Goal: Task Accomplishment & Management: Manage account settings

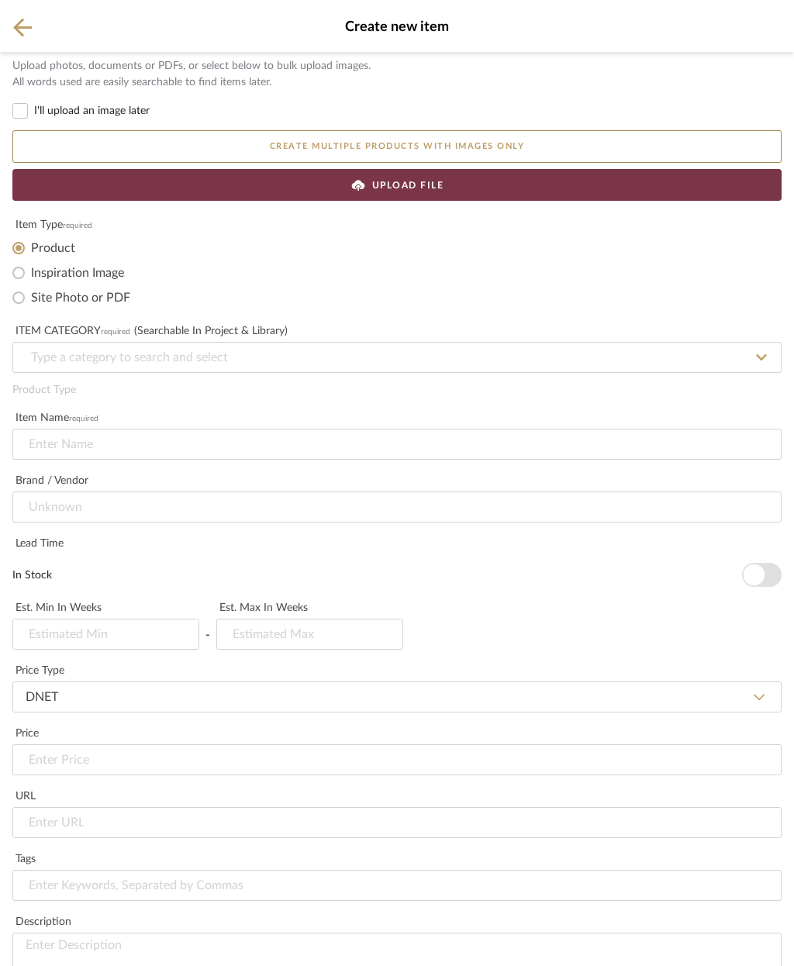
click at [29, 30] on icon at bounding box center [22, 27] width 19 height 19
click at [9, 19] on div "Create new item" at bounding box center [397, 26] width 794 height 52
click at [23, 28] on icon at bounding box center [22, 27] width 19 height 19
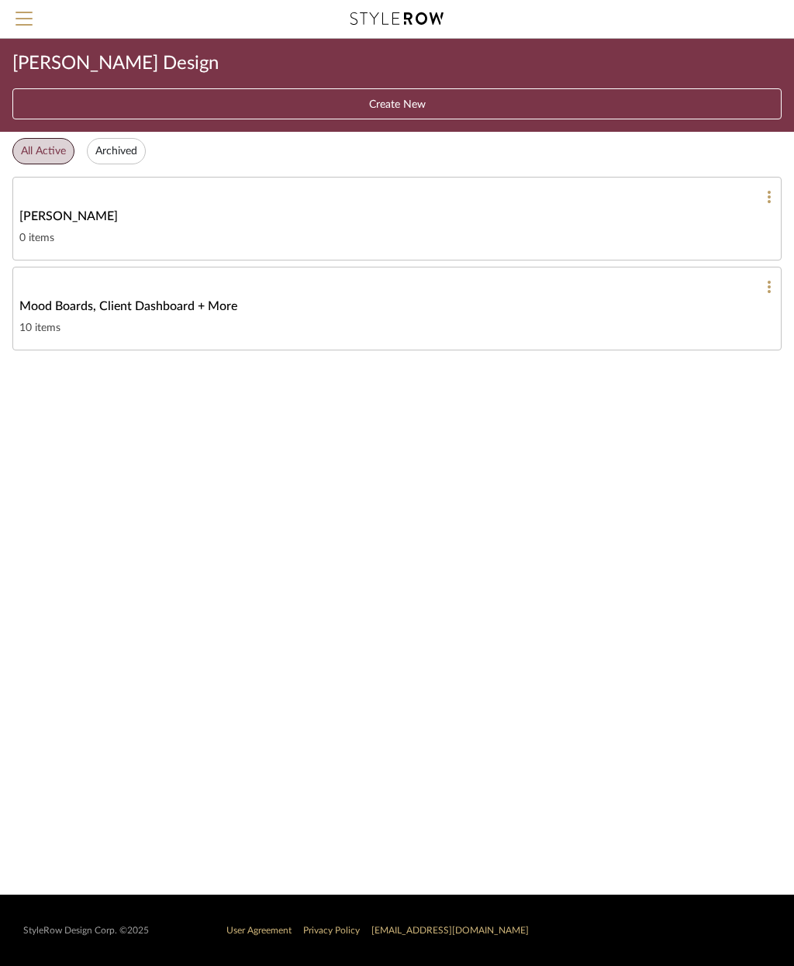
click at [673, 199] on div at bounding box center [397, 197] width 756 height 14
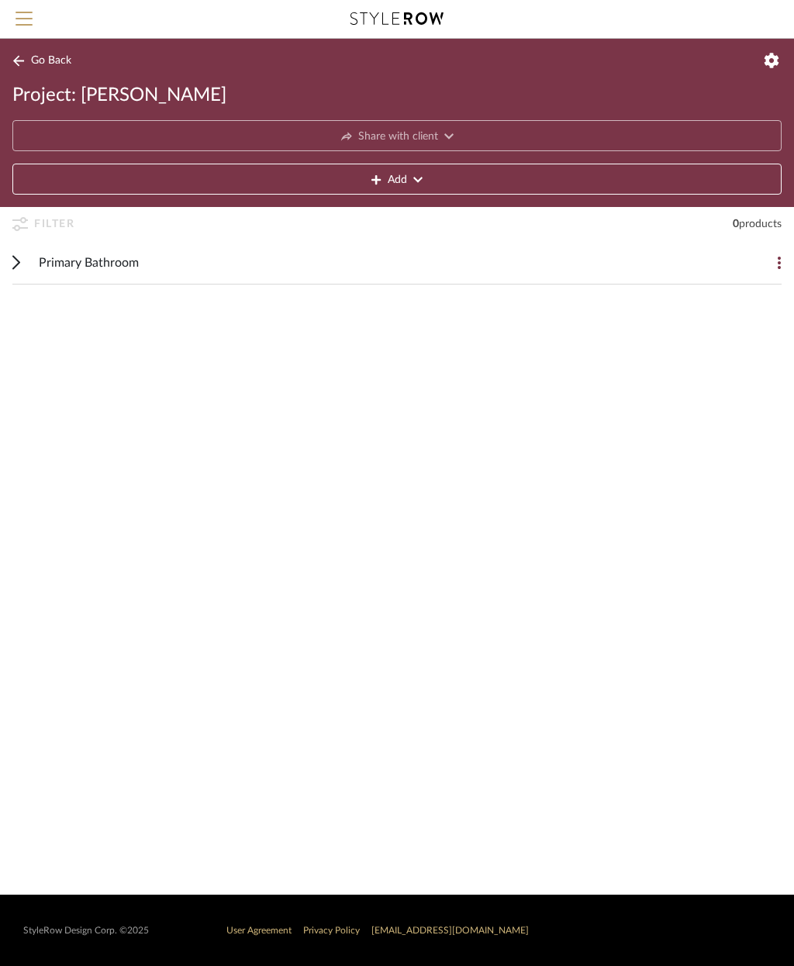
click at [659, 178] on button "Add" at bounding box center [396, 179] width 769 height 31
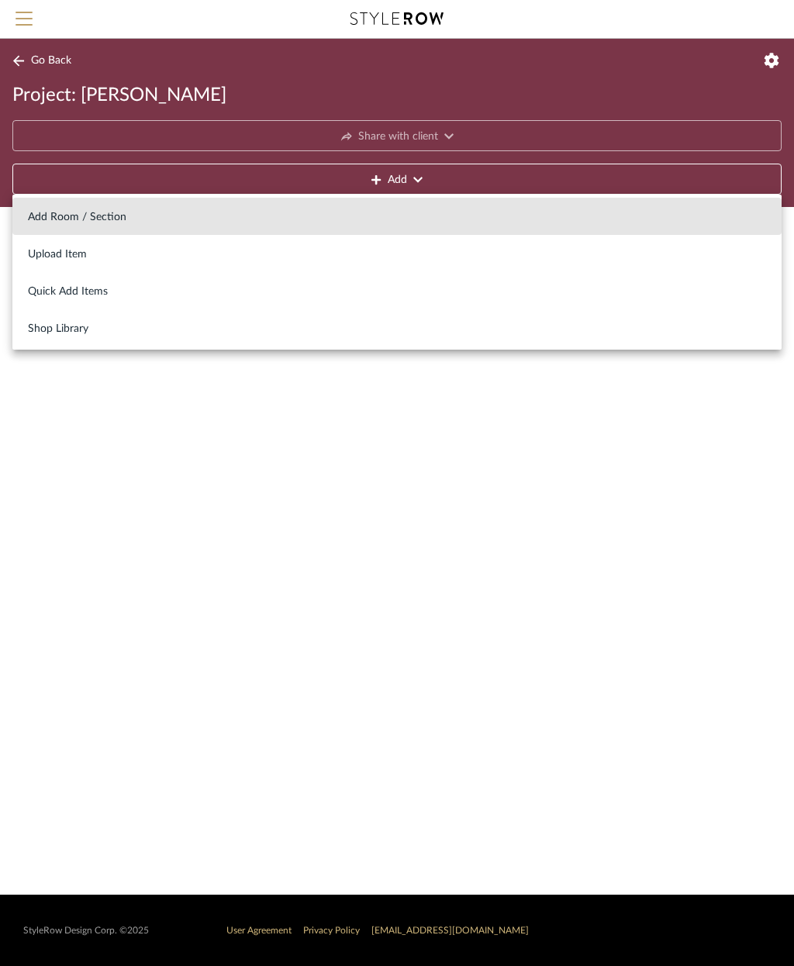
click at [99, 212] on span "Add Room / Section" at bounding box center [397, 217] width 738 height 13
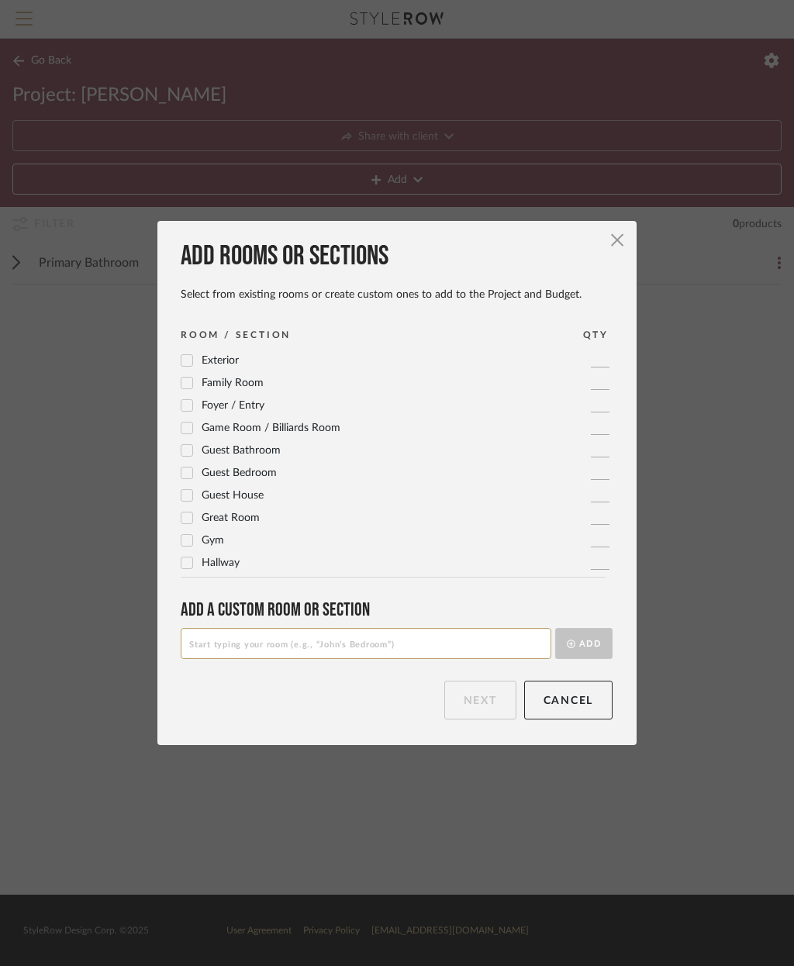
scroll to position [160, 0]
click at [246, 445] on span "Guest Bathroom" at bounding box center [241, 448] width 79 height 11
checkbox input "true"
click at [480, 697] on button "Next" at bounding box center [480, 700] width 72 height 39
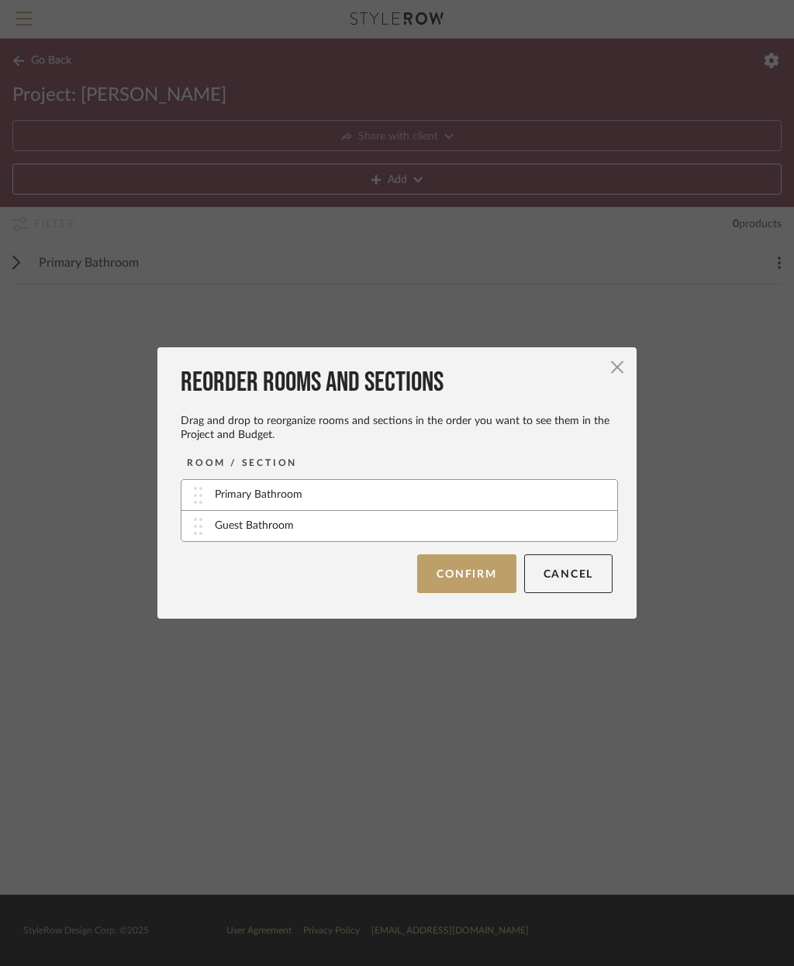
click at [480, 574] on button "Confirm" at bounding box center [466, 574] width 99 height 39
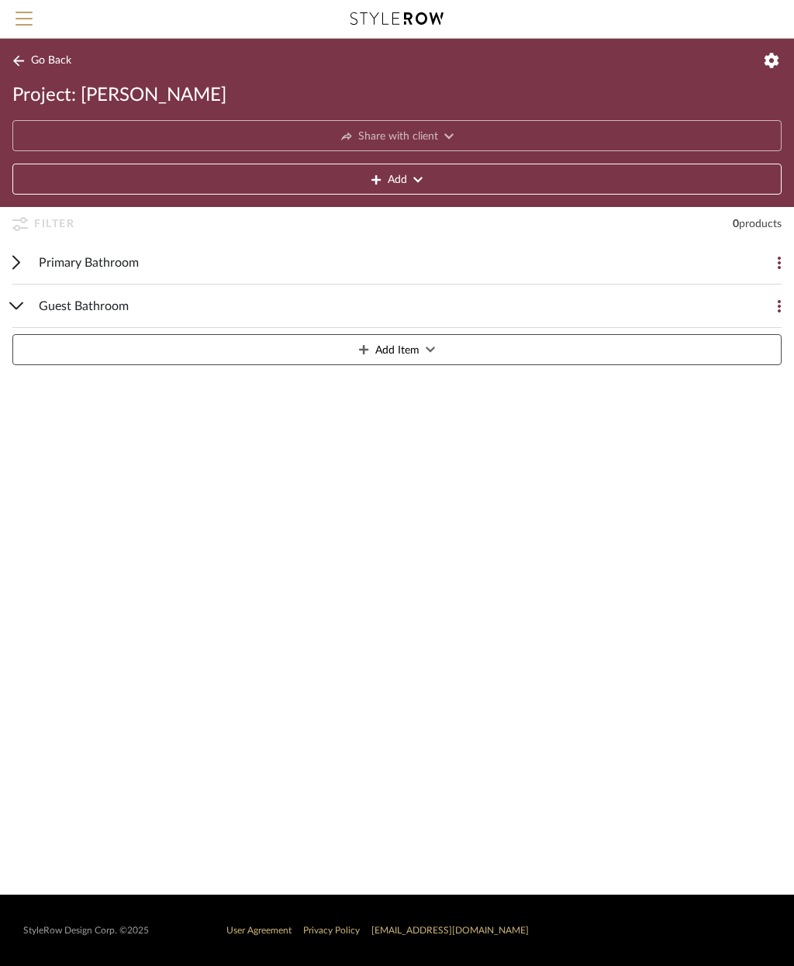
click at [427, 175] on button "Add" at bounding box center [396, 179] width 769 height 31
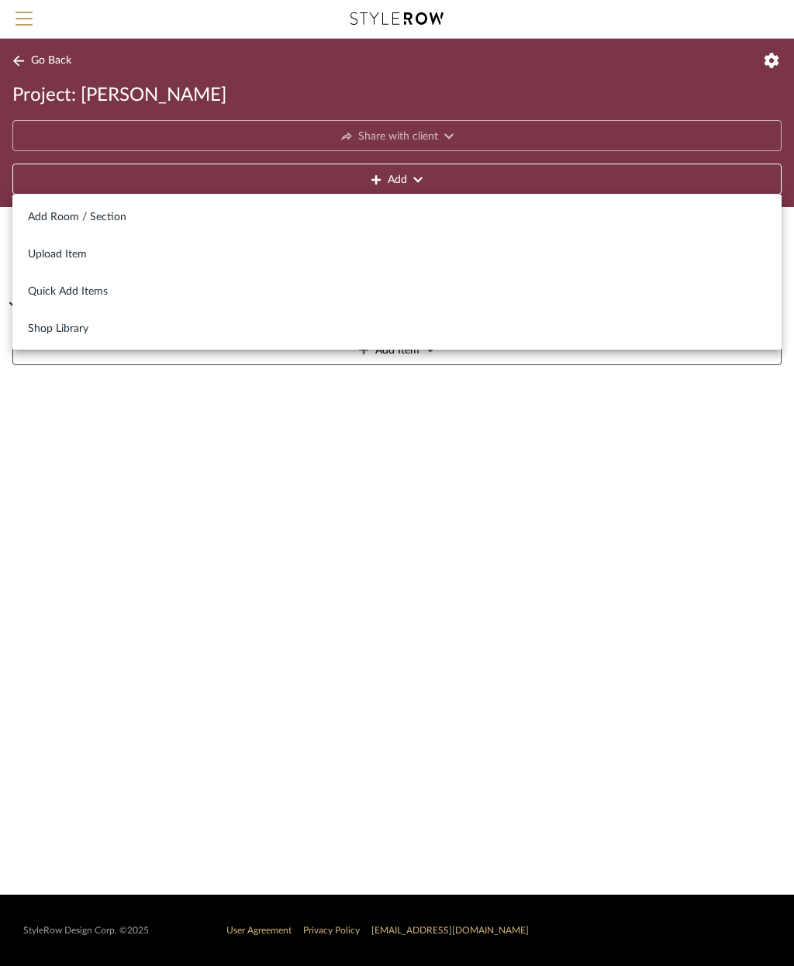
click at [113, 213] on span "Add Room / Section" at bounding box center [397, 217] width 738 height 13
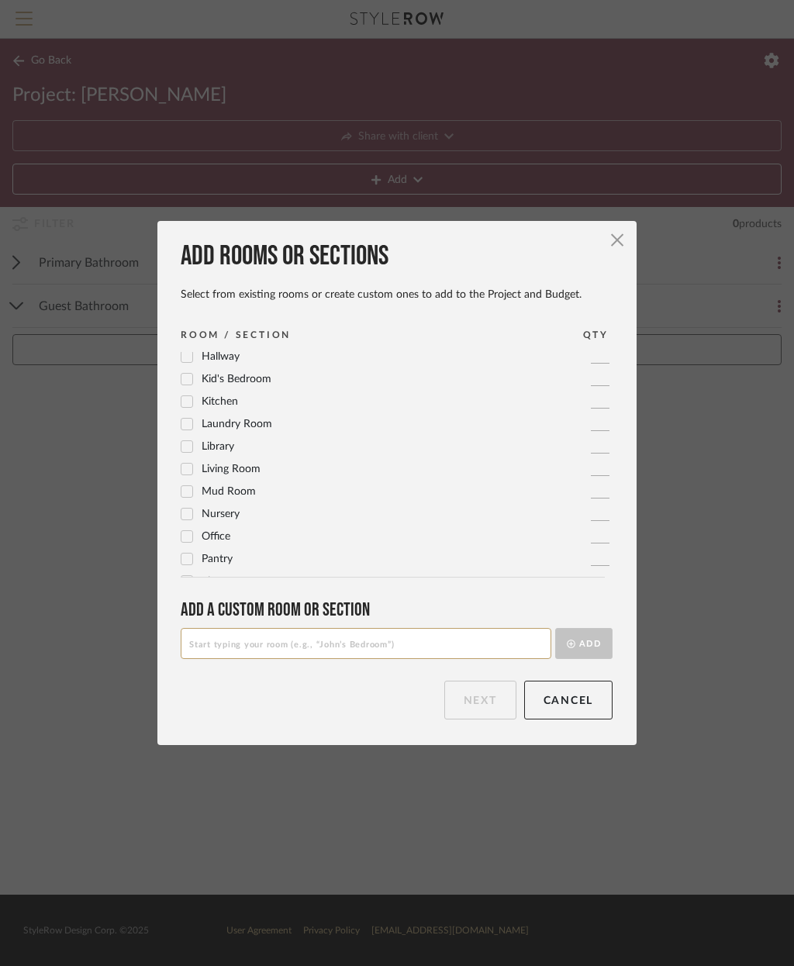
scroll to position [365, 0]
click at [221, 401] on span "Kitchen" at bounding box center [220, 401] width 36 height 11
checkbox input "true"
click at [481, 701] on button "Next" at bounding box center [480, 700] width 72 height 39
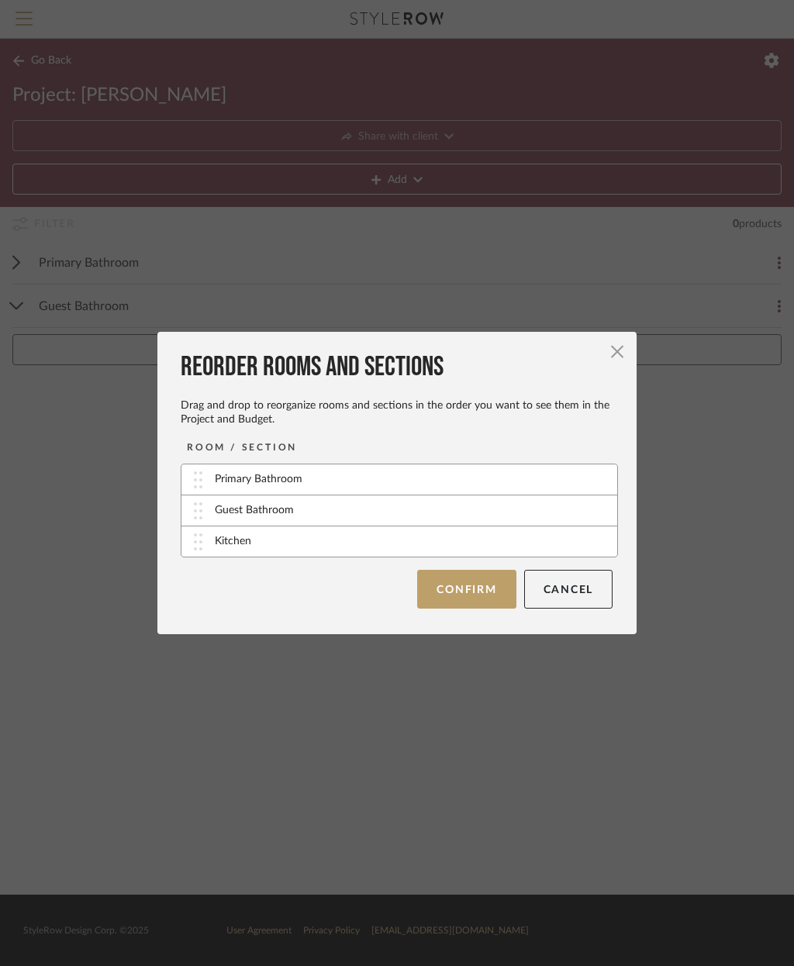
click at [472, 590] on button "Confirm" at bounding box center [466, 589] width 99 height 39
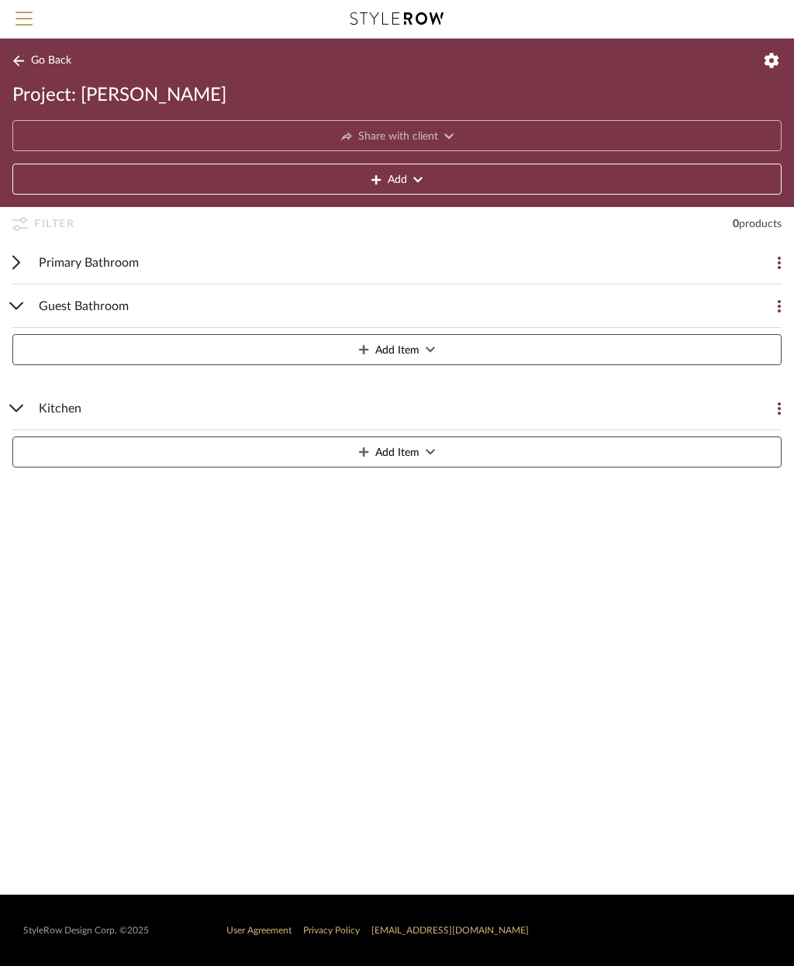
click at [30, 306] on div "Guest Bathroom Add Item" at bounding box center [396, 328] width 769 height 87
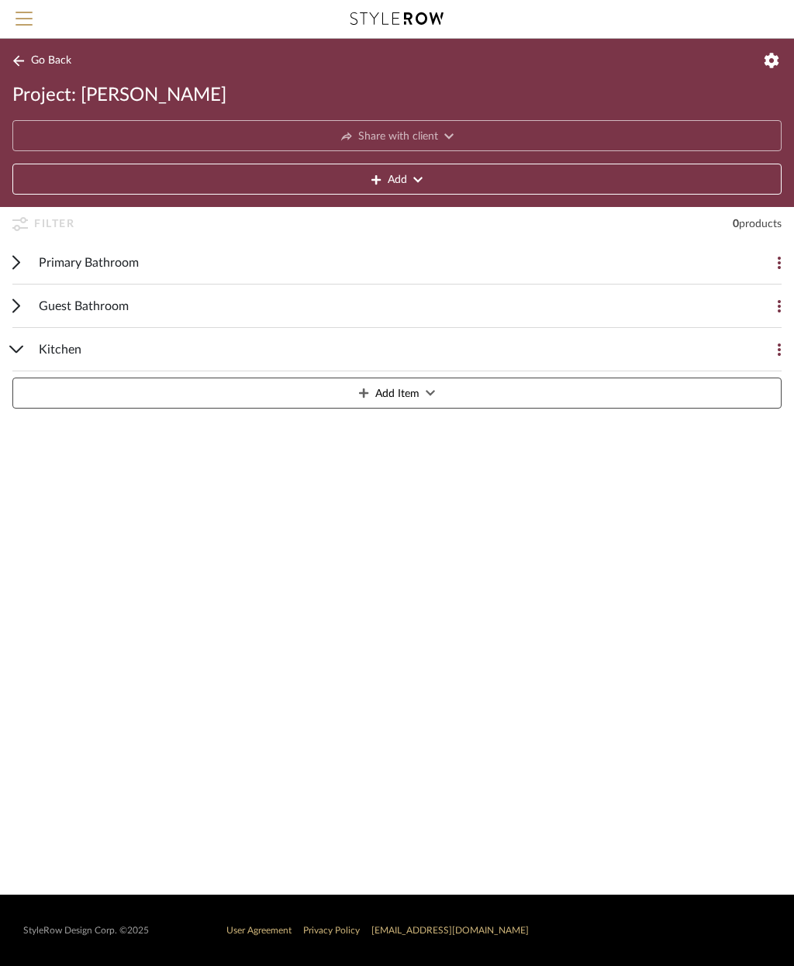
click at [546, 388] on button "Add Item" at bounding box center [396, 393] width 769 height 31
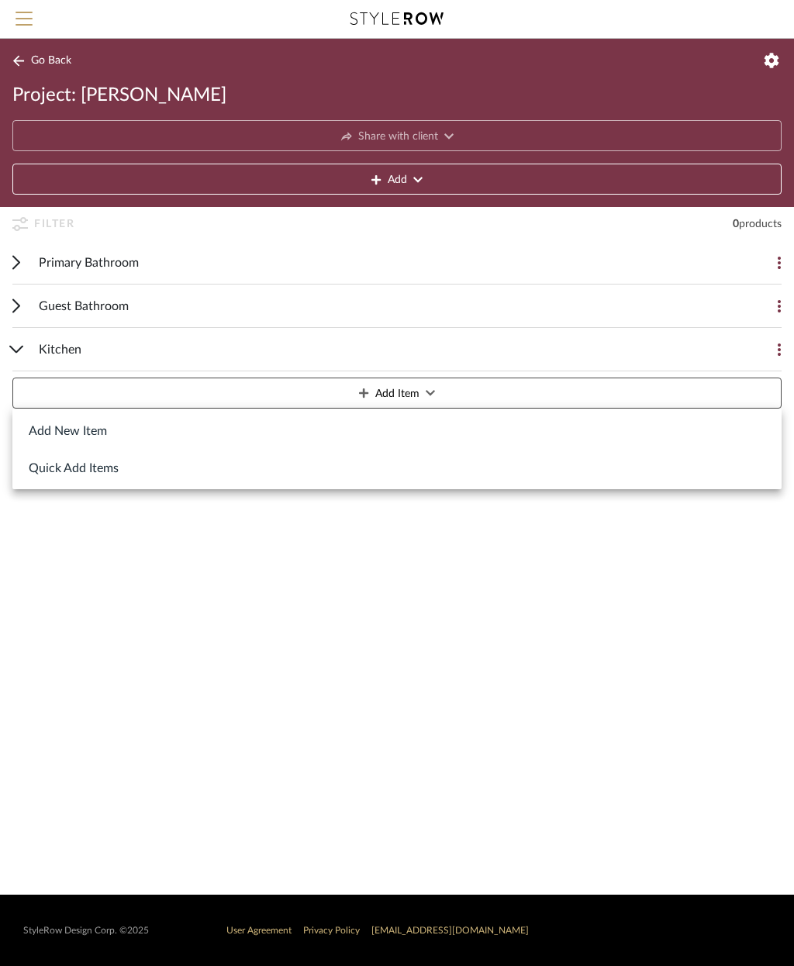
click at [554, 598] on div at bounding box center [397, 483] width 794 height 966
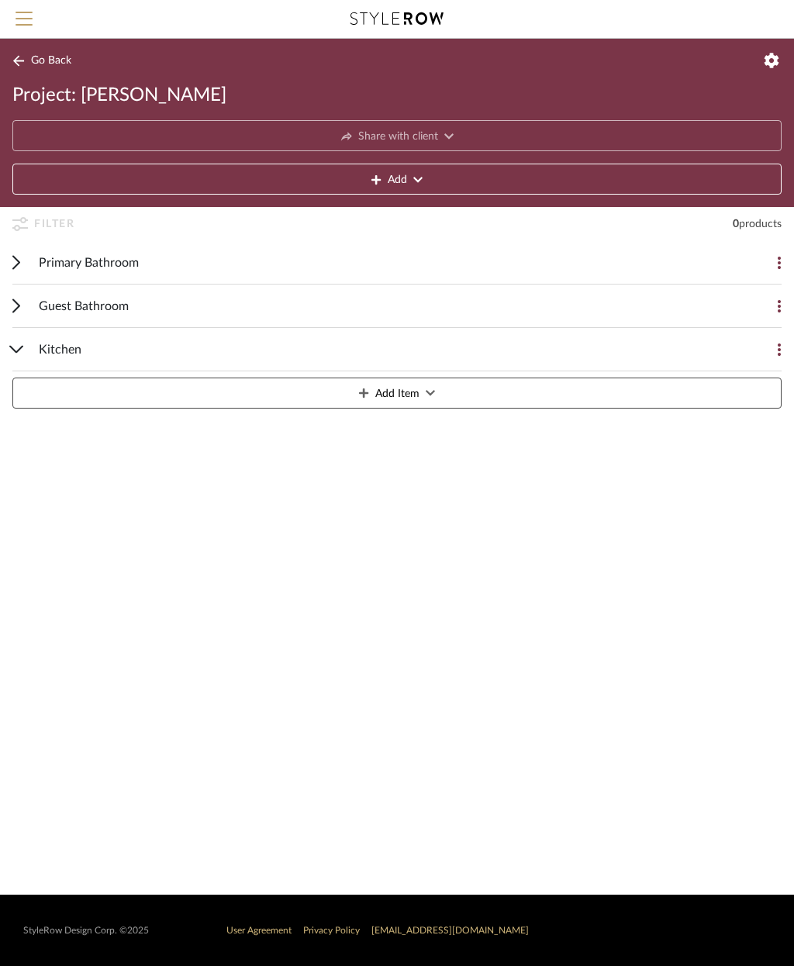
click at [211, 306] on div "Guest Bathroom" at bounding box center [385, 306] width 693 height 43
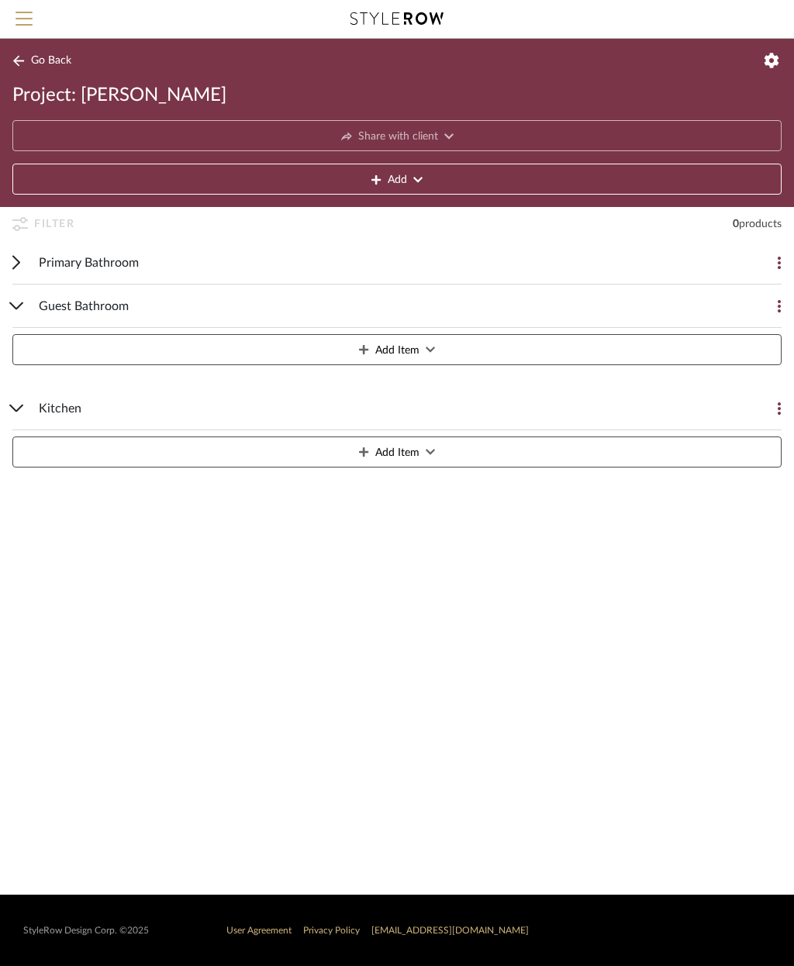
click at [403, 271] on div "Primary Bathroom" at bounding box center [385, 262] width 693 height 43
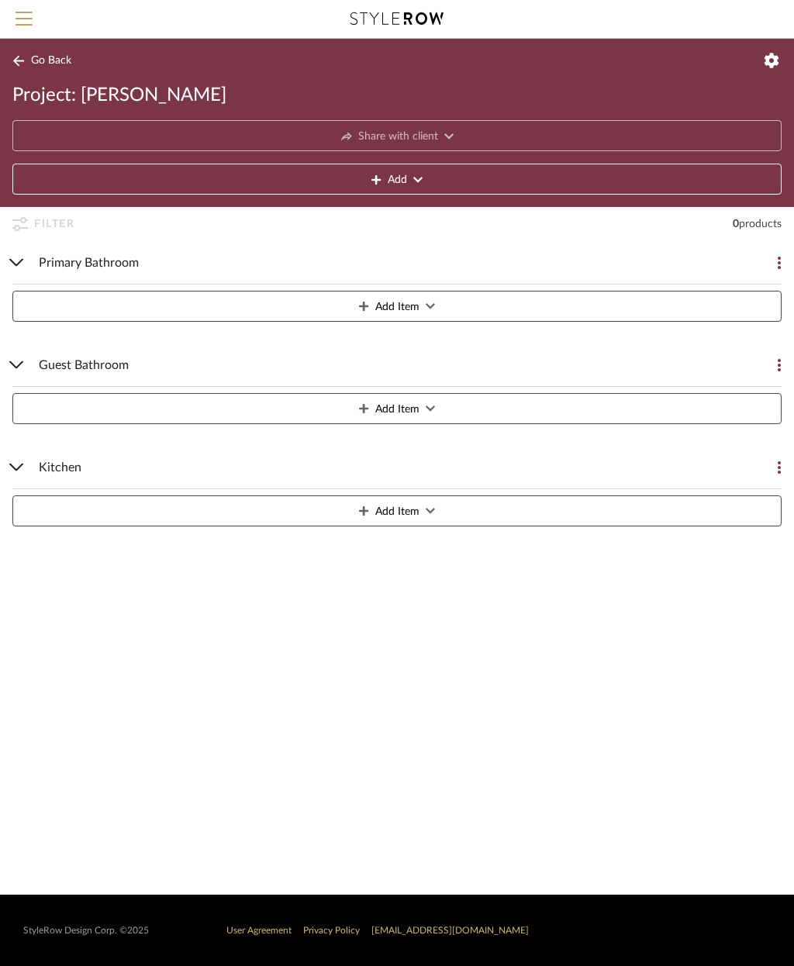
click at [444, 171] on button "Add" at bounding box center [396, 179] width 769 height 31
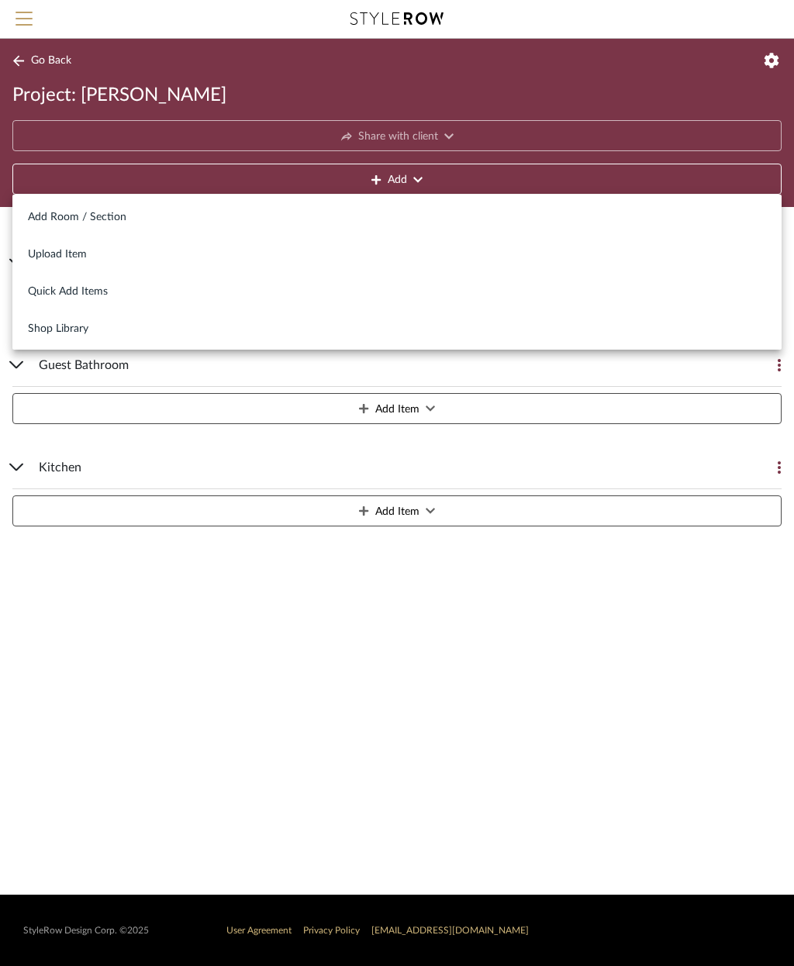
click at [96, 216] on span "Add Room / Section" at bounding box center [397, 217] width 738 height 13
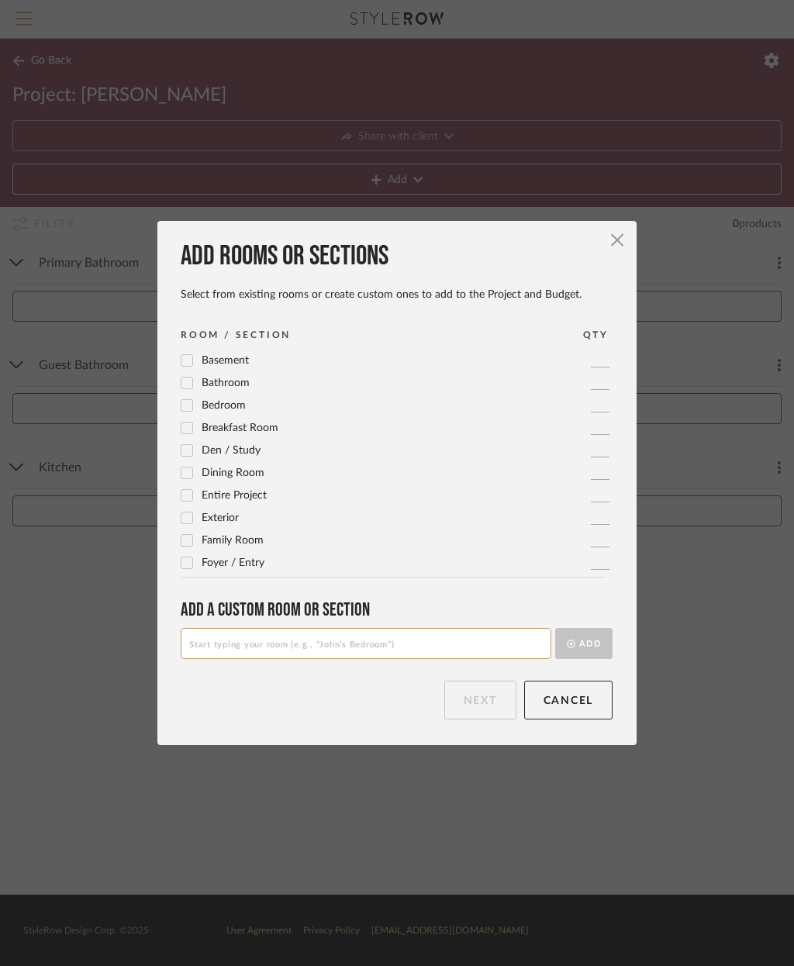
scroll to position [0, 0]
click at [365, 641] on input at bounding box center [366, 643] width 371 height 31
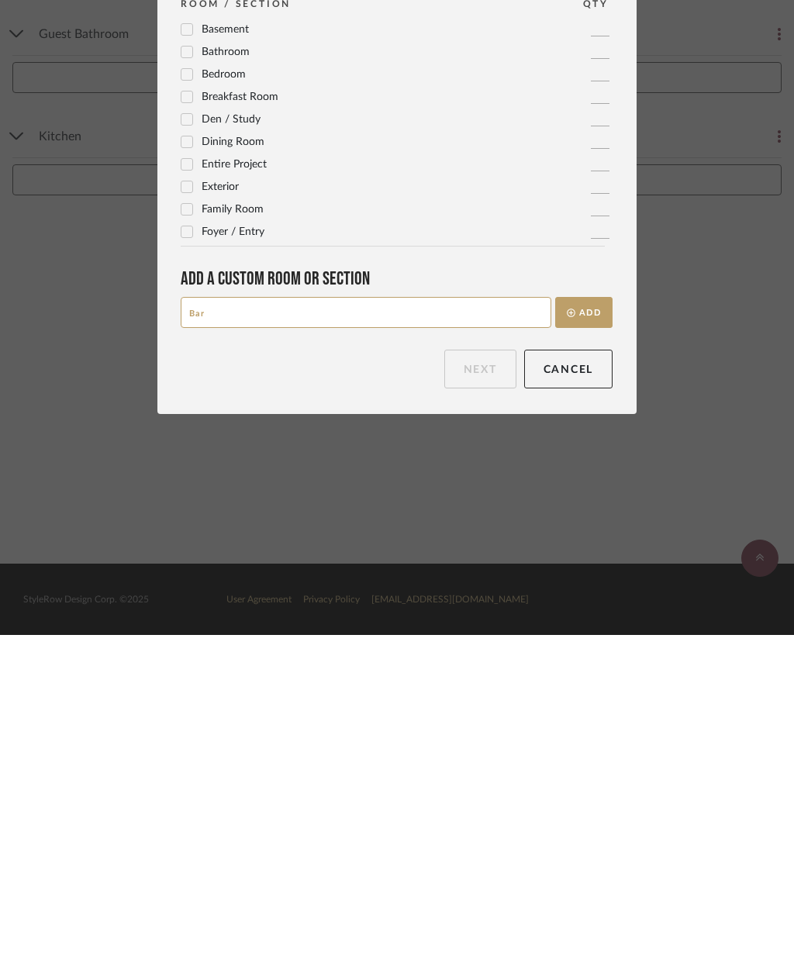
type input "Bar"
click at [593, 628] on button "Add" at bounding box center [583, 643] width 57 height 31
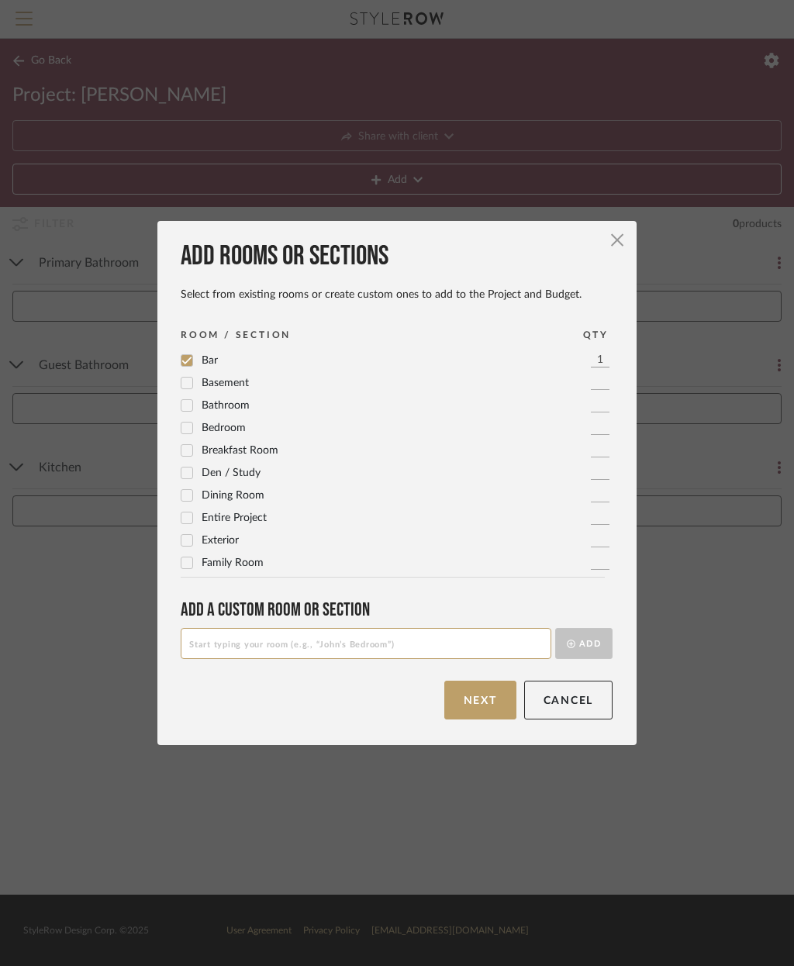
click at [465, 708] on button "Next" at bounding box center [480, 700] width 72 height 39
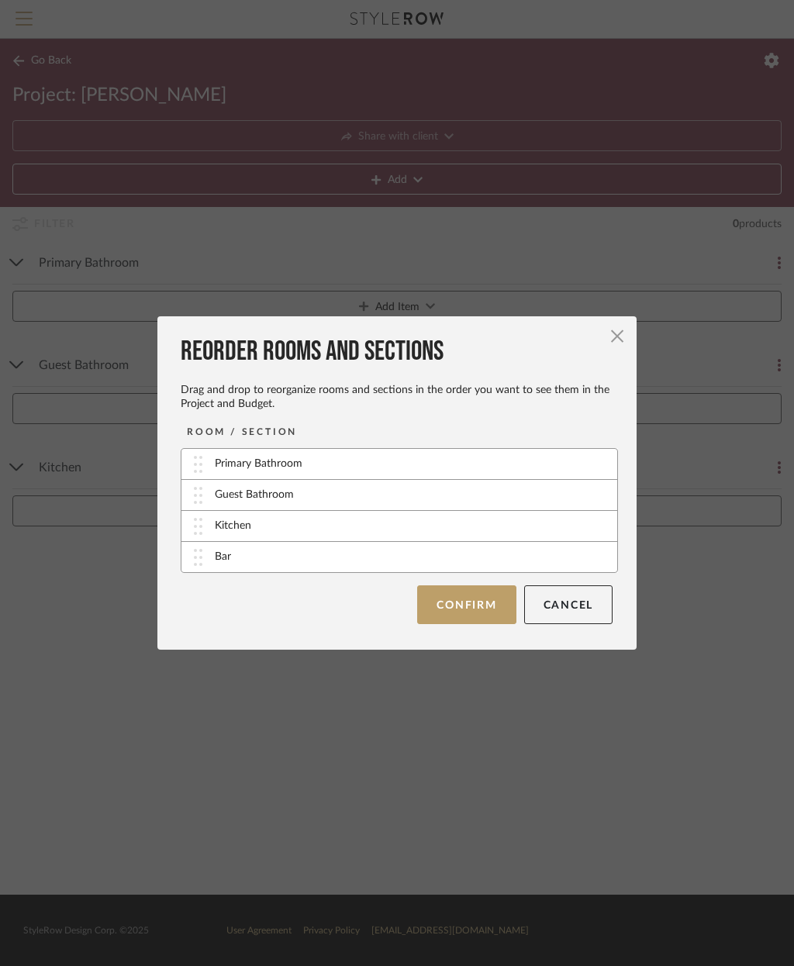
click at [463, 603] on button "Confirm" at bounding box center [466, 605] width 99 height 39
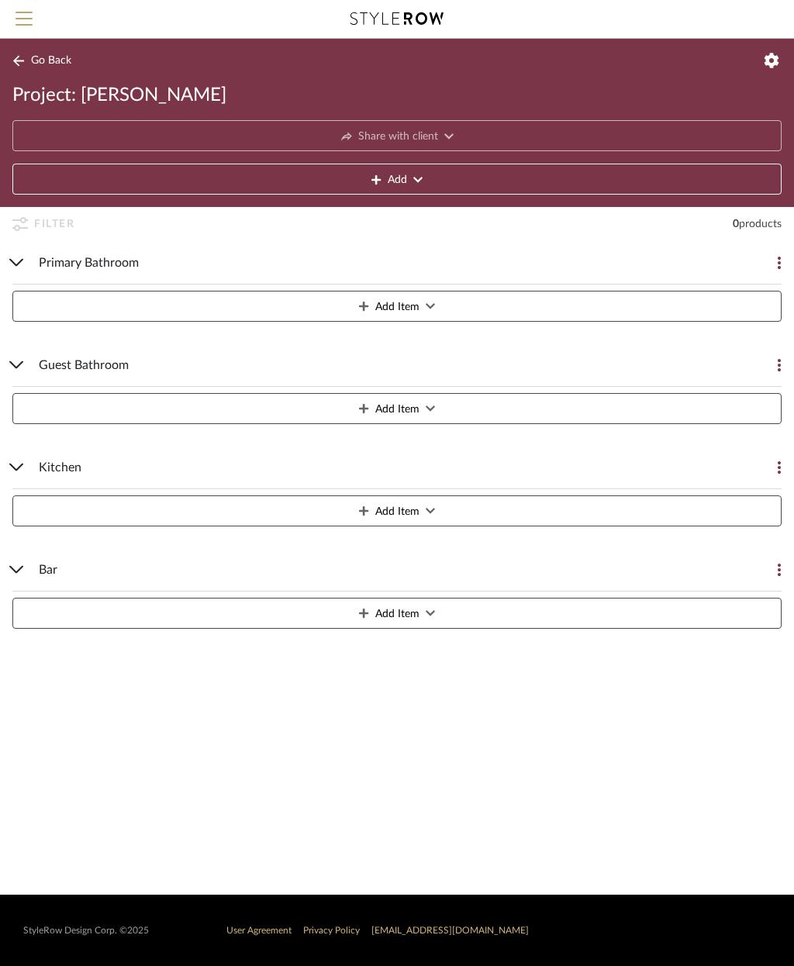
click at [441, 306] on button "Add Item" at bounding box center [396, 306] width 769 height 31
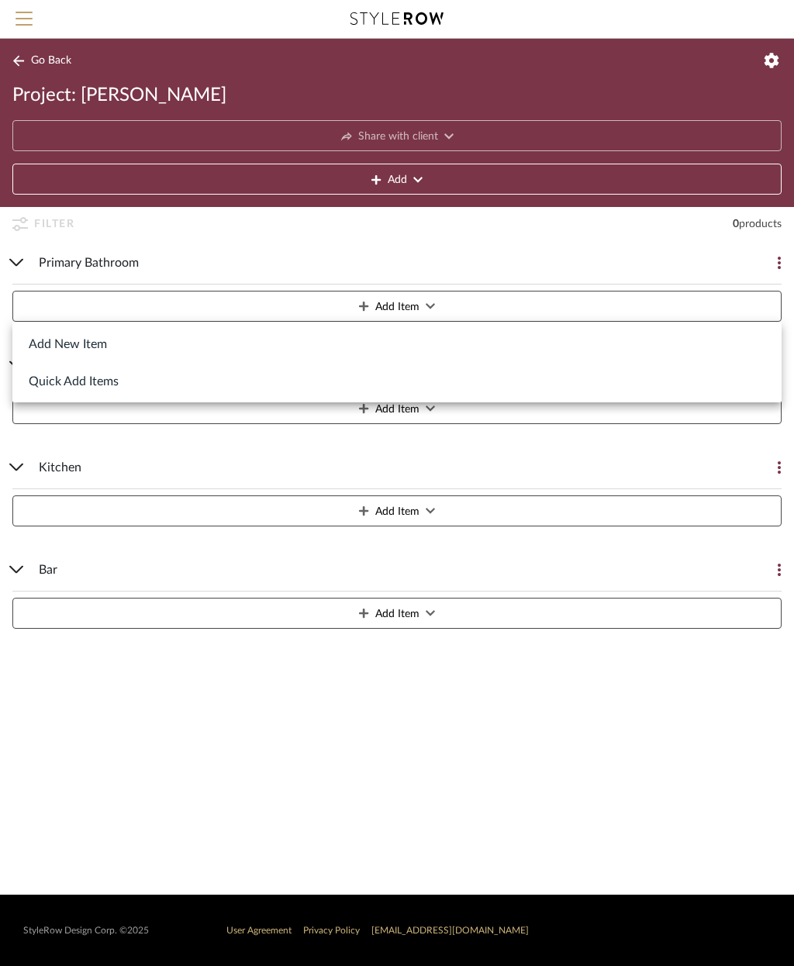
click at [110, 383] on button "Quick Add Items" at bounding box center [396, 380] width 769 height 37
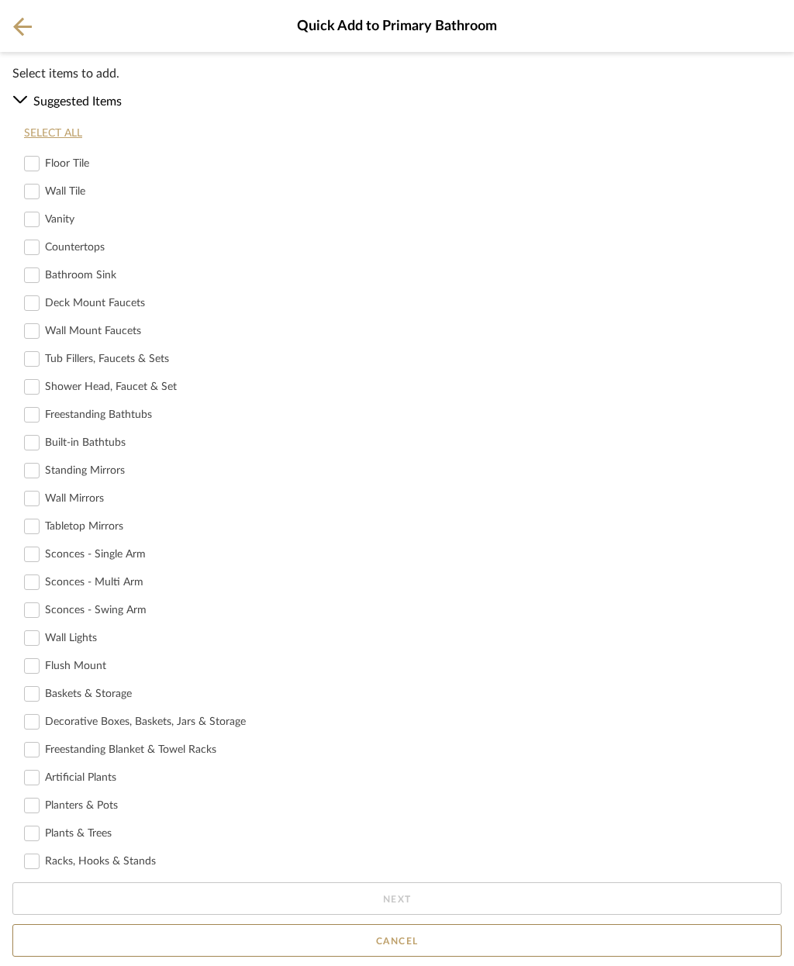
click at [39, 220] on div at bounding box center [32, 220] width 16 height 16
checkbox input "true"
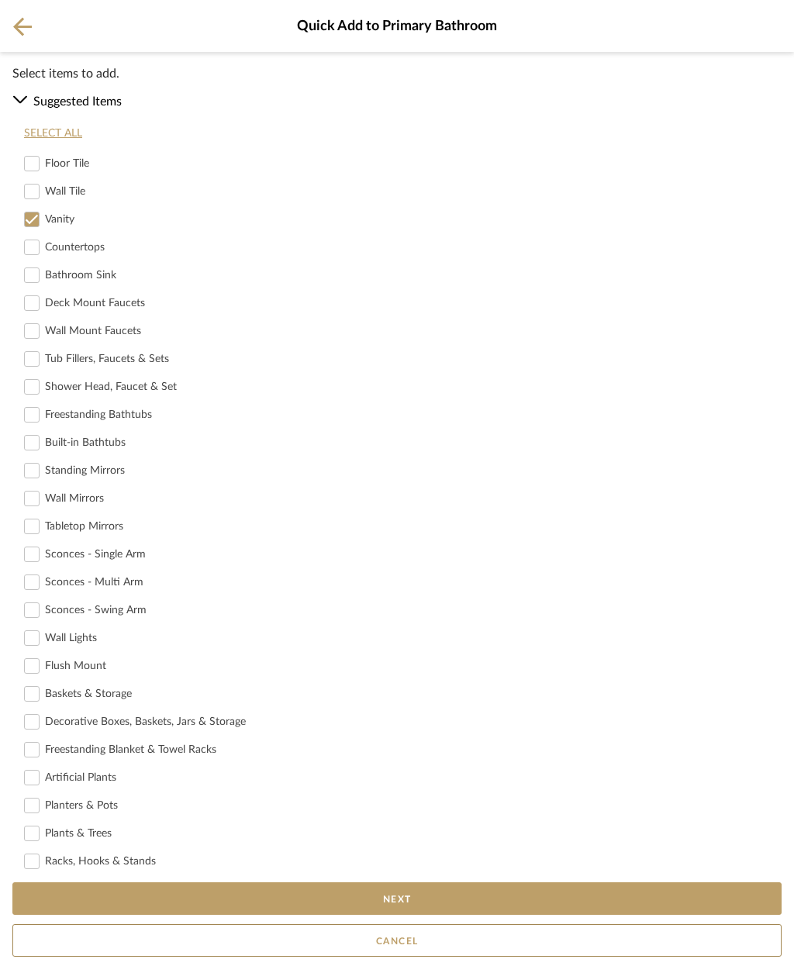
click at [462, 907] on button "Next" at bounding box center [396, 899] width 769 height 33
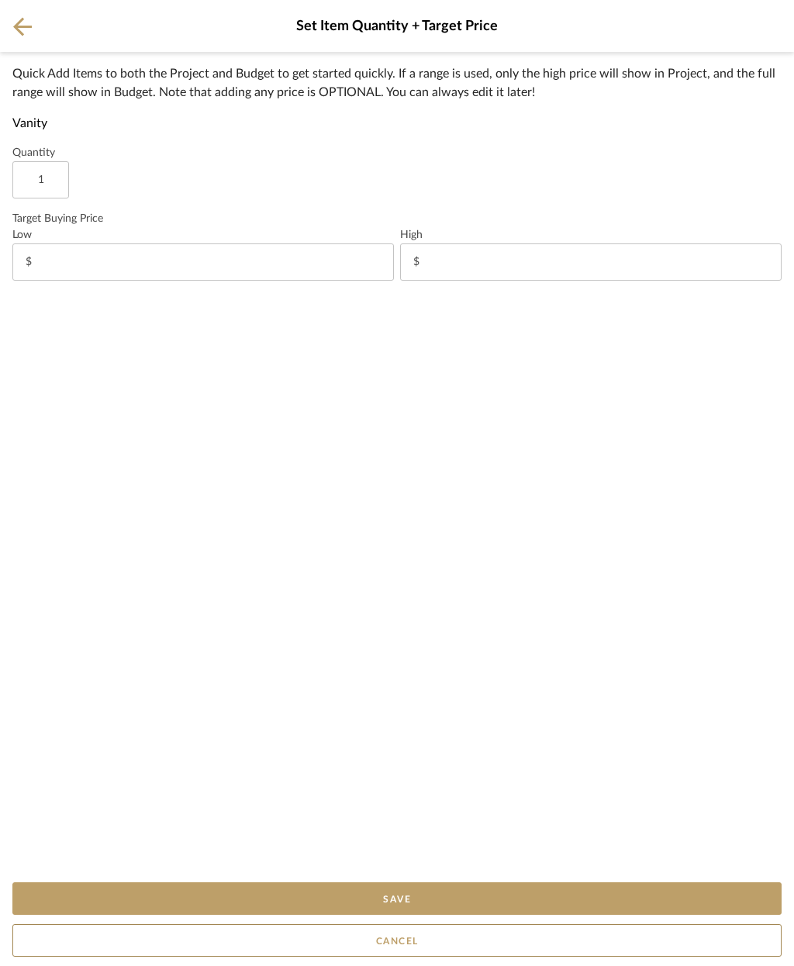
click at [27, 21] on icon at bounding box center [22, 26] width 19 height 19
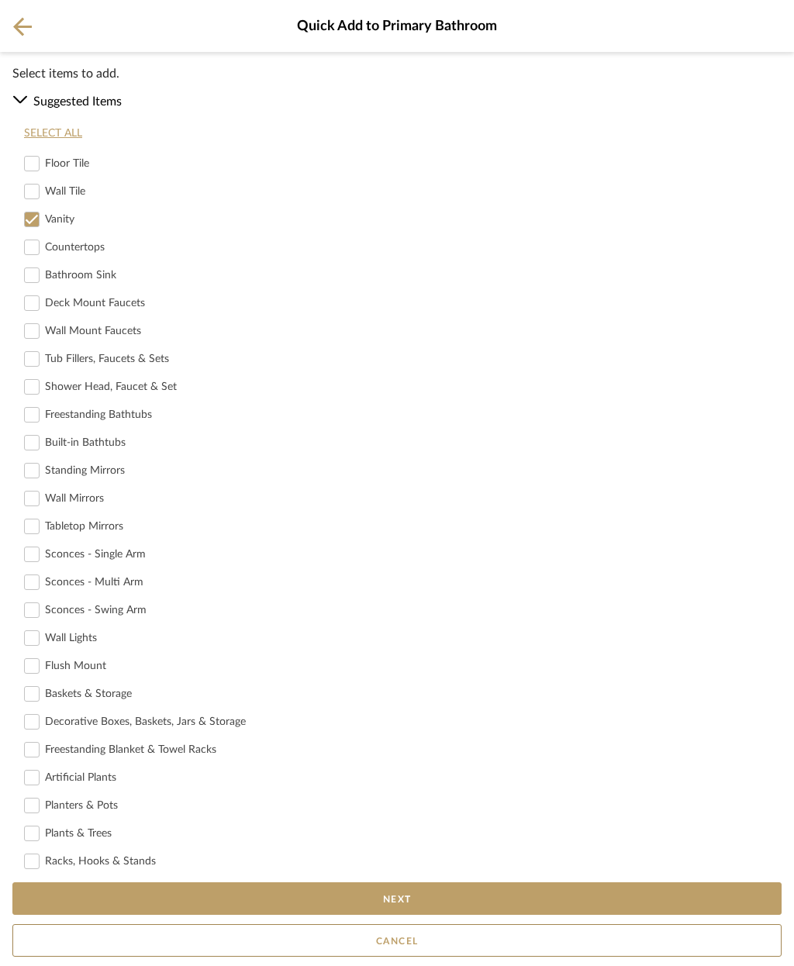
click at [29, 20] on icon at bounding box center [22, 26] width 19 height 19
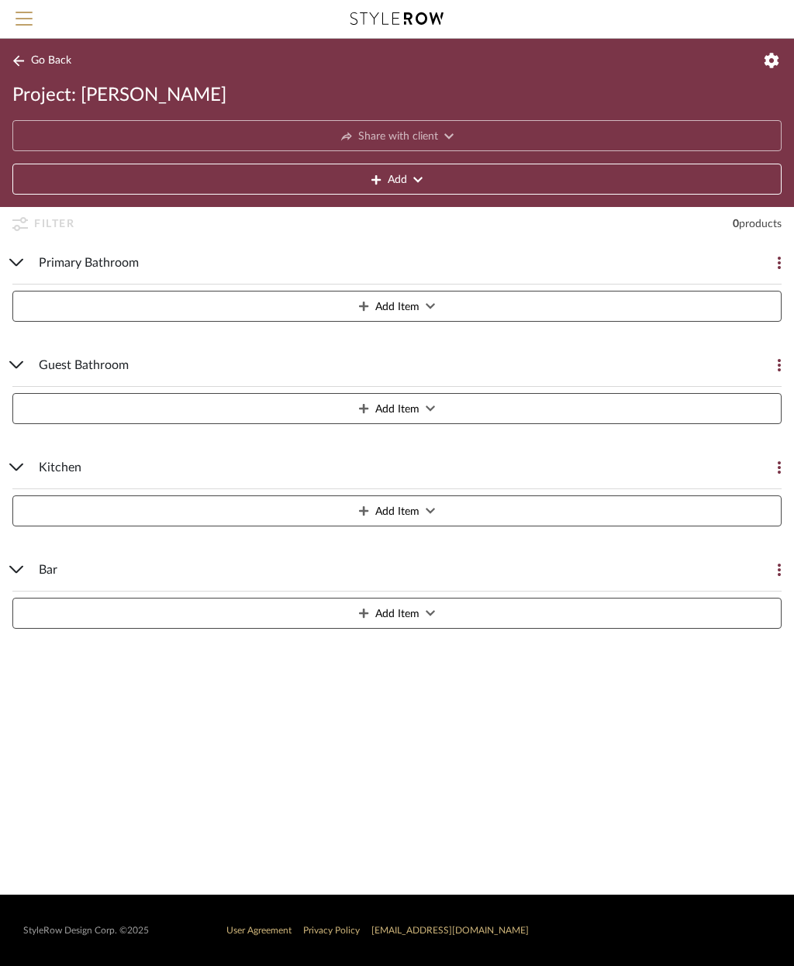
click at [406, 309] on span "Add Item" at bounding box center [397, 307] width 44 height 31
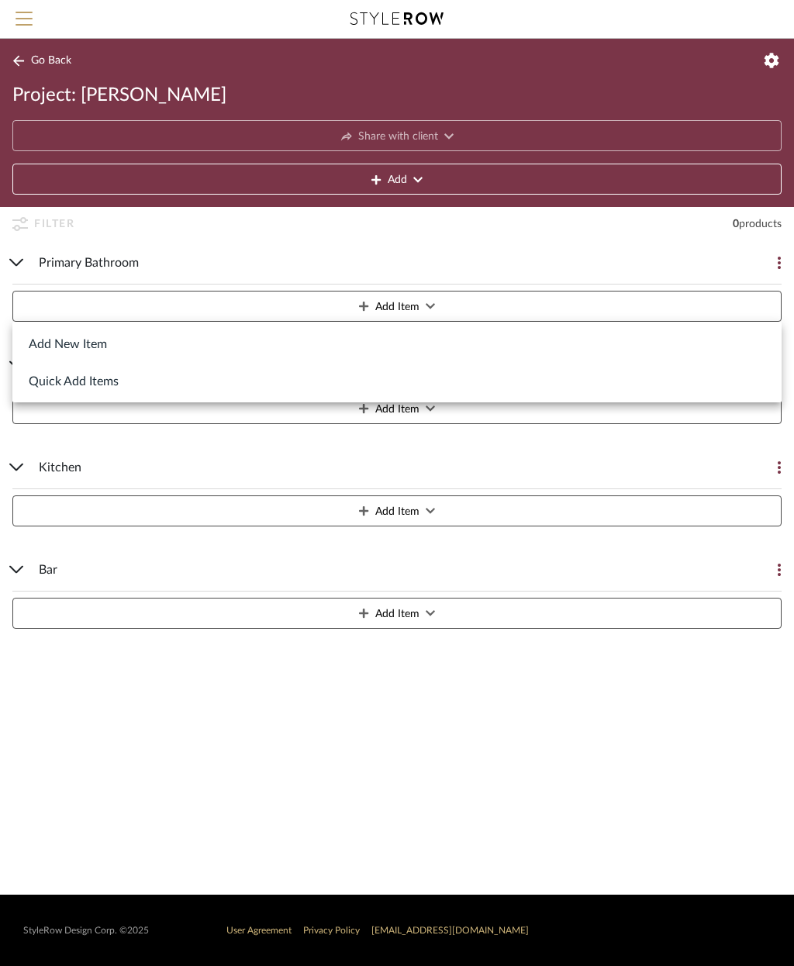
click at [100, 342] on button "Add New Item" at bounding box center [396, 343] width 769 height 37
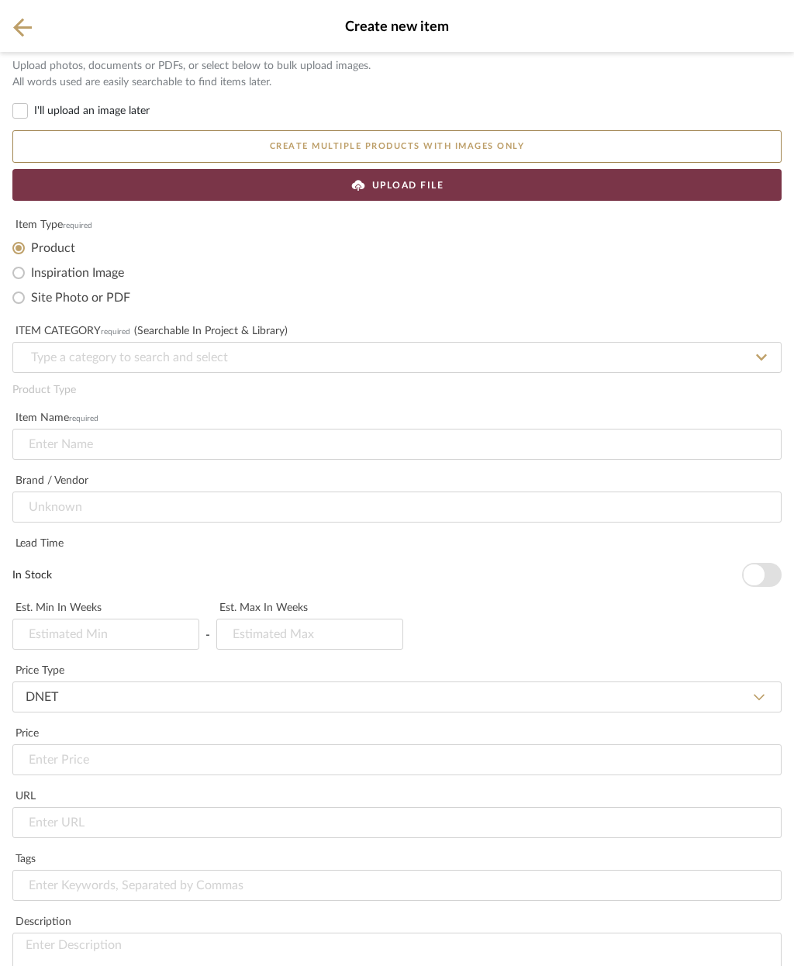
click at [484, 141] on button "Create multiple products with images only" at bounding box center [396, 146] width 769 height 33
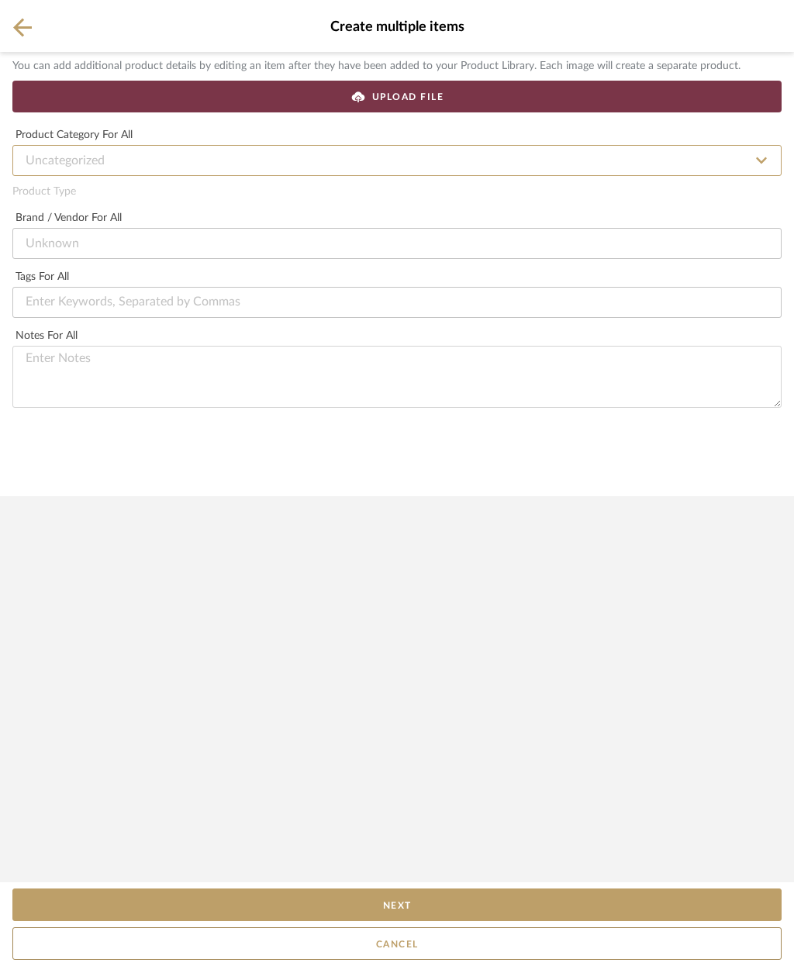
click at [725, 151] on input at bounding box center [396, 160] width 769 height 31
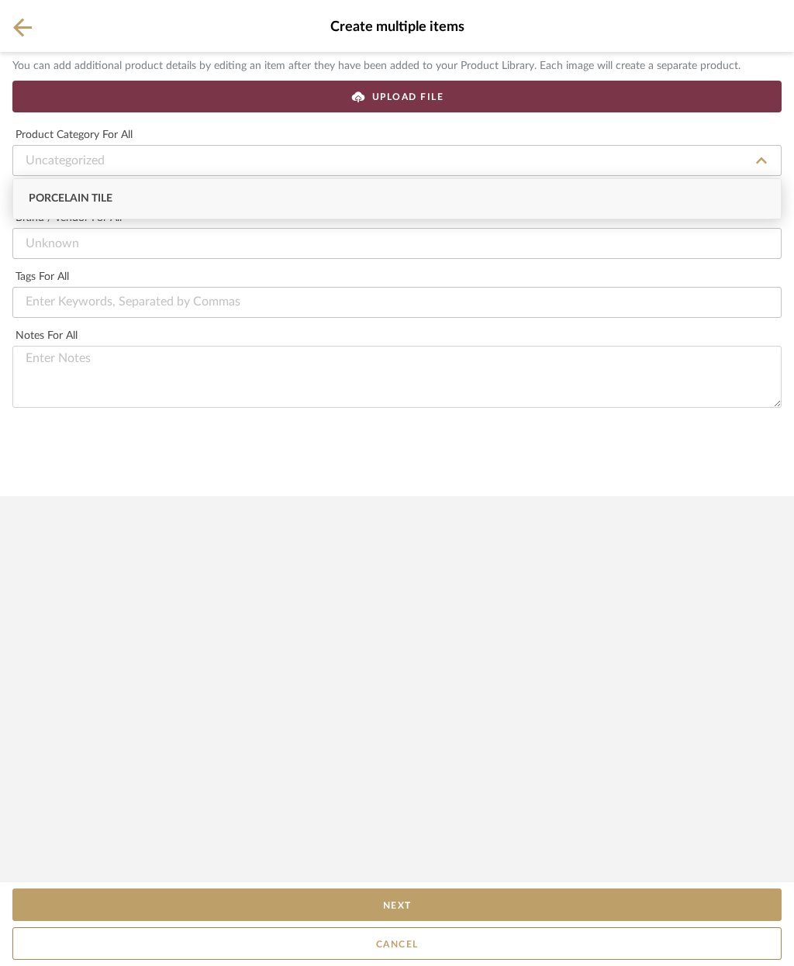
click at [483, 194] on div "Porcelain Tile" at bounding box center [397, 199] width 768 height 40
type input "Porcelain Tile"
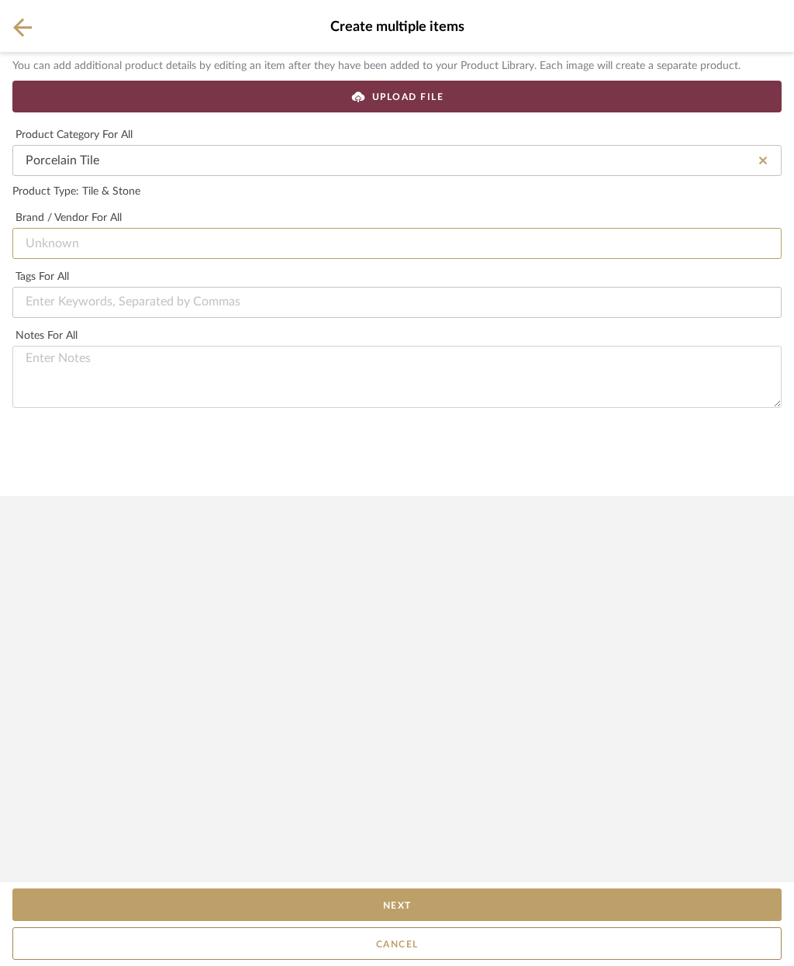
click at [465, 240] on input at bounding box center [396, 243] width 769 height 31
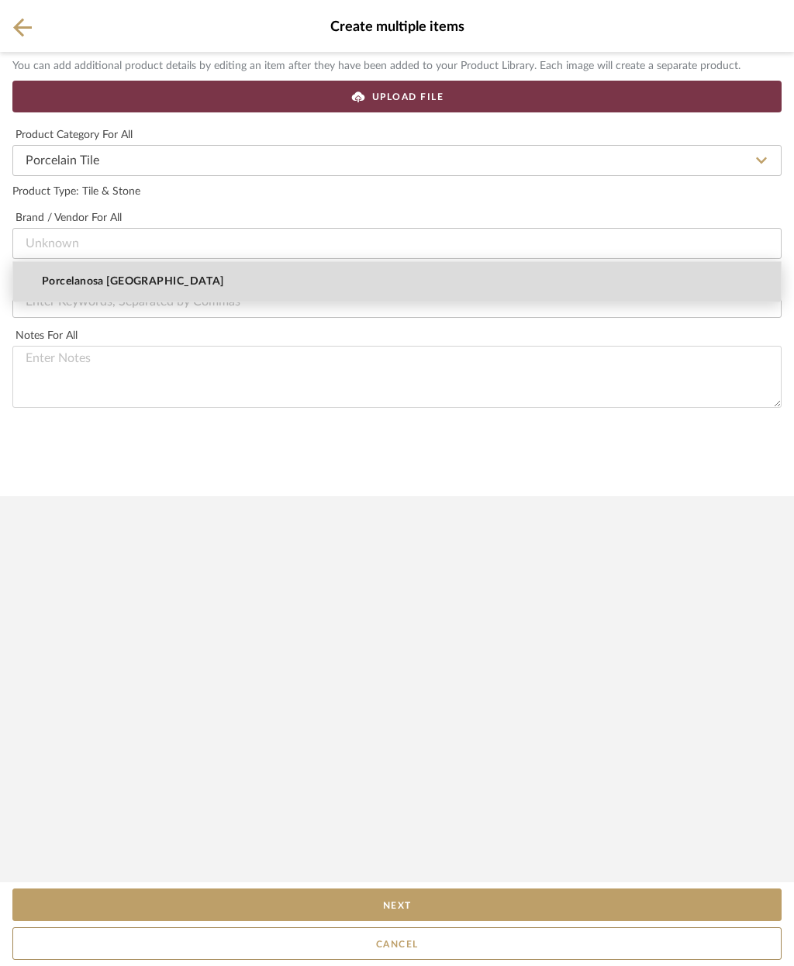
click at [310, 278] on mat-option "Porcelanosa [GEOGRAPHIC_DATA]" at bounding box center [397, 282] width 768 height 40
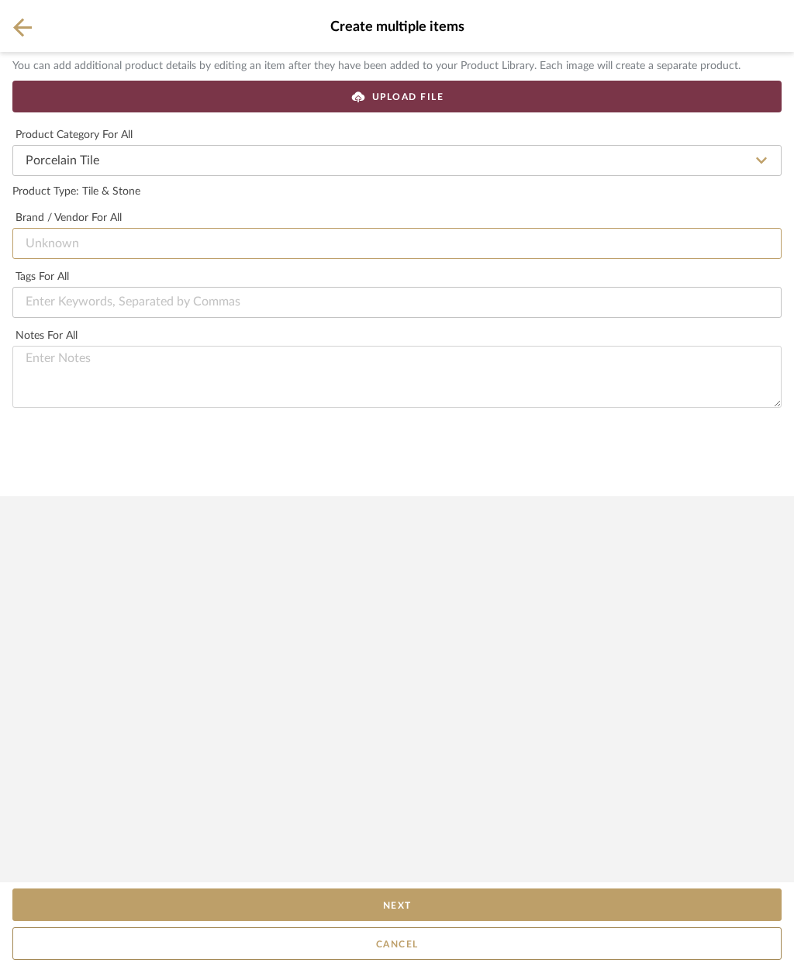
type input "Porcelanosa [GEOGRAPHIC_DATA]"
click at [378, 308] on input at bounding box center [396, 302] width 769 height 31
click at [425, 98] on span "UPLOAD FILE" at bounding box center [408, 97] width 72 height 14
type input "Master Bath"
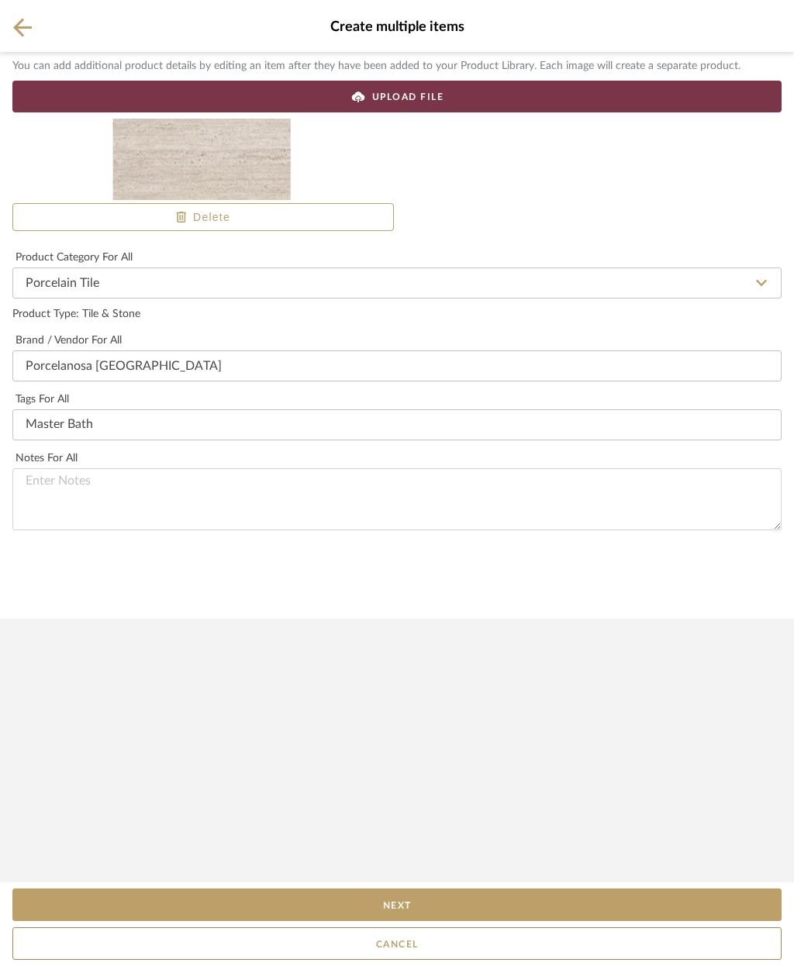
click at [520, 905] on button "Next" at bounding box center [396, 905] width 769 height 33
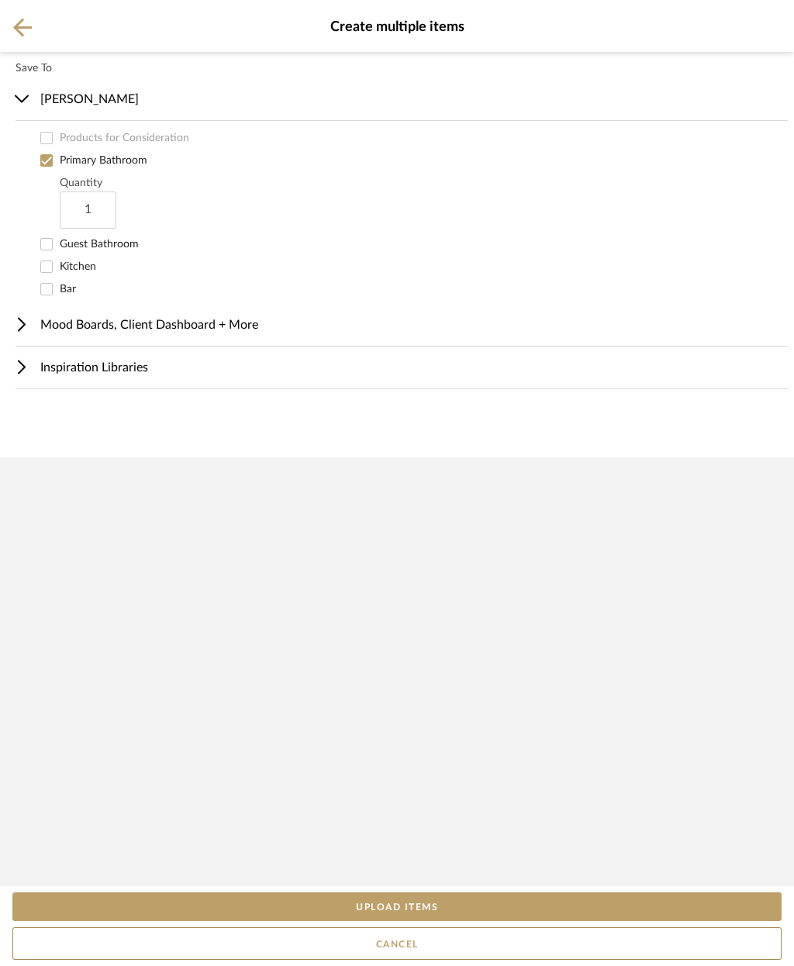
click at [198, 324] on span "Mood Boards, Client Dashboard + More" at bounding box center [149, 325] width 218 height 19
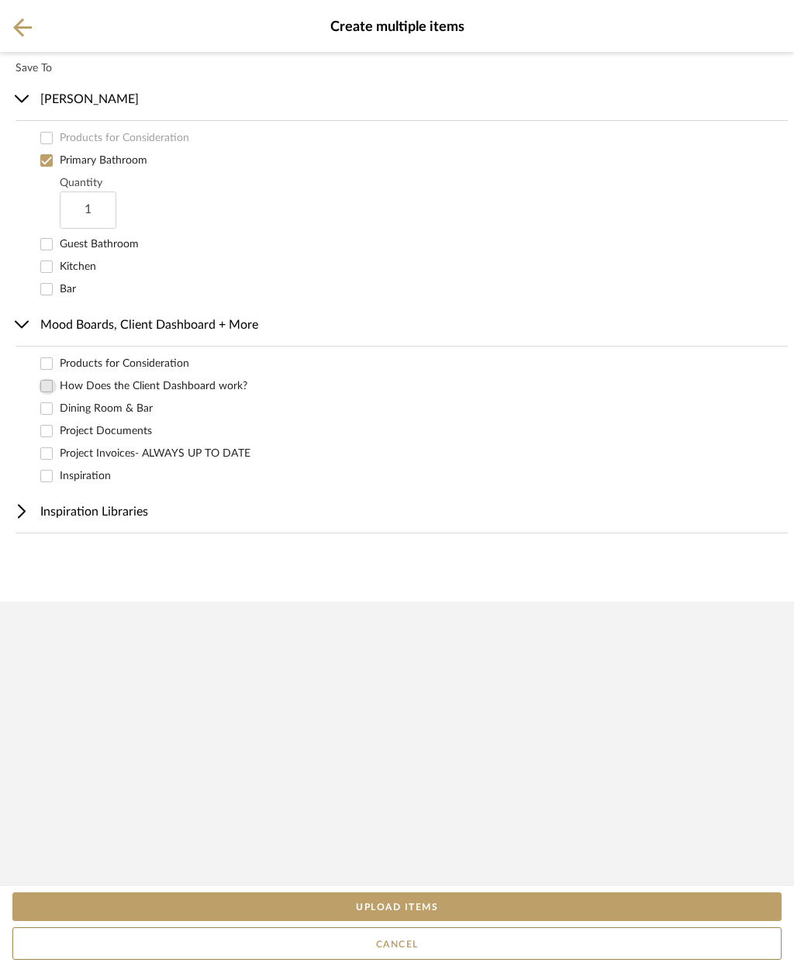
click at [50, 382] on input "How Does the Client Dashboard work?" at bounding box center [47, 387] width 16 height 16
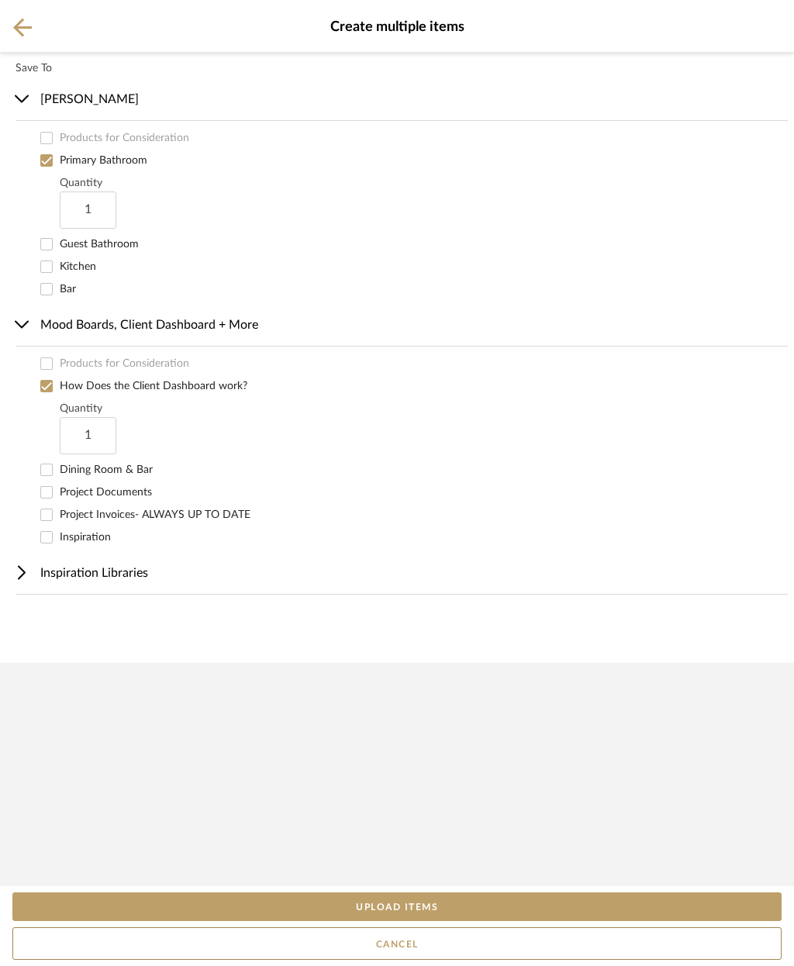
click at [120, 497] on label "Project Documents" at bounding box center [424, 493] width 729 height 16
click at [55, 497] on input "Project Documents" at bounding box center [47, 493] width 16 height 16
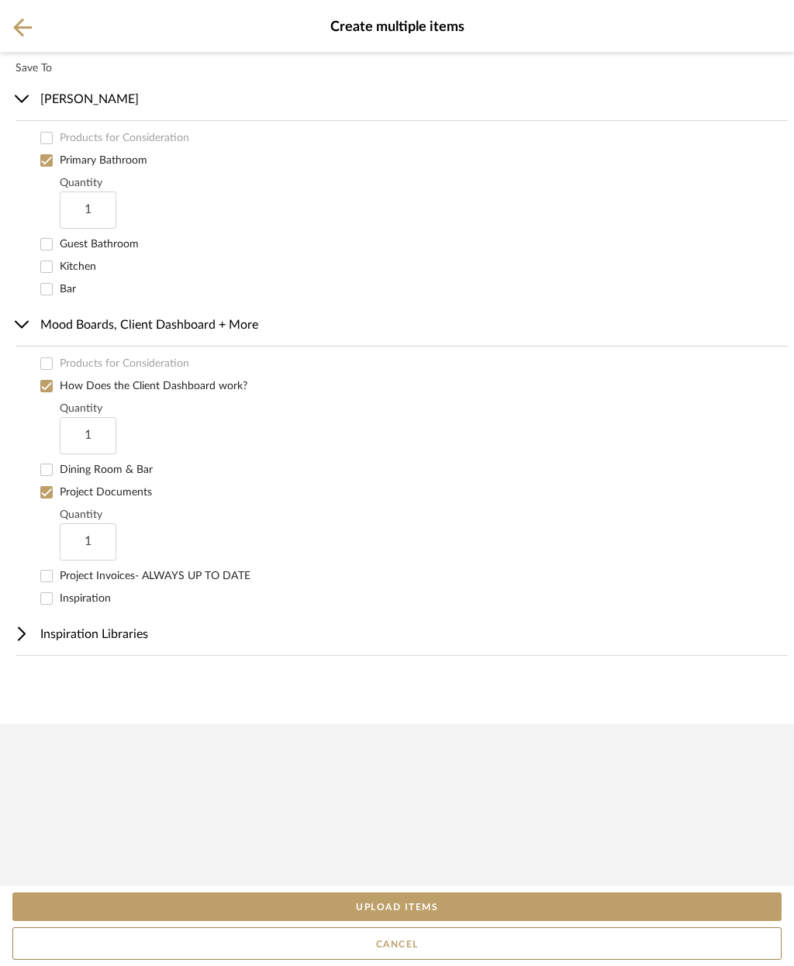
click at [137, 356] on div "Products for Consideration" at bounding box center [414, 367] width 748 height 22
click at [50, 385] on input "How Does the Client Dashboard work?" at bounding box center [47, 387] width 16 height 16
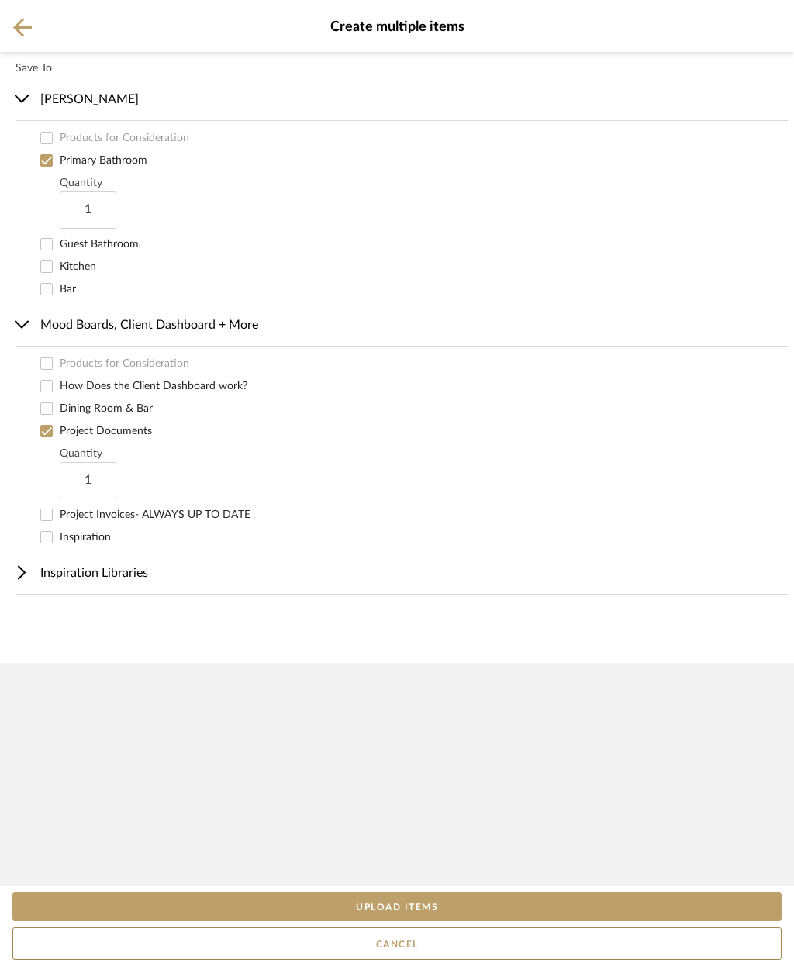
click at [49, 425] on input "Project Documents" at bounding box center [47, 432] width 16 height 16
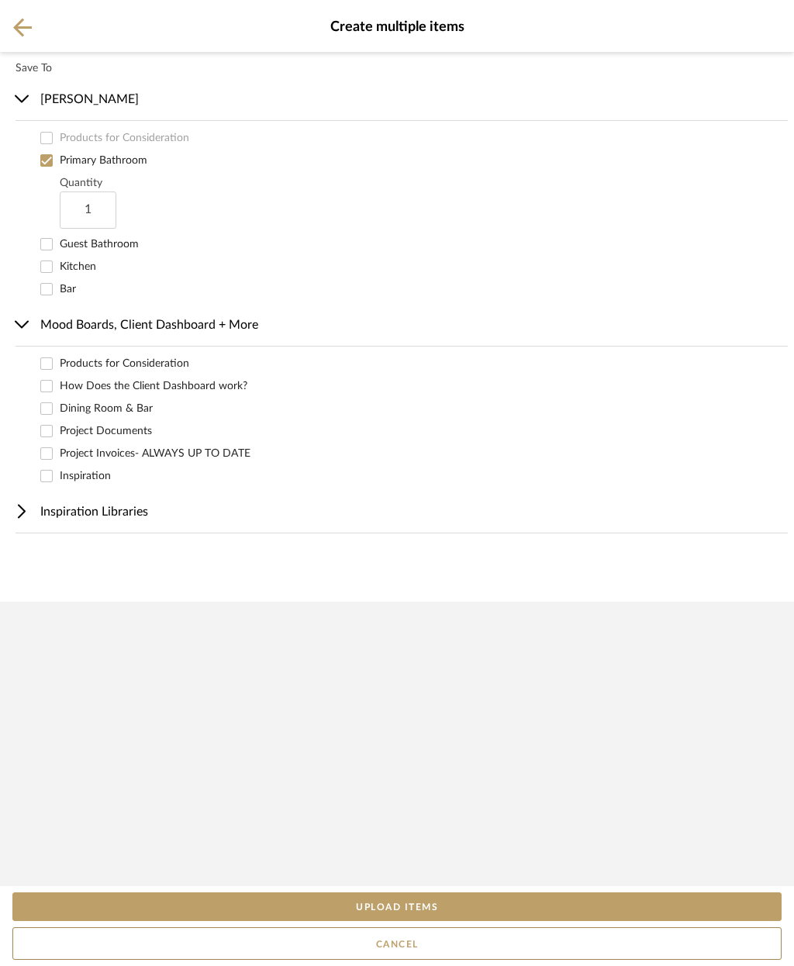
click at [73, 363] on label "Products for Consideration" at bounding box center [424, 364] width 729 height 16
click at [55, 363] on input "Products for Consideration" at bounding box center [47, 364] width 16 height 16
click at [61, 368] on label "Products for Consideration" at bounding box center [424, 364] width 729 height 16
click at [55, 368] on input "Products for Consideration" at bounding box center [47, 364] width 16 height 16
click at [452, 907] on button "UPLOAD ITEMS" at bounding box center [396, 907] width 769 height 29
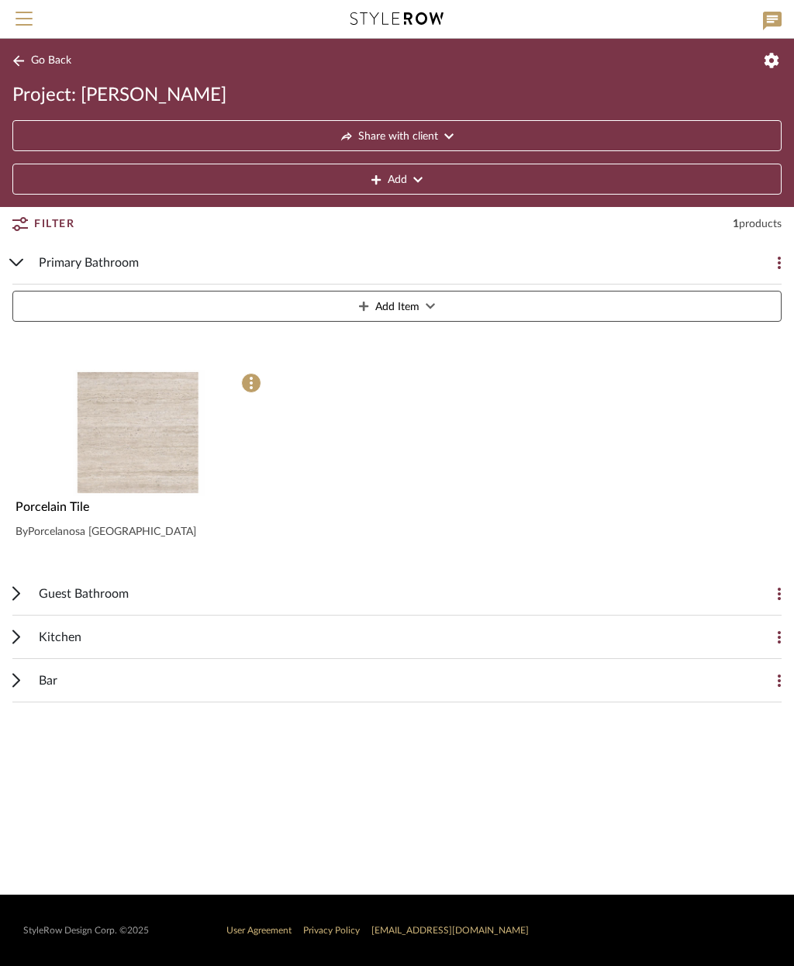
click at [254, 379] on span at bounding box center [251, 383] width 20 height 20
click at [527, 481] on div at bounding box center [397, 483] width 794 height 966
click at [770, 56] on icon at bounding box center [772, 60] width 15 height 15
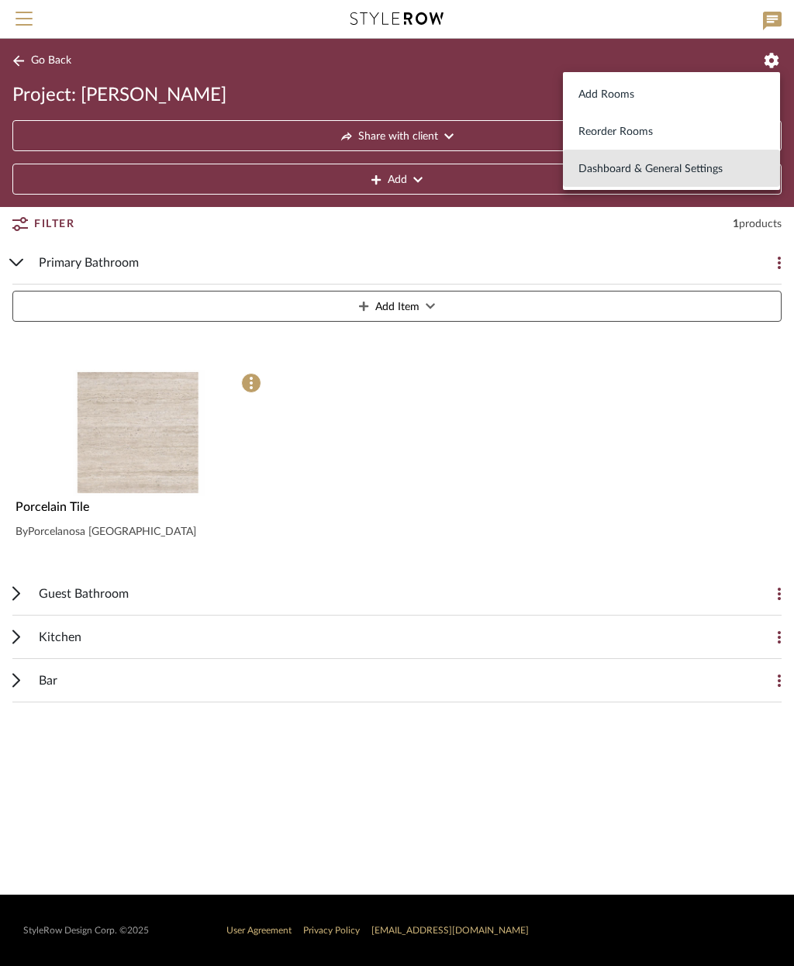
click at [700, 169] on span "Dashboard & General Settings" at bounding box center [672, 169] width 186 height 13
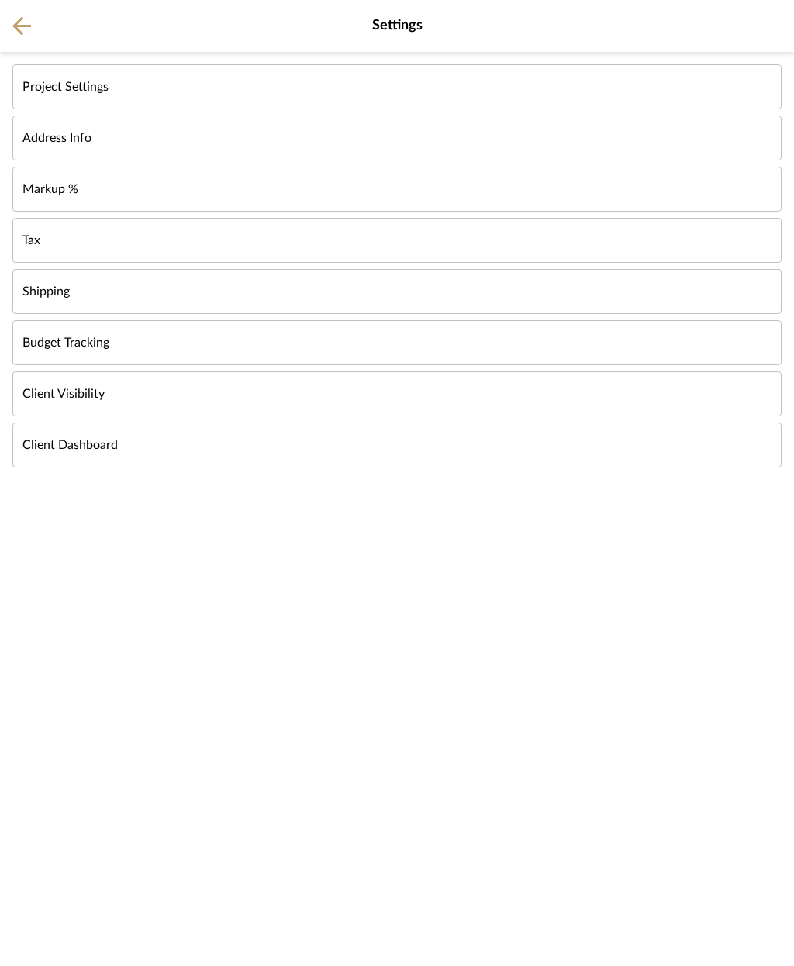
click at [627, 97] on button "Project Settings" at bounding box center [396, 86] width 769 height 45
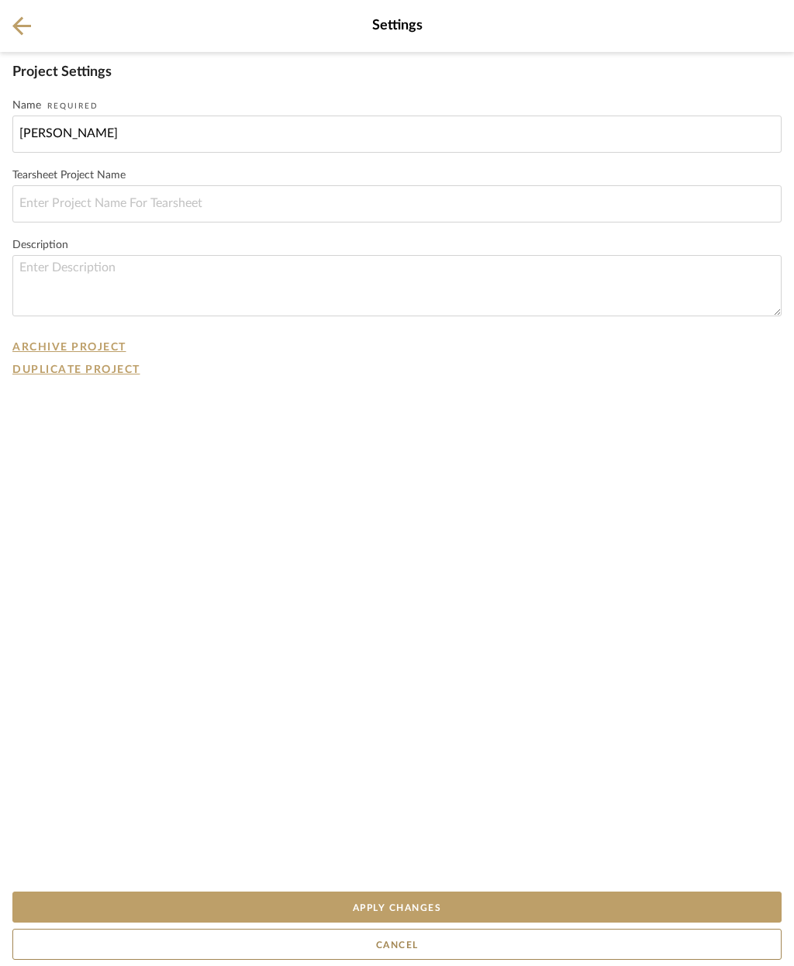
click at [19, 19] on icon at bounding box center [21, 26] width 19 height 19
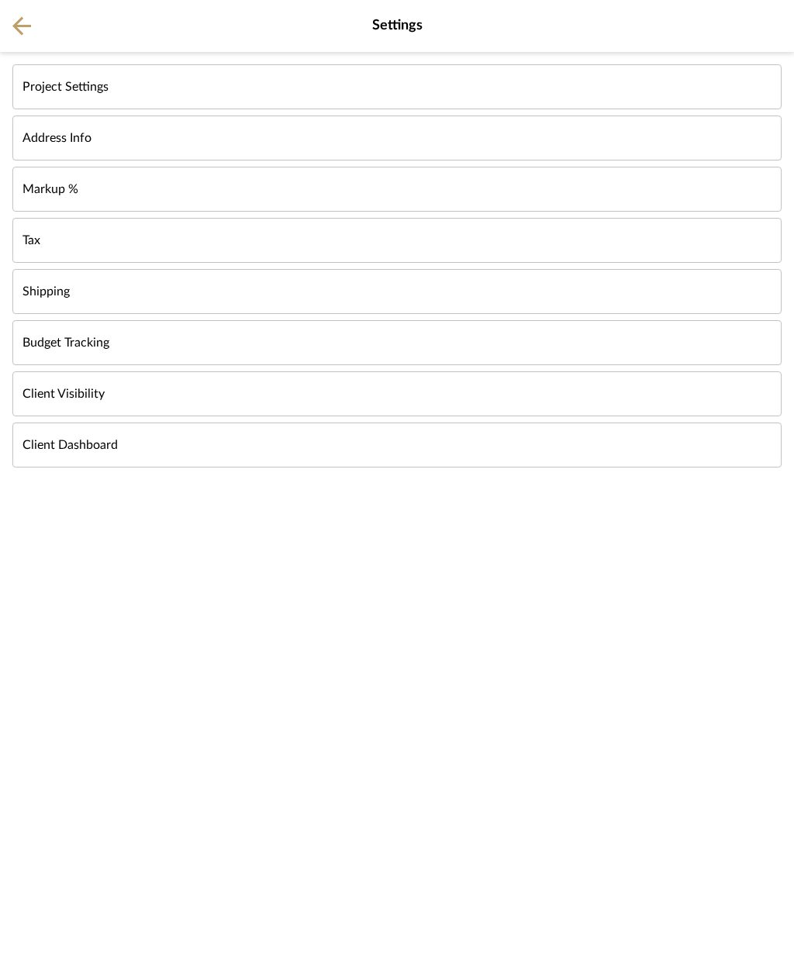
click at [25, 16] on button at bounding box center [21, 26] width 43 height 52
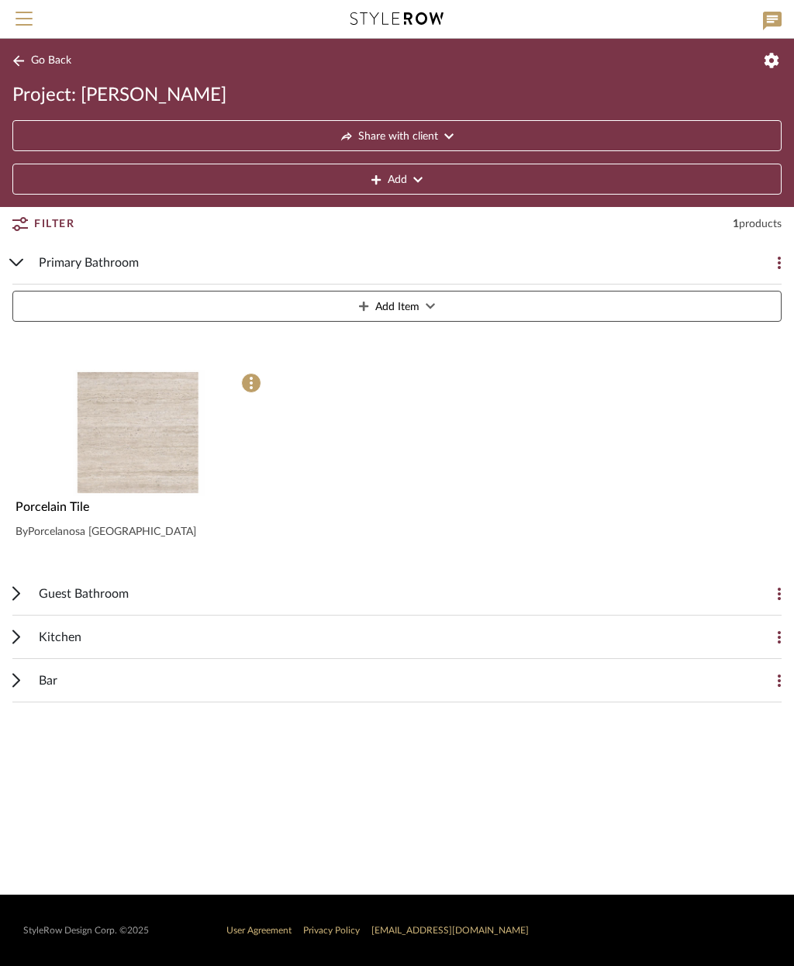
click at [246, 379] on span at bounding box center [251, 383] width 20 height 20
click at [341, 497] on button "Remove Item" at bounding box center [338, 497] width 217 height 36
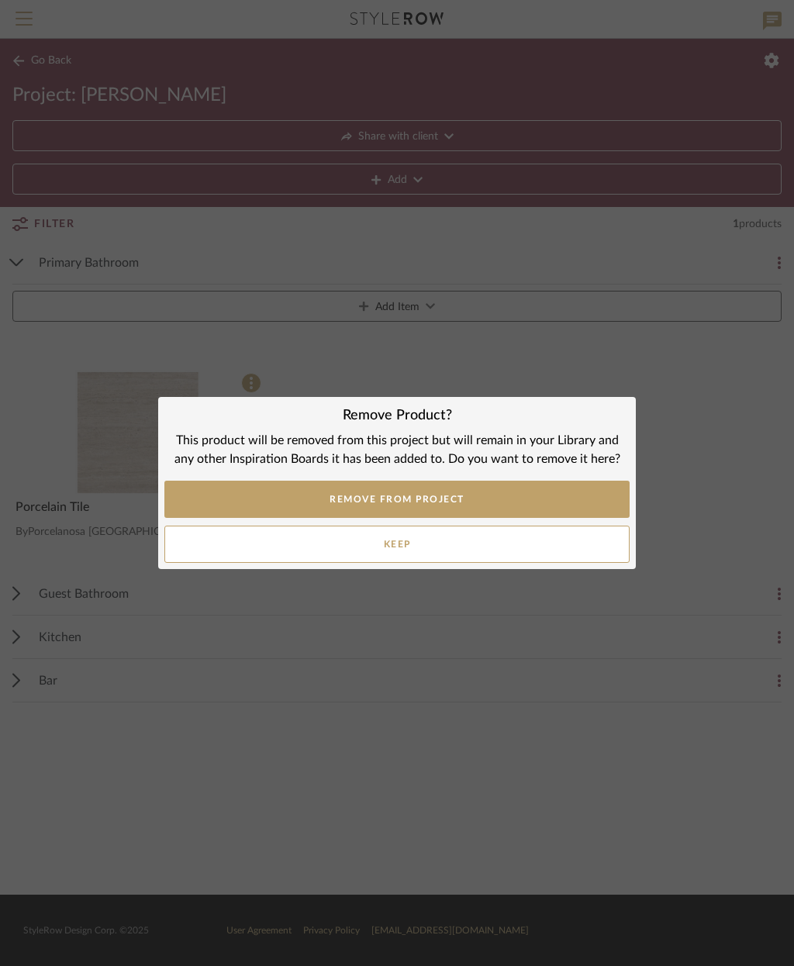
click at [497, 495] on button "REMOVE FROM PROJECT" at bounding box center [396, 499] width 465 height 37
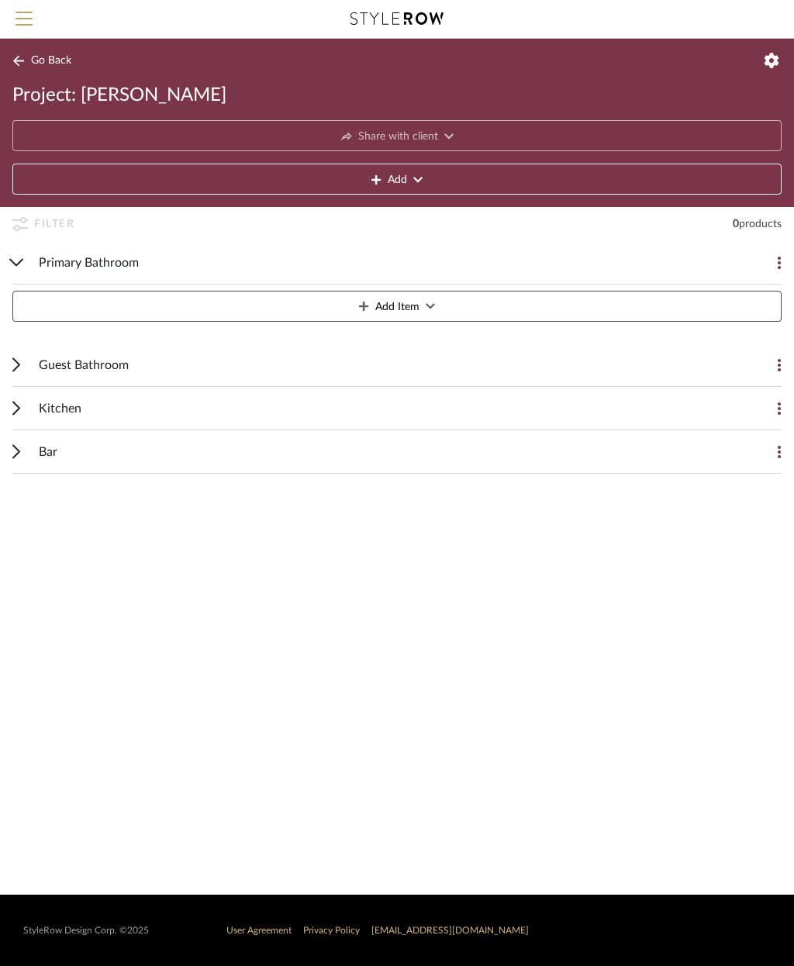
click at [27, 22] on span "Menu" at bounding box center [24, 23] width 17 height 23
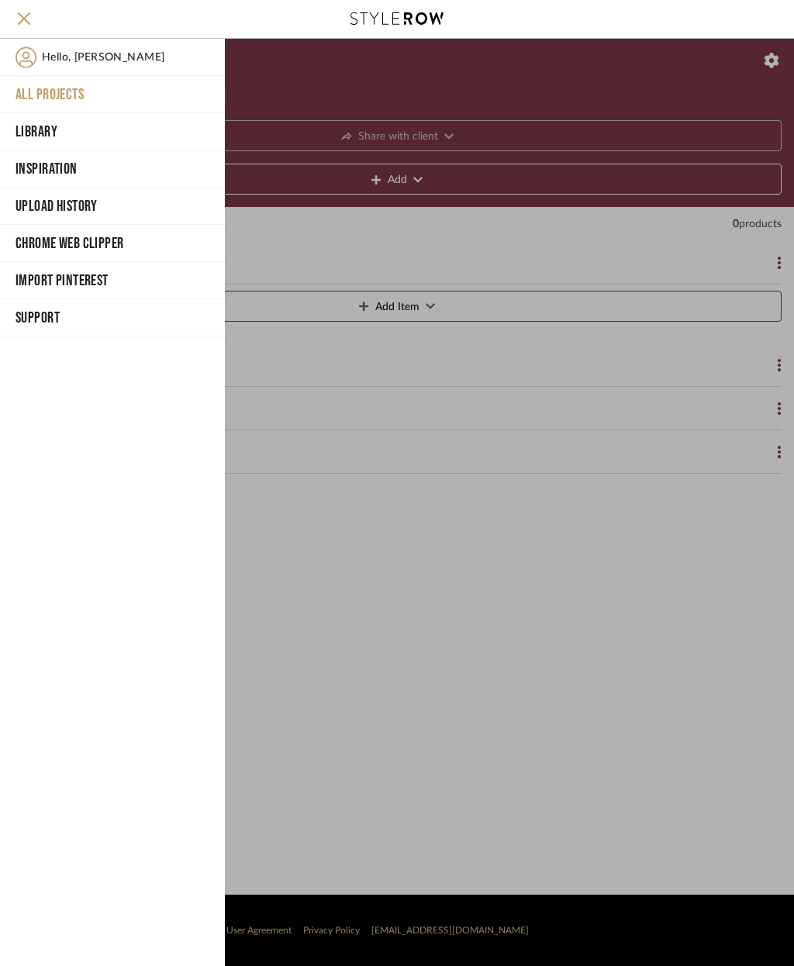
click at [84, 99] on button "All Projects" at bounding box center [112, 94] width 225 height 37
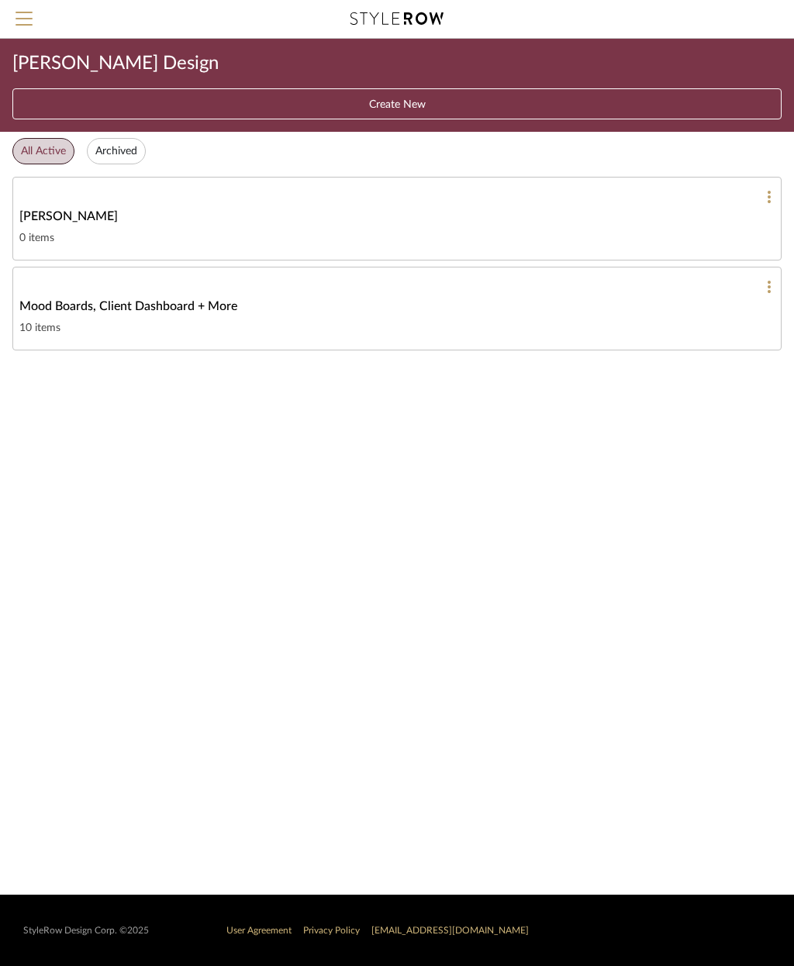
click at [482, 496] on mobile-projects-collections "[PERSON_NAME] Design Create New All Active Archived Chelsea Remodel 0 items Moo…" at bounding box center [397, 467] width 794 height 856
click at [448, 216] on div "[PERSON_NAME]" at bounding box center [397, 216] width 756 height 19
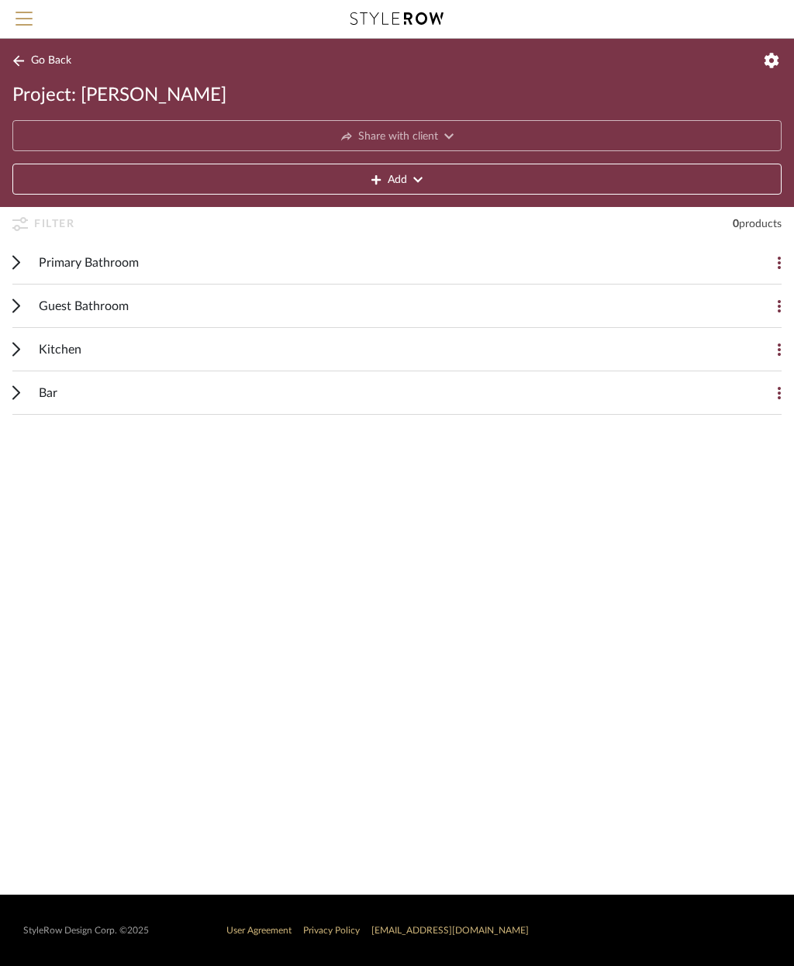
click at [768, 258] on button at bounding box center [766, 262] width 31 height 31
click at [718, 511] on div at bounding box center [397, 483] width 794 height 966
click at [765, 68] on icon at bounding box center [772, 61] width 16 height 16
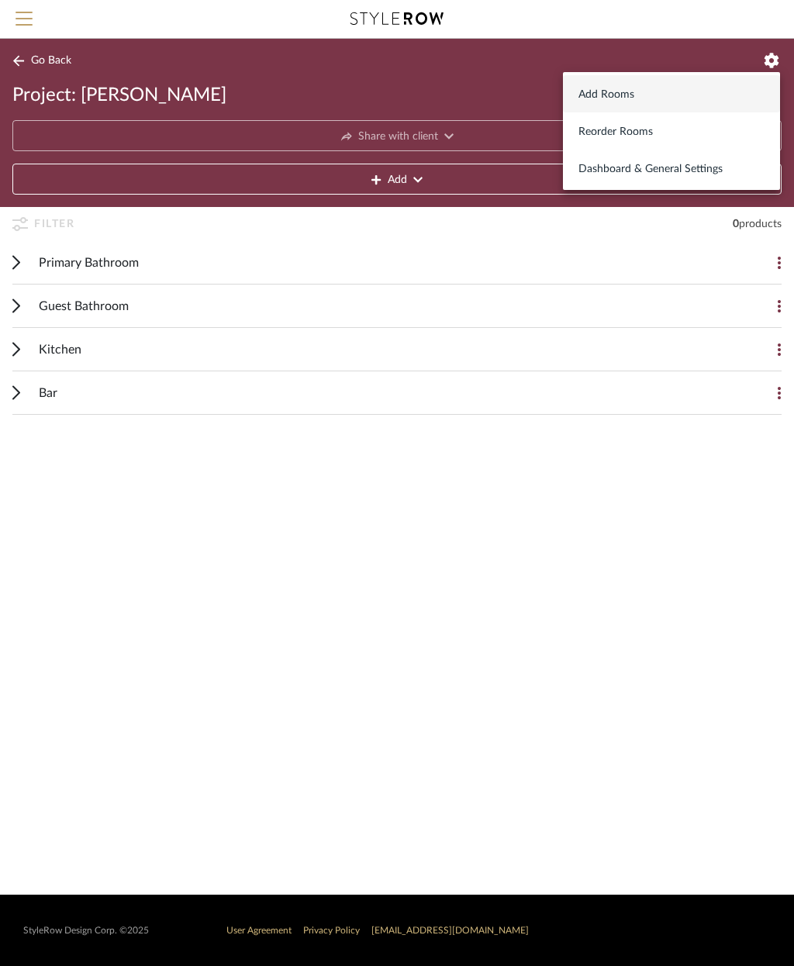
click at [700, 170] on span "Dashboard & General Settings" at bounding box center [672, 169] width 186 height 13
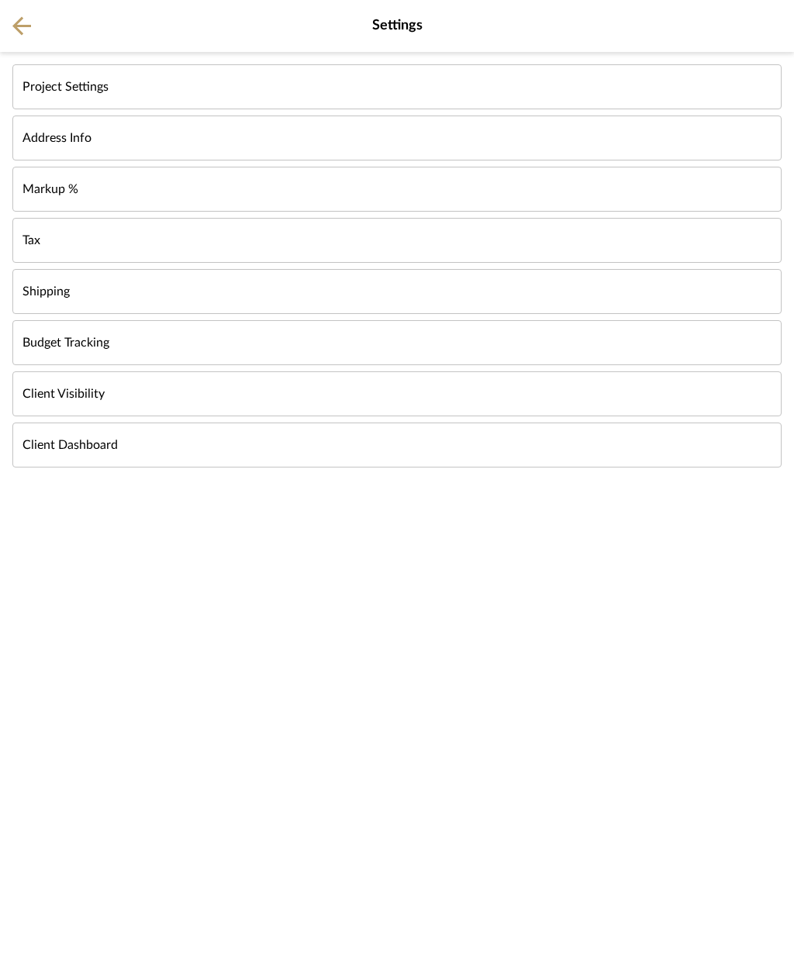
click at [110, 437] on button "Client Dashboard" at bounding box center [396, 445] width 769 height 45
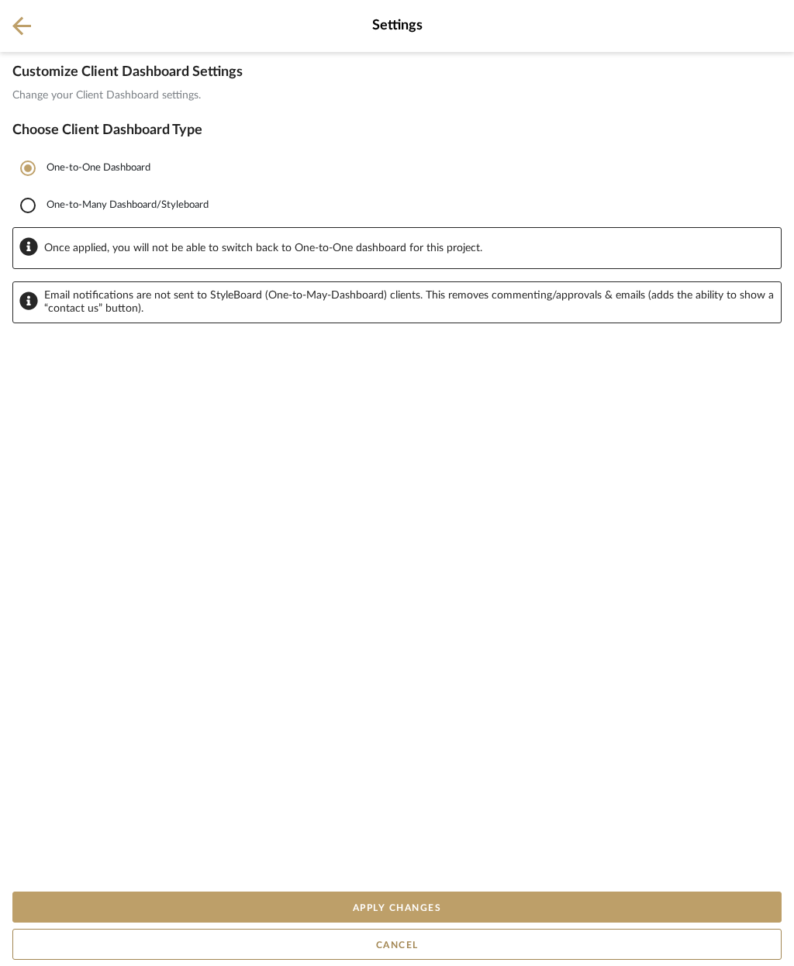
click at [24, 207] on input "One-to-Many Dashboard/Styleboard" at bounding box center [27, 205] width 31 height 31
radio input "true"
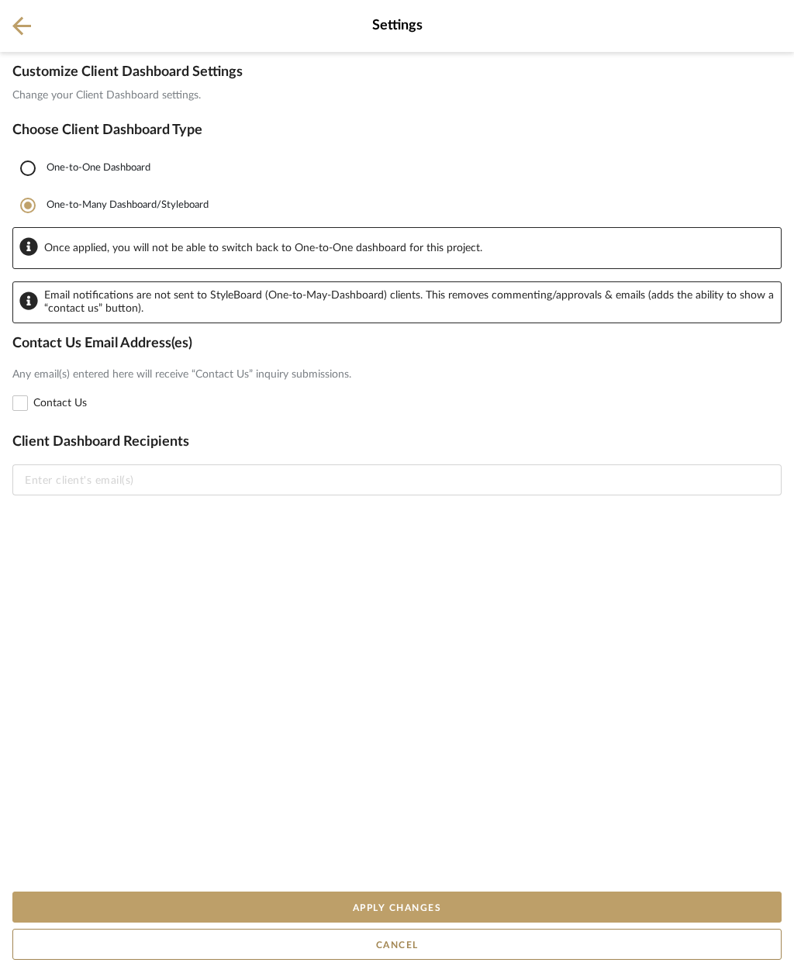
click at [26, 168] on input "One-to-One Dashboard" at bounding box center [27, 168] width 31 height 31
radio input "true"
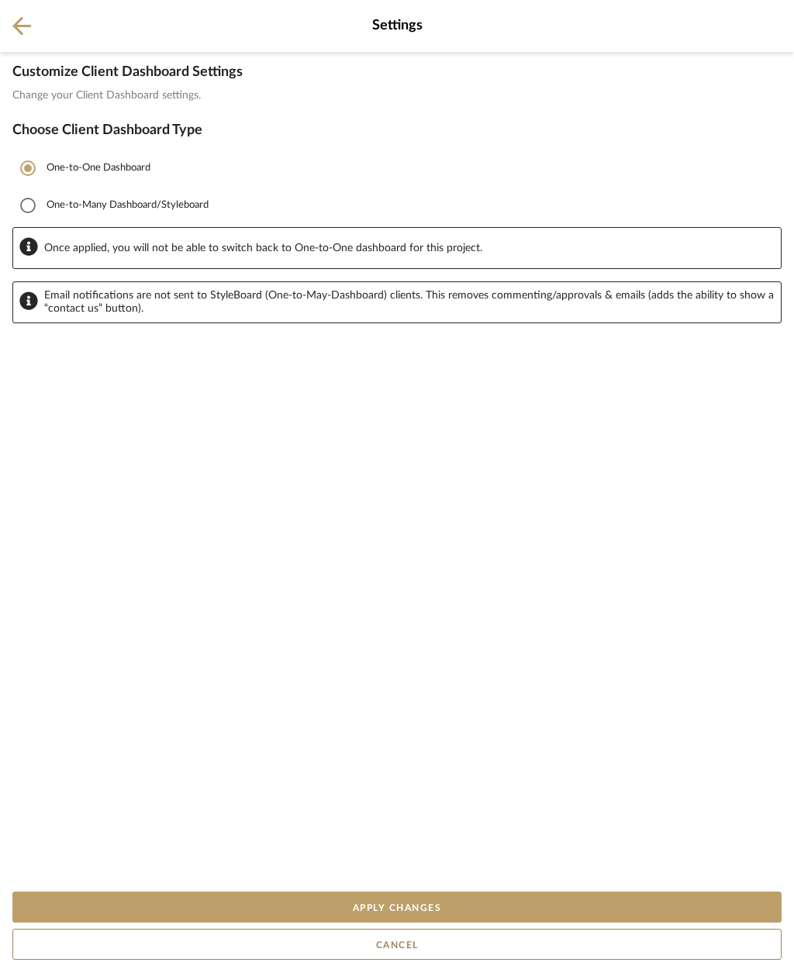
click at [489, 943] on button "Cancel" at bounding box center [396, 944] width 769 height 31
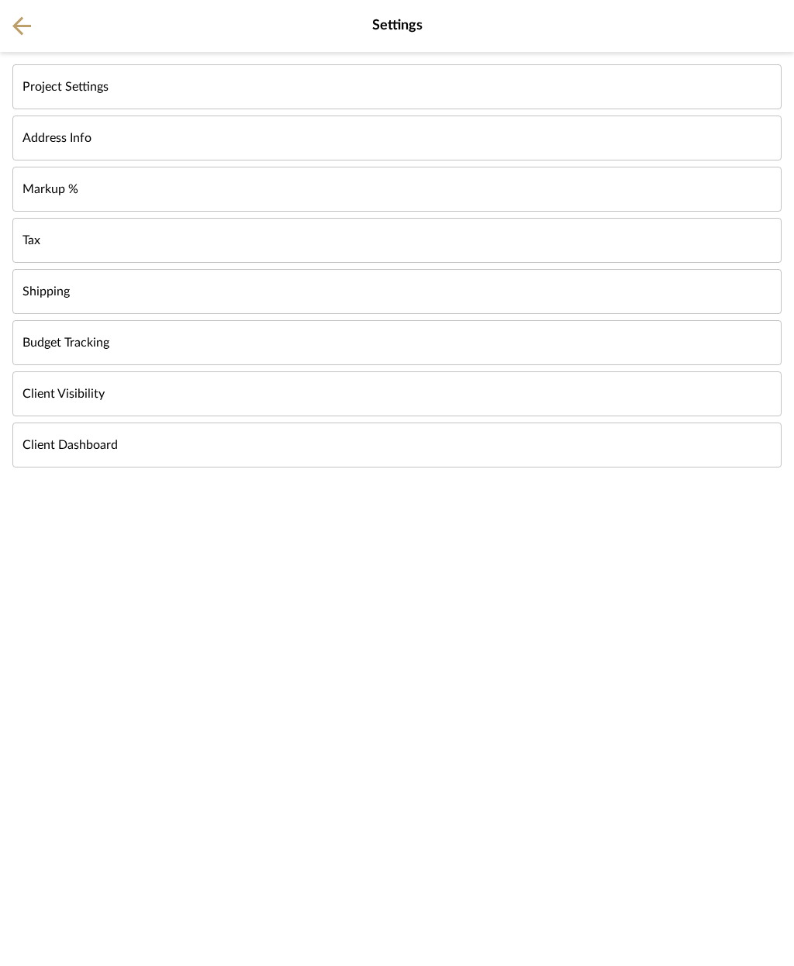
click at [600, 85] on button "Project Settings" at bounding box center [396, 86] width 769 height 45
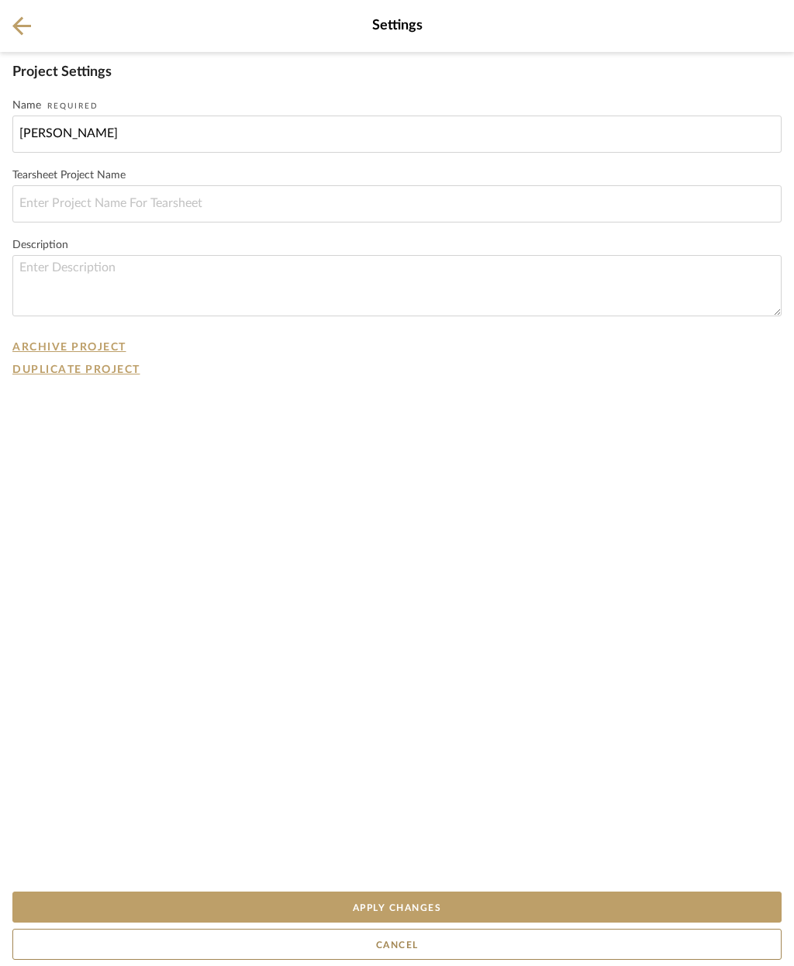
click at [22, 20] on icon at bounding box center [21, 26] width 19 height 19
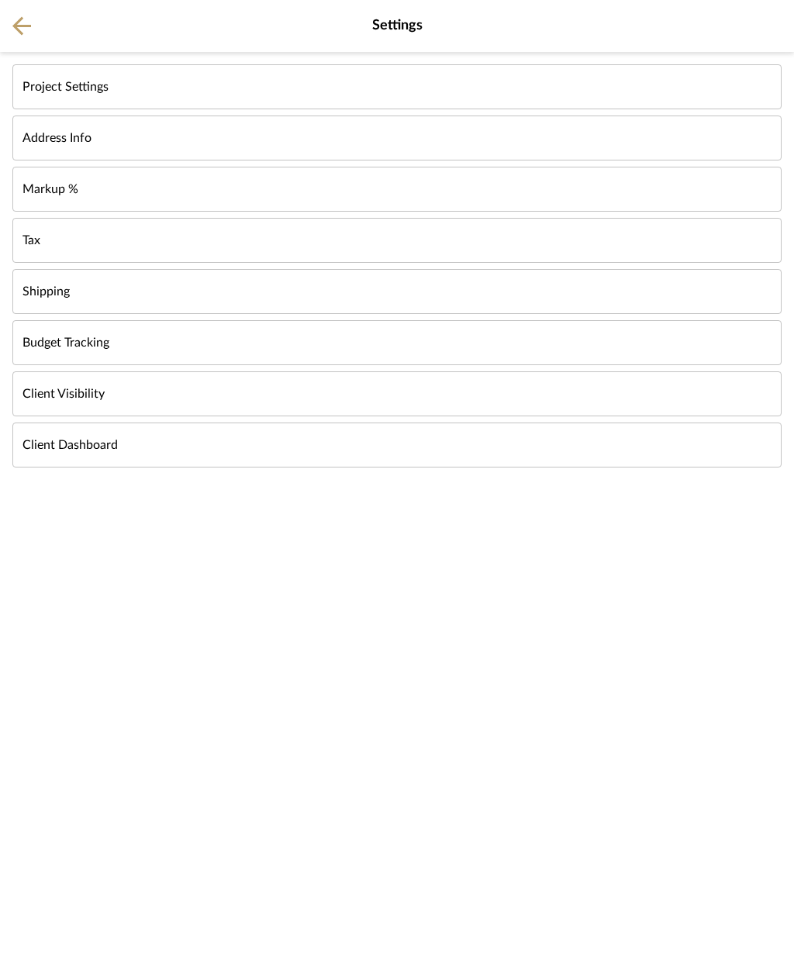
click at [590, 195] on button "Markup %" at bounding box center [396, 189] width 769 height 45
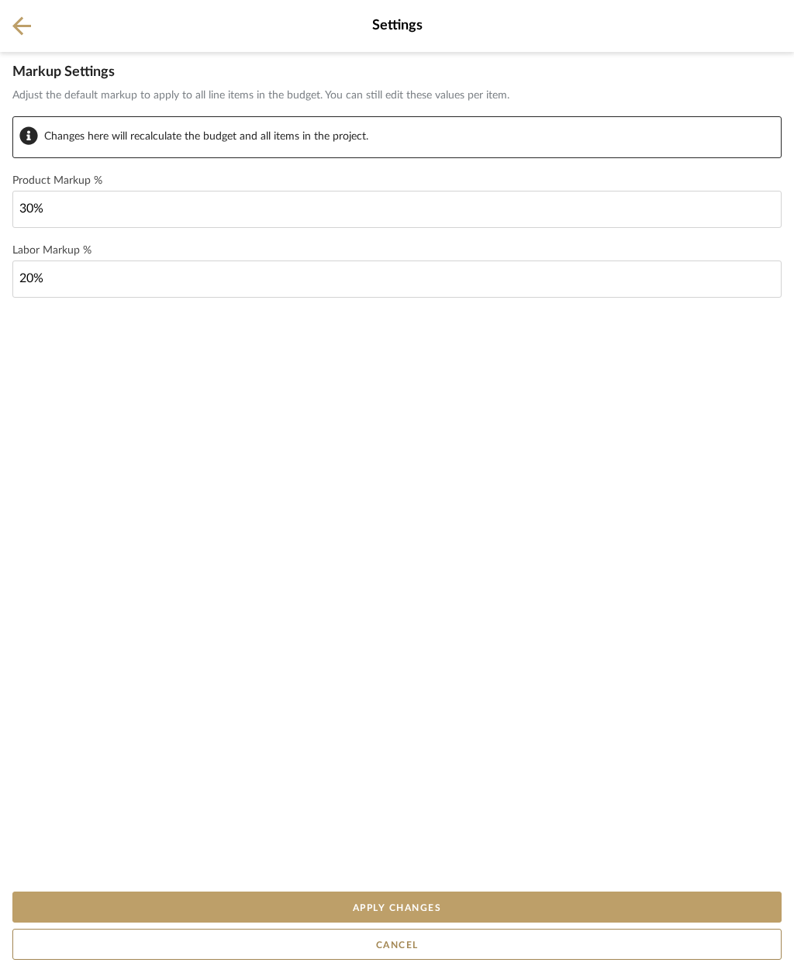
type input "20"
type input "30"
click at [714, 529] on div "Markup Settings Adjust the default markup to apply to all line items in the bud…" at bounding box center [397, 469] width 794 height 834
click at [500, 909] on button "Apply Changes" at bounding box center [396, 907] width 769 height 31
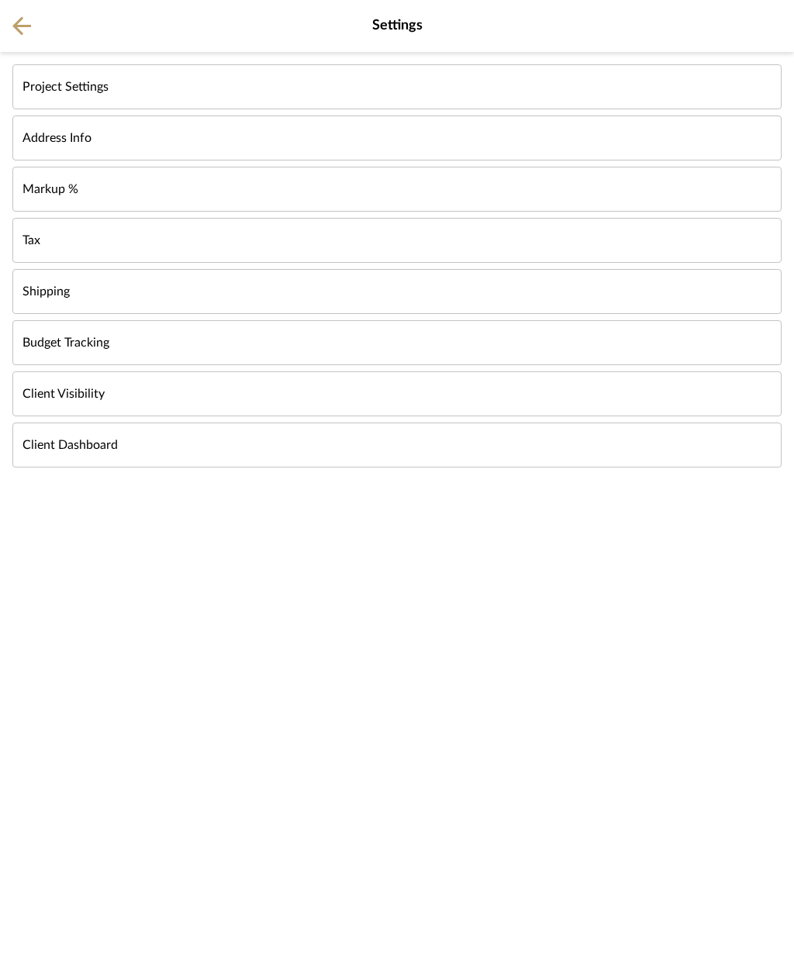
click at [283, 237] on button "Tax" at bounding box center [396, 240] width 769 height 45
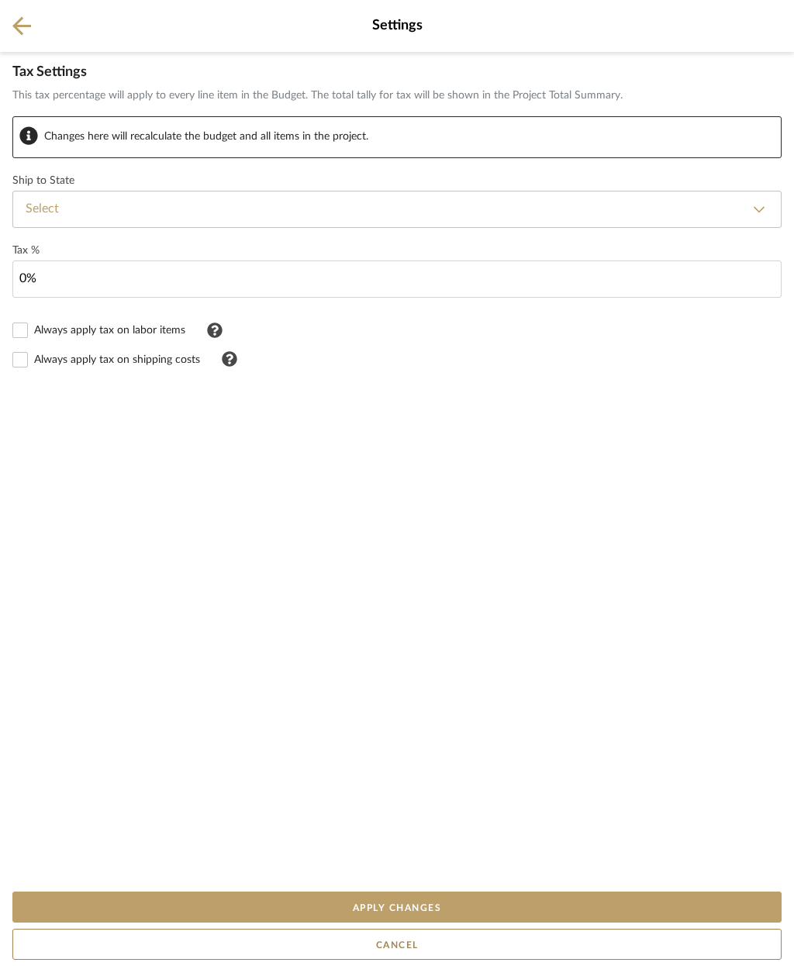
click at [475, 910] on button "Apply Changes" at bounding box center [396, 907] width 769 height 31
click at [444, 899] on button "Apply Changes" at bounding box center [396, 907] width 769 height 31
click at [438, 949] on button "Cancel" at bounding box center [396, 944] width 769 height 31
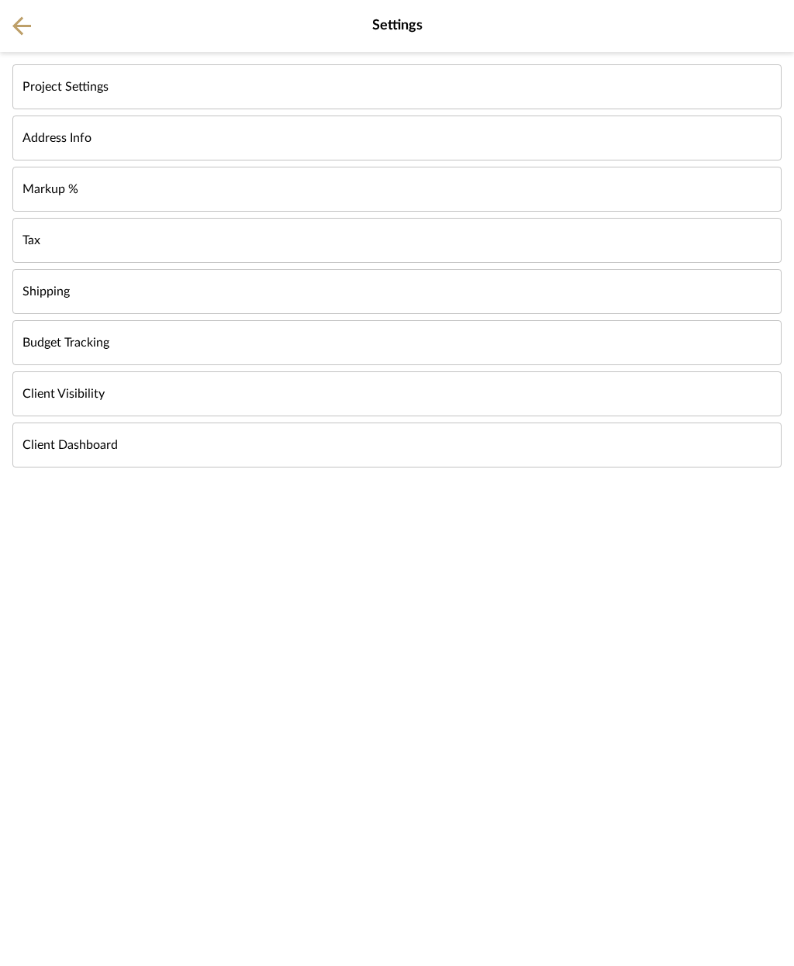
click at [331, 343] on button "Budget Tracking" at bounding box center [396, 342] width 769 height 45
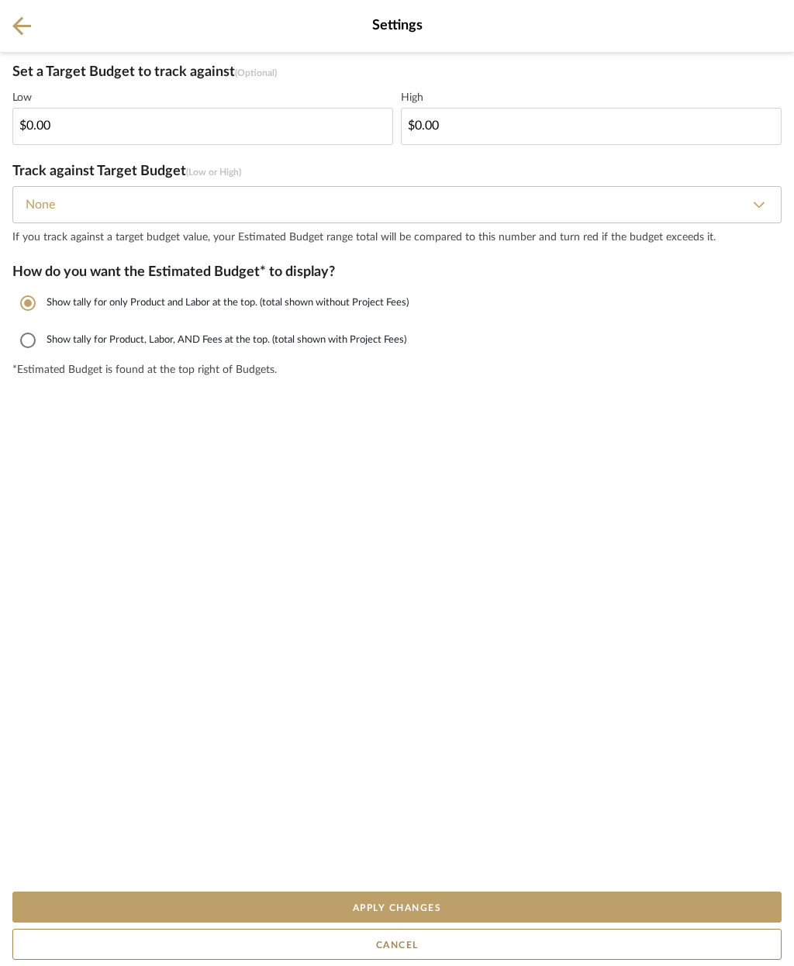
click at [505, 953] on button "Cancel" at bounding box center [396, 944] width 769 height 31
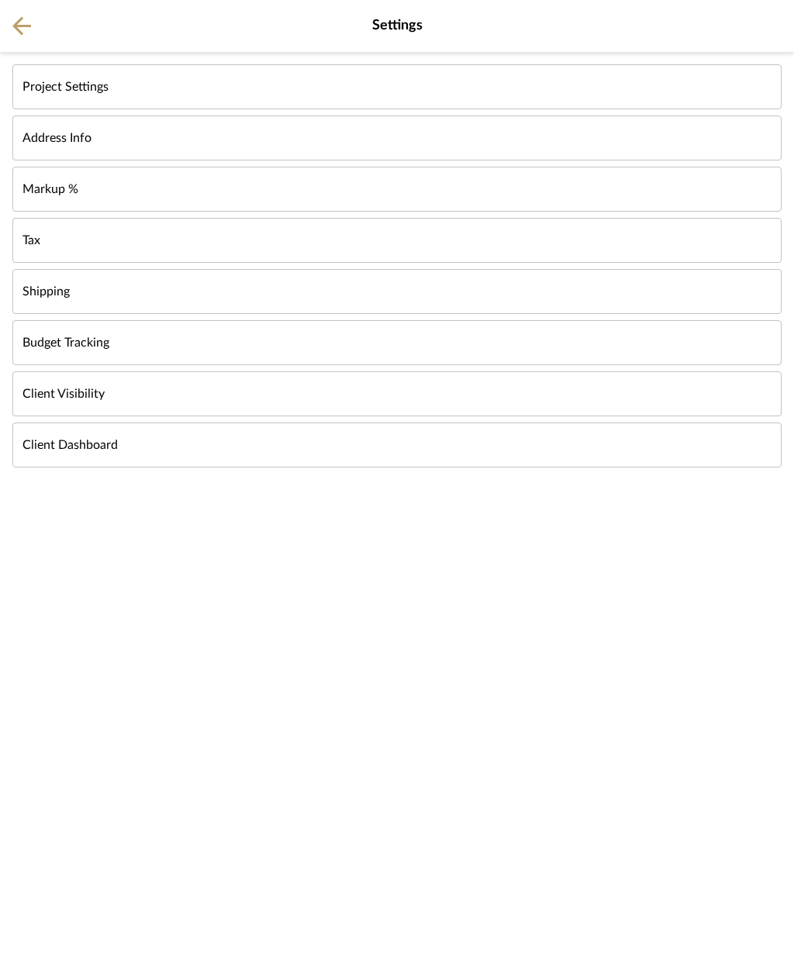
click at [26, 22] on icon at bounding box center [21, 25] width 19 height 19
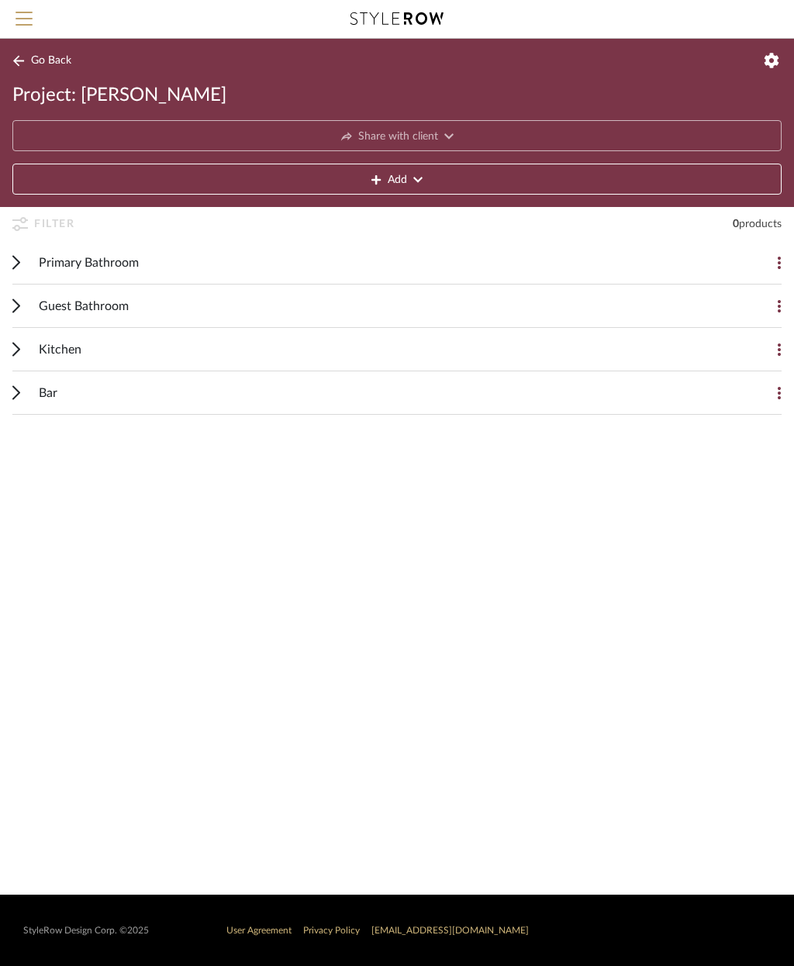
click at [125, 262] on span "Primary Bathroom" at bounding box center [89, 263] width 100 height 19
click at [436, 313] on button "Add Item" at bounding box center [396, 306] width 769 height 31
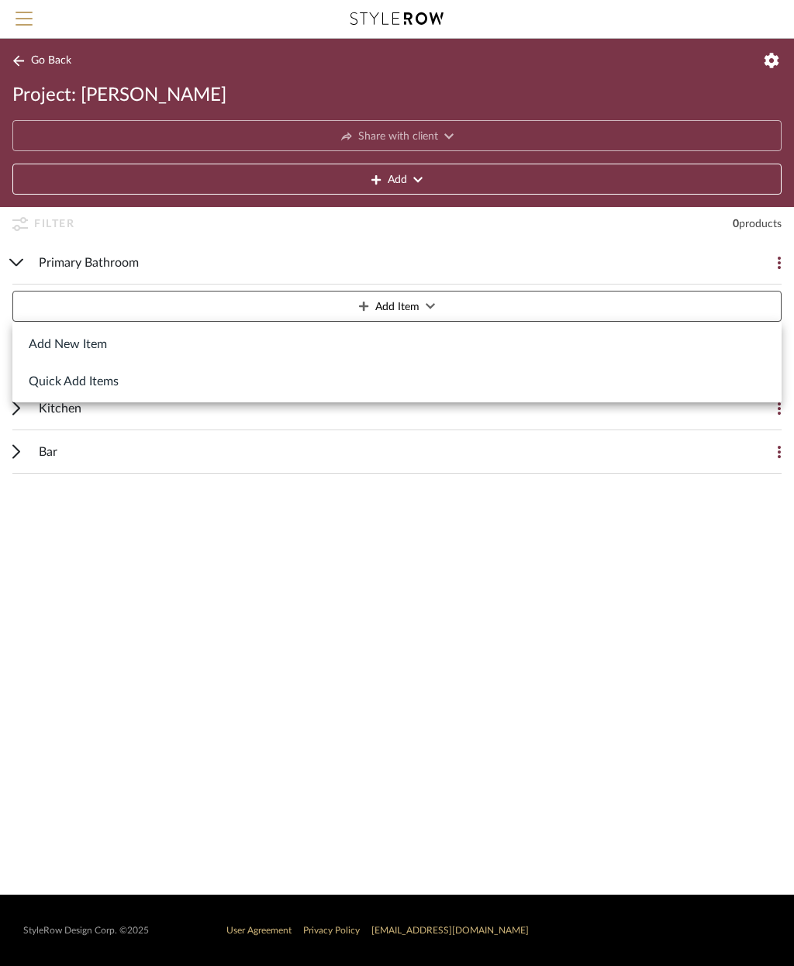
click at [87, 345] on button "Add New Item" at bounding box center [396, 343] width 769 height 37
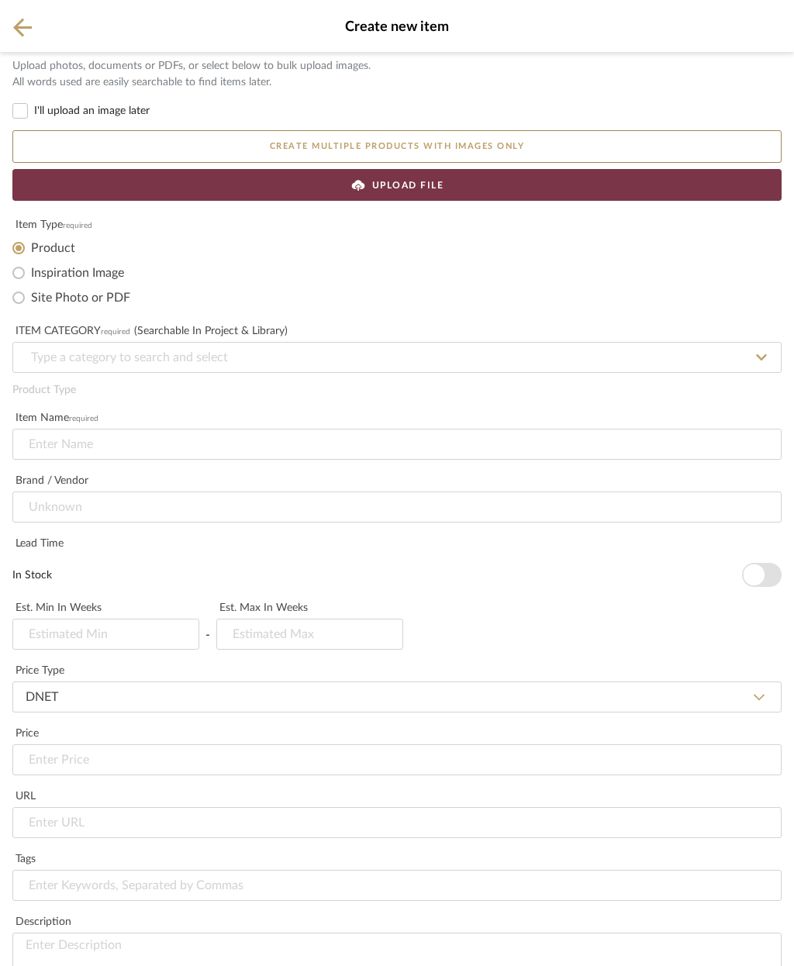
click at [616, 191] on div "UPLOAD FILE" at bounding box center [396, 185] width 769 height 32
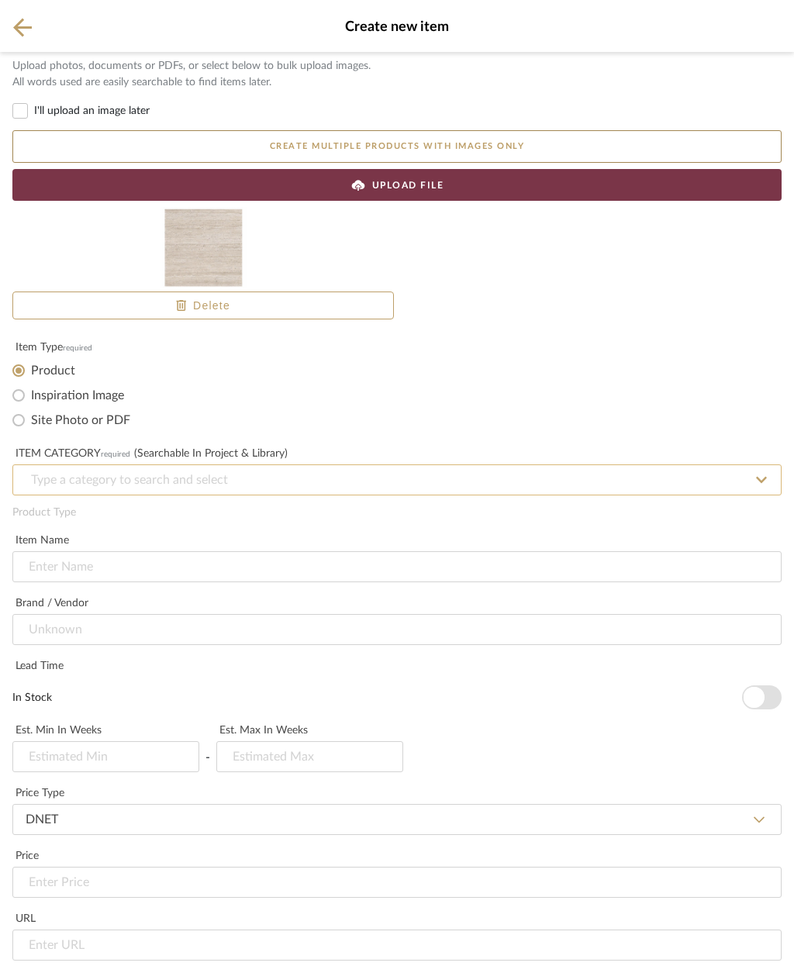
click at [284, 482] on input at bounding box center [396, 480] width 769 height 31
type input "Floor & Wall tile"
click at [161, 552] on input at bounding box center [396, 567] width 769 height 31
click at [125, 465] on input at bounding box center [396, 480] width 769 height 31
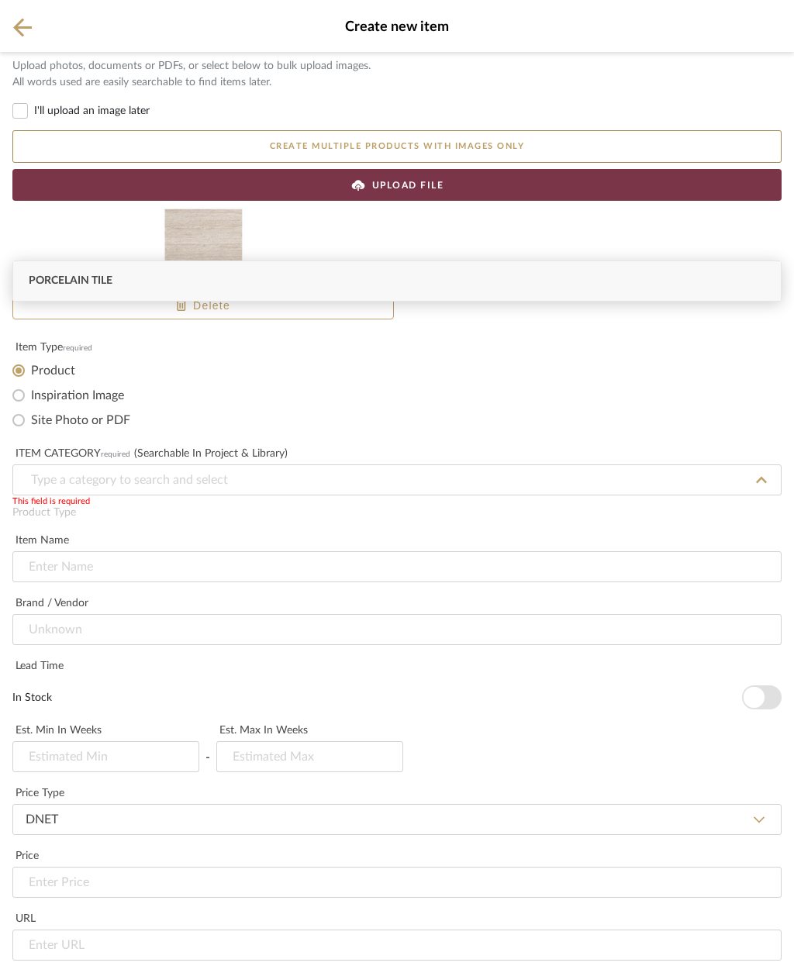
click at [178, 282] on div "Porcelain Tile" at bounding box center [397, 281] width 768 height 40
type input "Porcelain Tile"
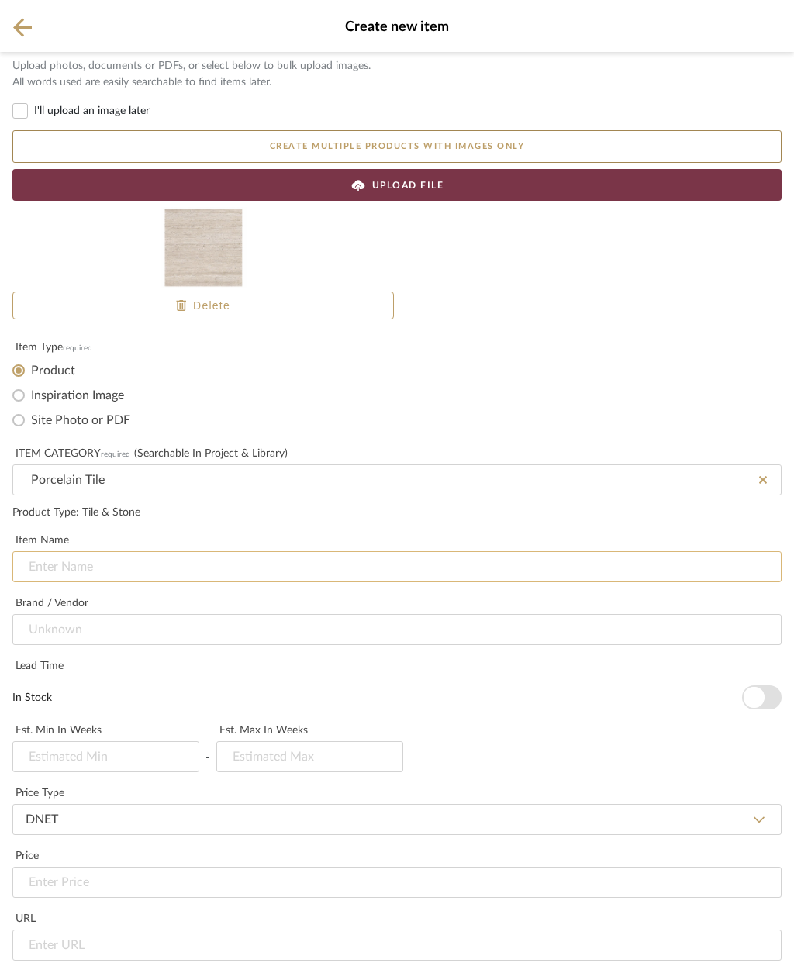
click at [161, 552] on input at bounding box center [396, 567] width 769 height 31
click at [22, 395] on input "Inspiration Image" at bounding box center [18, 395] width 25 height 25
radio input "true"
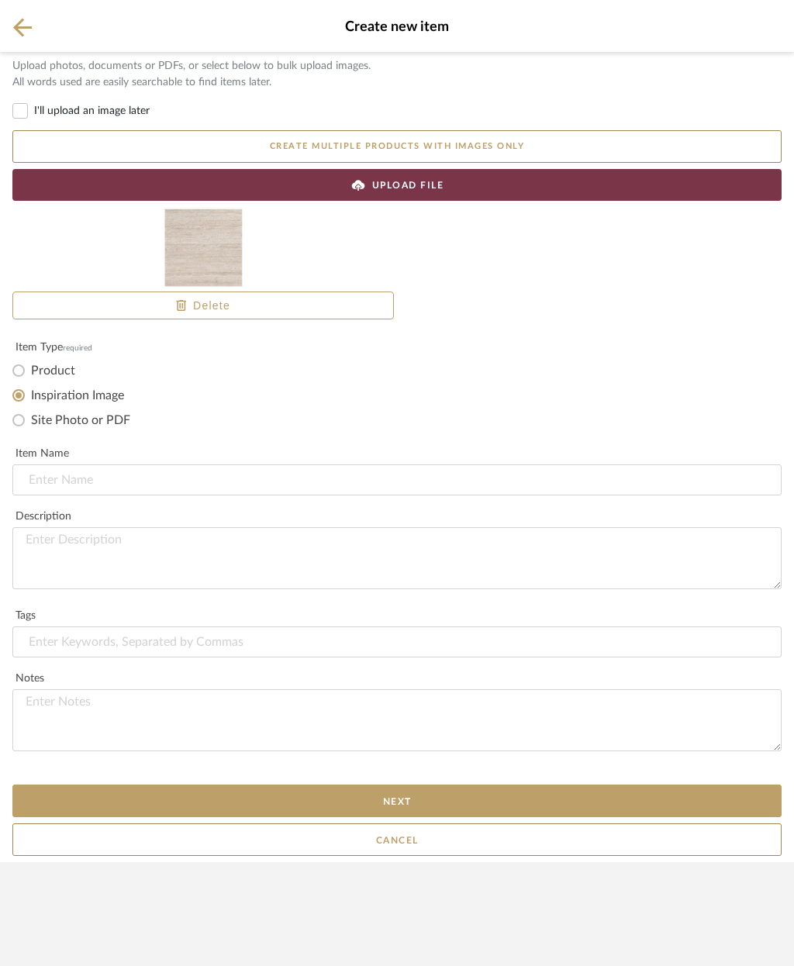
click at [33, 374] on label "Product" at bounding box center [53, 371] width 44 height 16
click at [31, 374] on input "Product" at bounding box center [18, 370] width 25 height 25
radio input "true"
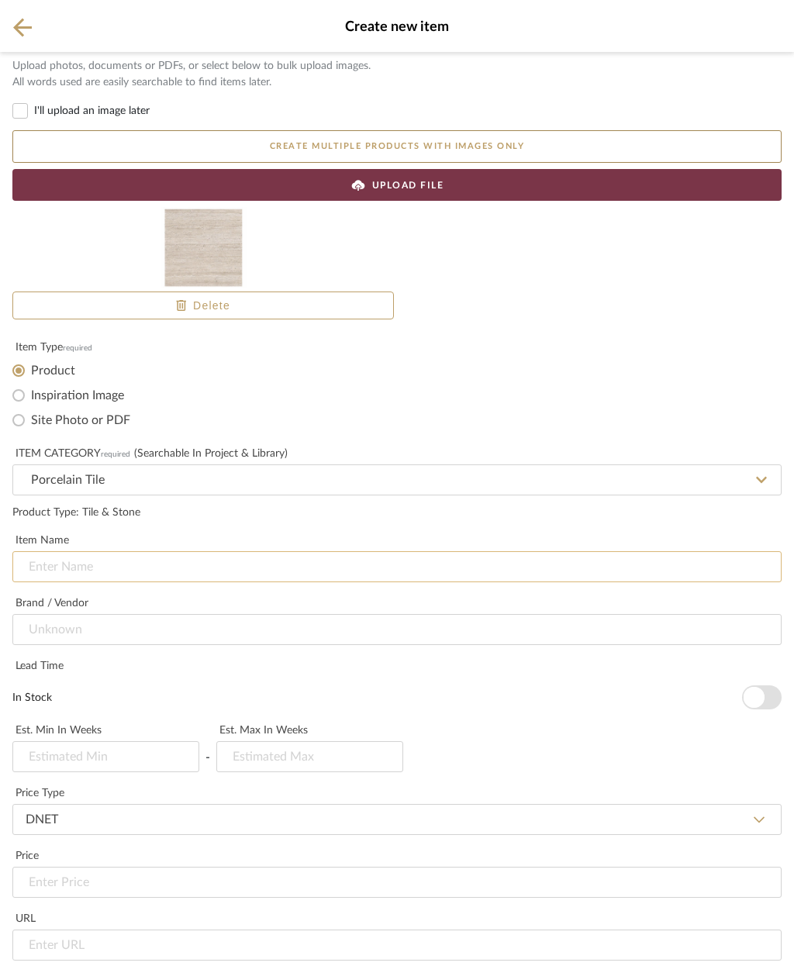
click at [199, 571] on input at bounding box center [396, 567] width 769 height 31
type input "[PERSON_NAME] Bone L59"
type input "3"
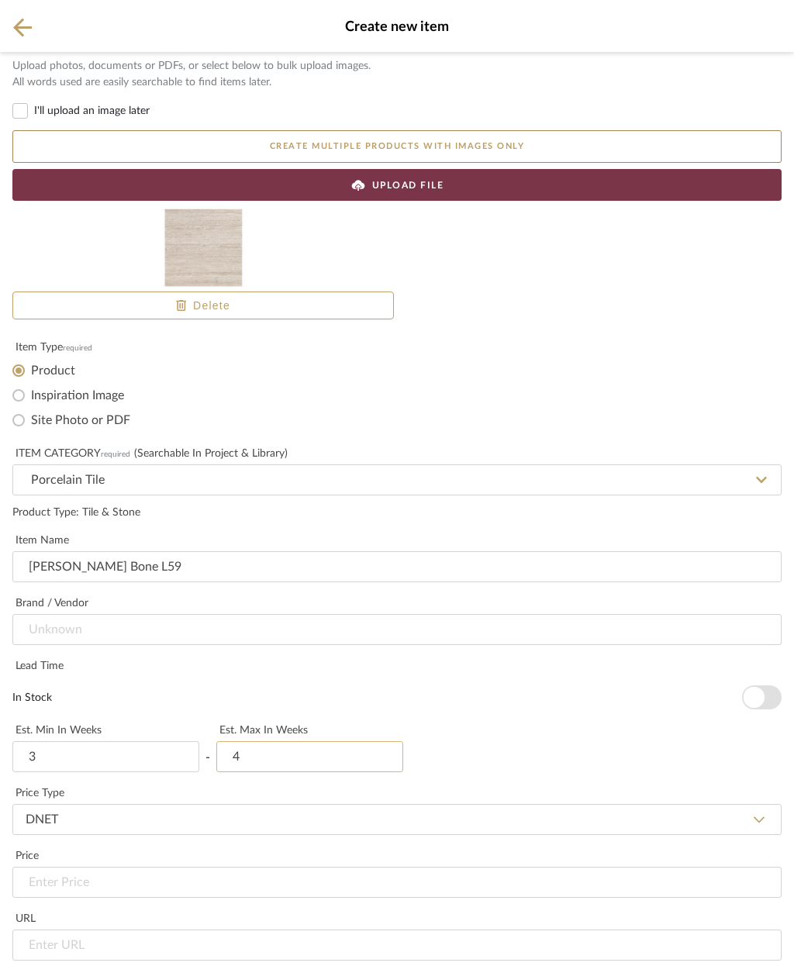
type input "4"
click at [546, 804] on select "DNET Retail" at bounding box center [396, 819] width 769 height 31
click at [165, 614] on input at bounding box center [396, 629] width 769 height 31
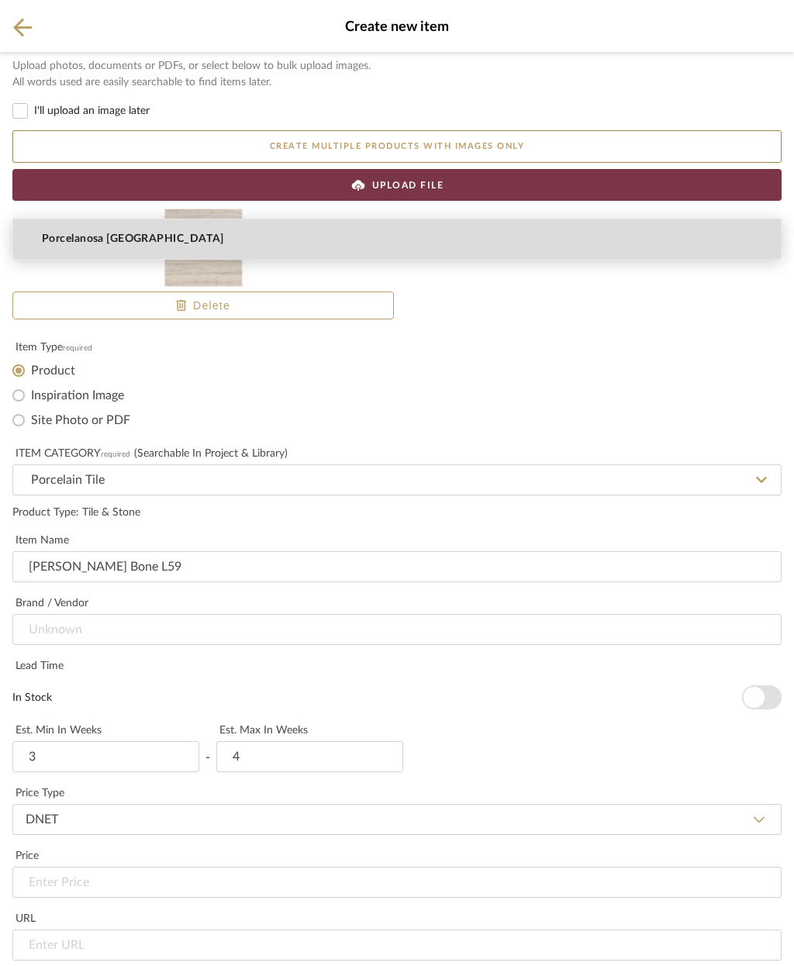
click at [159, 244] on mat-option "Porcelanosa [GEOGRAPHIC_DATA]" at bounding box center [397, 240] width 768 height 40
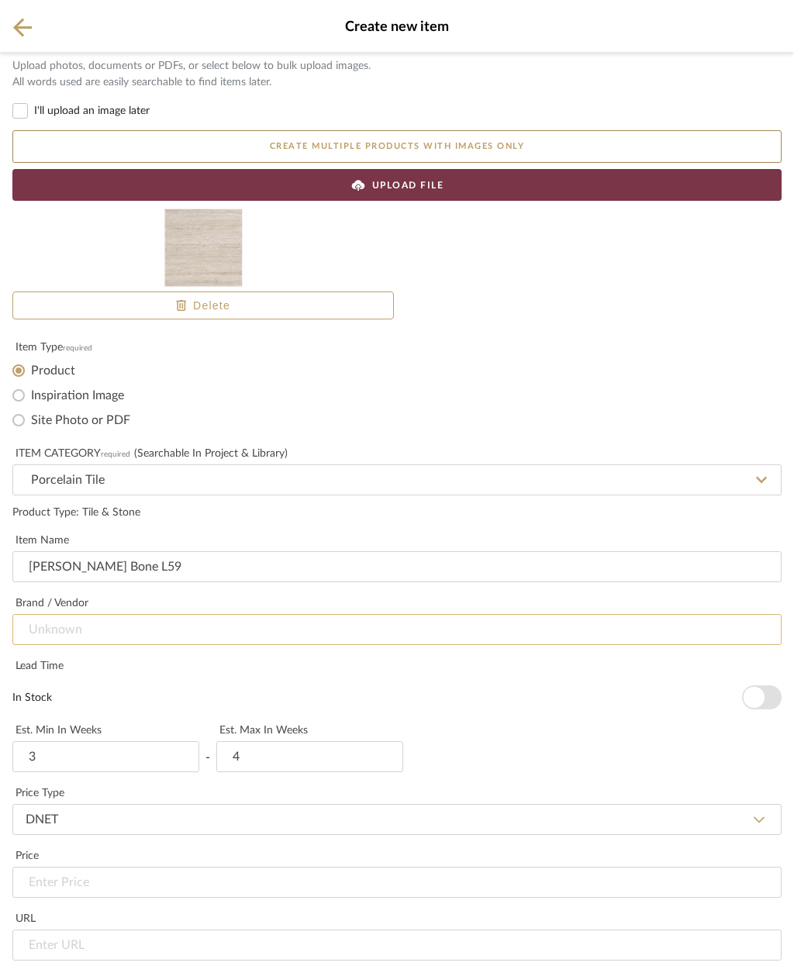
type input "Porcelanosa [GEOGRAPHIC_DATA]"
click at [232, 552] on input "[PERSON_NAME] Bone L59" at bounding box center [396, 567] width 769 height 31
type input "[PERSON_NAME] Bone L59 6x120 (A)"
click at [120, 867] on input at bounding box center [396, 882] width 769 height 31
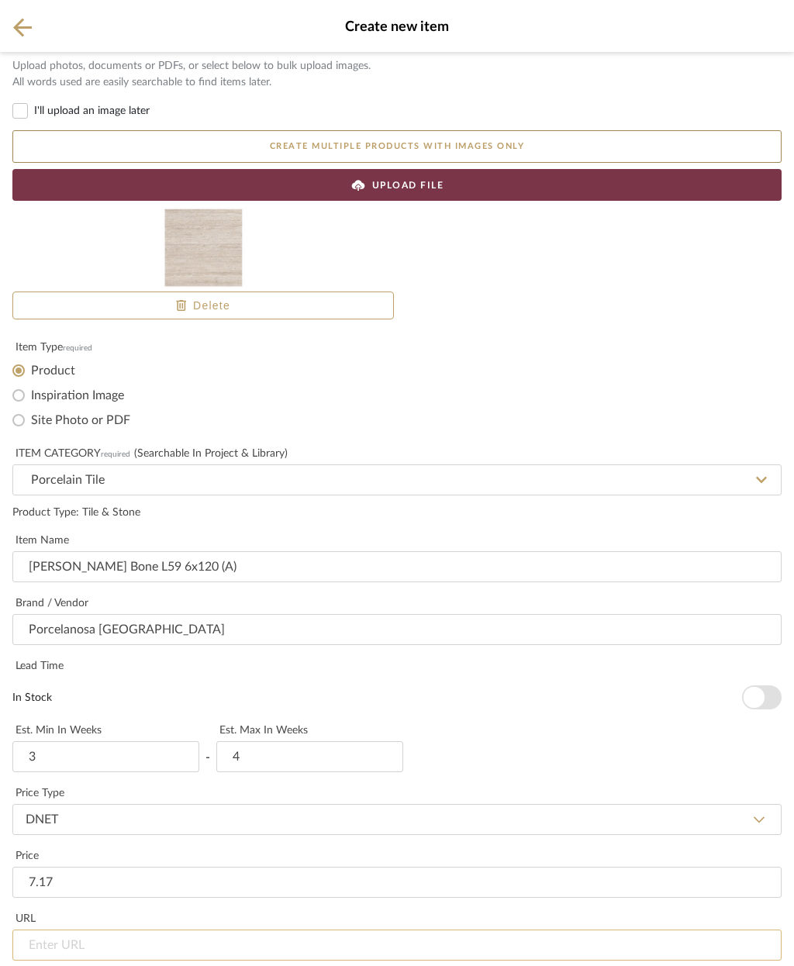
click at [43, 930] on input "url" at bounding box center [396, 945] width 769 height 31
type input "$7.17"
click at [148, 930] on input "url" at bounding box center [396, 945] width 769 height 31
click at [56, 930] on input "url" at bounding box center [396, 945] width 769 height 31
paste input "[URL][DOMAIN_NAME]"
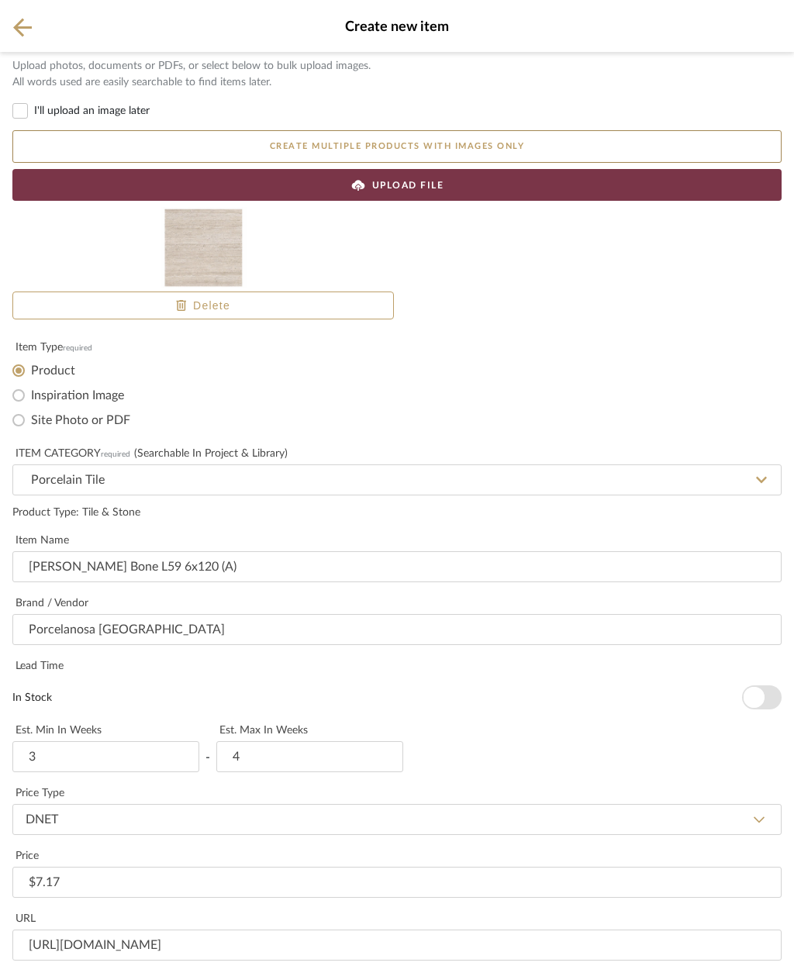
scroll to position [290, 0]
type input "[URL][DOMAIN_NAME]"
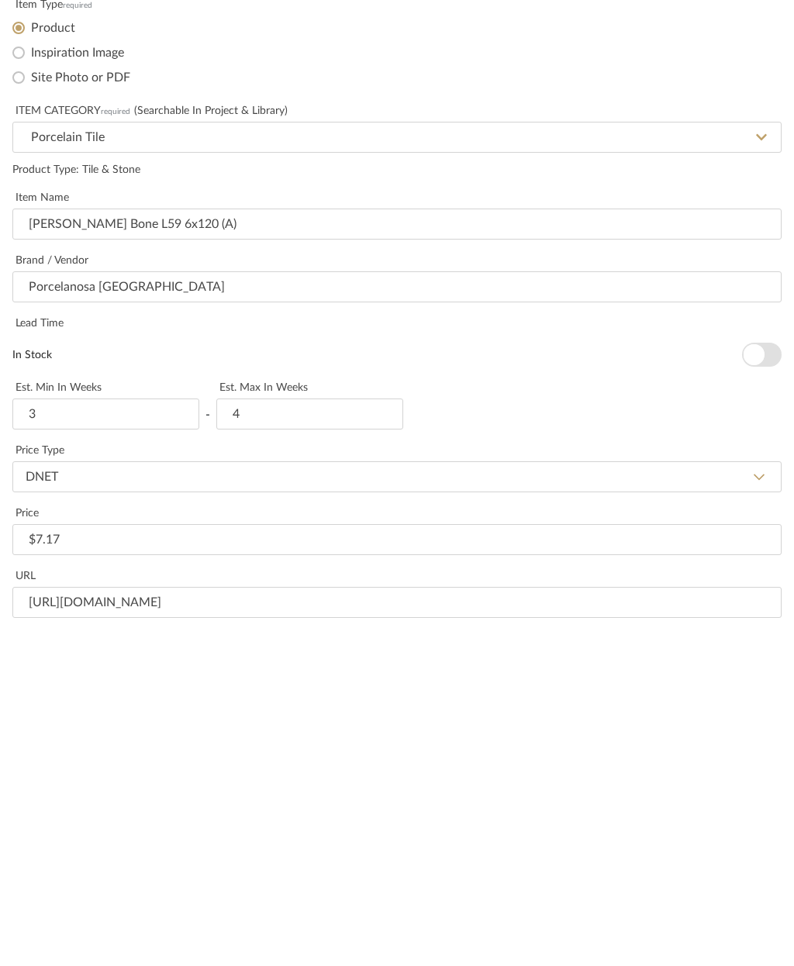
scroll to position [521, 0]
type input "Shower floor and bathroom floor"
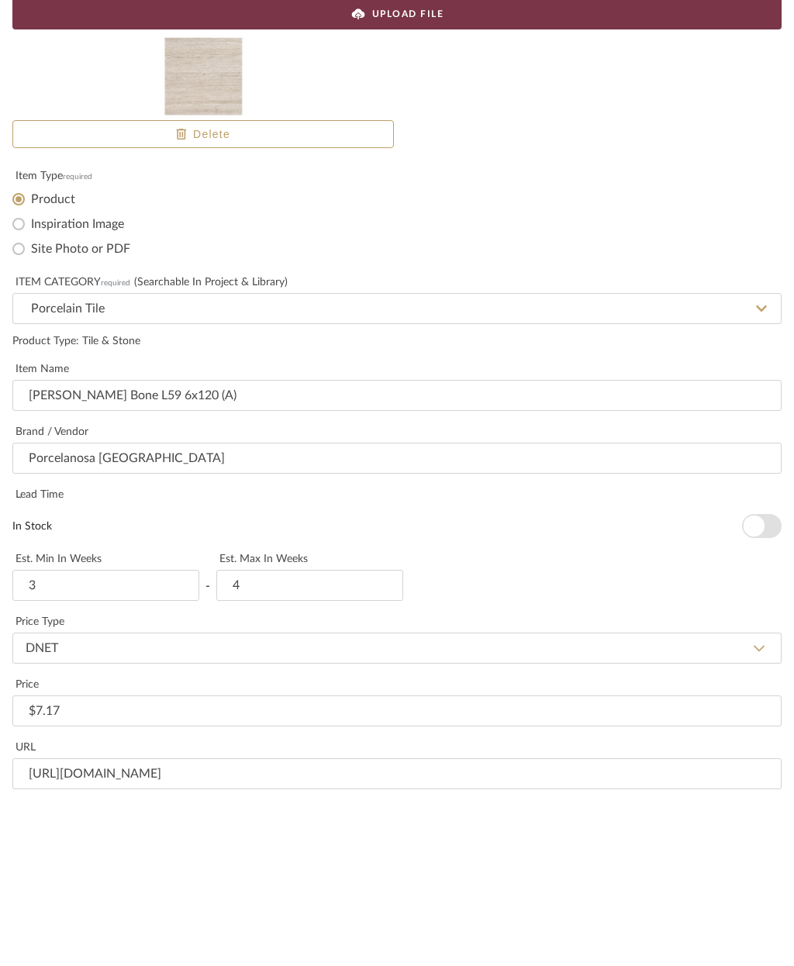
paste textarea "[PERSON_NAME] bone 23"x47" - floor tile"
type textarea "[PERSON_NAME] bone 23"x47" - floor tile"
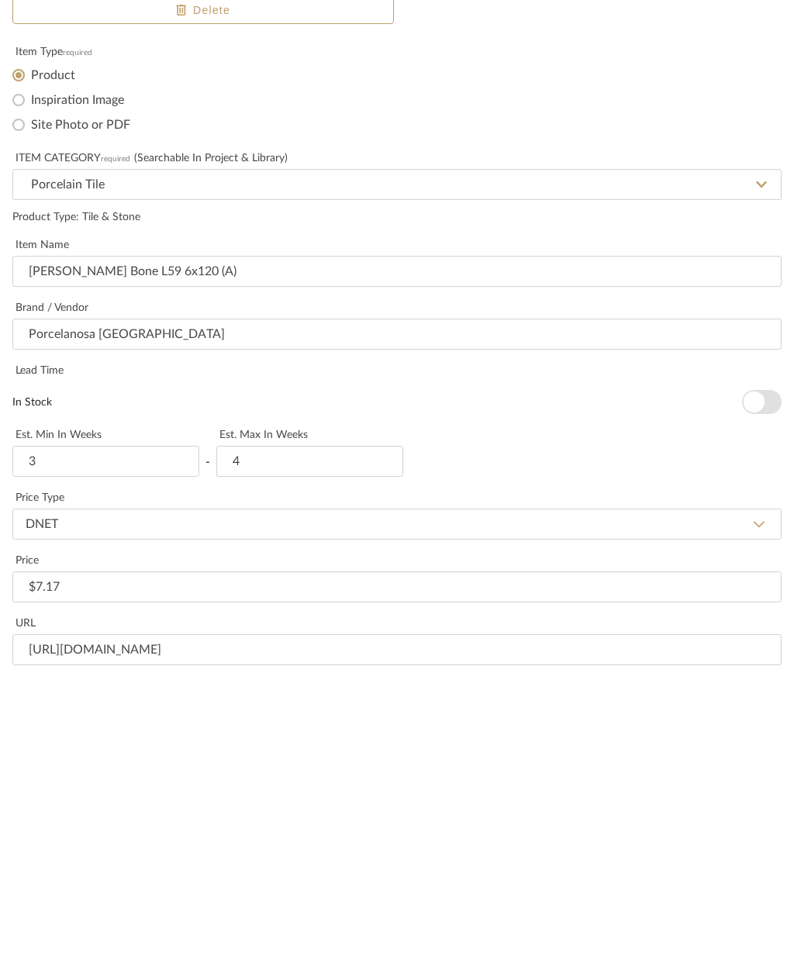
paste textarea "[PERSON_NAME] bone 23"x47" - floor tile"
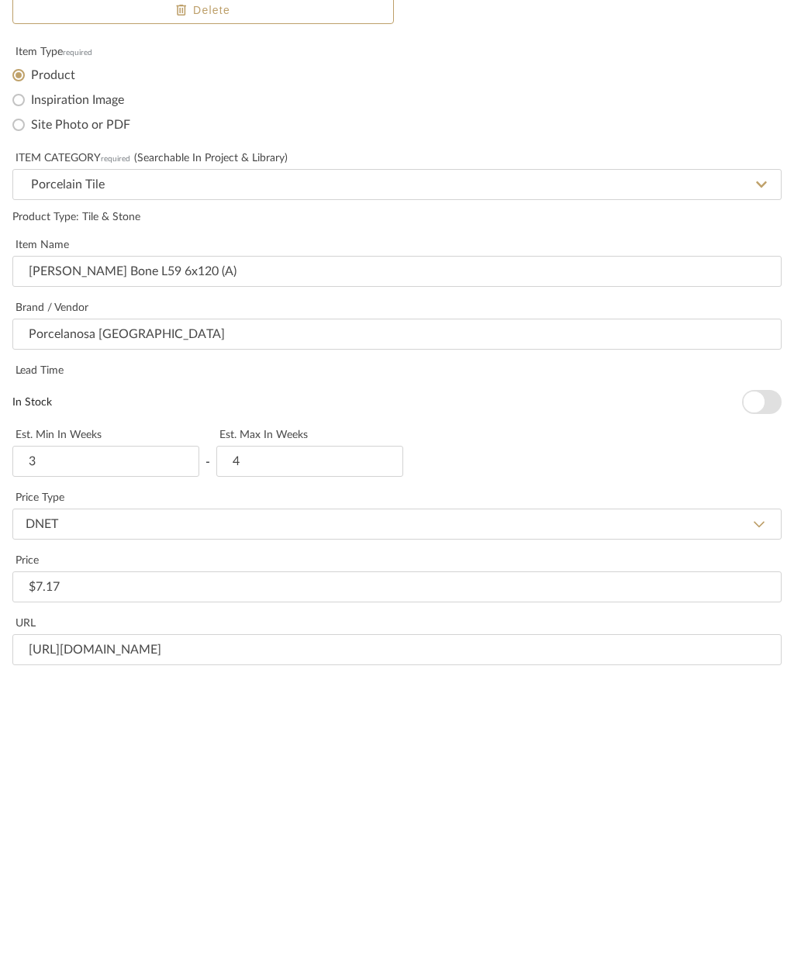
type textarea "[PERSON_NAME] bone 23"x47" - floor tile"
paste input "[PERSON_NAME] bone 23"x47" - floor tile"
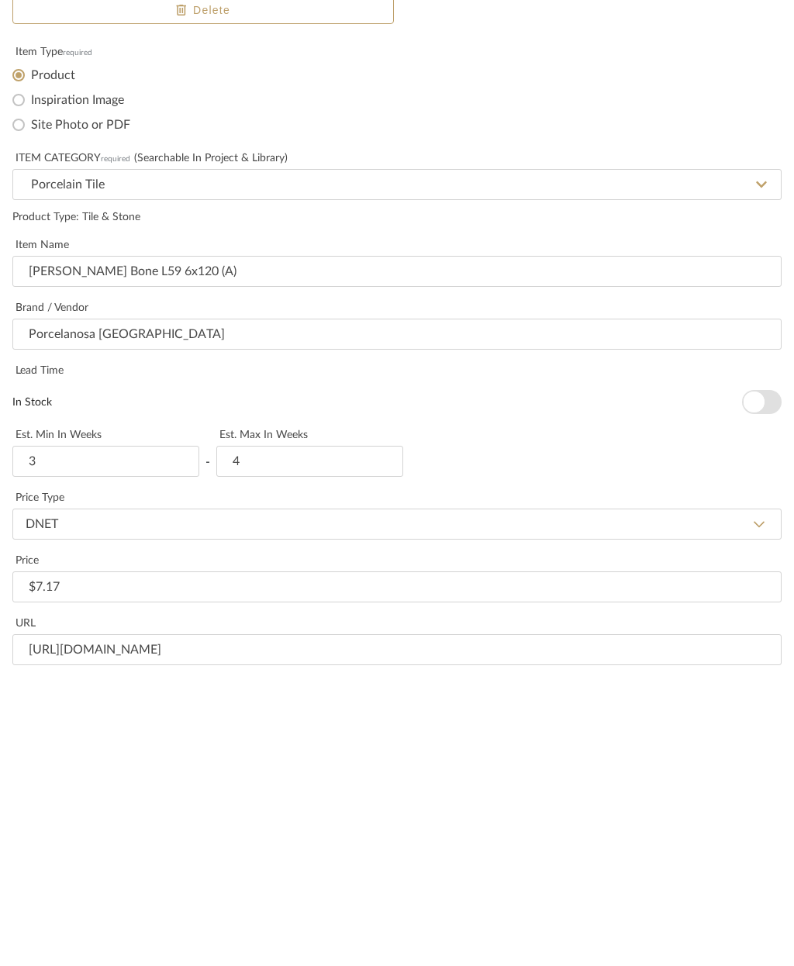
type input "23"x47" - floor tile"
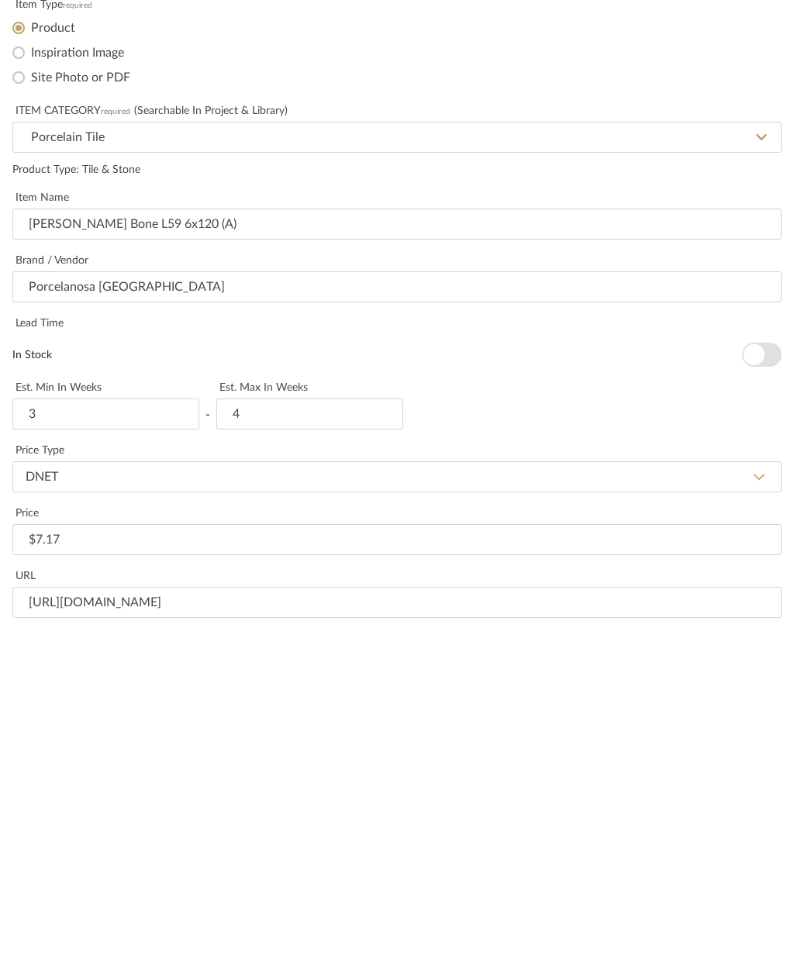
scroll to position [0, 0]
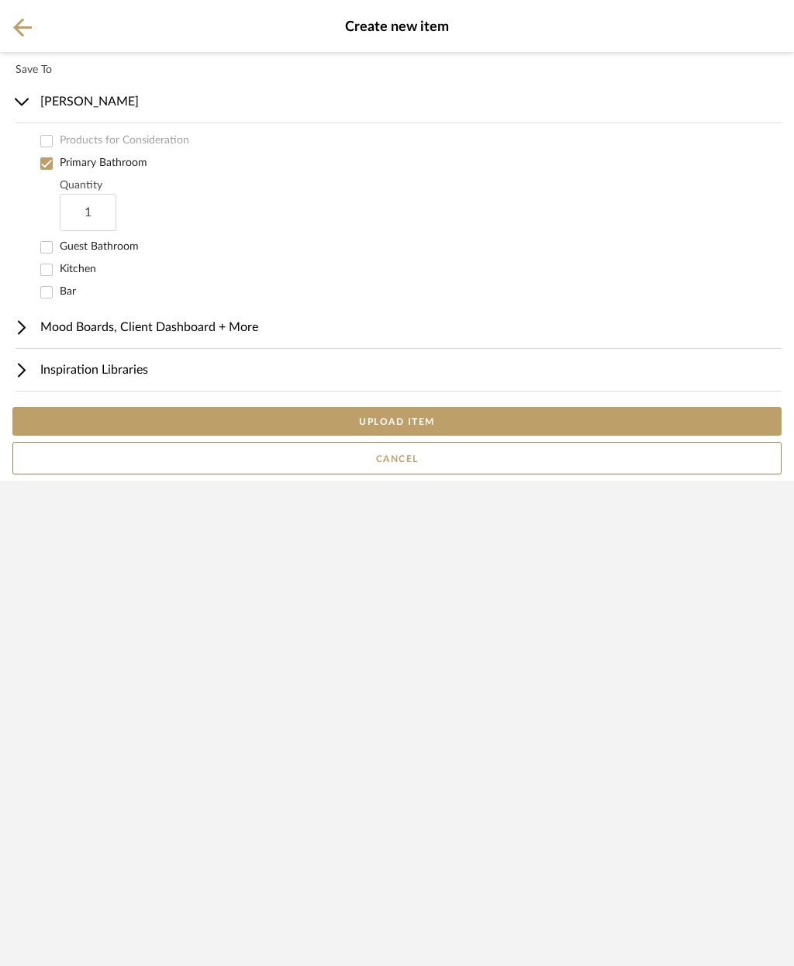
click at [455, 436] on button "UPLOAD ITEM" at bounding box center [396, 421] width 769 height 29
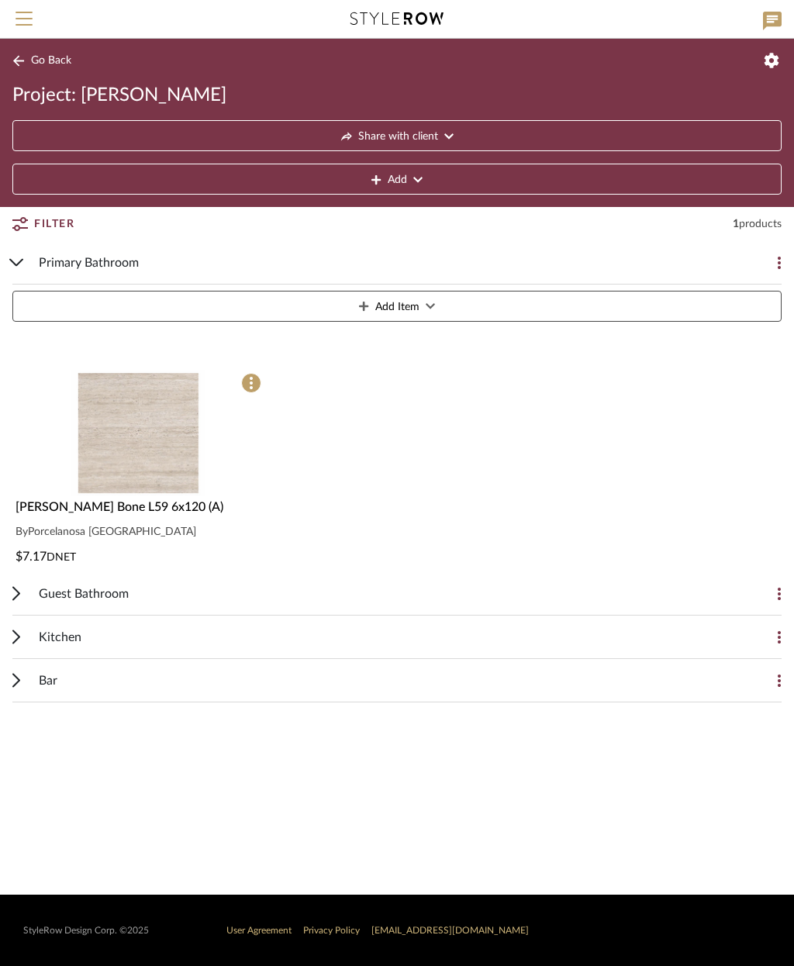
click at [144, 509] on img at bounding box center [138, 572] width 134 height 126
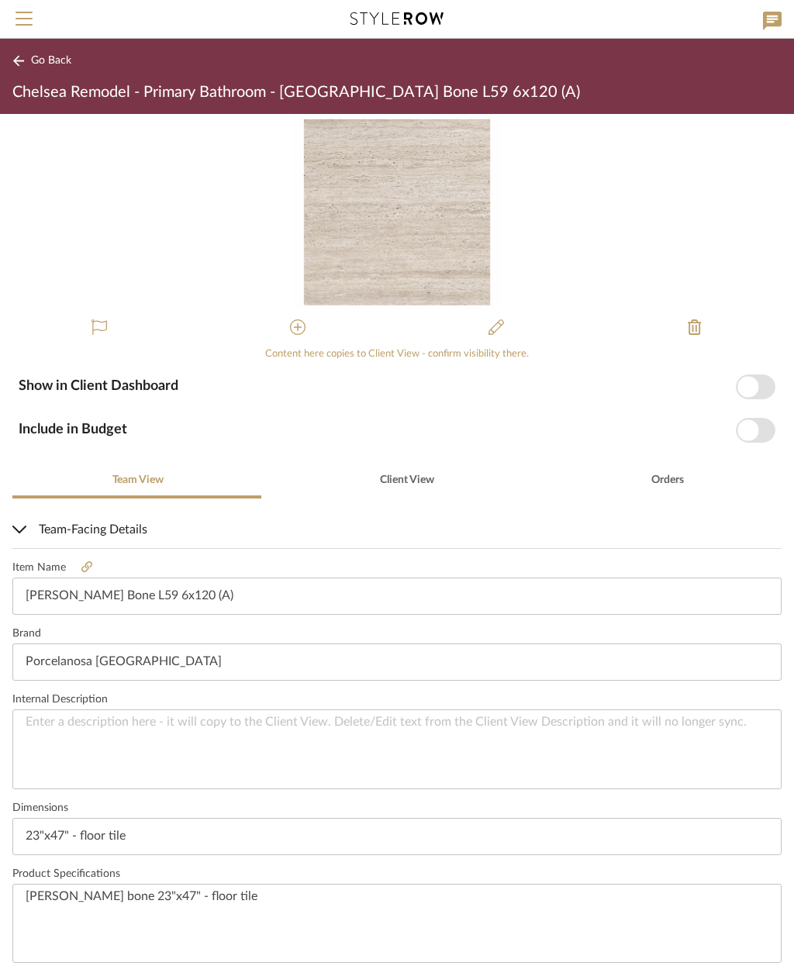
click at [491, 328] on icon at bounding box center [497, 328] width 16 height 16
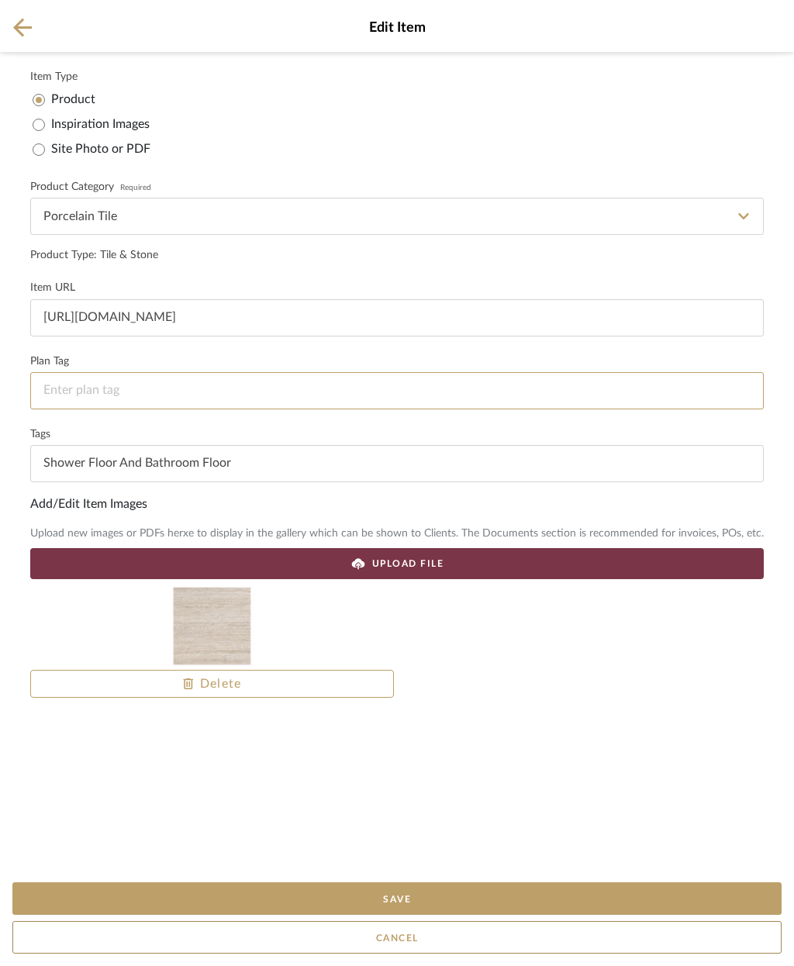
click at [180, 392] on input at bounding box center [397, 390] width 734 height 37
type input "M"
type input "P"
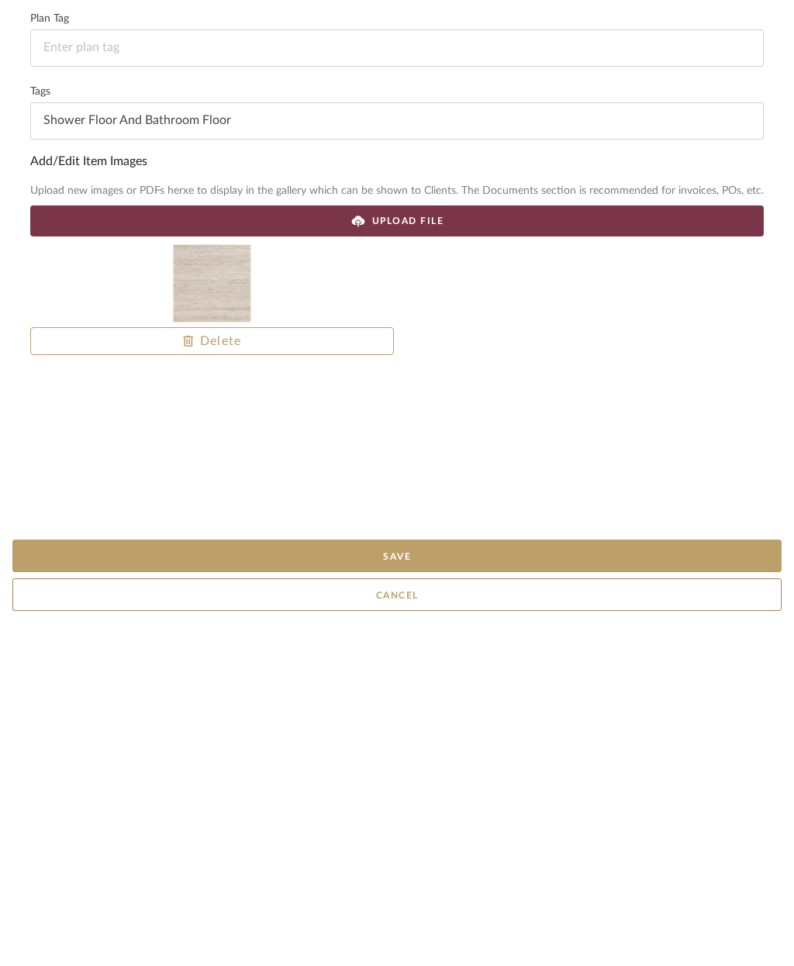
click at [656, 883] on button "Save" at bounding box center [396, 899] width 769 height 33
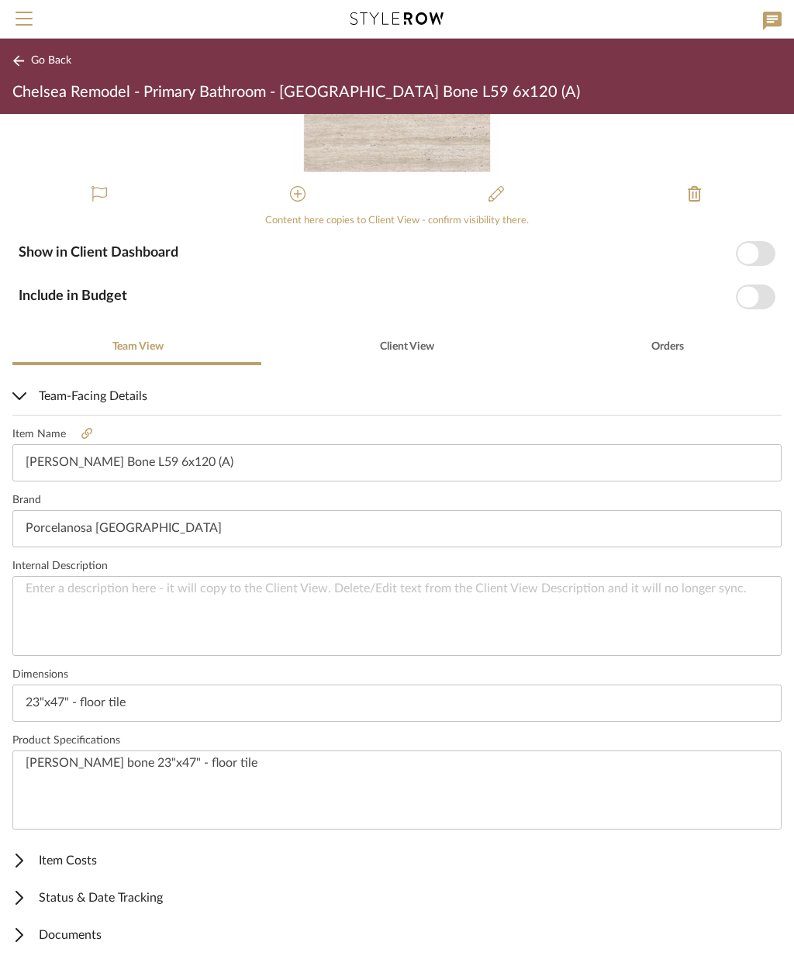
scroll to position [132, 0]
click at [98, 853] on span "Item Costs" at bounding box center [393, 862] width 763 height 19
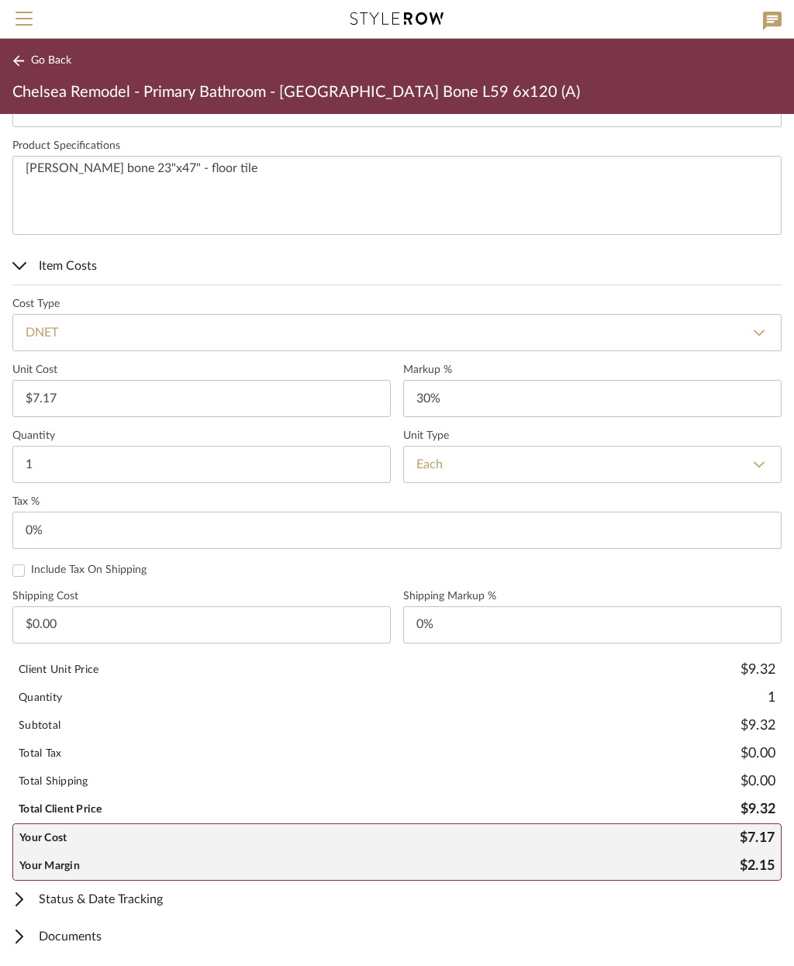
scroll to position [728, 0]
click at [148, 900] on span "Status & Date Tracking" at bounding box center [393, 900] width 763 height 19
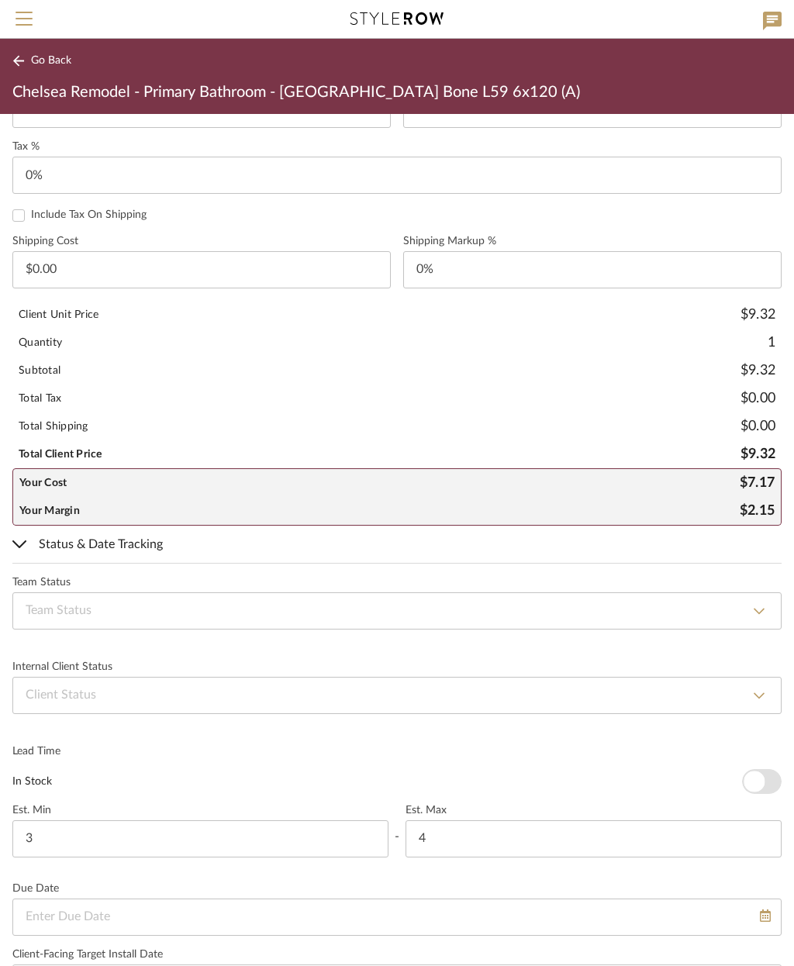
scroll to position [1087, 0]
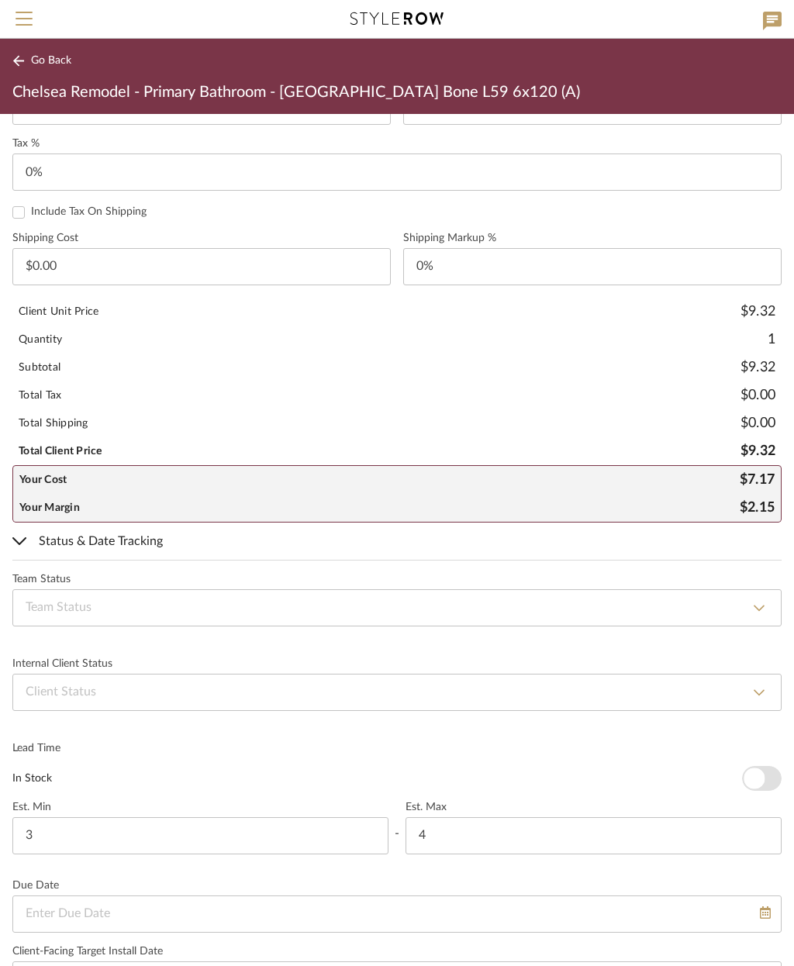
click at [259, 693] on select "None By Owner By Contractor Client's Own Client Input Required Presented, Pendi…" at bounding box center [396, 692] width 769 height 37
select select "15"
type input "By Contractor"
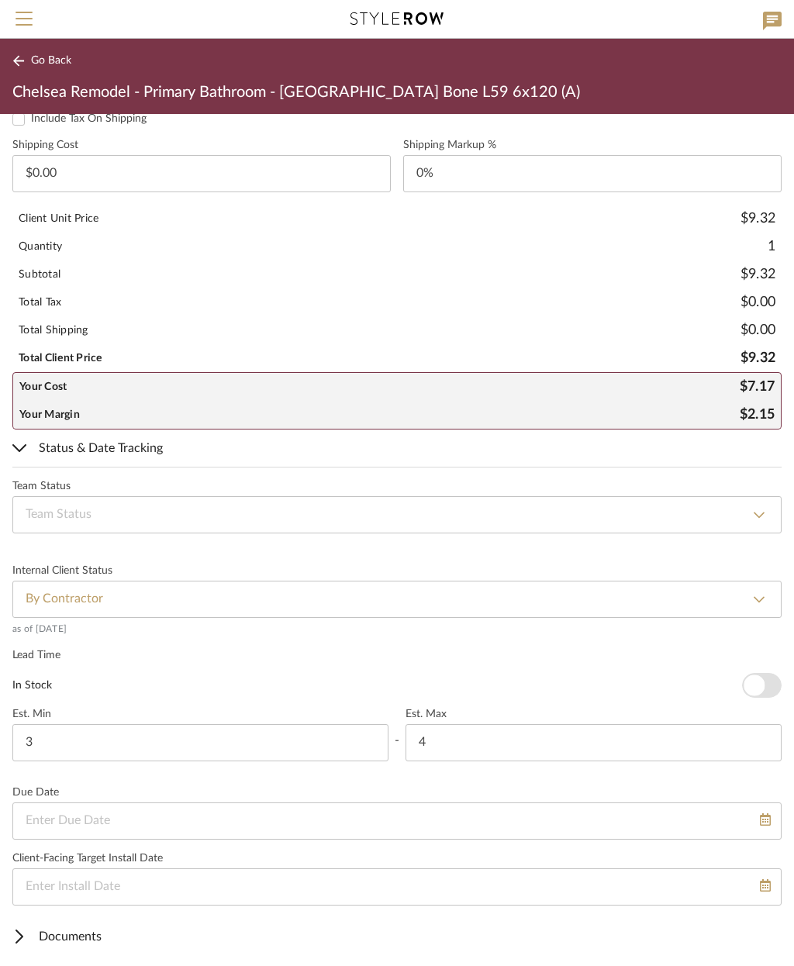
scroll to position [1179, 0]
click at [282, 821] on div at bounding box center [396, 822] width 769 height 37
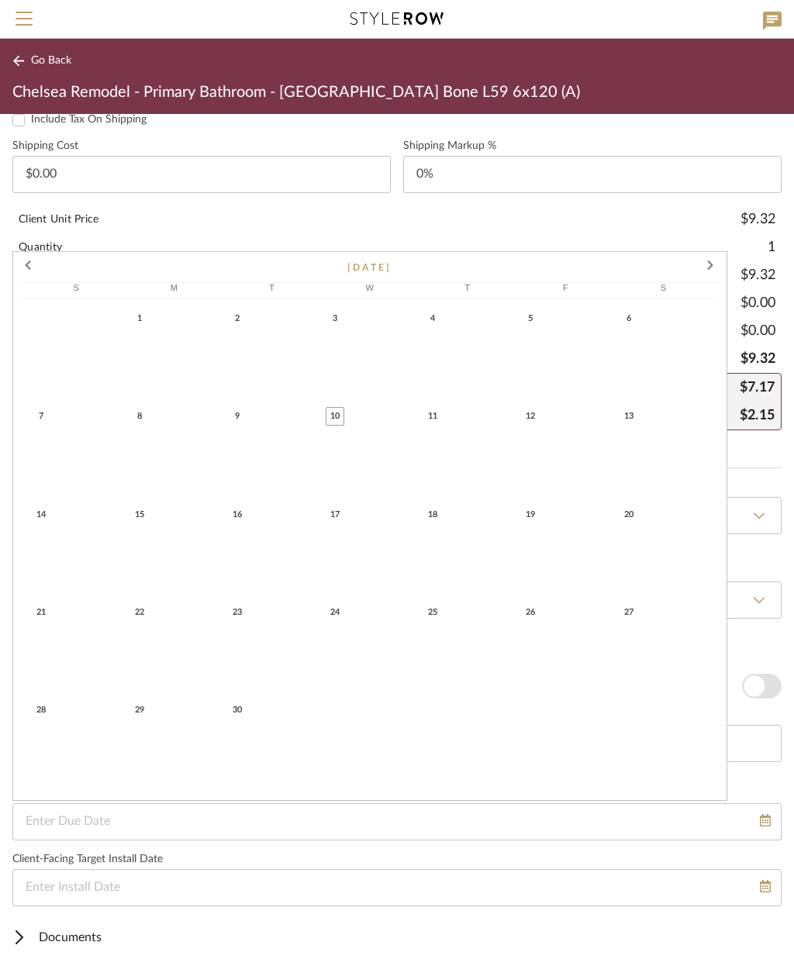
click at [536, 522] on span "19" at bounding box center [530, 515] width 19 height 19
type input "[DATE]"
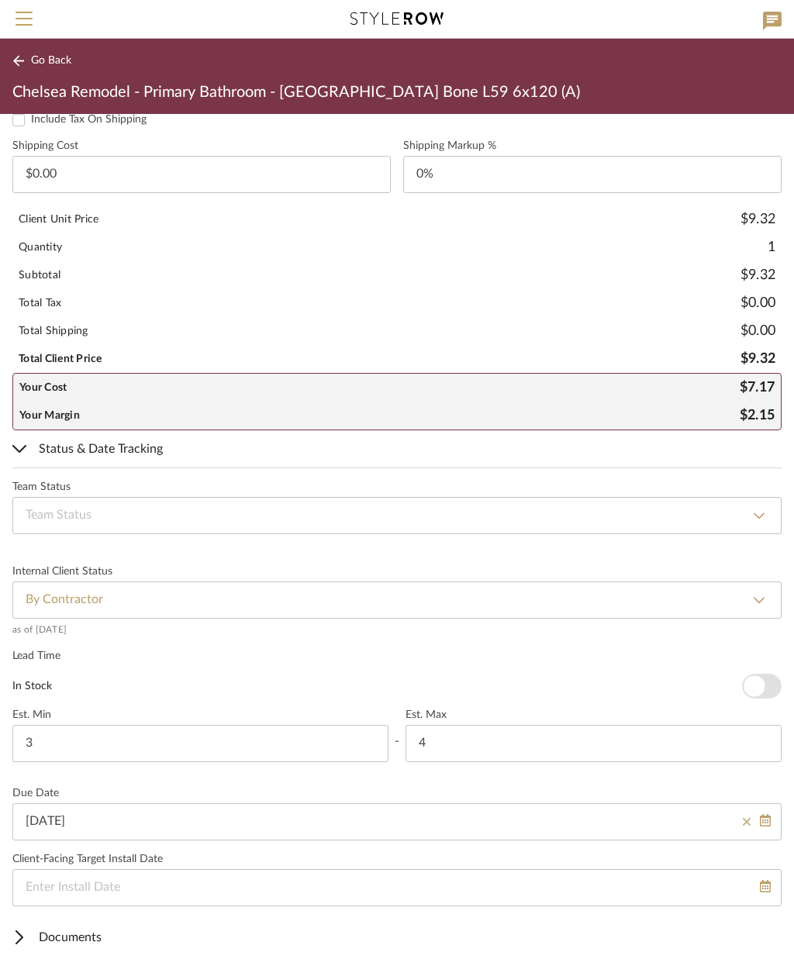
click at [251, 884] on div at bounding box center [396, 888] width 769 height 37
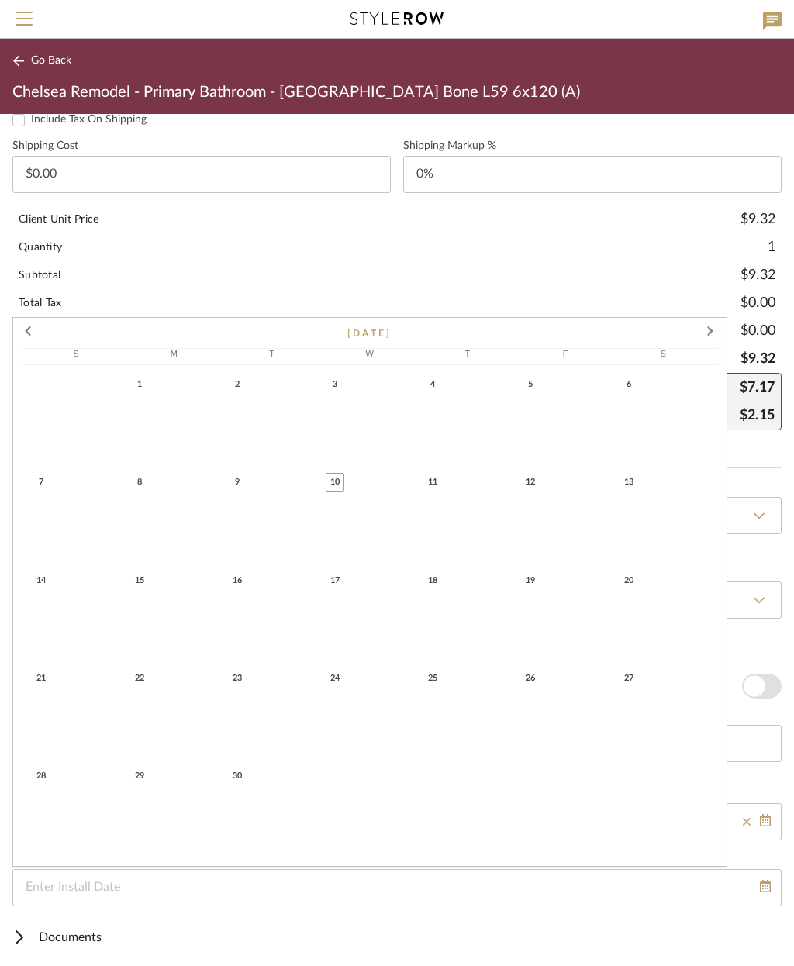
click at [709, 328] on span at bounding box center [711, 333] width 37 height 37
click at [704, 330] on span at bounding box center [711, 333] width 37 height 37
click at [633, 287] on span "1" at bounding box center [629, 287] width 19 height 19
type input "[DATE]"
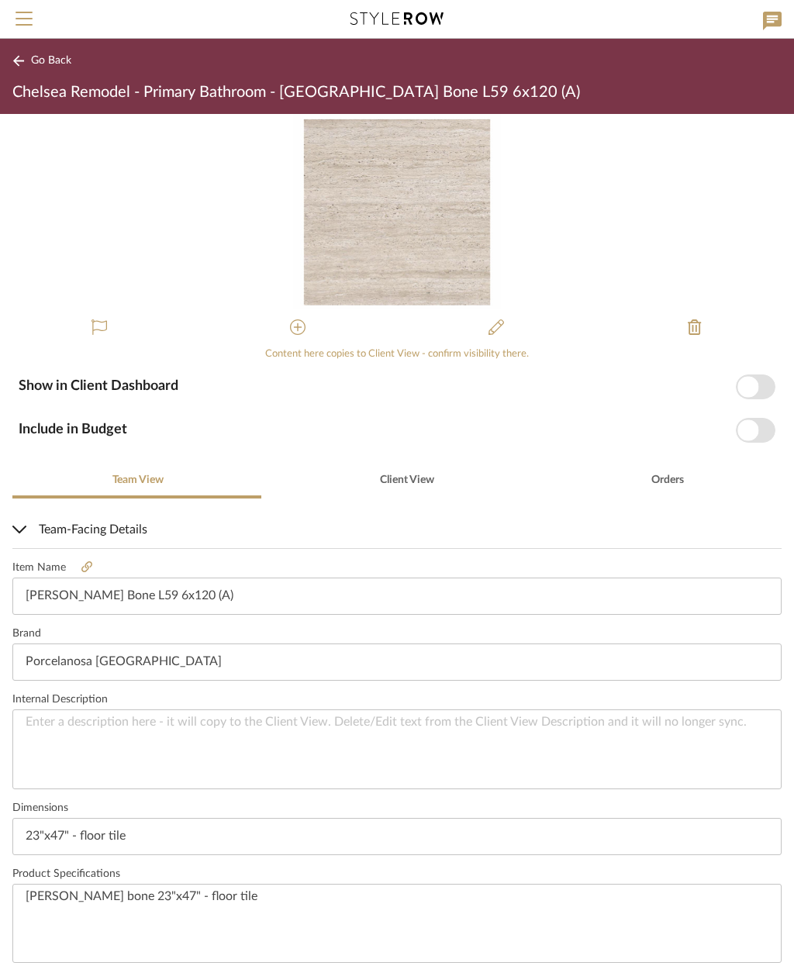
scroll to position [0, 0]
click at [303, 324] on icon at bounding box center [298, 328] width 16 height 16
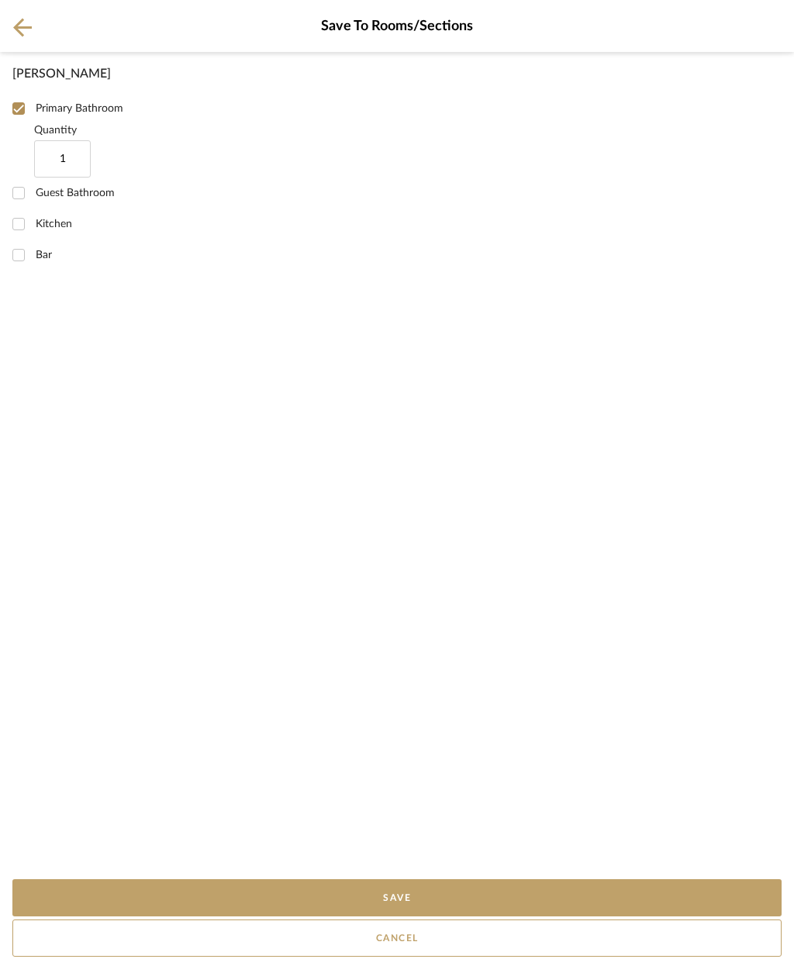
click at [489, 887] on button "Save" at bounding box center [396, 898] width 769 height 37
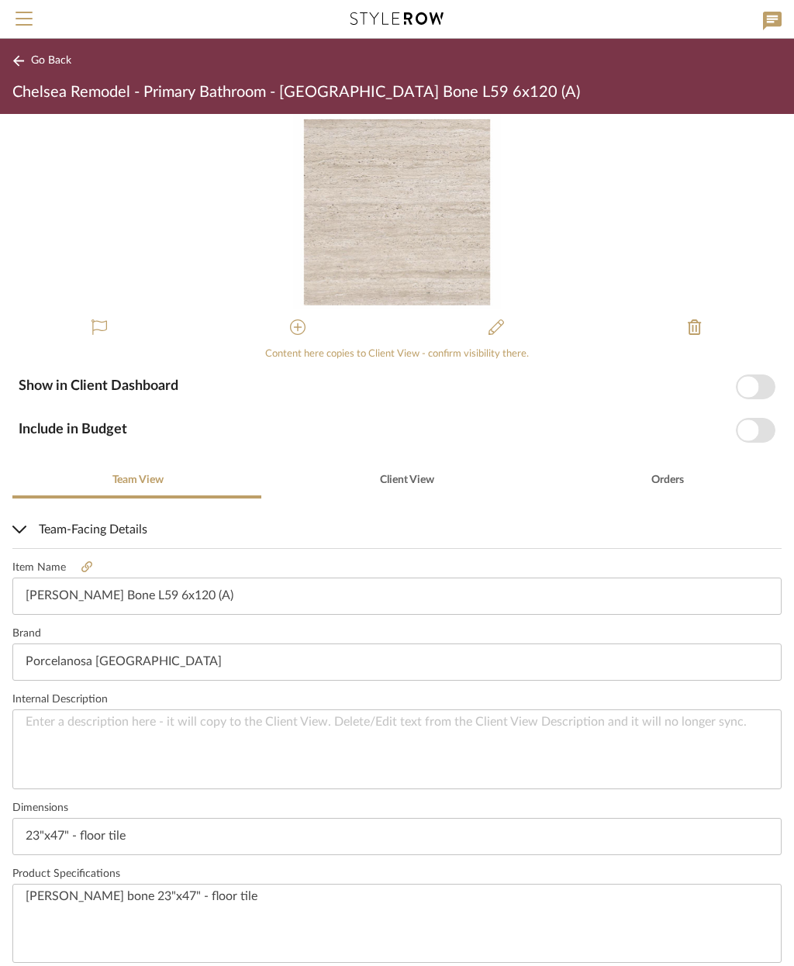
click at [753, 379] on span "button" at bounding box center [748, 386] width 21 height 21
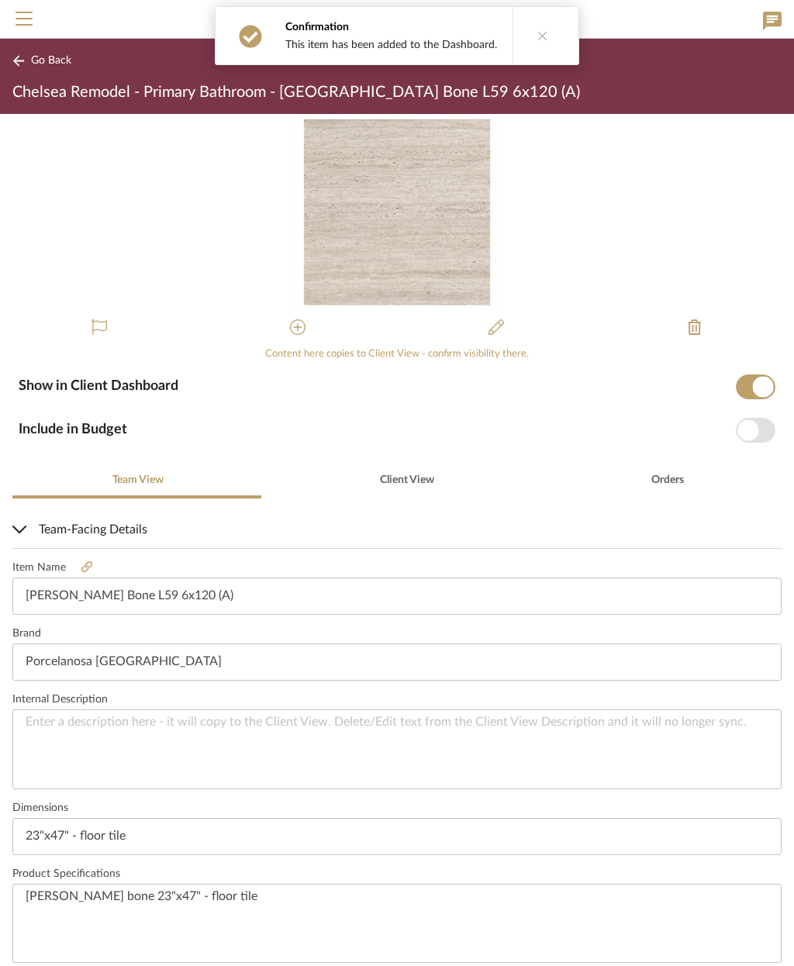
click at [758, 427] on span "button" at bounding box center [748, 430] width 21 height 21
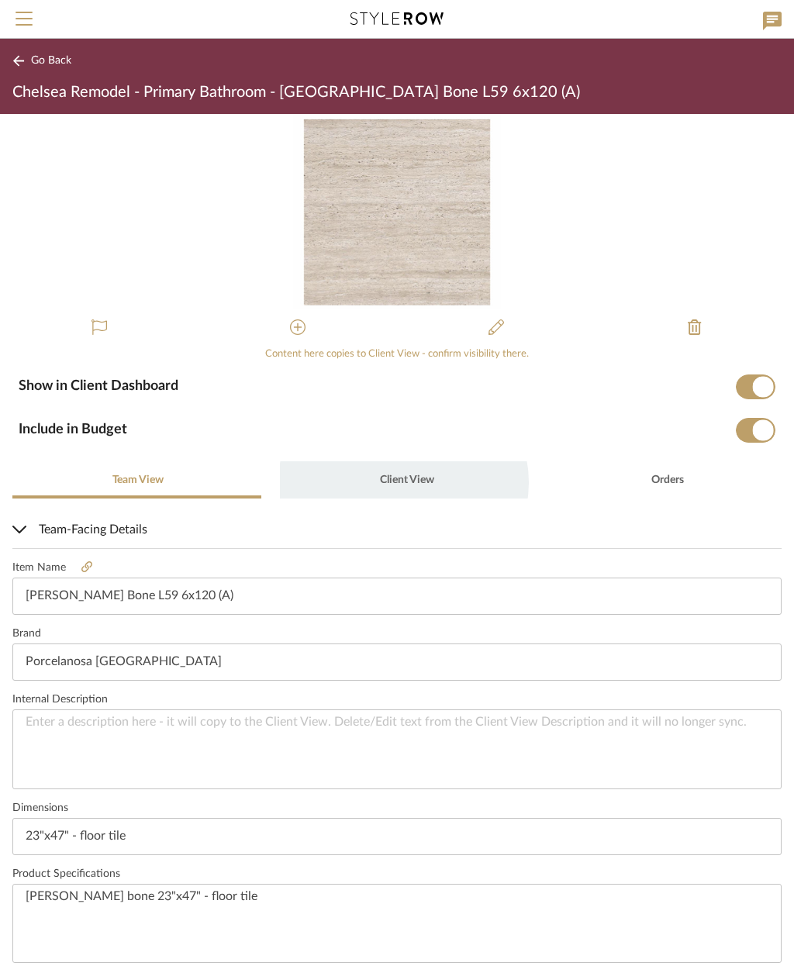
click at [399, 482] on span "Client View" at bounding box center [407, 480] width 54 height 11
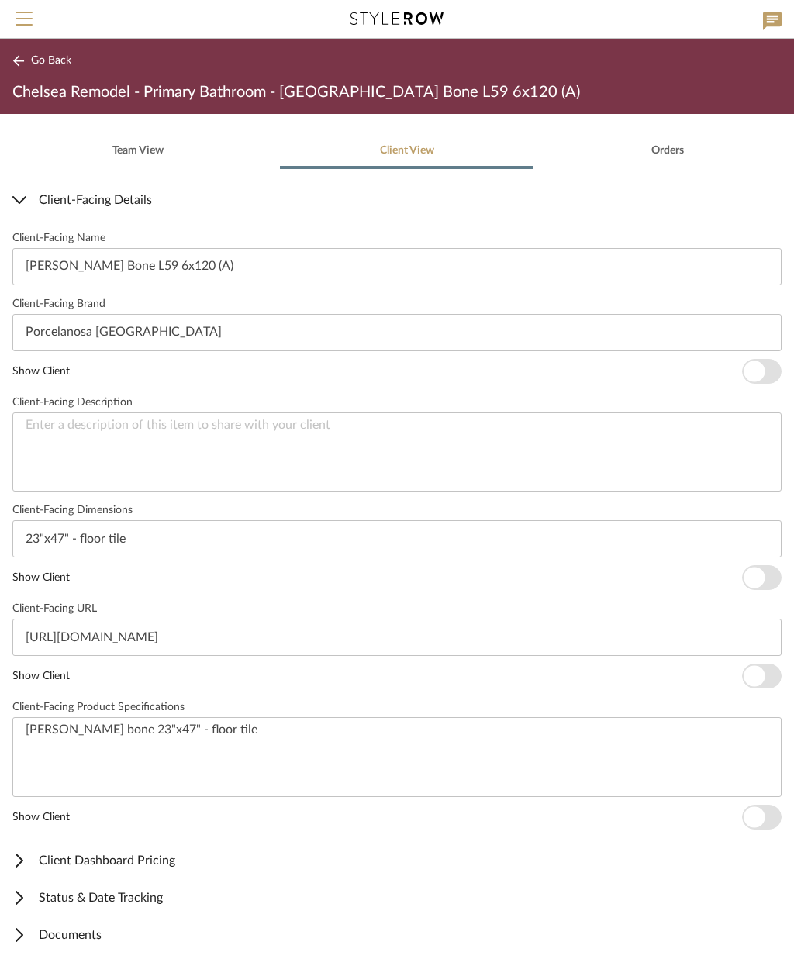
scroll to position [328, 0]
click at [149, 854] on span "Client Dashboard Pricing" at bounding box center [393, 862] width 763 height 19
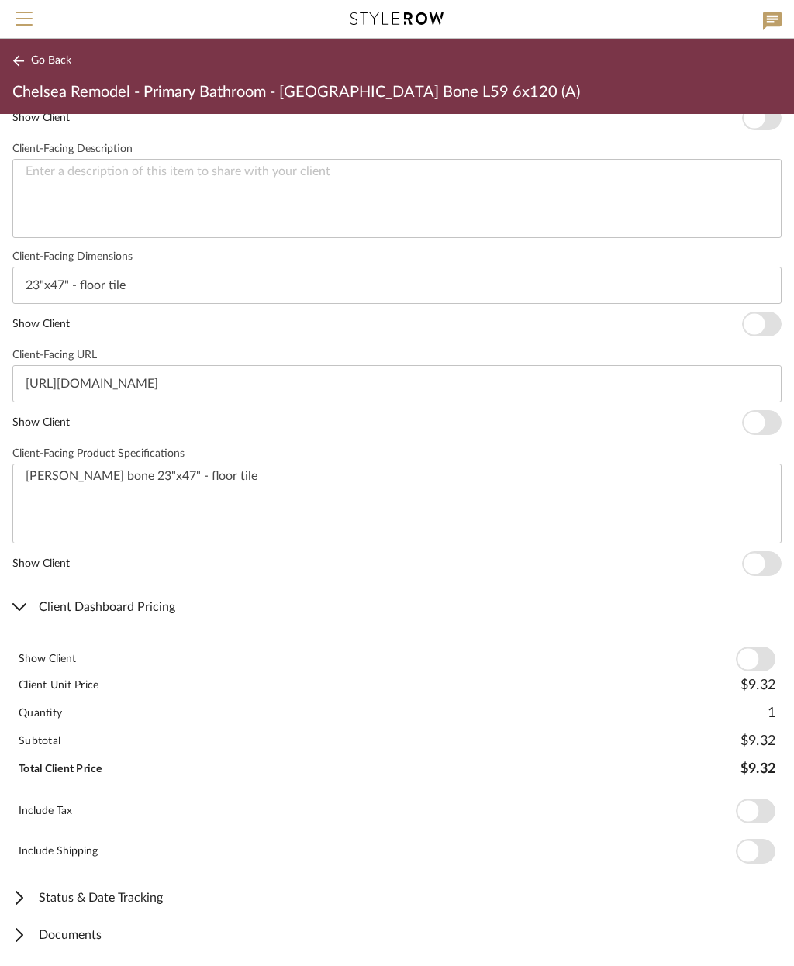
scroll to position [582, 0]
click at [75, 686] on div "Client Unit Price" at bounding box center [59, 687] width 80 height 16
click at [759, 656] on span "button" at bounding box center [756, 660] width 40 height 25
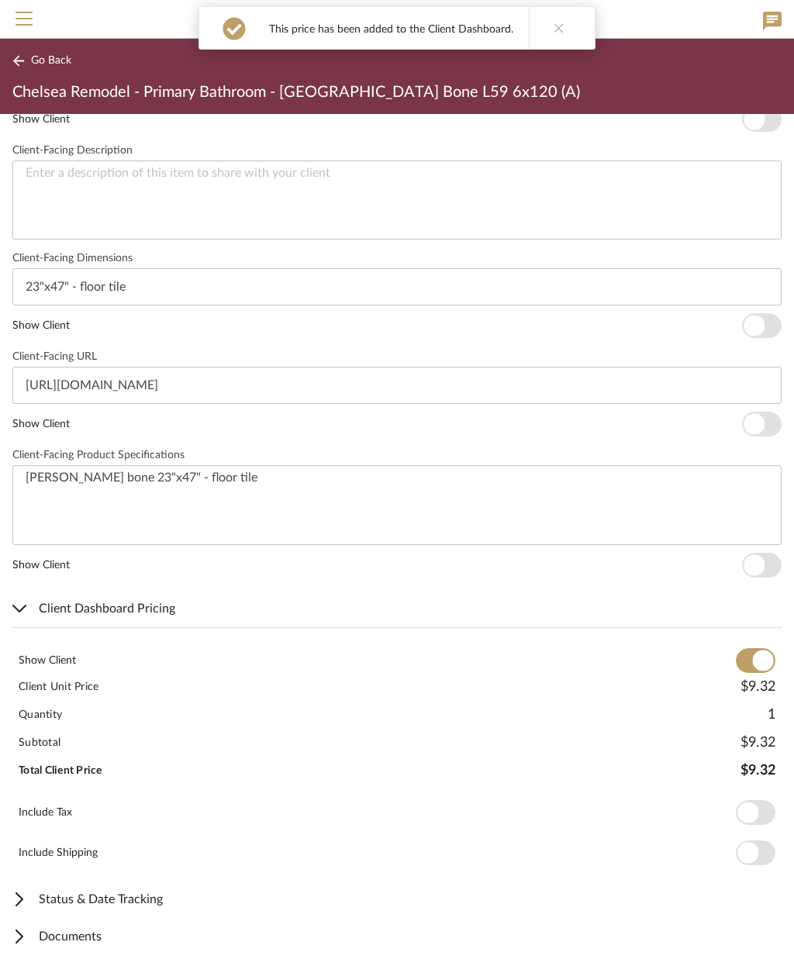
click at [759, 657] on span "button" at bounding box center [763, 661] width 21 height 21
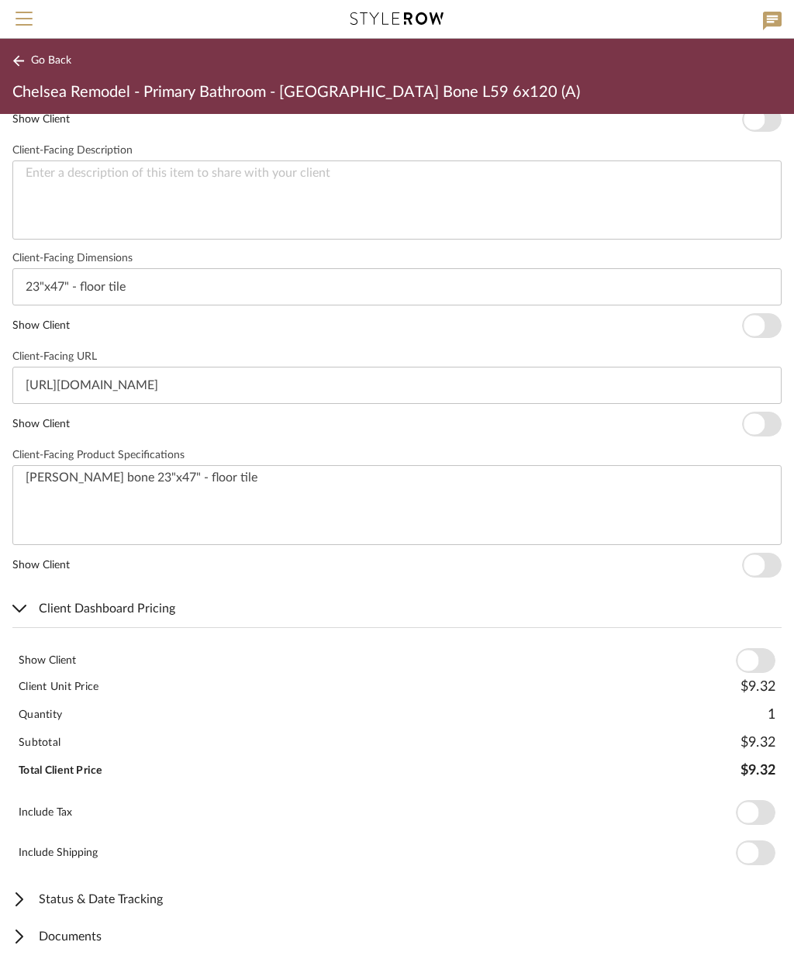
click at [146, 903] on span "Status & Date Tracking" at bounding box center [393, 899] width 763 height 19
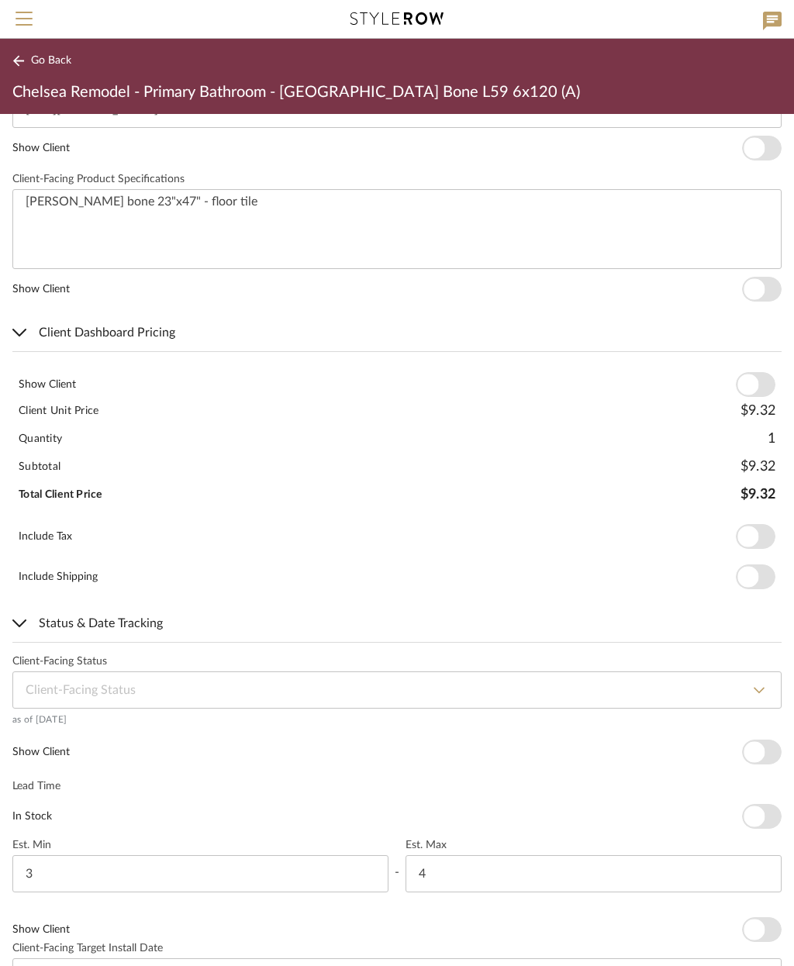
scroll to position [856, 0]
click at [753, 475] on div "Subtotal $9.32" at bounding box center [396, 469] width 769 height 28
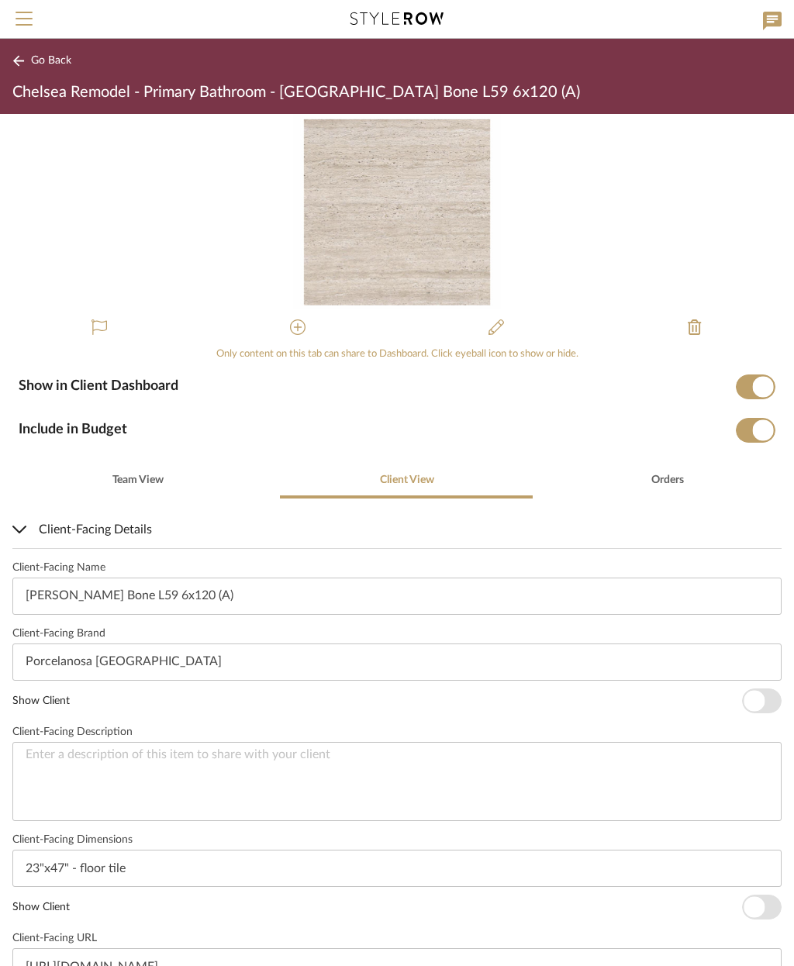
scroll to position [0, 0]
click at [138, 486] on span "Team View" at bounding box center [137, 480] width 54 height 37
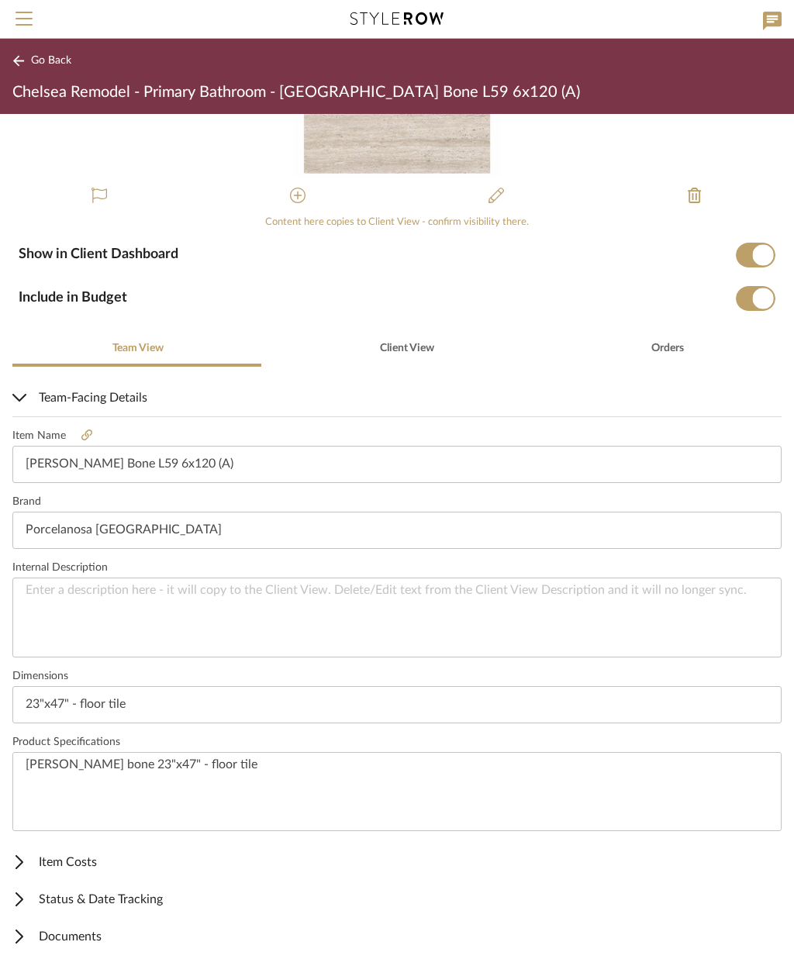
click at [101, 856] on span "Item Costs" at bounding box center [393, 862] width 763 height 19
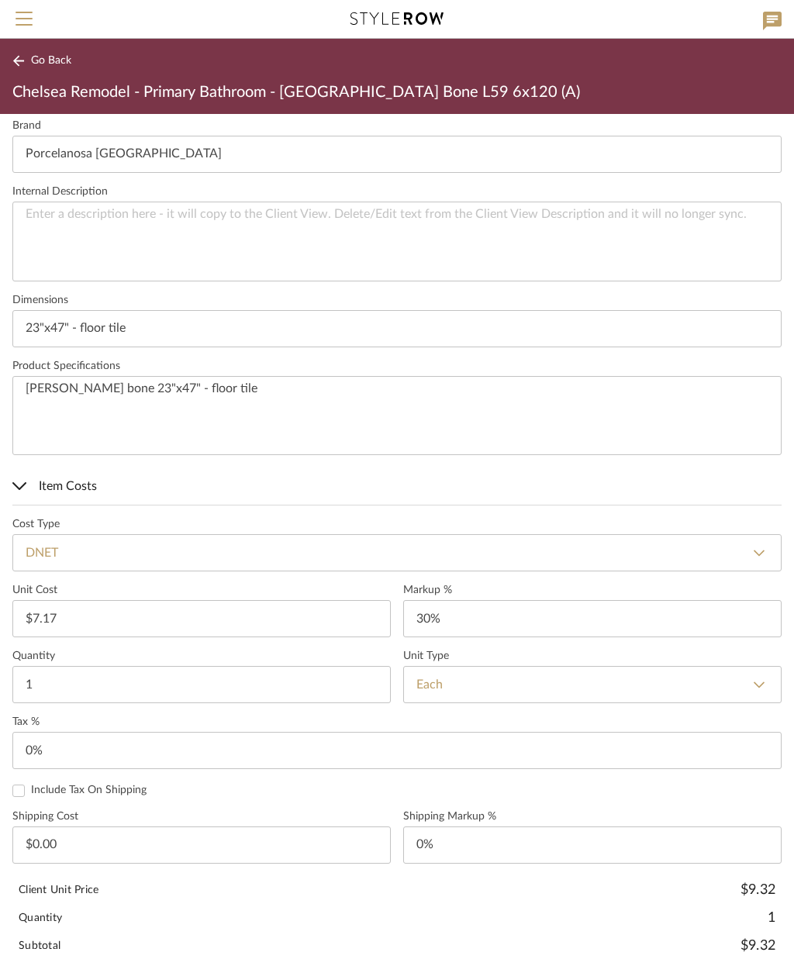
scroll to position [510, 0]
type input "30"
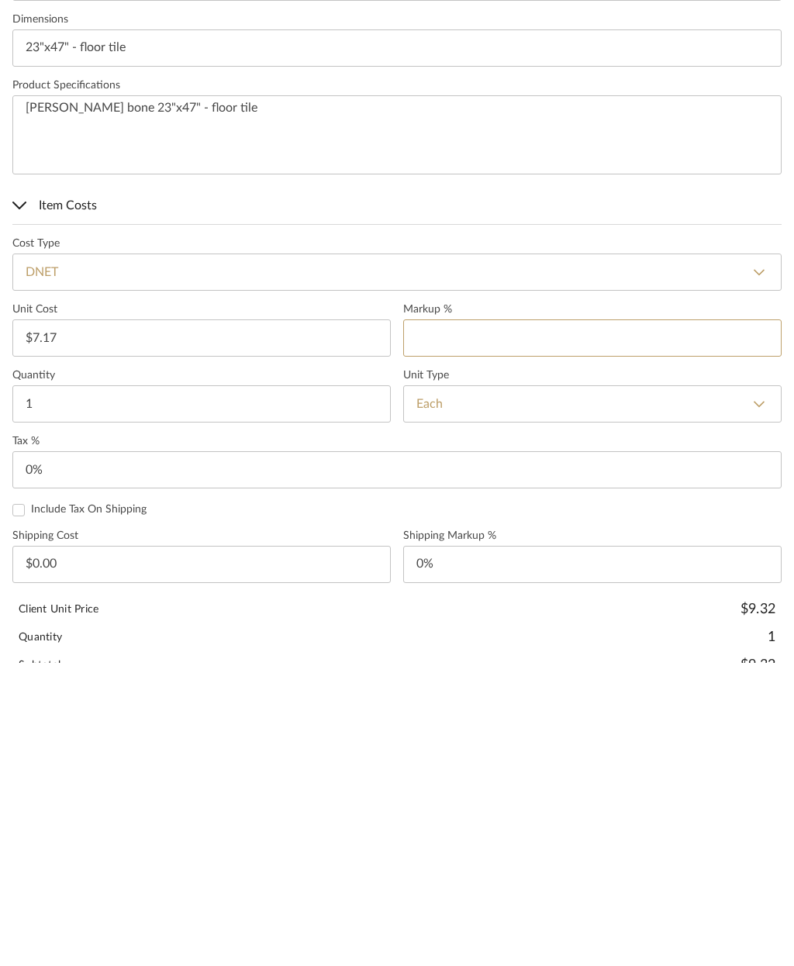
scroll to position [489, 0]
click at [648, 686] on select "Each SF LF YD Sq Yd Slab Roll Set Dbl Roll Piece Panel Gallon Quart 5 Gals Inch" at bounding box center [592, 704] width 379 height 37
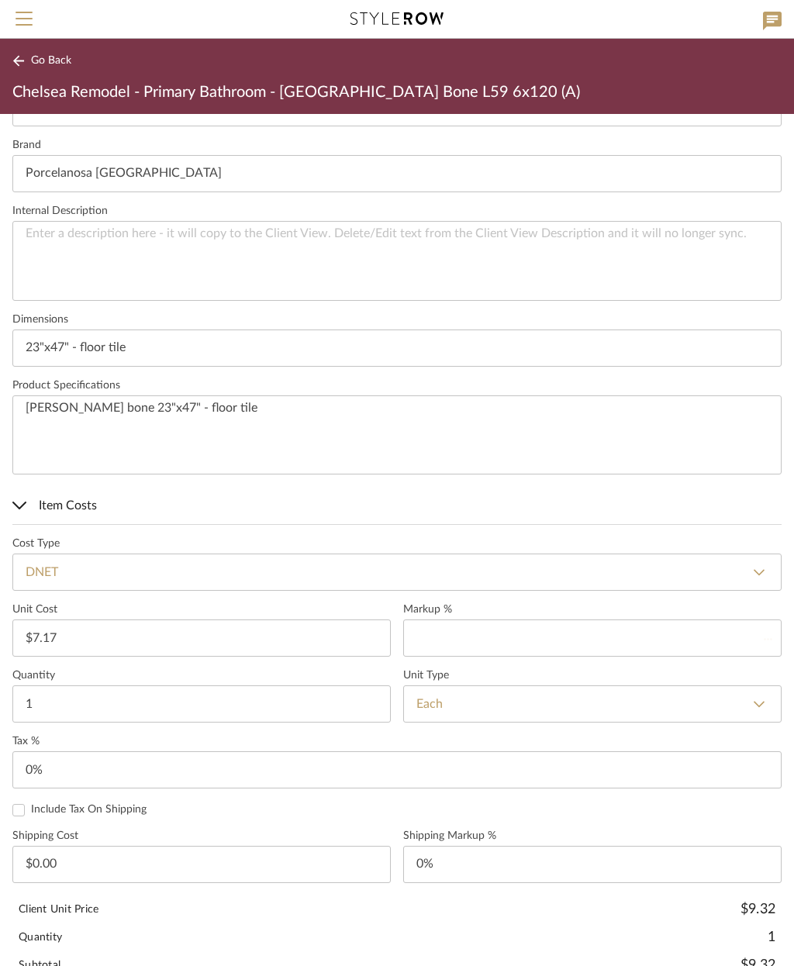
type input "0%"
select select "1"
type input "SF"
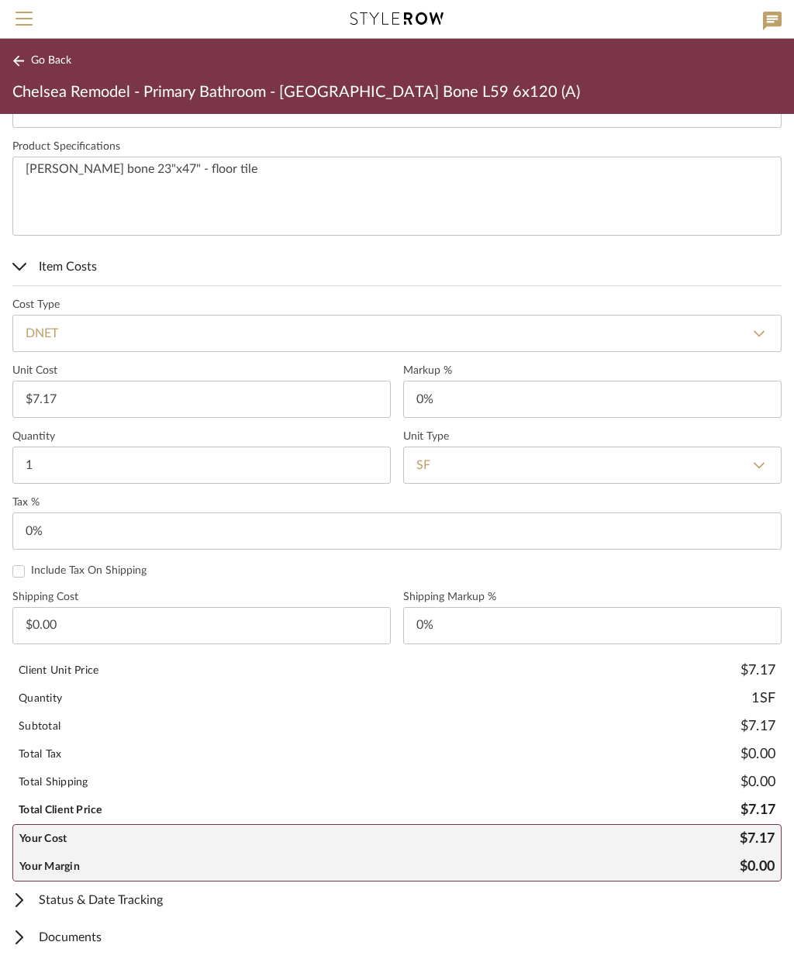
scroll to position [728, 0]
click at [130, 907] on span "Status & Date Tracking" at bounding box center [393, 900] width 763 height 19
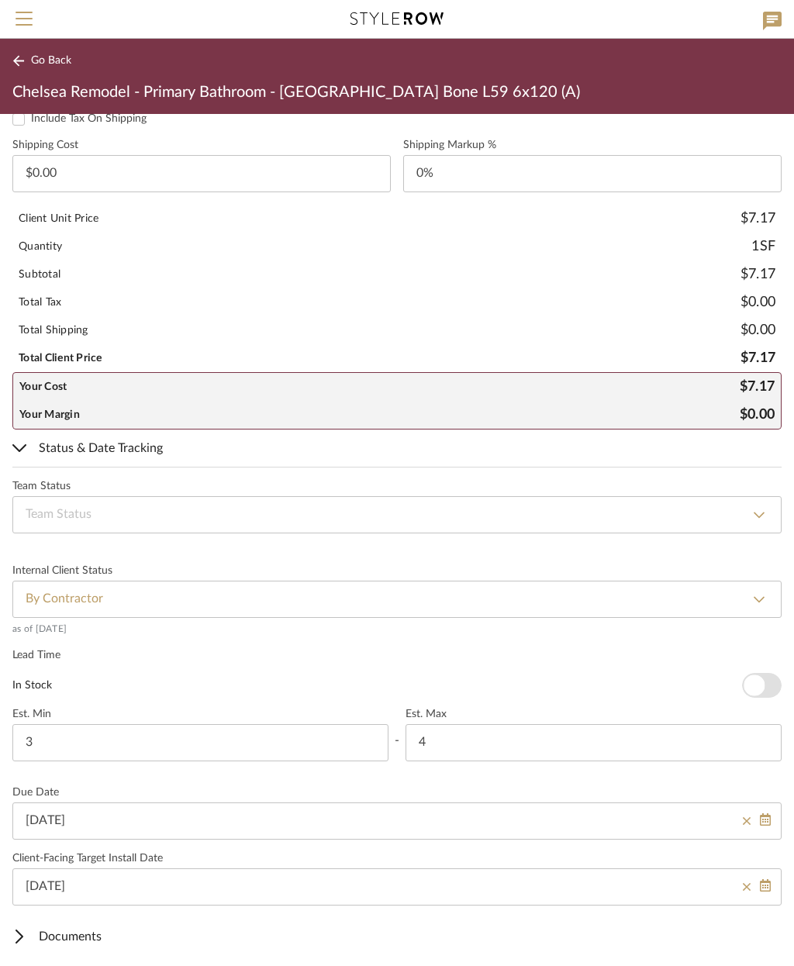
scroll to position [1179, 0]
click at [74, 932] on span "Documents" at bounding box center [393, 937] width 763 height 19
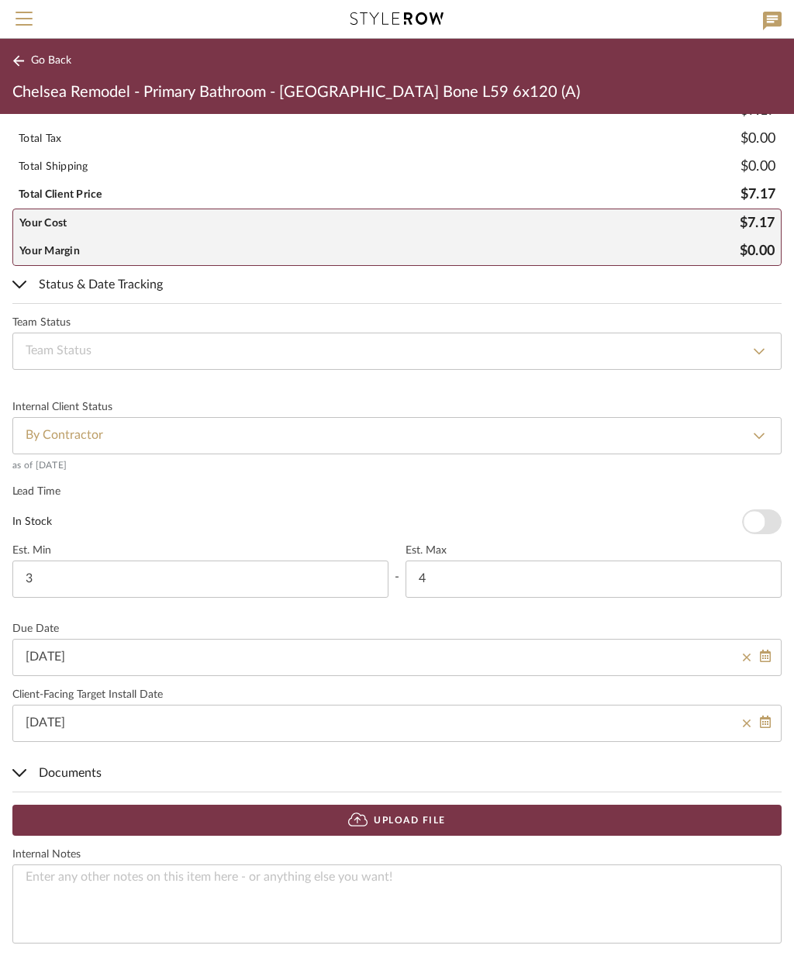
scroll to position [1343, 0]
click at [492, 819] on button "Upload File" at bounding box center [396, 820] width 769 height 31
click at [471, 817] on button "Upload File" at bounding box center [396, 820] width 769 height 31
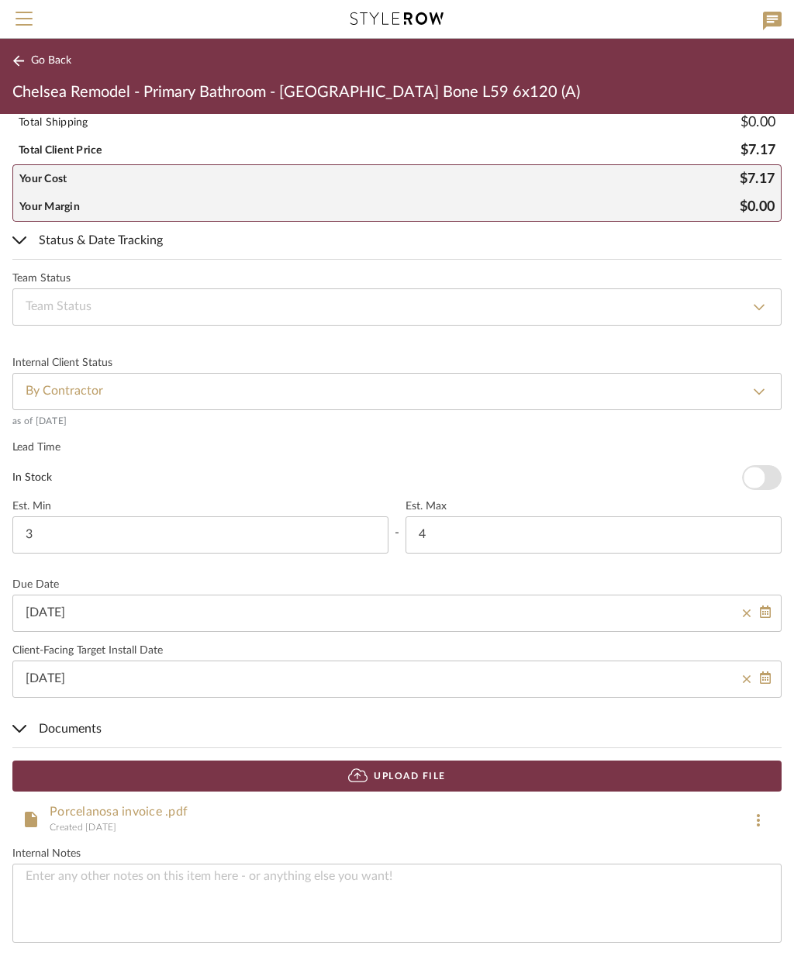
scroll to position [1387, 0]
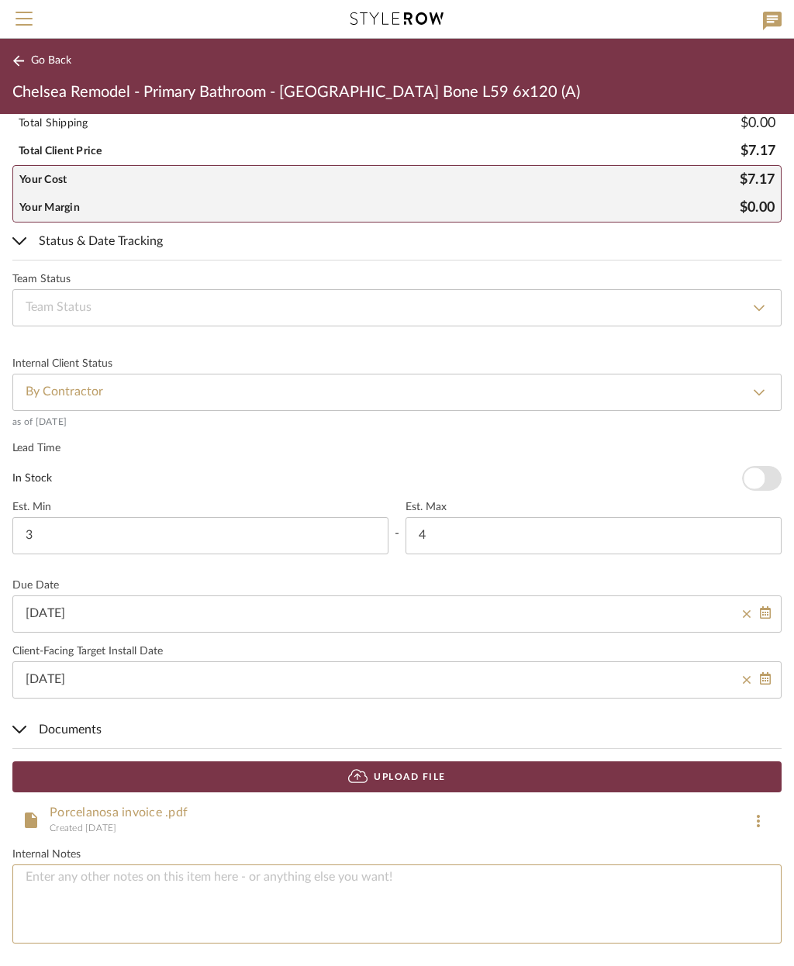
click at [271, 883] on textarea at bounding box center [396, 905] width 769 height 80
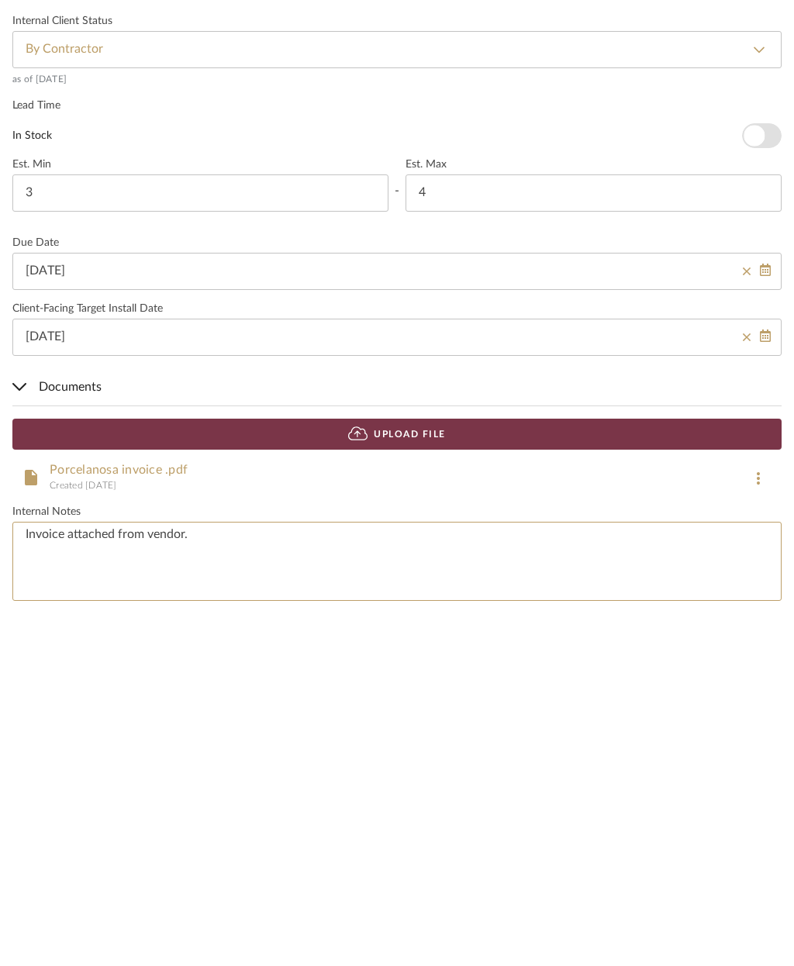
type textarea "Invoice attached from vendor."
click at [682, 821] on div "Created [DATE]" at bounding box center [390, 829] width 681 height 16
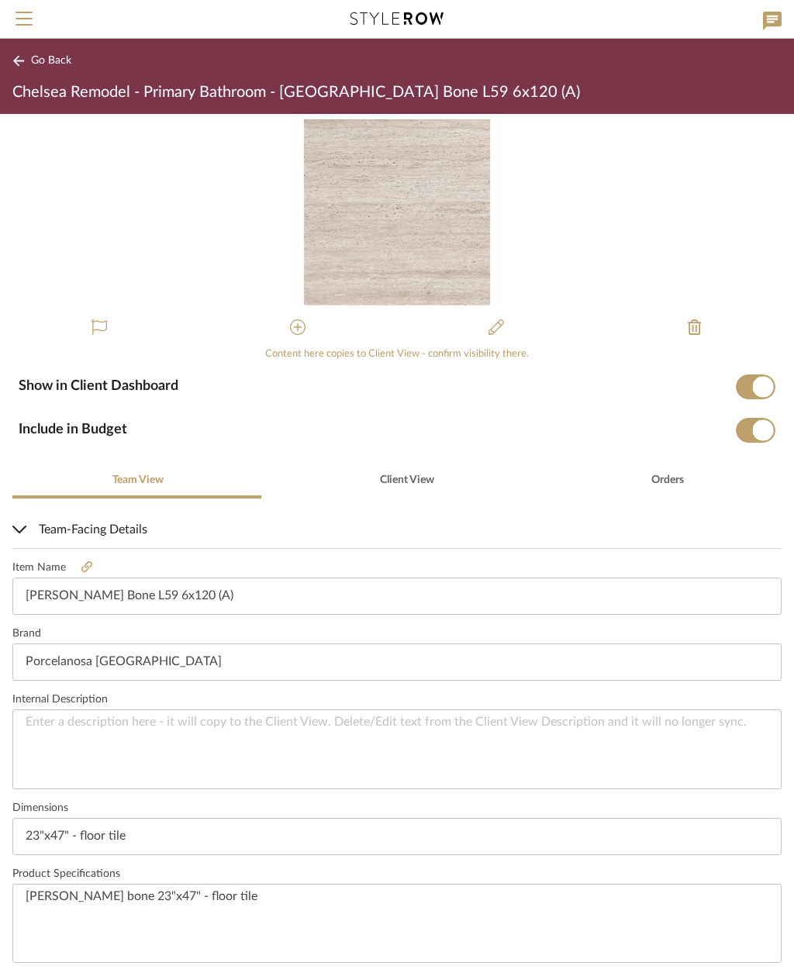
scroll to position [0, 0]
click at [41, 57] on span "Go Back" at bounding box center [51, 60] width 40 height 13
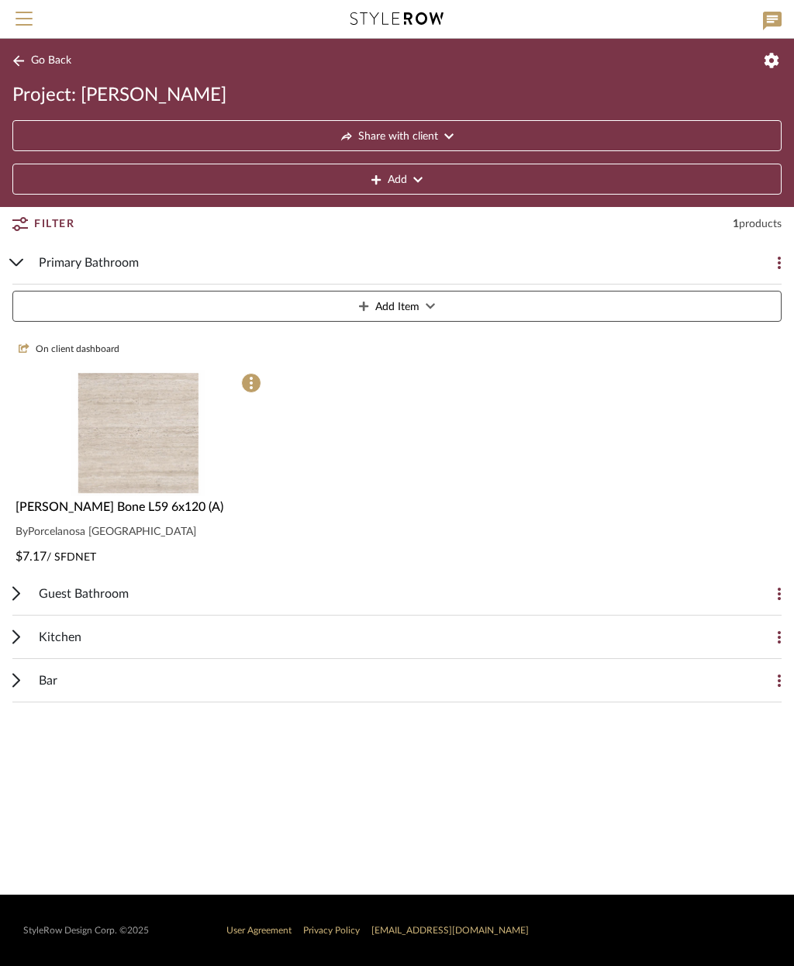
click at [251, 376] on span at bounding box center [251, 383] width 20 height 20
click at [540, 503] on div at bounding box center [397, 483] width 794 height 966
click at [424, 313] on button "Add Item" at bounding box center [396, 306] width 769 height 31
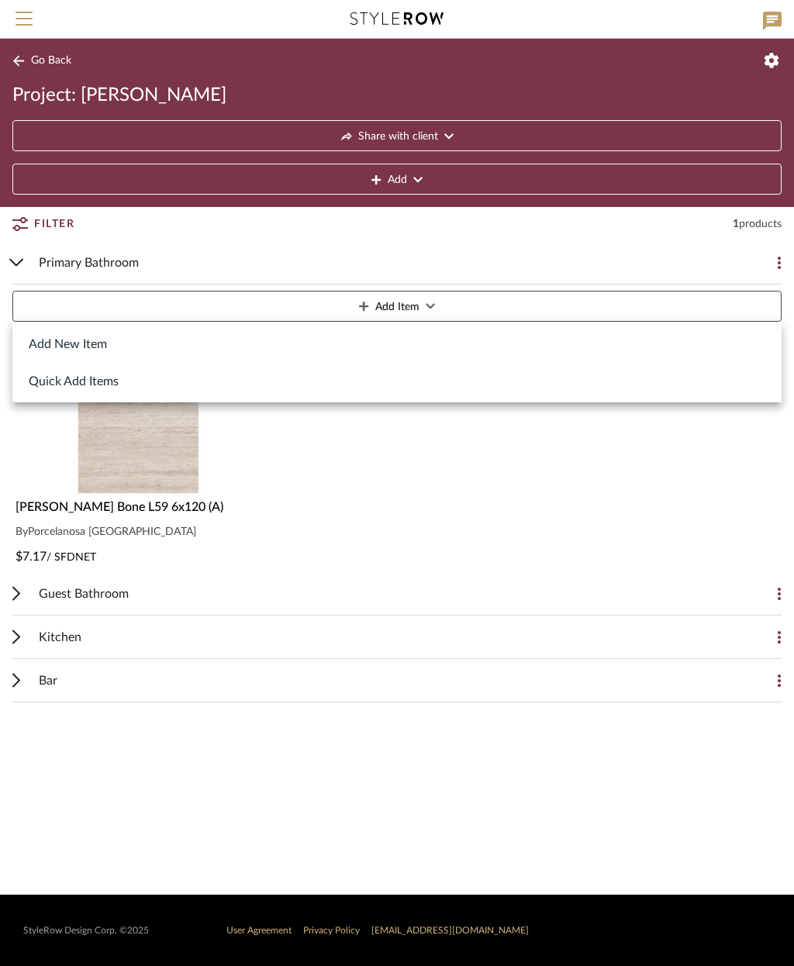
click at [92, 341] on button "Add New Item" at bounding box center [396, 343] width 769 height 37
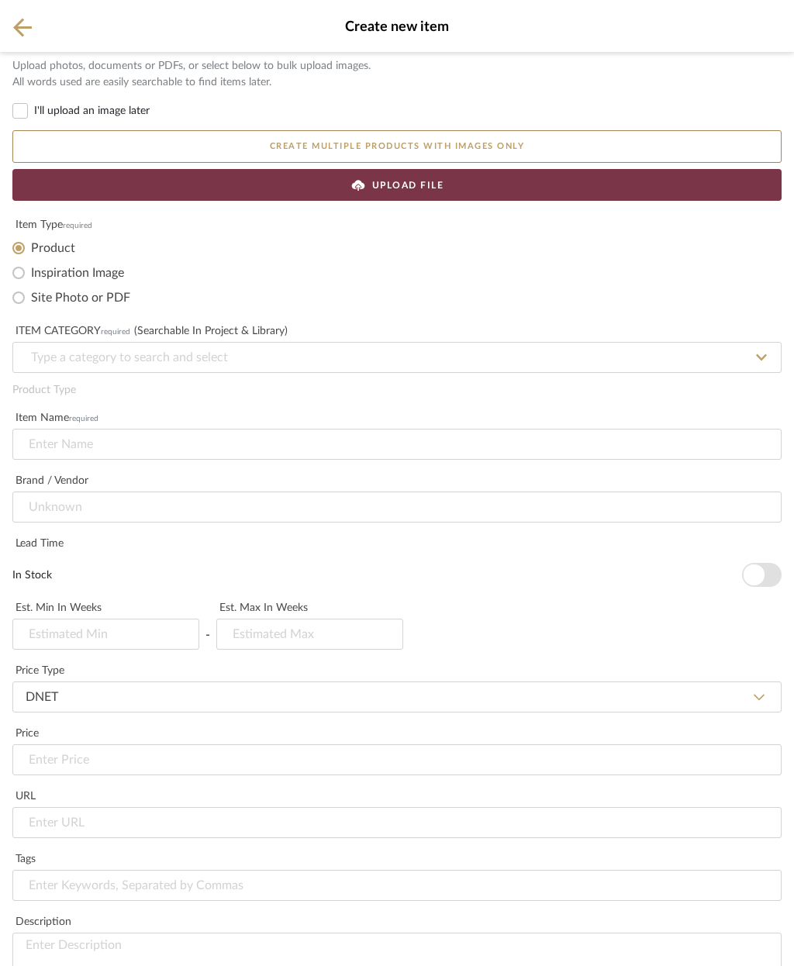
click at [467, 192] on div "UPLOAD FILE" at bounding box center [396, 185] width 769 height 32
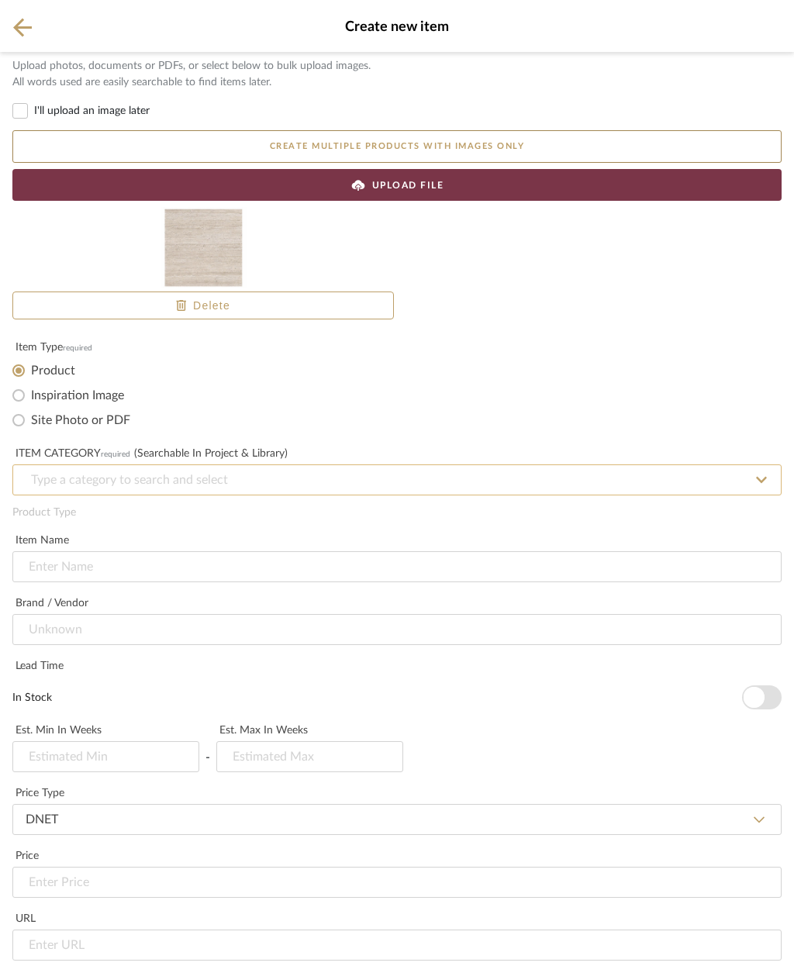
click at [271, 478] on input at bounding box center [396, 480] width 769 height 31
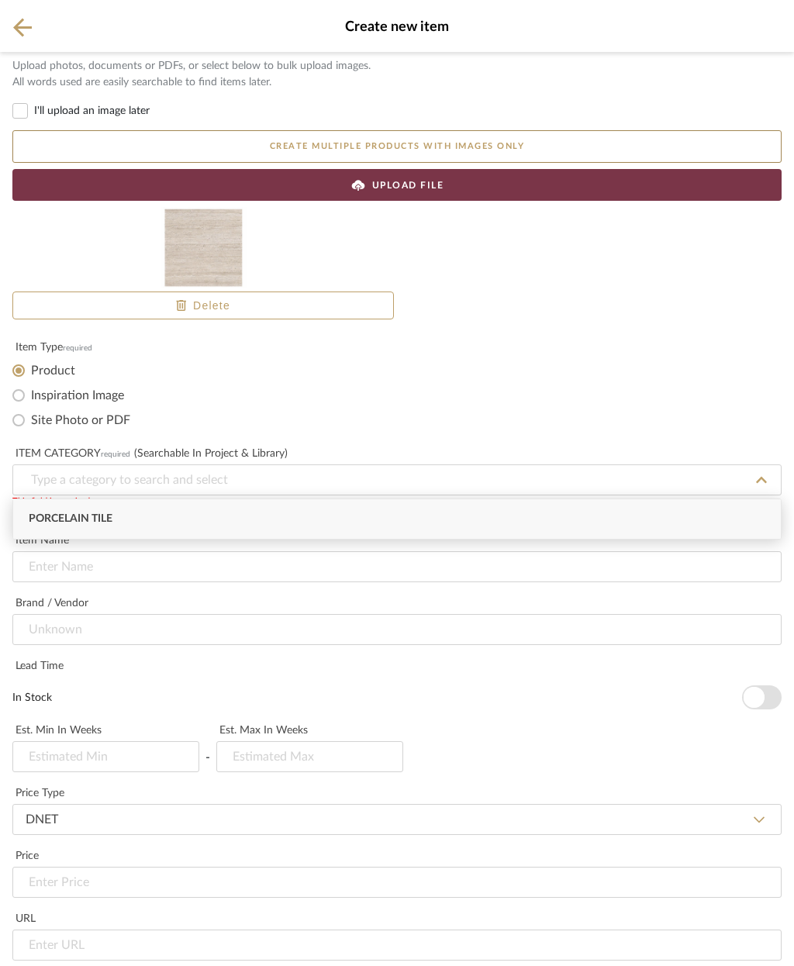
click at [285, 521] on div "Porcelain Tile" at bounding box center [397, 520] width 768 height 40
type input "Porcelain Tile"
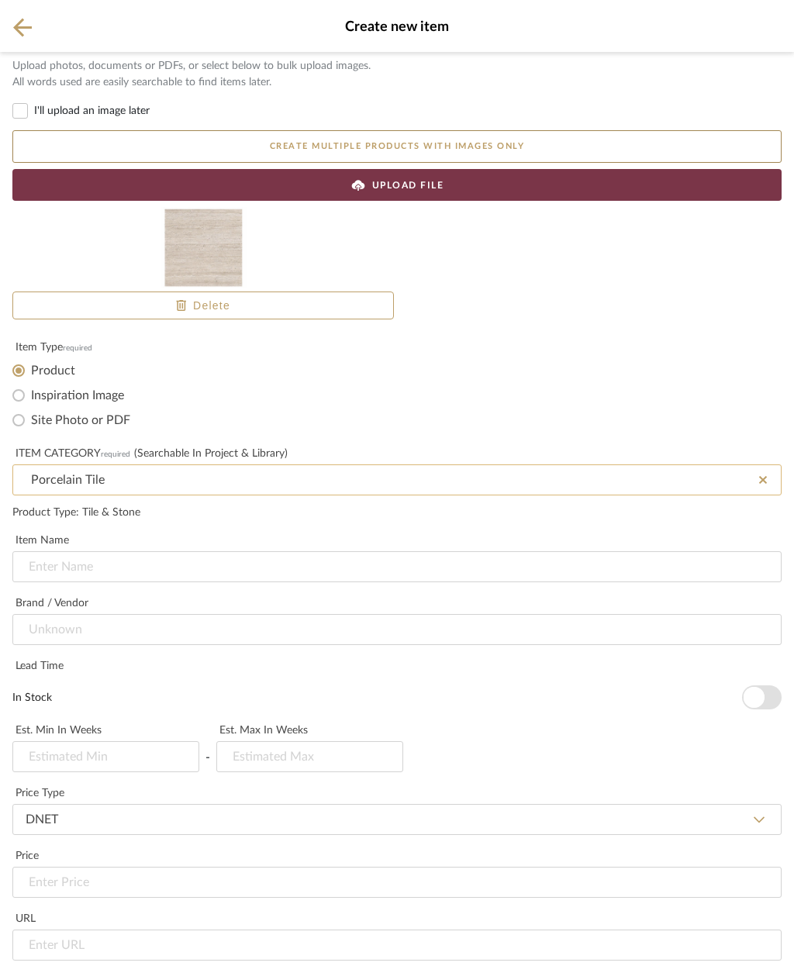
scroll to position [243, 0]
click at [253, 552] on input at bounding box center [396, 567] width 769 height 31
click at [61, 614] on input at bounding box center [396, 629] width 769 height 31
type input "[PERSON_NAME] Bone"
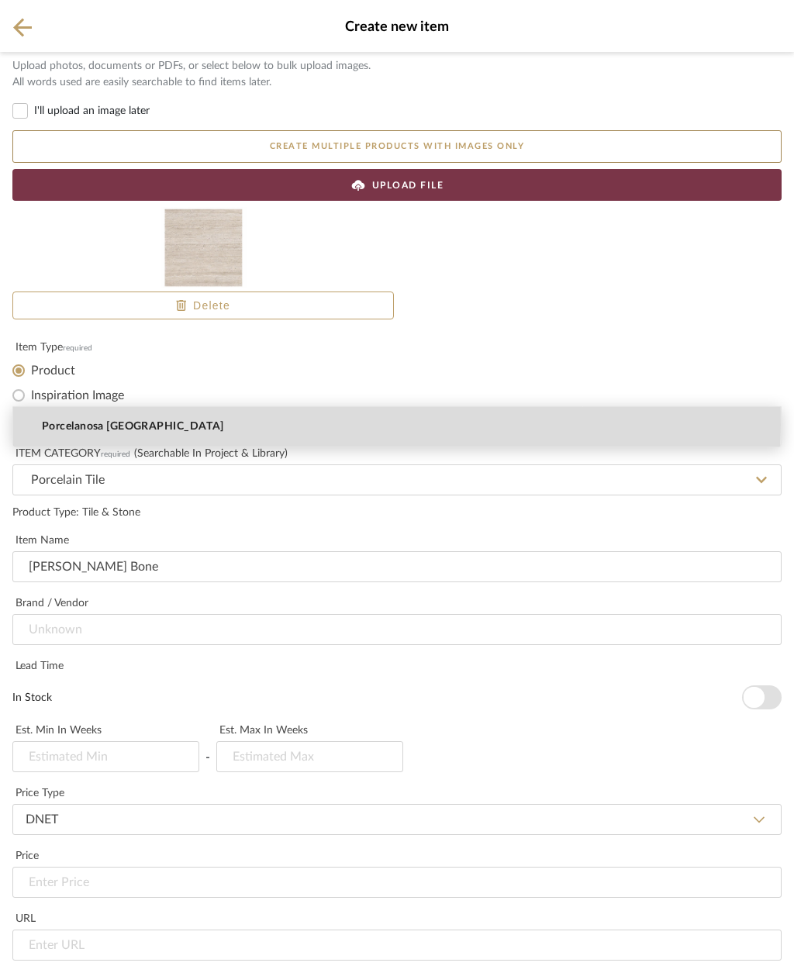
click at [50, 426] on span "Porcelanosa [GEOGRAPHIC_DATA]" at bounding box center [133, 426] width 182 height 13
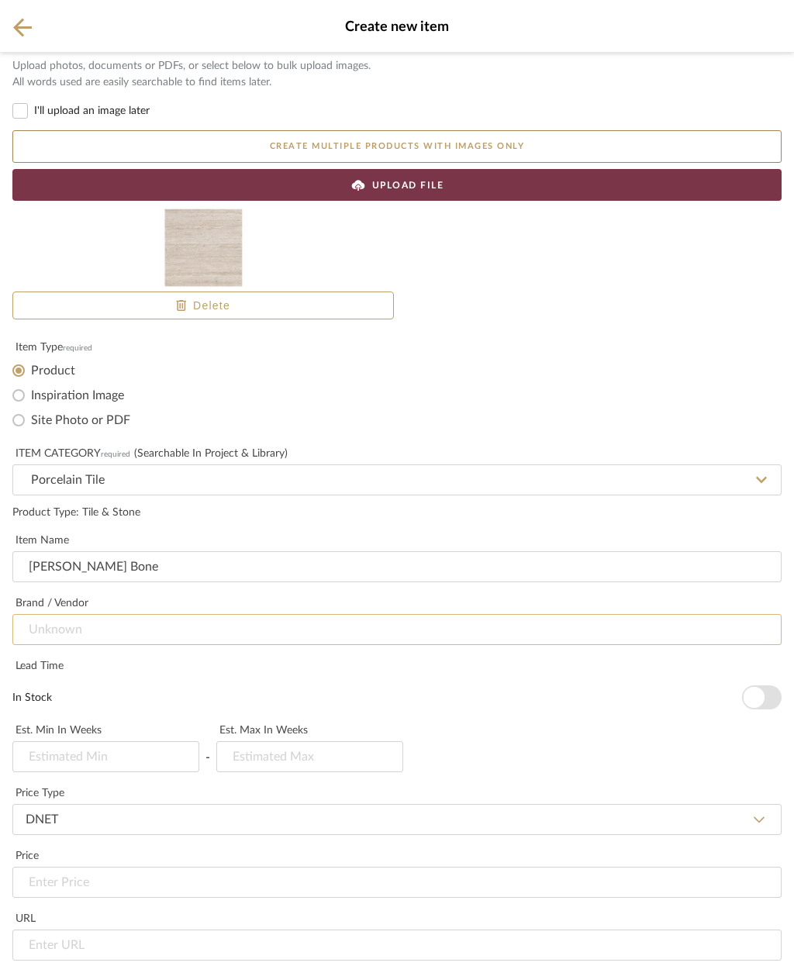
type input "Porcelanosa [GEOGRAPHIC_DATA]"
type input "3"
type input "4"
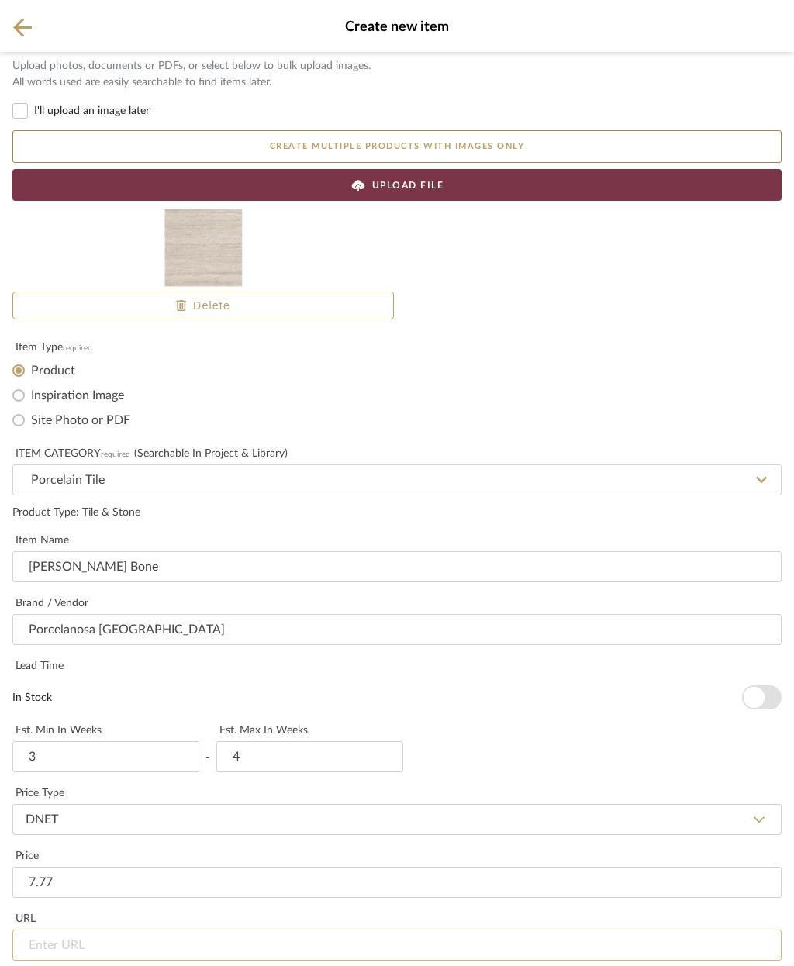
click at [125, 930] on input "url" at bounding box center [396, 945] width 769 height 31
type input "$7.77"
click at [61, 930] on input "url" at bounding box center [396, 945] width 769 height 31
click at [54, 930] on input "url" at bounding box center [396, 945] width 769 height 31
paste input "[URL][DOMAIN_NAME]"
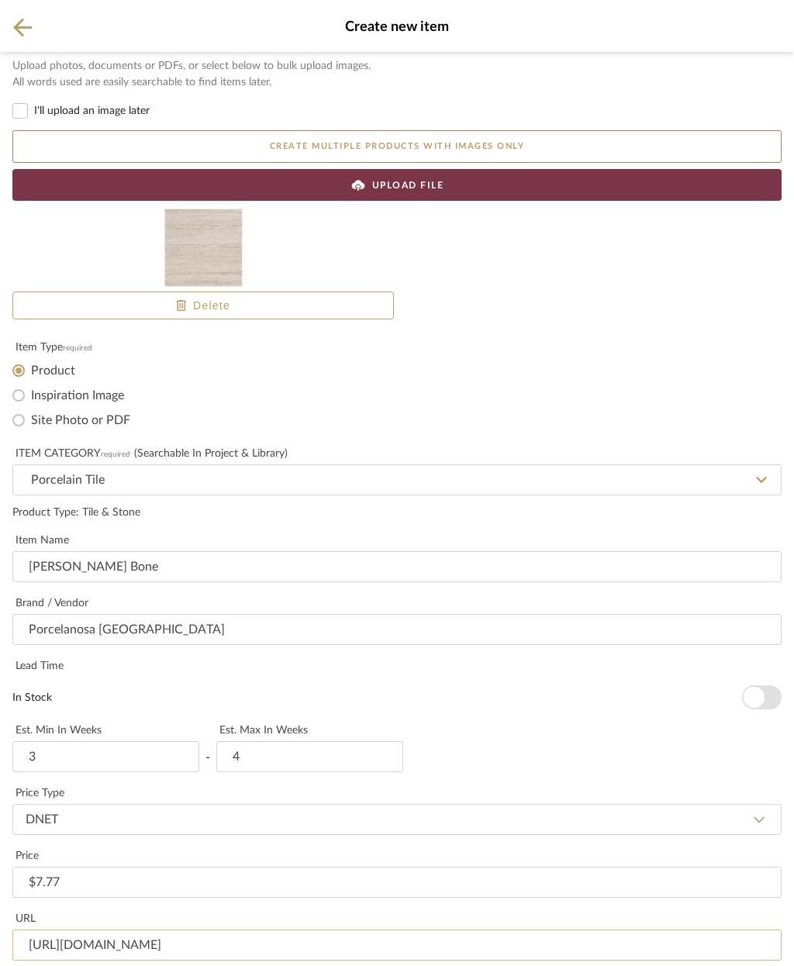
type input "[URL][DOMAIN_NAME]"
type input "P"
type input "Master Bath wall tile"
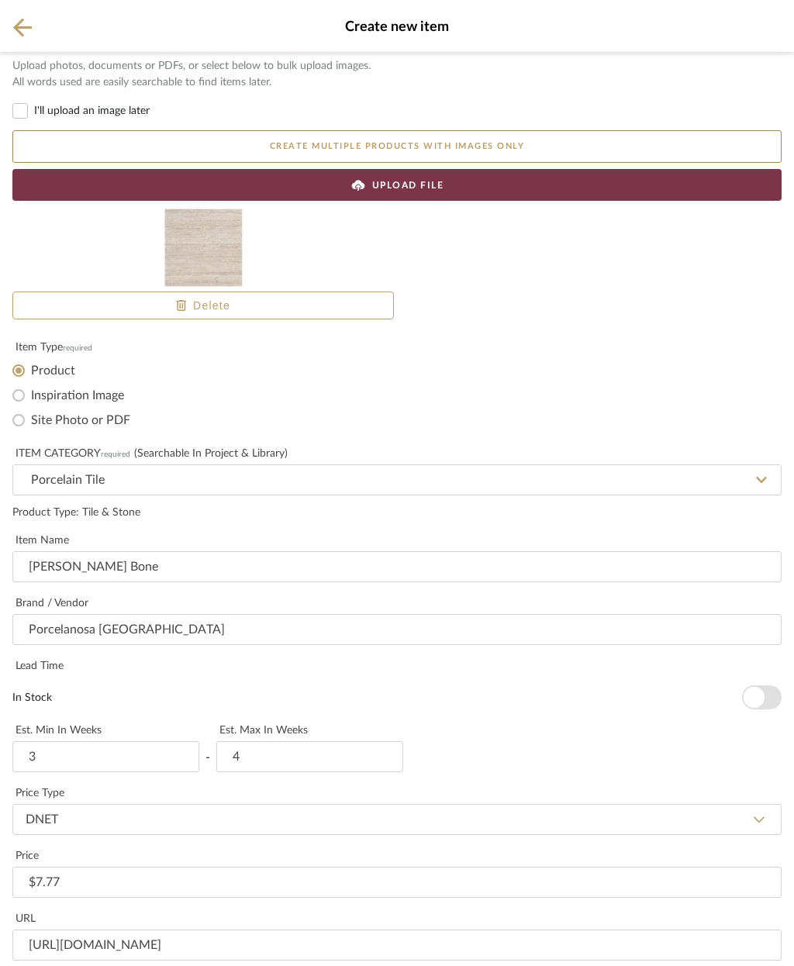
scroll to position [521, 0]
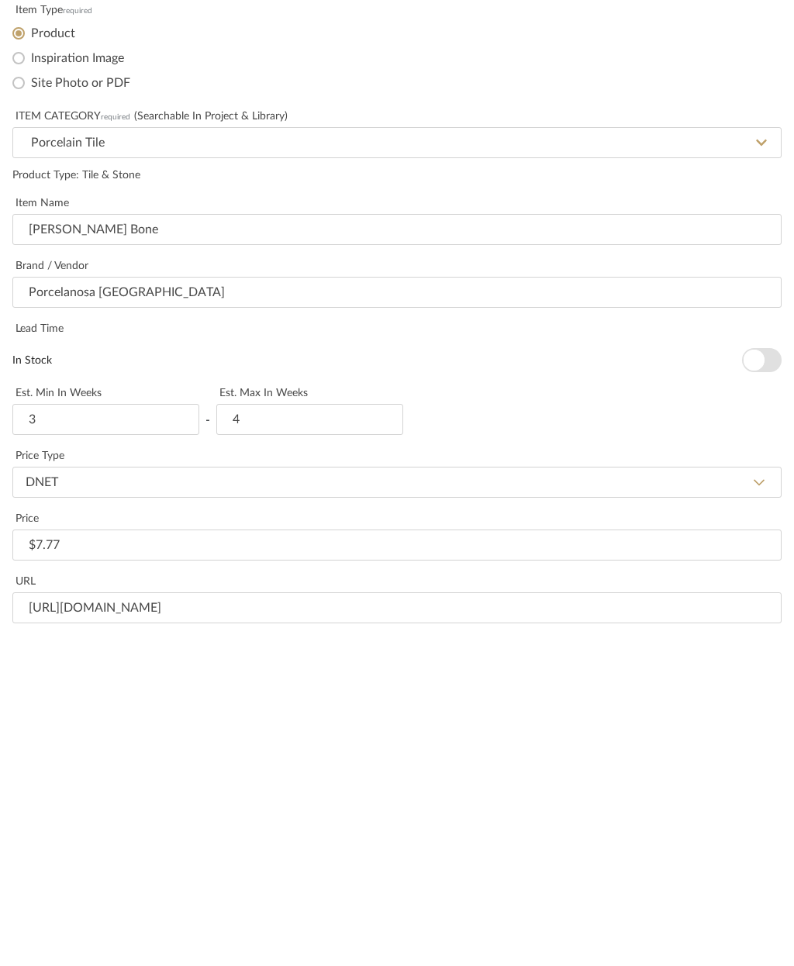
paste input "Pieces by Box: 3 ( 28.87 sqft / box) [GEOGRAPHIC_DATA] bone 23"x59" - wall tile"
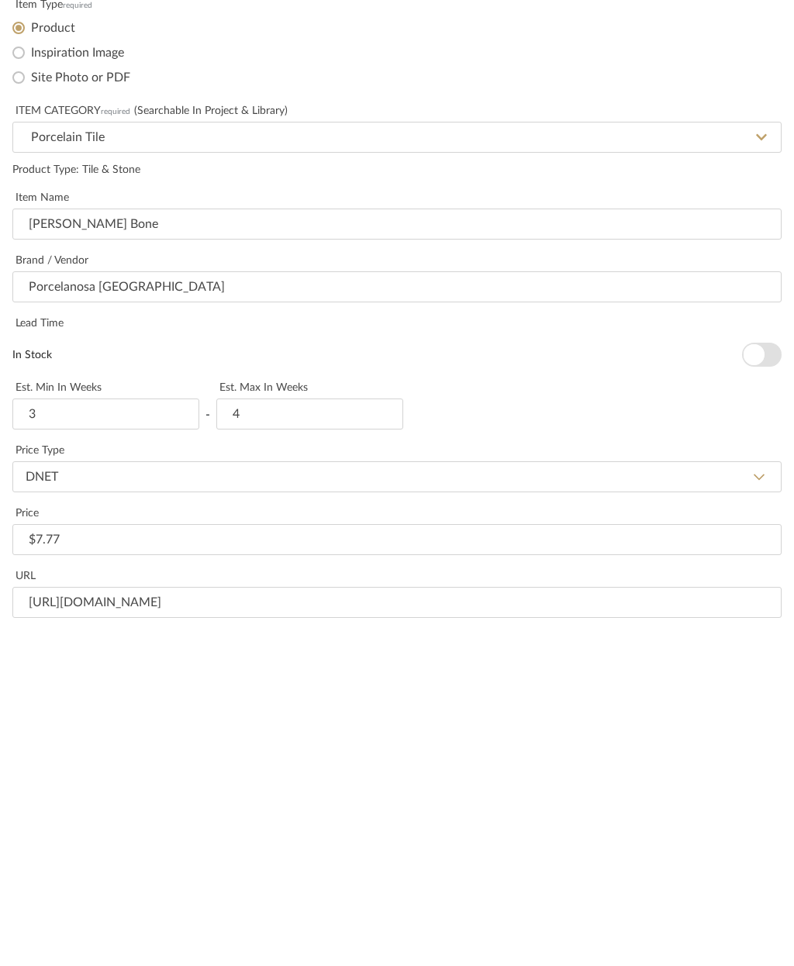
type input "Pieces by Box: 3 ( 28.87 sqft / box) [GEOGRAPHIC_DATA] bone 23"x59" - wall tile"
paste textarea "Pieces by Box: 3 ( 28.87 sqft / box) [GEOGRAPHIC_DATA] bone 23"x59" - wall tile"
type textarea "Pieces by Box: 3 ( 28.87 sqft / box) [GEOGRAPHIC_DATA] bone 23"x59" - wall tile"
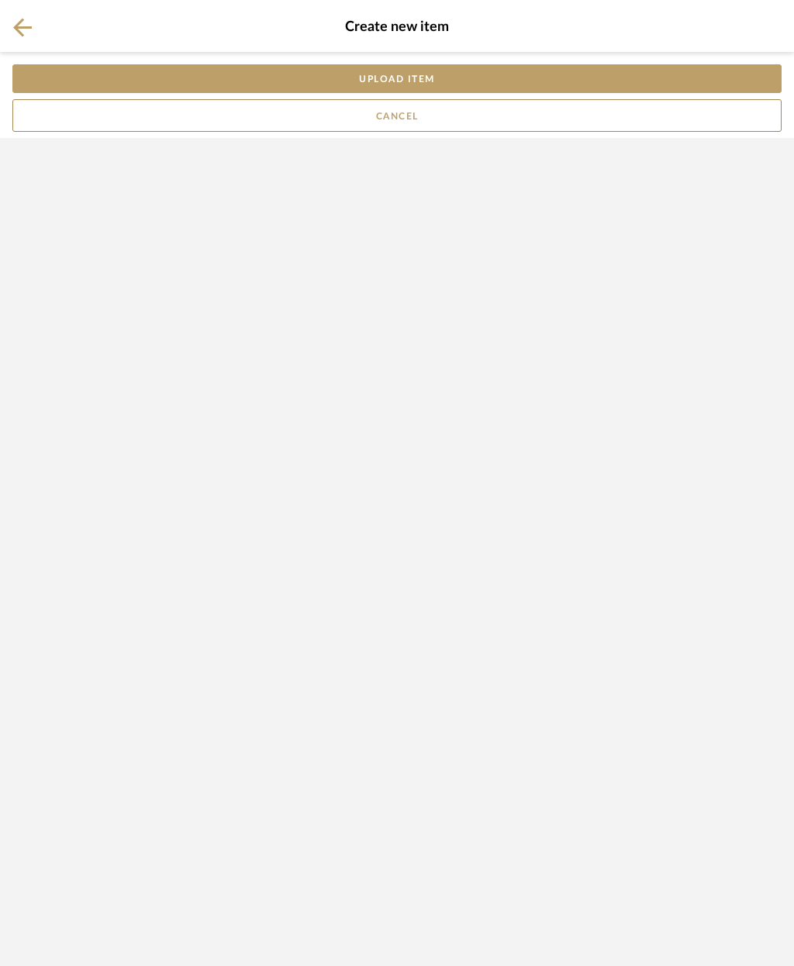
scroll to position [0, 0]
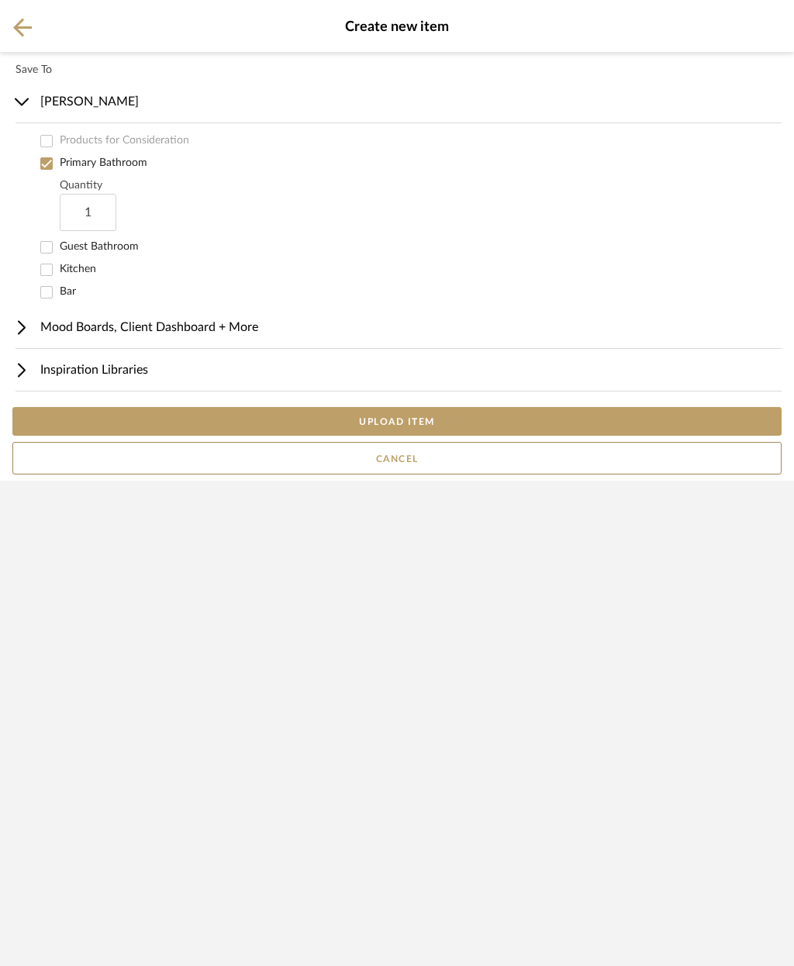
click at [479, 436] on button "UPLOAD ITEM" at bounding box center [396, 421] width 769 height 29
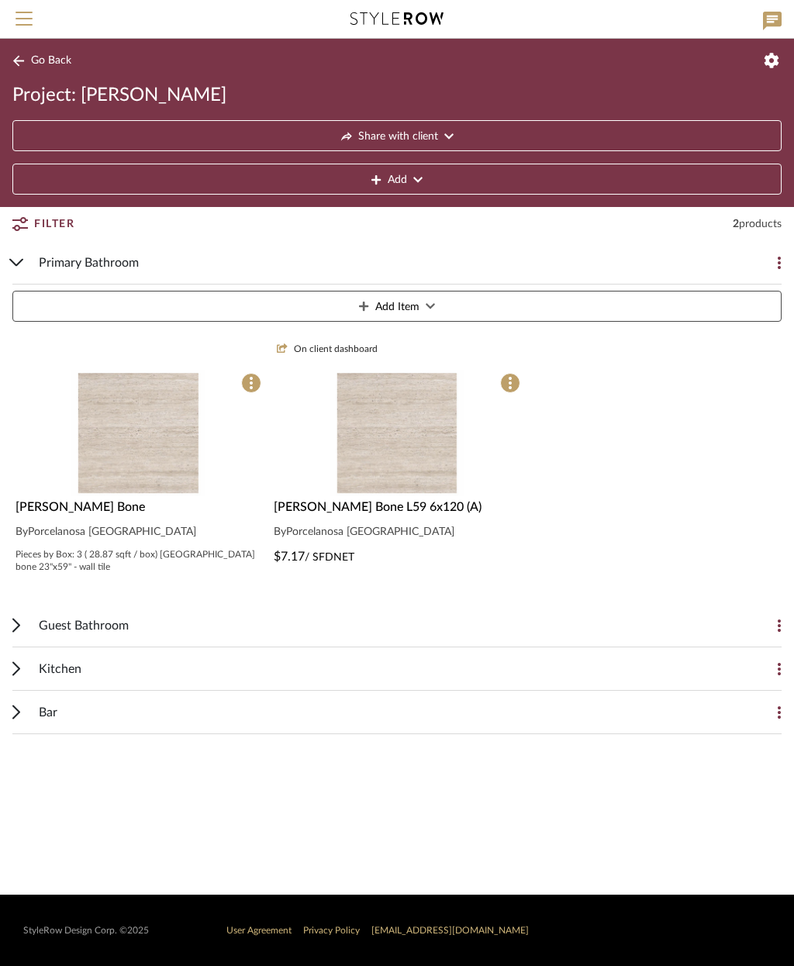
click at [201, 552] on div "Pieces by Box: 3 ( 28.87 sqft / box) [GEOGRAPHIC_DATA] bone 23"x59" - wall tile" at bounding box center [139, 560] width 246 height 25
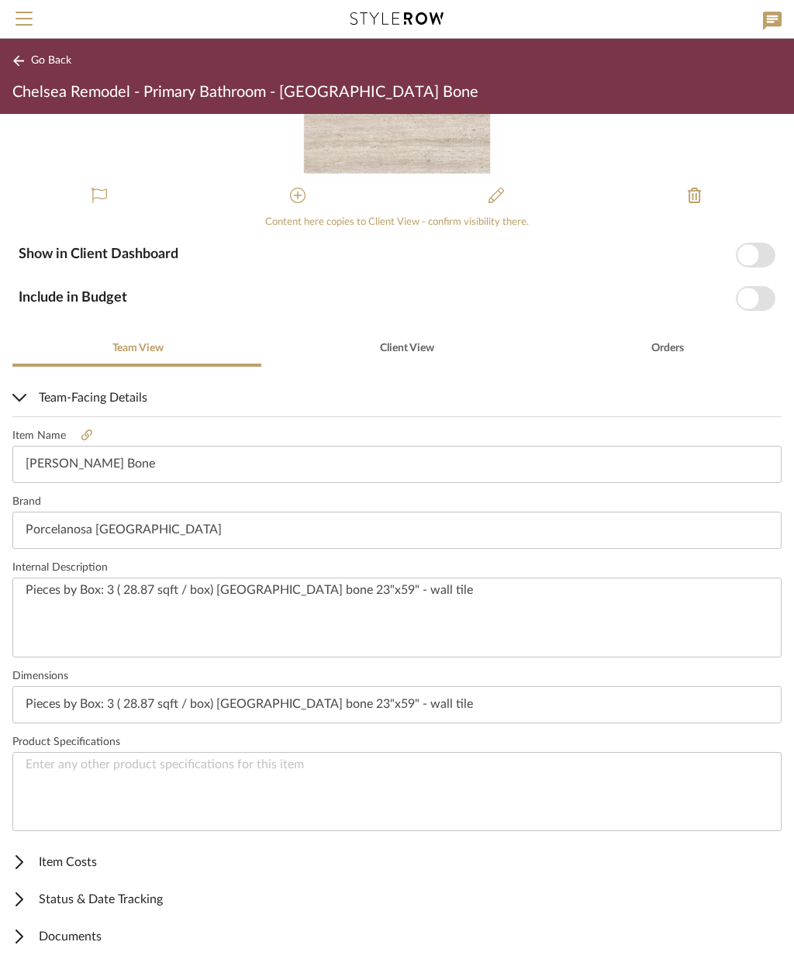
click at [65, 861] on span "Item Costs" at bounding box center [393, 862] width 763 height 19
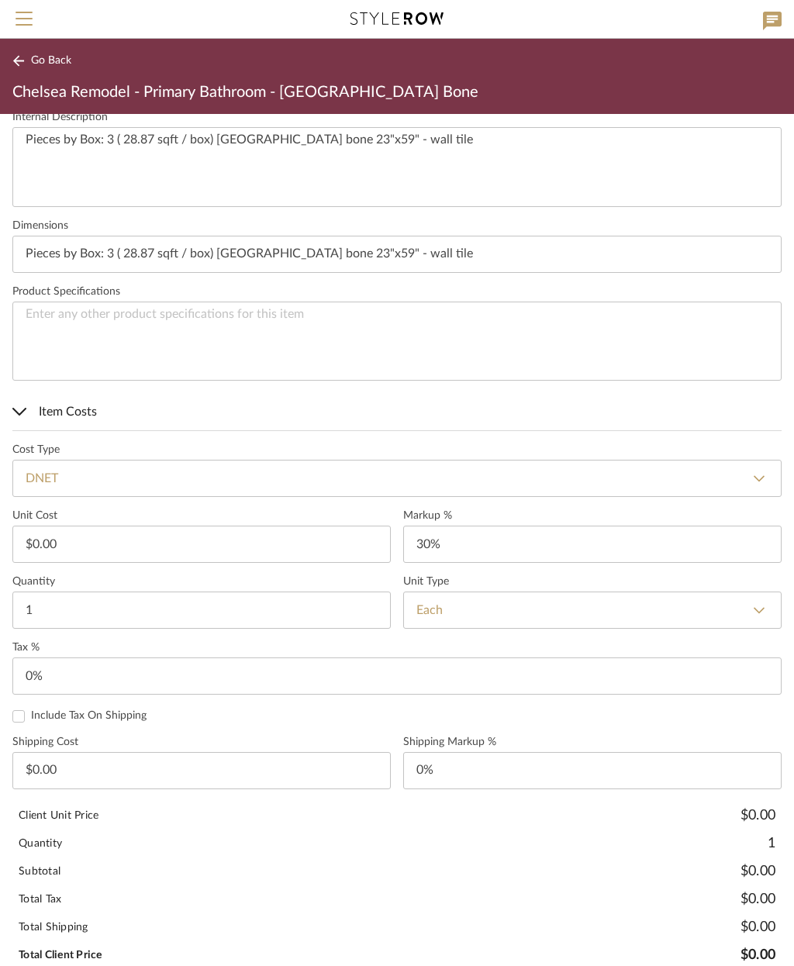
scroll to position [586, 0]
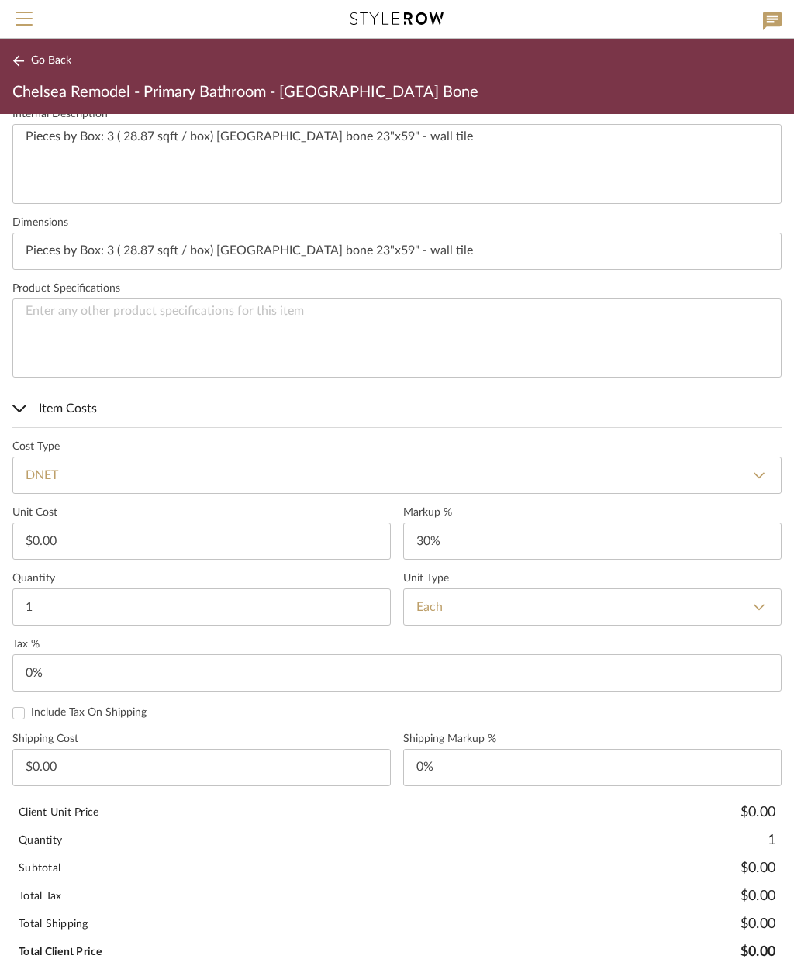
type input "0.00"
type input "7.17"
type input "30"
type input "$7.17"
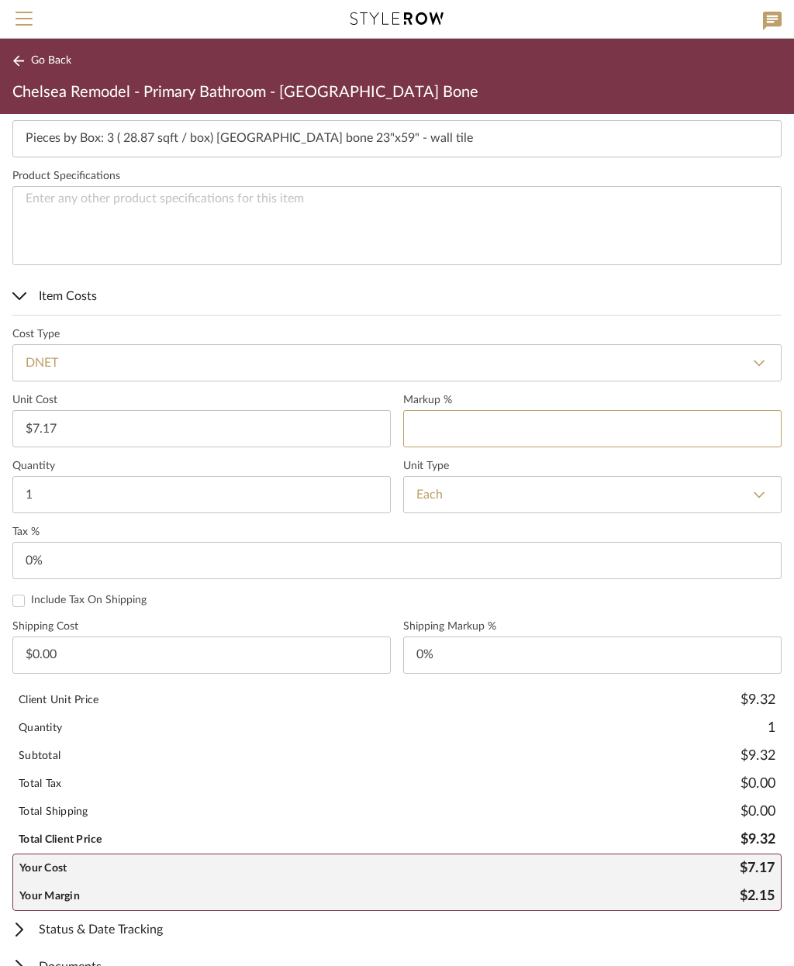
scroll to position [707, 0]
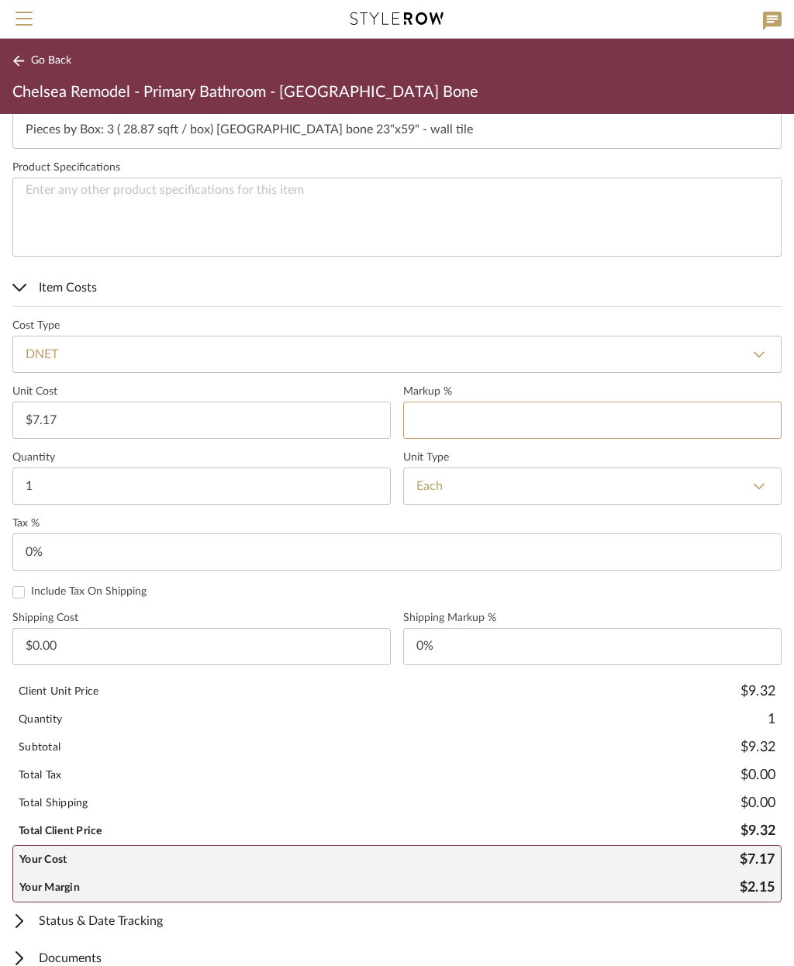
type input "0"
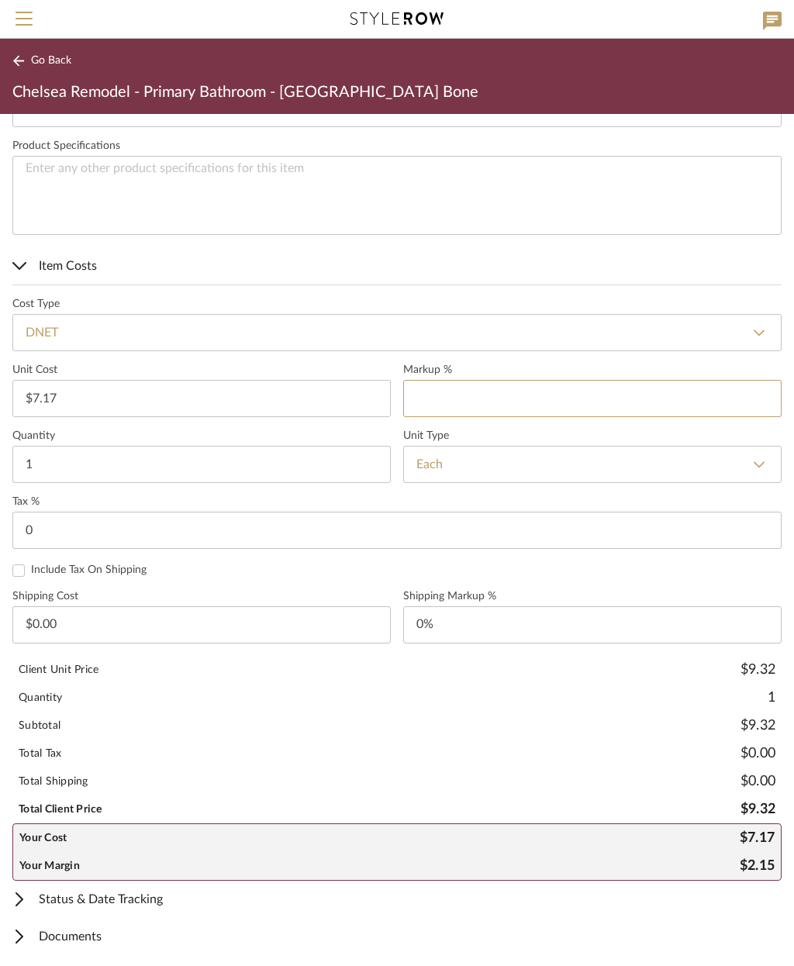
scroll to position [728, 0]
click at [50, 58] on span "Go Back" at bounding box center [51, 60] width 40 height 13
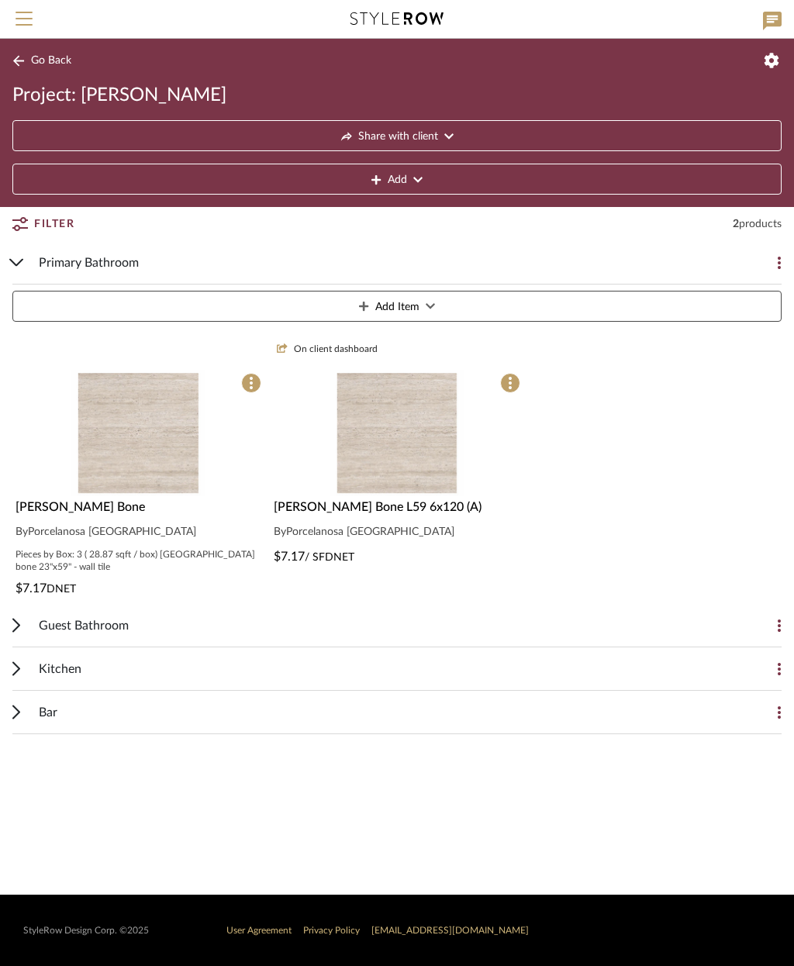
type input "0%"
click at [163, 541] on div "By Porcelanosa [GEOGRAPHIC_DATA]" at bounding box center [139, 532] width 246 height 19
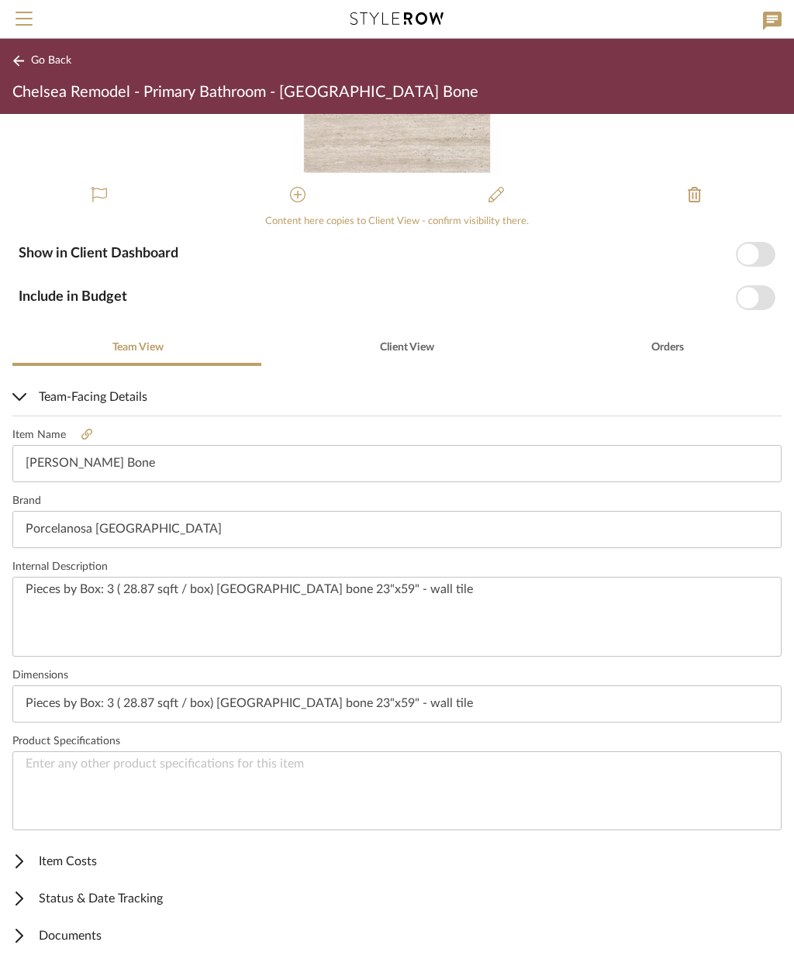
scroll to position [132, 0]
click at [403, 347] on span "Client View" at bounding box center [407, 348] width 54 height 11
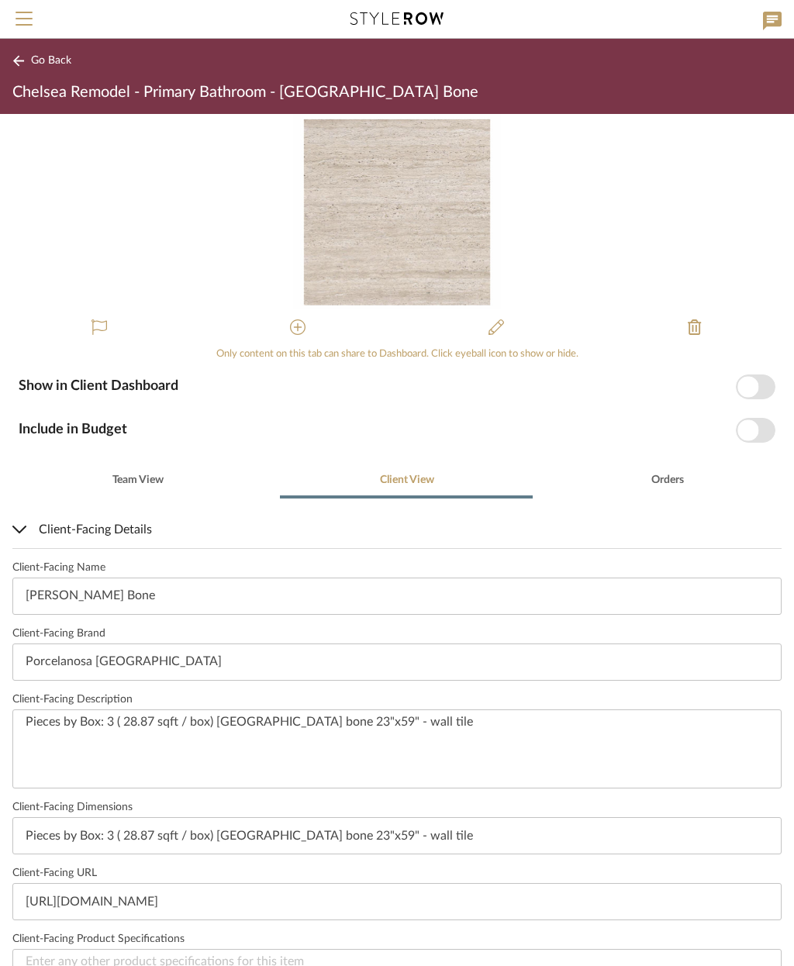
scroll to position [0, 0]
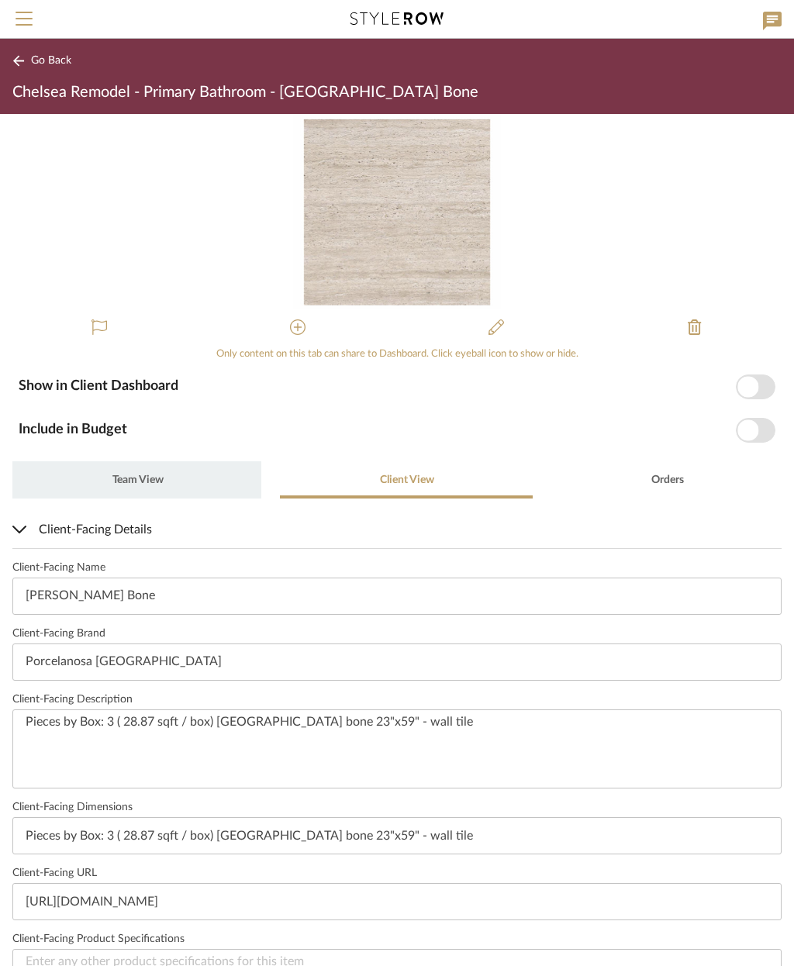
click at [138, 475] on span "Team View" at bounding box center [137, 480] width 51 height 11
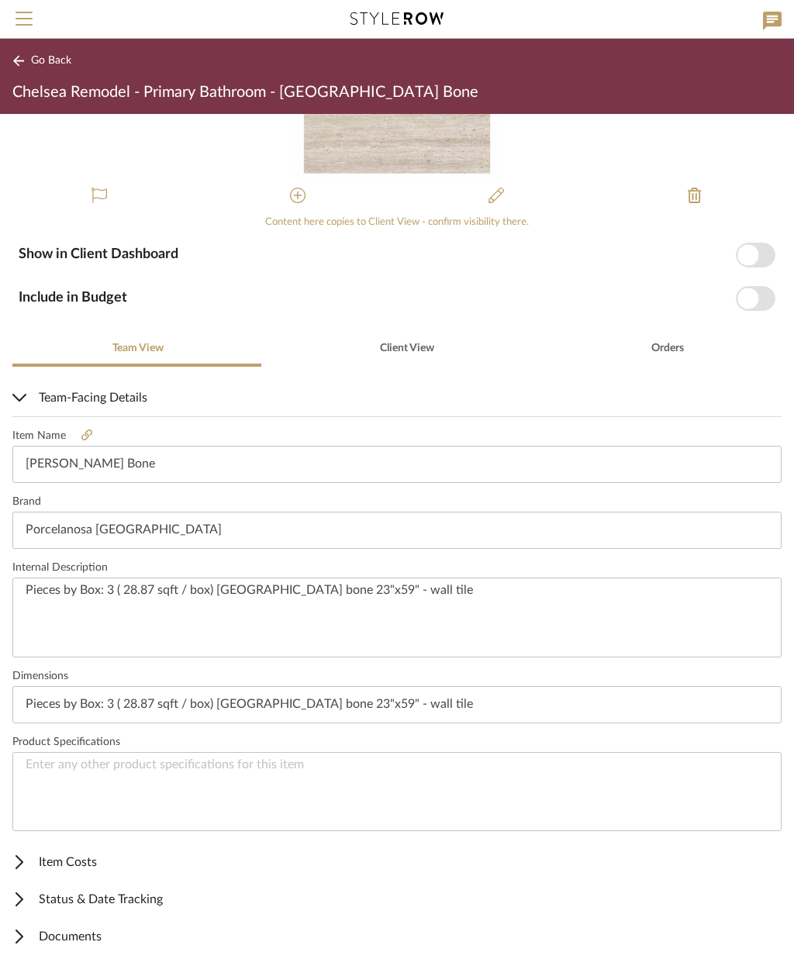
click at [90, 857] on span "Item Costs" at bounding box center [393, 862] width 763 height 19
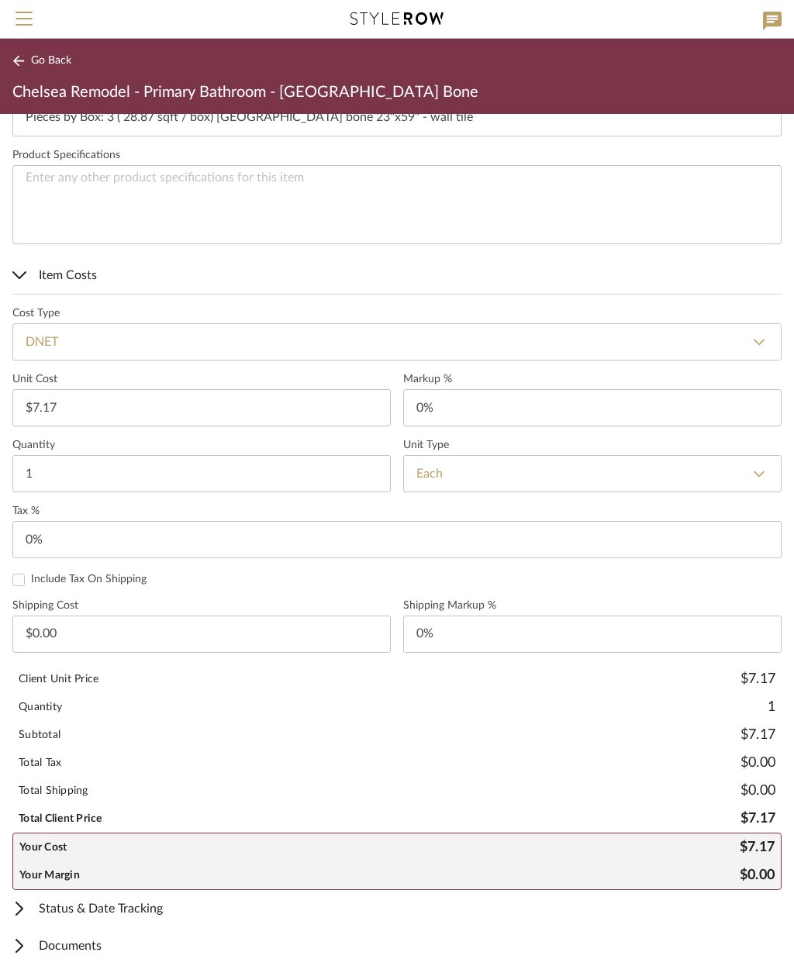
scroll to position [718, 0]
type input "7.17"
click at [574, 474] on select "Each SF LF YD Sq Yd Slab Roll Set Dbl Roll Piece Panel Gallon Quart 5 Gals Inch" at bounding box center [592, 474] width 379 height 37
type input "$7.77"
select select "1"
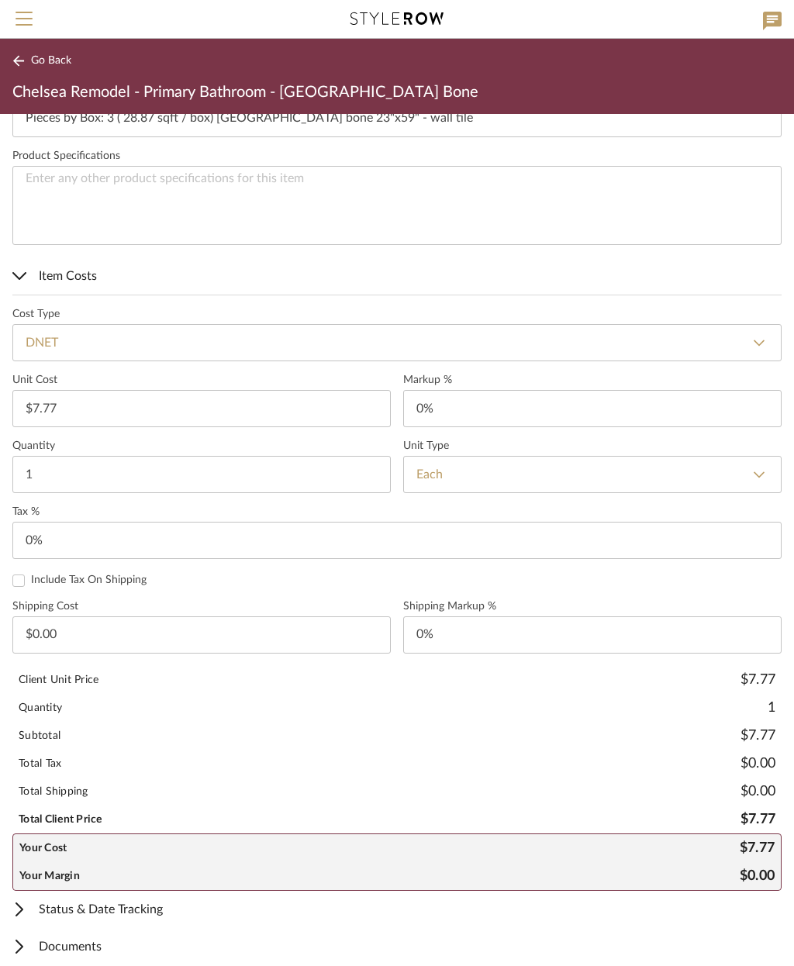
type input "SF"
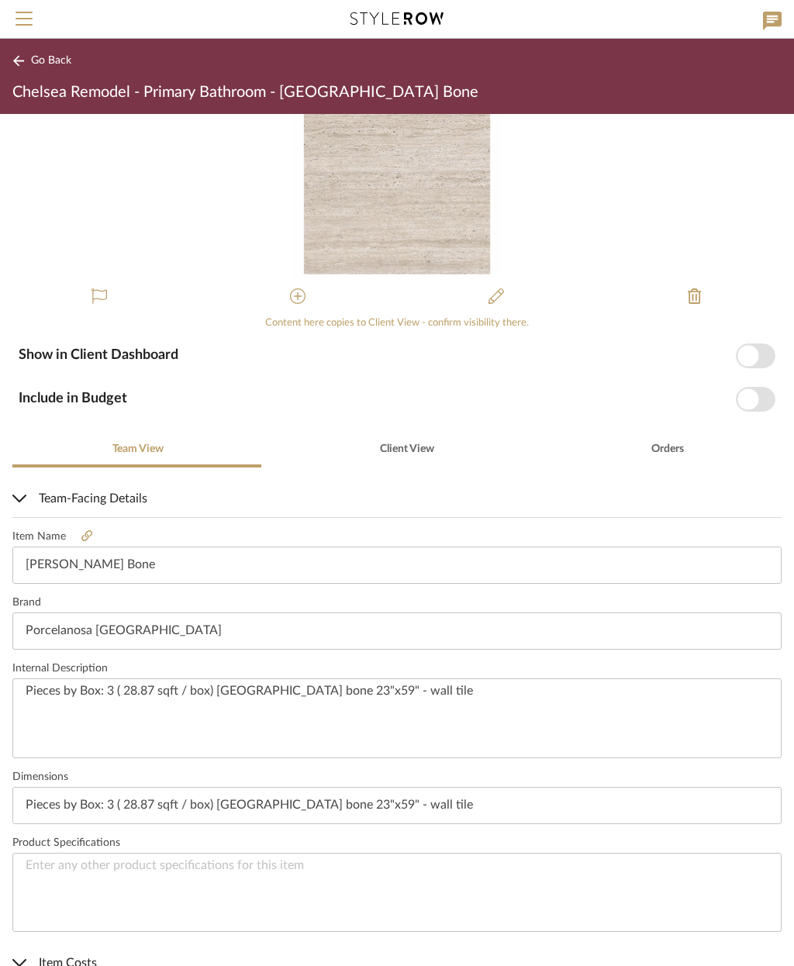
click at [39, 54] on button "Go Back" at bounding box center [44, 60] width 64 height 19
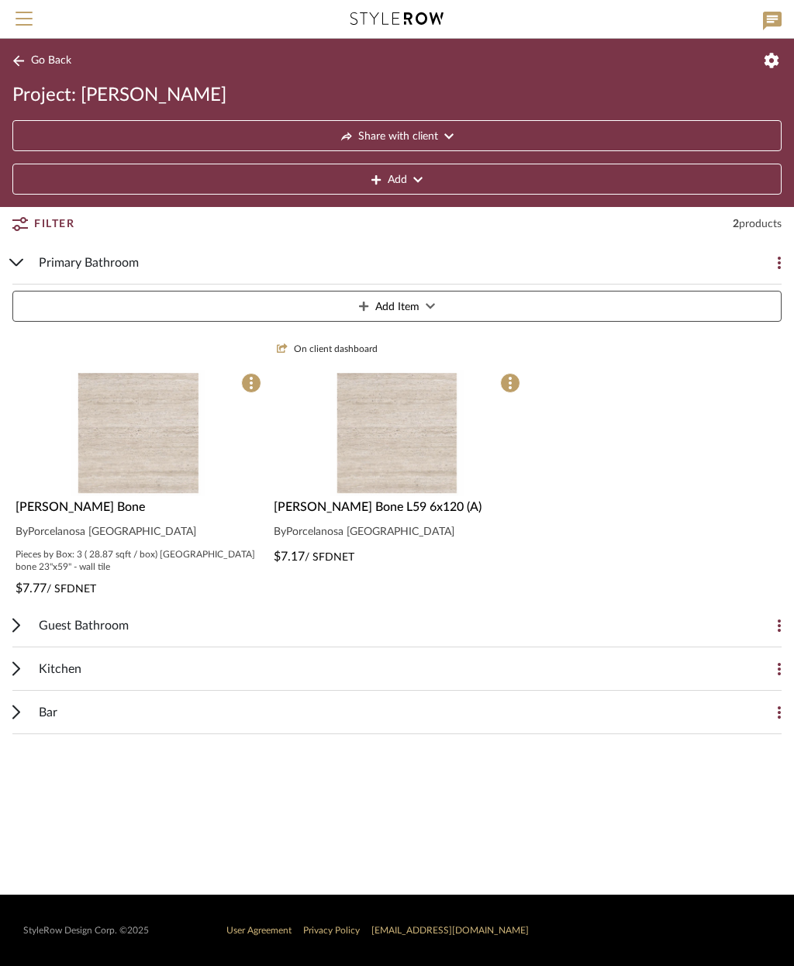
scroll to position [12, 0]
click at [431, 509] on img at bounding box center [397, 572] width 134 height 126
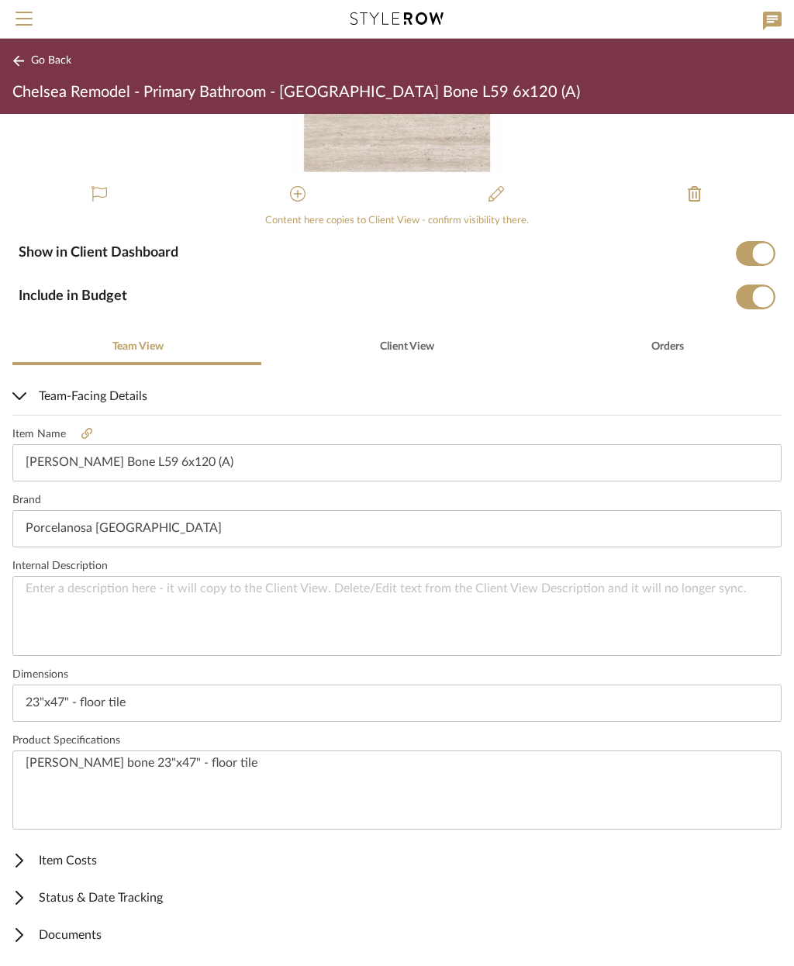
scroll to position [132, 0]
click at [83, 870] on span "Item Costs" at bounding box center [393, 862] width 763 height 19
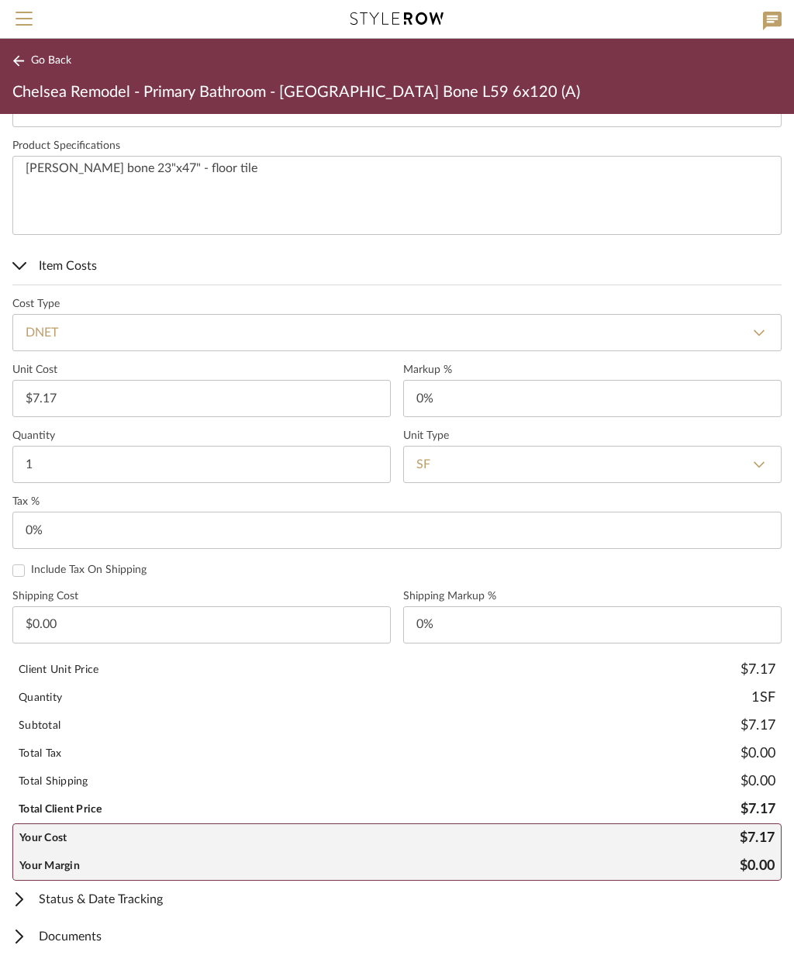
scroll to position [728, 0]
click at [155, 901] on span "Status & Date Tracking" at bounding box center [393, 900] width 763 height 19
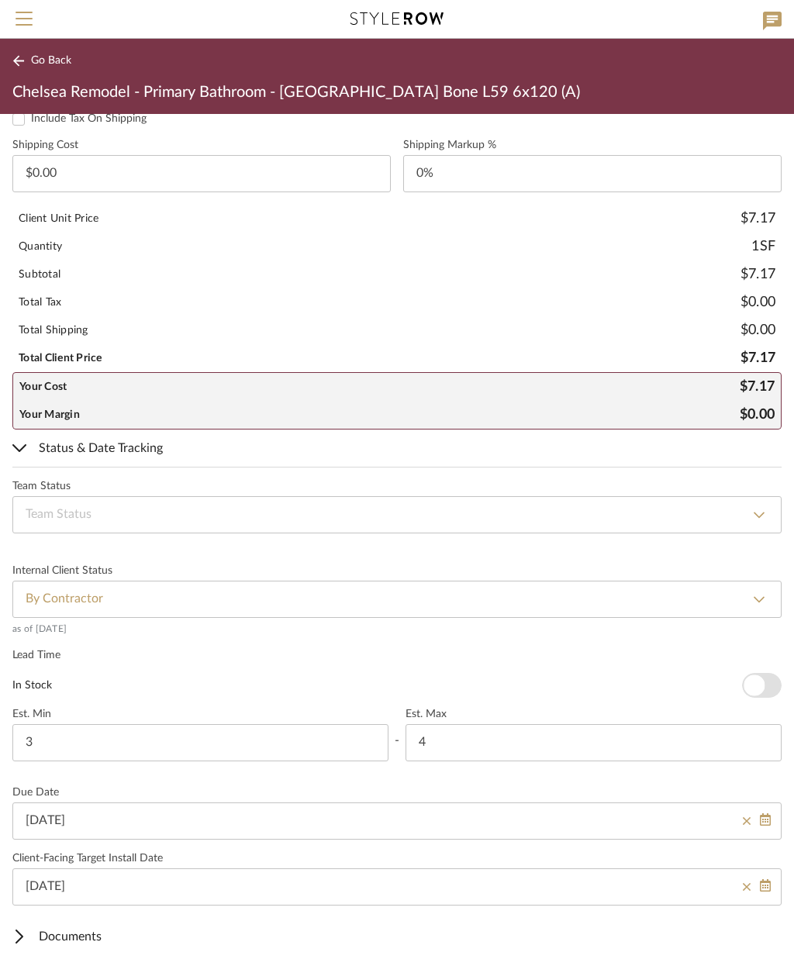
scroll to position [1179, 0]
click at [82, 935] on span "Documents" at bounding box center [393, 937] width 763 height 19
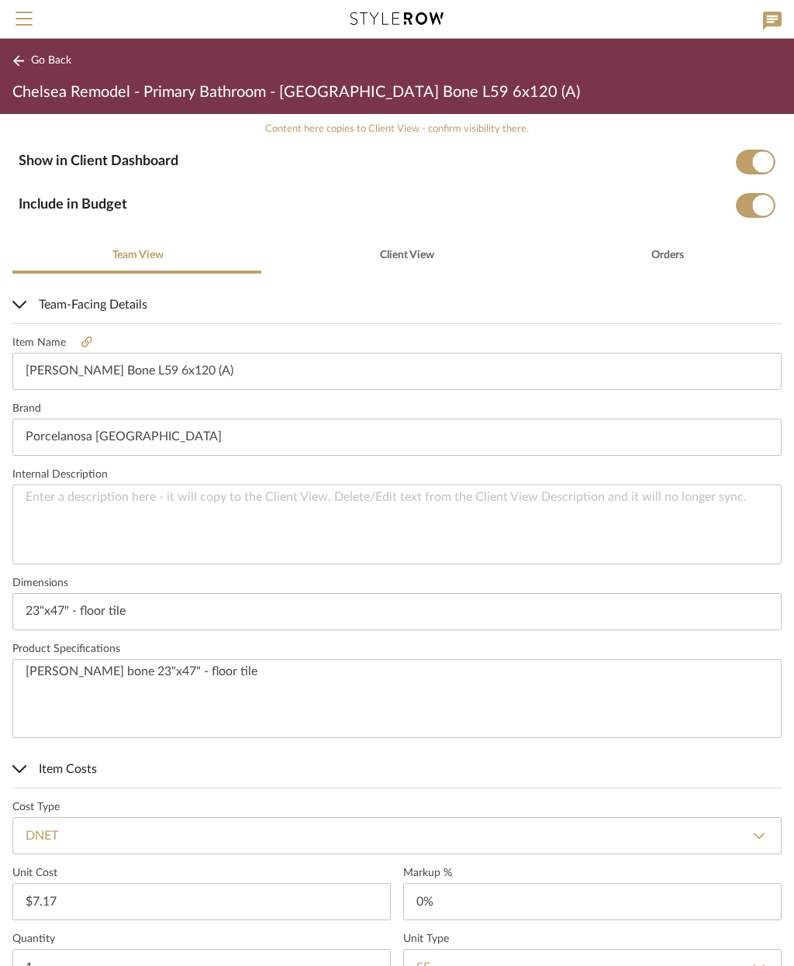
scroll to position [226, 0]
click at [43, 669] on textarea "[PERSON_NAME] bone 23"x47" - floor tile" at bounding box center [396, 699] width 769 height 80
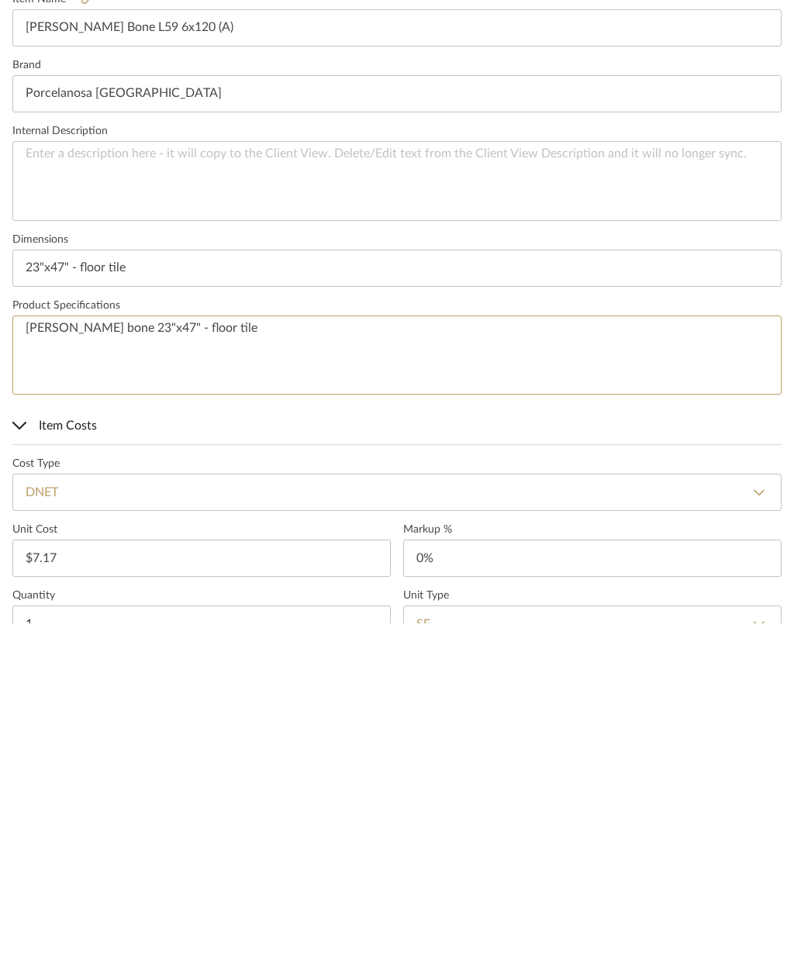
click at [36, 659] on textarea "[PERSON_NAME] bone 23"x47" - floor tile" at bounding box center [396, 699] width 769 height 80
click at [33, 659] on textarea "[PERSON_NAME] bone 23"x47" - floor tile" at bounding box center [396, 699] width 769 height 80
click at [105, 484] on textarea at bounding box center [396, 524] width 769 height 80
click at [52, 484] on textarea at bounding box center [396, 524] width 769 height 80
click at [47, 484] on textarea at bounding box center [396, 524] width 769 height 80
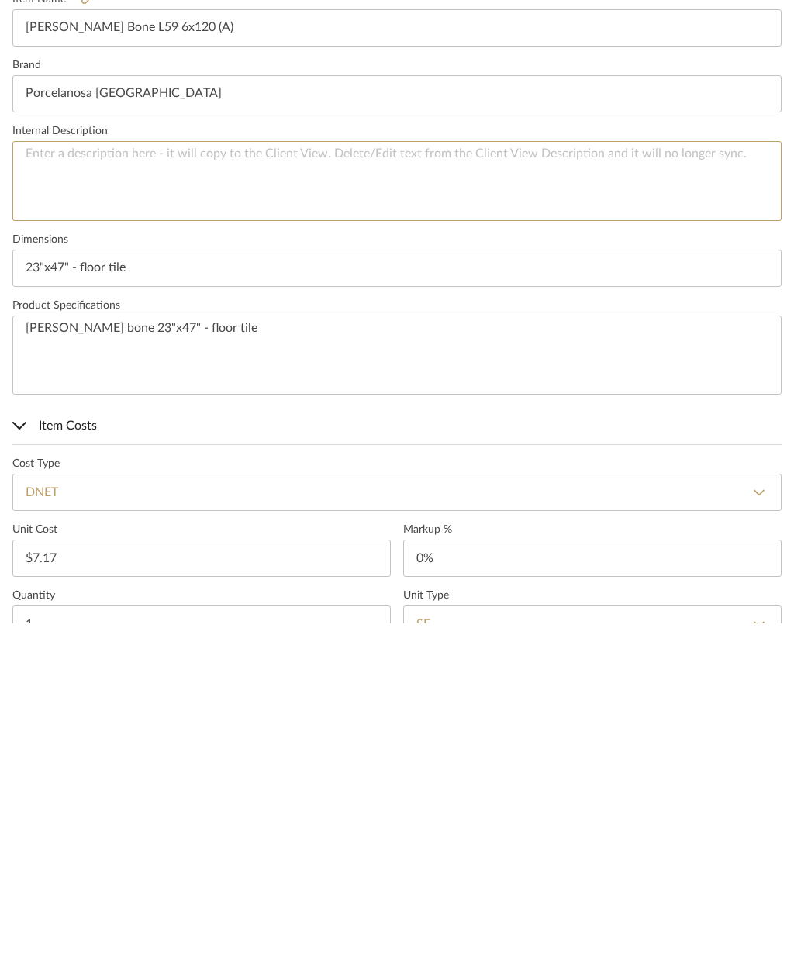
paste textarea "[PERSON_NAME] bone 23"x47" - floor tile"
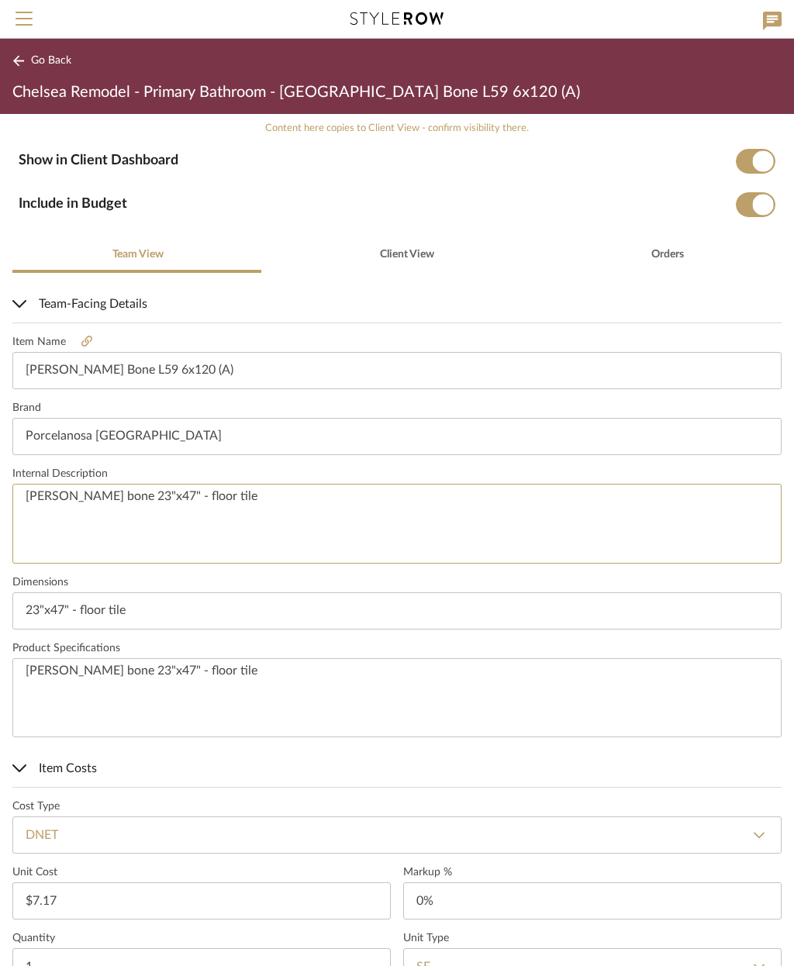
type textarea "[PERSON_NAME] bone 23"x47" - floor tile"
click at [28, 672] on textarea "[PERSON_NAME] bone 23"x47" - floor tile" at bounding box center [396, 699] width 769 height 80
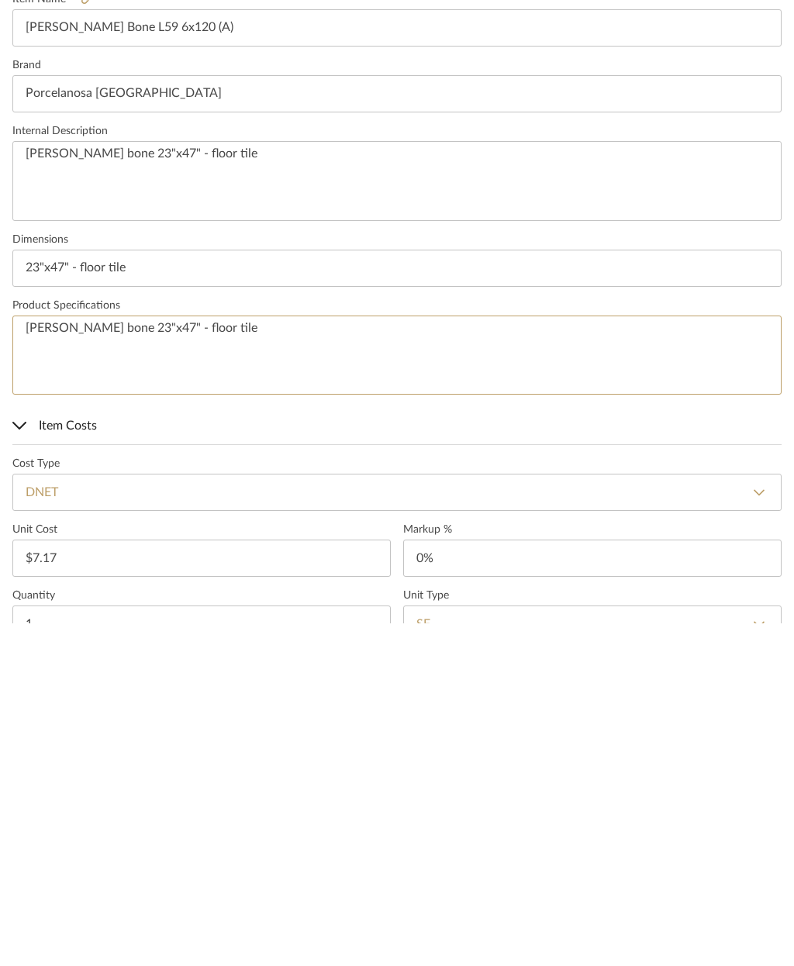
click at [29, 659] on textarea "[PERSON_NAME] bone 23"x47" - floor tile" at bounding box center [396, 699] width 769 height 80
click at [32, 659] on textarea "[PERSON_NAME] bone 23"x47" - floor tile" at bounding box center [396, 699] width 769 height 80
paste textarea "*Pieces by Box: 2 ( 15.39 sqft / box)"
type textarea "*Pieces by Box: 2 ( 15.39 sqft / box) [PERSON_NAME] bone 23"x47" - floor tile"
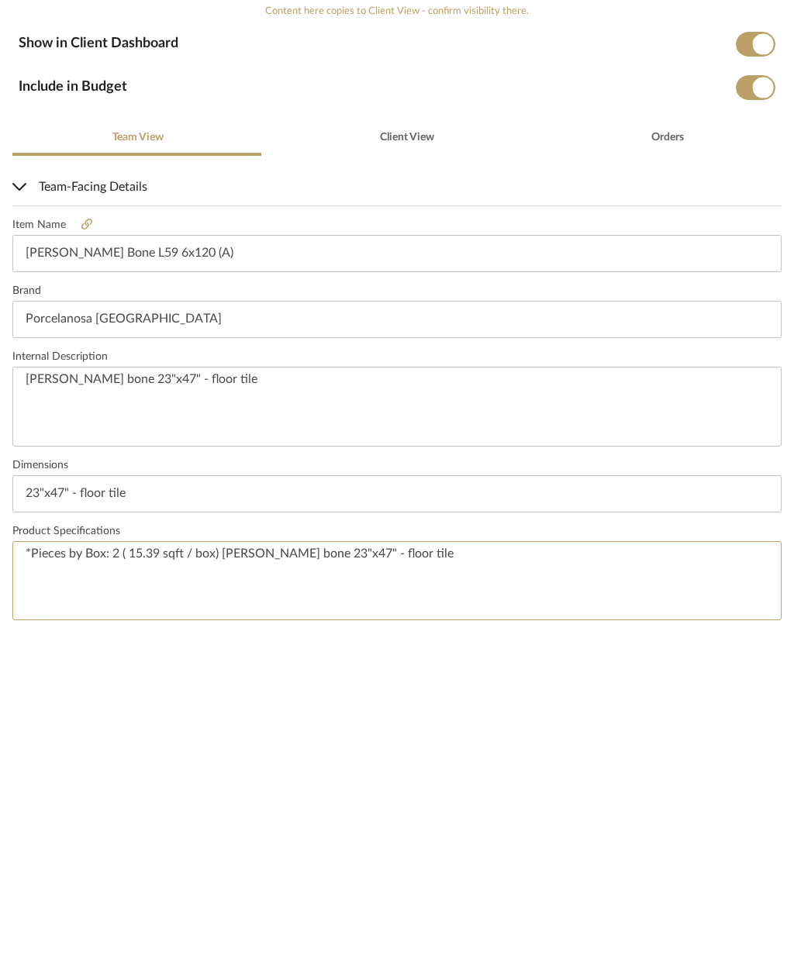
scroll to position [0, 0]
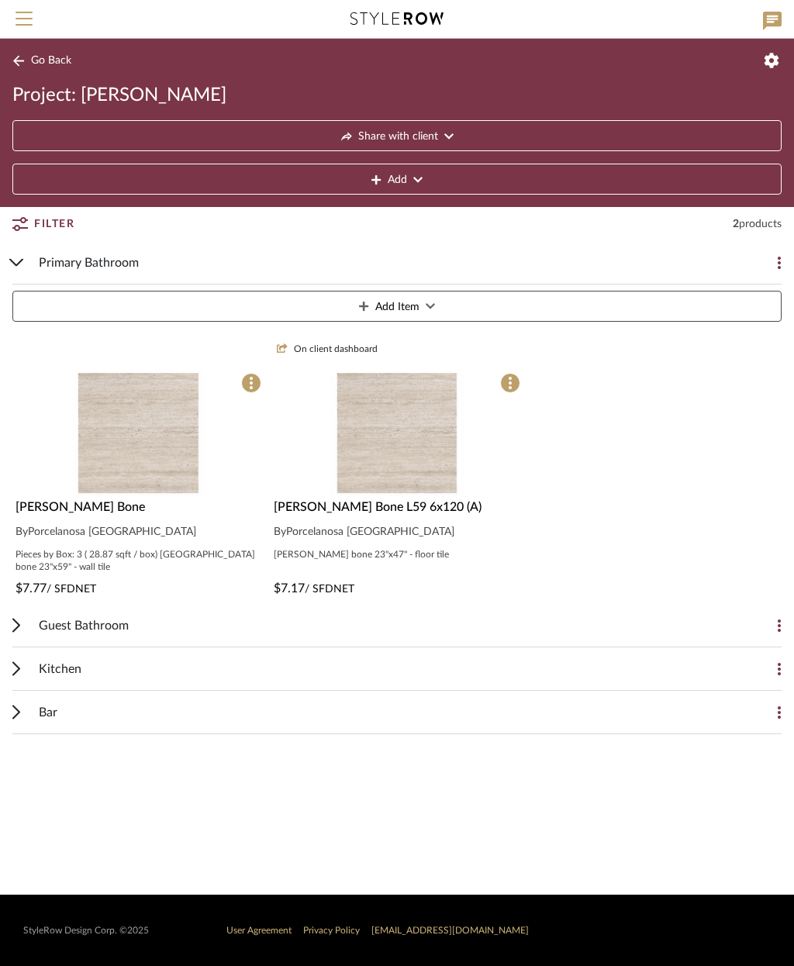
click at [378, 545] on div "[PERSON_NAME] Bone L59 6x120 (A) By Porcelanosa [GEOGRAPHIC_DATA] [GEOGRAPHIC_D…" at bounding box center [397, 548] width 252 height 100
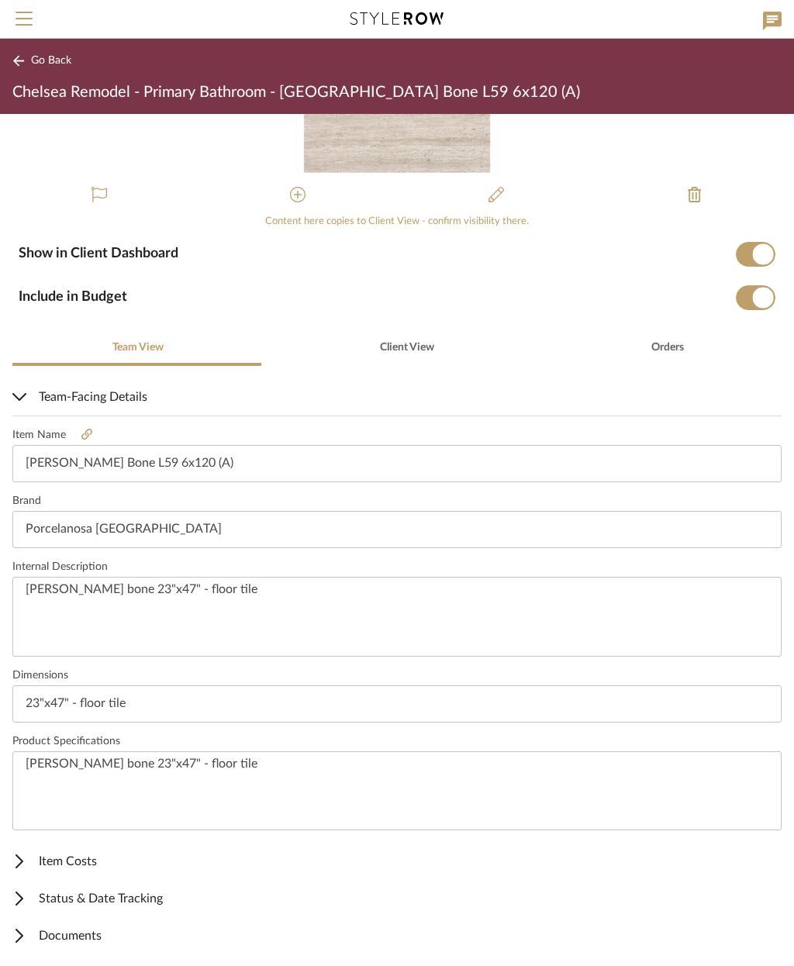
scroll to position [132, 0]
click at [33, 758] on textarea "[PERSON_NAME] bone 23"x47" - floor tile" at bounding box center [396, 792] width 769 height 80
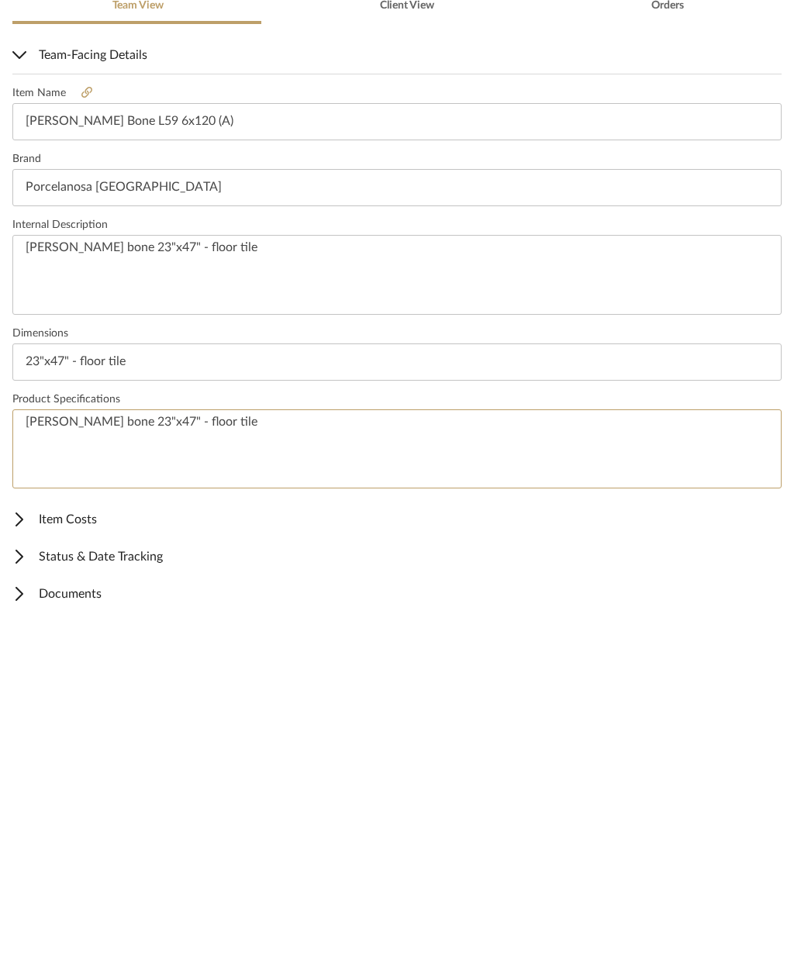
click at [46, 752] on textarea "[PERSON_NAME] bone 23"x47" - floor tile" at bounding box center [396, 792] width 769 height 80
paste textarea "*Pieces by Box: 2 ( 15.39 sqft / box)"
type textarea "*Pieces by Box: 2 ( 15.39 sqft / box) [PERSON_NAME] bone 23"x47" - floor tile"
click at [82, 853] on span "Item Costs" at bounding box center [393, 862] width 763 height 19
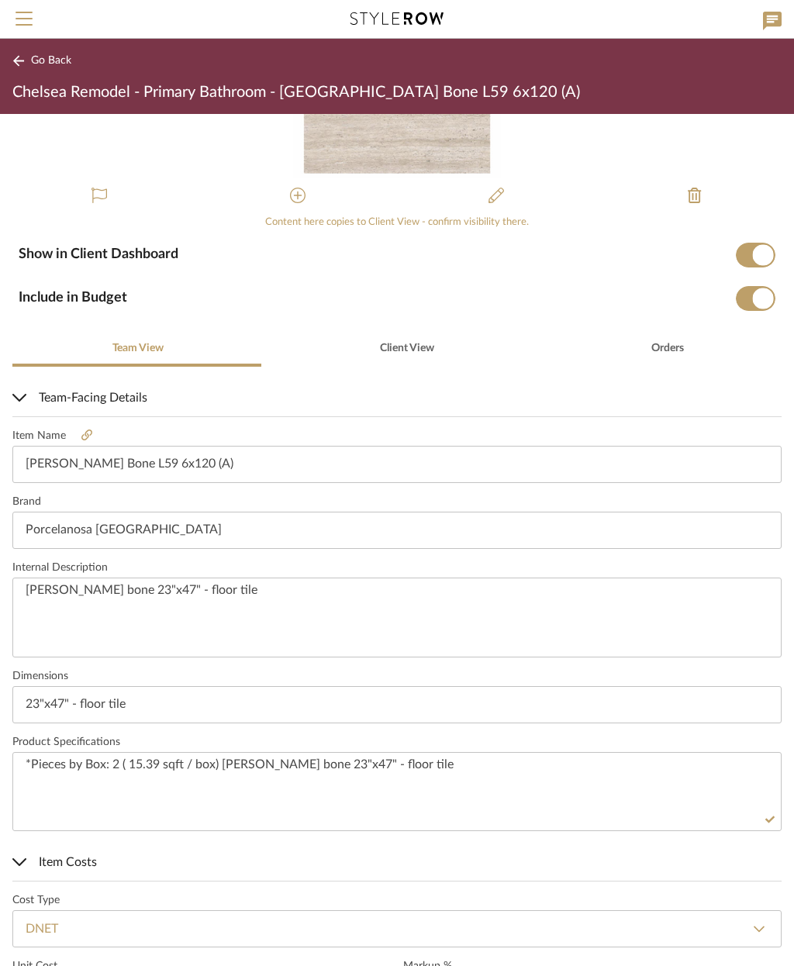
click at [43, 54] on button "Go Back" at bounding box center [44, 60] width 64 height 19
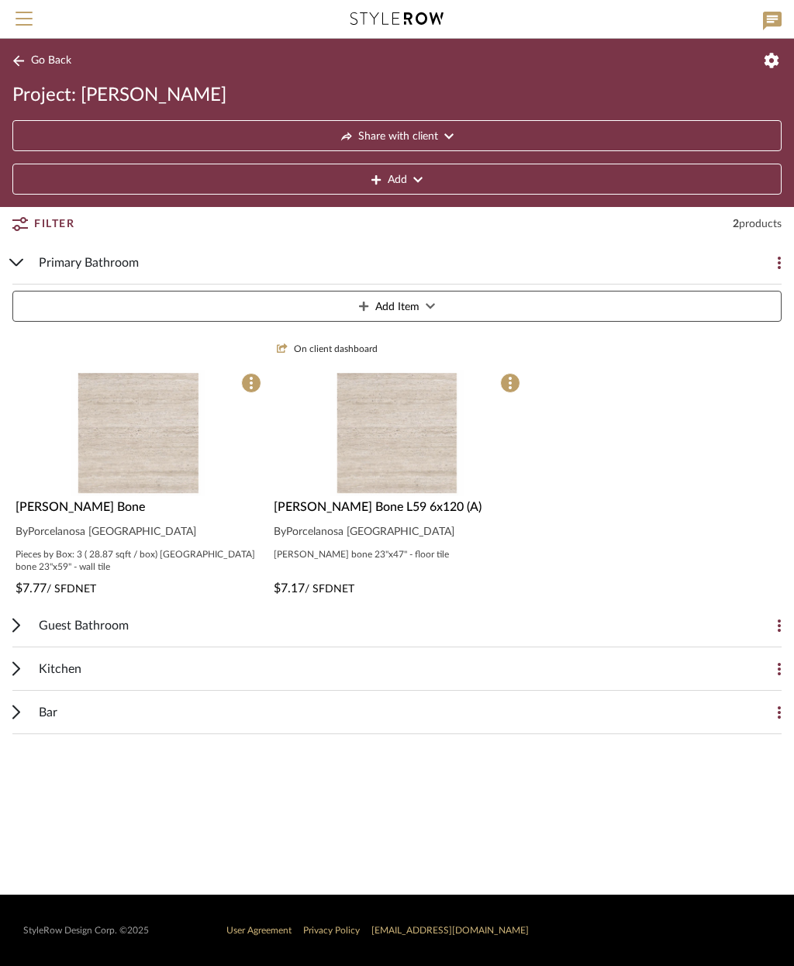
click at [156, 548] on div "Pieces by Box: 3 ( 28.87 sqft / box) [GEOGRAPHIC_DATA] bone 23"x59" - wall tile" at bounding box center [139, 560] width 246 height 25
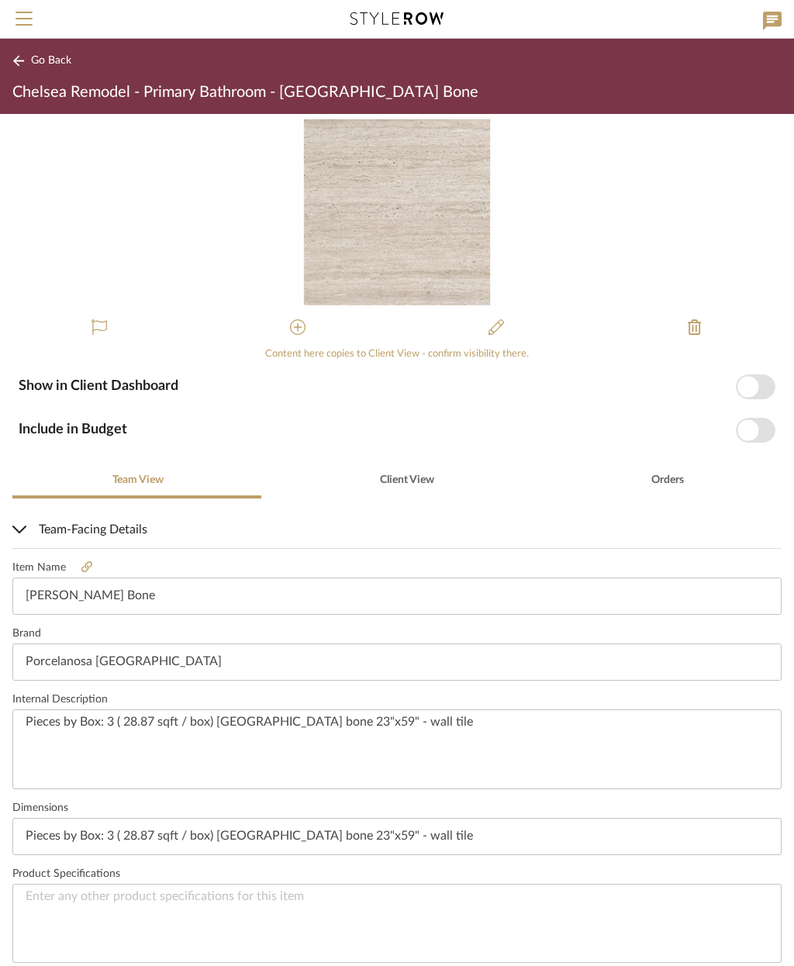
click at [56, 51] on button "Go Back" at bounding box center [44, 60] width 64 height 19
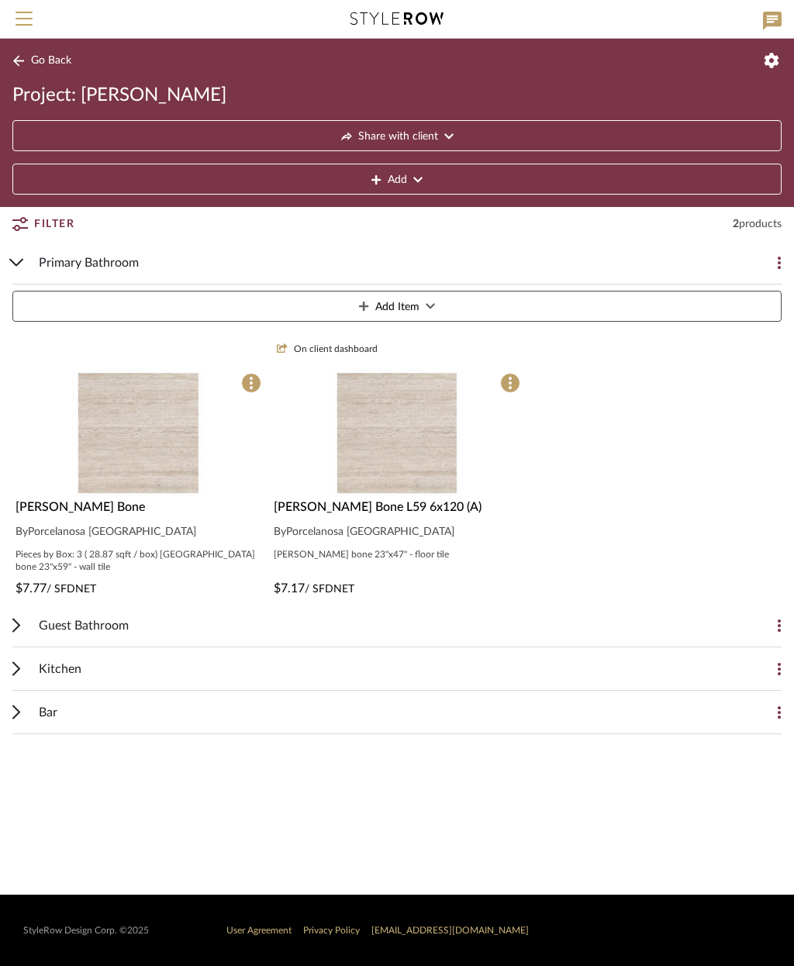
click at [358, 538] on span "Porcelanosa [GEOGRAPHIC_DATA]" at bounding box center [370, 532] width 168 height 11
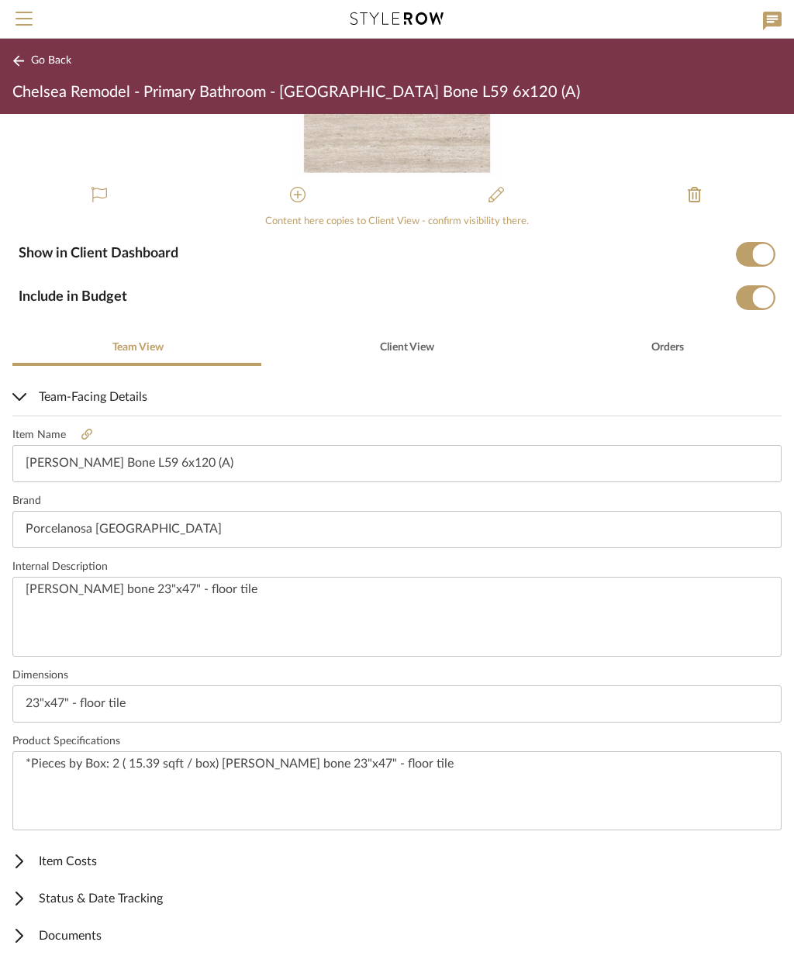
scroll to position [132, 0]
click at [33, 762] on textarea "*Pieces by Box: 2 ( 15.39 sqft / box) [PERSON_NAME] bone 23"x47" - floor tile" at bounding box center [396, 792] width 769 height 80
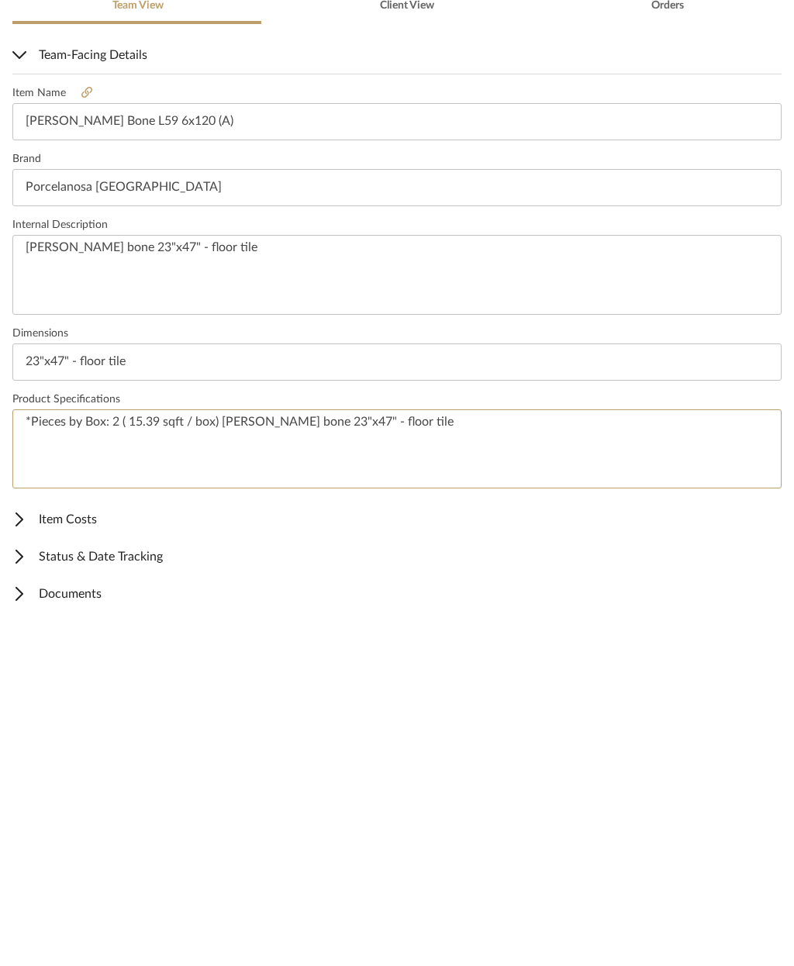
click at [24, 752] on textarea "*Pieces by Box: 2 ( 15.39 sqft / box) [PERSON_NAME] bone 23"x47" - floor tile" at bounding box center [396, 792] width 769 height 80
click at [22, 752] on textarea "*Pieces by Box: 2 ( 15.39 sqft / box) [PERSON_NAME] bone 23"x47" - floor tile" at bounding box center [396, 792] width 769 height 80
click at [33, 578] on textarea "[PERSON_NAME] bone 23"x47" - floor tile" at bounding box center [396, 618] width 769 height 80
paste textarea "*Pieces by Box: 2 ( 15.39 sqft / box)"
type textarea "*Pieces by Box: 2 ( 15.39 sqft / box) [PERSON_NAME] bone 23"x47" - floor tile"
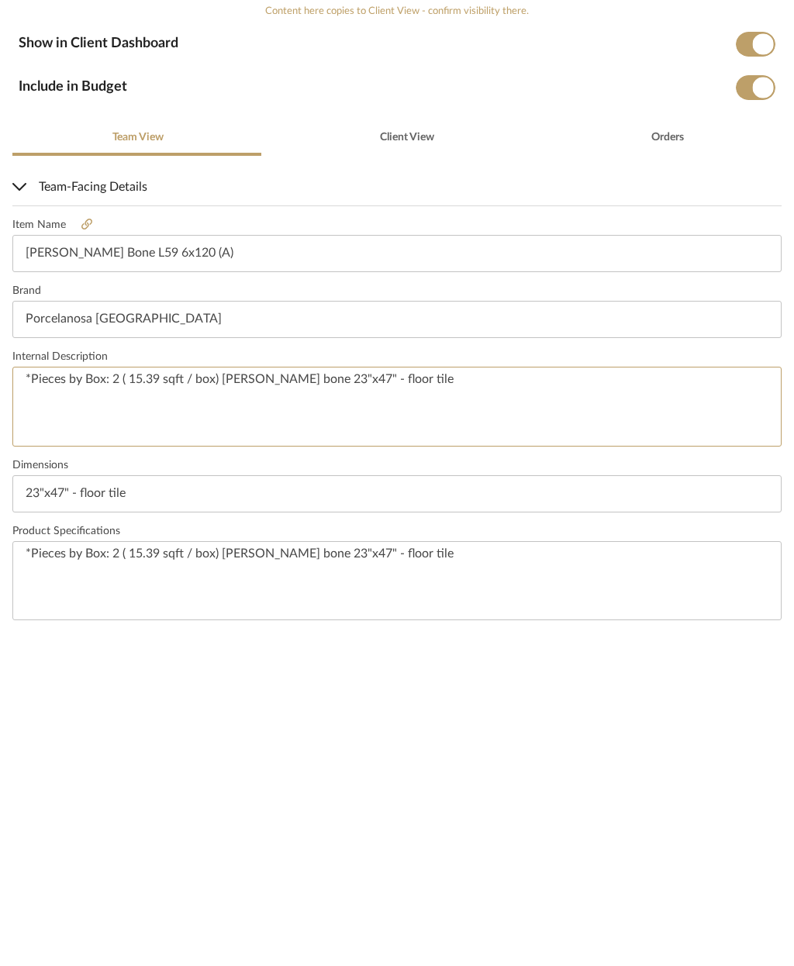
scroll to position [0, 0]
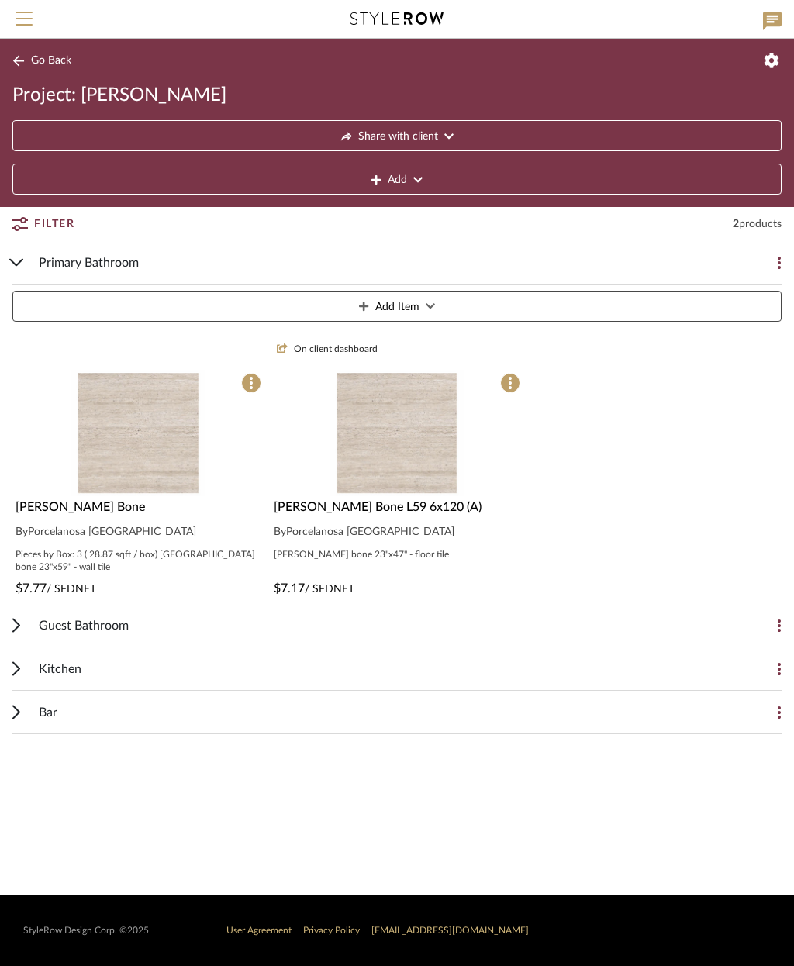
click at [390, 475] on img "0" at bounding box center [397, 433] width 134 height 126
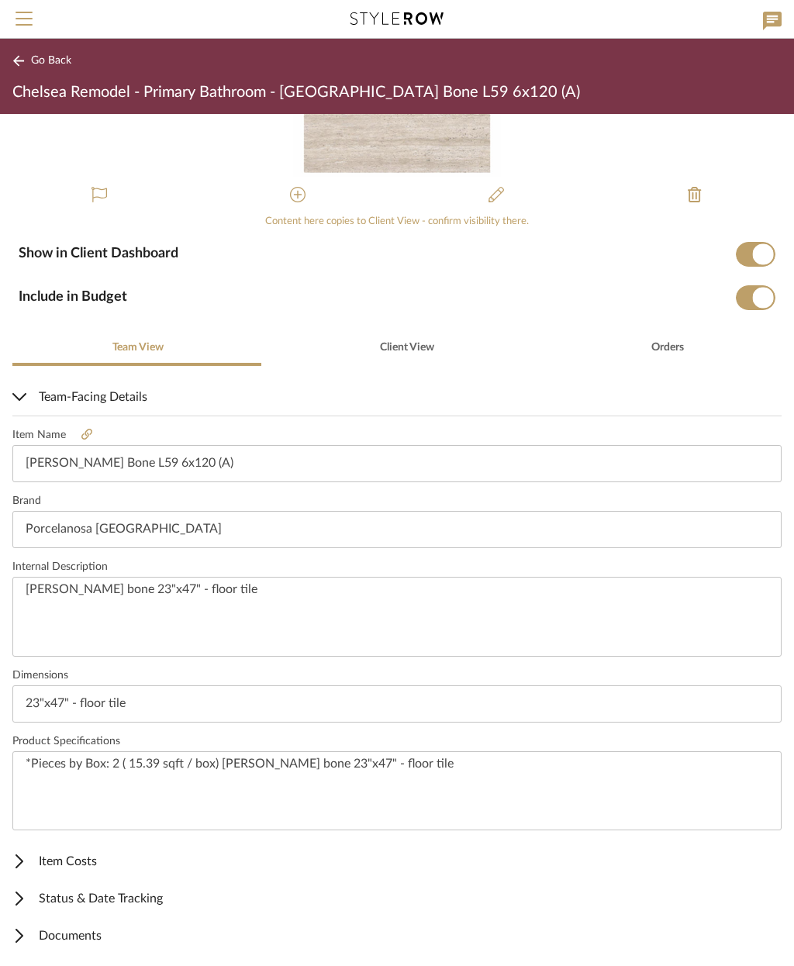
scroll to position [132, 0]
click at [33, 591] on textarea "[PERSON_NAME] bone 23"x47" - floor tile" at bounding box center [396, 618] width 769 height 80
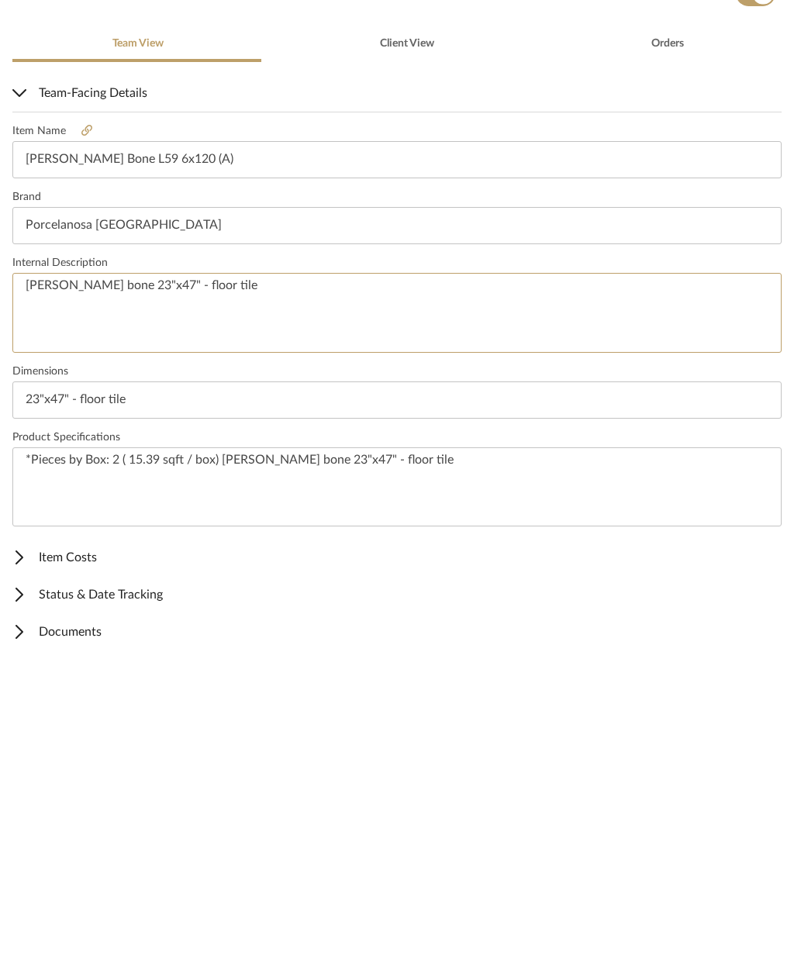
click at [37, 578] on textarea "[PERSON_NAME] bone 23"x47" - floor tile" at bounding box center [396, 618] width 769 height 80
click at [33, 578] on textarea "[PERSON_NAME] bone 23"x47" - floor tile" at bounding box center [396, 618] width 769 height 80
paste textarea "*Pieces by Box: 2 ( 15.39 sqft / box)"
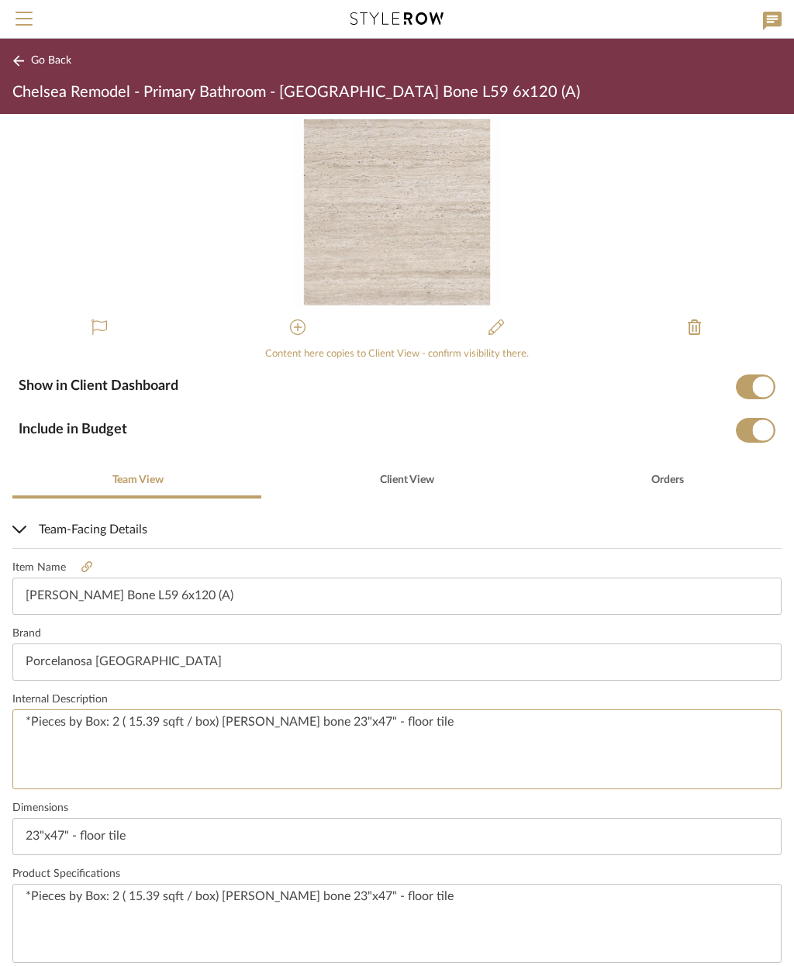
scroll to position [0, 0]
type textarea "*Pieces by Box: 2 ( 15.39 sqft / box) [PERSON_NAME] bone 23"x47" - floor tile"
click at [41, 60] on span "Go Back" at bounding box center [51, 60] width 40 height 13
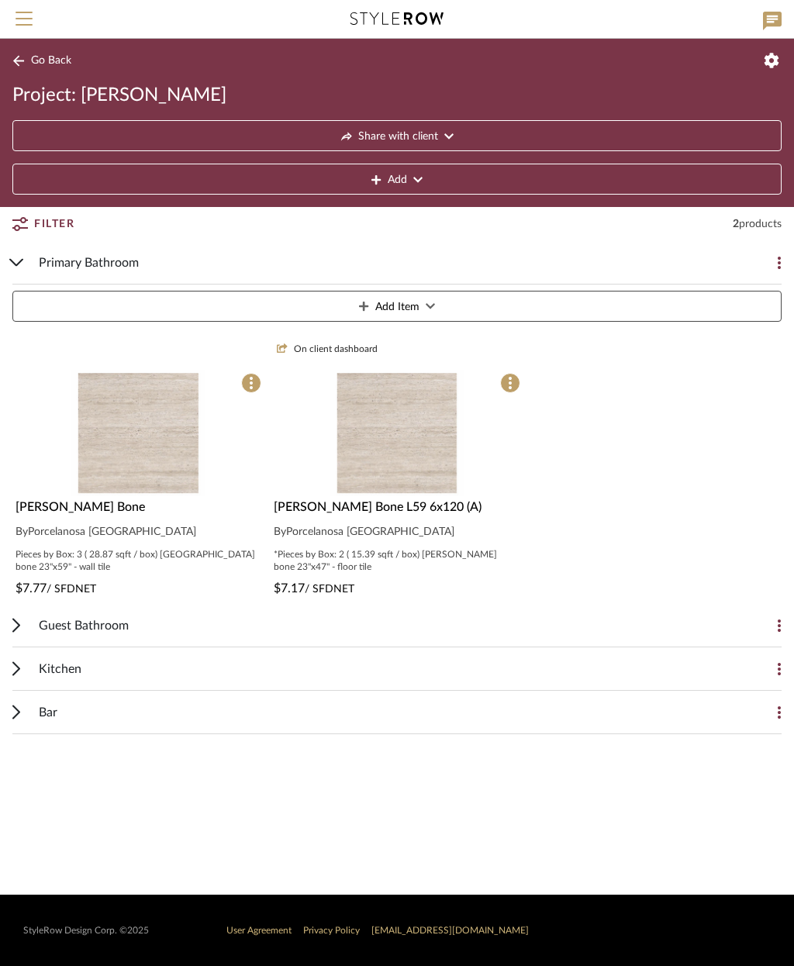
click at [513, 382] on span at bounding box center [510, 383] width 20 height 20
click at [624, 573] on div at bounding box center [397, 483] width 794 height 966
click at [443, 298] on button "Add Item" at bounding box center [396, 306] width 769 height 31
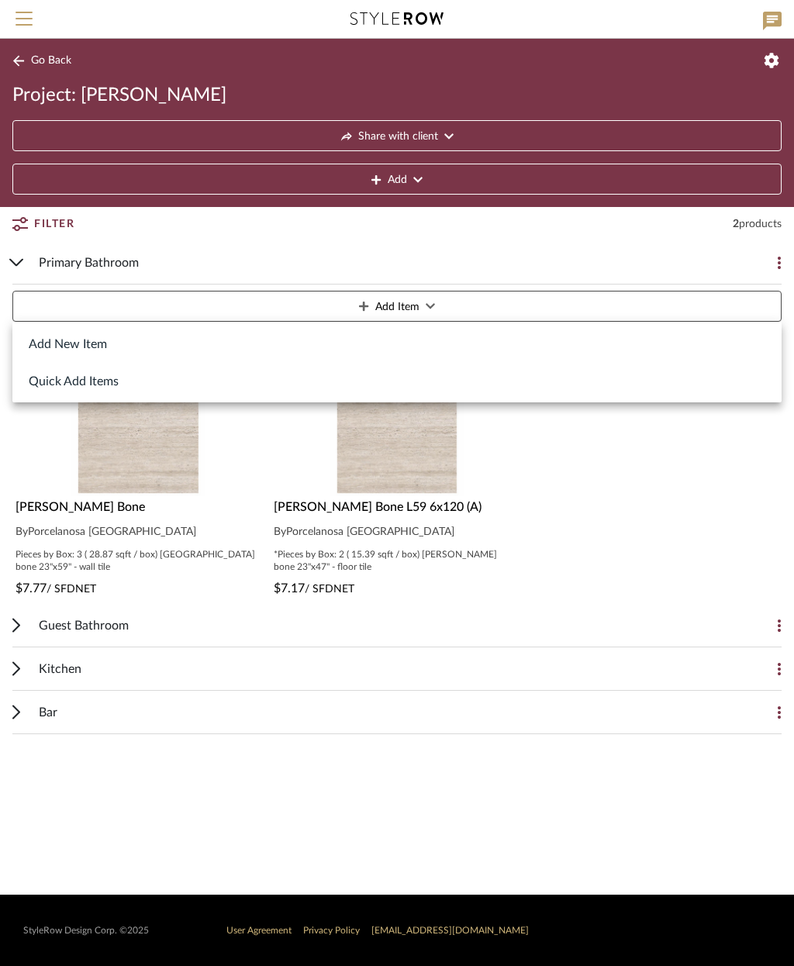
click at [91, 349] on button "Add New Item" at bounding box center [396, 343] width 769 height 37
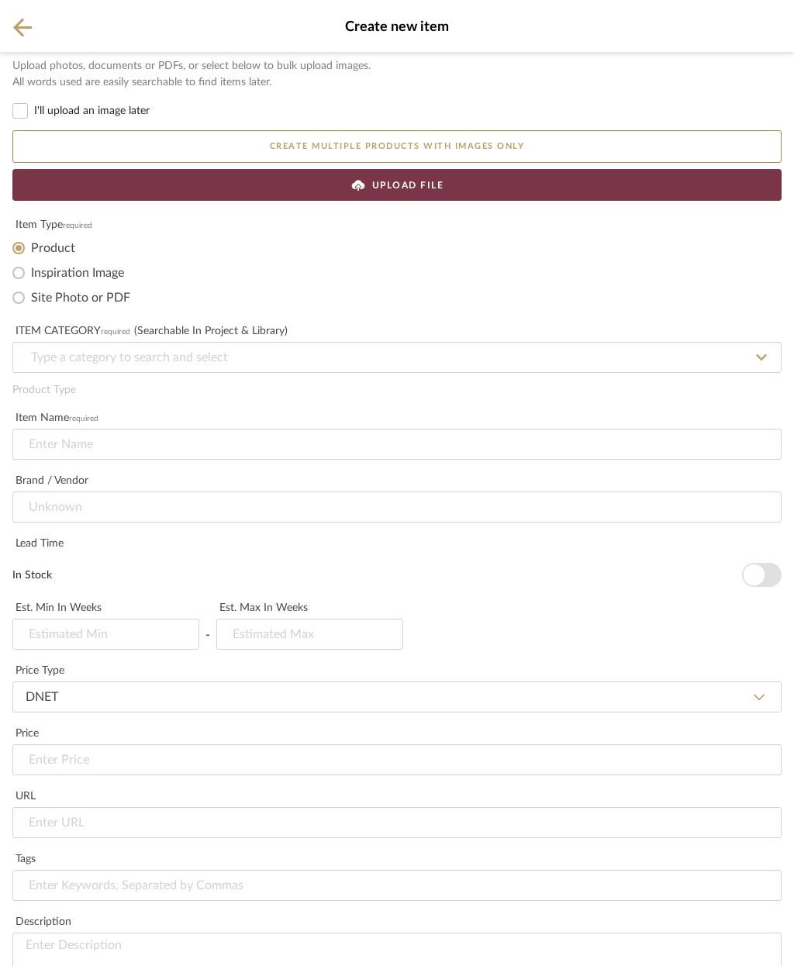
click at [439, 178] on span "UPLOAD FILE" at bounding box center [408, 185] width 72 height 14
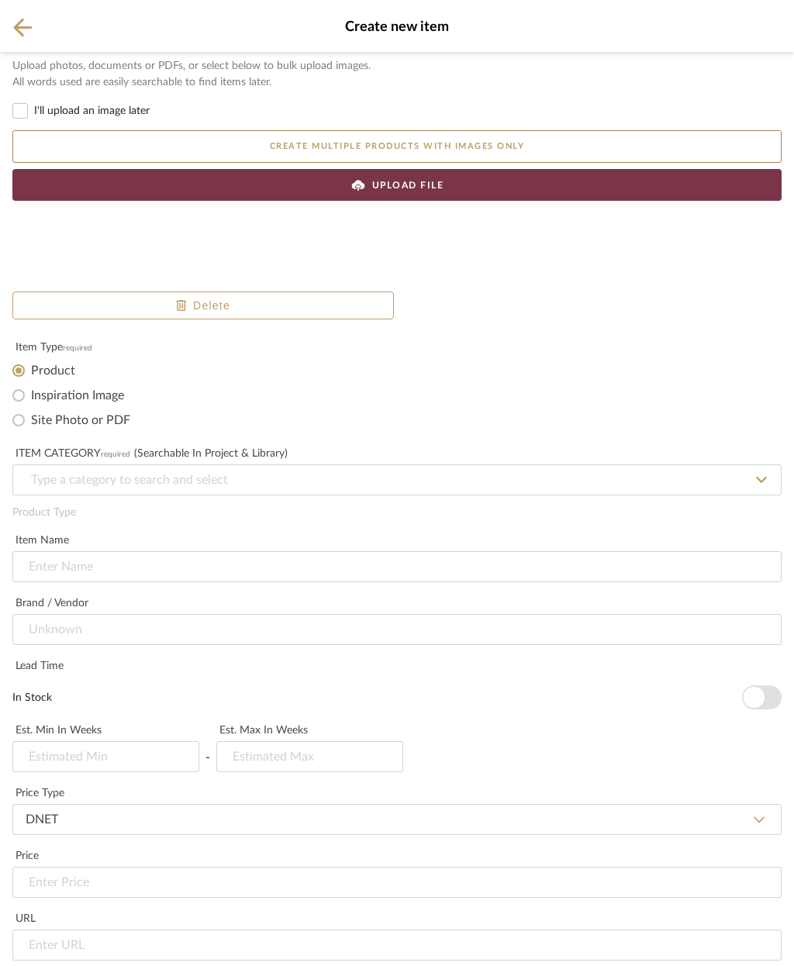
scroll to position [521, 0]
click at [127, 930] on input "url" at bounding box center [396, 945] width 769 height 31
click at [43, 930] on input "url" at bounding box center [396, 945] width 769 height 31
paste input "[URL][DOMAIN_NAME]"
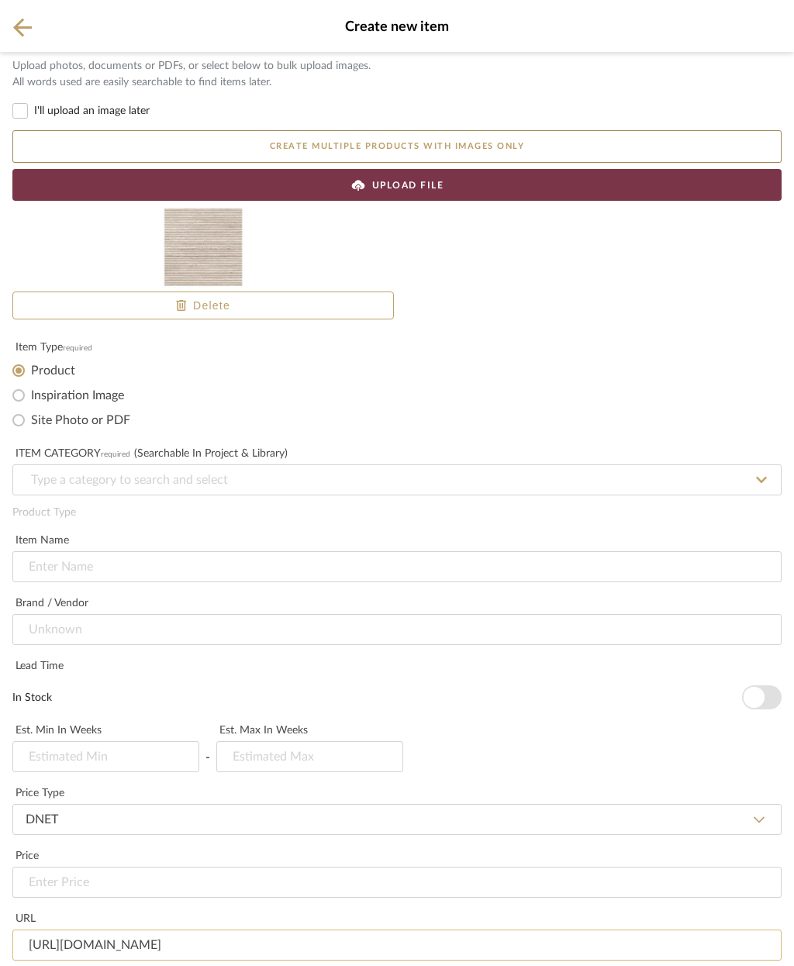
type input "[URL][DOMAIN_NAME]"
type input "$8.37"
type input "P"
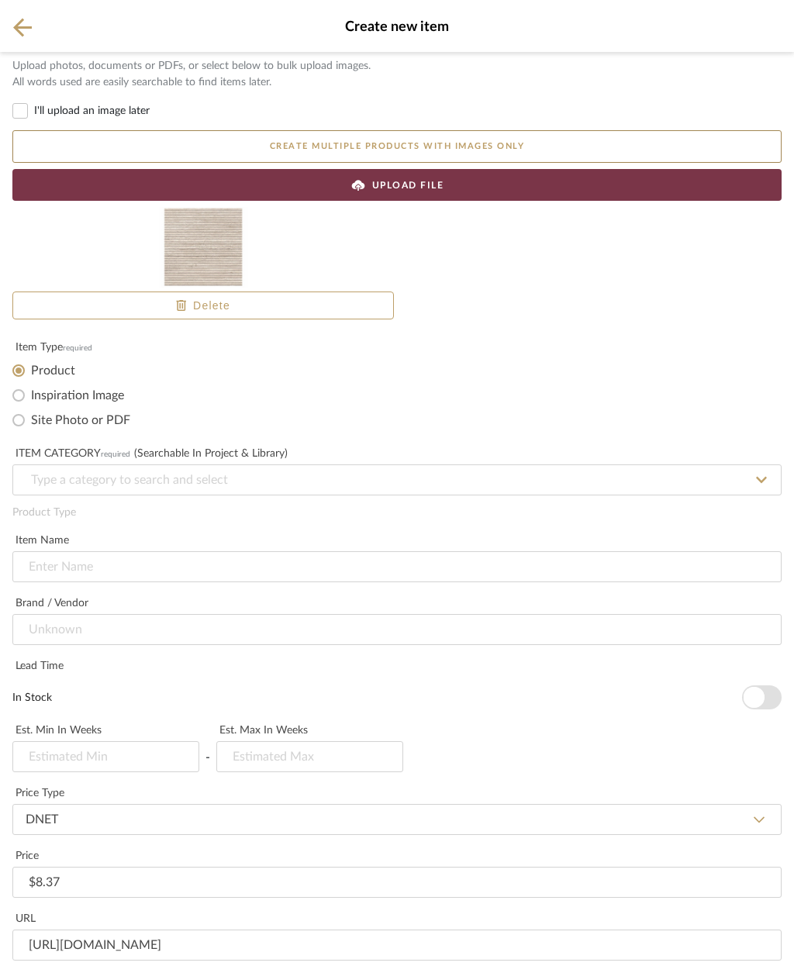
scroll to position [522, 0]
type input "Master Bathroom accent wall tile"
paste textarea "Pieces by Box: 3 ( 28.87 sqft / box) Canal [GEOGRAPHIC_DATA] bone 23"x59" - wal…"
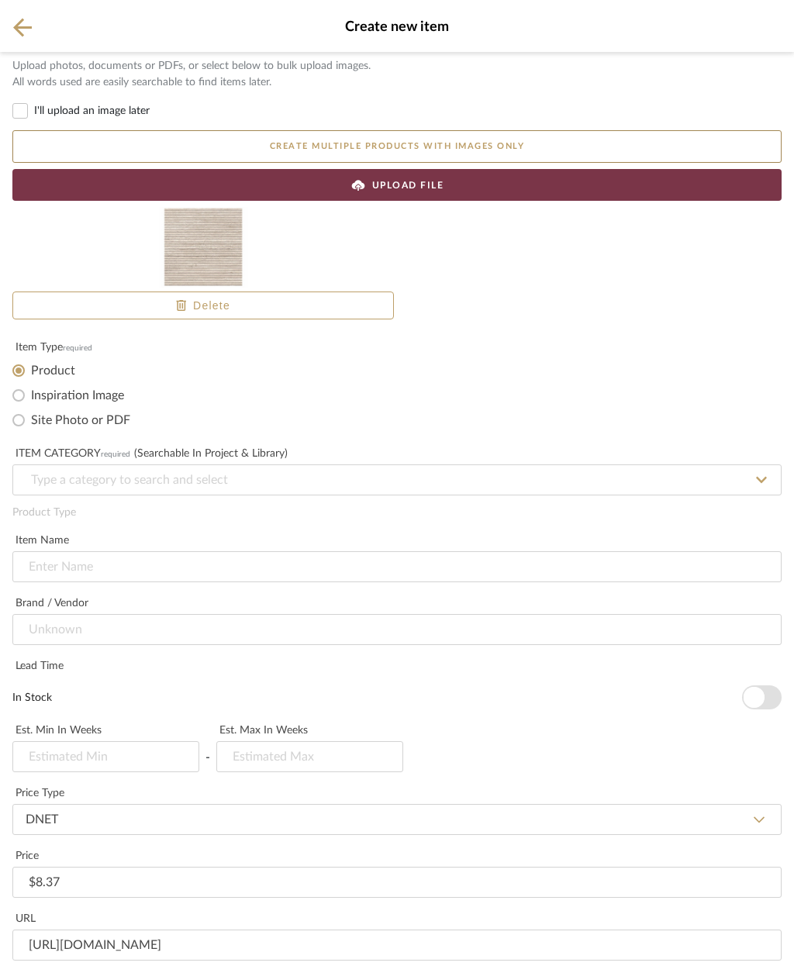
scroll to position [521, 0]
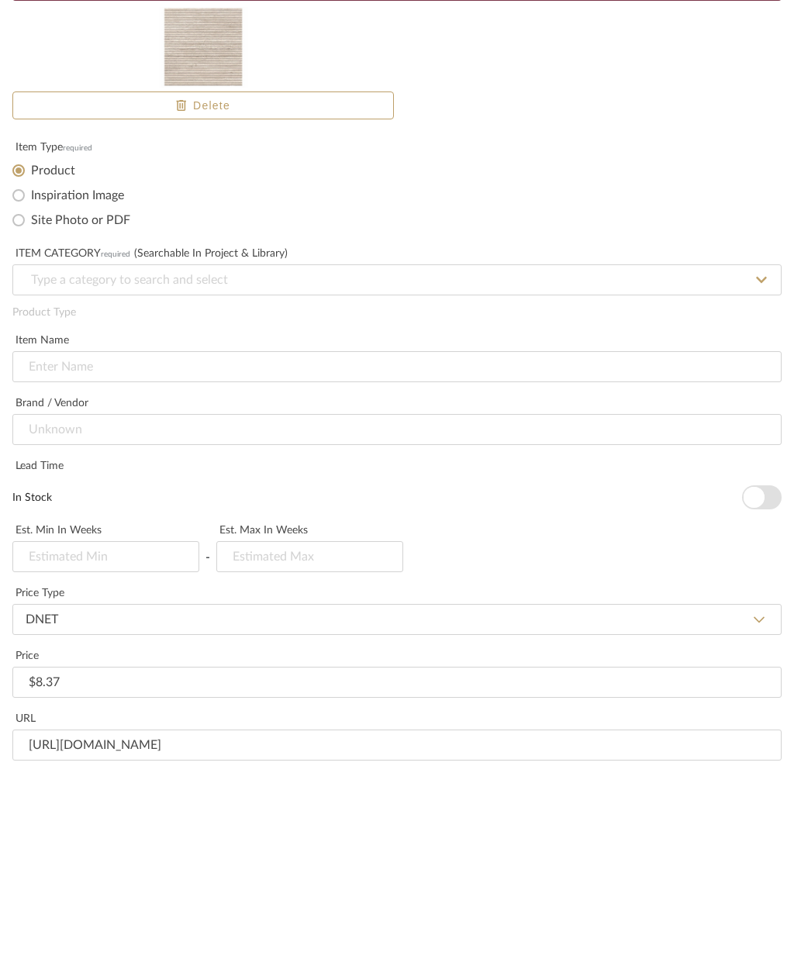
type textarea "Pieces by Box: 3 ( 28.87 sqft / box) Canal [GEOGRAPHIC_DATA] bone 23"x59" - wal…"
paste input "Pieces by Box: 3 ( 28.87 sqft / box) Canal [GEOGRAPHIC_DATA] bone 23"x59" - wal…"
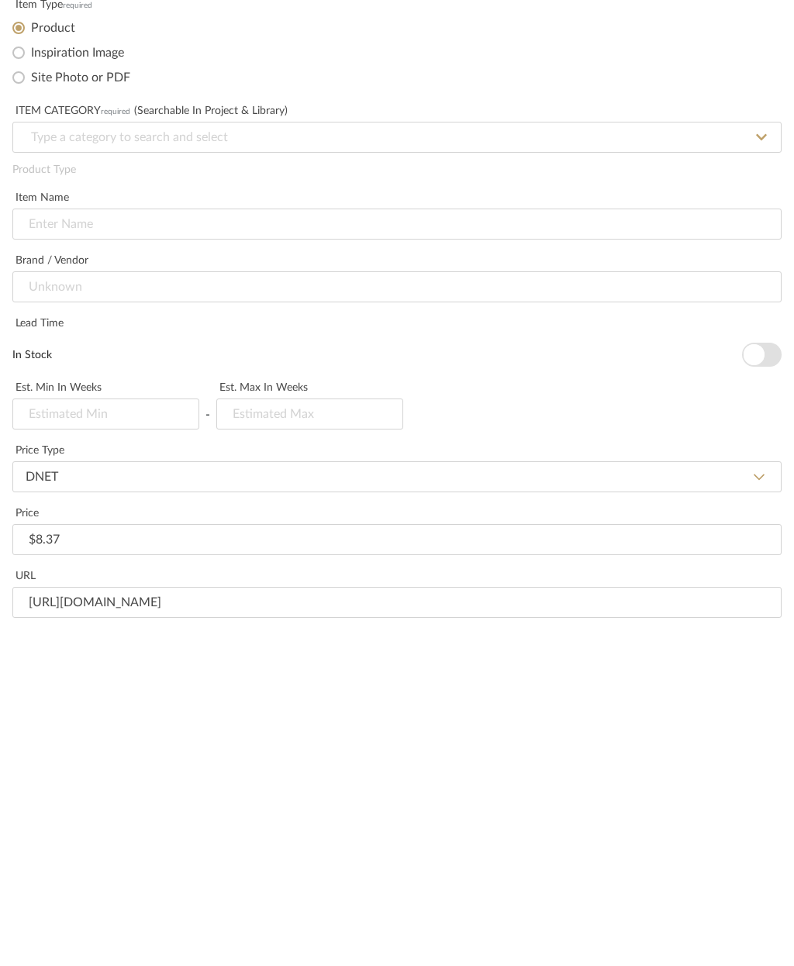
type input "Pieces by Box: 3 ( 28.87 sqft / box) Canal [GEOGRAPHIC_DATA] bone 23"x59" - wal…"
paste textarea "Pieces by Box: 3 ( 28.87 sqft / box) Canal [GEOGRAPHIC_DATA] bone 23"x59" - wal…"
type textarea "Pieces by Box: 3 ( 28.87 sqft / box) Canal [GEOGRAPHIC_DATA] bone 23"x59" - wal…"
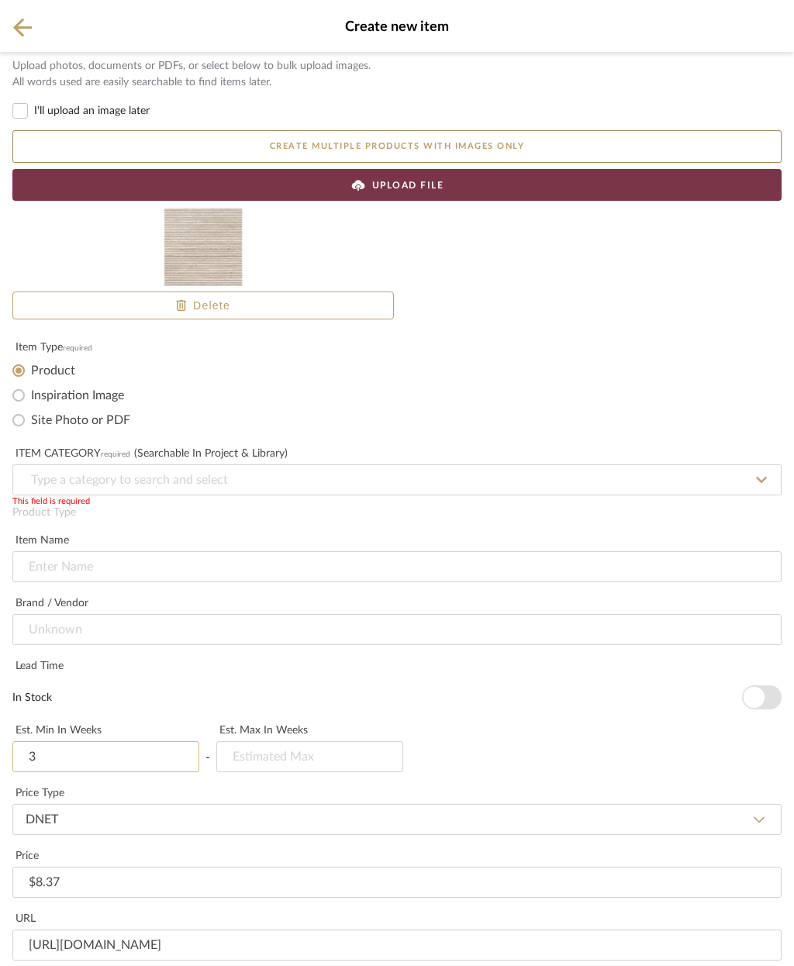
type input "3"
type input "4"
click at [269, 614] on input at bounding box center [396, 629] width 769 height 31
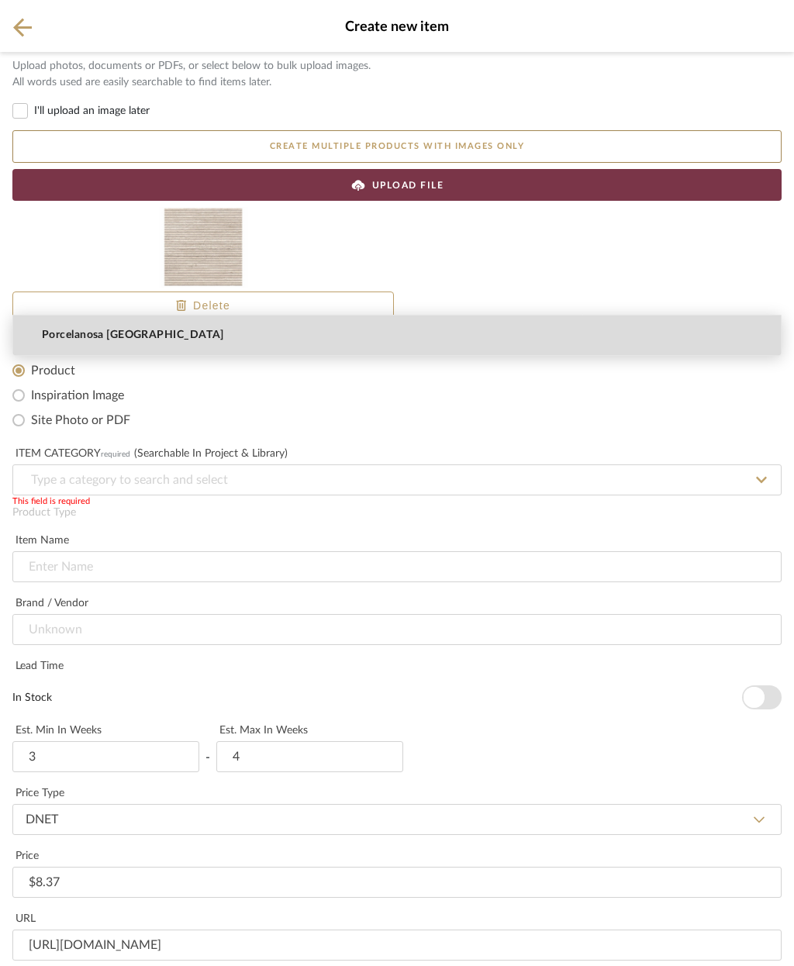
click at [220, 333] on mat-option "Porcelanosa [GEOGRAPHIC_DATA]" at bounding box center [397, 336] width 768 height 40
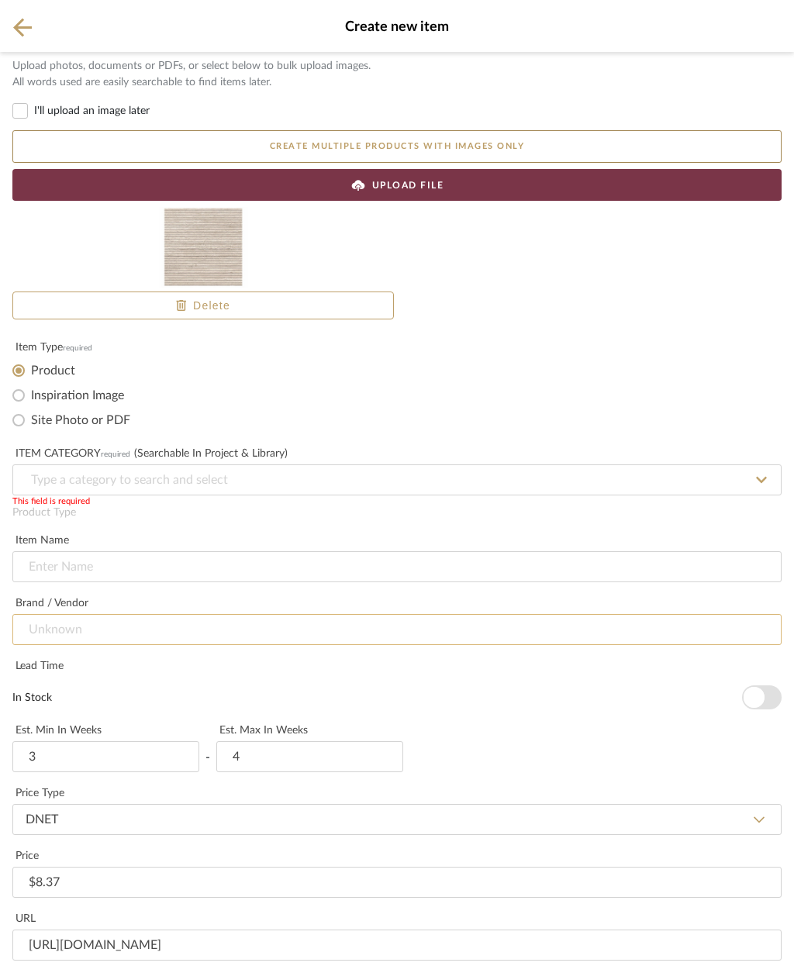
type input "Porcelanosa [GEOGRAPHIC_DATA]"
click at [282, 552] on input at bounding box center [396, 567] width 769 height 31
click at [259, 465] on input at bounding box center [396, 480] width 769 height 31
type input "[PERSON_NAME] Bone"
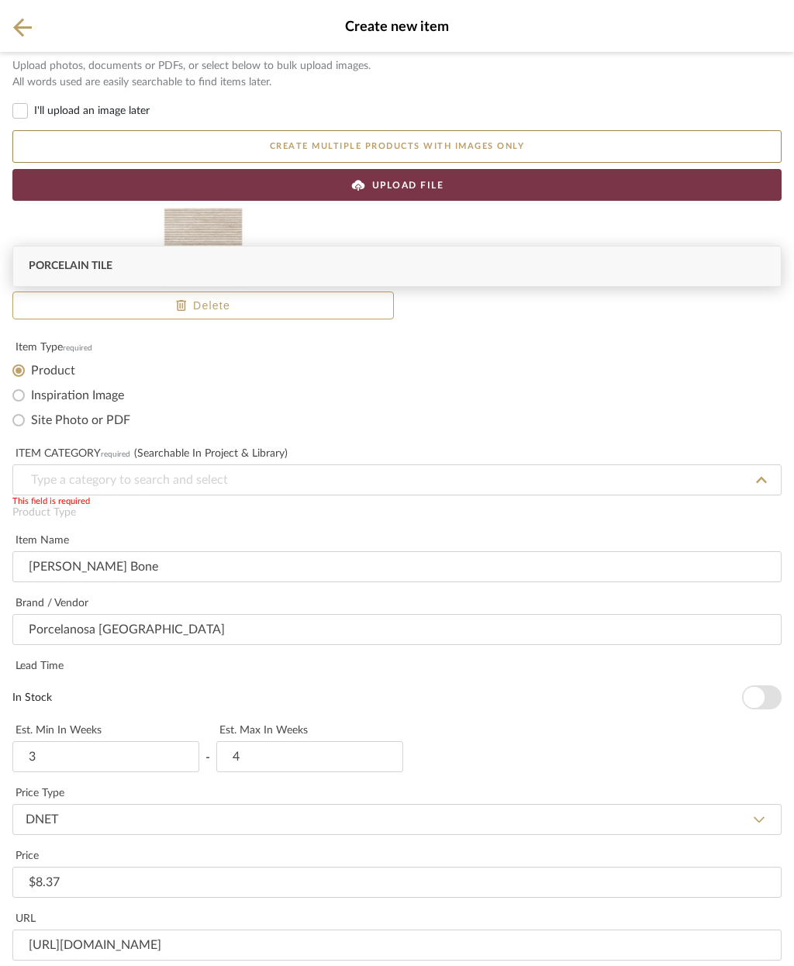
click at [229, 265] on div "Porcelain Tile" at bounding box center [397, 267] width 768 height 40
type input "Porcelain Tile"
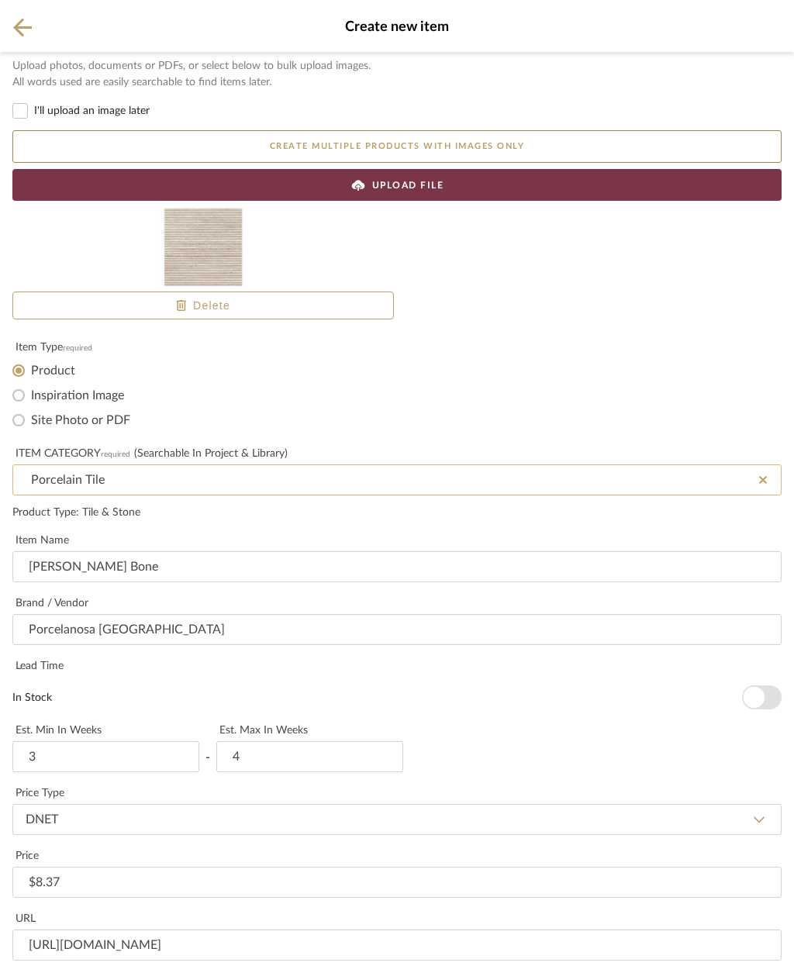
scroll to position [521, 0]
click at [22, 21] on icon at bounding box center [22, 27] width 19 height 19
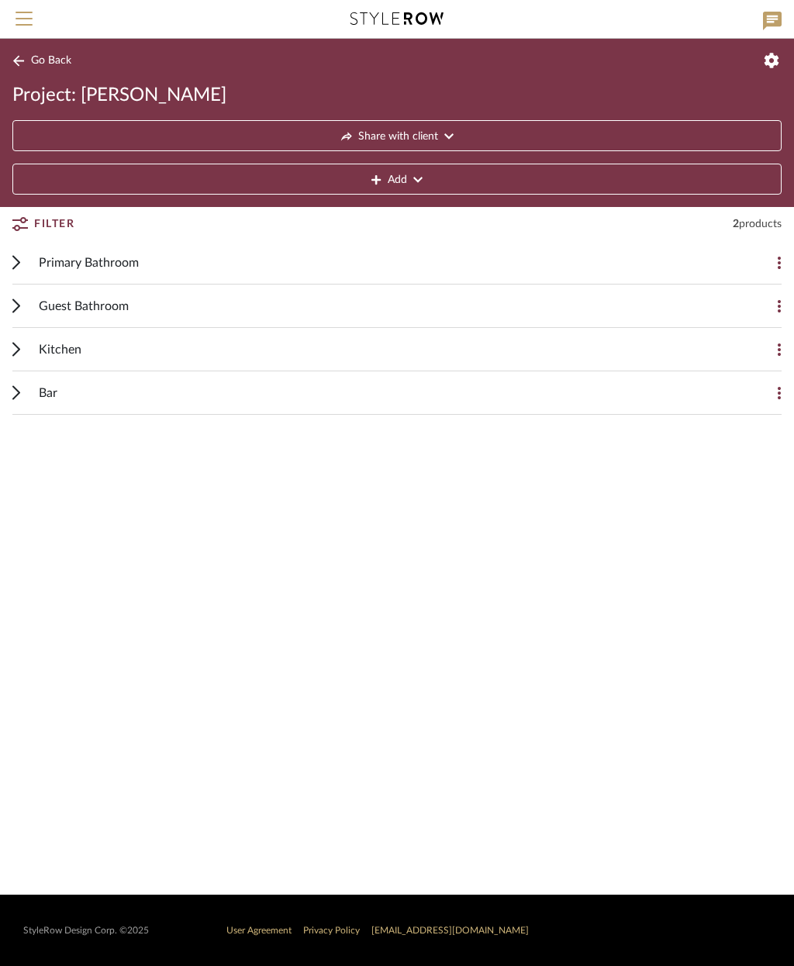
click at [313, 258] on div "Primary Bathroom" at bounding box center [385, 262] width 693 height 43
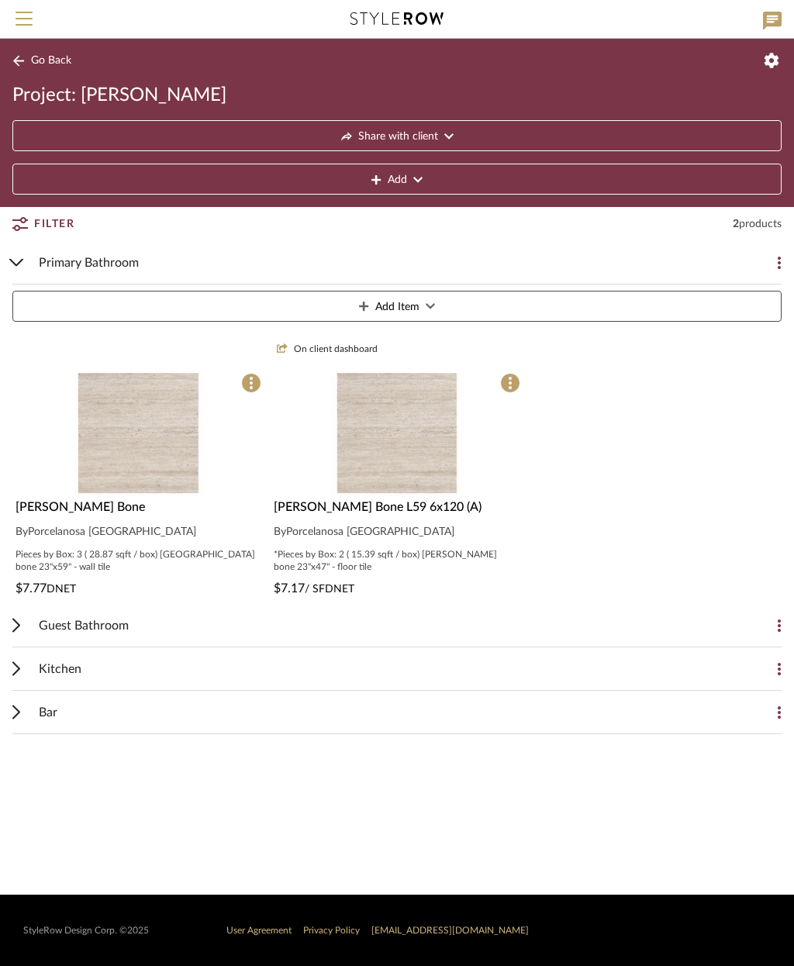
click at [156, 509] on img at bounding box center [138, 572] width 134 height 126
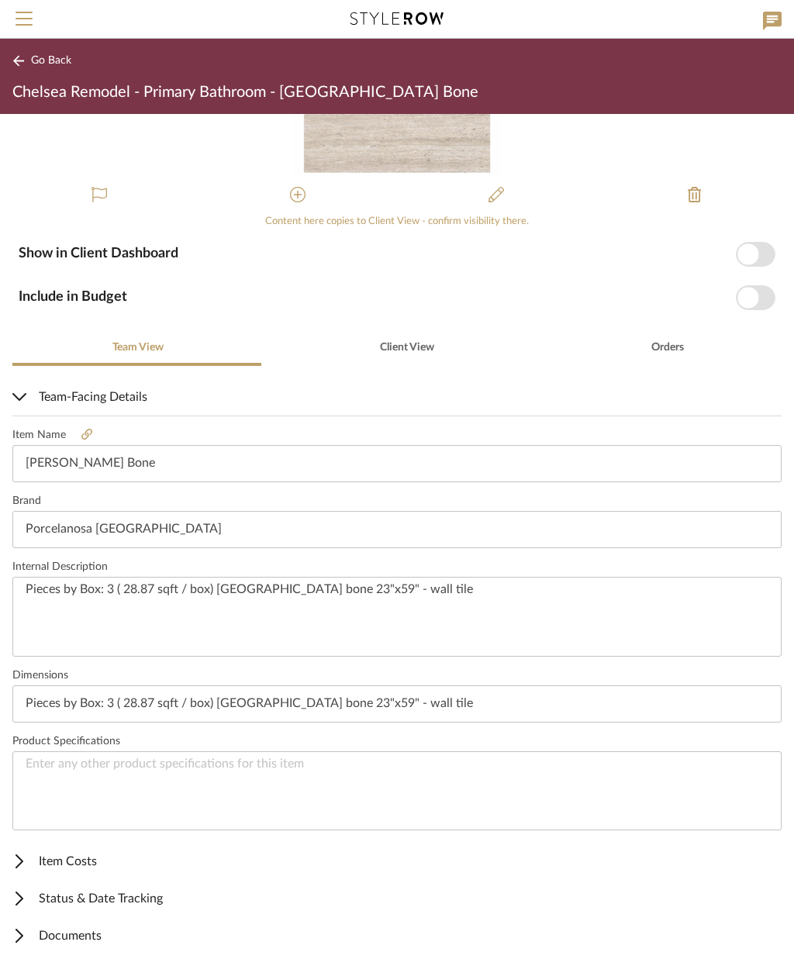
scroll to position [132, 0]
click at [405, 346] on span "Client View" at bounding box center [407, 348] width 54 height 11
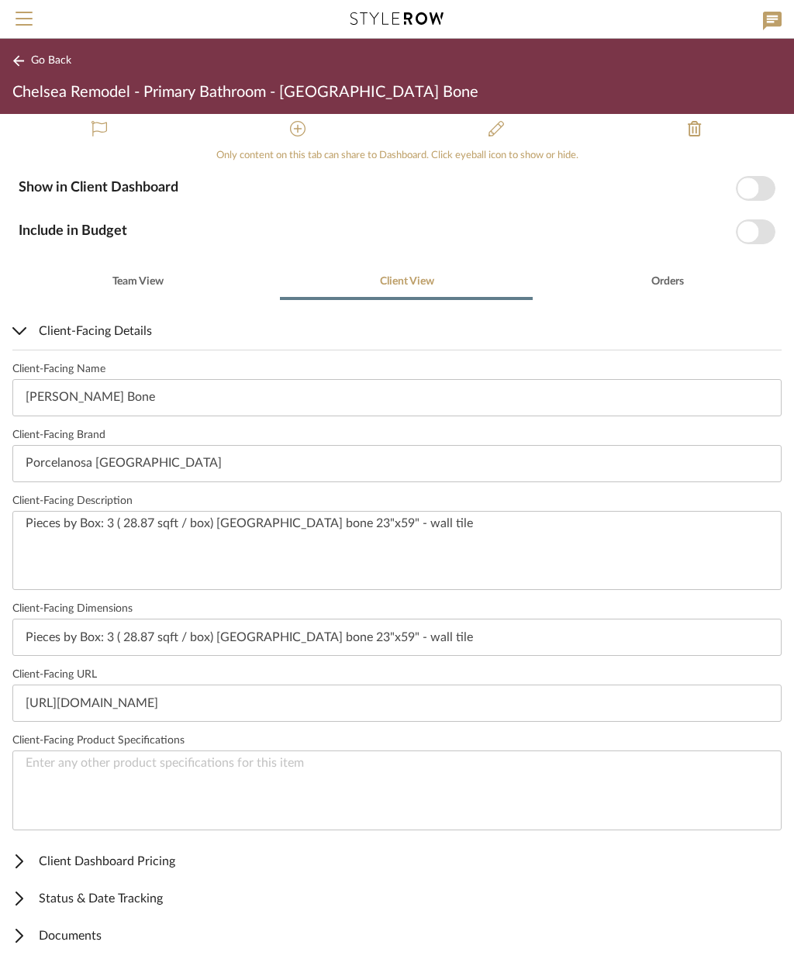
scroll to position [198, 0]
click at [138, 902] on span "Status & Date Tracking" at bounding box center [393, 899] width 763 height 19
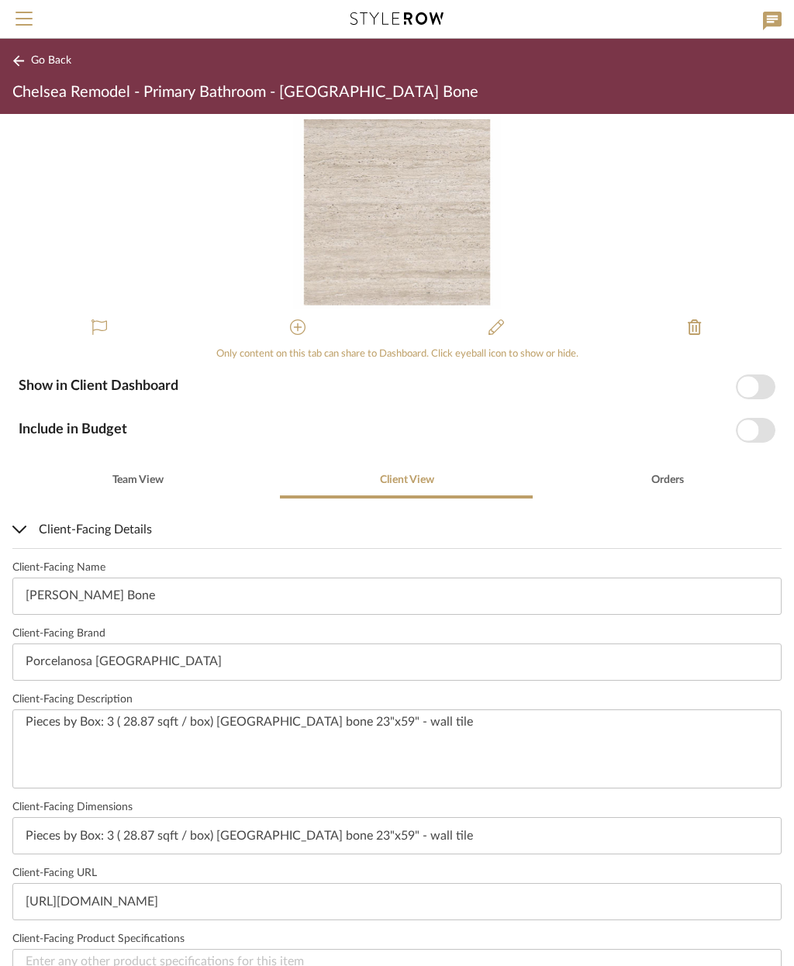
scroll to position [0, 0]
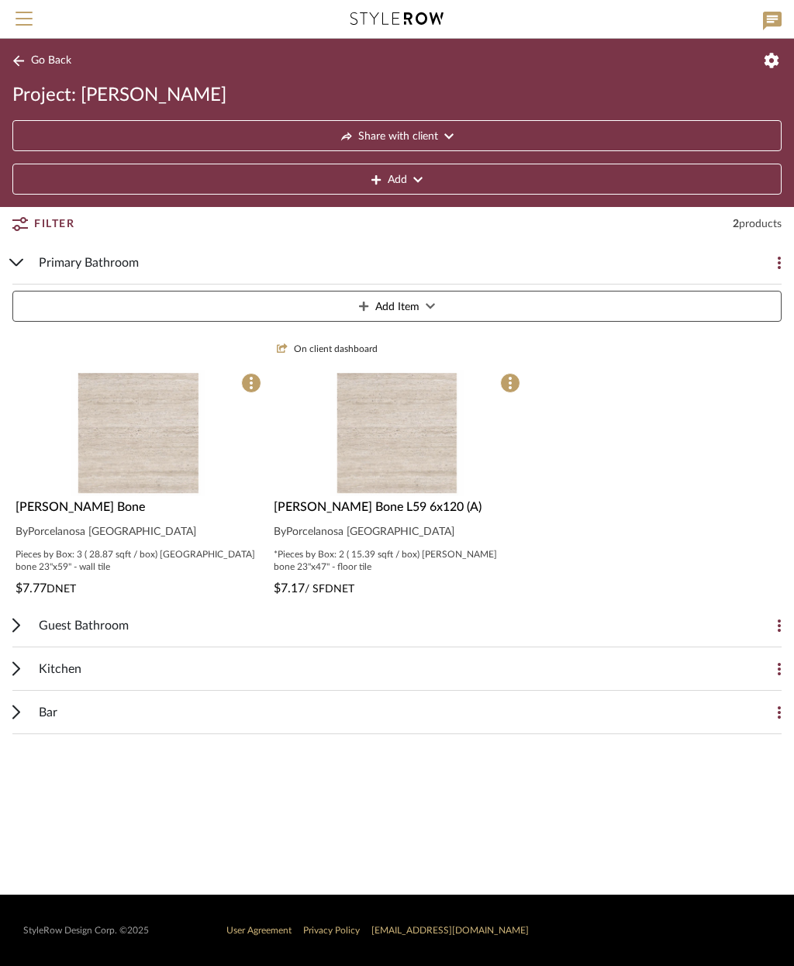
click at [423, 509] on img at bounding box center [397, 572] width 134 height 126
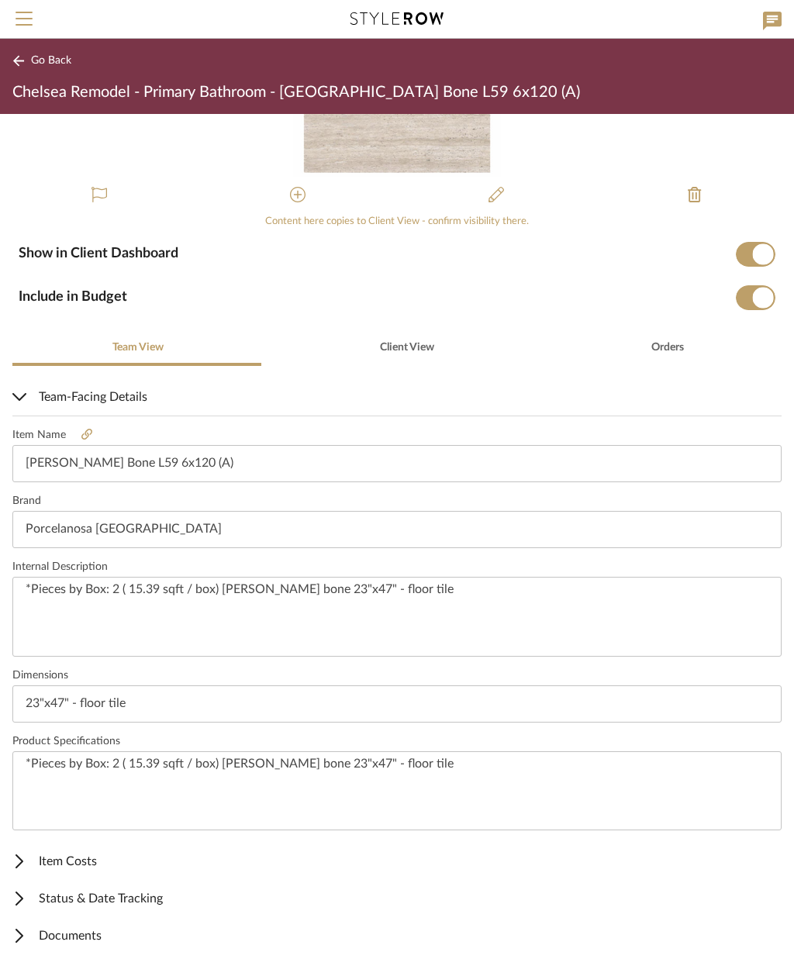
scroll to position [132, 0]
click at [412, 347] on span "Client View" at bounding box center [407, 348] width 54 height 11
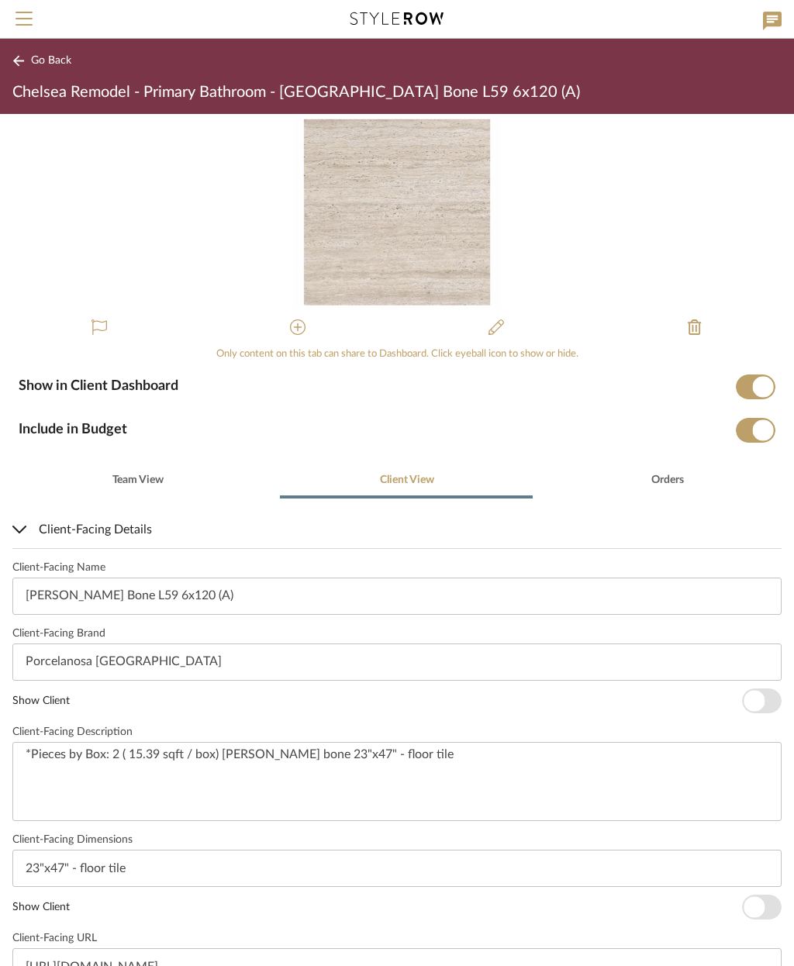
scroll to position [0, 0]
click at [30, 16] on span "Menu" at bounding box center [24, 23] width 17 height 23
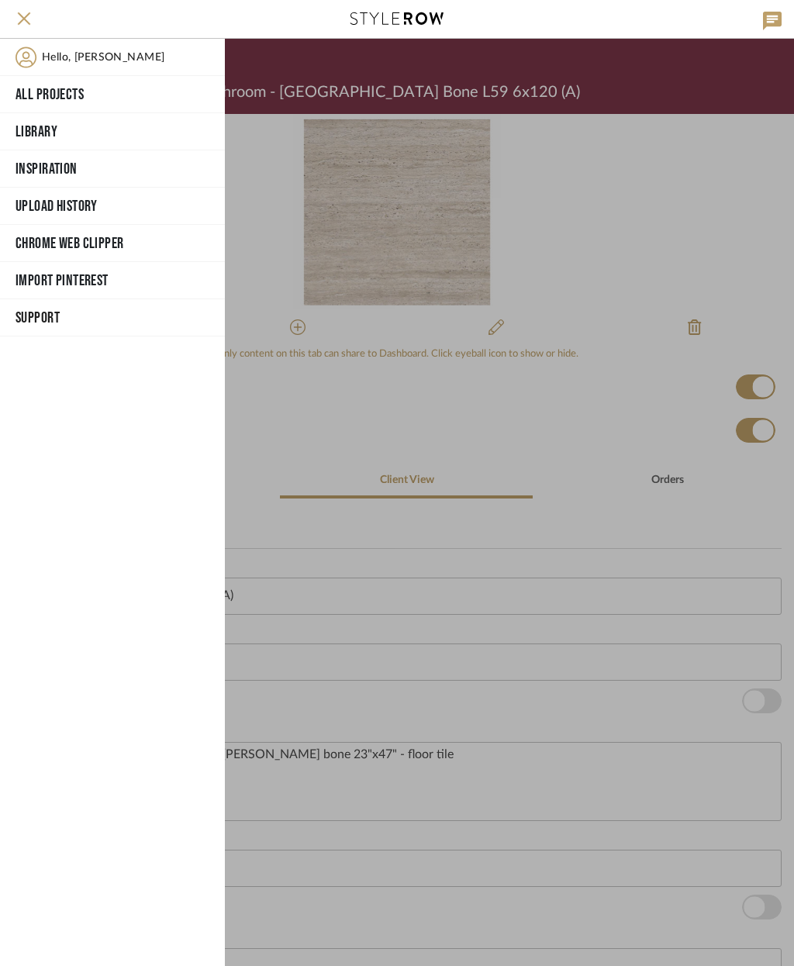
click at [586, 143] on div at bounding box center [509, 503] width 569 height 928
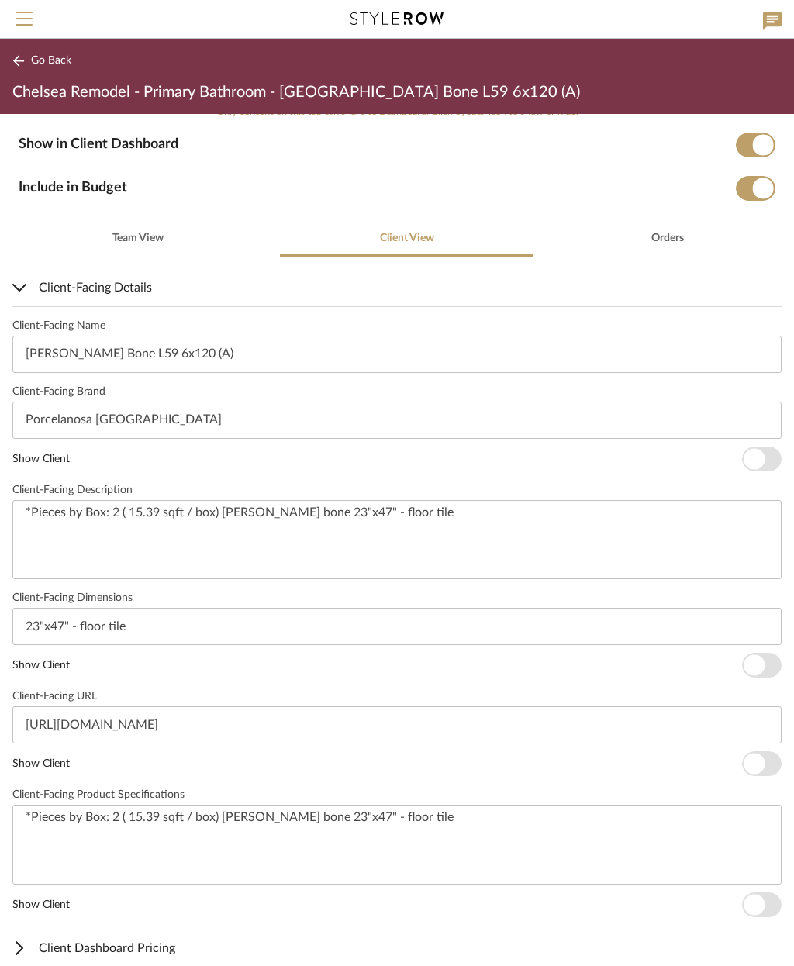
scroll to position [244, 0]
click at [32, 512] on textarea "*Pieces by Box: 2 ( 15.39 sqft / box) [PERSON_NAME] bone 23"x47" - floor tile" at bounding box center [396, 539] width 769 height 80
click at [47, 508] on textarea "*Pieces by Box: 2 ( 15.39 sqft / box) [PERSON_NAME] bone 23"x47" - floor tile" at bounding box center [396, 539] width 769 height 80
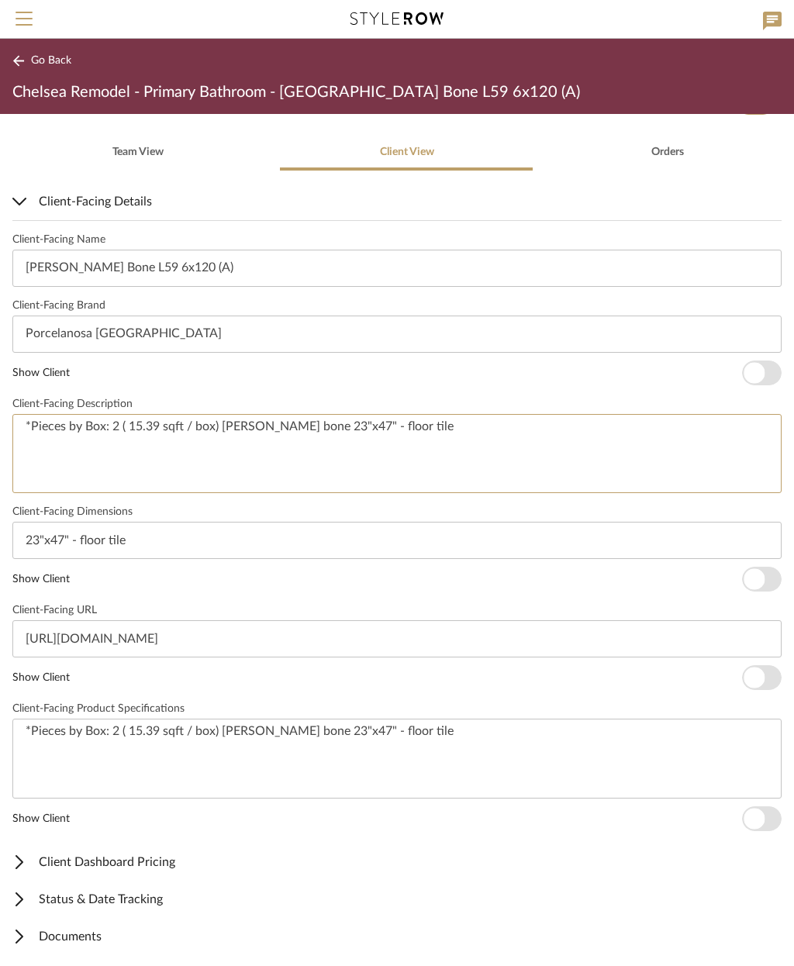
scroll to position [328, 0]
click at [35, 536] on input "23"x47" - floor tile" at bounding box center [396, 540] width 769 height 37
click at [30, 538] on input "23"x47" - floor tile" at bounding box center [396, 540] width 769 height 37
click at [36, 538] on input "23"x47" - floor tile" at bounding box center [396, 540] width 769 height 37
paste input "*Pieces by Box: 2 ( 15.39 sqft / box) [PERSON_NAME] bone"
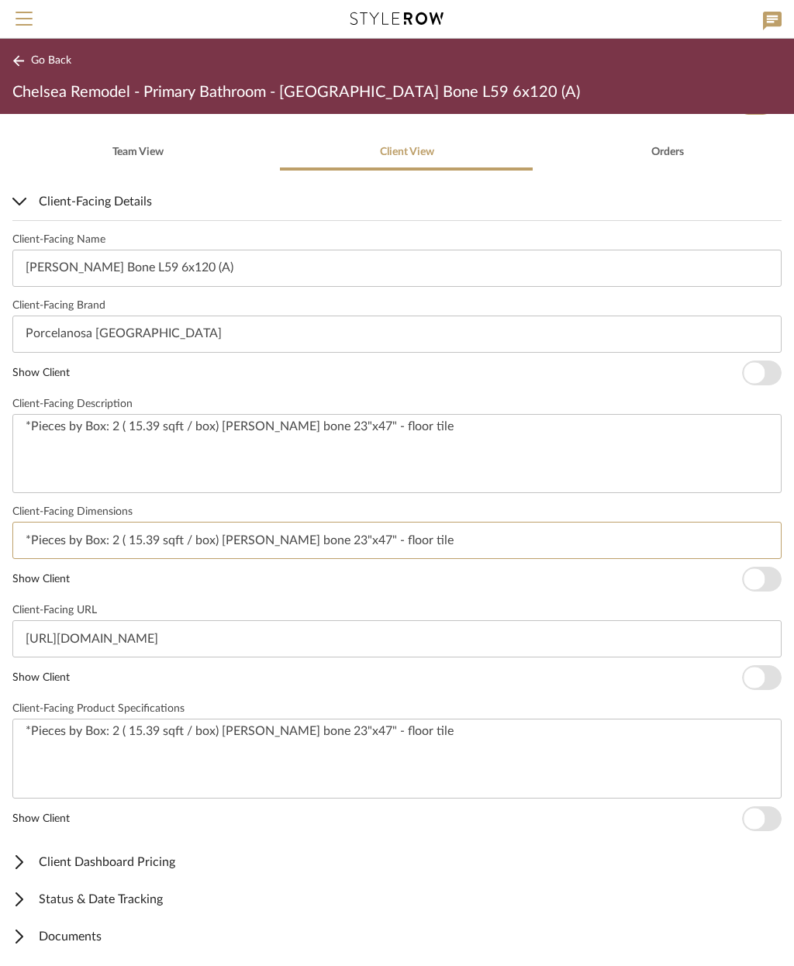
type input "*Pieces by Box: 2 ( 15.39 sqft / box) [PERSON_NAME] bone 23"x47" - floor tile"
click at [43, 61] on span "Go Back" at bounding box center [51, 60] width 40 height 13
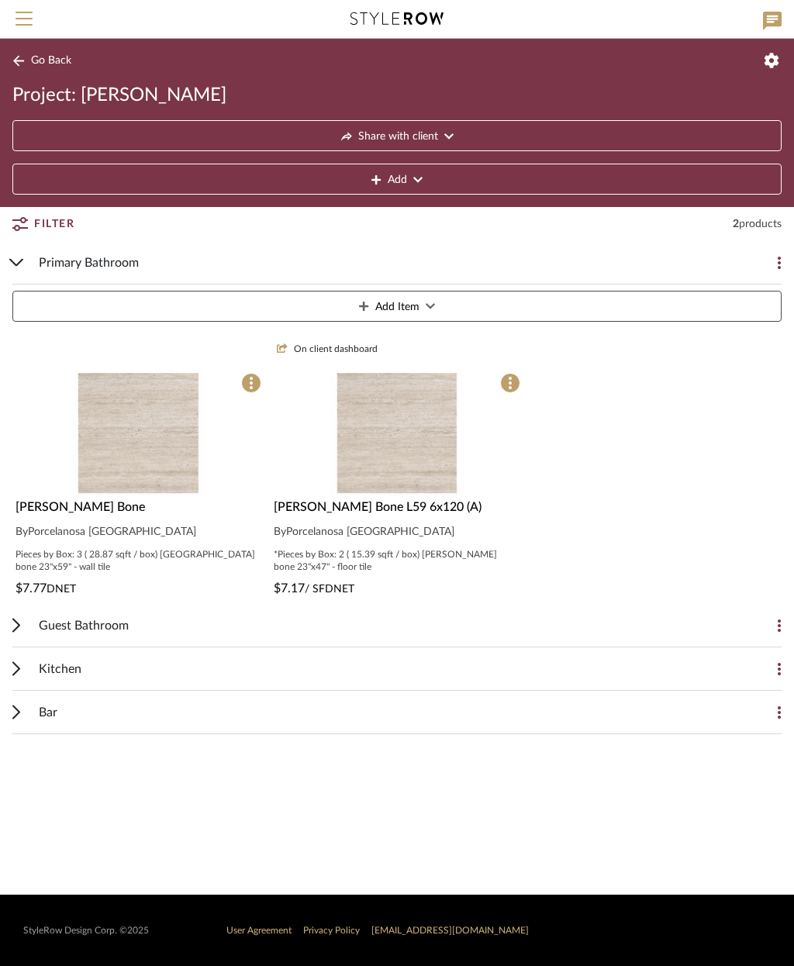
click at [420, 557] on div "*Pieces by Box: 2 ( 15.39 sqft / box) [PERSON_NAME] bone 23"x47" - floor tile" at bounding box center [397, 560] width 246 height 25
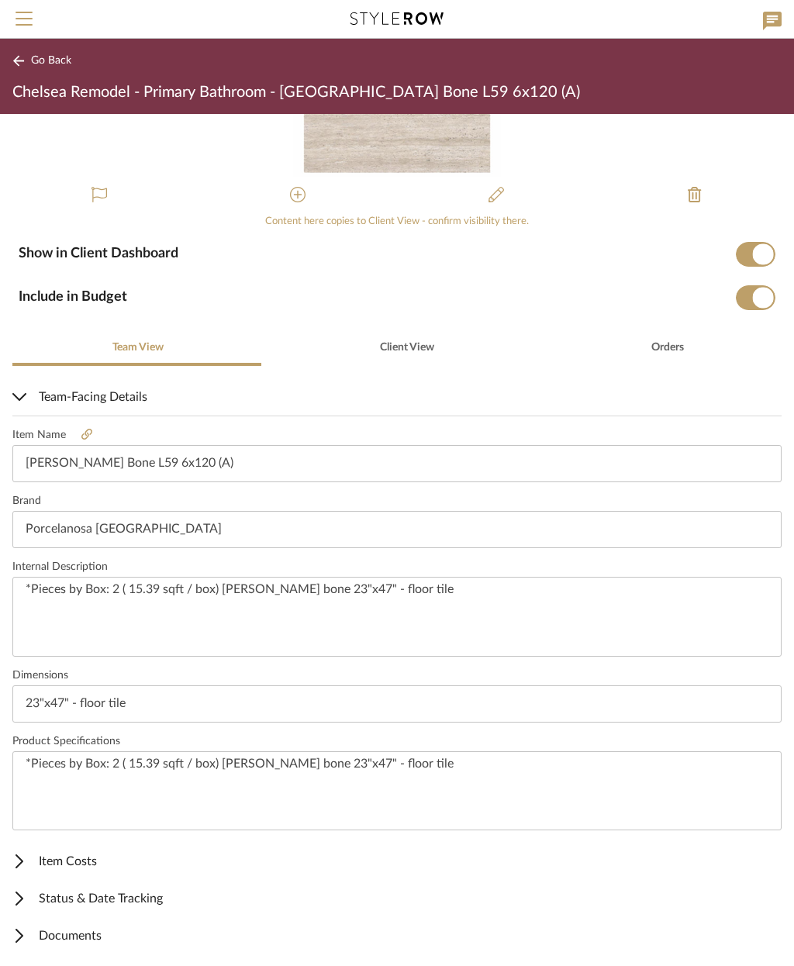
scroll to position [132, 0]
click at [95, 934] on span "Documents" at bounding box center [393, 937] width 763 height 19
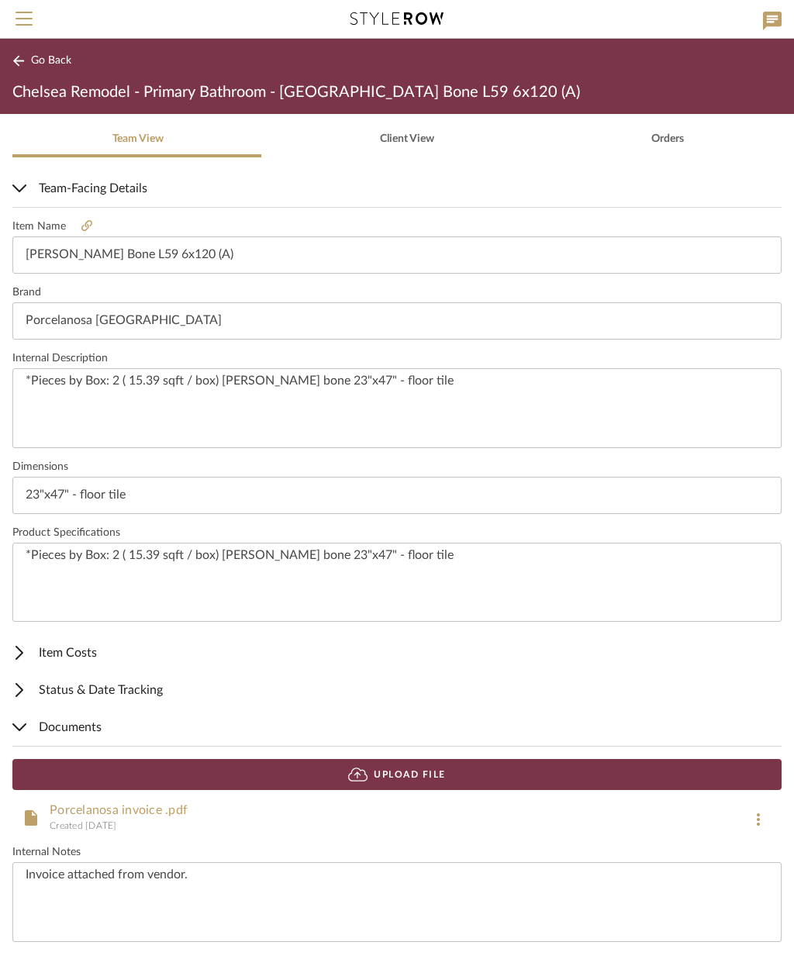
scroll to position [340, 0]
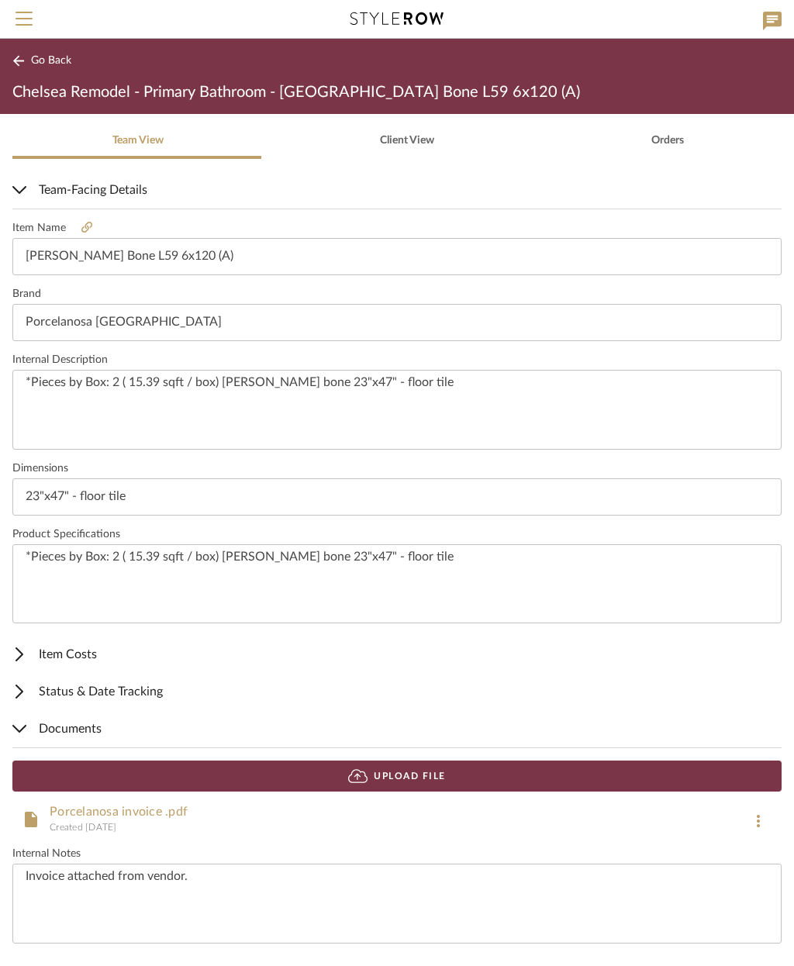
click at [44, 59] on span "Go Back" at bounding box center [51, 60] width 40 height 13
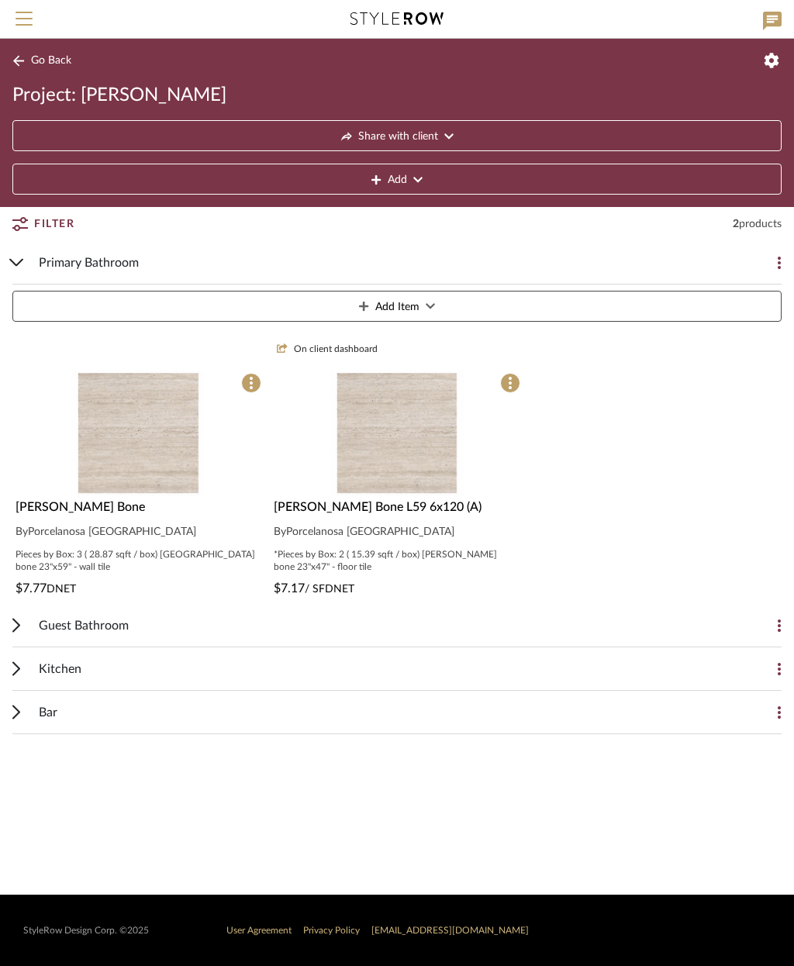
click at [164, 448] on img "0" at bounding box center [138, 433] width 134 height 126
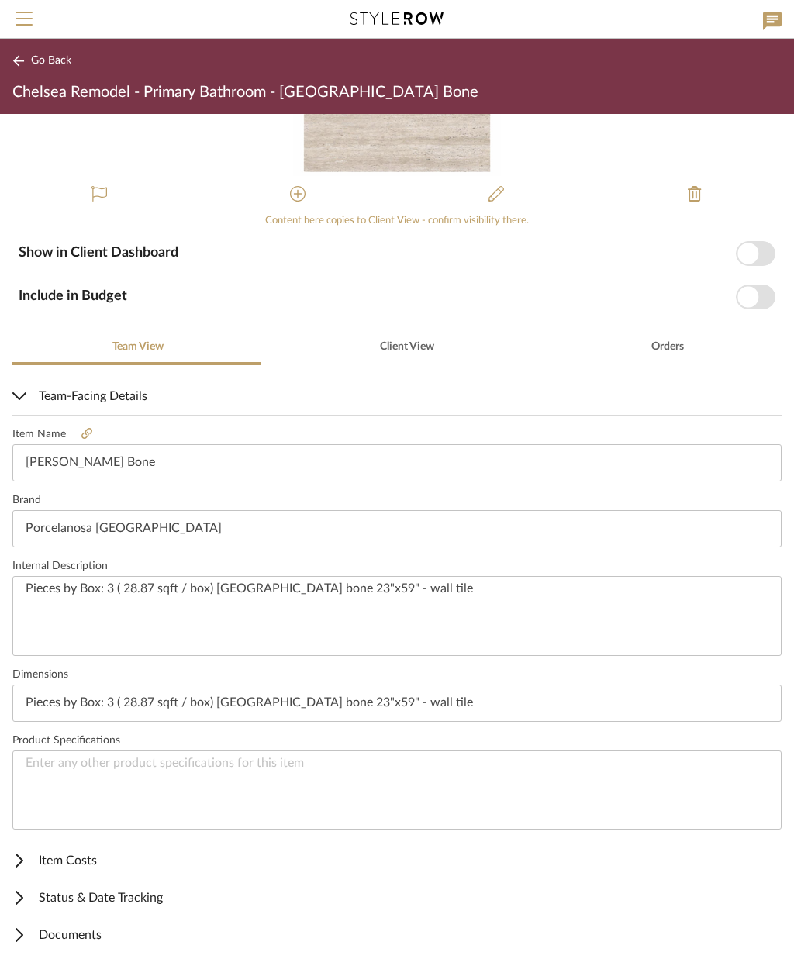
scroll to position [132, 0]
click at [92, 936] on span "Documents" at bounding box center [393, 937] width 763 height 19
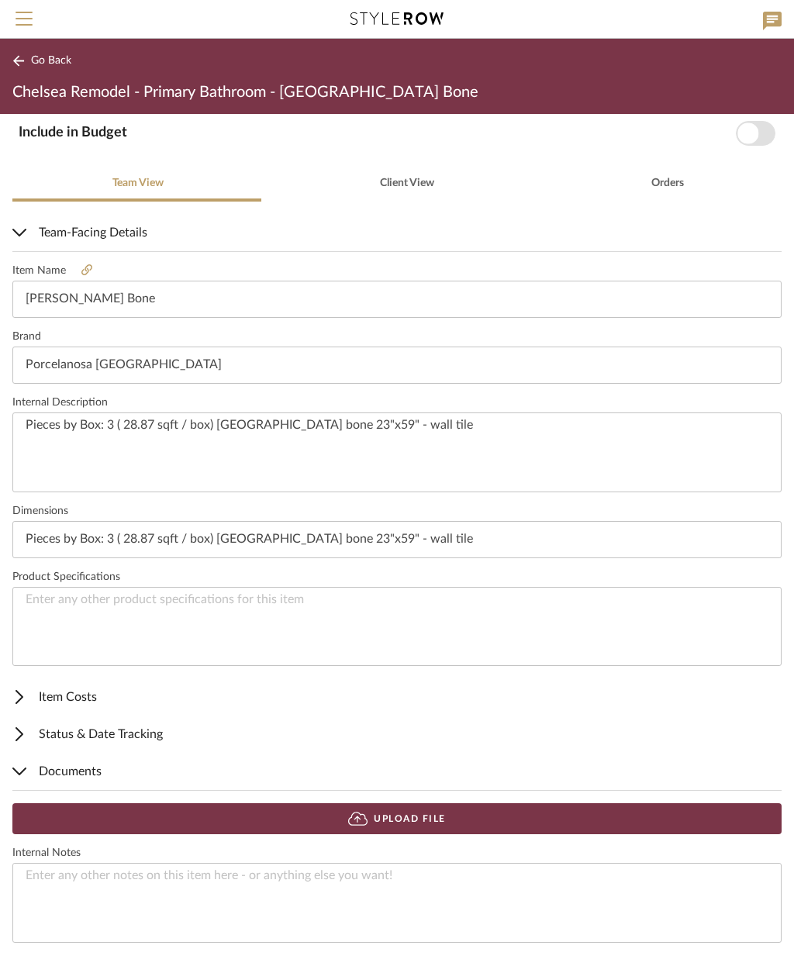
scroll to position [296, 0]
click at [450, 821] on button "Upload File" at bounding box center [396, 819] width 769 height 31
click at [447, 825] on button "Upload File" at bounding box center [396, 819] width 769 height 31
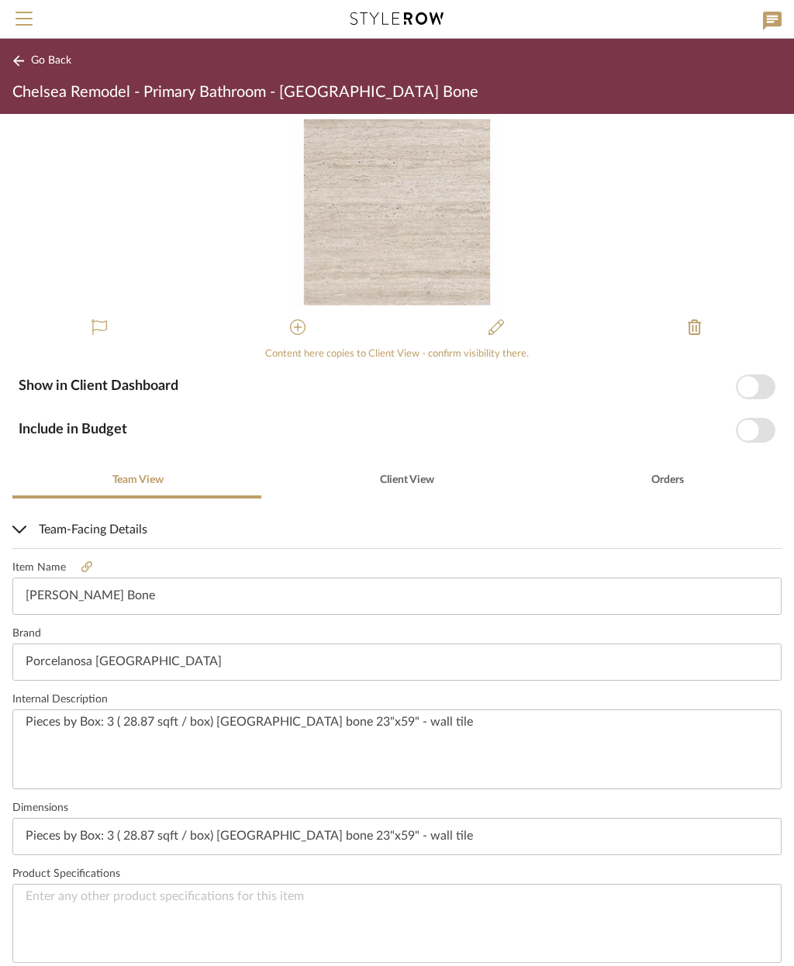
scroll to position [0, 0]
click at [746, 386] on span "button" at bounding box center [748, 386] width 21 height 21
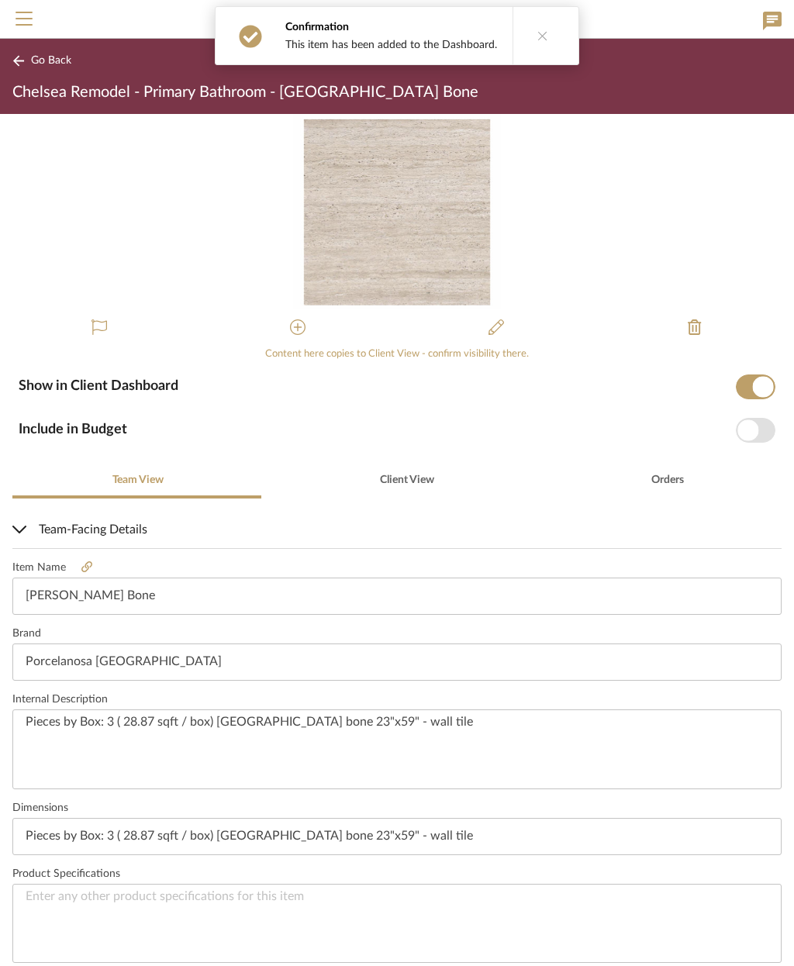
click at [760, 428] on span "button" at bounding box center [756, 430] width 40 height 25
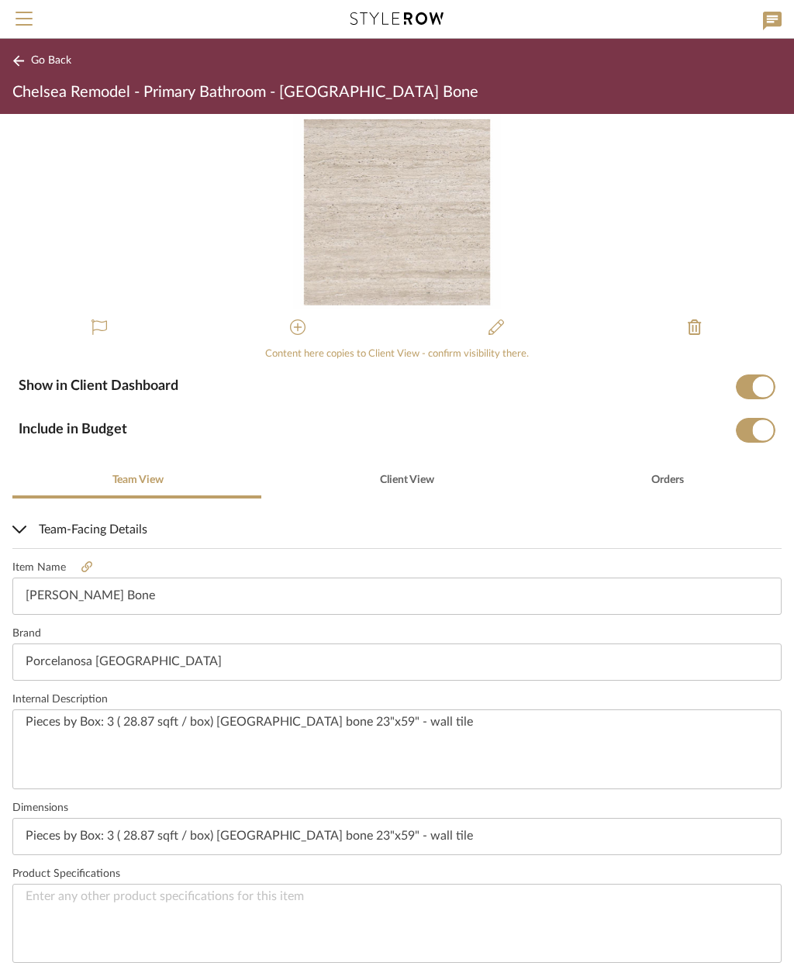
click at [19, 13] on span "Menu" at bounding box center [24, 13] width 17 height 2
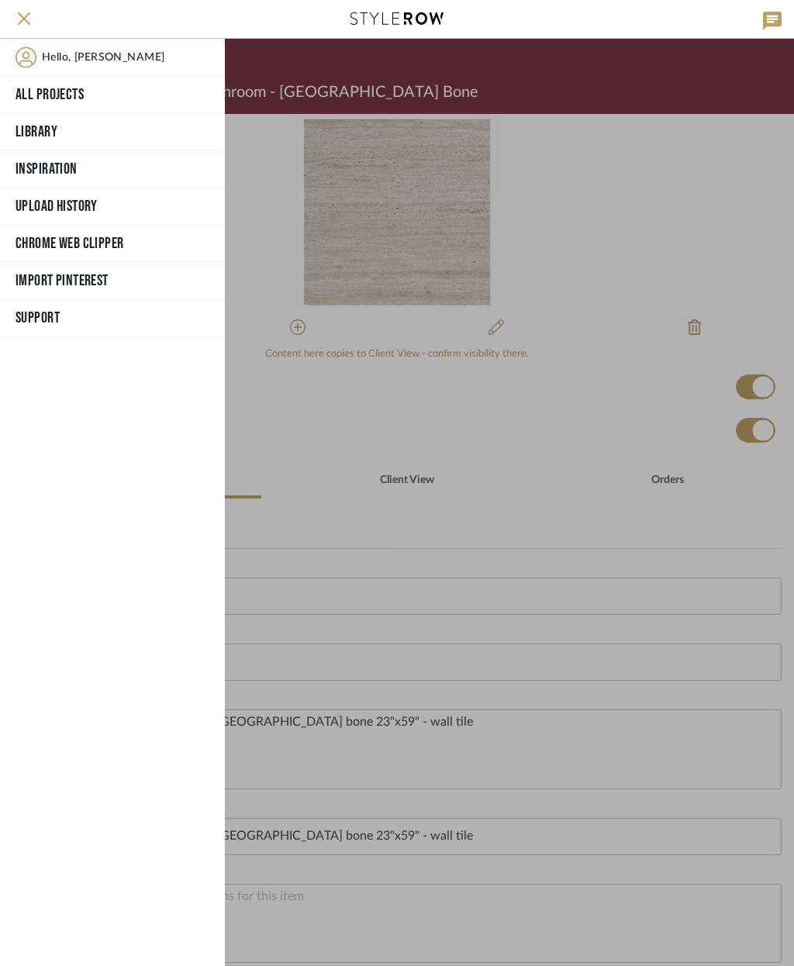
click at [751, 178] on div at bounding box center [509, 503] width 569 height 928
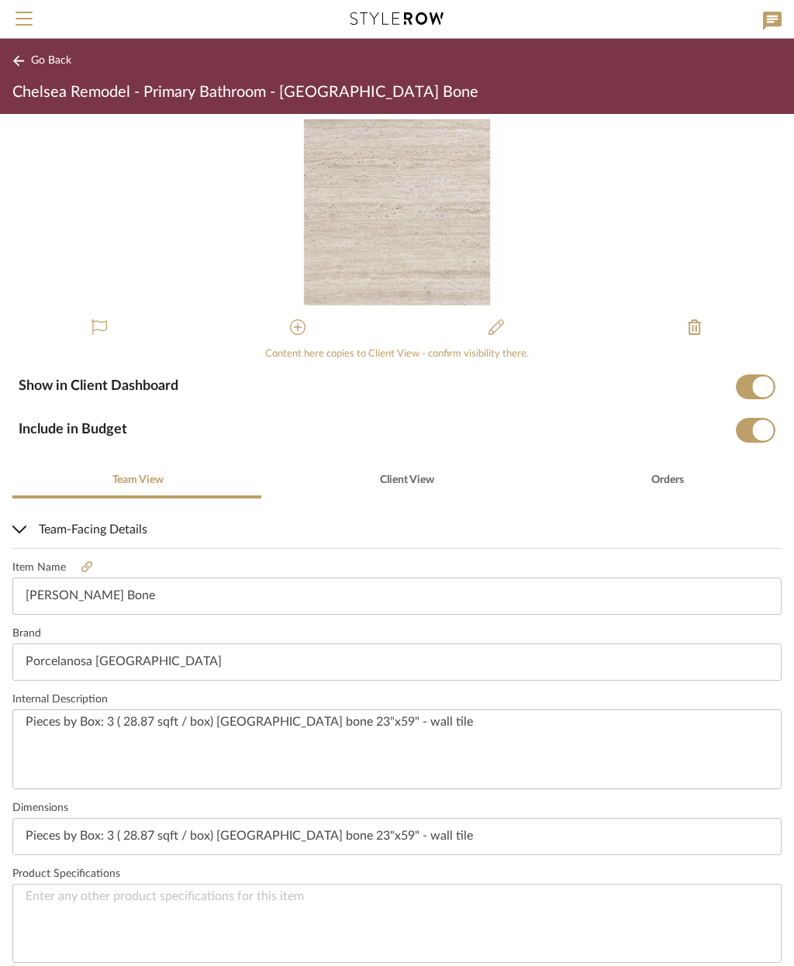
click at [30, 20] on span "Menu" at bounding box center [24, 23] width 17 height 23
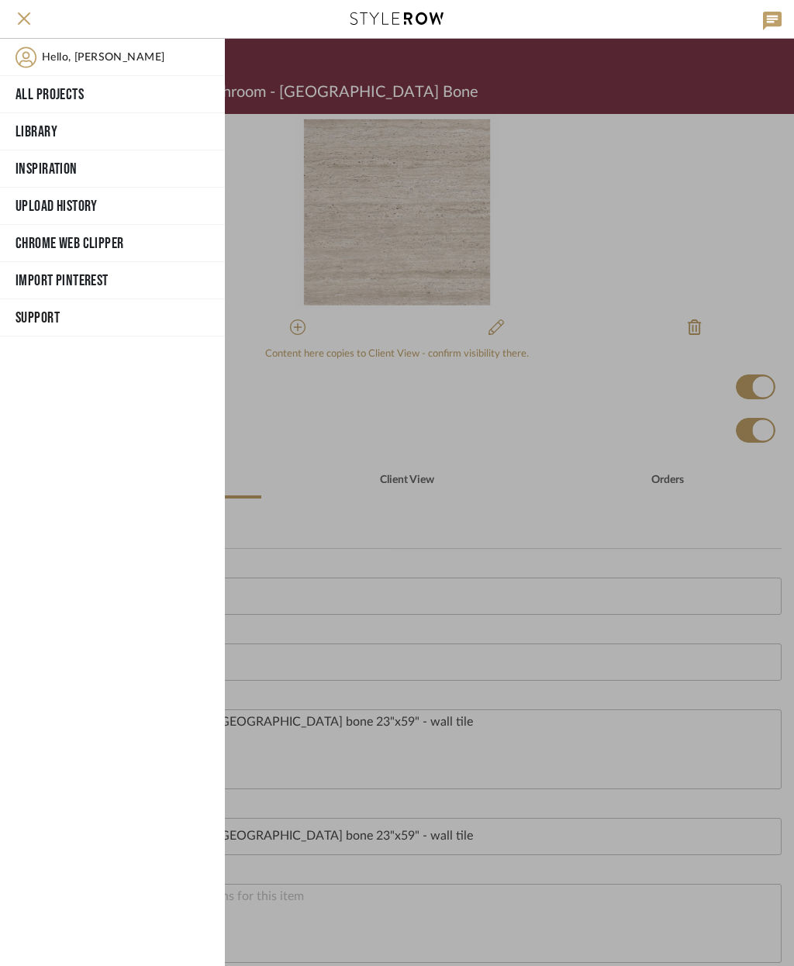
click at [661, 219] on div at bounding box center [509, 503] width 569 height 928
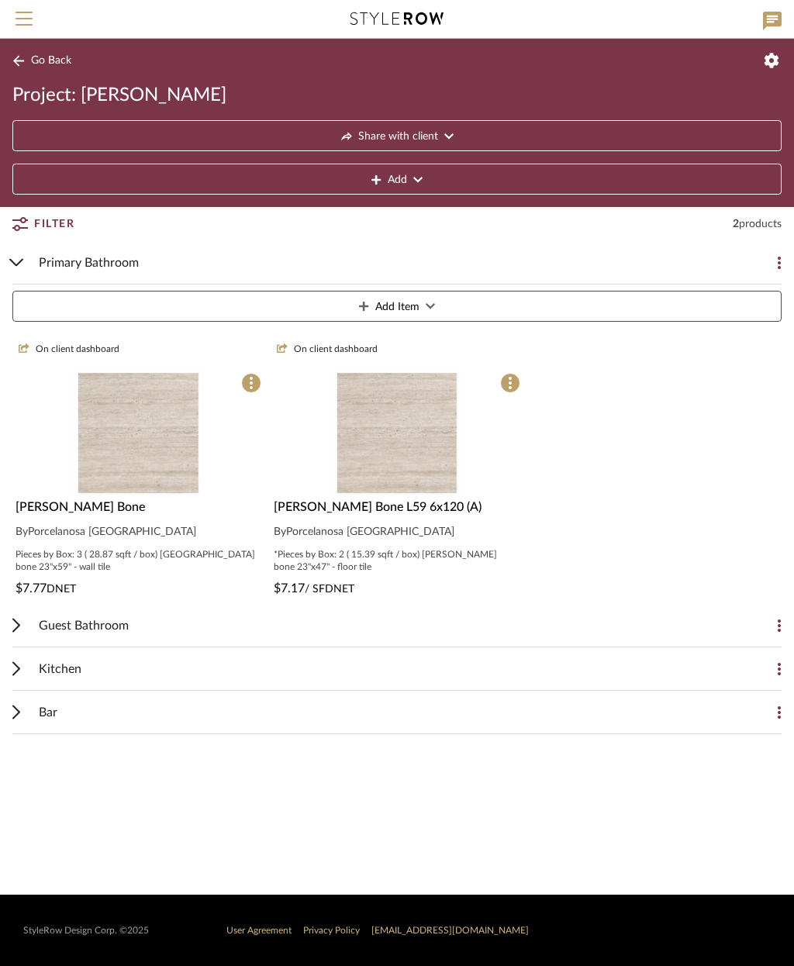
click at [479, 303] on button "Add Item" at bounding box center [396, 306] width 769 height 31
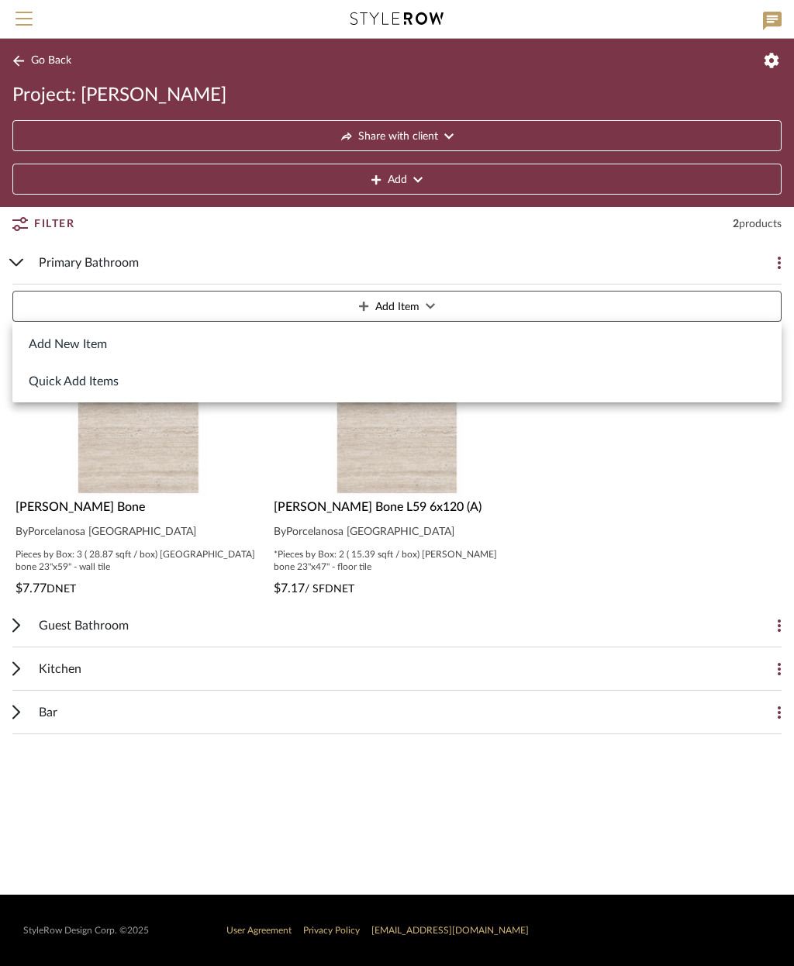
click at [86, 344] on button "Add New Item" at bounding box center [396, 343] width 769 height 37
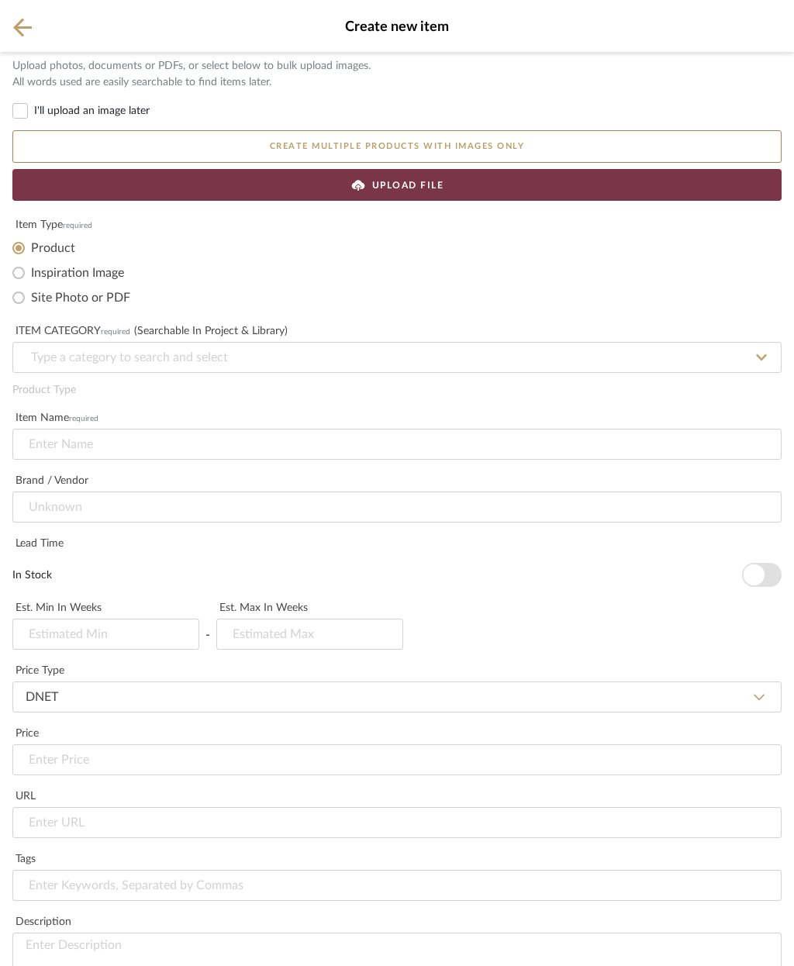
click at [493, 175] on div "UPLOAD FILE" at bounding box center [396, 185] width 769 height 32
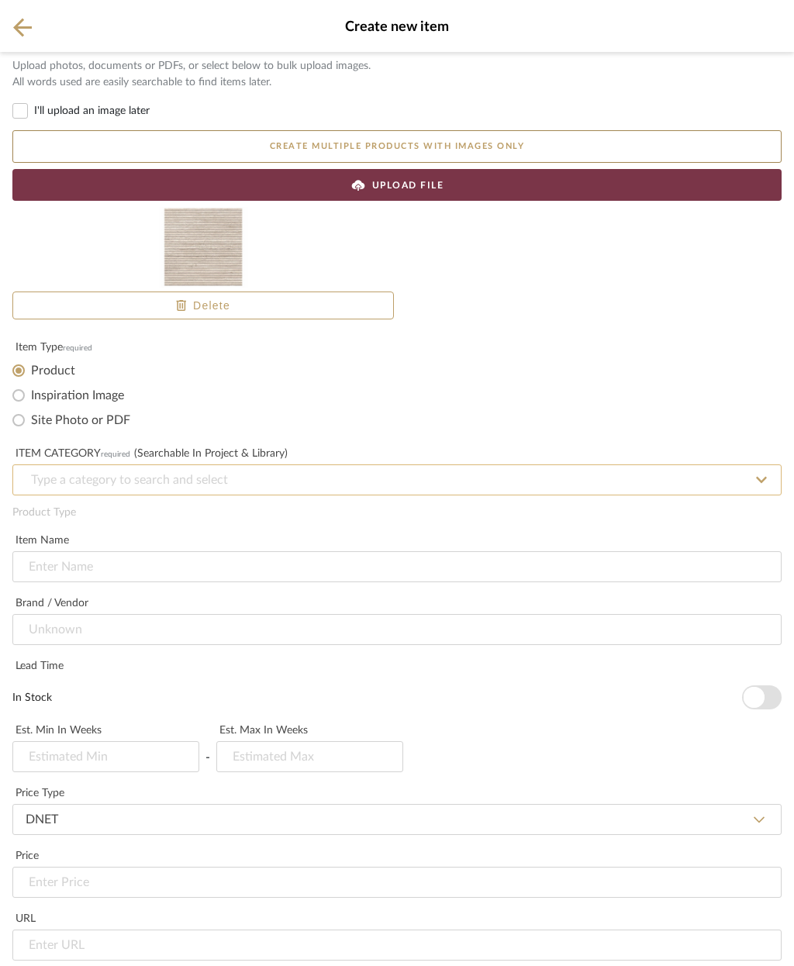
click at [246, 476] on input at bounding box center [396, 480] width 769 height 31
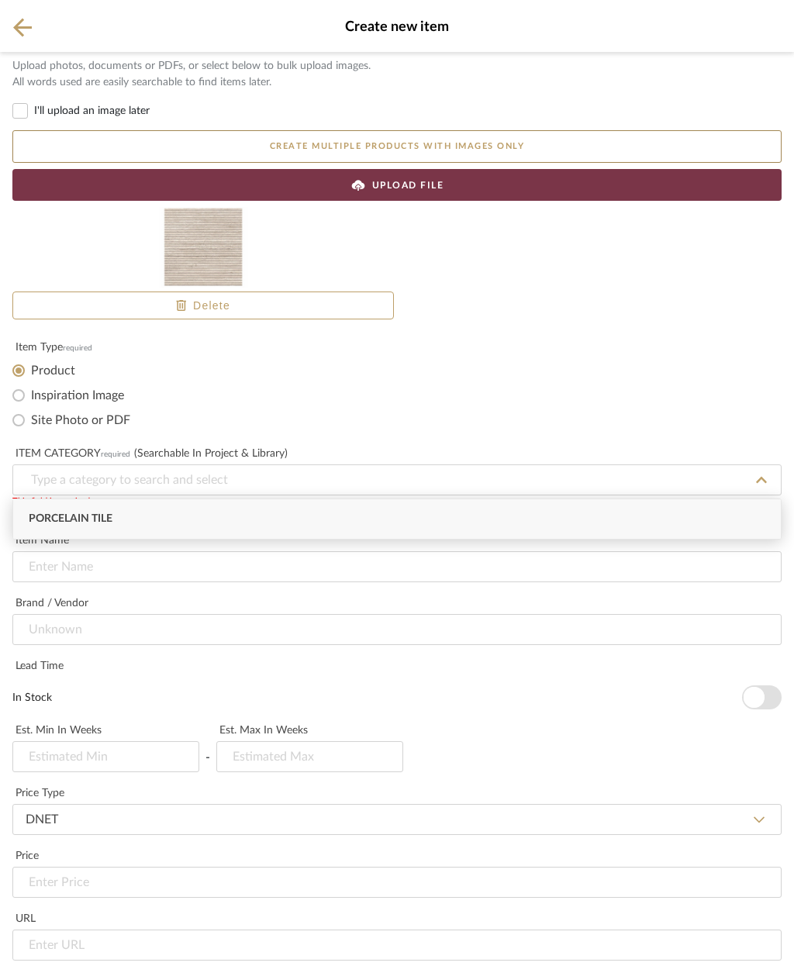
click at [146, 527] on div "Porcelain Tile" at bounding box center [397, 520] width 768 height 40
type input "Porcelain Tile"
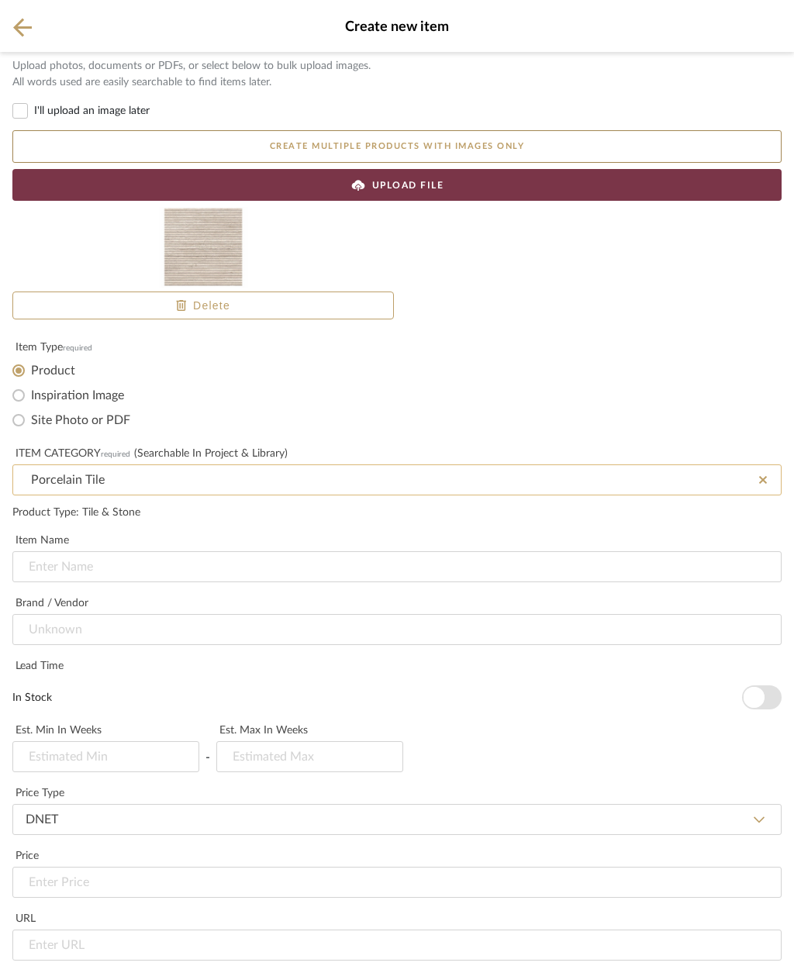
scroll to position [122, 0]
click at [183, 614] on input at bounding box center [396, 629] width 769 height 31
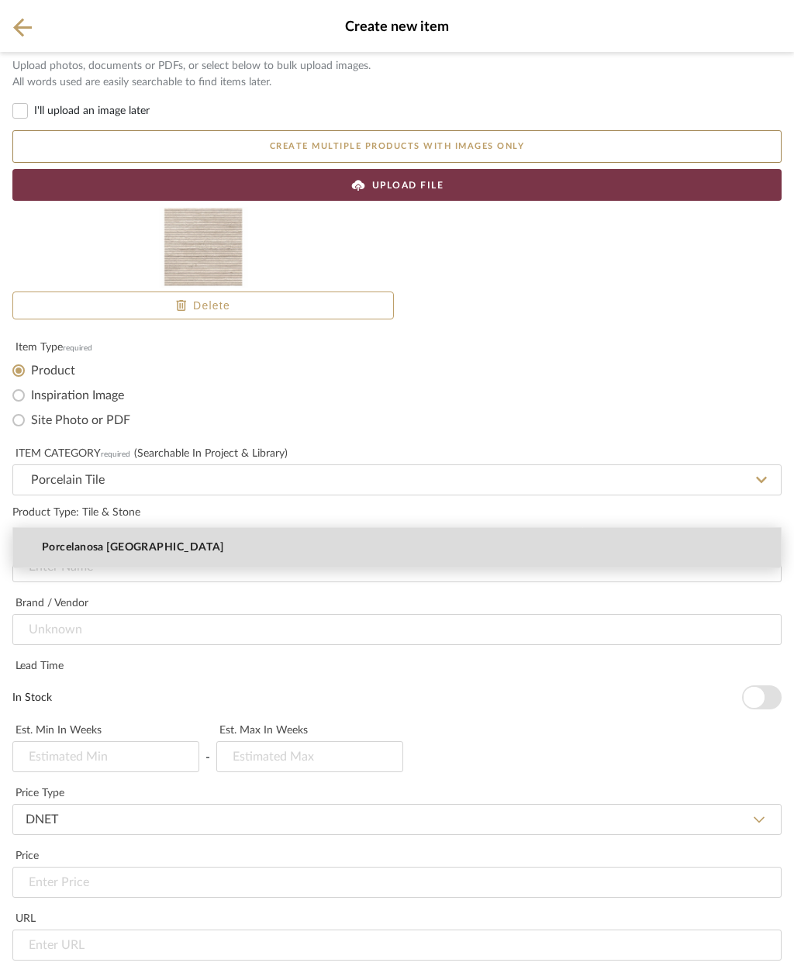
click at [197, 553] on mat-option "Porcelanosa [GEOGRAPHIC_DATA]" at bounding box center [397, 548] width 768 height 40
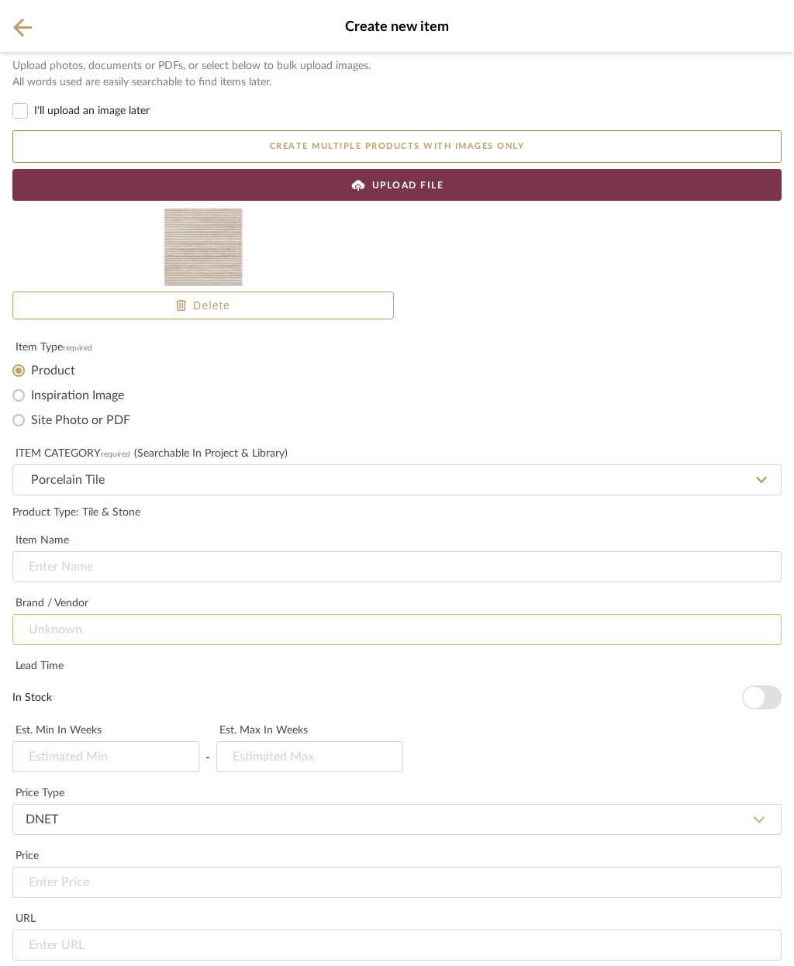
type input "Porcelanosa [GEOGRAPHIC_DATA]"
click at [213, 552] on input at bounding box center [396, 567] width 769 height 31
type input "Canal [PERSON_NAME] Bone"
type input "3"
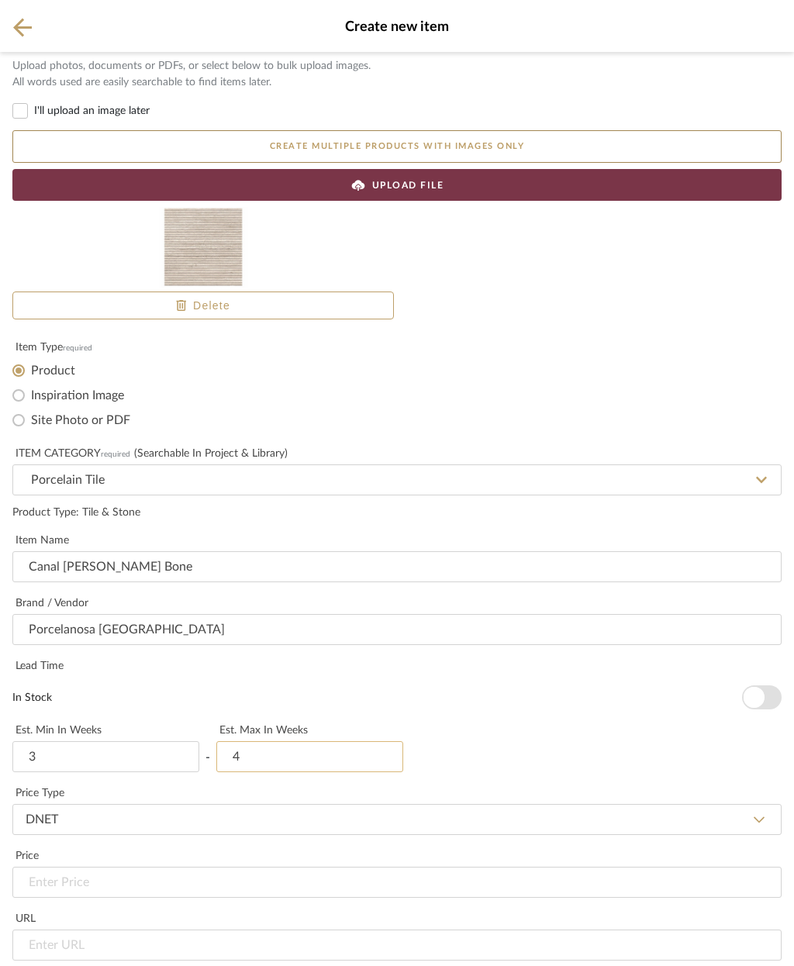
type input "4"
click at [248, 930] on input "url" at bounding box center [396, 945] width 769 height 31
type input "$8.37"
click at [85, 930] on input "url" at bounding box center [396, 945] width 769 height 31
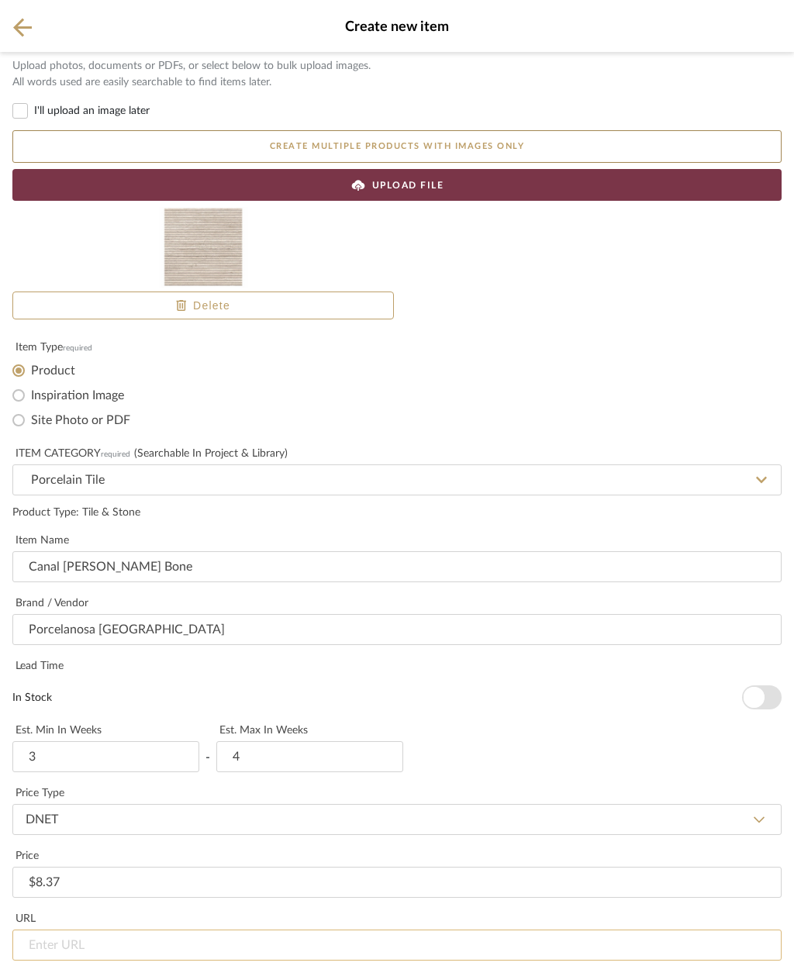
click at [52, 930] on input "url" at bounding box center [396, 945] width 769 height 31
paste input "[URL][DOMAIN_NAME]"
type input "[URL][DOMAIN_NAME]"
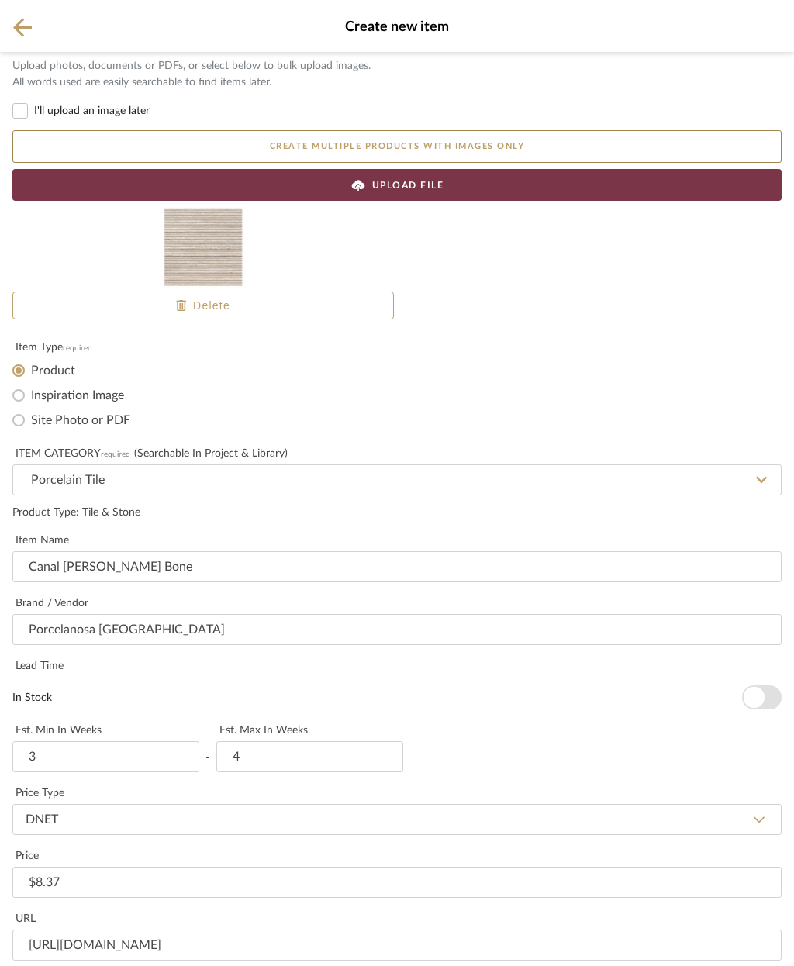
type input "P"
type input "Master Bath Accent wall"
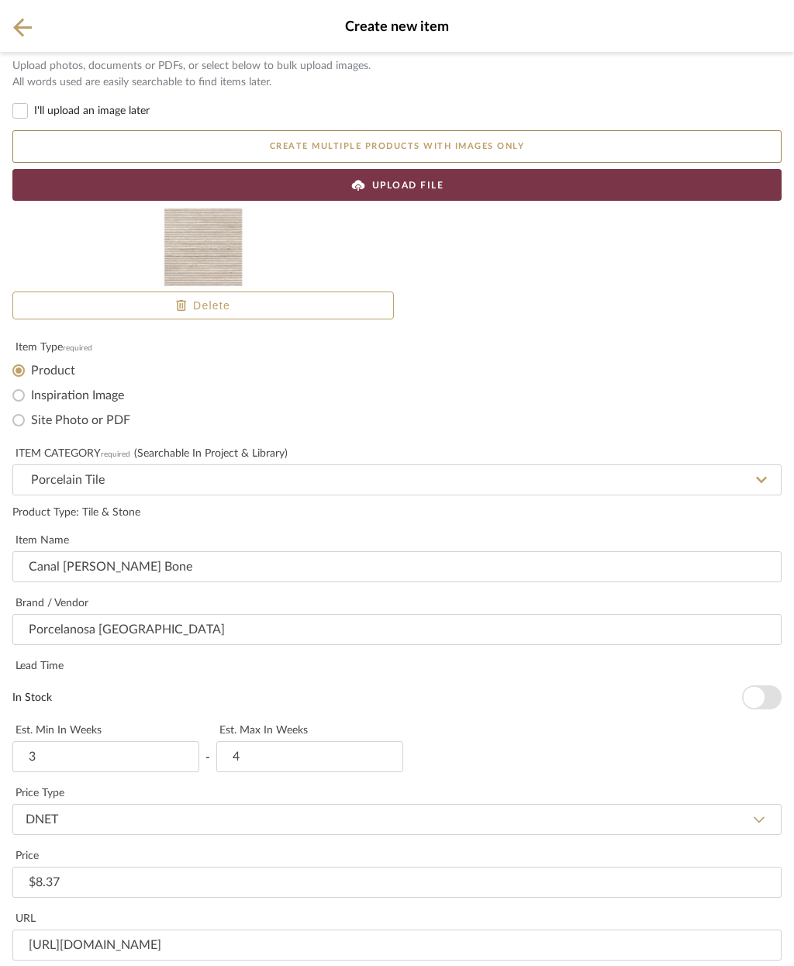
paste textarea "Pieces by Box: 3 ( 28.87 sqft / box) Canal [GEOGRAPHIC_DATA] bone 23"x59" - wal…"
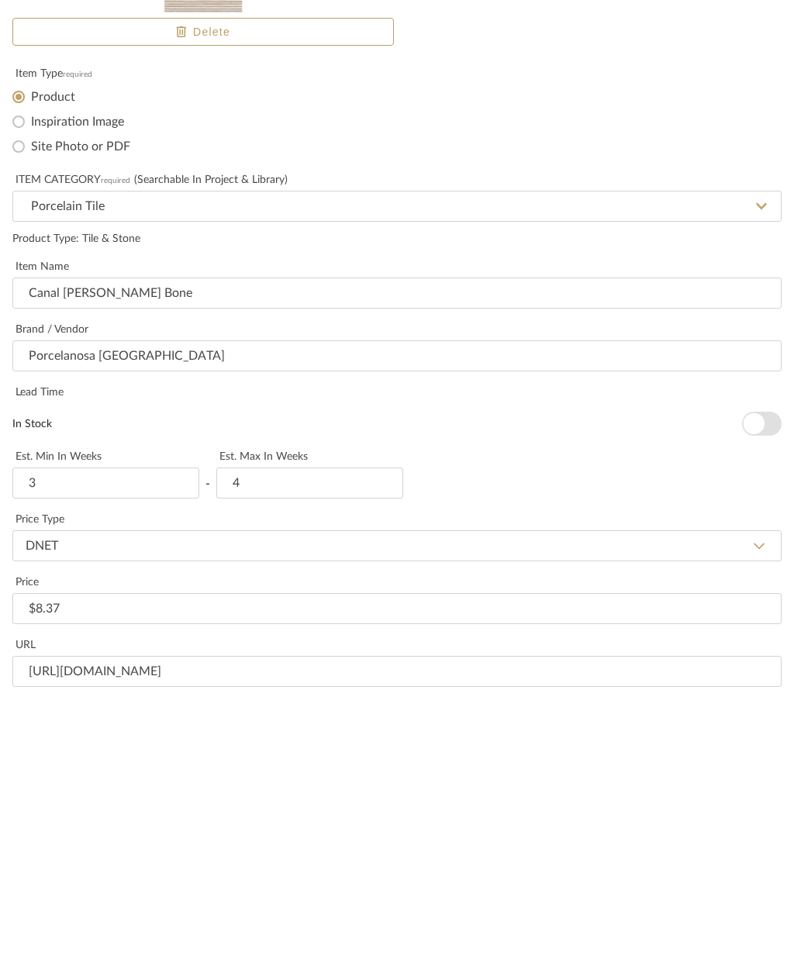
type textarea "Pieces by Box: 3 ( 28.87 sqft / box) Canal [GEOGRAPHIC_DATA] bone 23"x59" - wal…"
paste input "Pieces by Box: 3 ( 28.87 sqft / box) Canal [GEOGRAPHIC_DATA] bone 23"x59" - wal…"
type input "Pieces by Box: 3 ( 28.87 sqft / box) Canal [GEOGRAPHIC_DATA] bone 23"x59" - wal…"
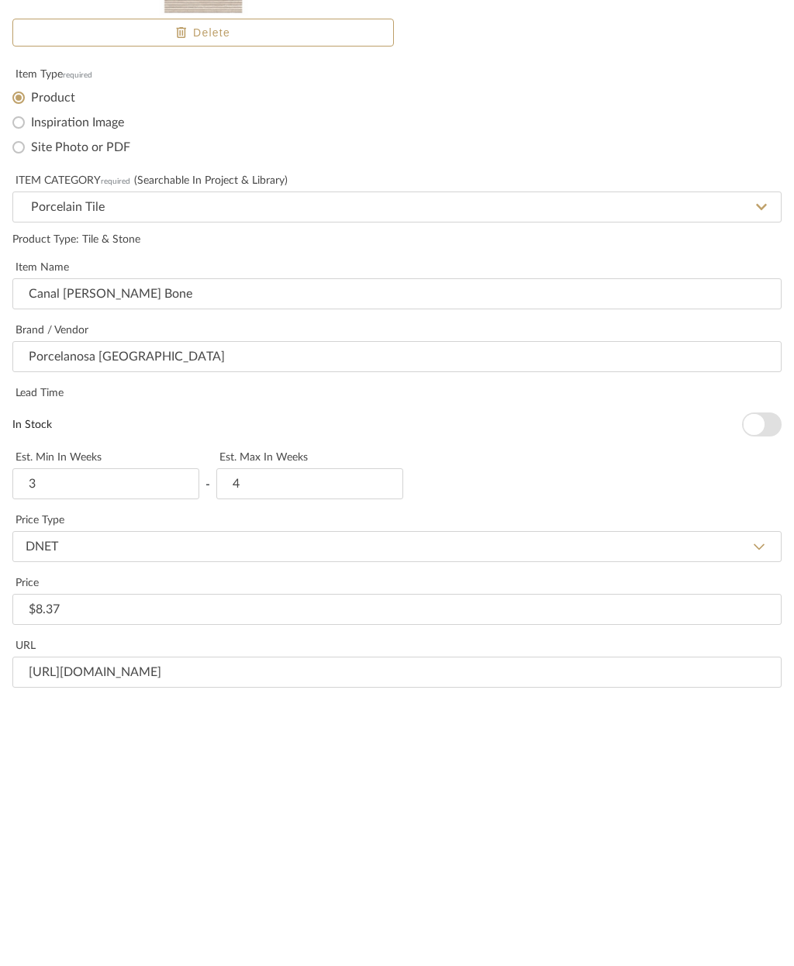
paste textarea "Pieces by Box: 3 ( 28.87 sqft / box) Canal [GEOGRAPHIC_DATA] bone 23"x59" - wal…"
type textarea "Pieces by Box: 3 ( 28.87 sqft / box) Canal [GEOGRAPHIC_DATA] bone 23"x59" - wal…"
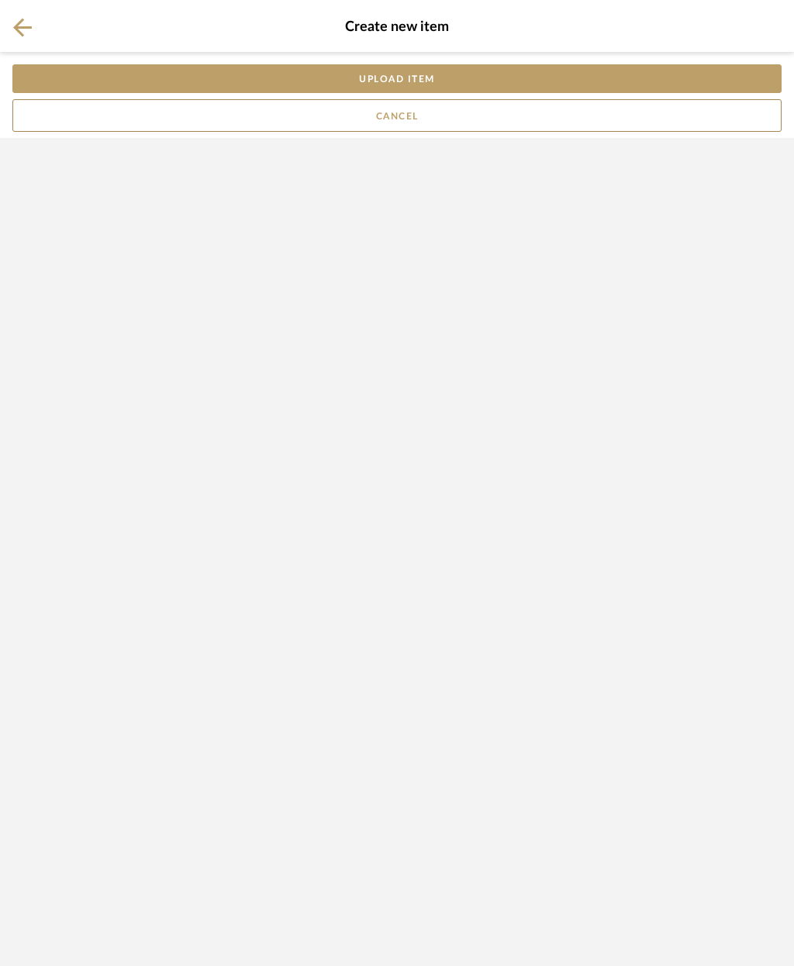
scroll to position [0, 0]
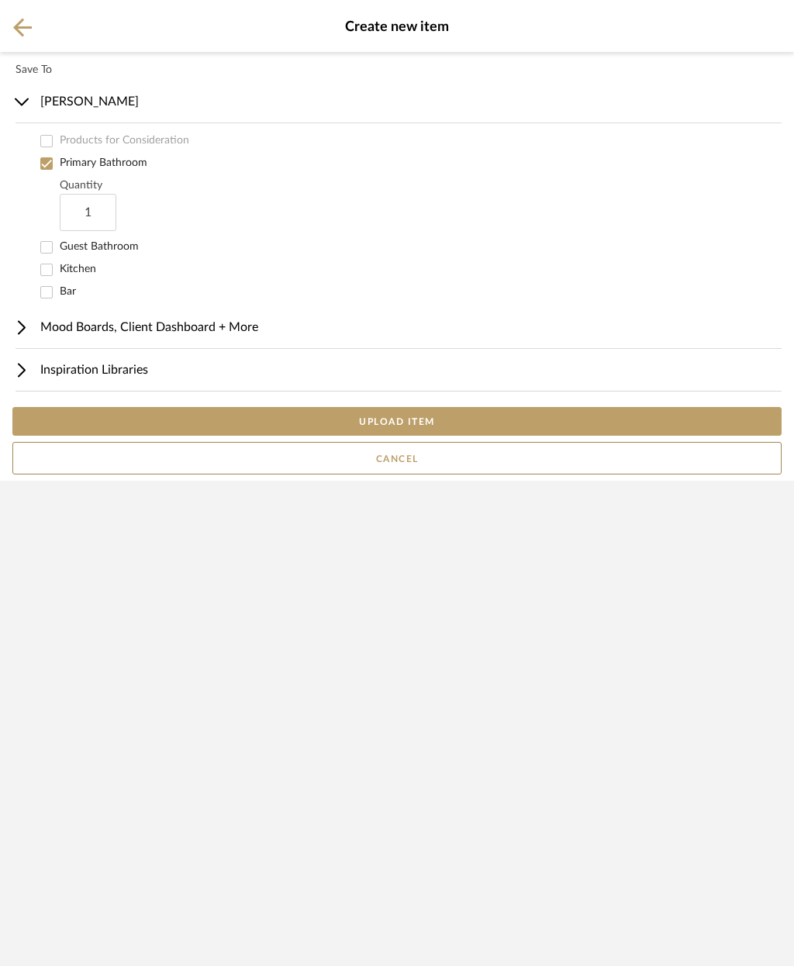
click at [485, 436] on button "UPLOAD ITEM" at bounding box center [396, 421] width 769 height 29
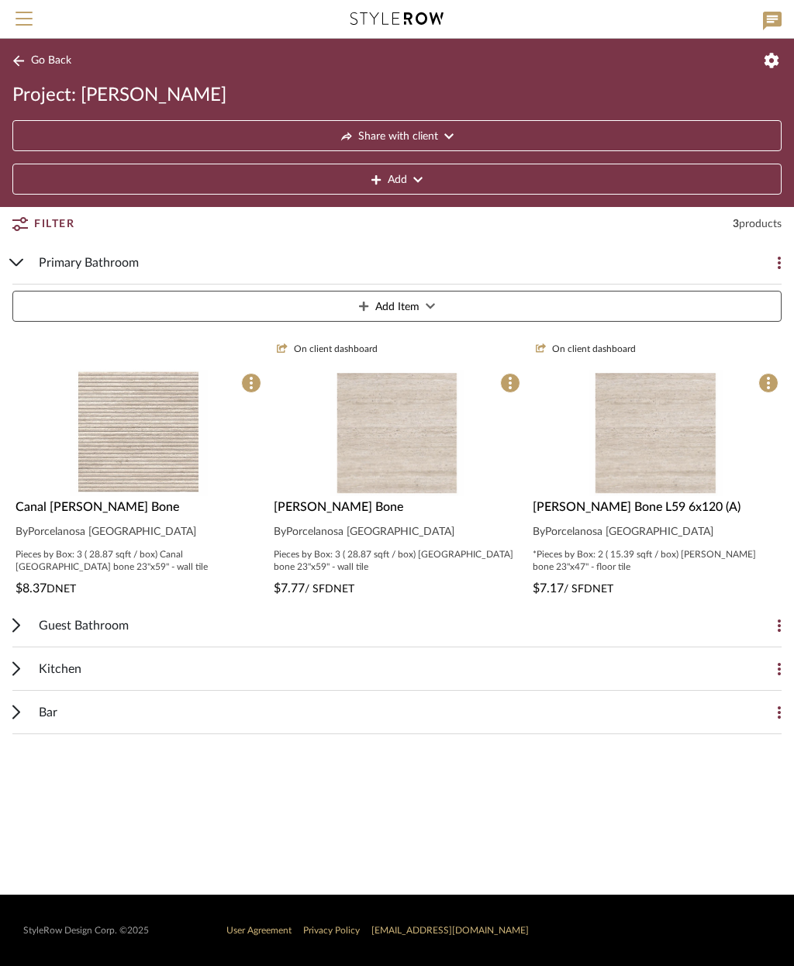
click at [250, 383] on icon at bounding box center [251, 383] width 3 height 12
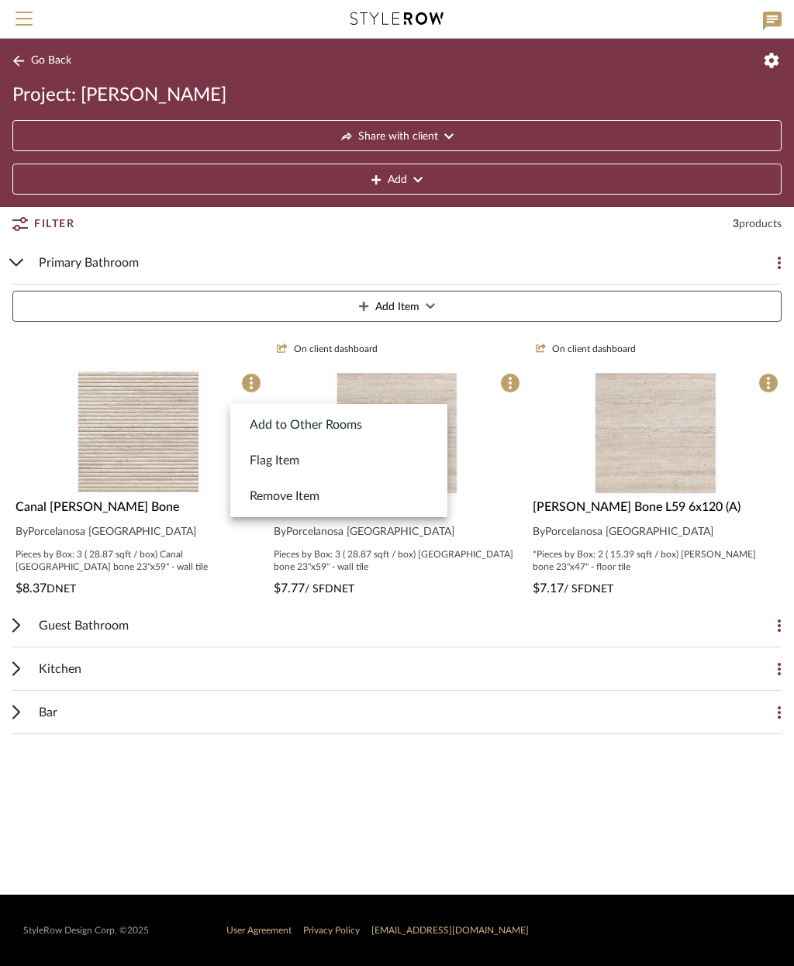
click at [130, 524] on div at bounding box center [397, 483] width 794 height 966
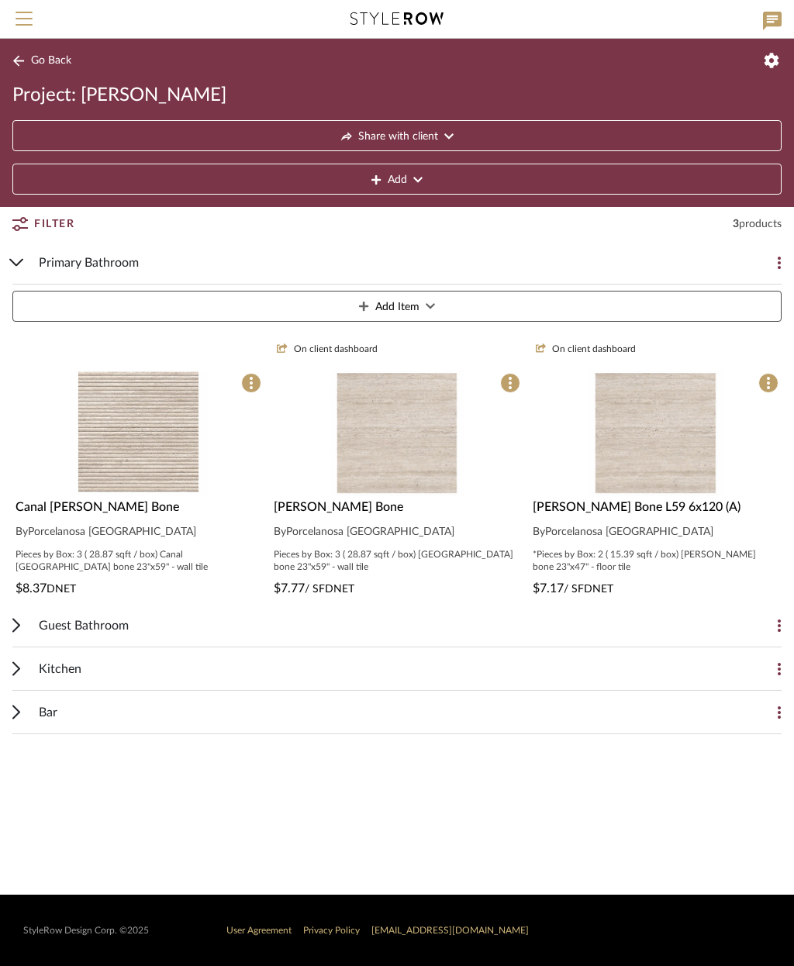
click at [149, 509] on img at bounding box center [139, 572] width 138 height 126
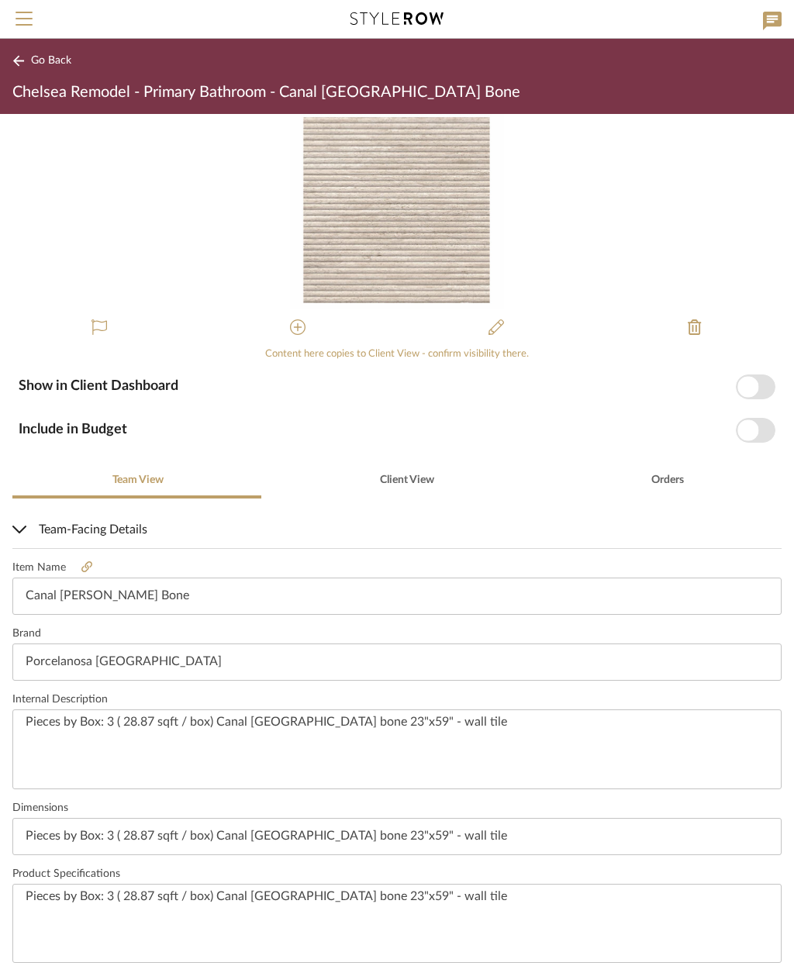
click at [733, 384] on div "Show in Client Dashboard" at bounding box center [397, 387] width 757 height 25
click at [758, 385] on span "button" at bounding box center [748, 386] width 21 height 21
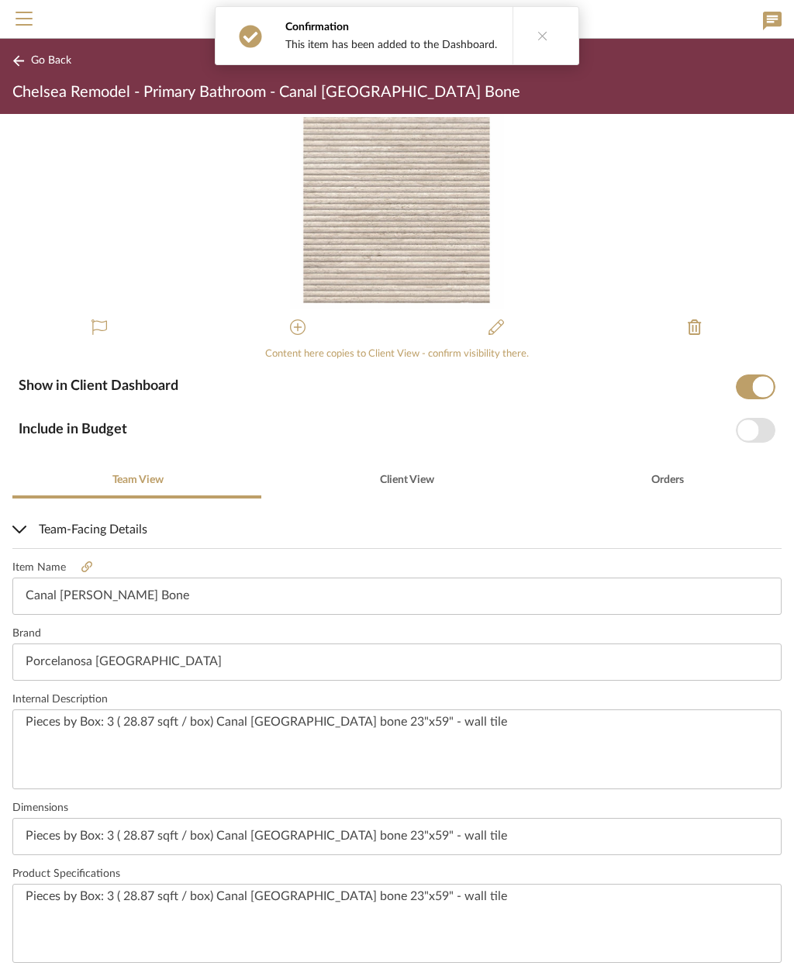
click at [757, 432] on span "button" at bounding box center [748, 430] width 21 height 21
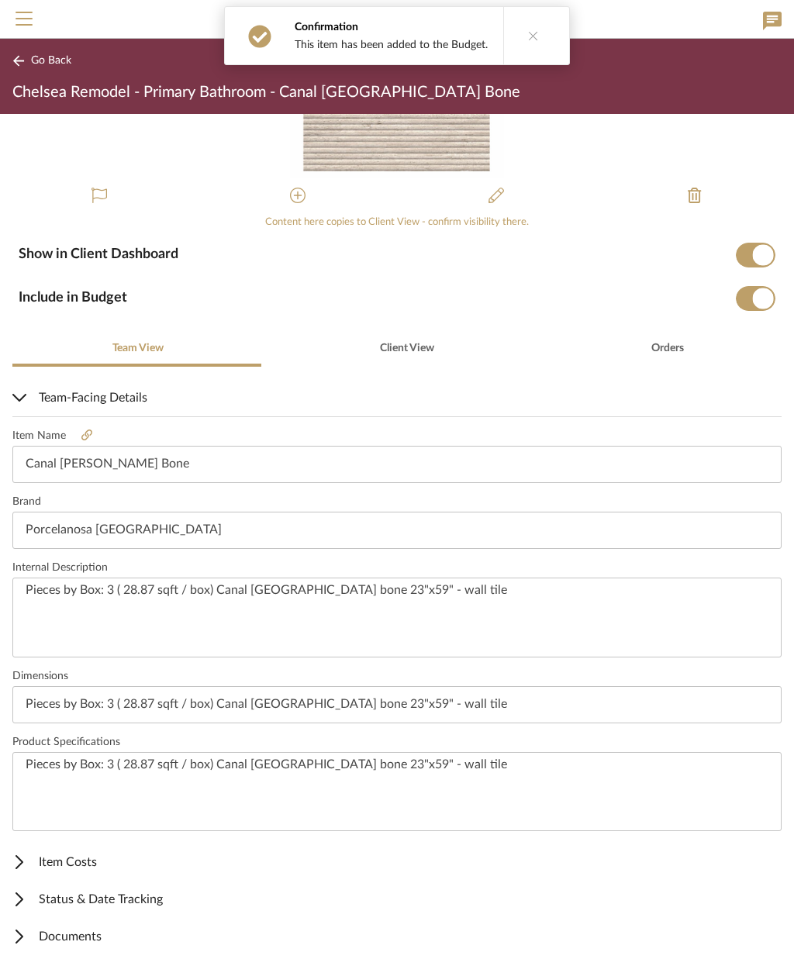
scroll to position [132, 0]
click at [92, 935] on span "Documents" at bounding box center [393, 937] width 763 height 19
click at [56, 941] on span "Documents" at bounding box center [393, 937] width 763 height 19
click at [78, 939] on span "Documents" at bounding box center [393, 937] width 763 height 19
click at [93, 932] on span "Documents" at bounding box center [393, 937] width 763 height 19
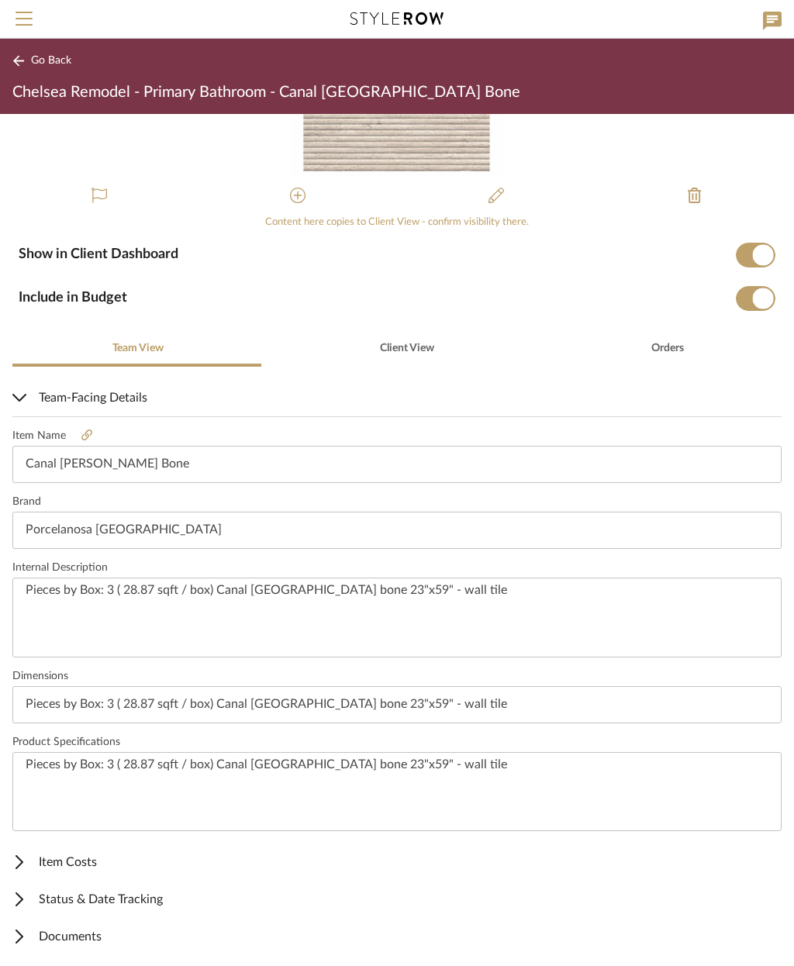
click at [57, 939] on span "Documents" at bounding box center [393, 937] width 763 height 19
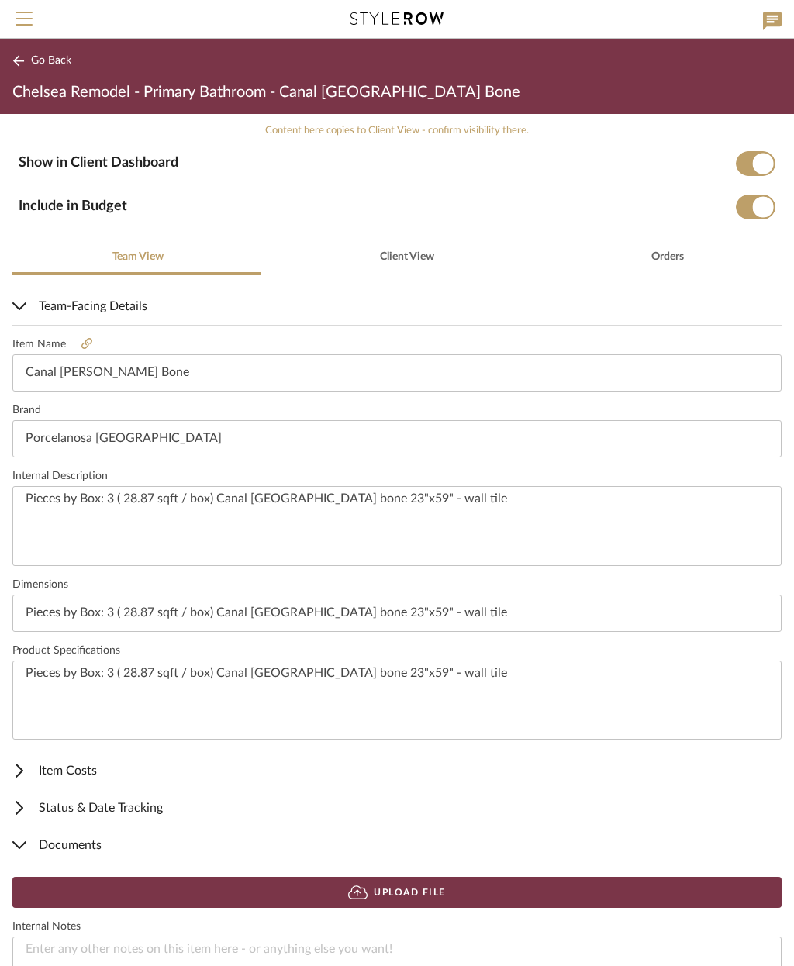
scroll to position [238, 0]
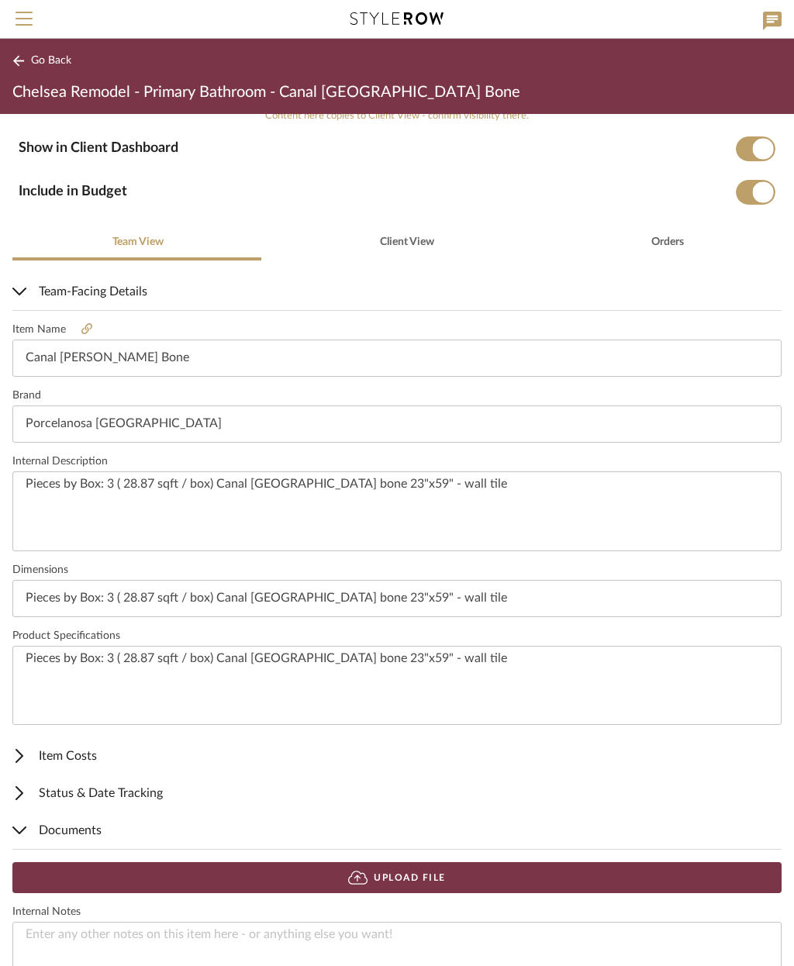
click at [439, 877] on button "Upload File" at bounding box center [396, 878] width 769 height 31
click at [448, 873] on button "Upload File" at bounding box center [396, 878] width 769 height 31
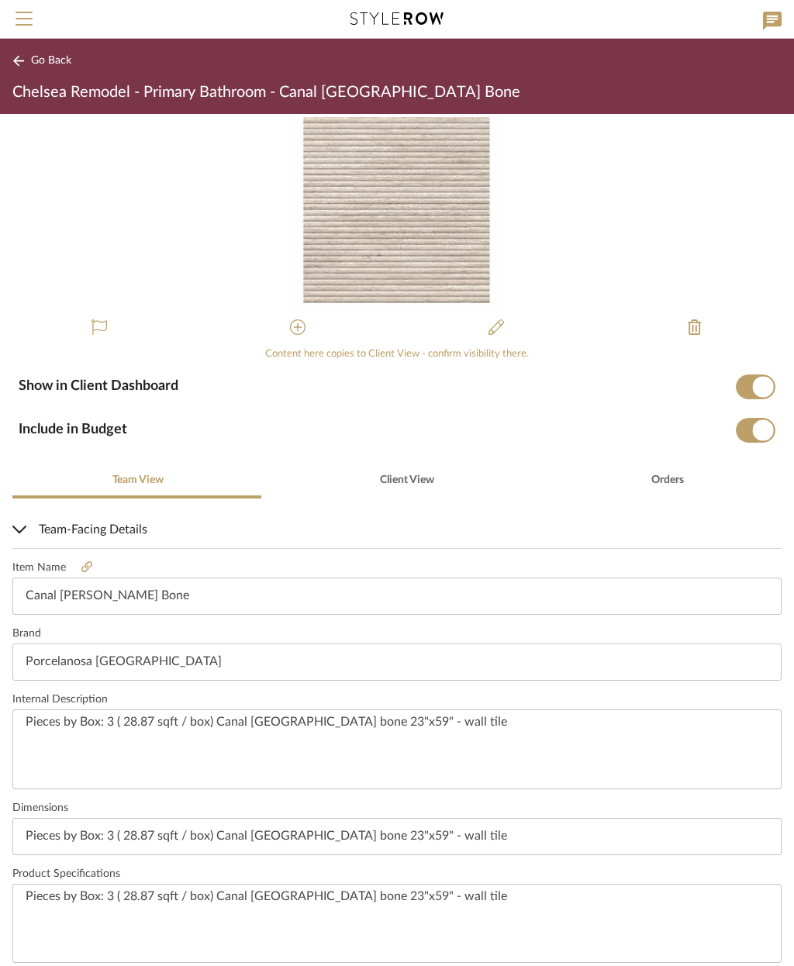
scroll to position [0, 0]
click at [412, 475] on span "Client View" at bounding box center [407, 480] width 54 height 11
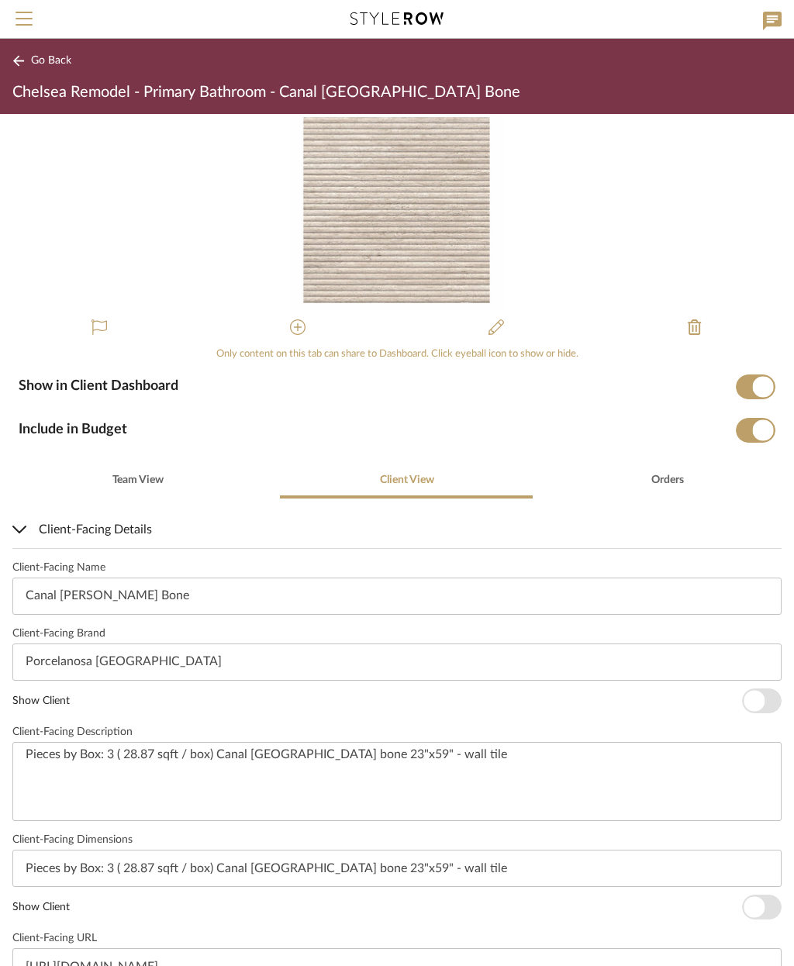
click at [50, 60] on span "Go Back" at bounding box center [51, 60] width 40 height 13
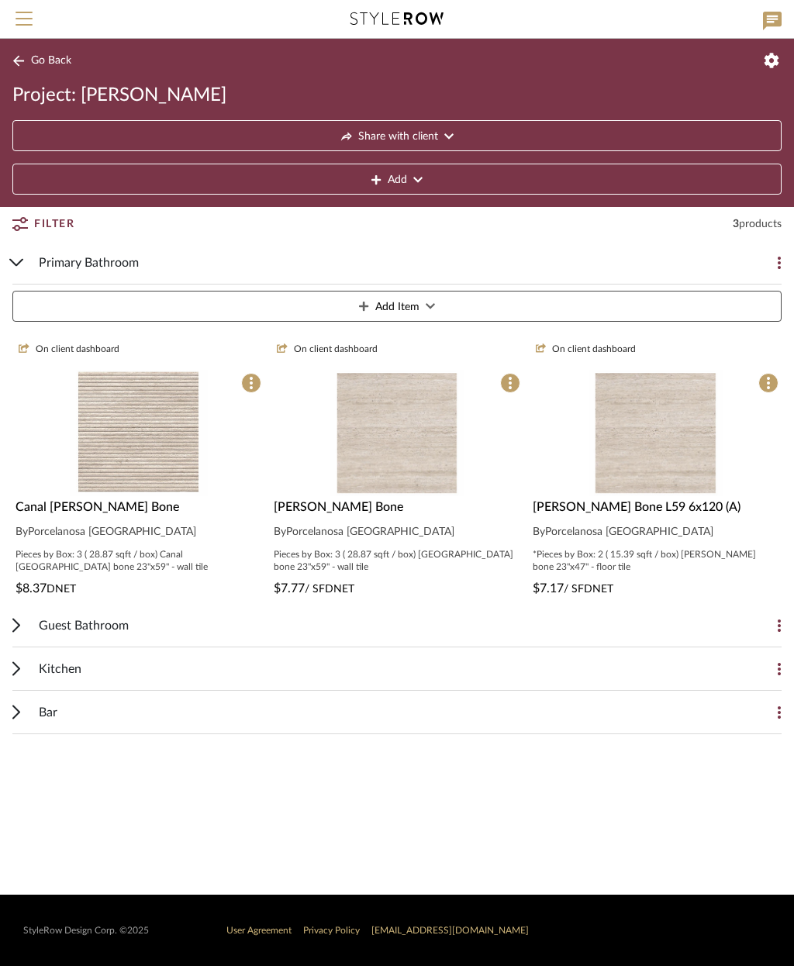
click at [525, 305] on button "Add Item" at bounding box center [396, 306] width 769 height 31
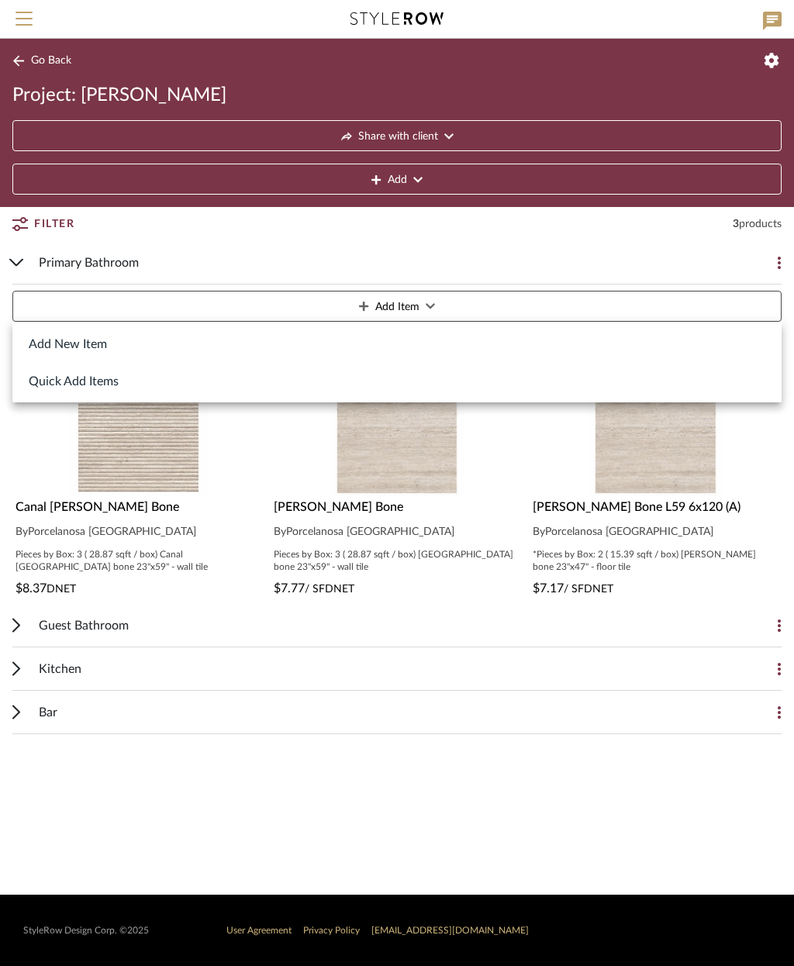
click at [94, 352] on button "Add New Item" at bounding box center [396, 343] width 769 height 37
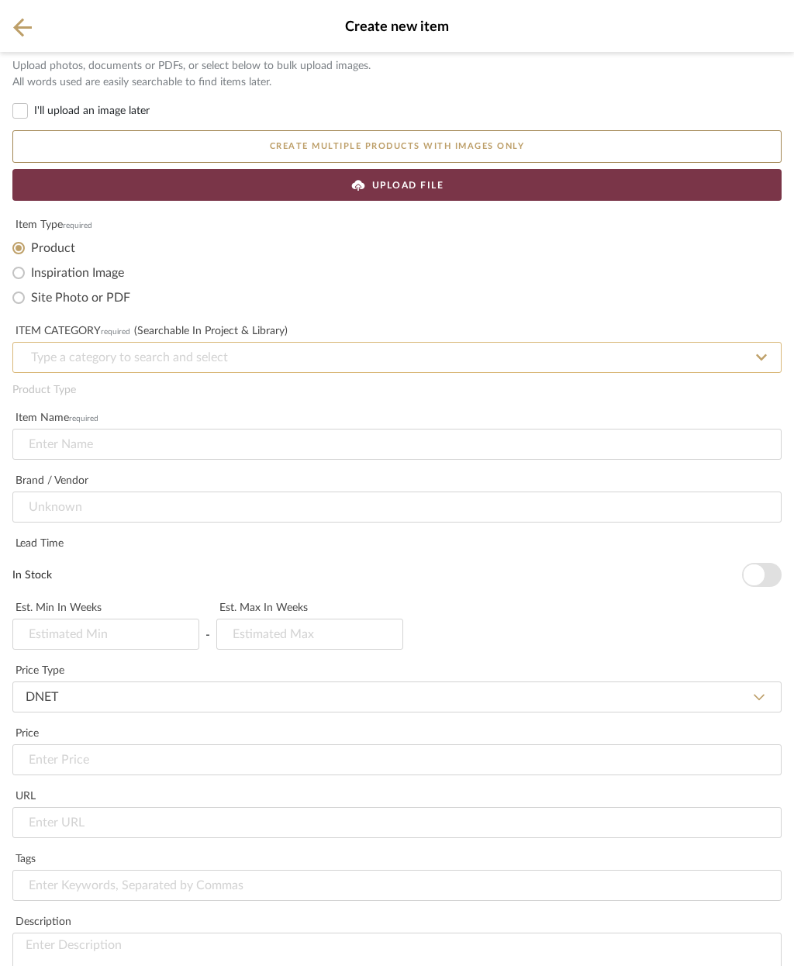
click at [258, 361] on input at bounding box center [396, 357] width 769 height 31
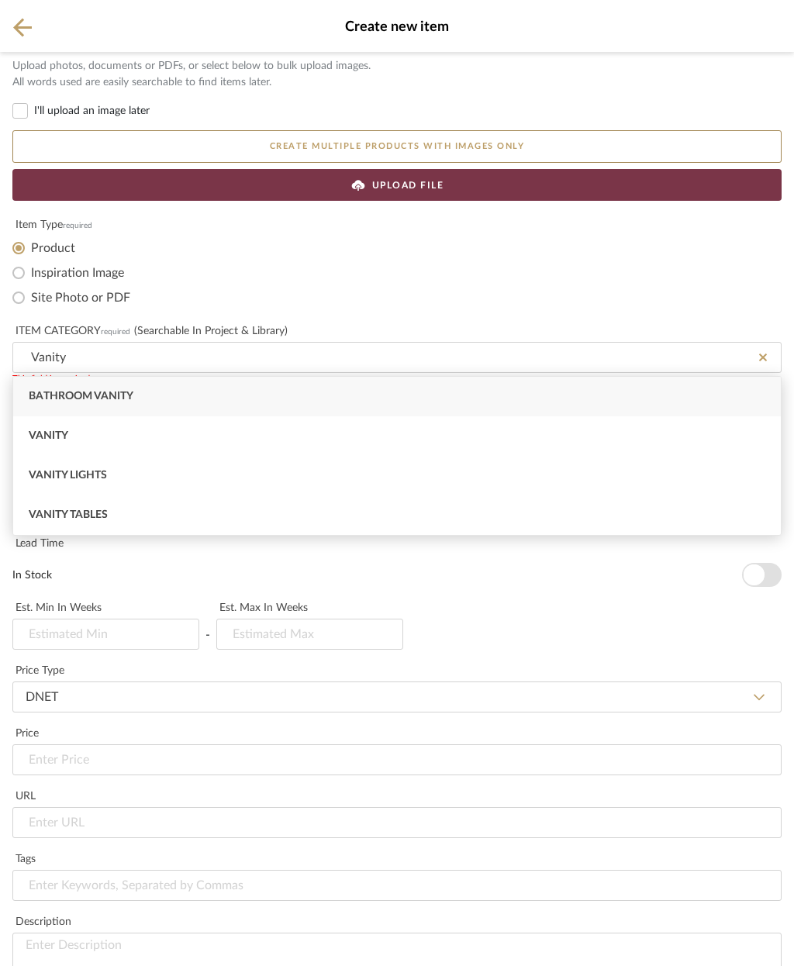
click at [139, 396] on div "Bathroom Vanity" at bounding box center [397, 397] width 768 height 40
type input "Bathroom Vanity"
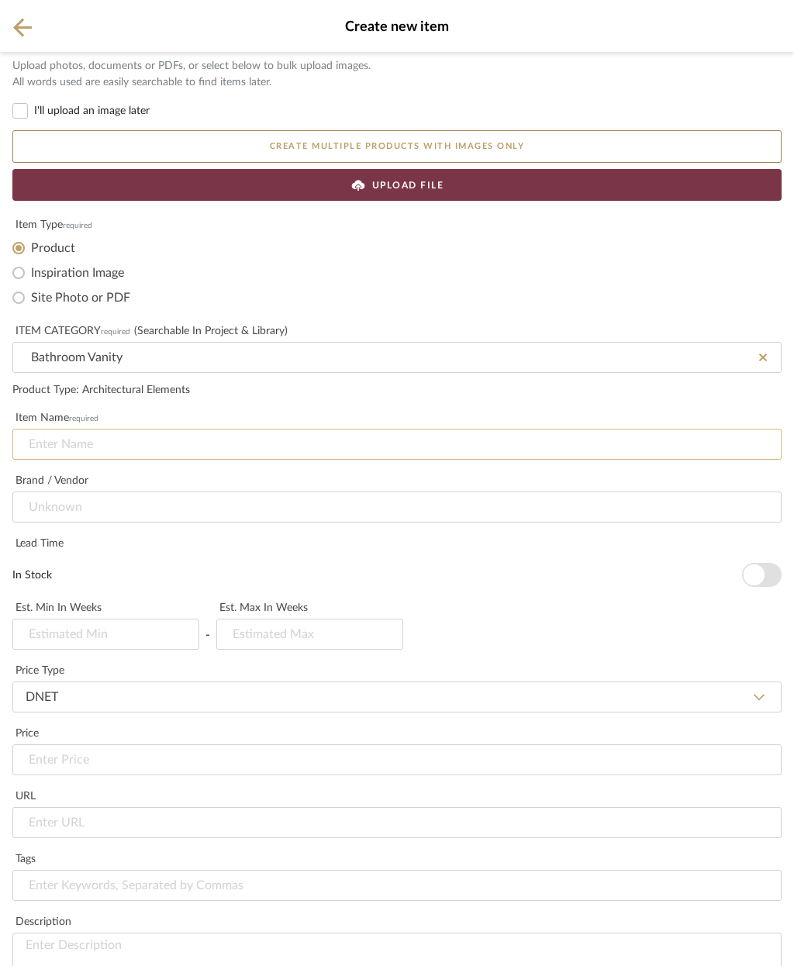
click at [223, 439] on input at bounding box center [396, 444] width 769 height 31
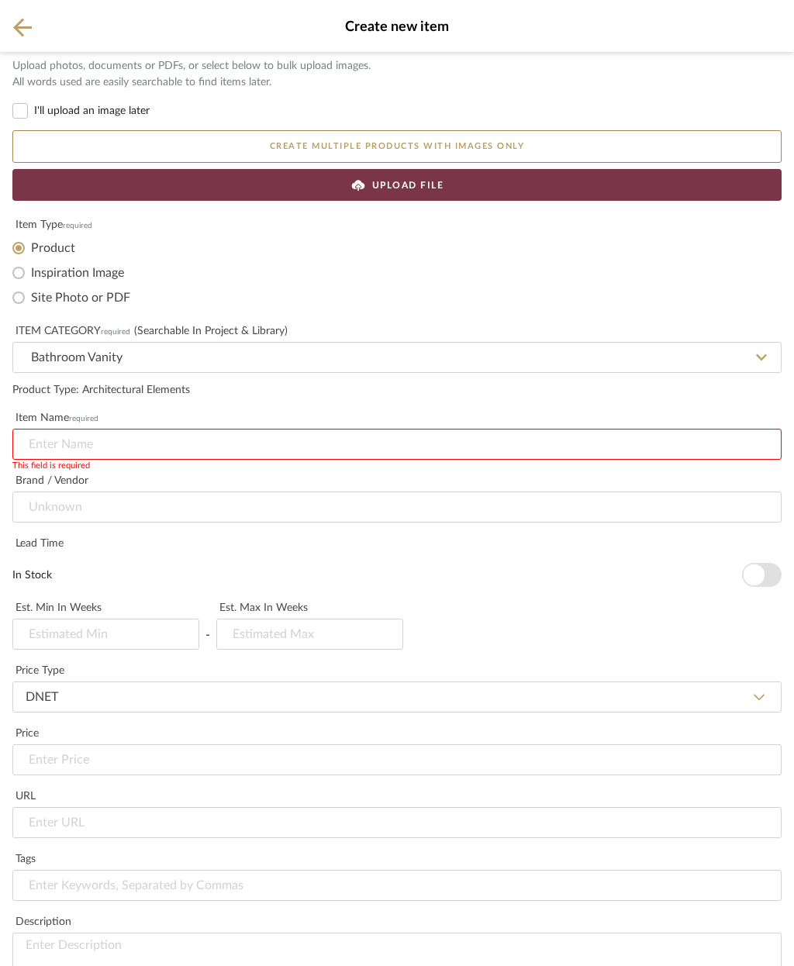
click at [88, 445] on input at bounding box center [396, 444] width 769 height 31
click at [54, 444] on input at bounding box center [396, 444] width 769 height 31
paste input "Leap™ One-piece elongated smart toilet, dual-flush K-28529-0"
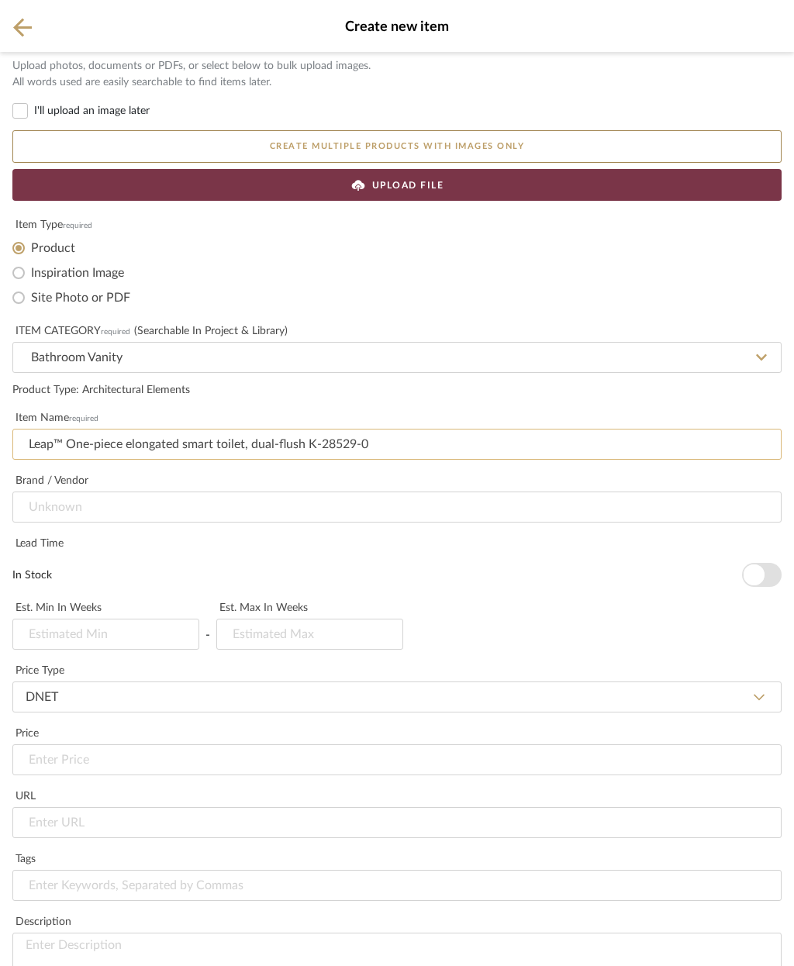
type input "Leap™ One-piece elongated smart toilet, dual-flush K-28529-0"
click at [133, 358] on input "Bathroom Vanity" at bounding box center [396, 357] width 769 height 31
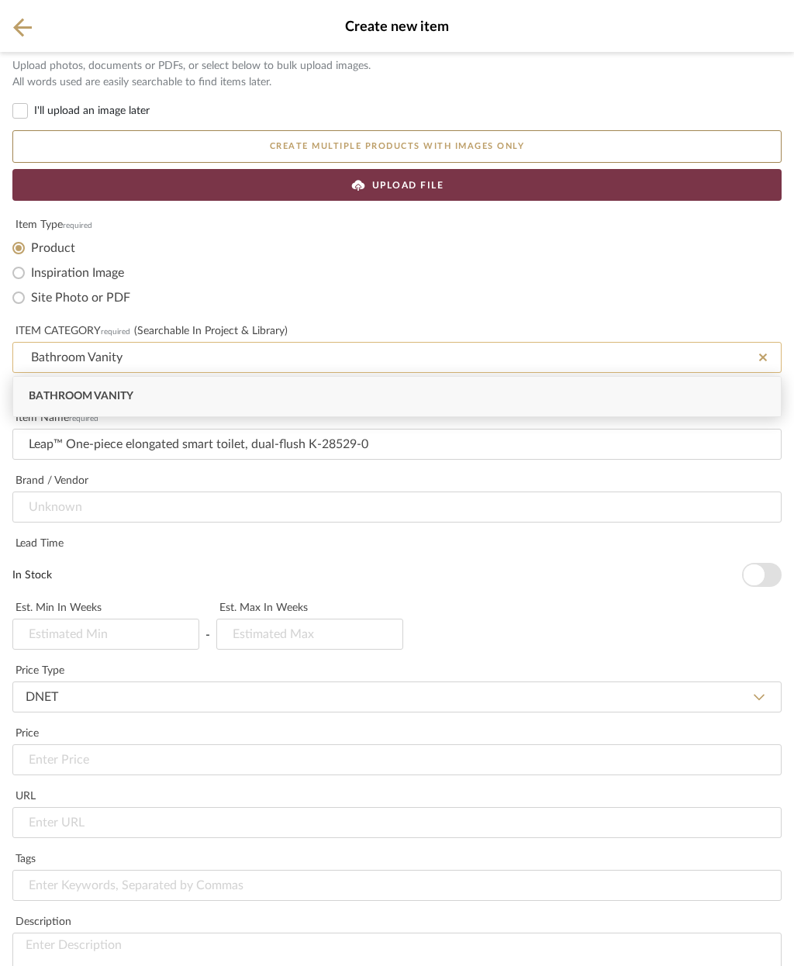
click at [194, 357] on input "Bathroom Vanity" at bounding box center [396, 357] width 769 height 31
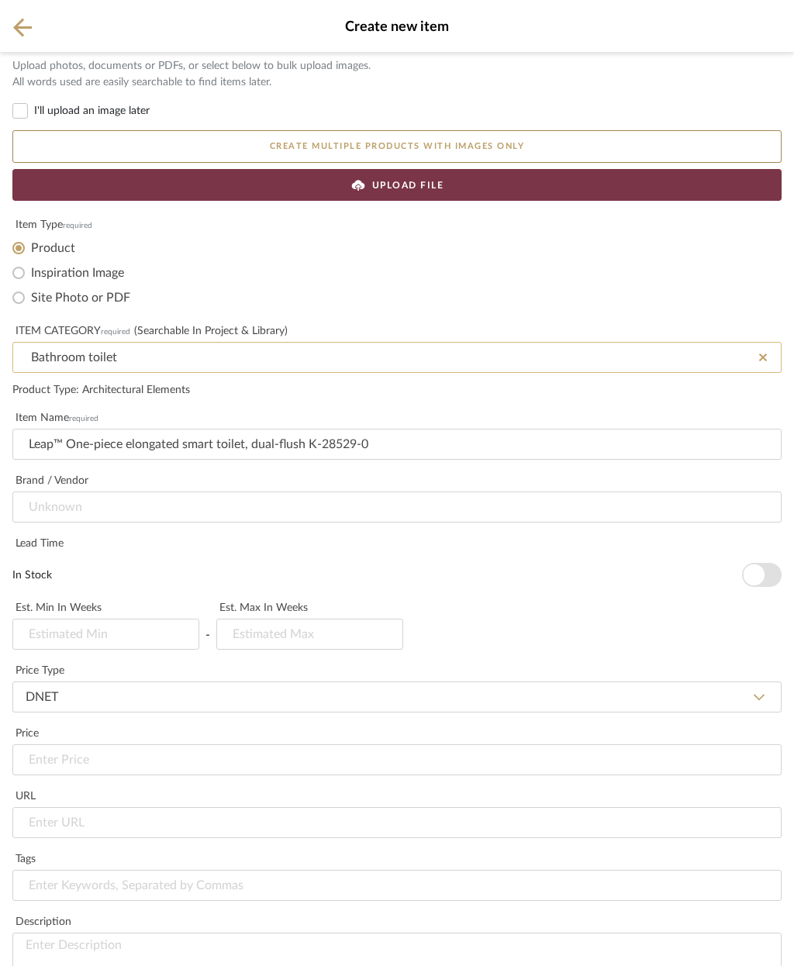
type input "Bathroom toilet"
click at [45, 357] on input "Bathroom toilet" at bounding box center [396, 357] width 769 height 31
click at [55, 355] on input "Bathroom toilet" at bounding box center [396, 357] width 769 height 31
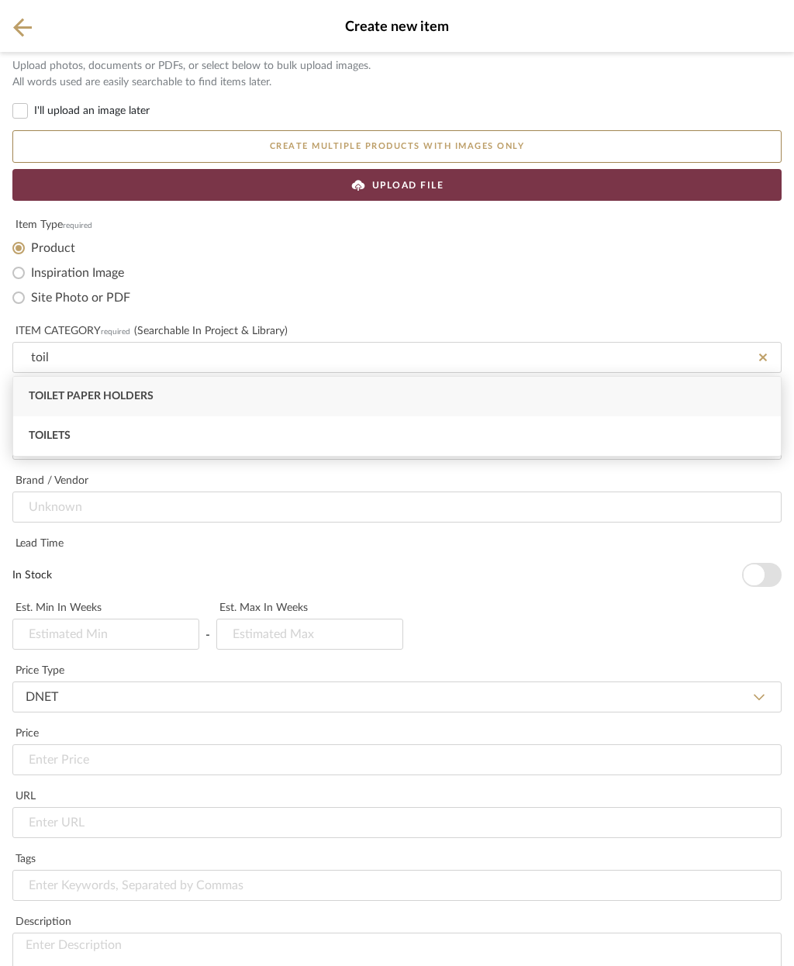
click at [160, 437] on div "Toilets" at bounding box center [397, 437] width 768 height 40
type input "Toilets"
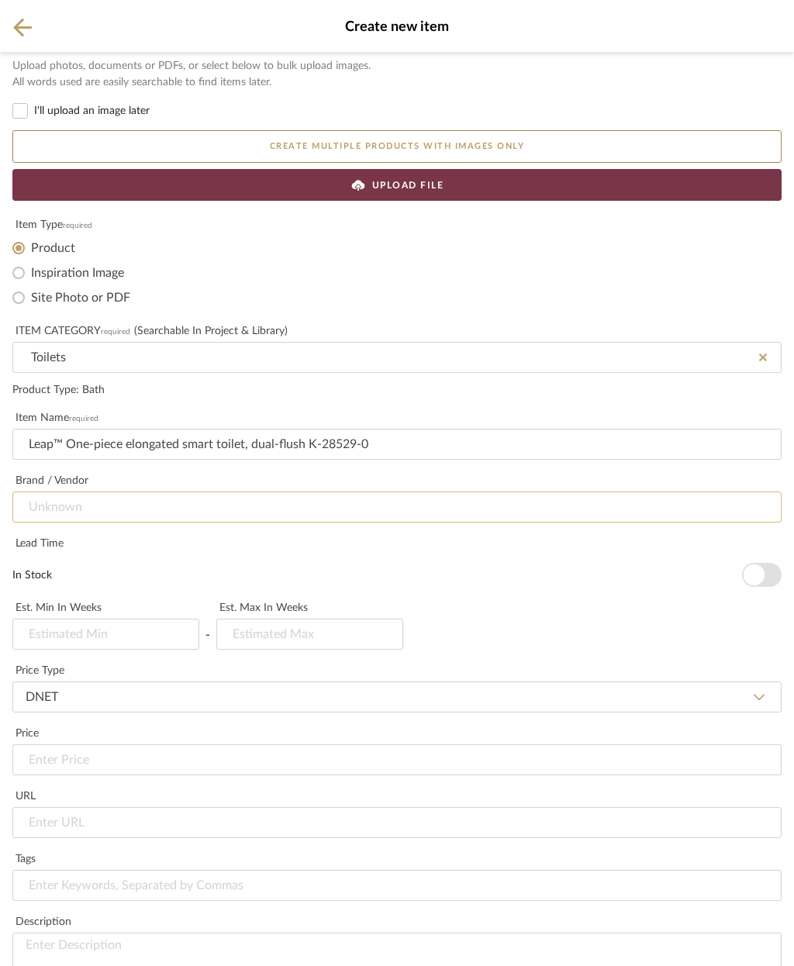
click at [292, 515] on input at bounding box center [396, 507] width 769 height 31
type input "Kohler"
type input "3"
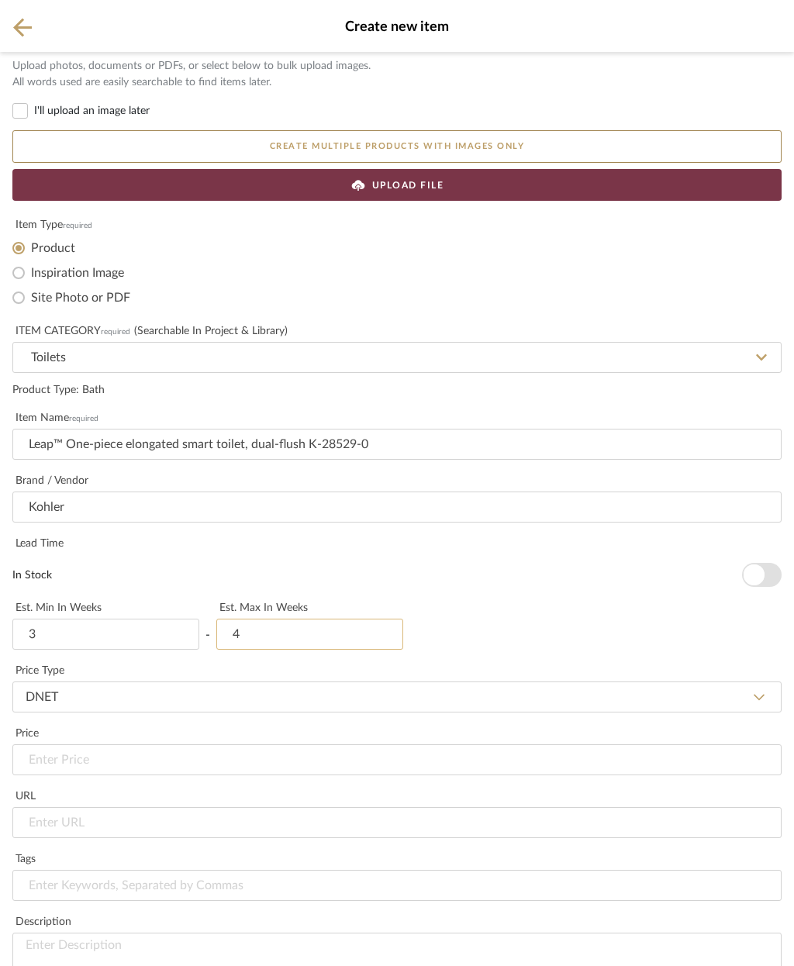
type input "4"
click at [229, 807] on input "url" at bounding box center [396, 822] width 769 height 31
type input "$2,166.64"
click at [131, 807] on input "url" at bounding box center [396, 822] width 769 height 31
click at [60, 807] on input "url" at bounding box center [396, 822] width 769 height 31
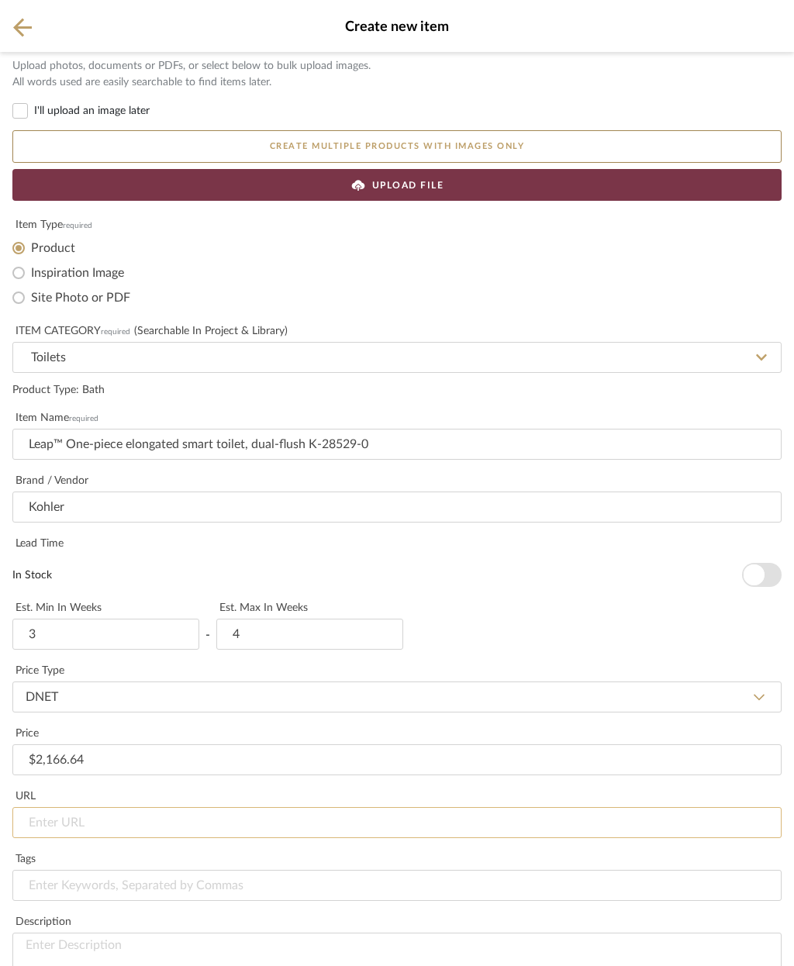
paste input "[URL][DOMAIN_NAME]"
type input "[URL][DOMAIN_NAME]"
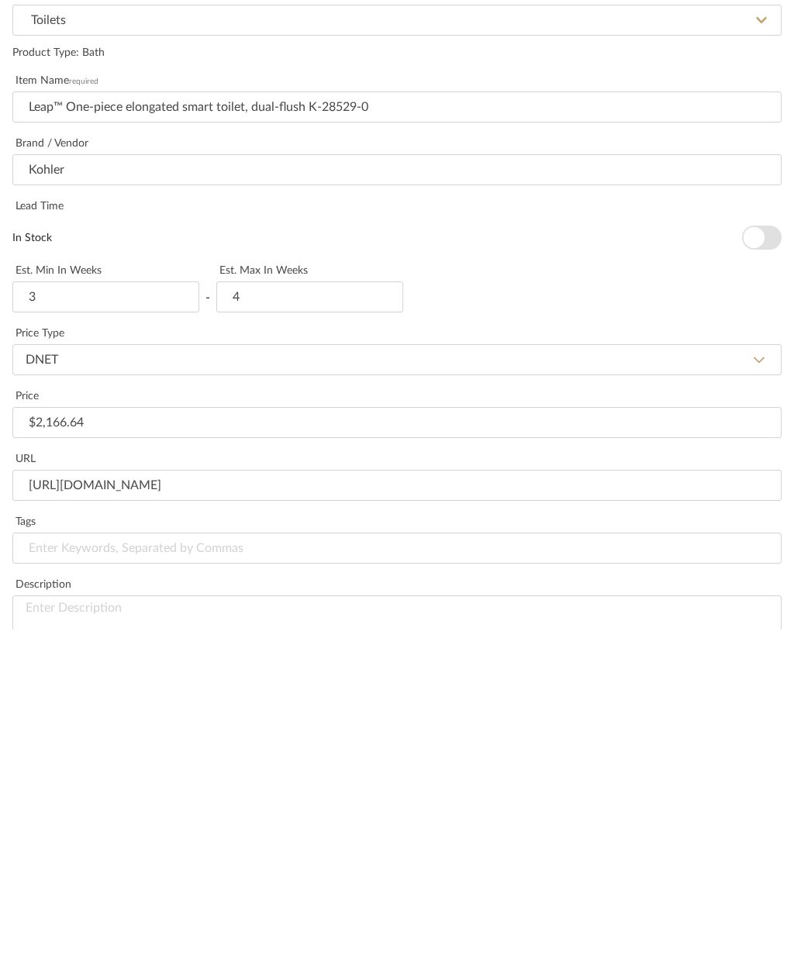
paste input "Overall HeightTooltip 20" in. Overall WidthTooltip 14-1/2" in. Overall DepthToo…"
type input "Overall HeightTooltip 20" in. Overall WidthTooltip 14-1/2" in. Overall DepthToo…"
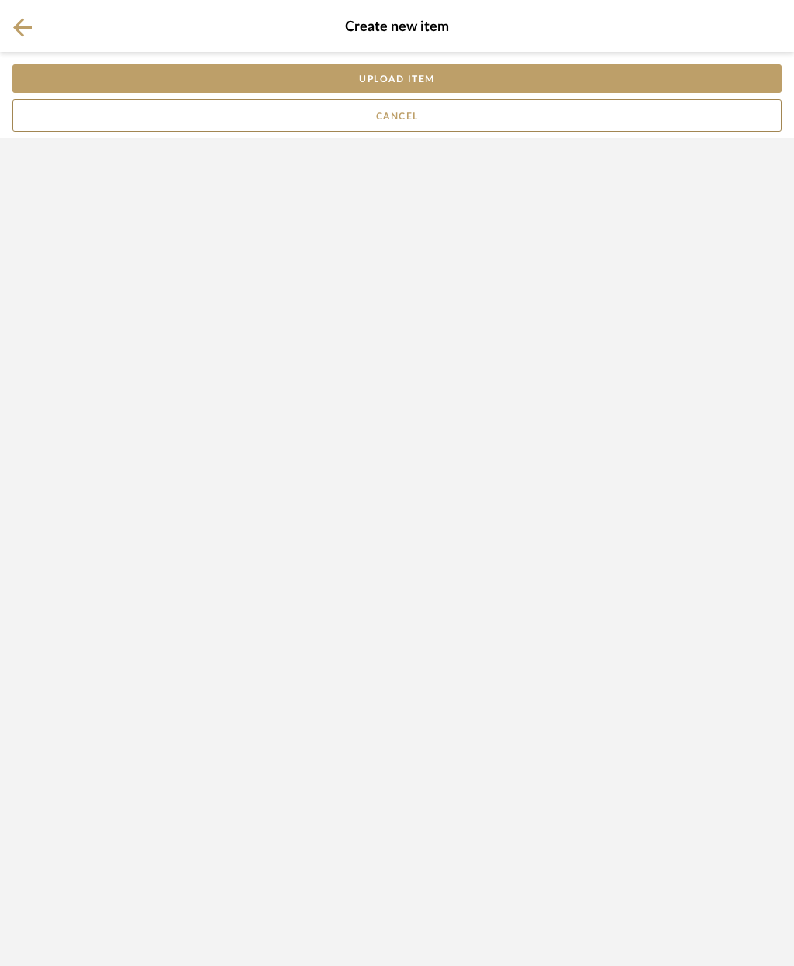
scroll to position [0, 0]
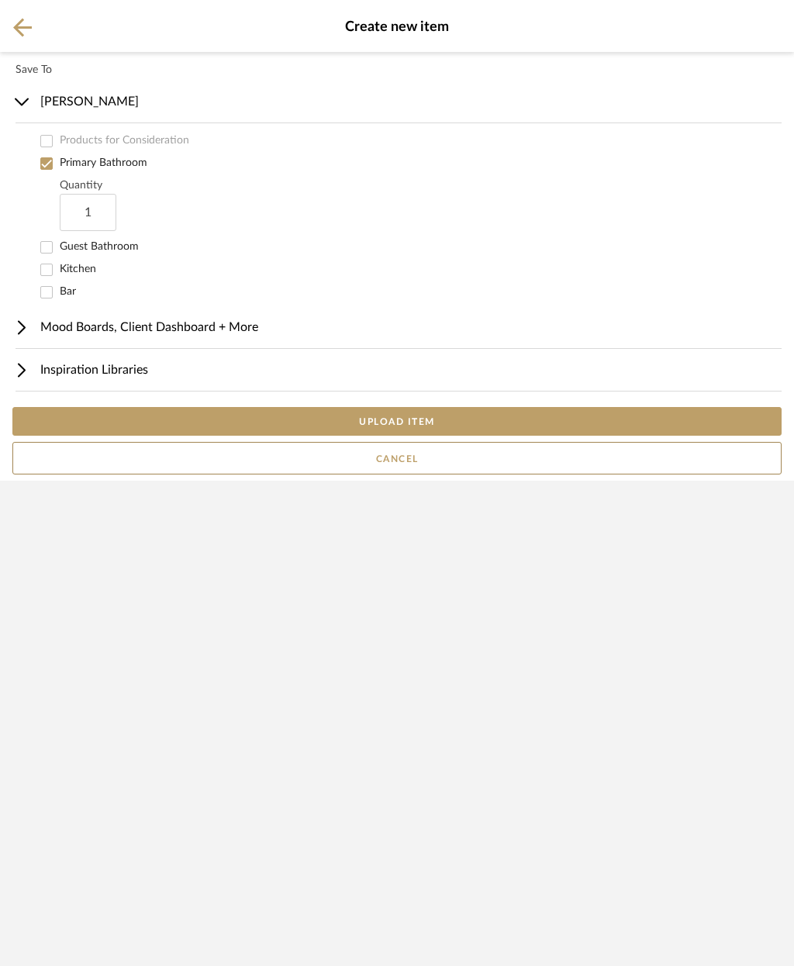
click at [465, 436] on button "UPLOAD ITEM" at bounding box center [396, 421] width 769 height 29
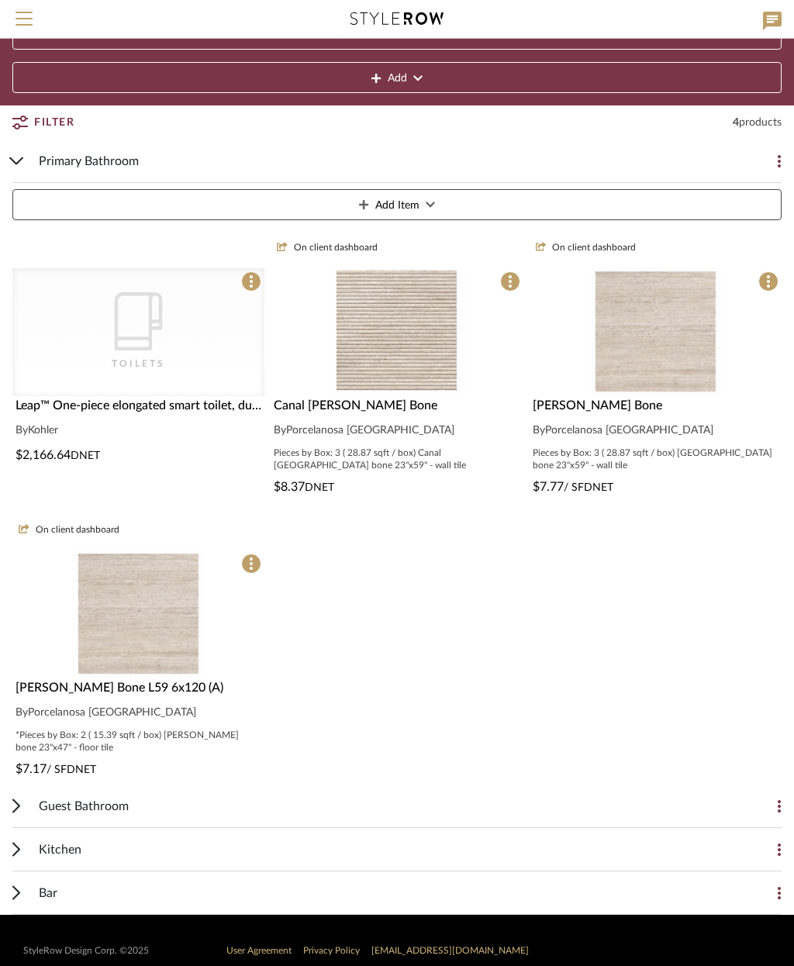
scroll to position [121, 0]
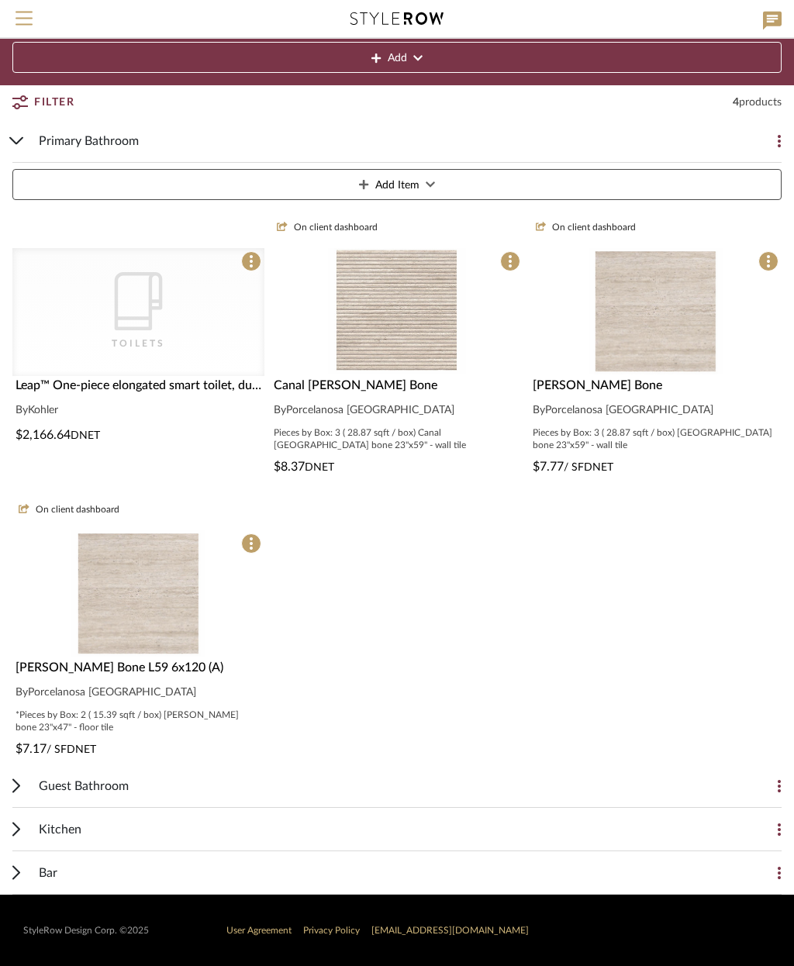
click at [258, 257] on span at bounding box center [251, 262] width 20 height 20
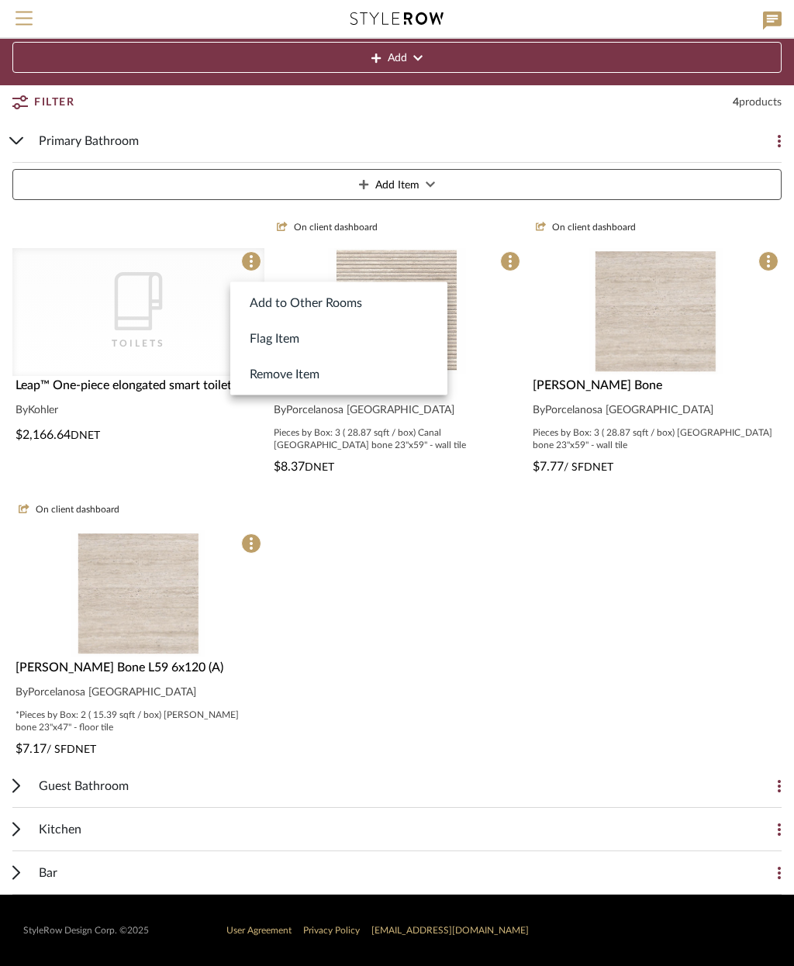
scroll to position [122, 0]
click at [147, 324] on div at bounding box center [397, 483] width 794 height 966
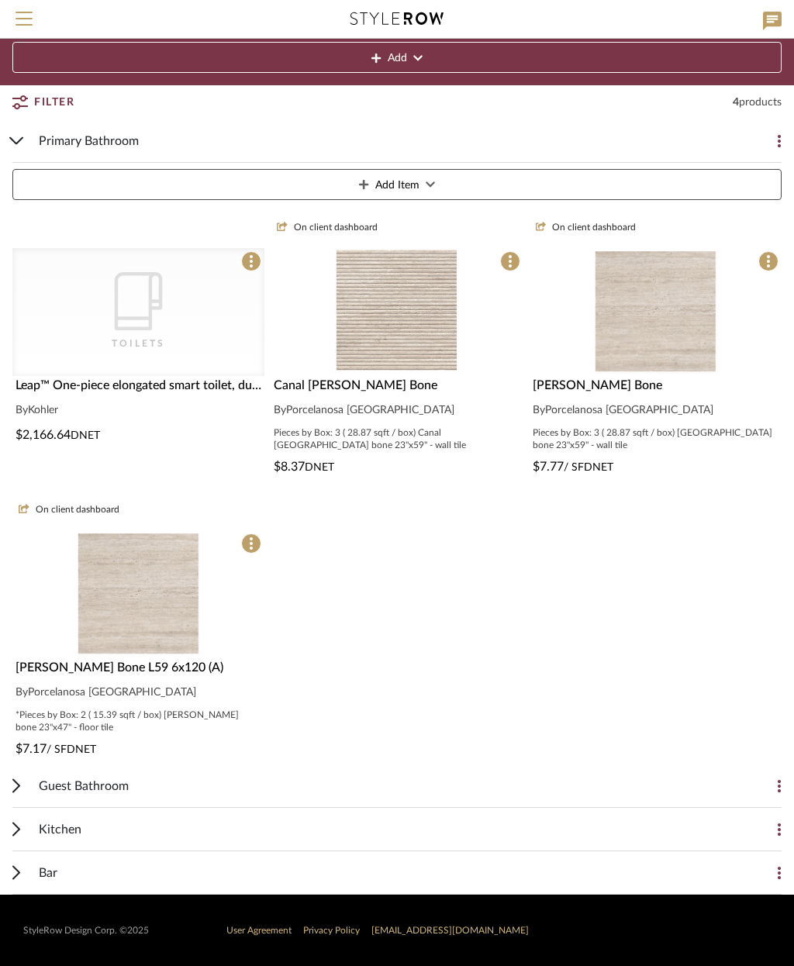
click at [145, 382] on span "Leap™ One-piece elongated smart toilet, dual-flush K-28529-0" at bounding box center [186, 385] width 341 height 12
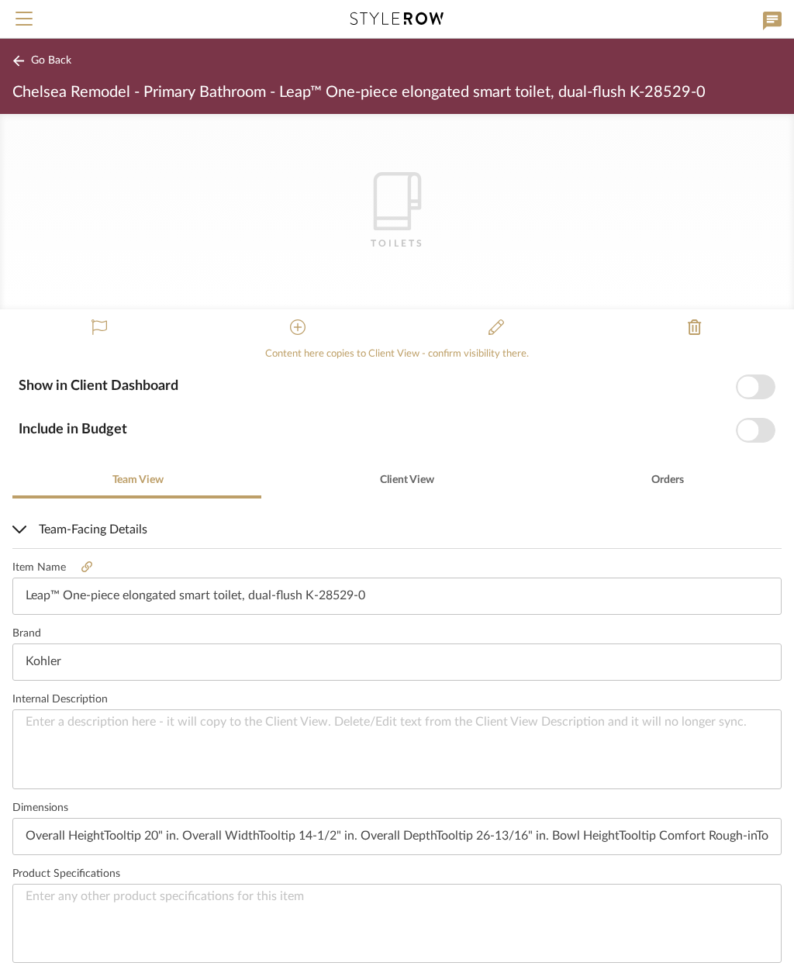
click at [390, 205] on icon "CategoryIconBath" at bounding box center [397, 201] width 58 height 58
click at [297, 326] on icon at bounding box center [298, 328] width 16 height 16
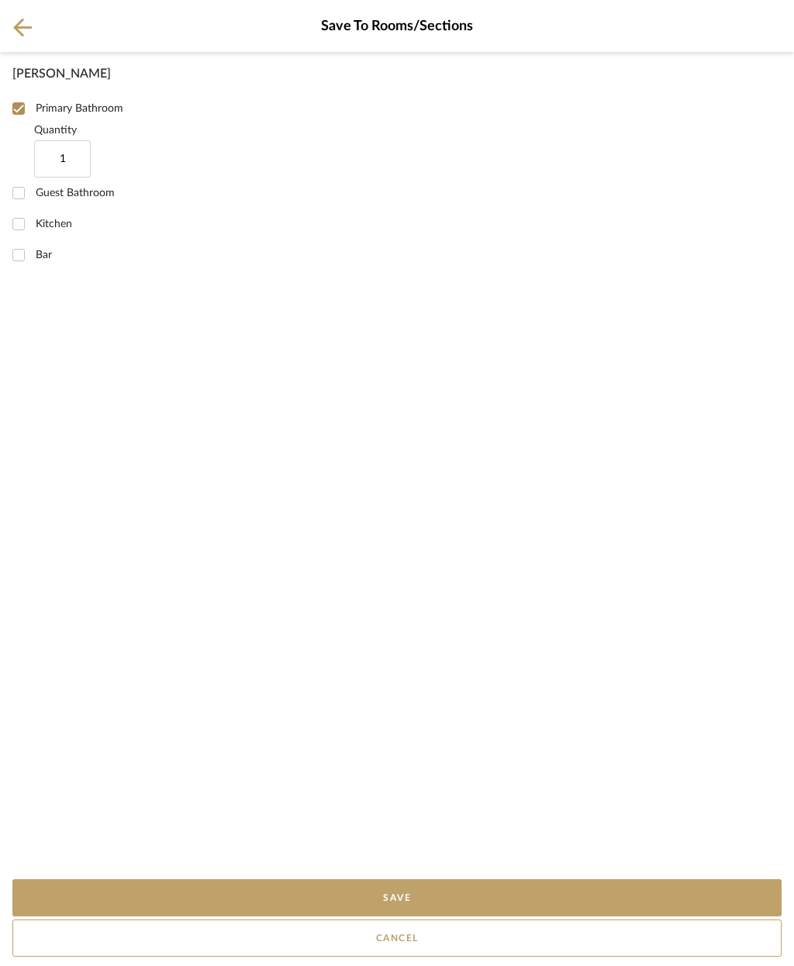
click at [20, 24] on icon at bounding box center [22, 27] width 19 height 19
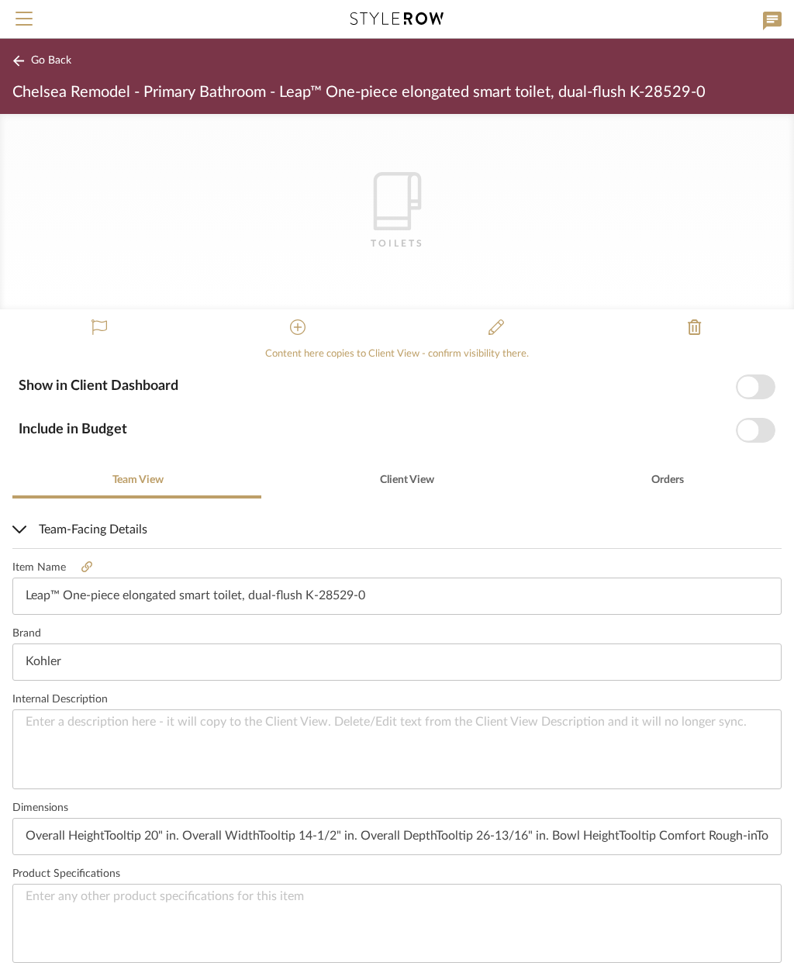
click at [412, 223] on icon "CategoryIconBath" at bounding box center [397, 201] width 58 height 58
click at [47, 57] on span "Go Back" at bounding box center [51, 60] width 40 height 13
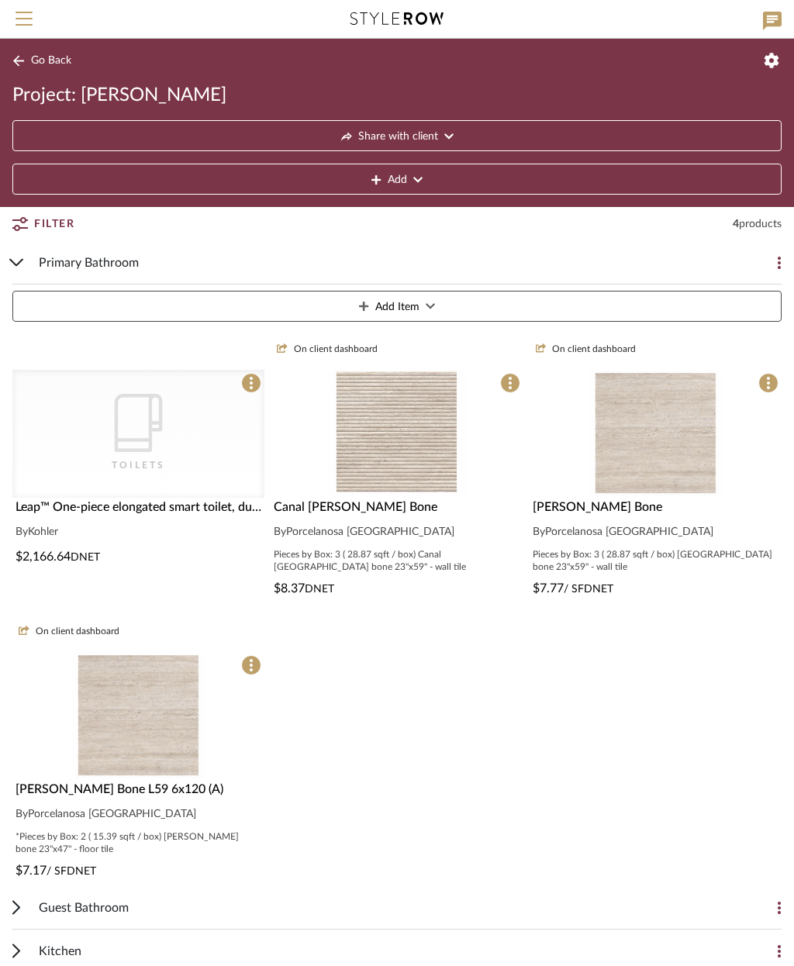
scroll to position [122, 0]
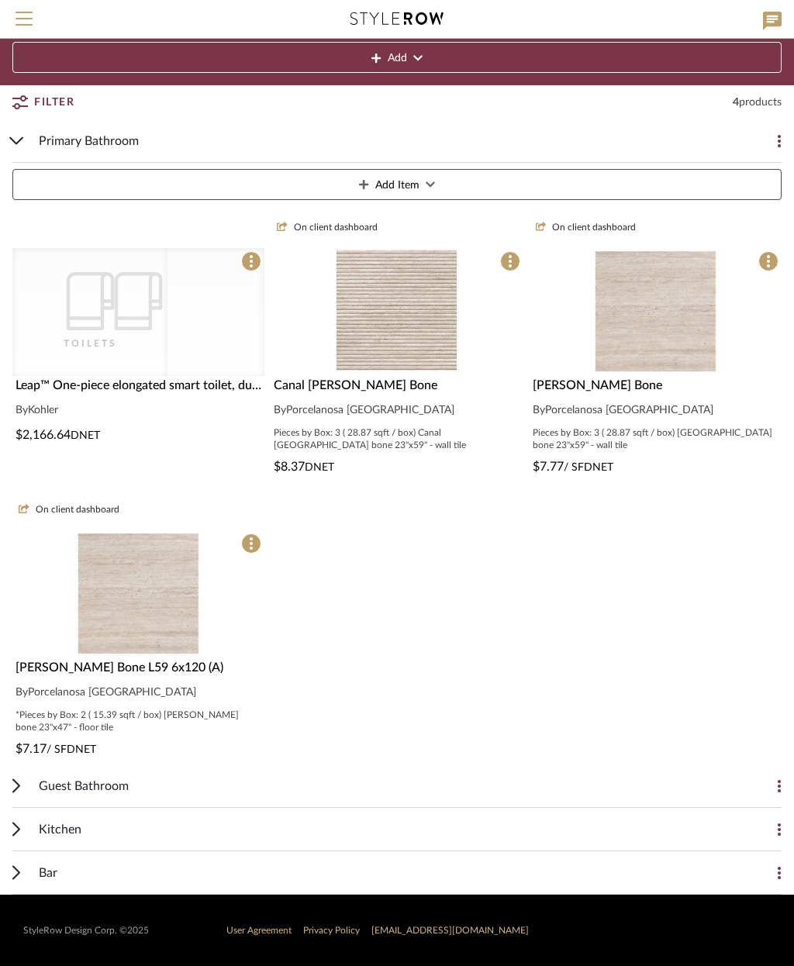
click at [167, 342] on div "Toilets" at bounding box center [138, 344] width 155 height 16
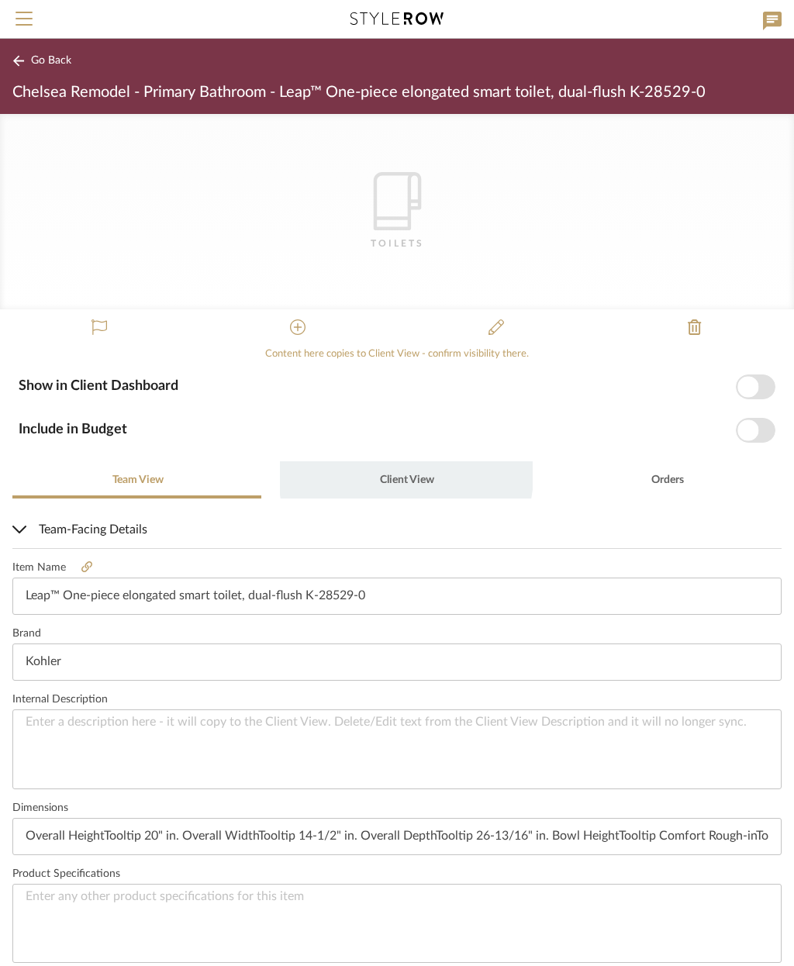
click at [401, 475] on span "Client View" at bounding box center [407, 480] width 54 height 11
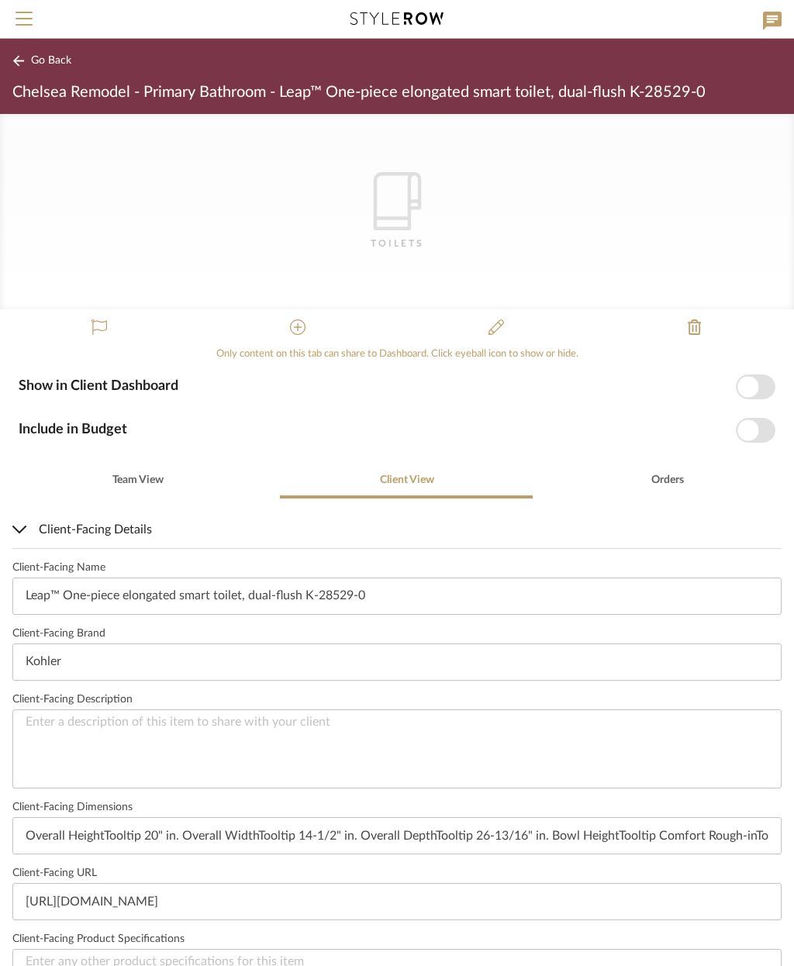
click at [755, 376] on span "button" at bounding box center [756, 387] width 40 height 25
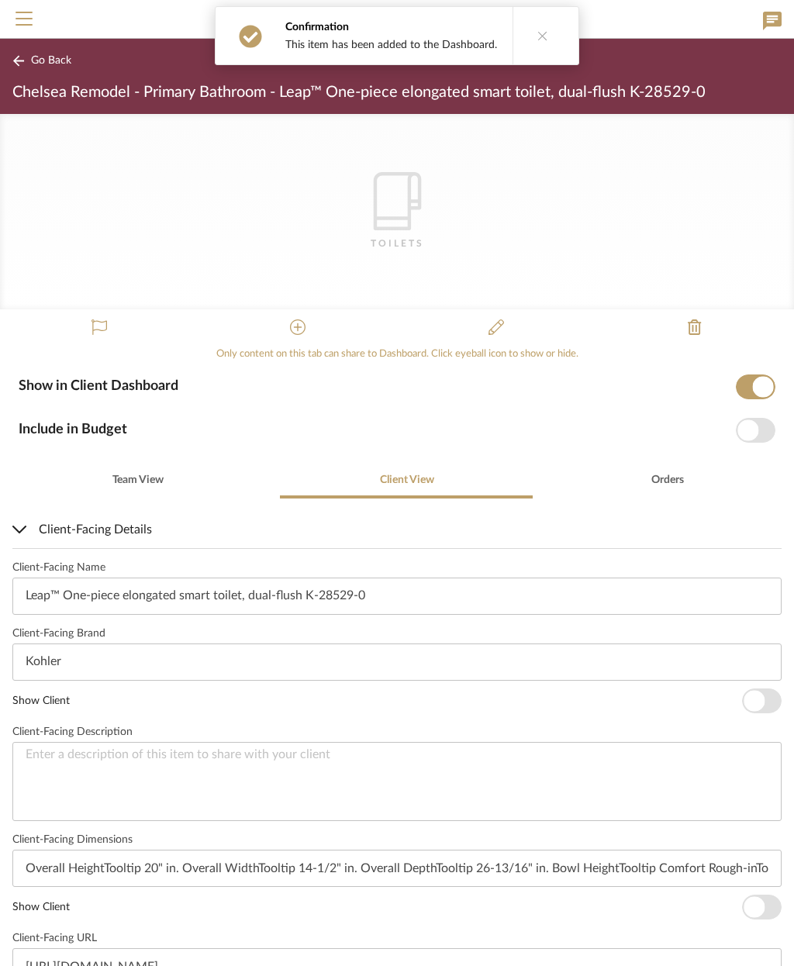
click at [756, 427] on span "button" at bounding box center [748, 430] width 21 height 21
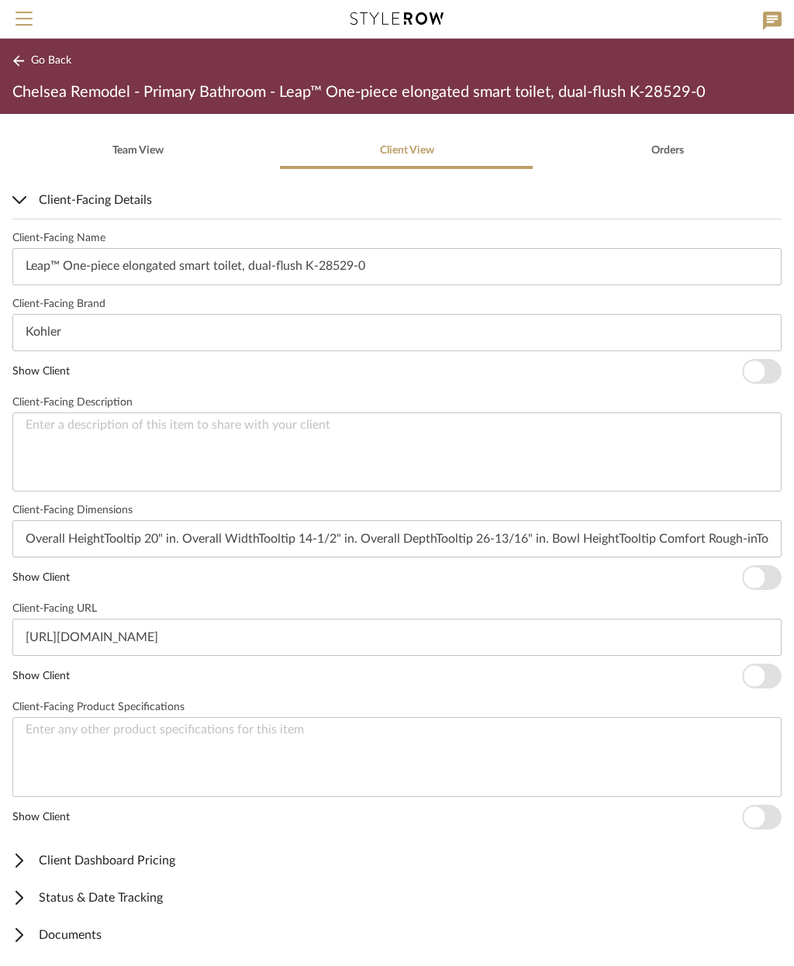
scroll to position [328, 0]
click at [105, 930] on span "Documents" at bounding box center [393, 937] width 763 height 19
click at [64, 933] on span "Documents" at bounding box center [393, 937] width 763 height 19
click at [76, 931] on span "Documents" at bounding box center [393, 937] width 763 height 19
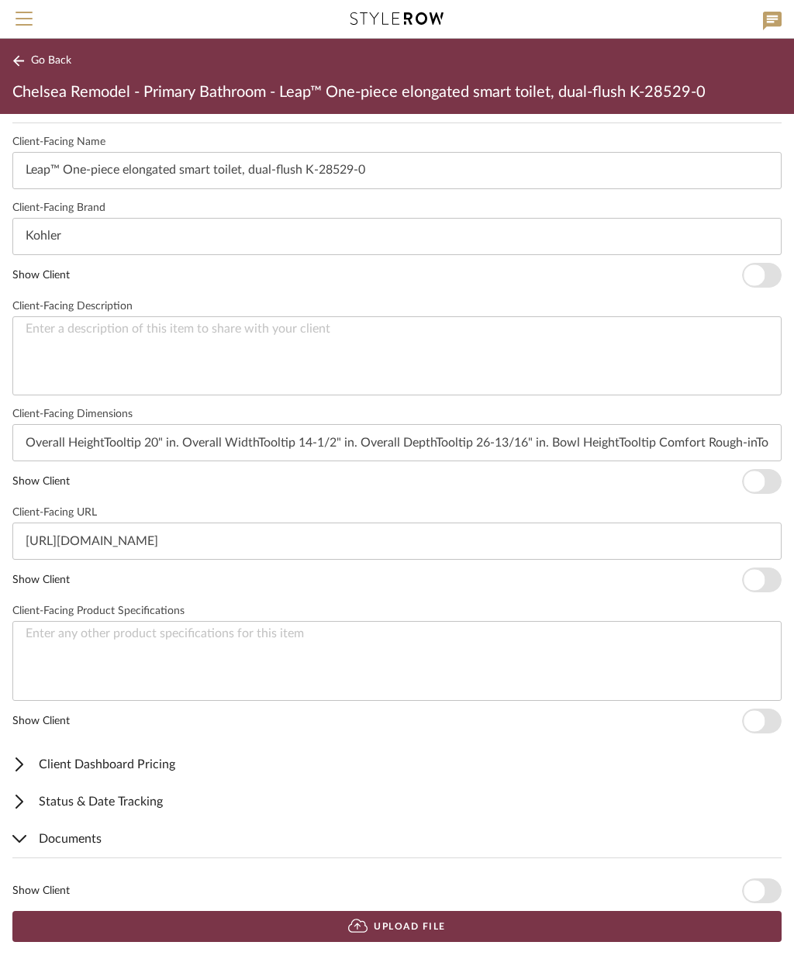
scroll to position [425, 0]
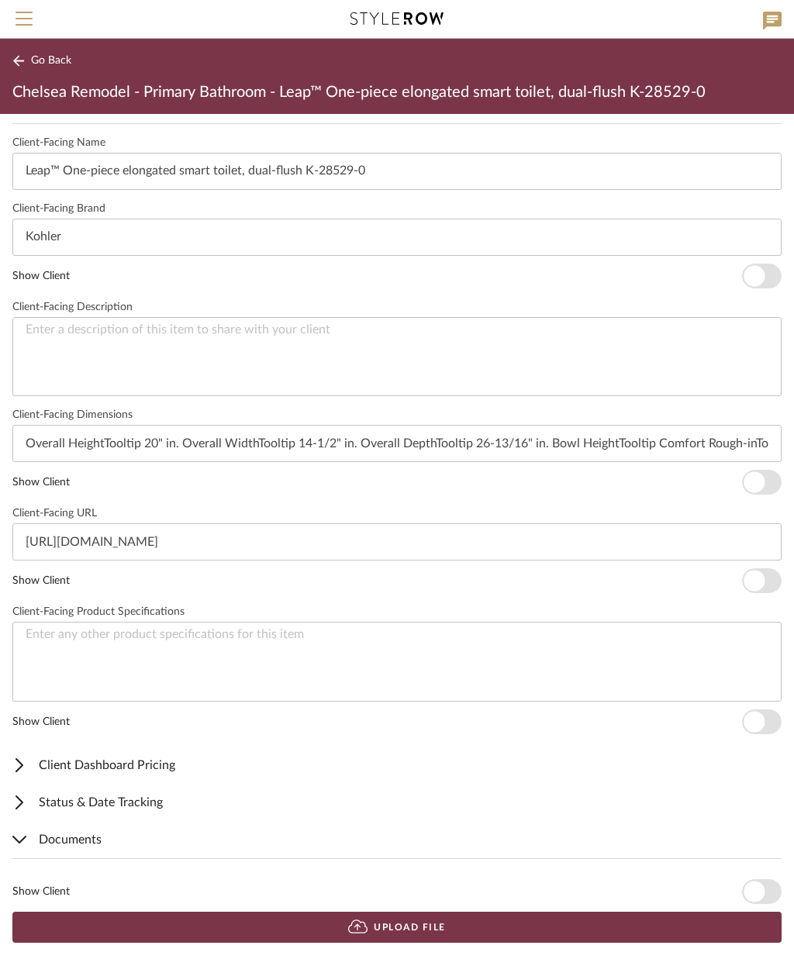
click at [459, 935] on button "Upload File" at bounding box center [396, 927] width 769 height 31
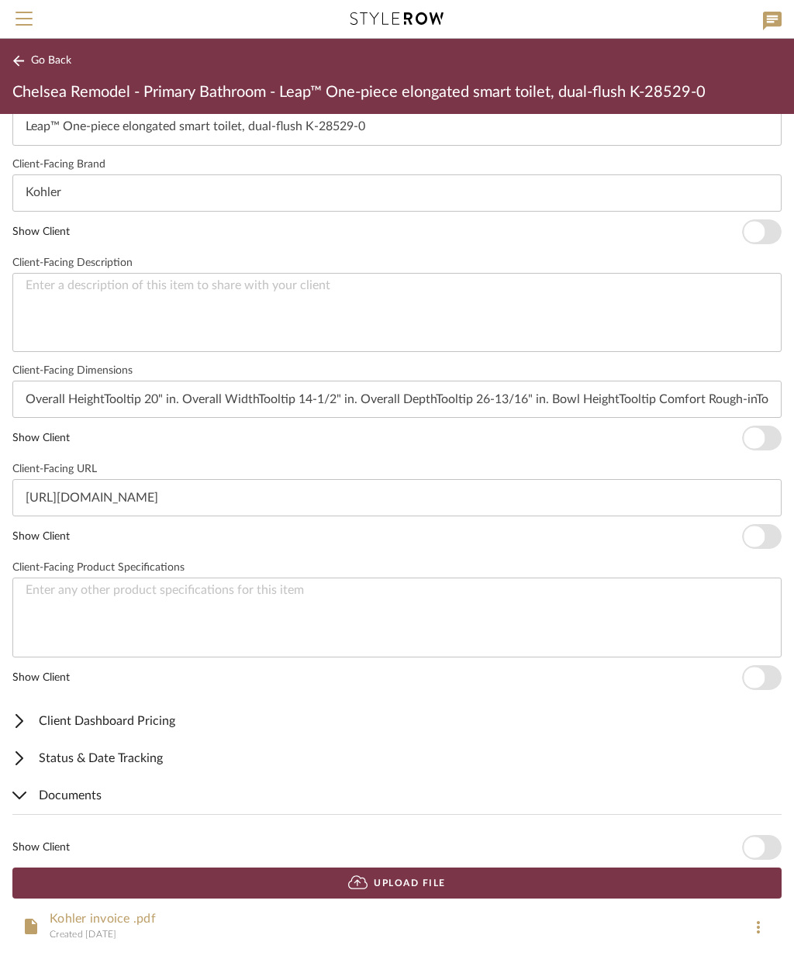
scroll to position [469, 0]
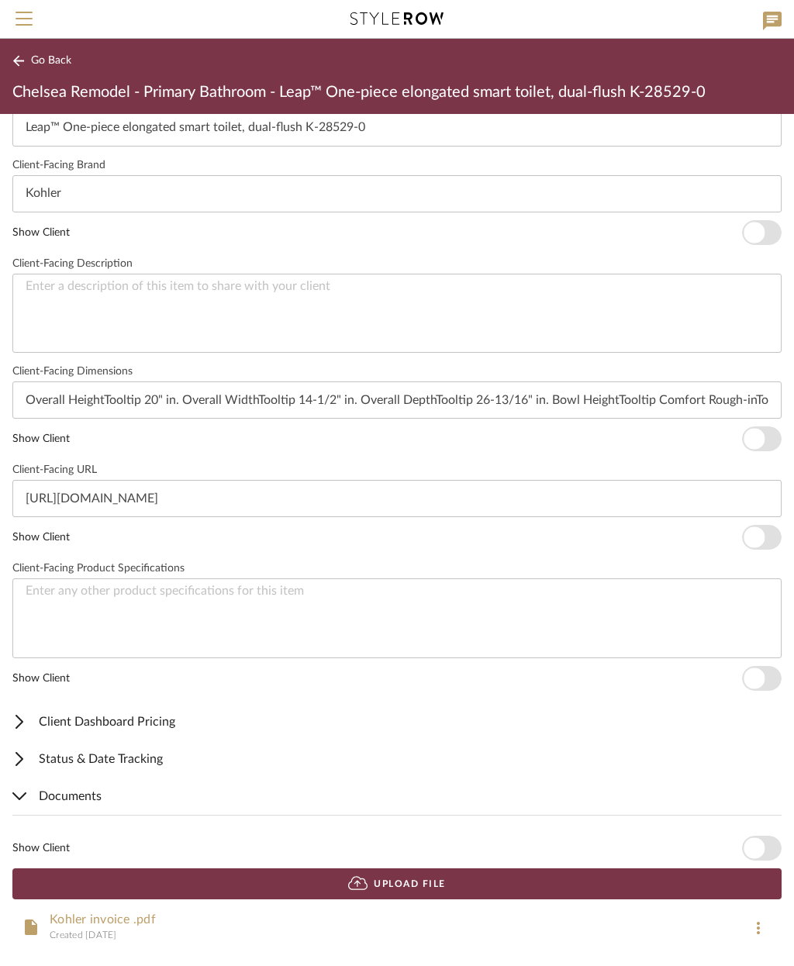
click at [178, 717] on span "Client Dashboard Pricing" at bounding box center [393, 722] width 763 height 19
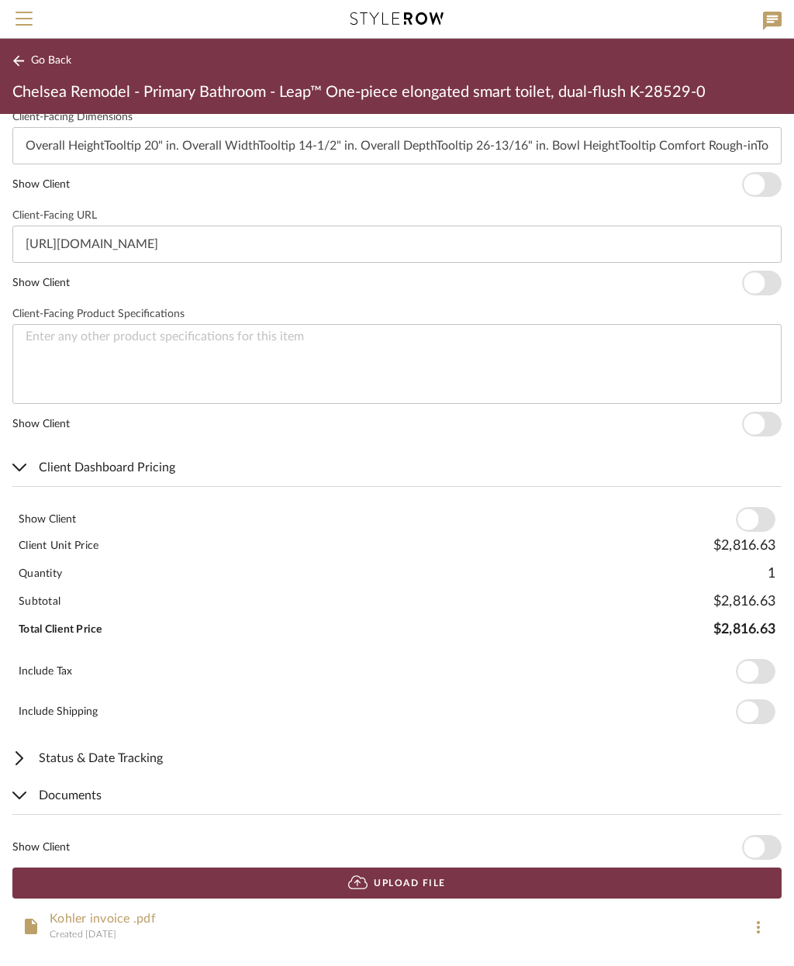
scroll to position [722, 0]
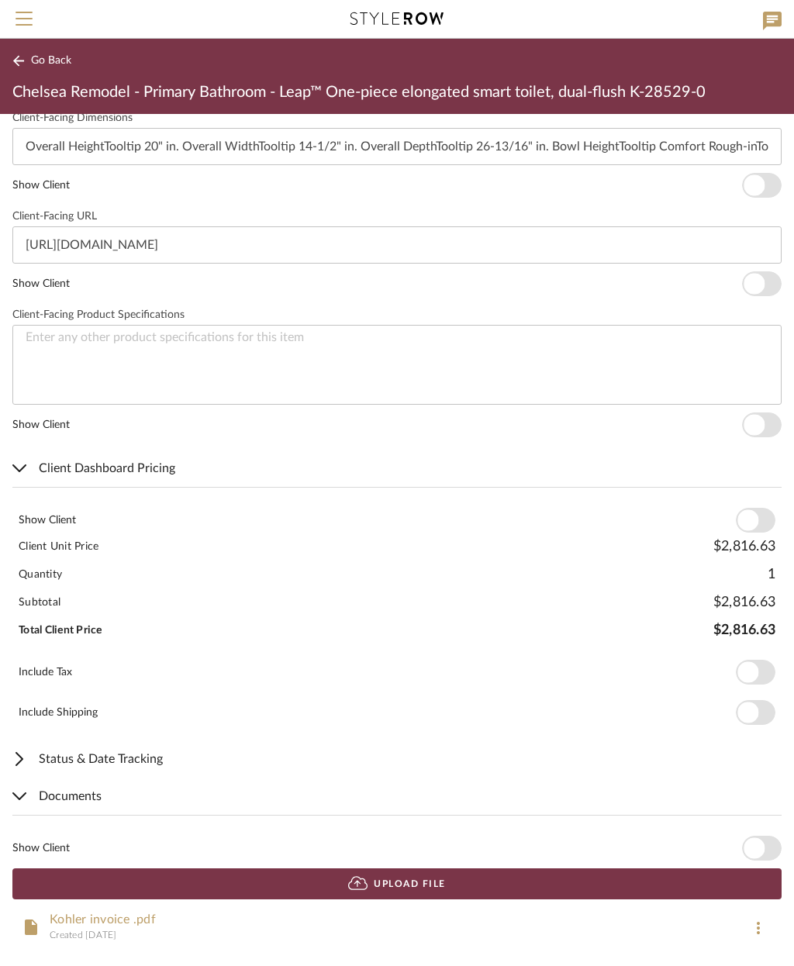
click at [148, 760] on span "Status & Date Tracking" at bounding box center [393, 759] width 763 height 19
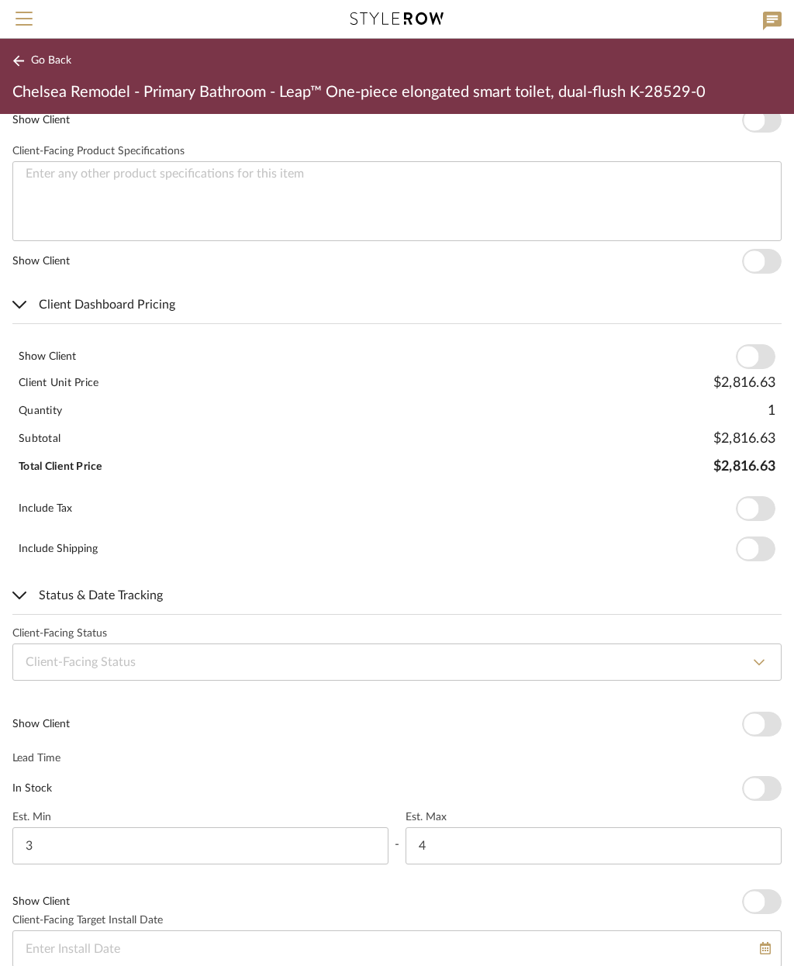
scroll to position [888, 0]
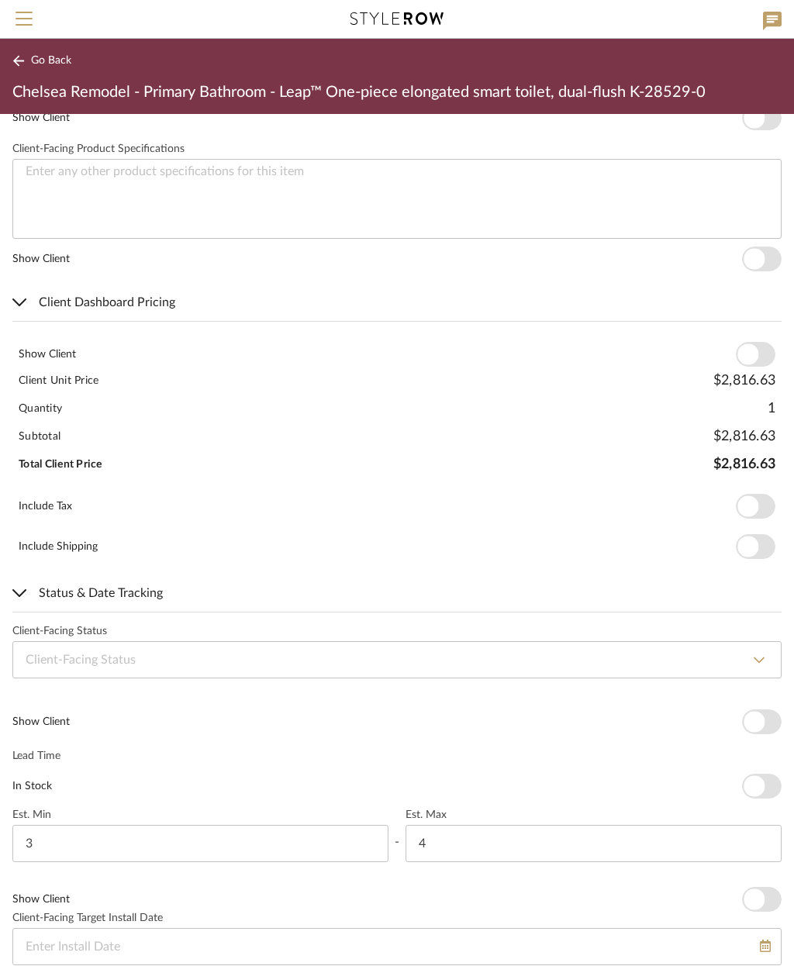
click at [325, 651] on select "None Needs Approval Approved Client to Order GC to Order Awaiting Payment Paid …" at bounding box center [396, 659] width 769 height 37
select select "5"
type input "Awaiting Payment"
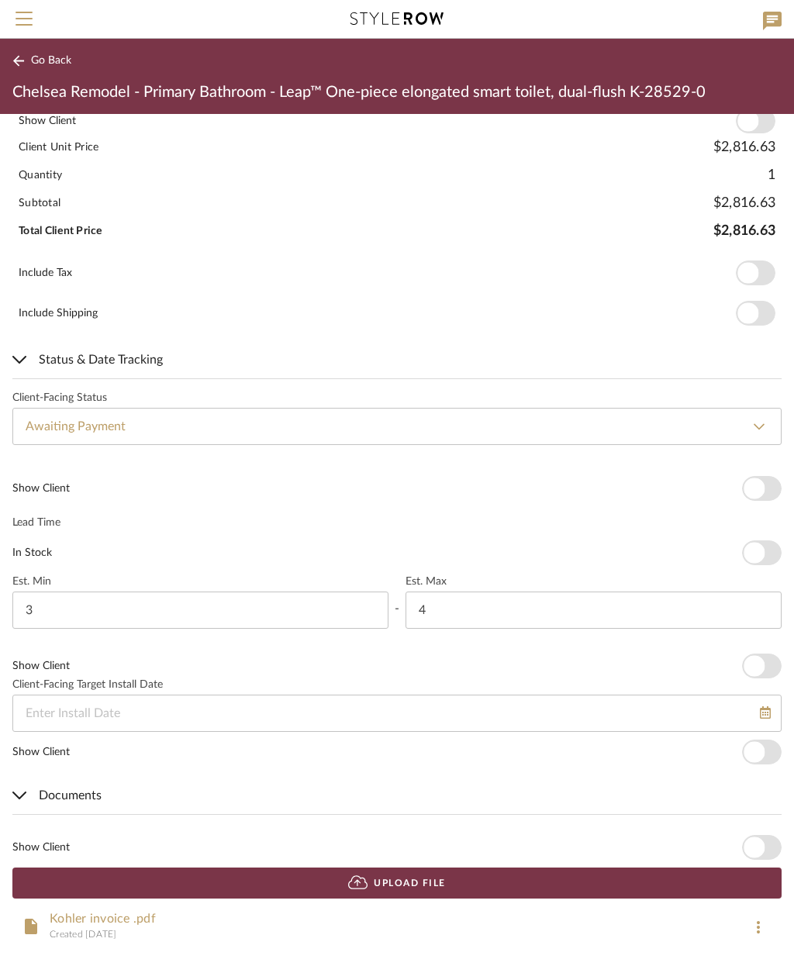
scroll to position [1121, 0]
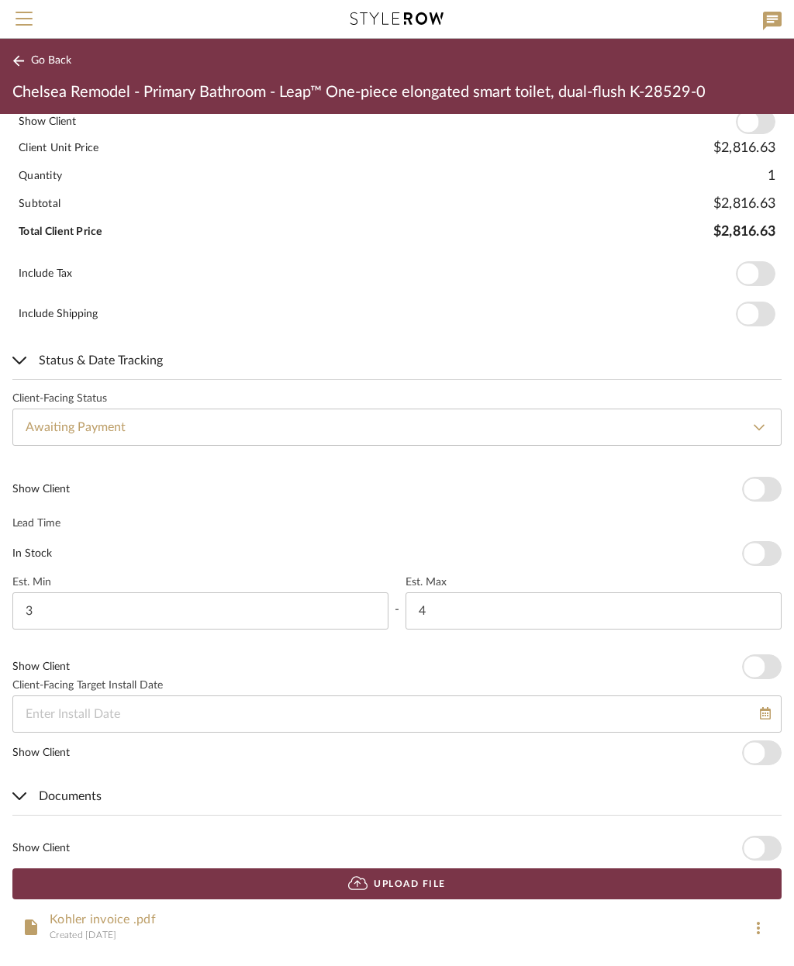
click at [382, 700] on div at bounding box center [396, 714] width 769 height 37
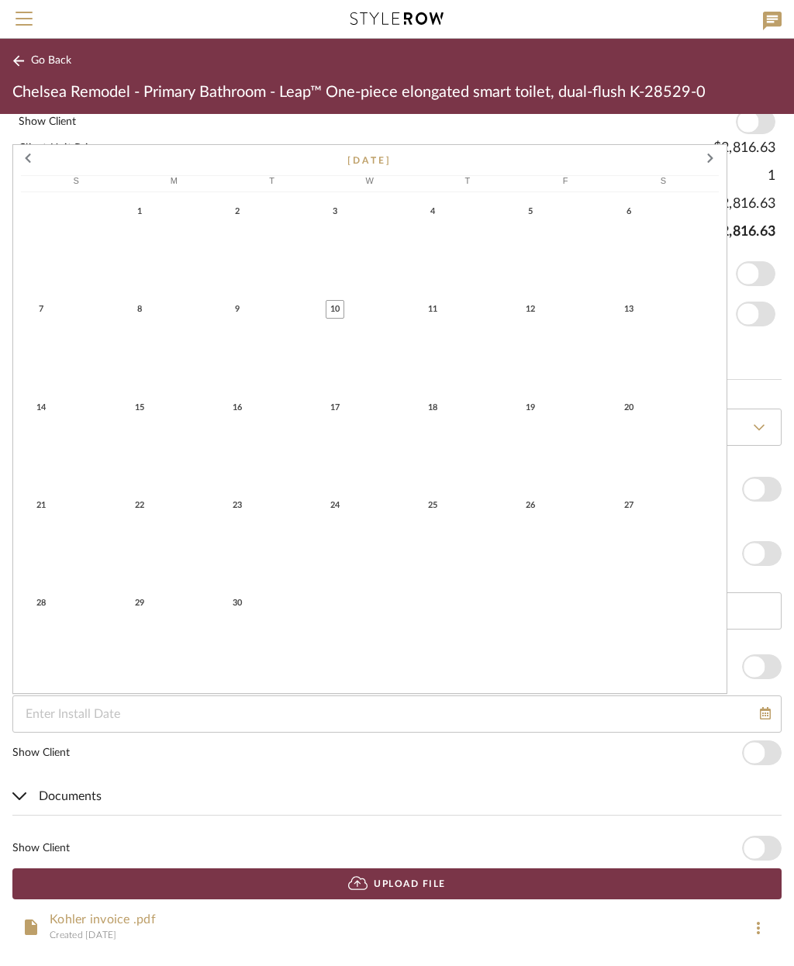
click at [711, 158] on span at bounding box center [711, 160] width 37 height 37
click at [703, 157] on span at bounding box center [711, 160] width 37 height 37
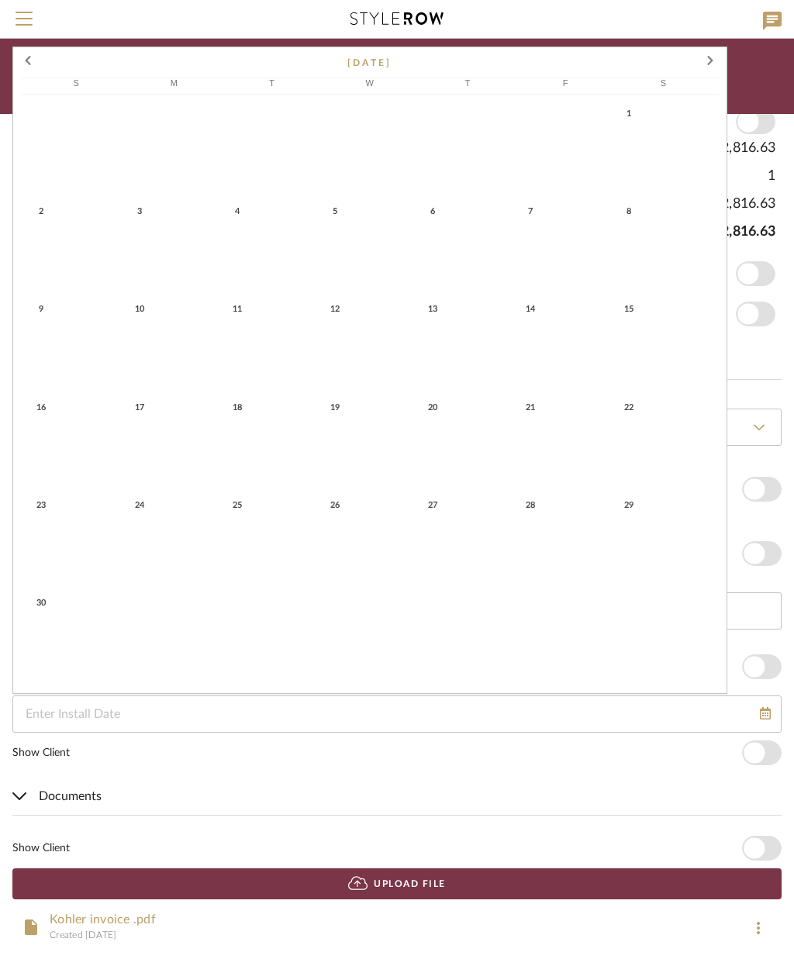
click at [624, 117] on span "1" at bounding box center [629, 114] width 19 height 19
type input "[DATE]"
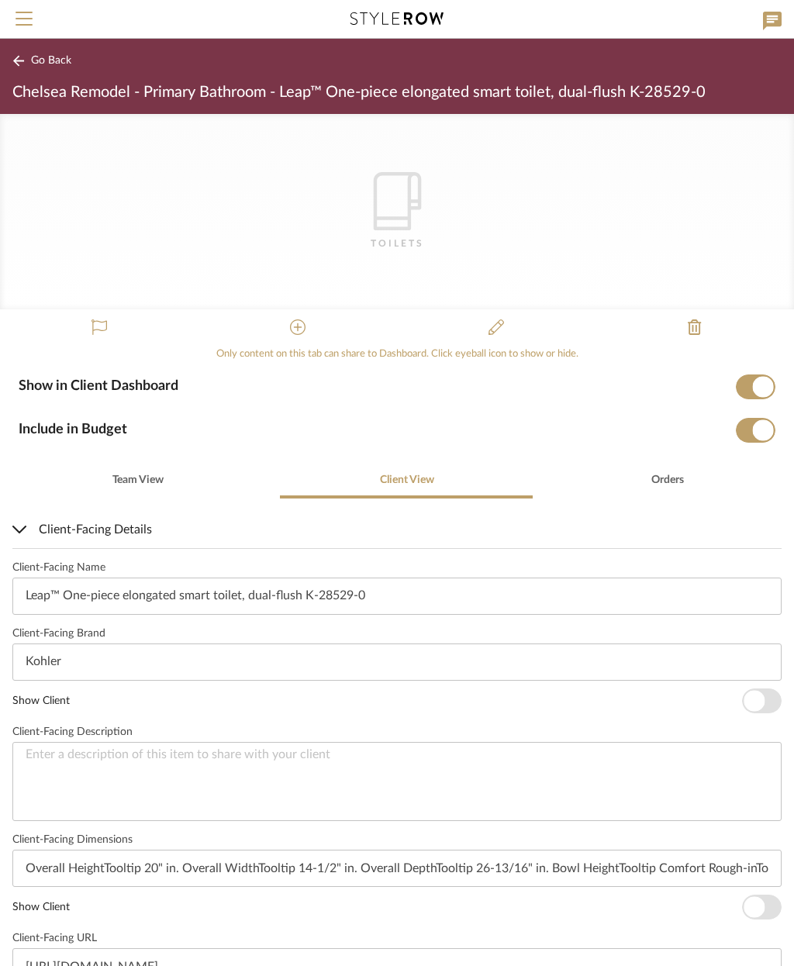
scroll to position [0, 0]
click at [381, 193] on icon "CategoryIconBath" at bounding box center [397, 201] width 58 height 58
click at [145, 475] on span "Team View" at bounding box center [137, 480] width 51 height 11
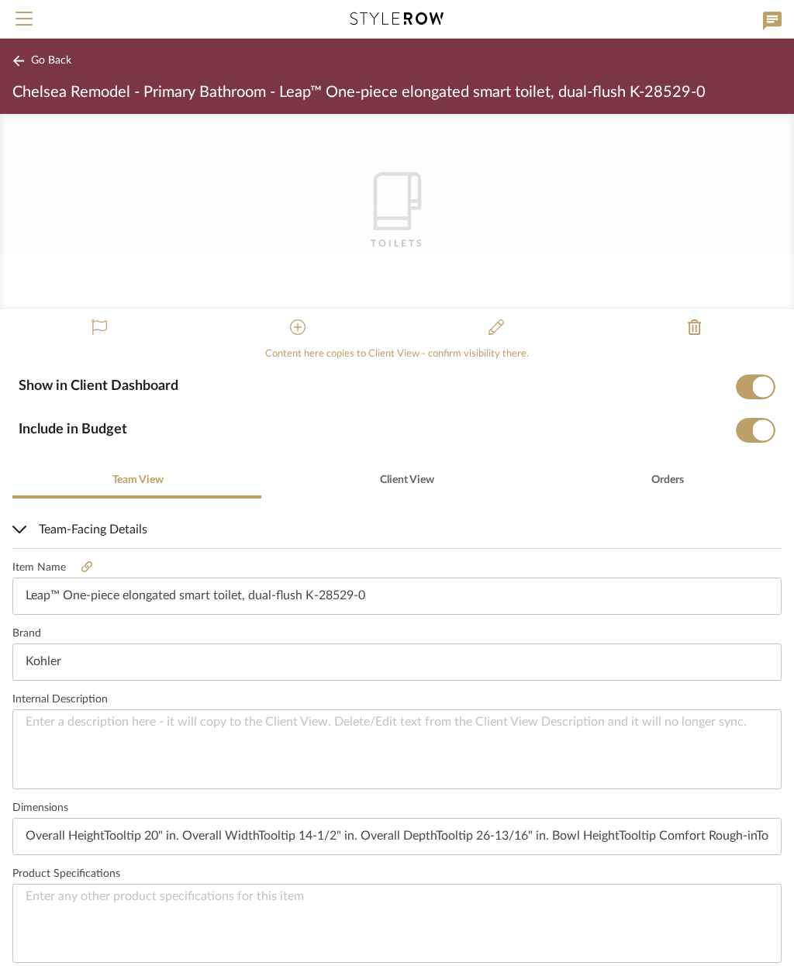
click at [50, 69] on button "Go Back" at bounding box center [44, 60] width 64 height 19
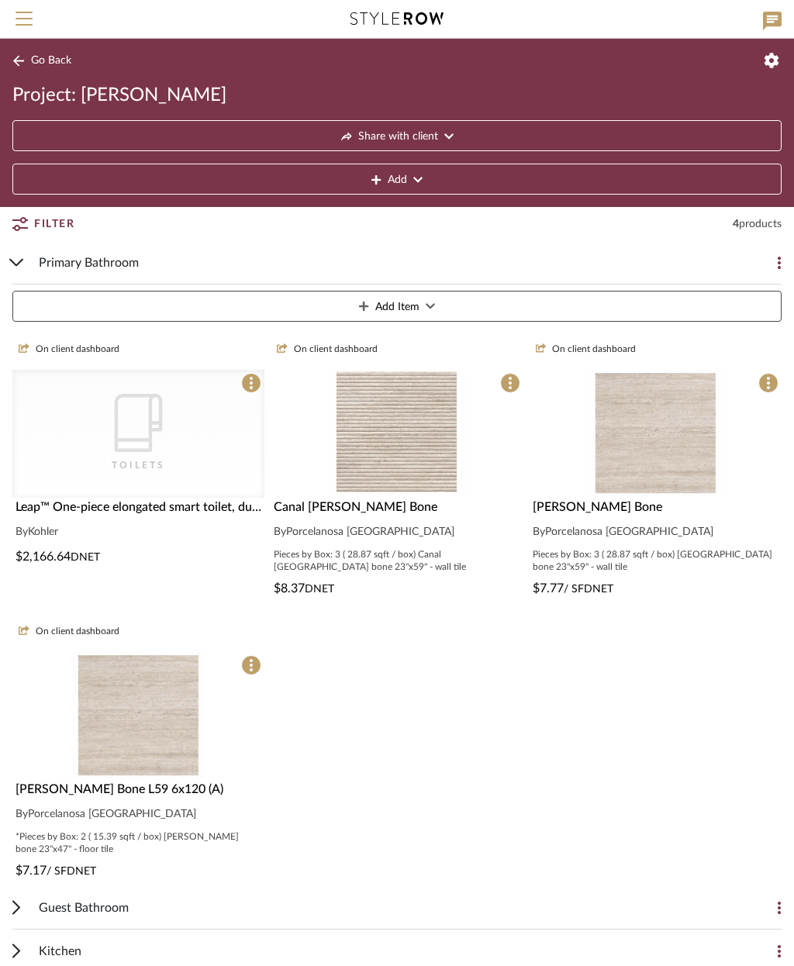
click at [215, 481] on div "CategoryIconBath Toilets" at bounding box center [138, 434] width 252 height 128
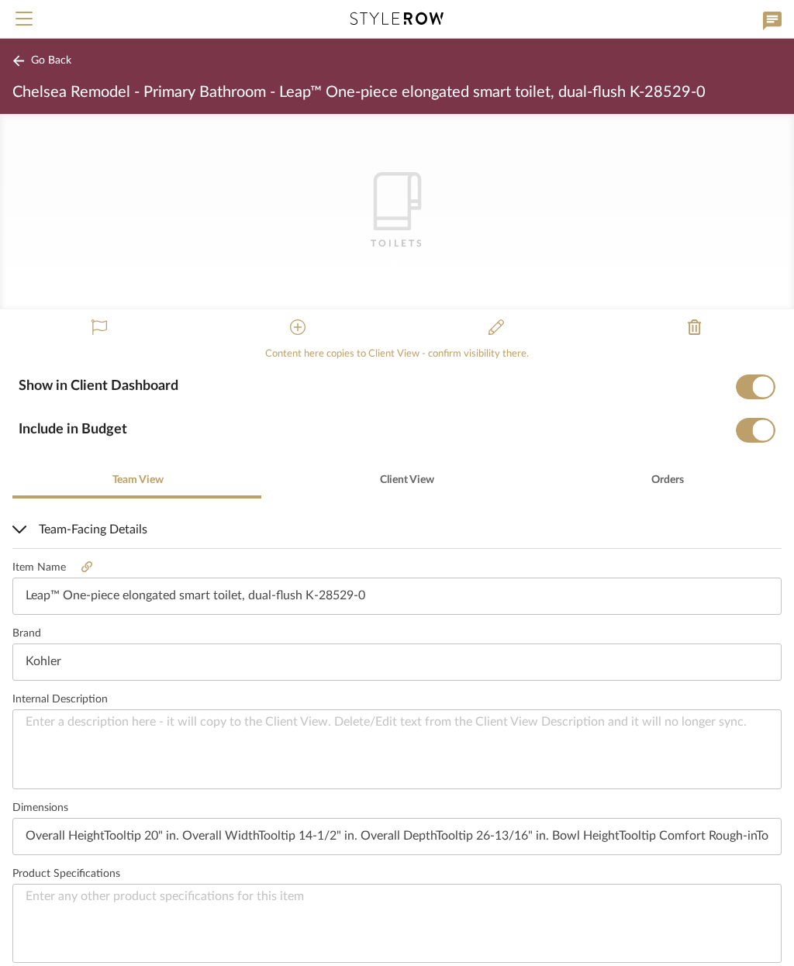
click at [296, 326] on icon at bounding box center [298, 328] width 16 height 16
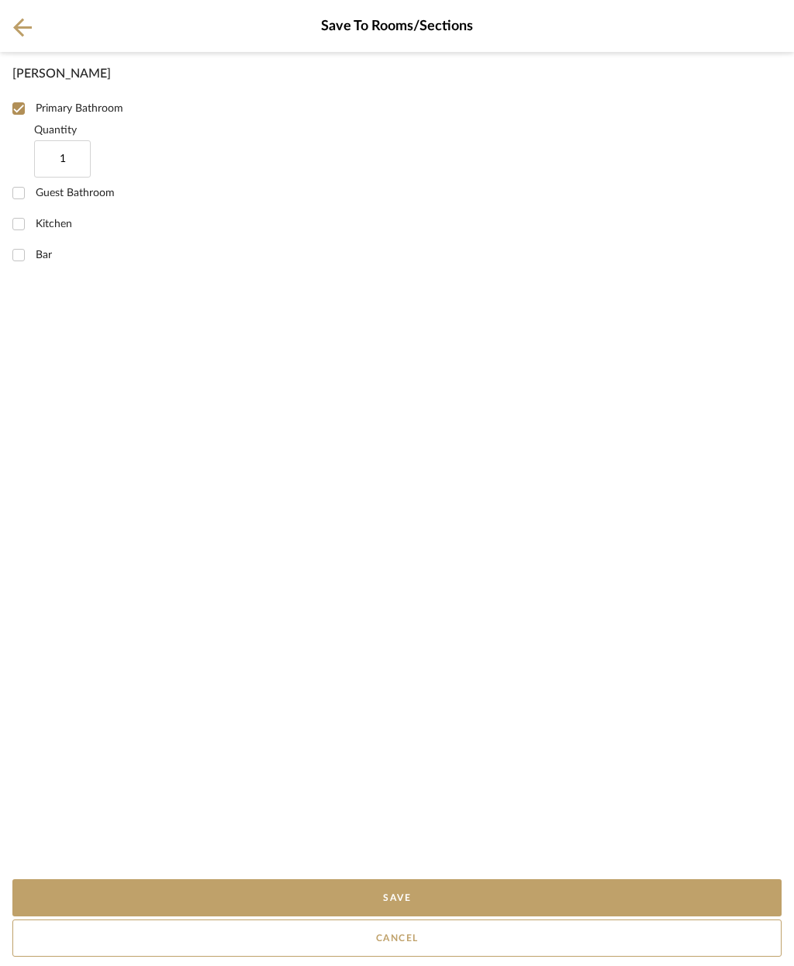
click at [445, 897] on button "Save" at bounding box center [396, 898] width 769 height 37
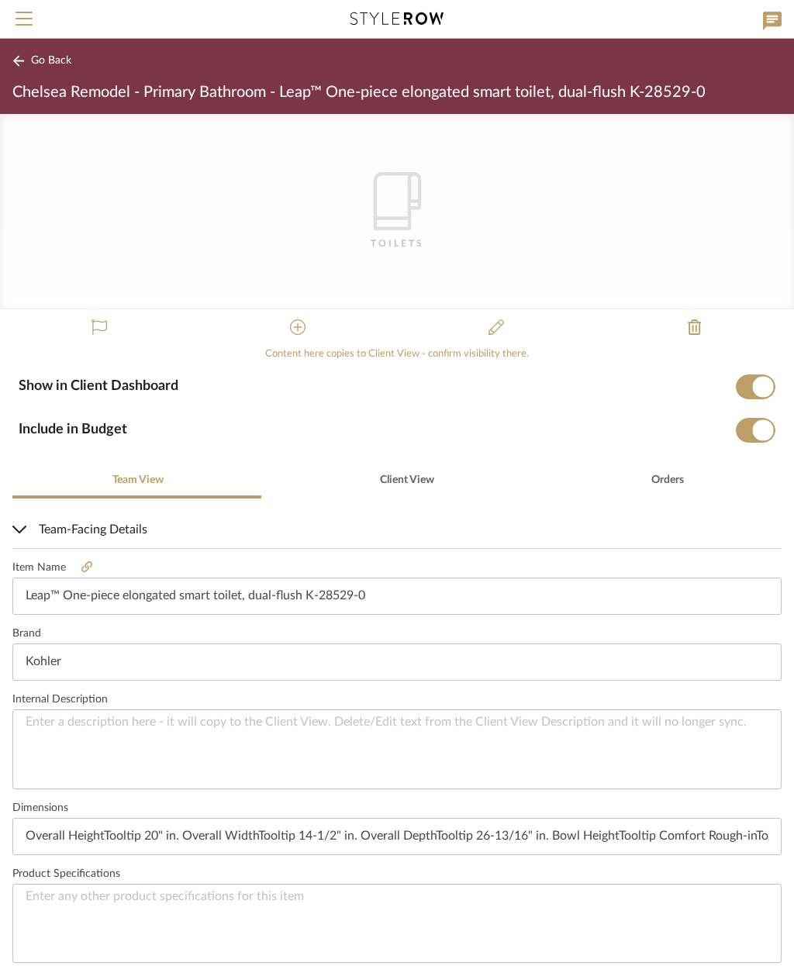
click at [505, 320] on button at bounding box center [496, 327] width 37 height 37
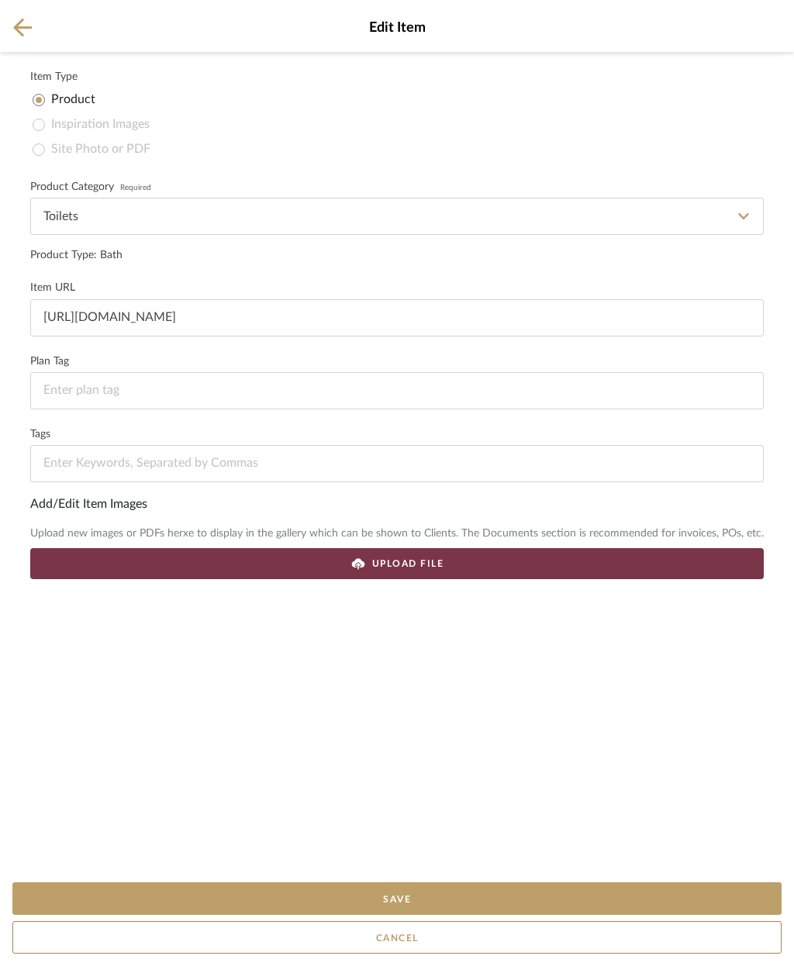
click at [471, 565] on div "UPLOAD FILE" at bounding box center [397, 563] width 734 height 31
click at [458, 887] on button "Save" at bounding box center [396, 899] width 769 height 33
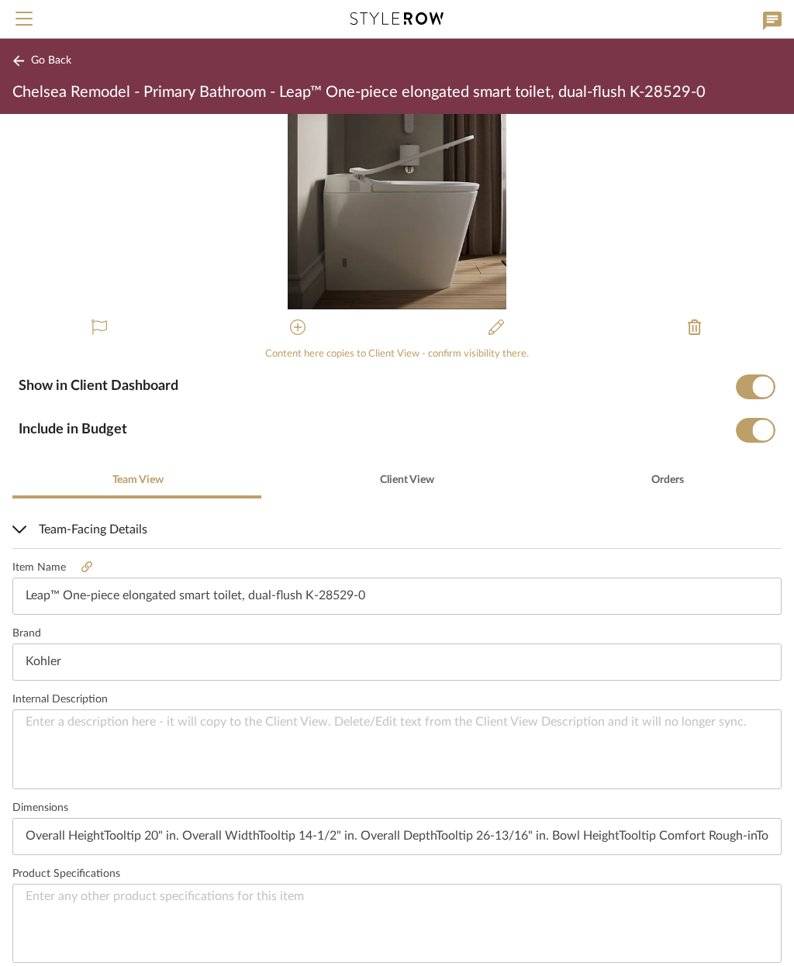
click at [44, 69] on button "Go Back" at bounding box center [44, 60] width 64 height 19
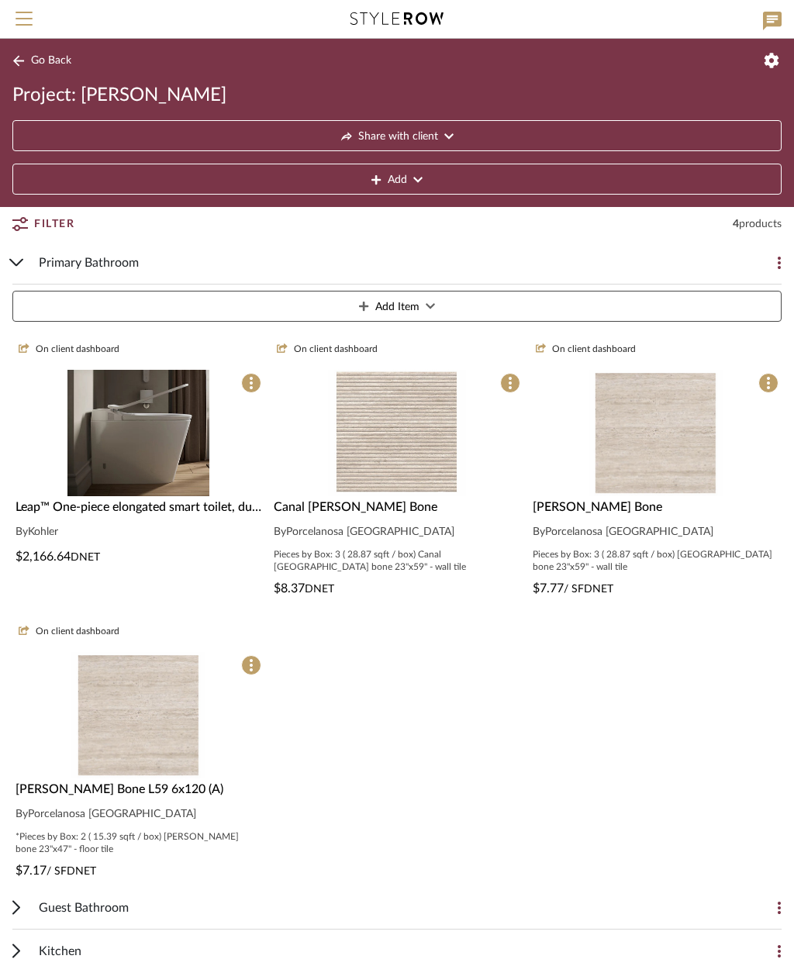
click at [510, 313] on button "Add Item" at bounding box center [396, 306] width 769 height 31
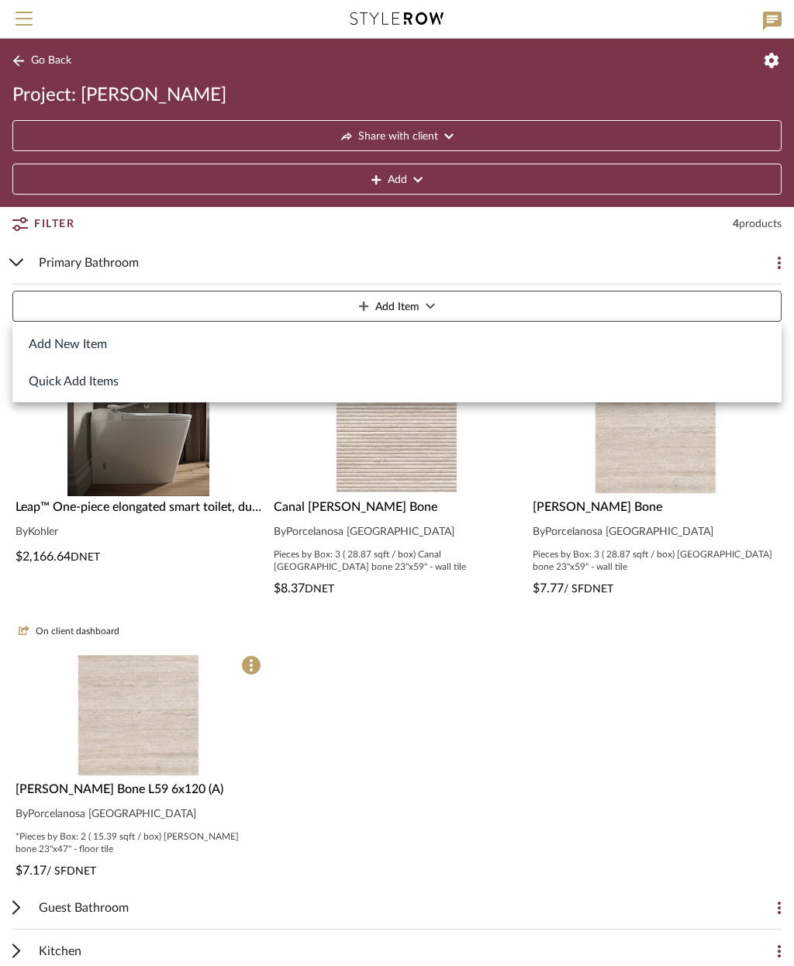
click at [87, 347] on button "Add New Item" at bounding box center [396, 343] width 769 height 37
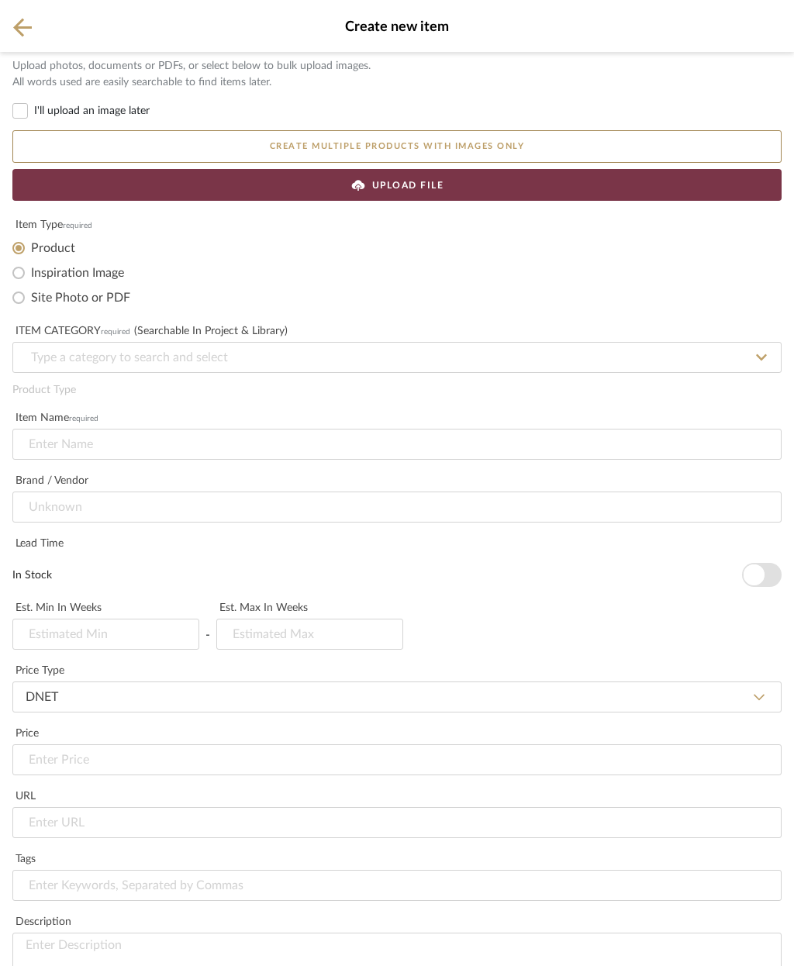
click at [475, 192] on div "UPLOAD FILE" at bounding box center [396, 185] width 769 height 32
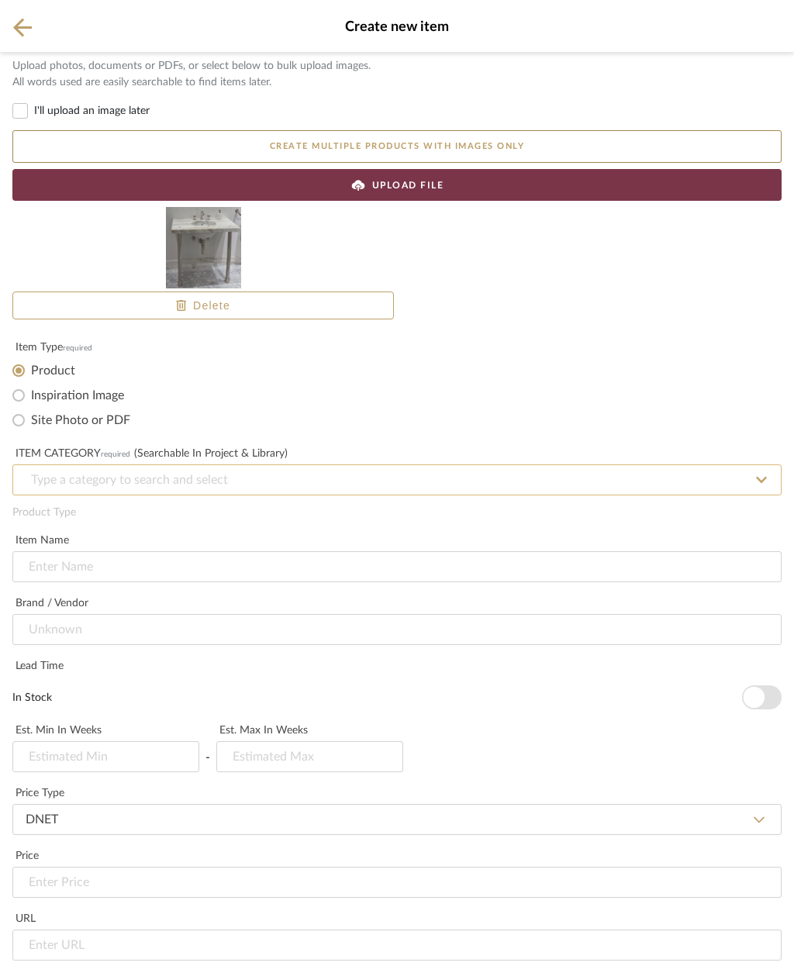
click at [202, 482] on input at bounding box center [396, 480] width 769 height 31
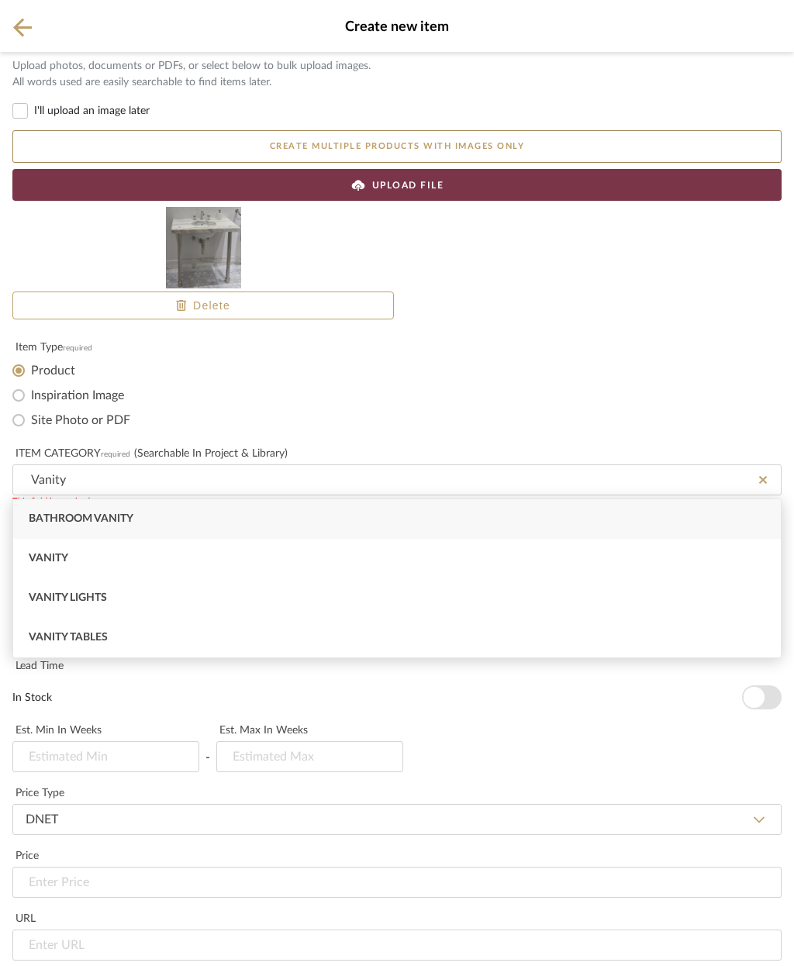
click at [202, 520] on div "Bathroom Vanity" at bounding box center [397, 520] width 768 height 40
type input "Bathroom Vanity"
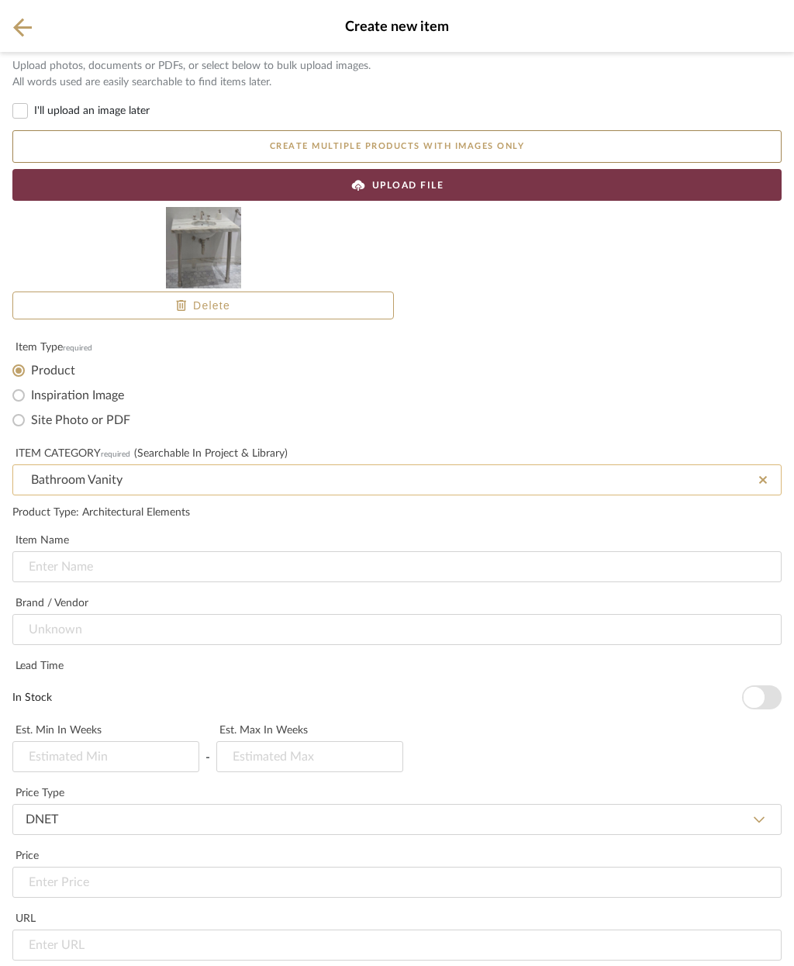
scroll to position [27, 0]
click at [103, 552] on input at bounding box center [396, 567] width 769 height 31
click at [54, 552] on input at bounding box center [396, 567] width 769 height 31
paste input "Opus Metal Round Single Two Leg Washstand 2 1/2" x 2 1/2" x 32 1/4" -"
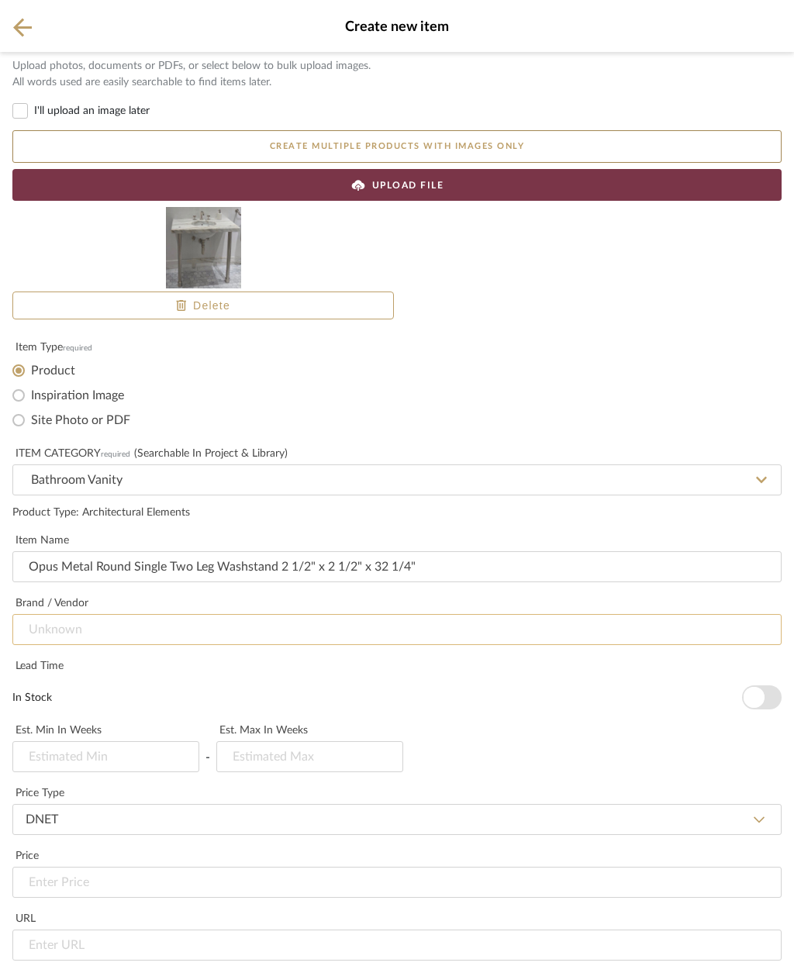
click at [127, 614] on input at bounding box center [396, 629] width 769 height 31
type input "Opus Metal Round Single Two Leg Washstand 2 1/2" x 2 1/2" x 32 1/4""
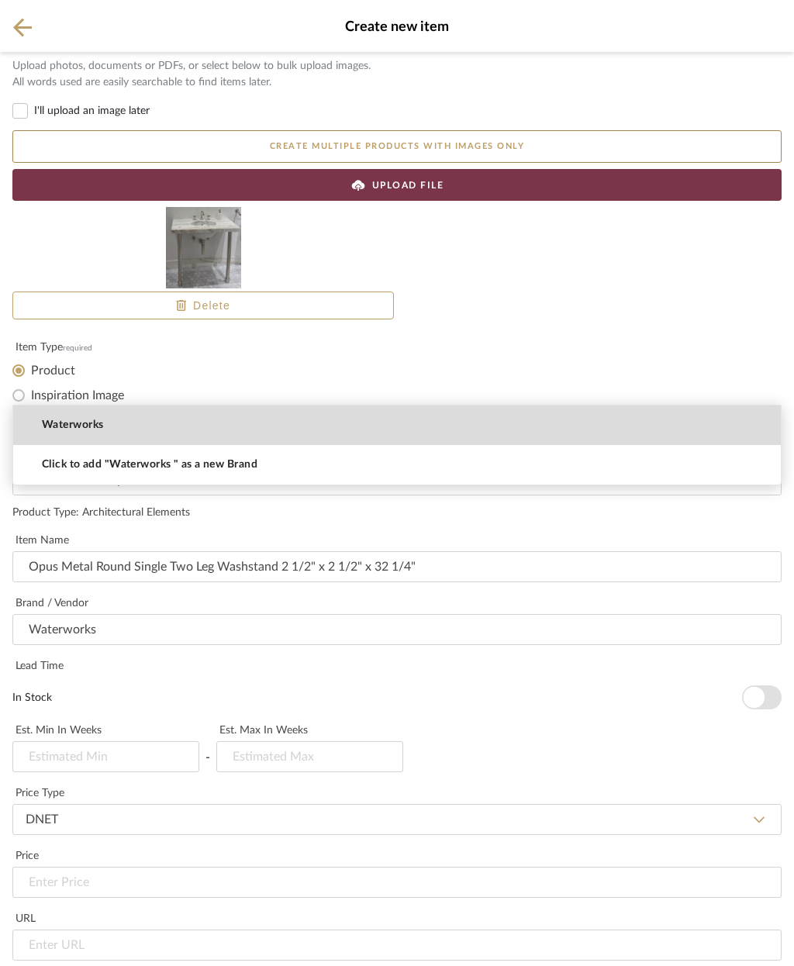
click at [125, 431] on mat-option "Waterworks" at bounding box center [397, 426] width 768 height 40
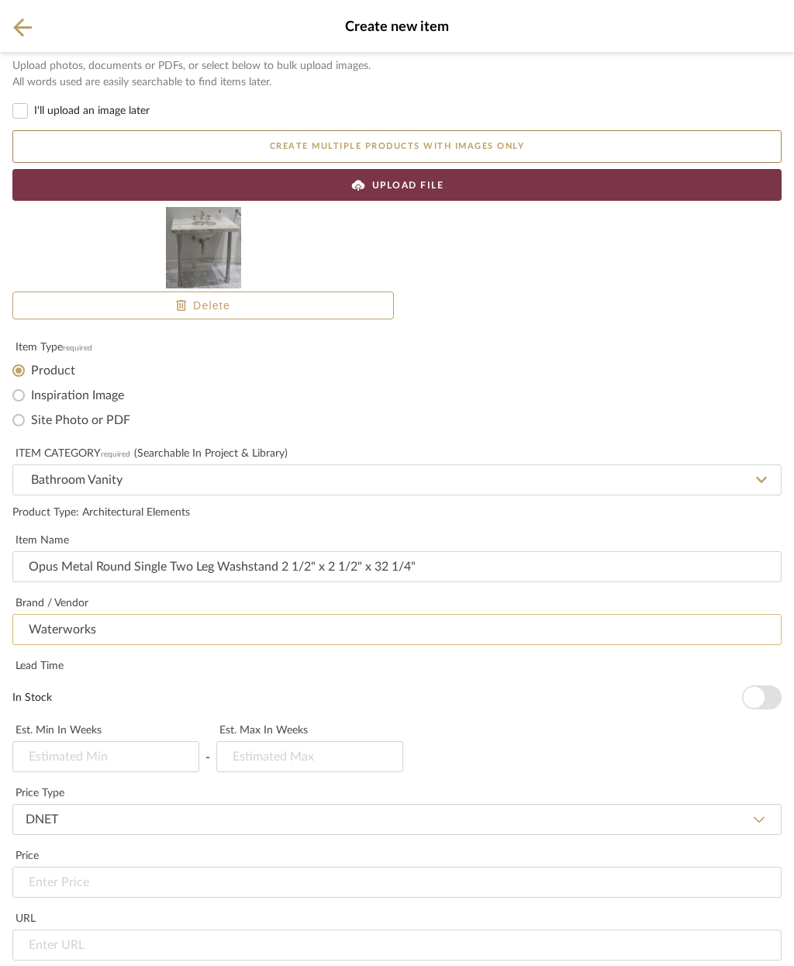
type input "Waterworks"
type input "4"
type input "6"
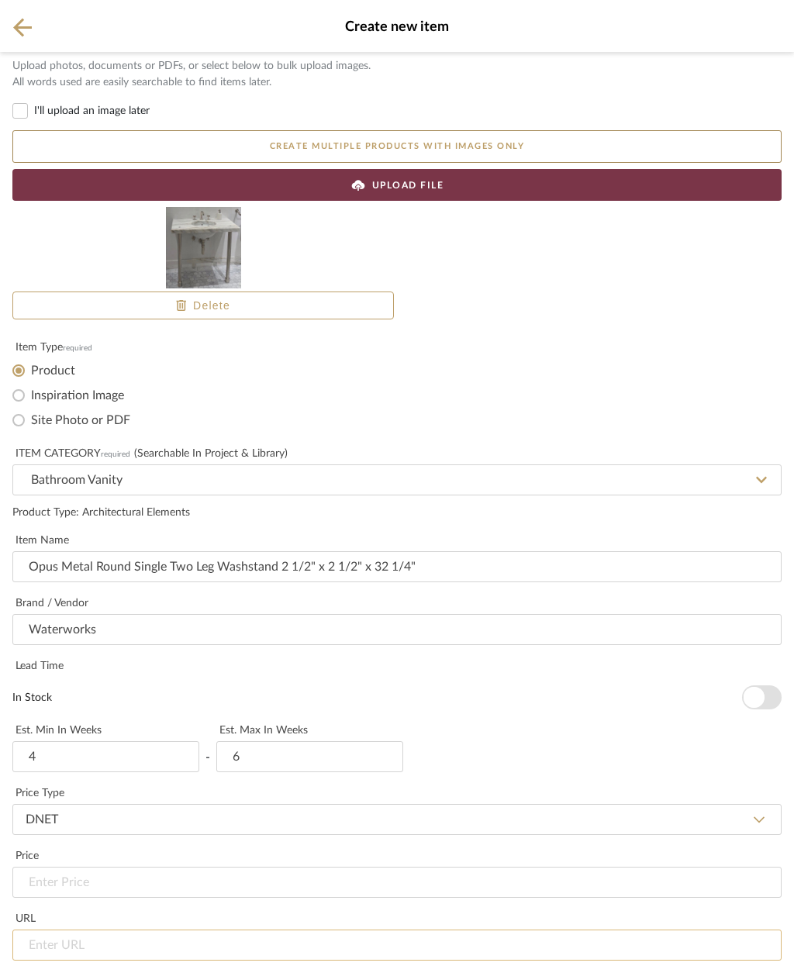
click at [126, 930] on input "url" at bounding box center [396, 945] width 769 height 31
click at [75, 930] on input "url" at bounding box center [396, 945] width 769 height 31
paste input "[URL][DOMAIN_NAME]"
type input "[URL][DOMAIN_NAME]"
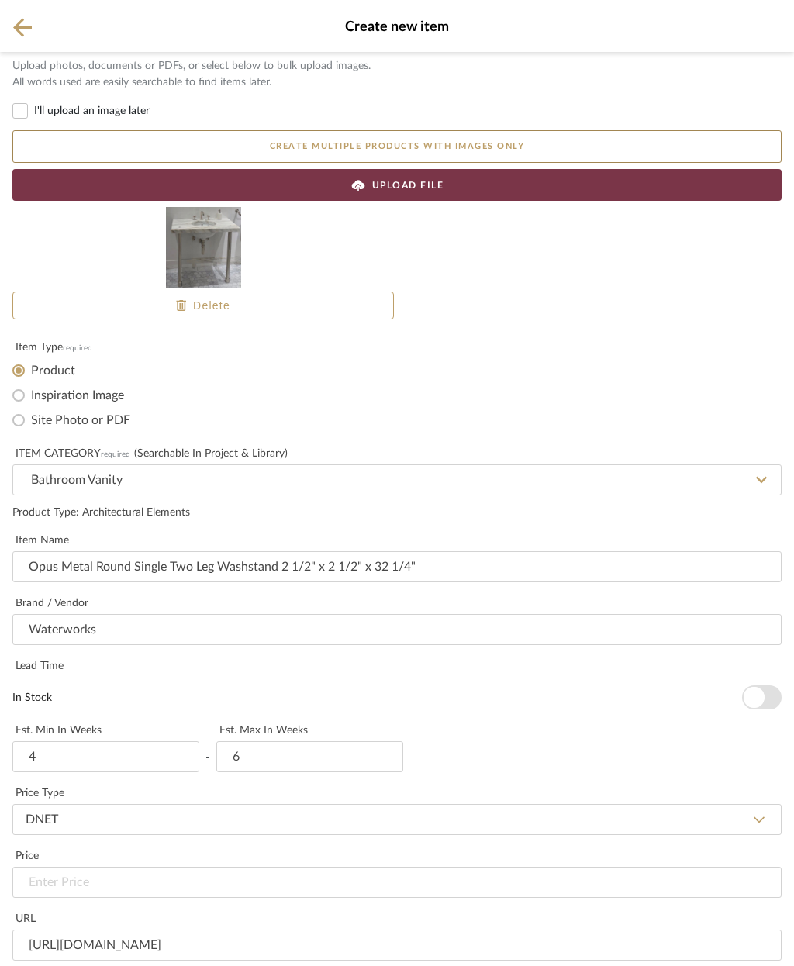
paste textarea "2 1/2" x 2 1/2" x 32 1/4" - BASE ONLY"
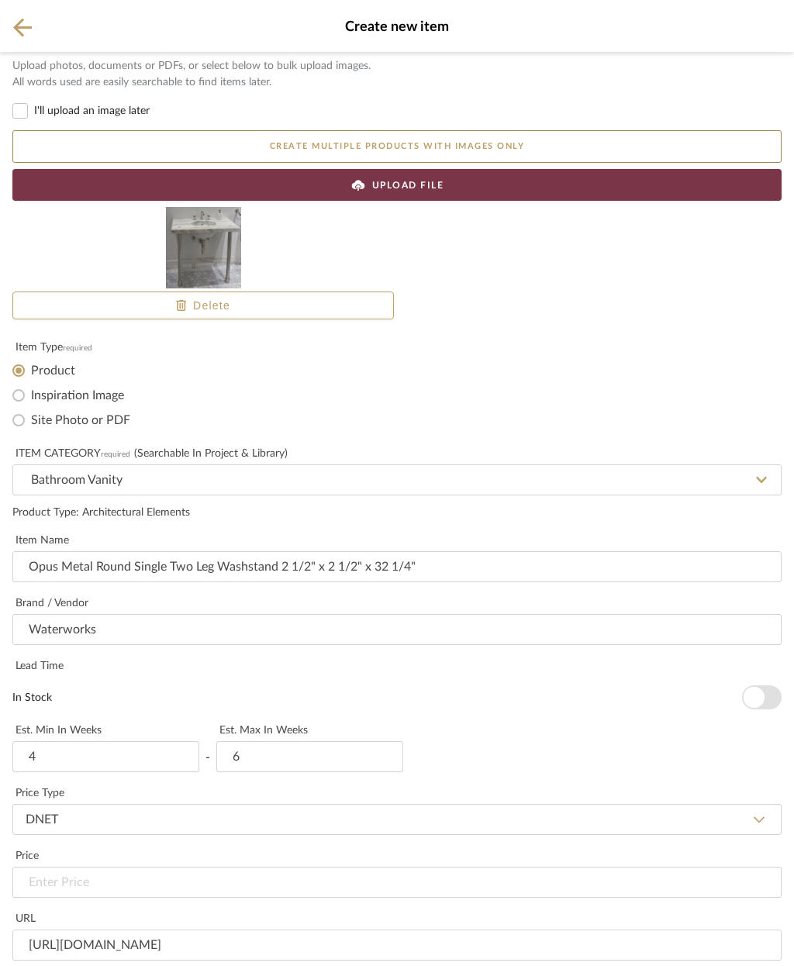
type textarea "2"
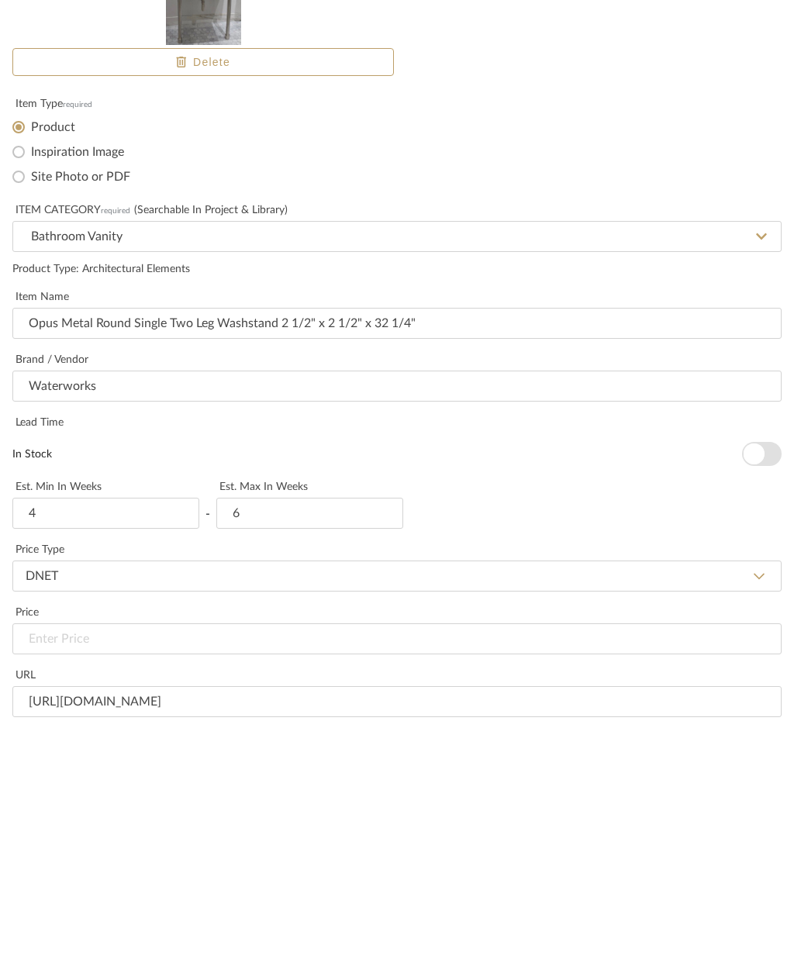
type textarea "Vanity base and top"
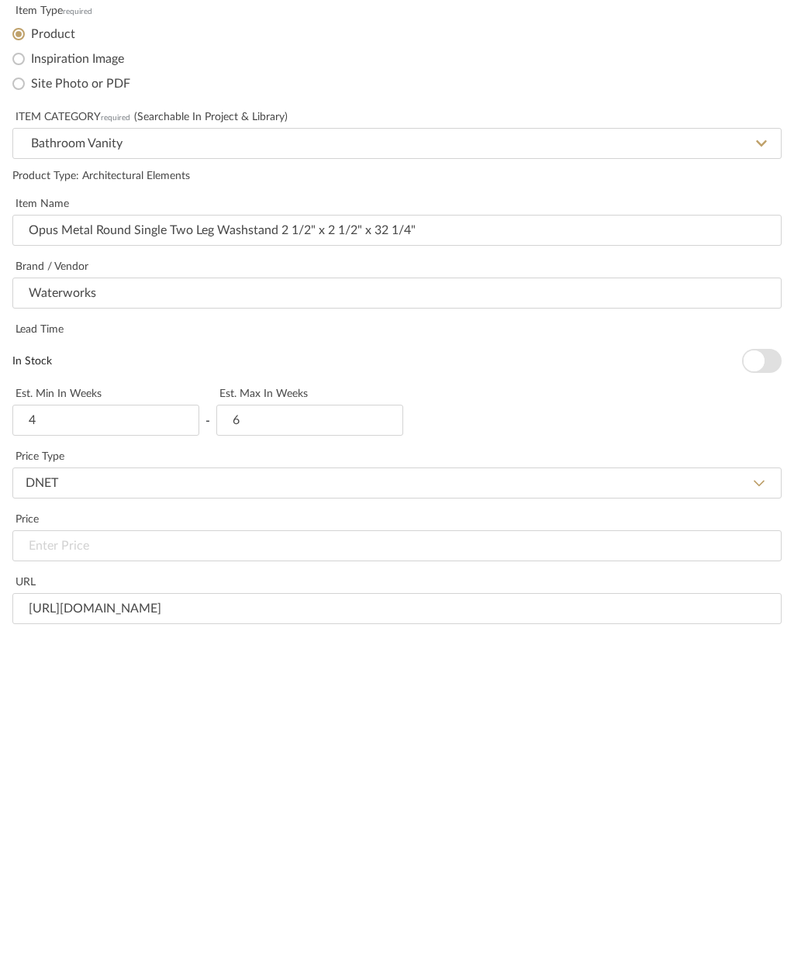
type input "36’ width x 21”1/4 depth x 2”"
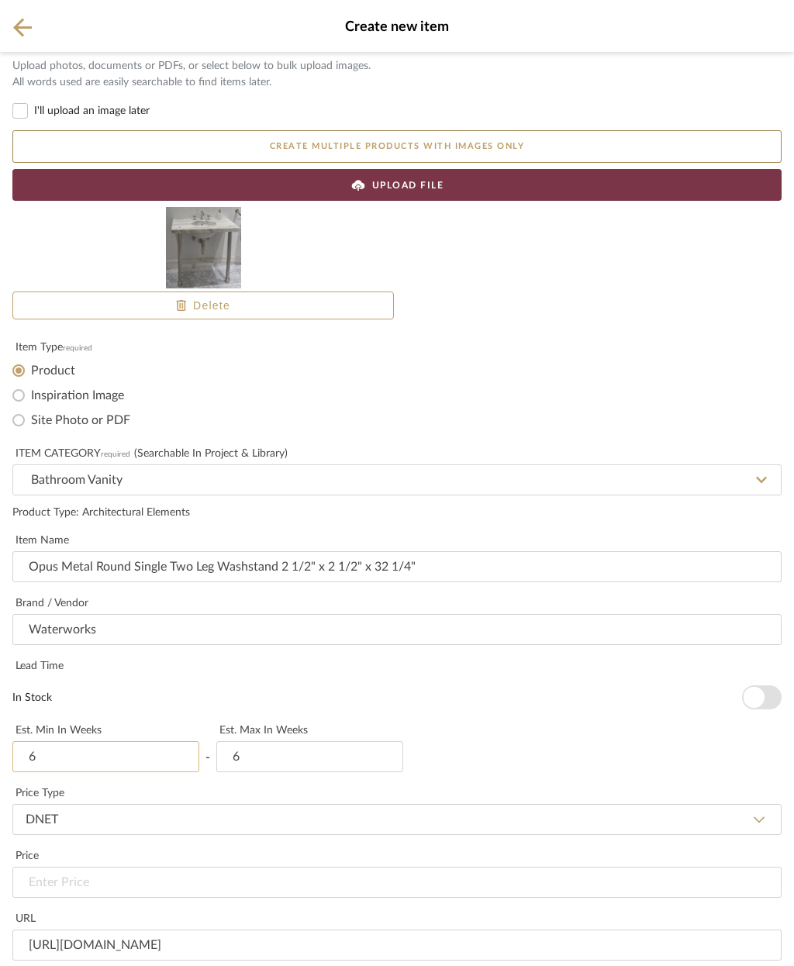
type input "6"
type input "8"
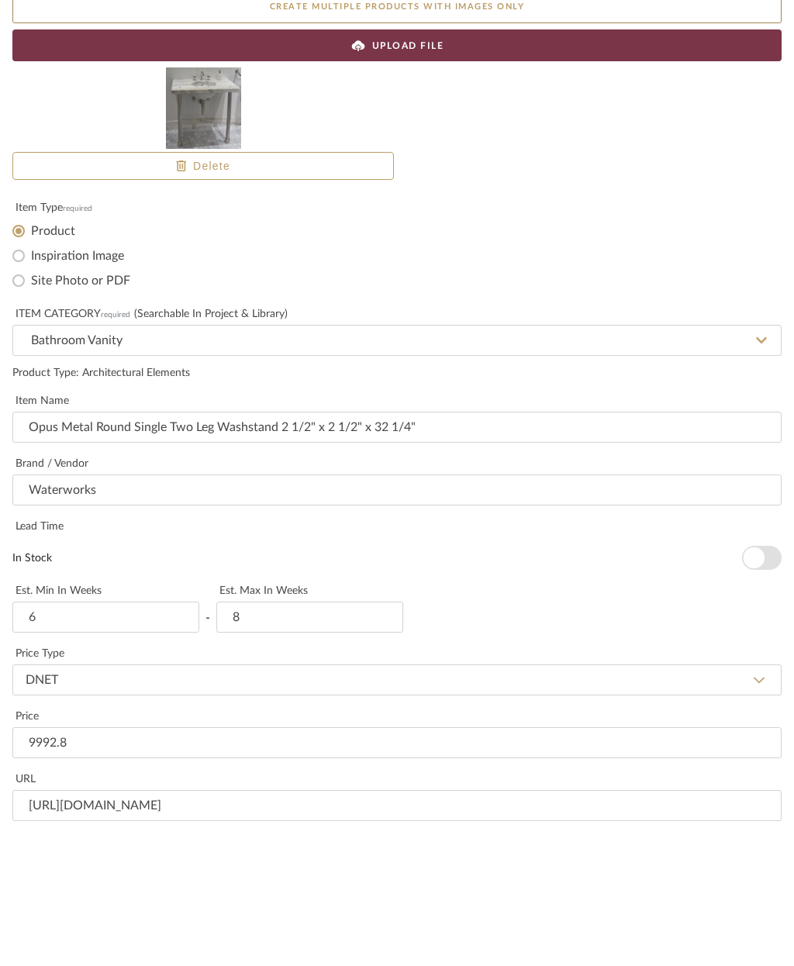
type input "$9,992.80"
type input "Master Bath Vanity base, sink, & marble top"
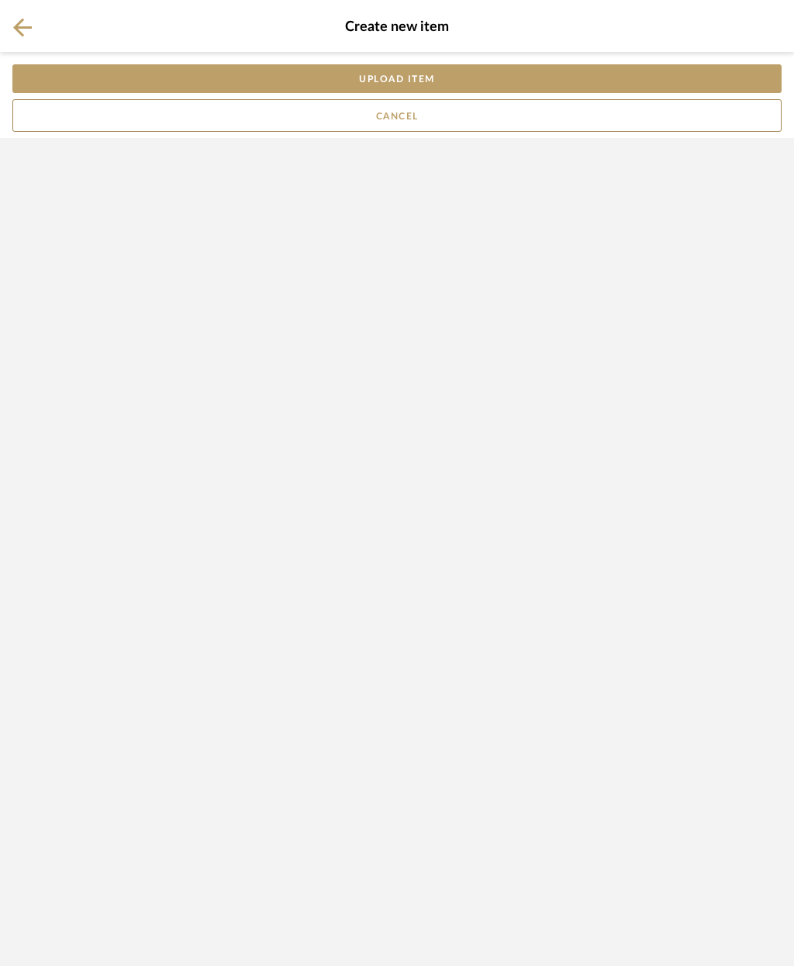
scroll to position [0, 0]
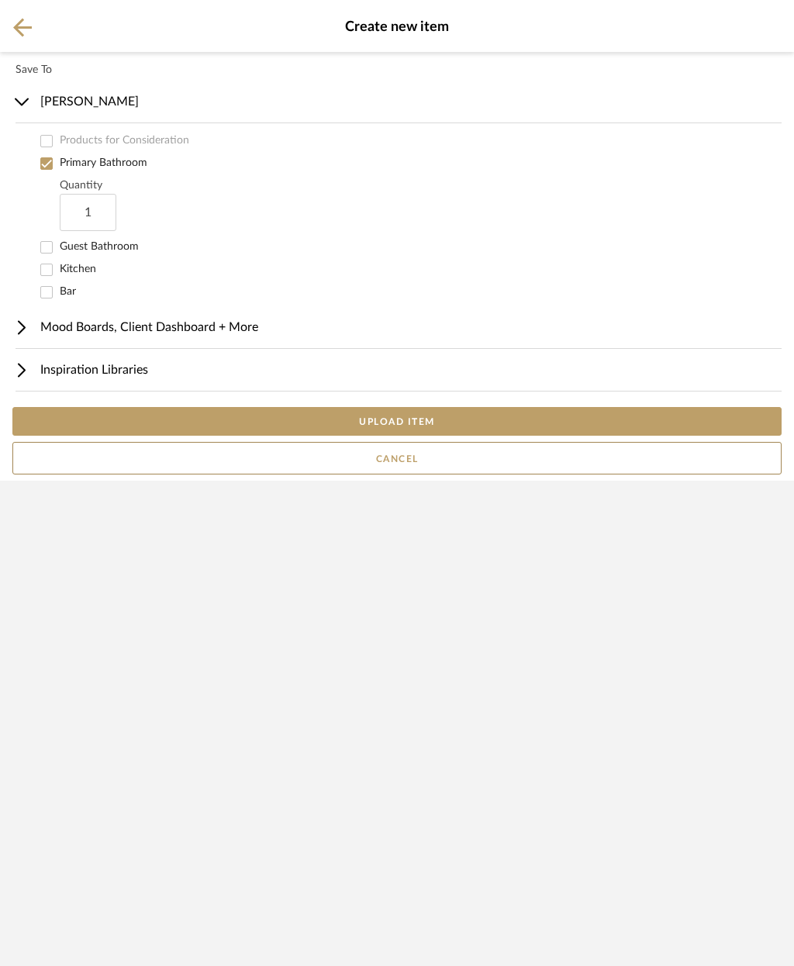
click at [465, 436] on button "UPLOAD ITEM" at bounding box center [396, 421] width 769 height 29
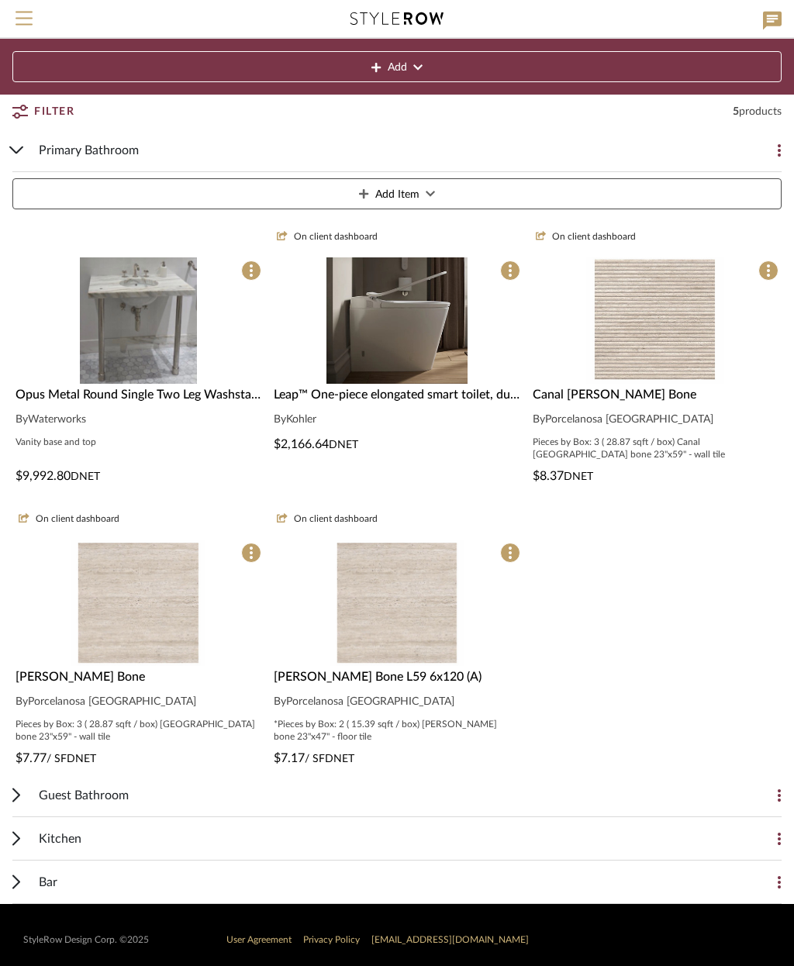
scroll to position [122, 0]
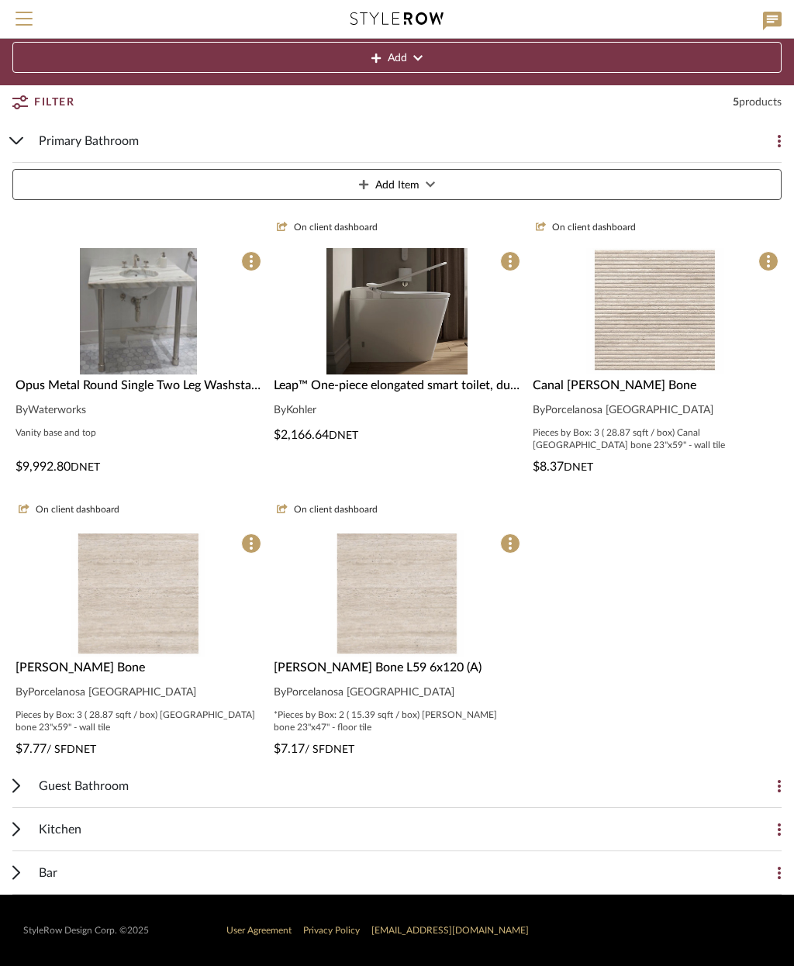
click at [251, 266] on icon at bounding box center [251, 261] width 3 height 12
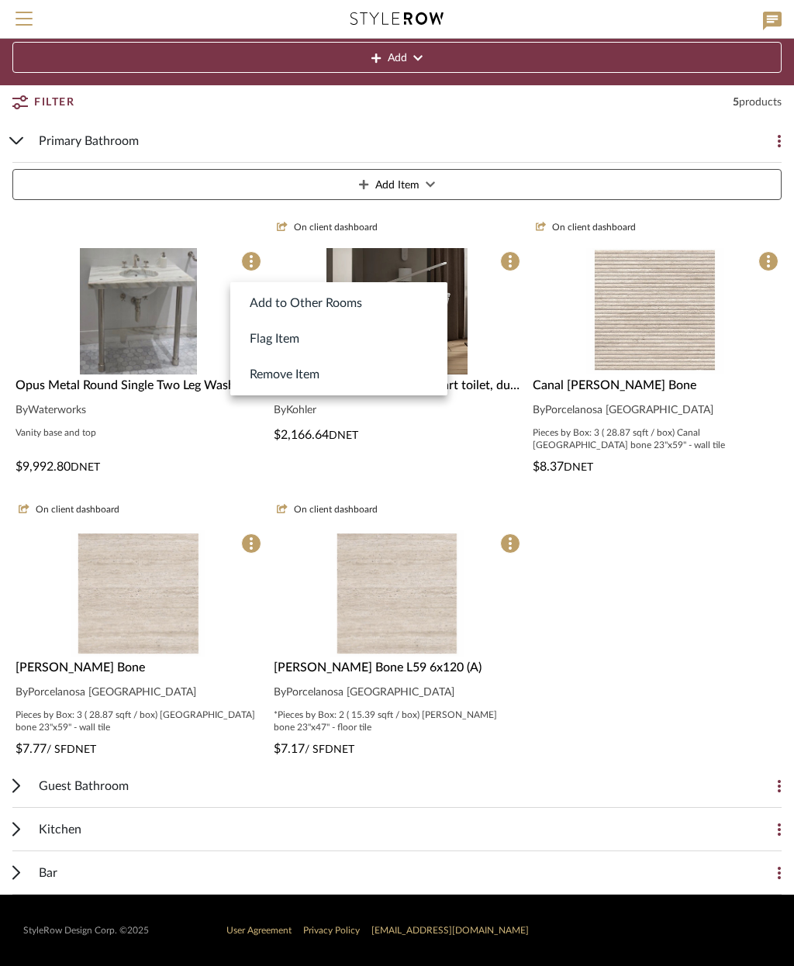
click at [152, 358] on div at bounding box center [397, 483] width 794 height 966
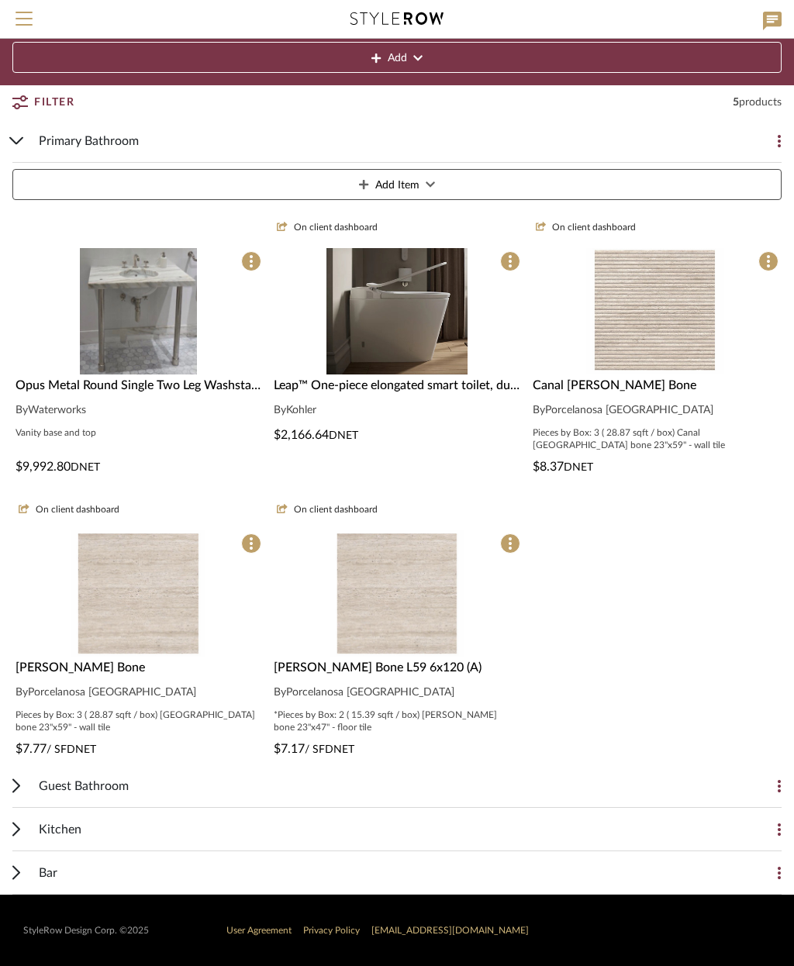
click at [168, 387] on img at bounding box center [138, 450] width 117 height 126
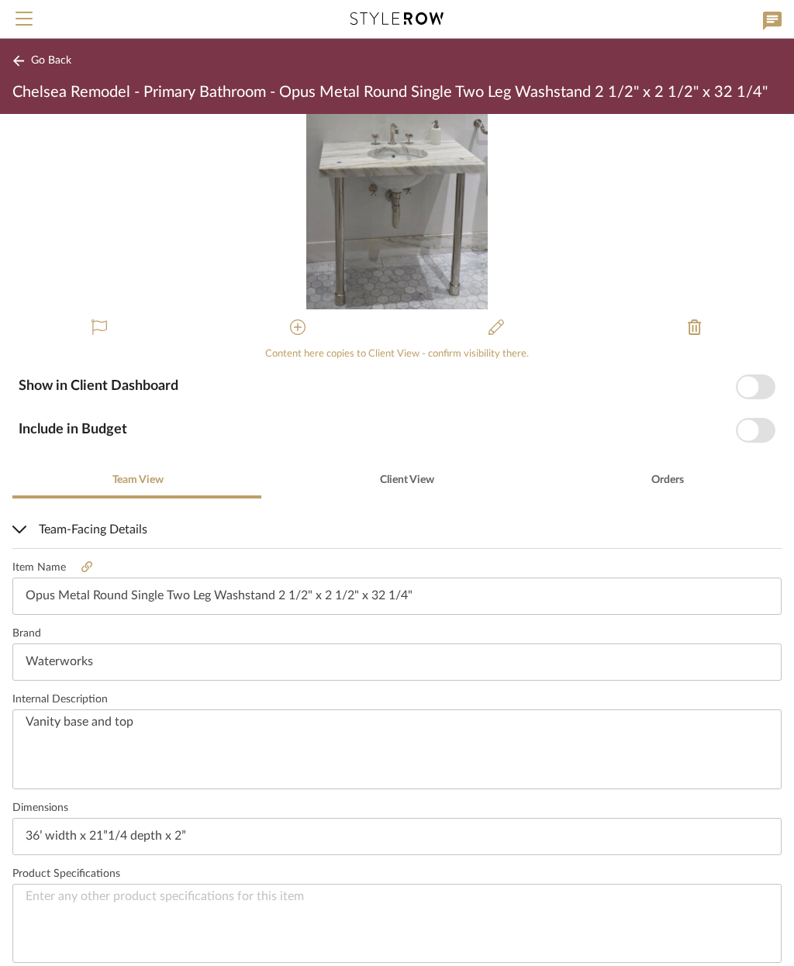
click at [762, 384] on span "button" at bounding box center [756, 387] width 40 height 25
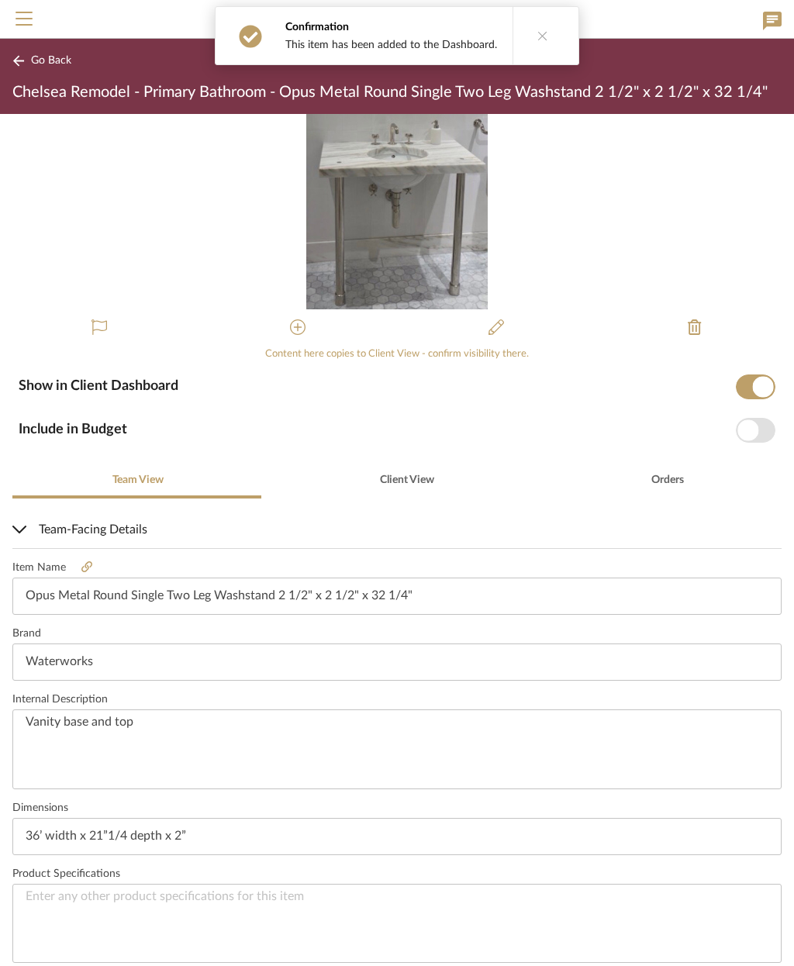
click at [761, 425] on span "button" at bounding box center [756, 430] width 40 height 25
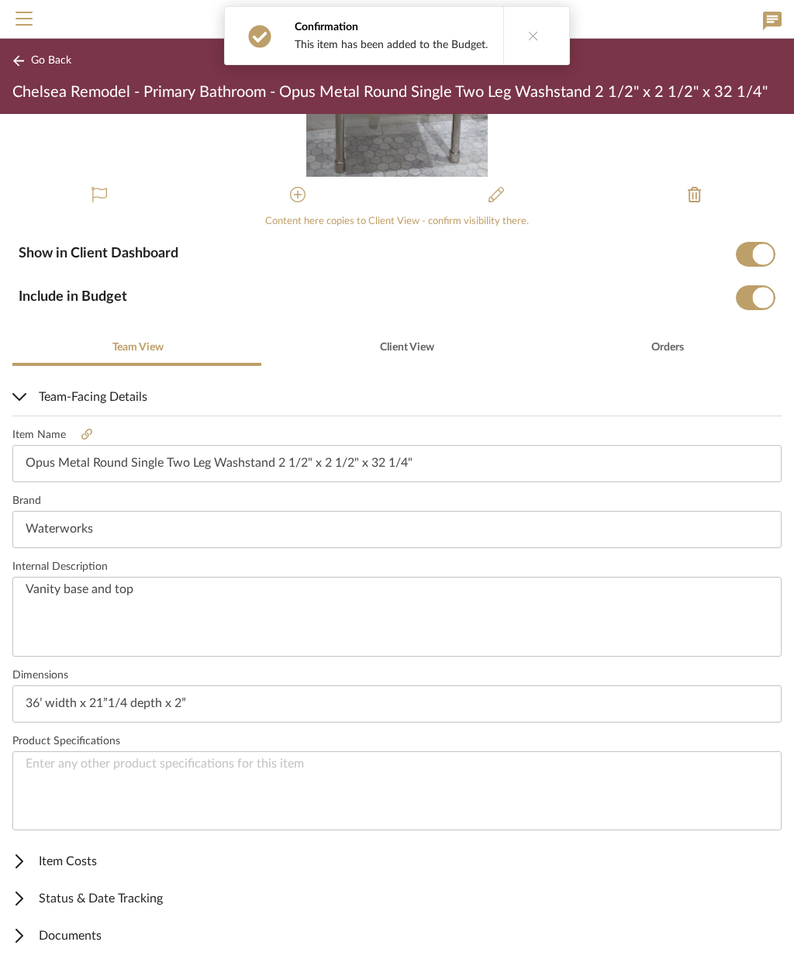
scroll to position [132, 0]
click at [75, 937] on span "Documents" at bounding box center [393, 937] width 763 height 19
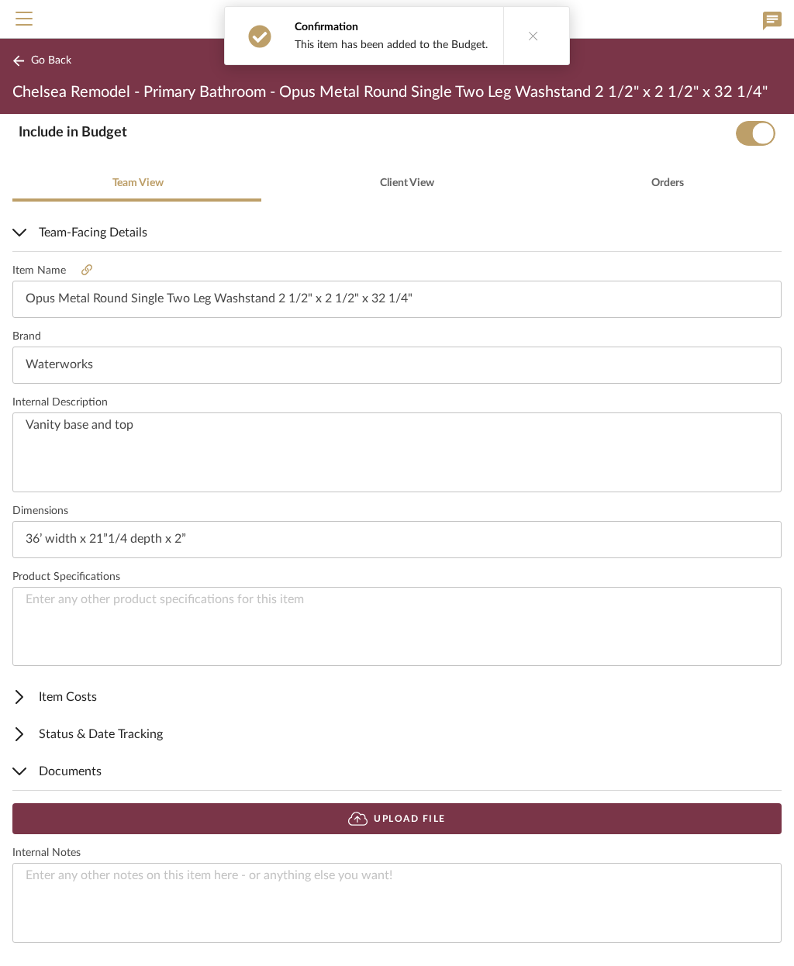
scroll to position [296, 0]
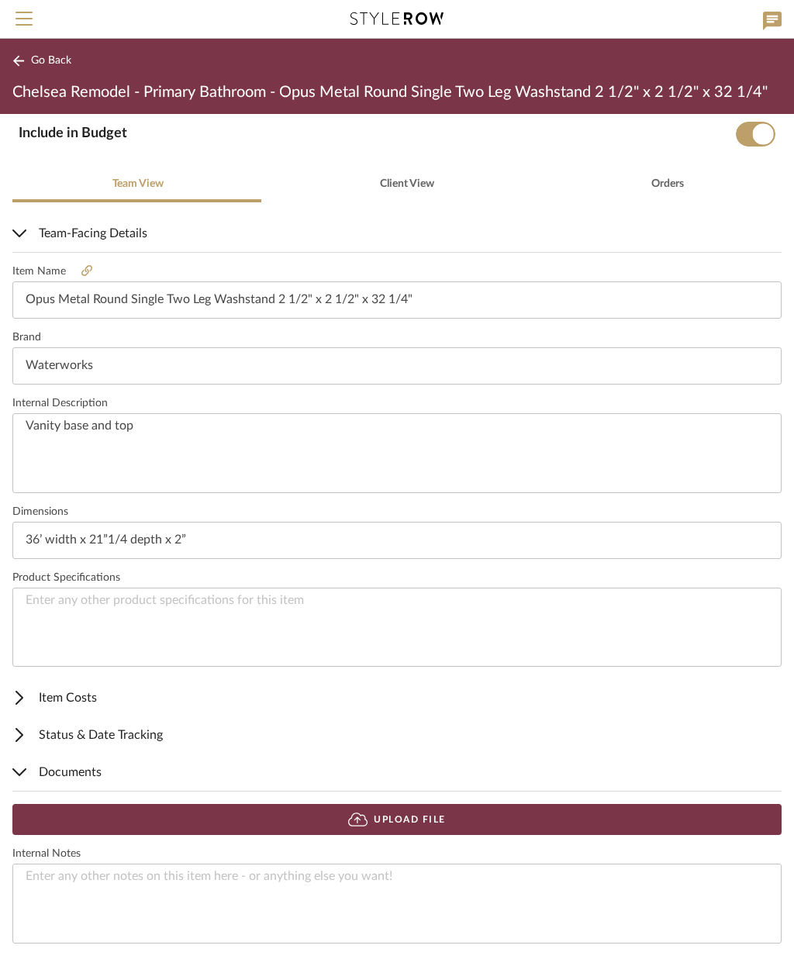
click at [449, 821] on button "Upload File" at bounding box center [396, 819] width 769 height 31
click at [67, 770] on span "Documents" at bounding box center [393, 772] width 763 height 19
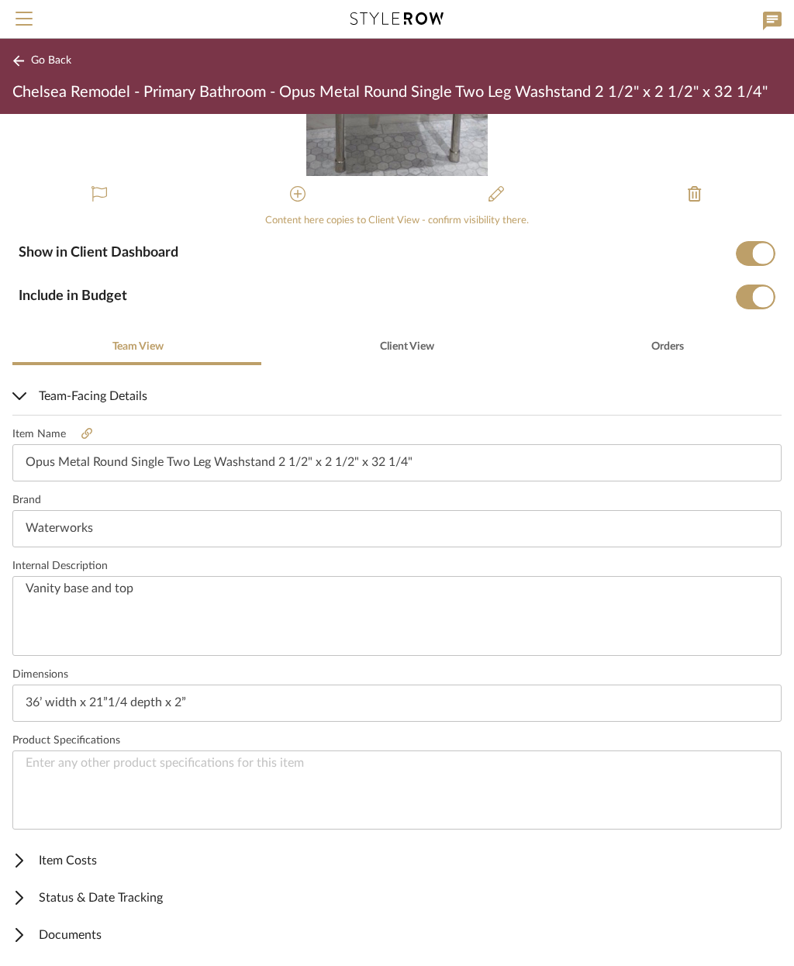
scroll to position [132, 0]
click at [72, 939] on span "Documents" at bounding box center [393, 937] width 763 height 19
click at [69, 933] on span "Documents" at bounding box center [393, 937] width 763 height 19
click at [74, 937] on span "Documents" at bounding box center [393, 937] width 763 height 19
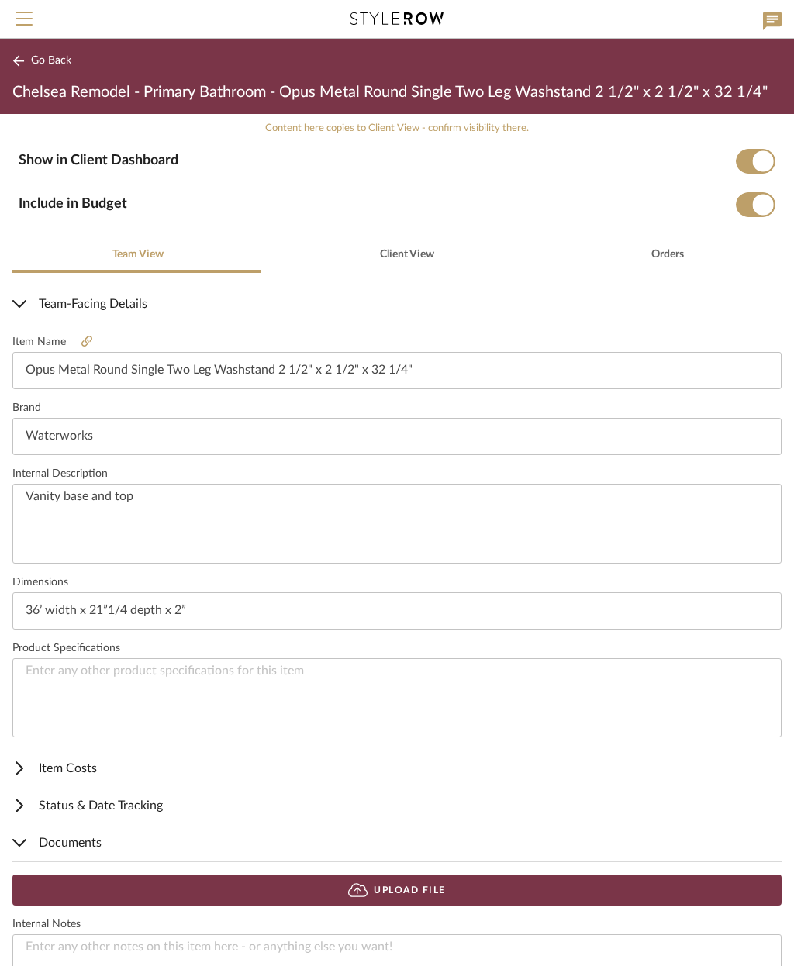
scroll to position [234, 0]
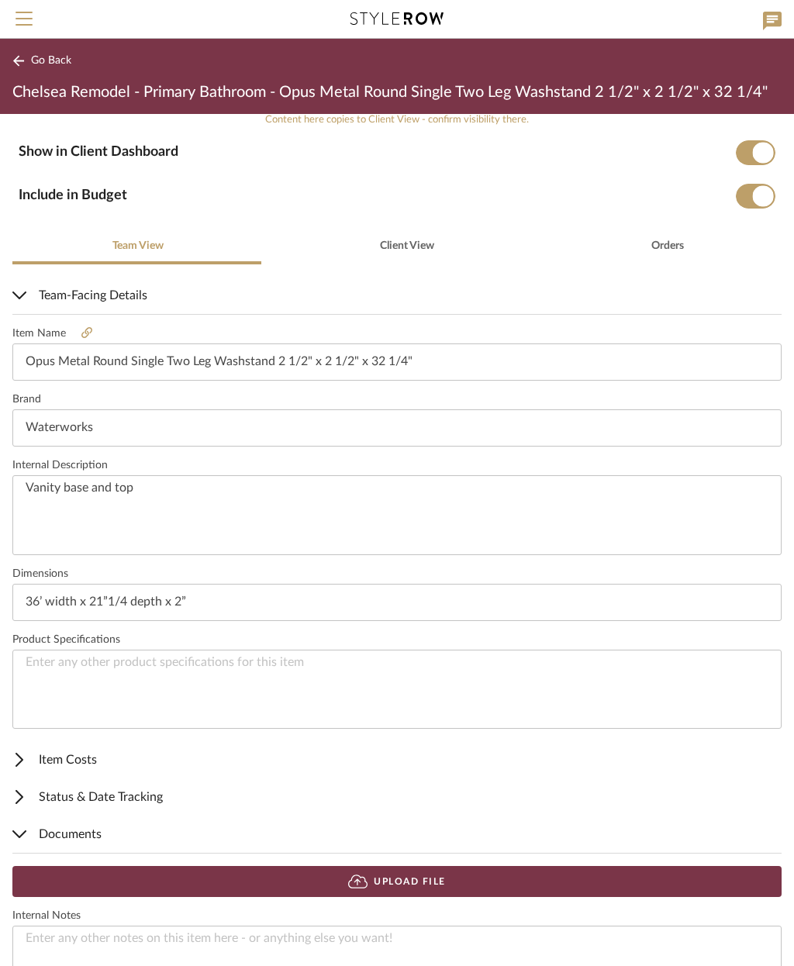
click at [430, 880] on button "Upload File" at bounding box center [396, 881] width 769 height 31
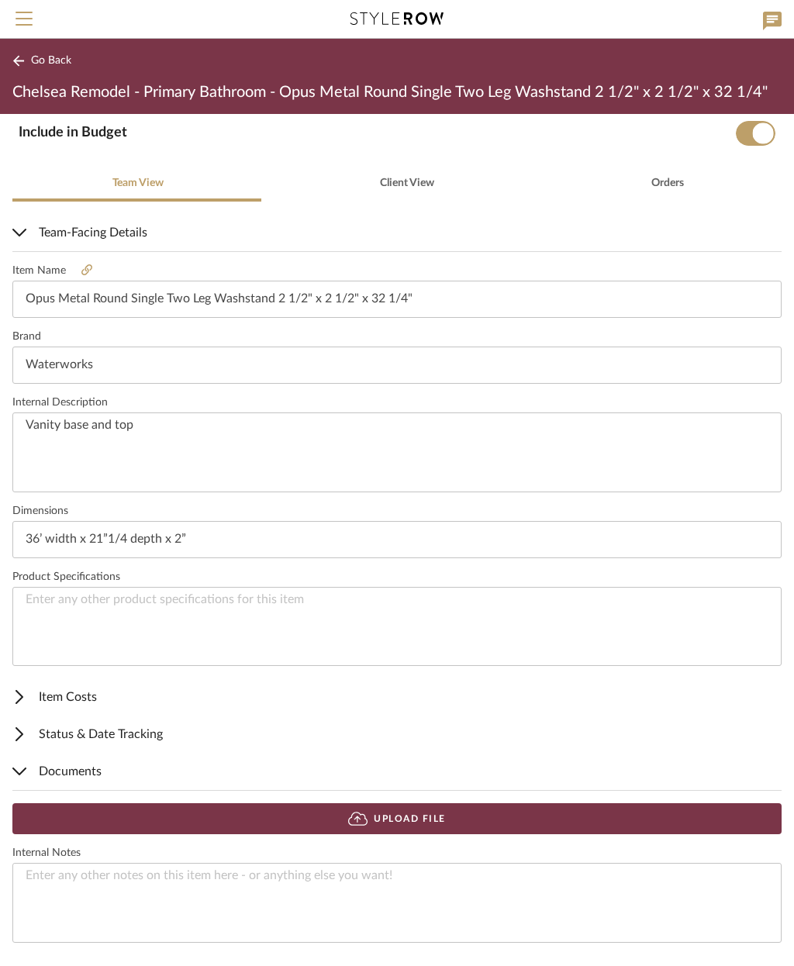
scroll to position [296, 0]
click at [446, 819] on button "Upload File" at bounding box center [396, 819] width 769 height 31
click at [447, 814] on button "Upload File" at bounding box center [396, 819] width 769 height 31
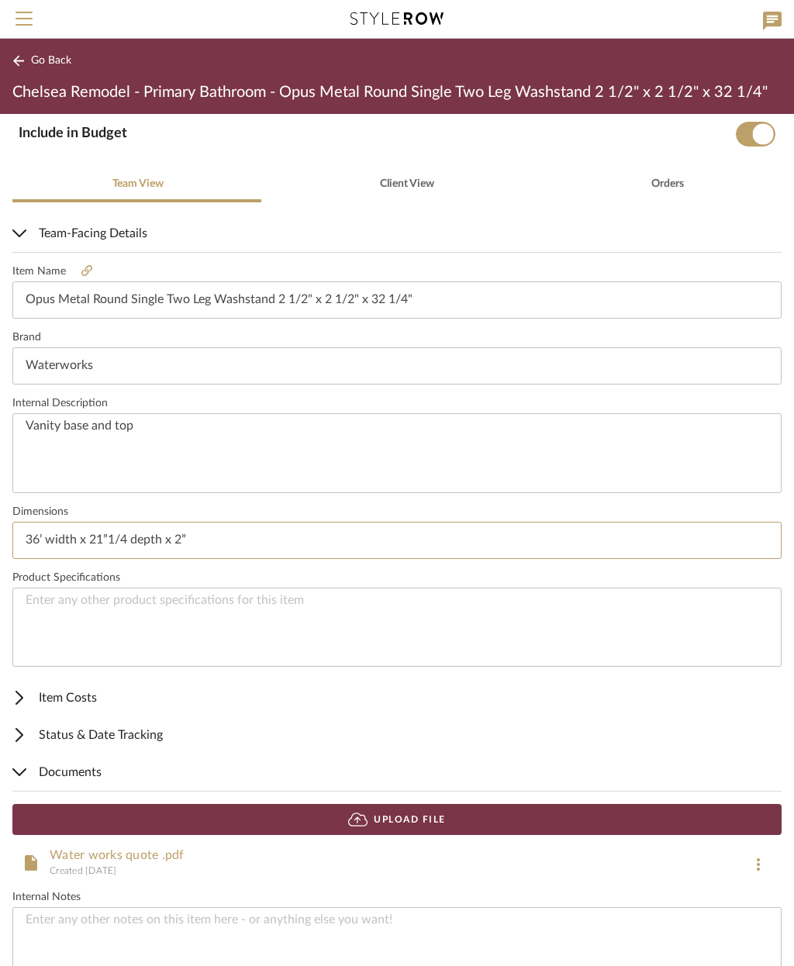
click at [259, 541] on input "36’ width x 21”1/4 depth x 2”" at bounding box center [396, 540] width 769 height 37
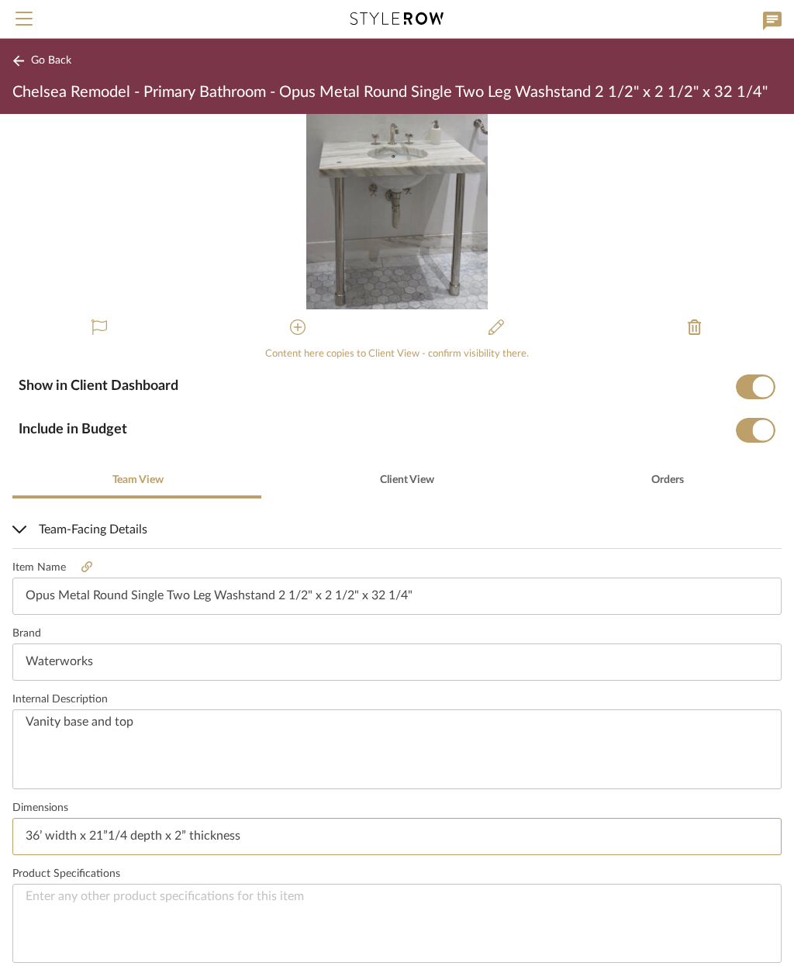
scroll to position [0, 0]
click at [44, 60] on span "Go Back" at bounding box center [51, 60] width 40 height 13
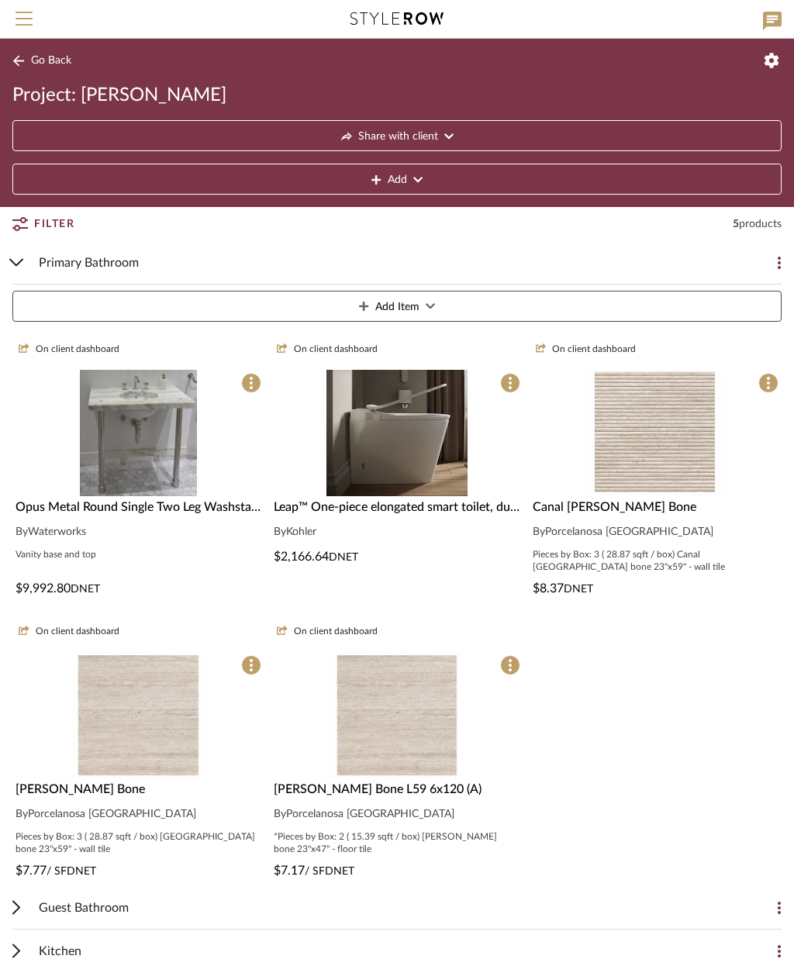
type input "36’ width x 21”1/4 depth x 2” thickness"
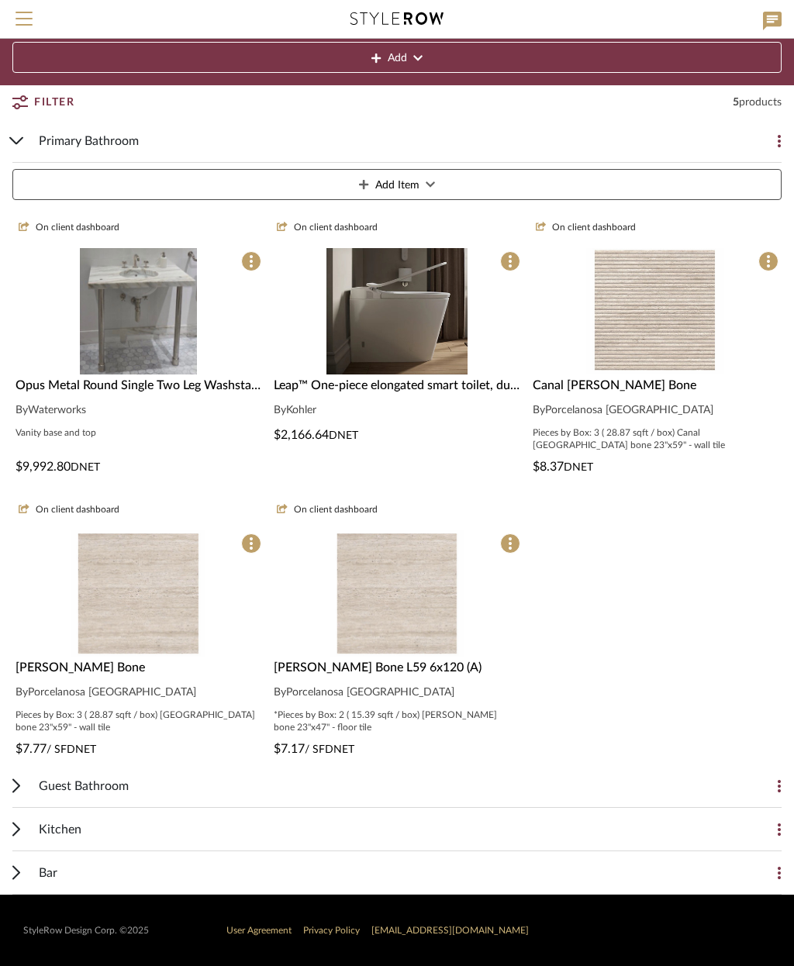
click at [458, 181] on button "Add Item" at bounding box center [396, 184] width 769 height 31
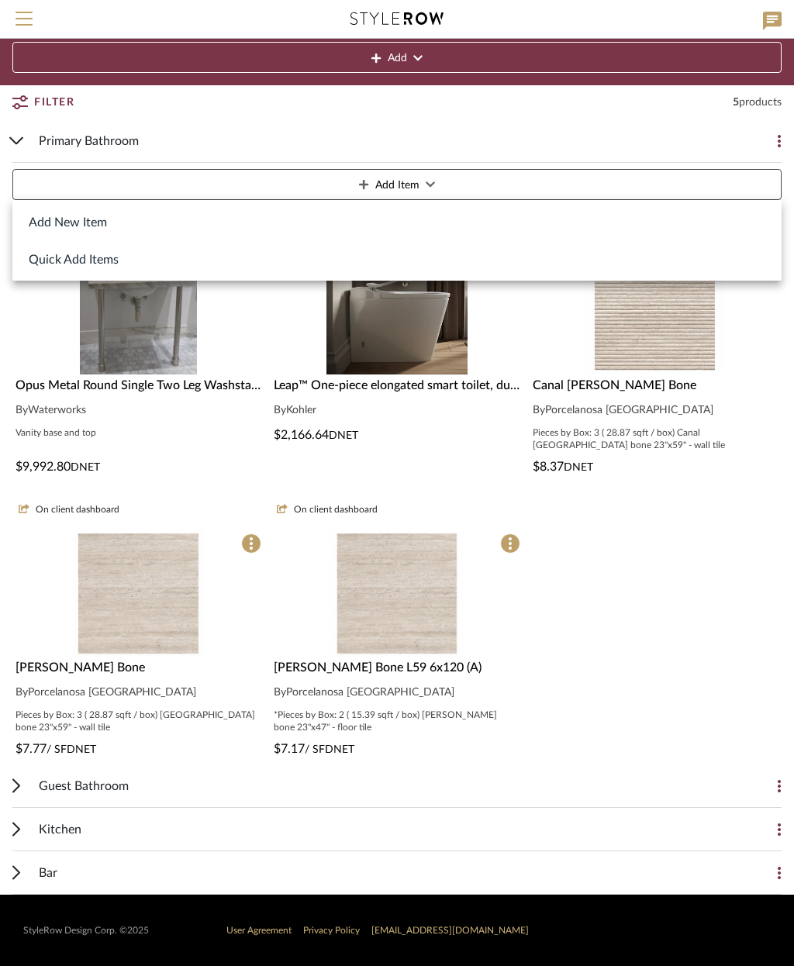
click at [103, 223] on button "Add New Item" at bounding box center [396, 221] width 769 height 37
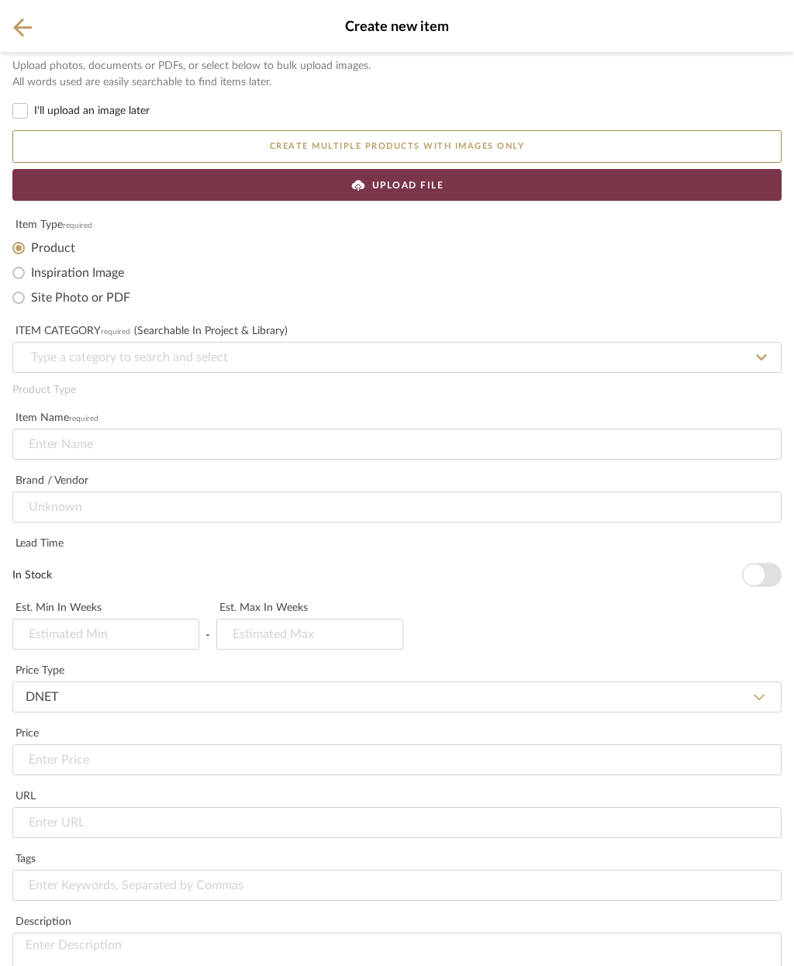
click at [563, 192] on div "UPLOAD FILE" at bounding box center [396, 185] width 769 height 32
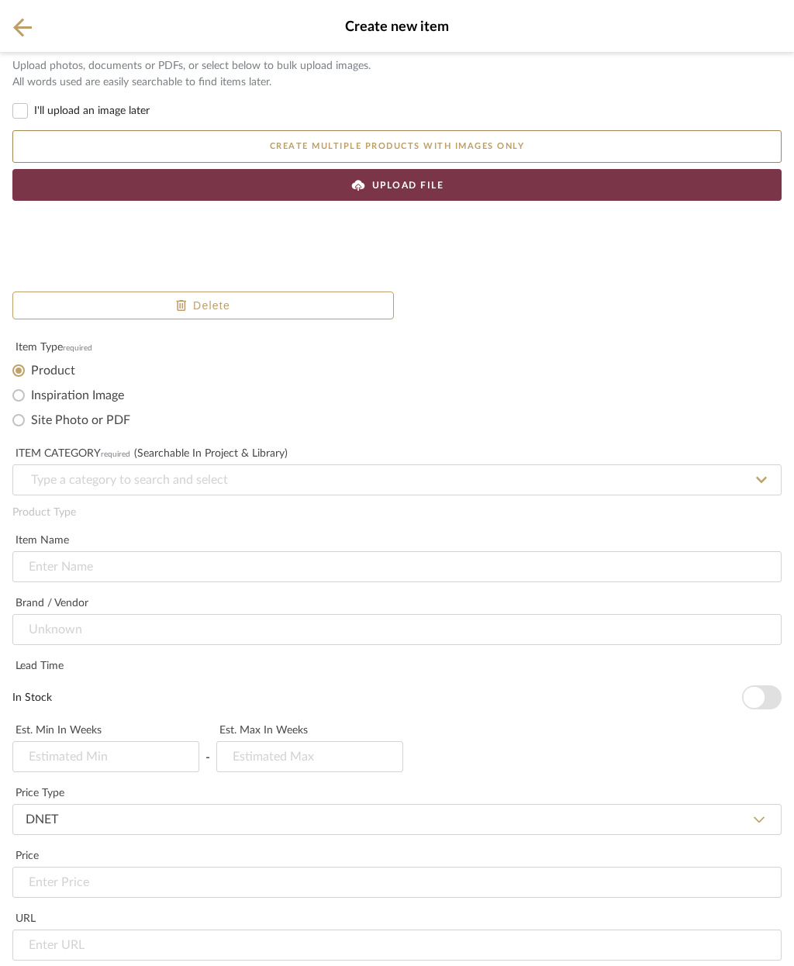
scroll to position [521, 0]
click at [121, 930] on input "url" at bounding box center [396, 945] width 769 height 31
click at [50, 930] on input "url" at bounding box center [396, 945] width 769 height 31
paste input "[URL][DOMAIN_NAME][PERSON_NAME]"
type input "[URL][DOMAIN_NAME][PERSON_NAME]"
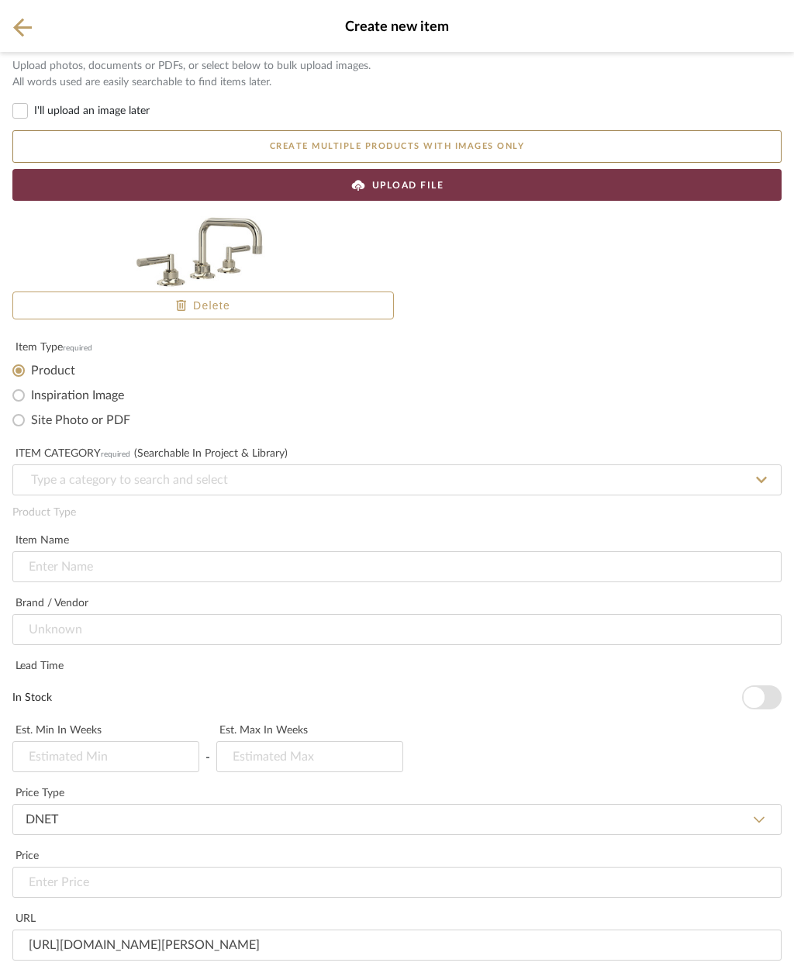
scroll to position [290, 0]
click at [99, 552] on input at bounding box center [396, 567] width 769 height 31
click at [44, 552] on input at bounding box center [396, 567] width 769 height 31
paste input "ROHL® Graceline® Two Handle Widespread Bathroom Sink Faucet in Polished Chrome"
type input "ROHL® Graceline® Two Handle Widespread Bathroom Sink Faucet in Polished Chrome"
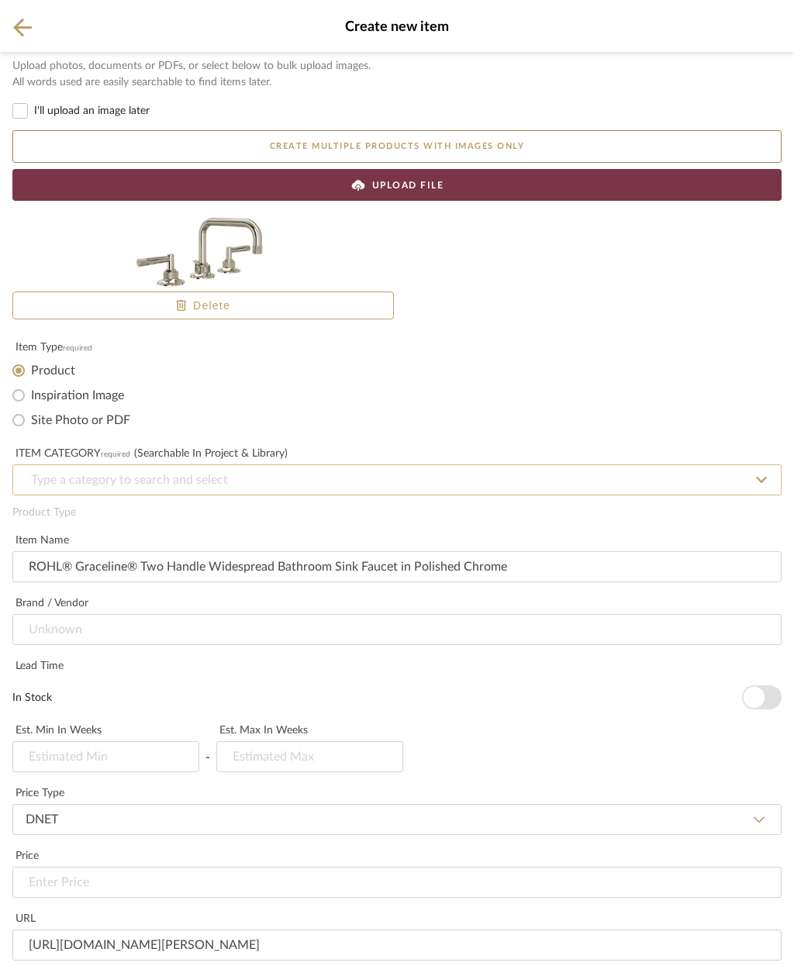
click at [231, 465] on input at bounding box center [396, 480] width 769 height 31
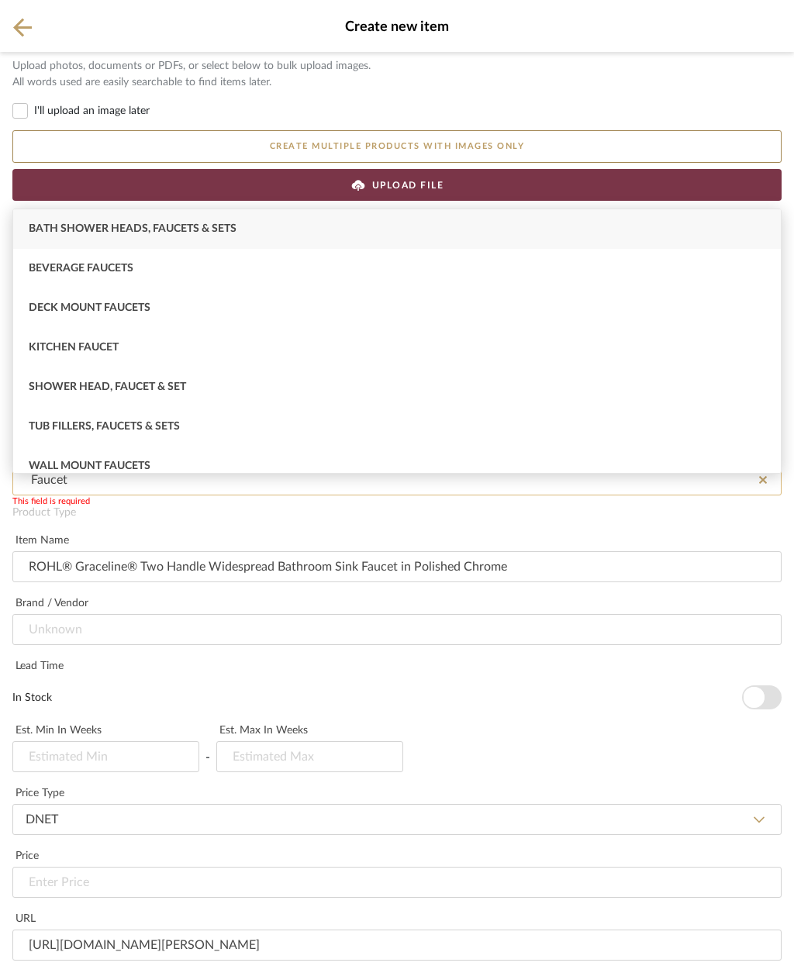
scroll to position [0, 0]
type input "F"
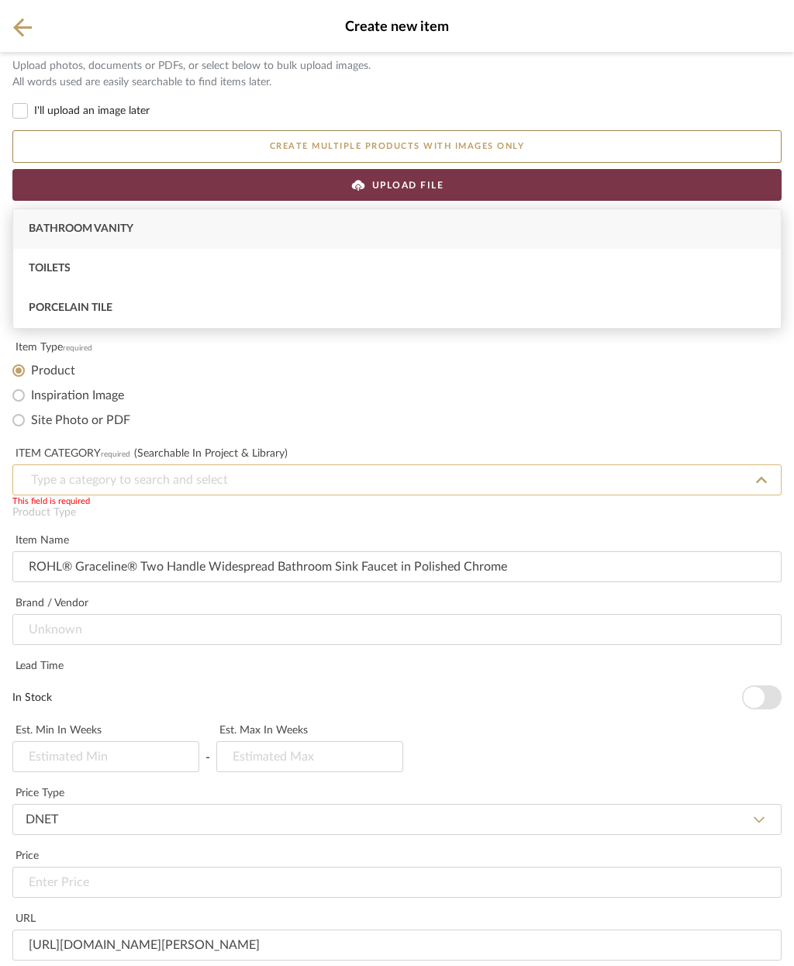
click at [92, 465] on input at bounding box center [396, 480] width 769 height 31
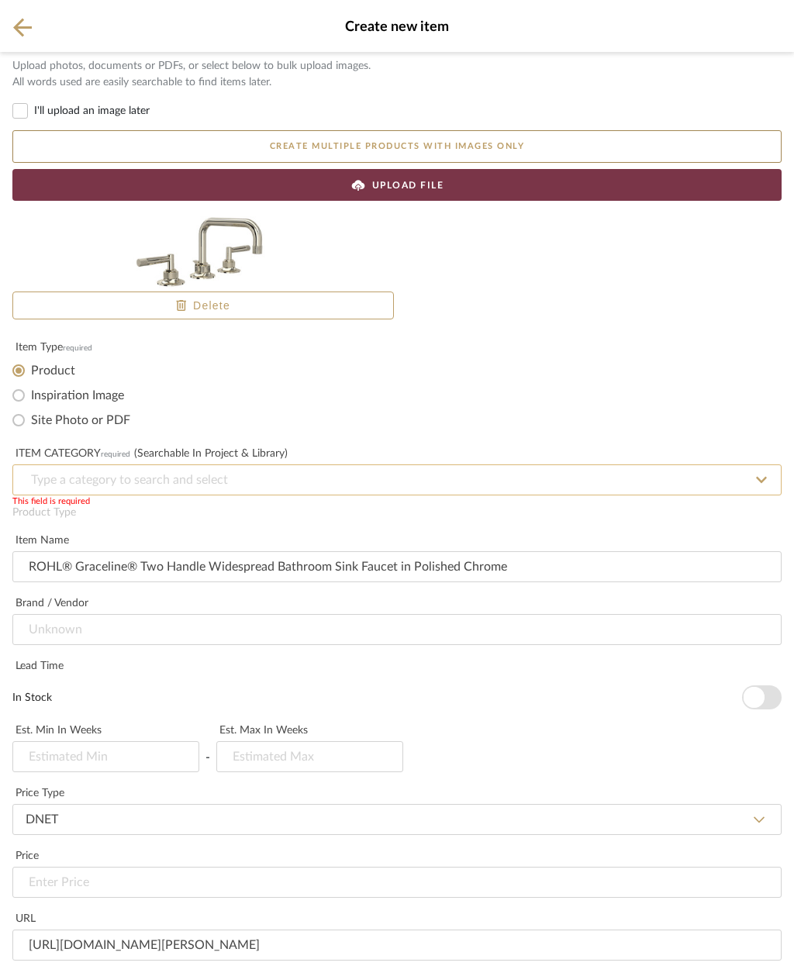
click at [52, 465] on input at bounding box center [396, 480] width 769 height 31
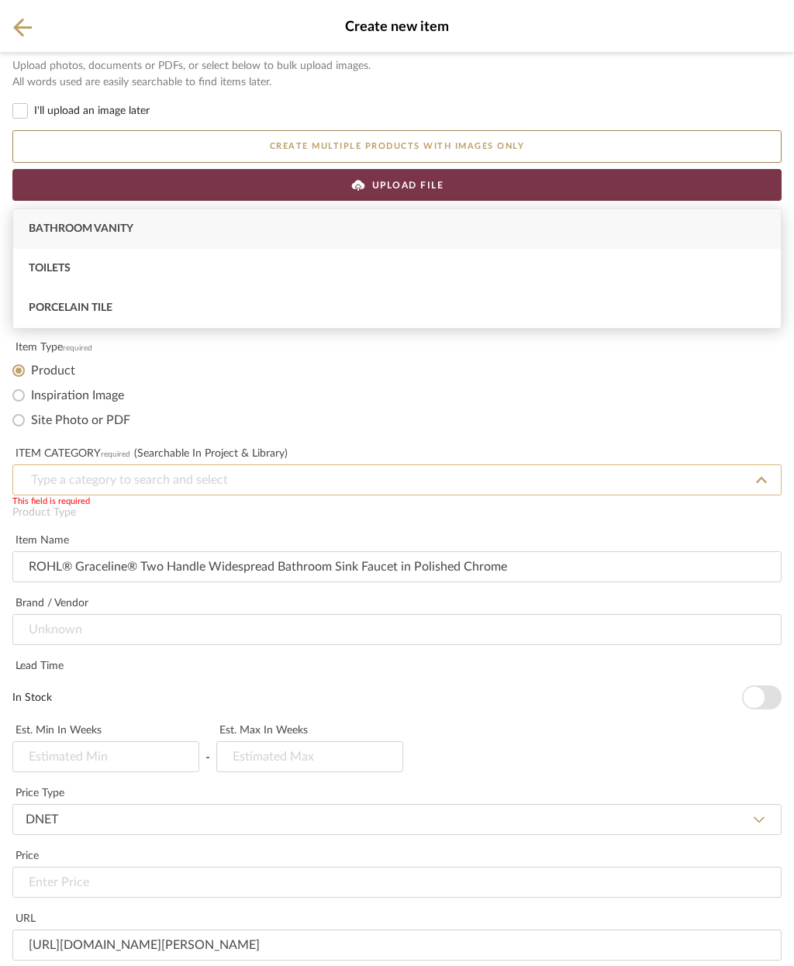
paste input "Bathroom Sink Faucet"
type input "Bathroom Sink Faucet"
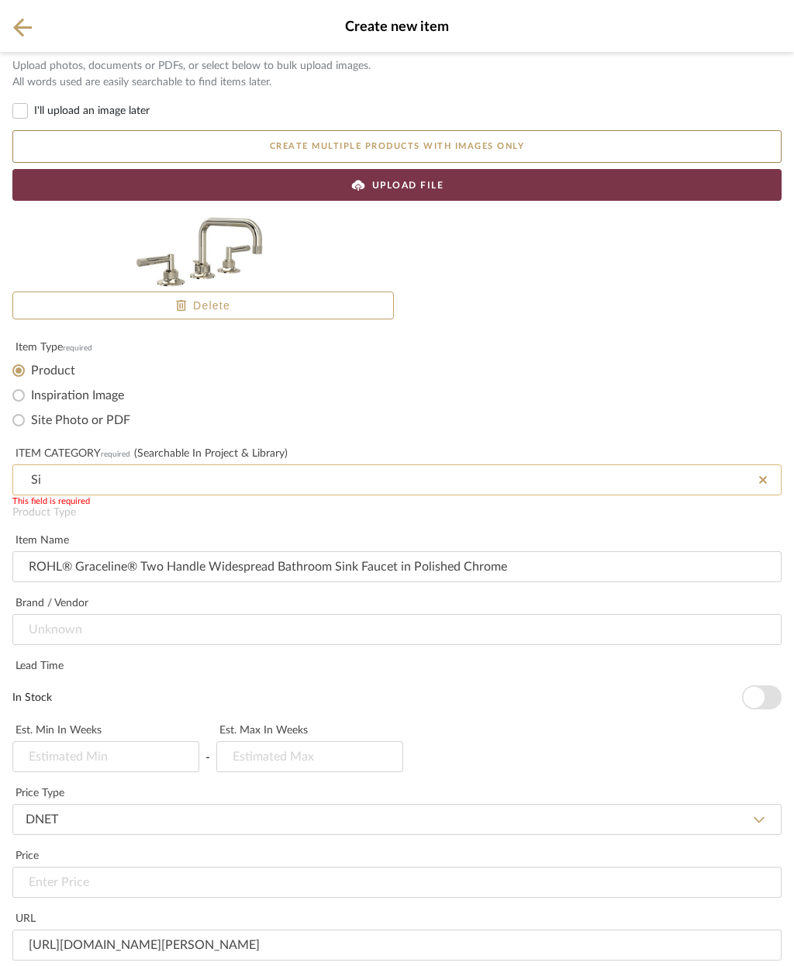
type input "S"
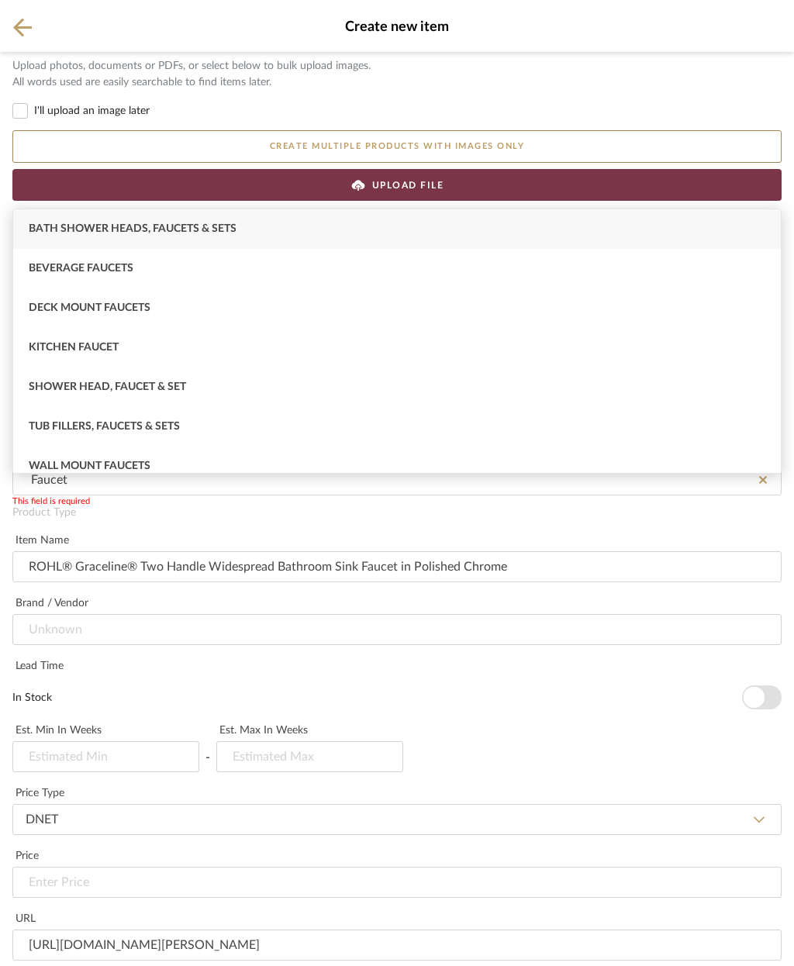
click at [233, 227] on span "Bath Shower Heads, Faucets & Sets" at bounding box center [133, 228] width 208 height 11
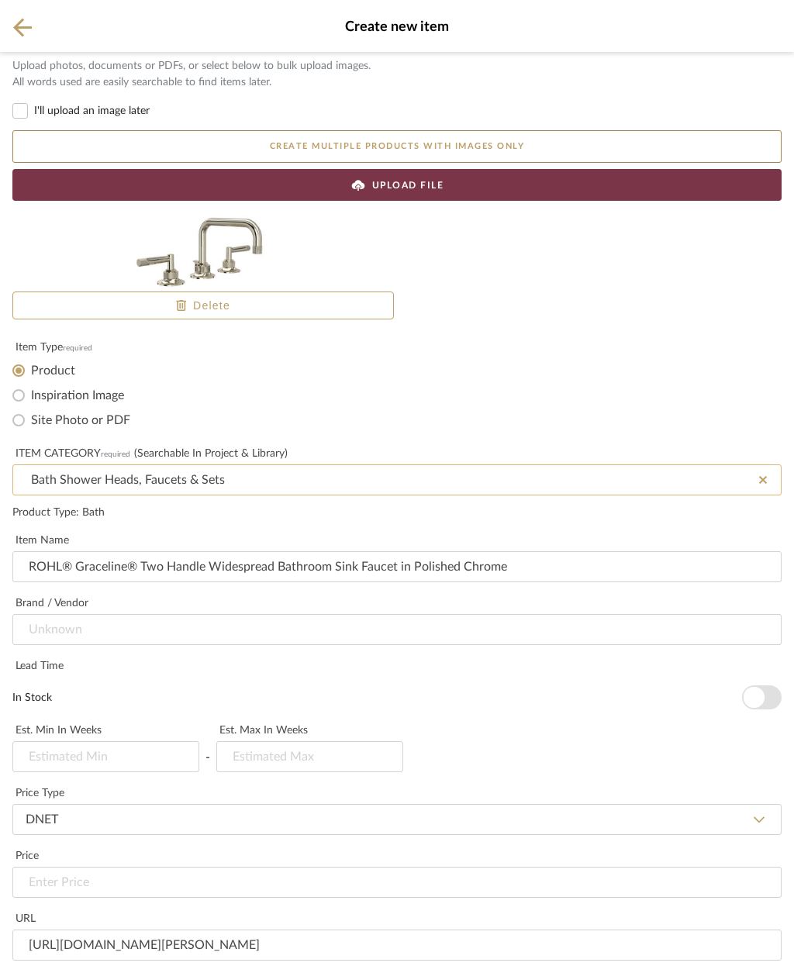
click at [31, 465] on input "Bath Shower Heads, Faucets & Sets" at bounding box center [396, 480] width 769 height 31
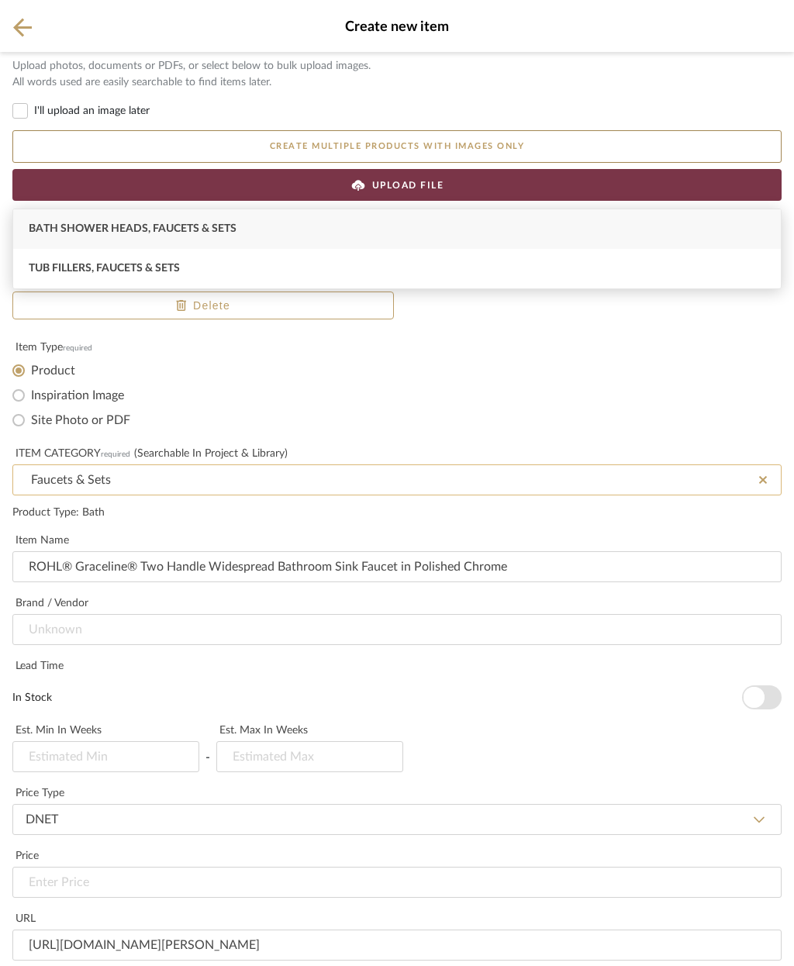
click at [193, 465] on input "Faucets & Sets" at bounding box center [396, 480] width 769 height 31
click at [104, 465] on input "& Sets" at bounding box center [396, 480] width 769 height 31
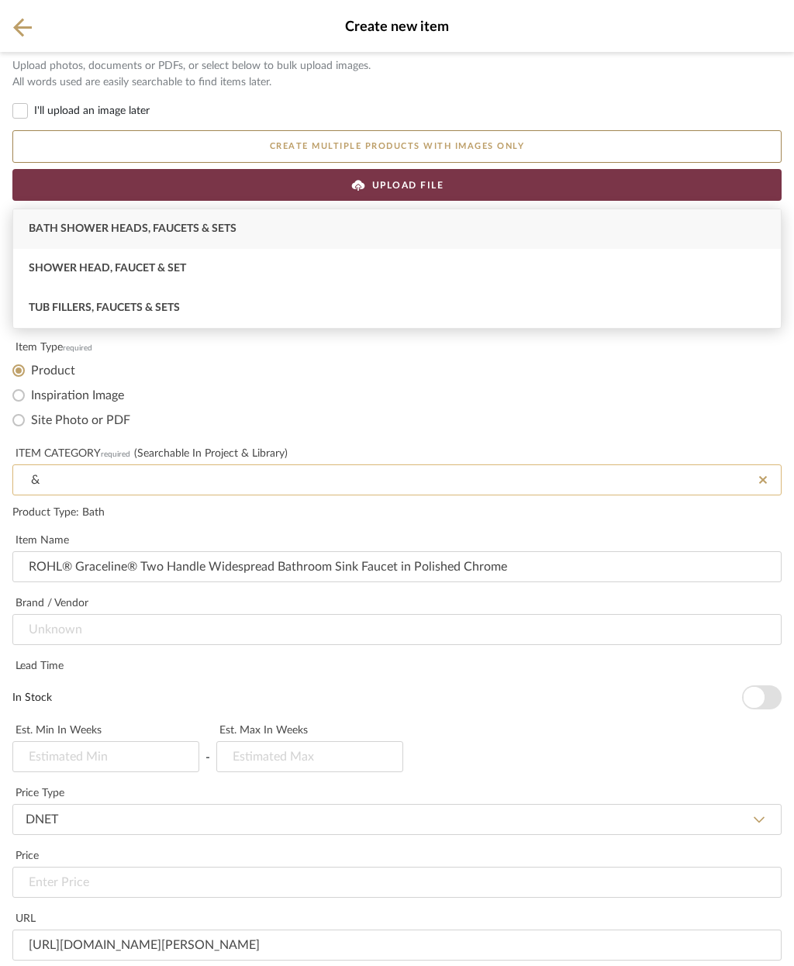
type input "&"
click at [749, 465] on input at bounding box center [396, 480] width 769 height 31
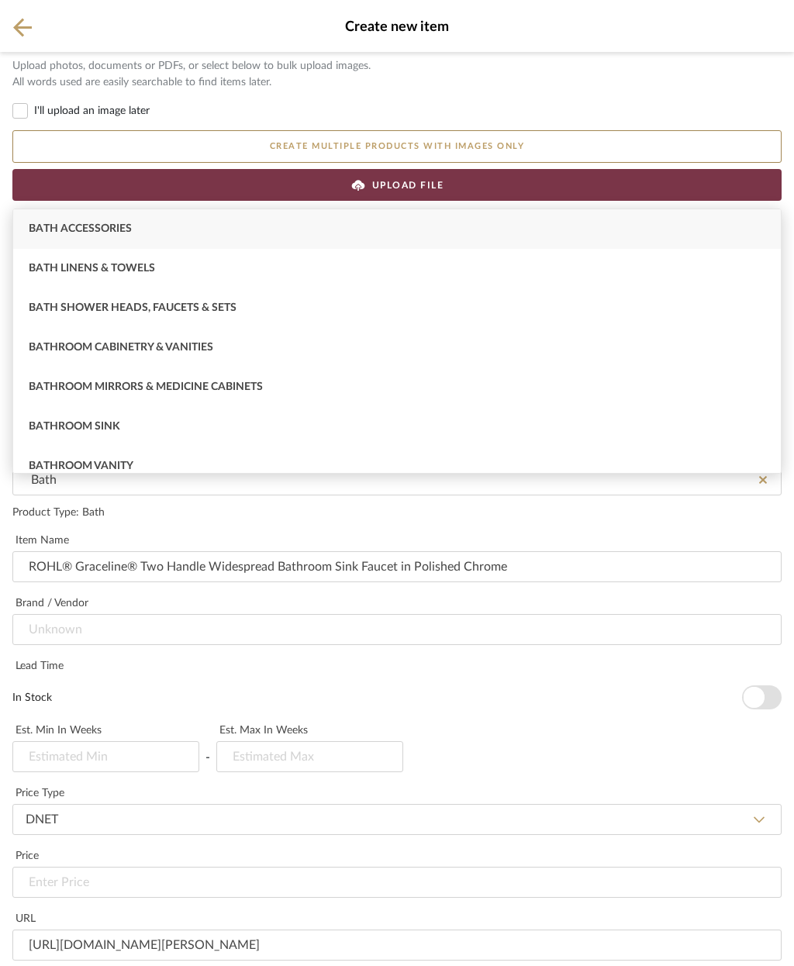
click at [164, 234] on div "Bath Accessories" at bounding box center [397, 229] width 768 height 40
click at [116, 232] on span "Bath Accessories" at bounding box center [80, 228] width 103 height 11
type input "Bath Accessories"
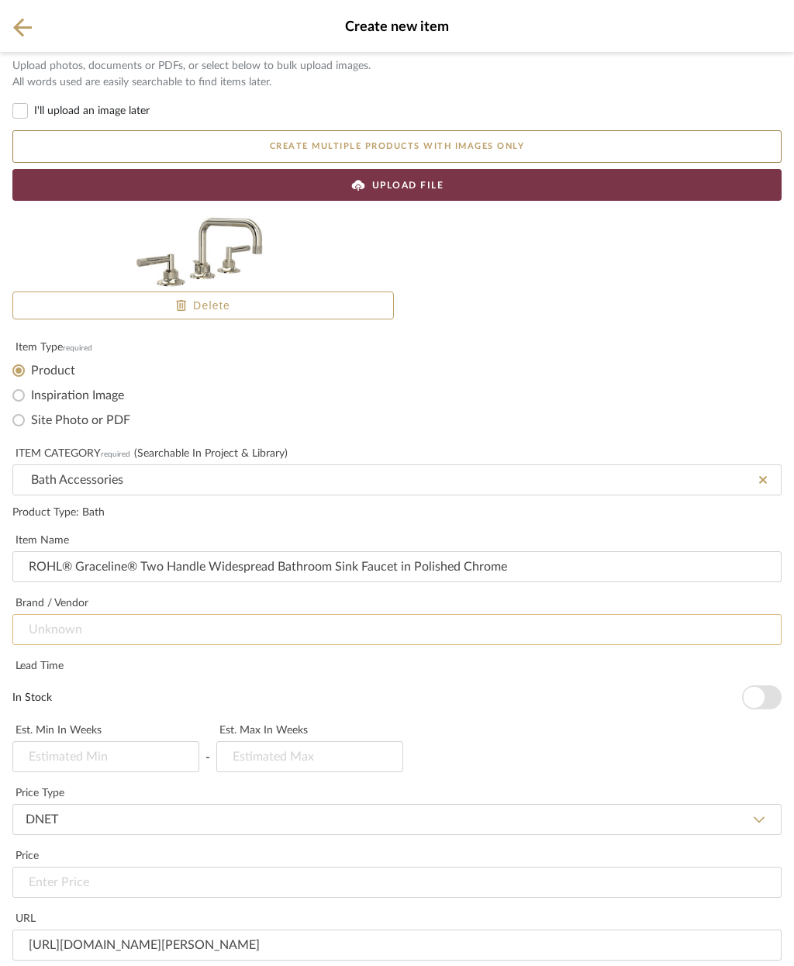
click at [147, 614] on input at bounding box center [396, 629] width 769 height 31
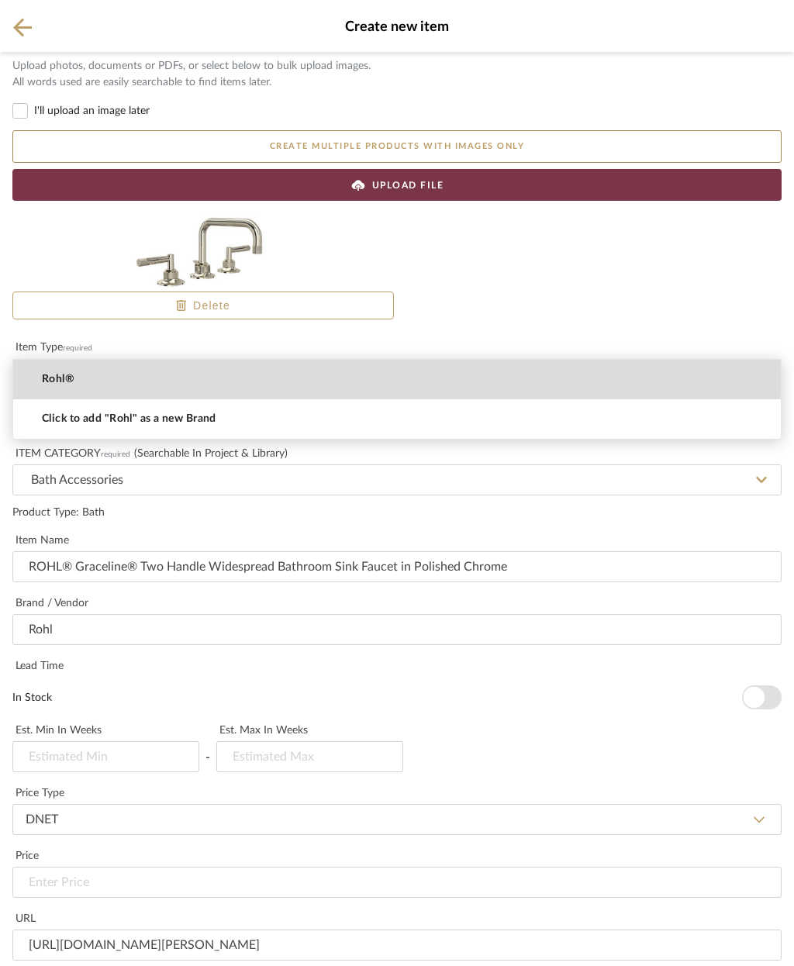
click at [83, 380] on mat-option "Rohl®" at bounding box center [397, 380] width 768 height 40
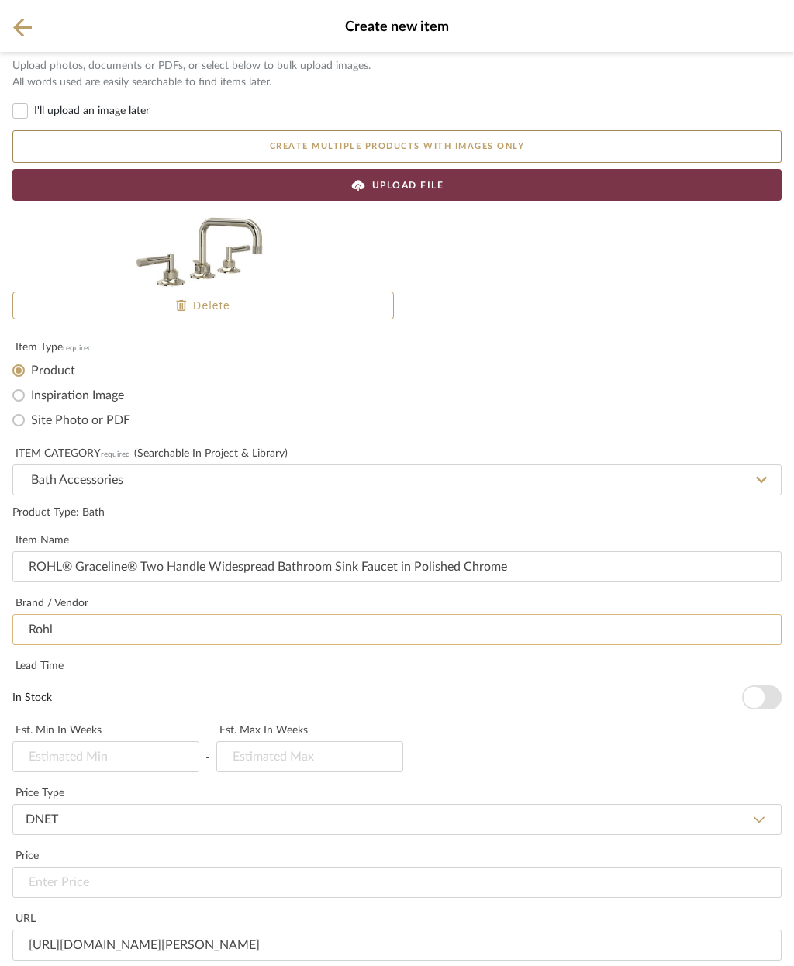
type input "Rohl®"
type input "4"
type input "6"
click at [152, 867] on input at bounding box center [396, 882] width 769 height 31
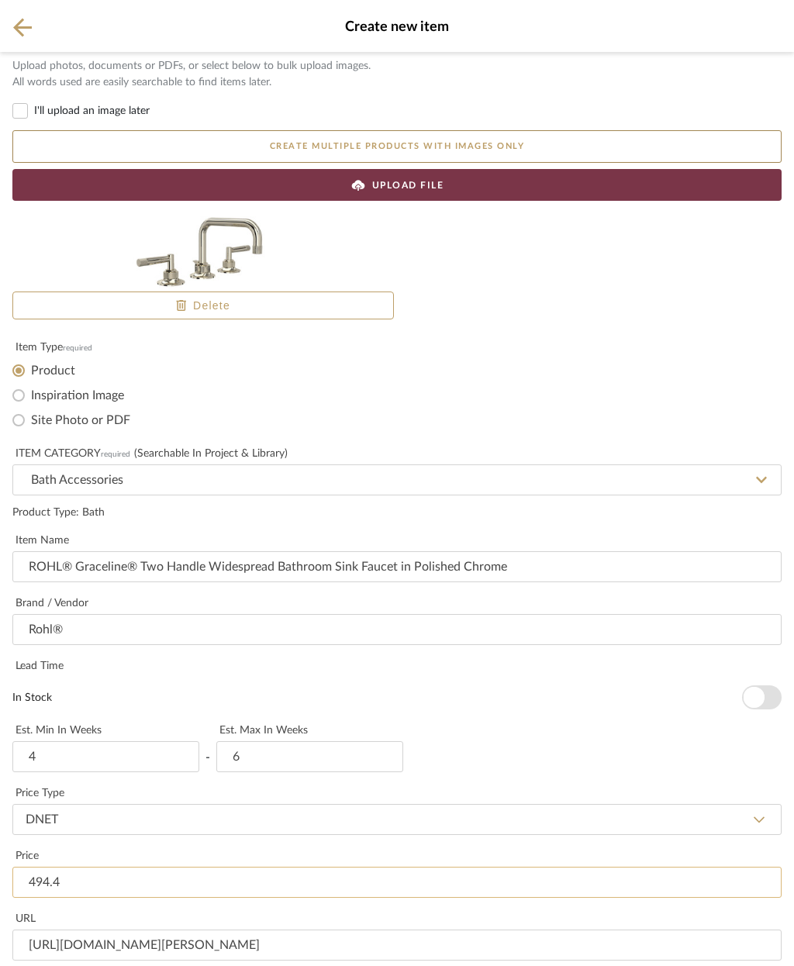
scroll to position [521, 0]
type input "$494.40"
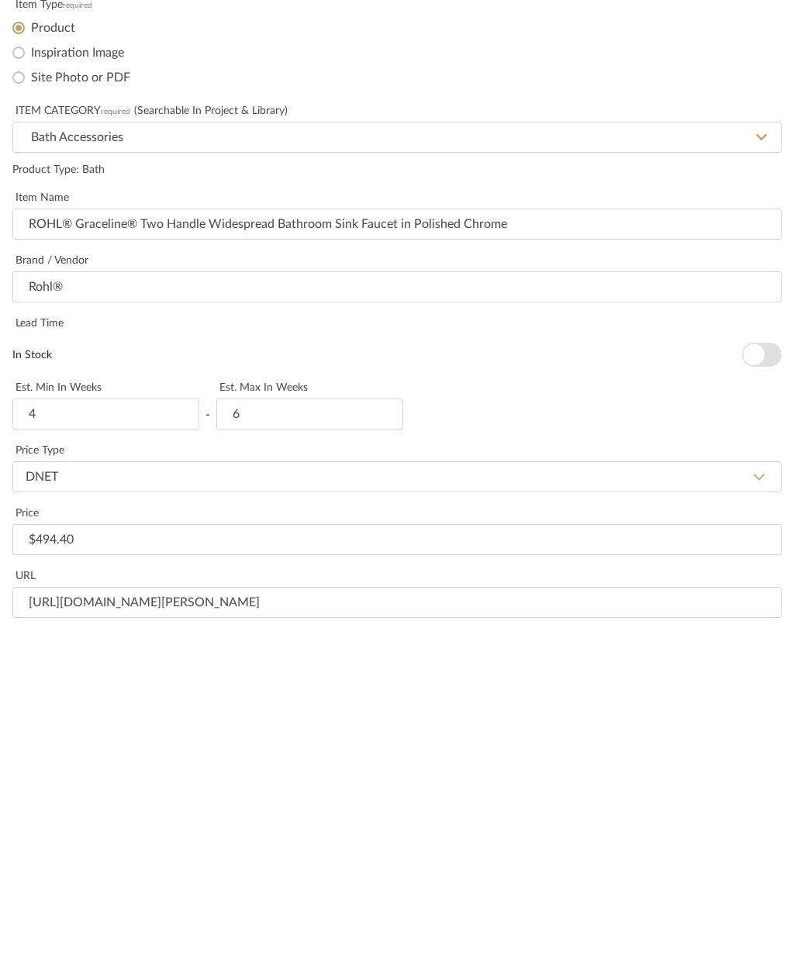
paste textarea "Graceline metal lever handles Spout height: 5-29/32" Includes pop-up Centers: 8…"
type textarea "Graceline metal lever handles Spout height: 5-29/32" Includes pop-up Centers: 8…"
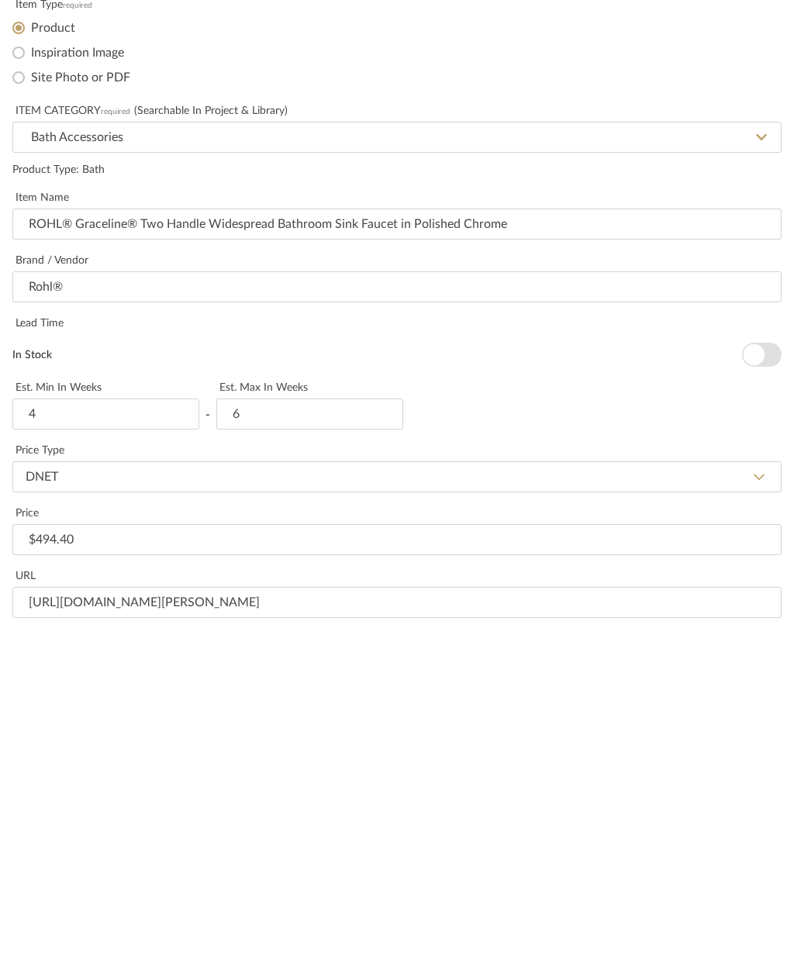
paste textarea "Graceline metal lever handles Spout height: 5-29/32" Includes pop-up Centers: 8…"
type textarea "Graceline metal lever handles Spout height: 5-29/32" Includes pop-up Centers: 8…"
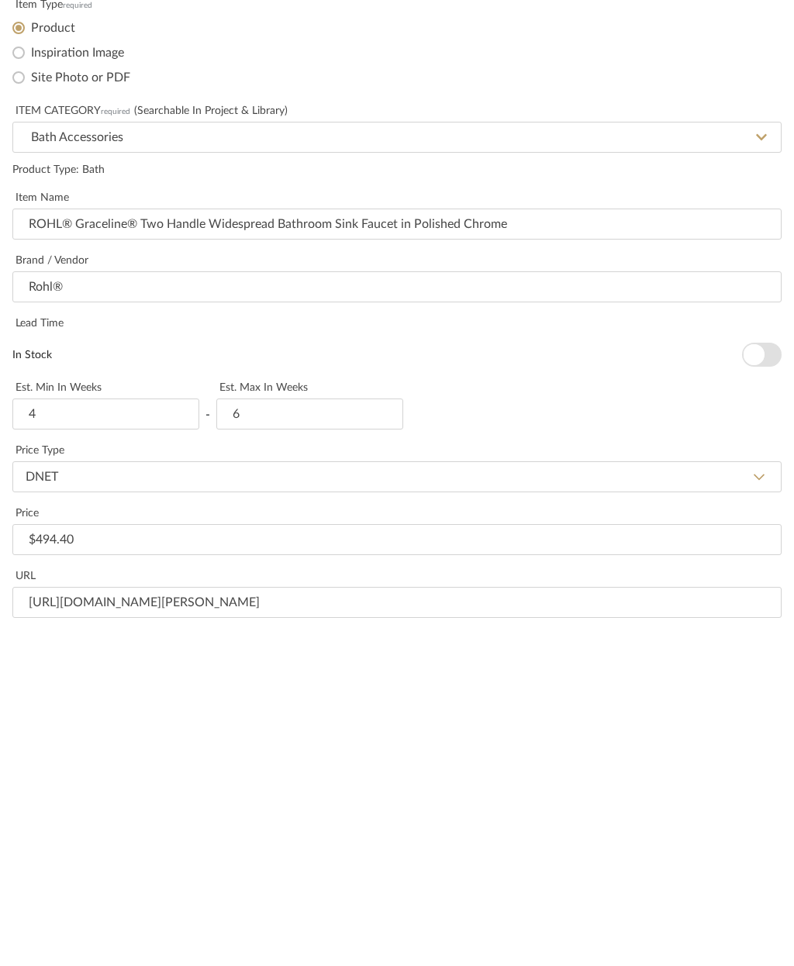
paste input "Graceline metal lever handles Spout height: 5-29/32" Includes pop-up Centers: 8…"
type input "Graceline metal lever handles Spout height: 5-29/32" Includes pop-up Centers: 8…"
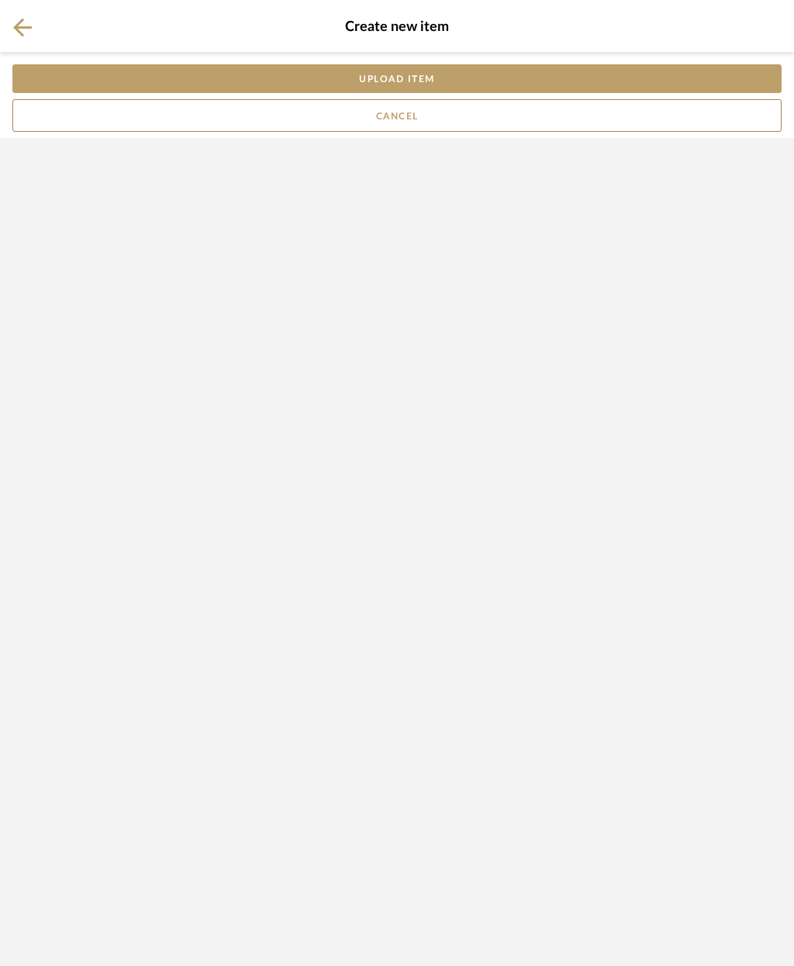
scroll to position [0, 0]
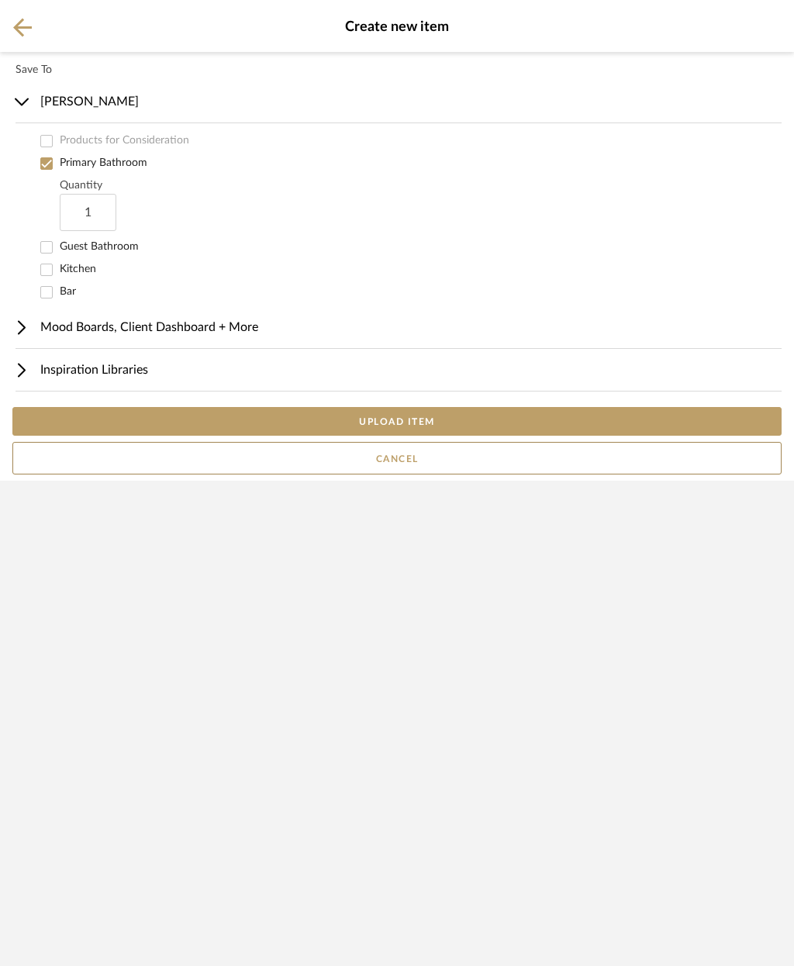
click at [486, 436] on button "UPLOAD ITEM" at bounding box center [396, 421] width 769 height 29
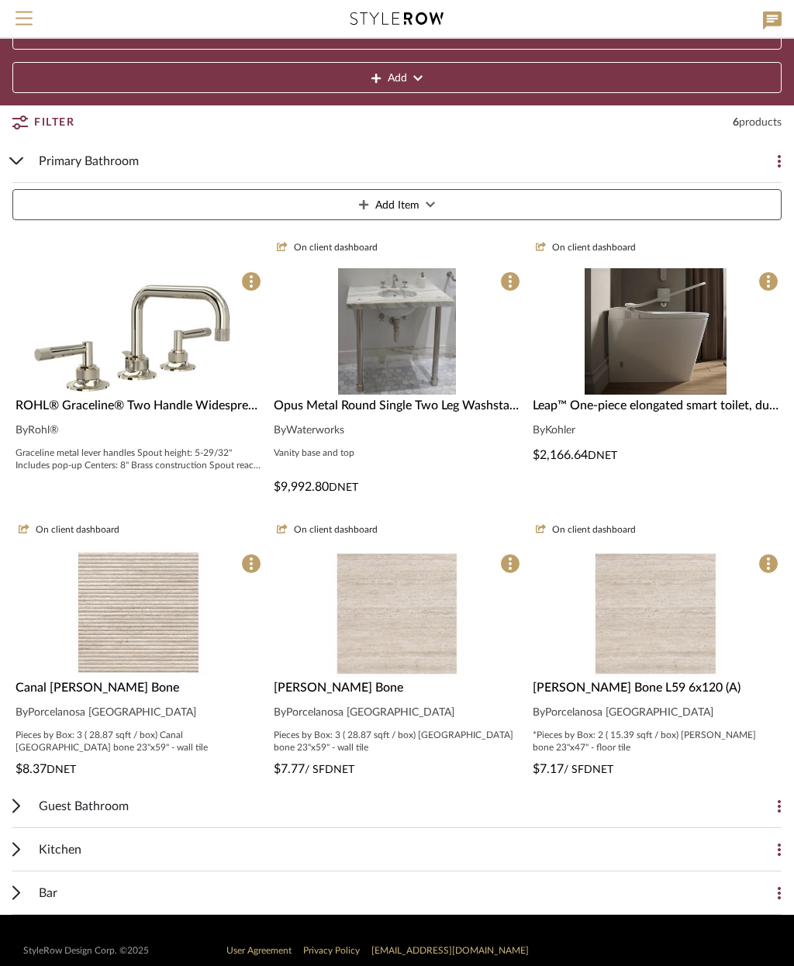
scroll to position [122, 0]
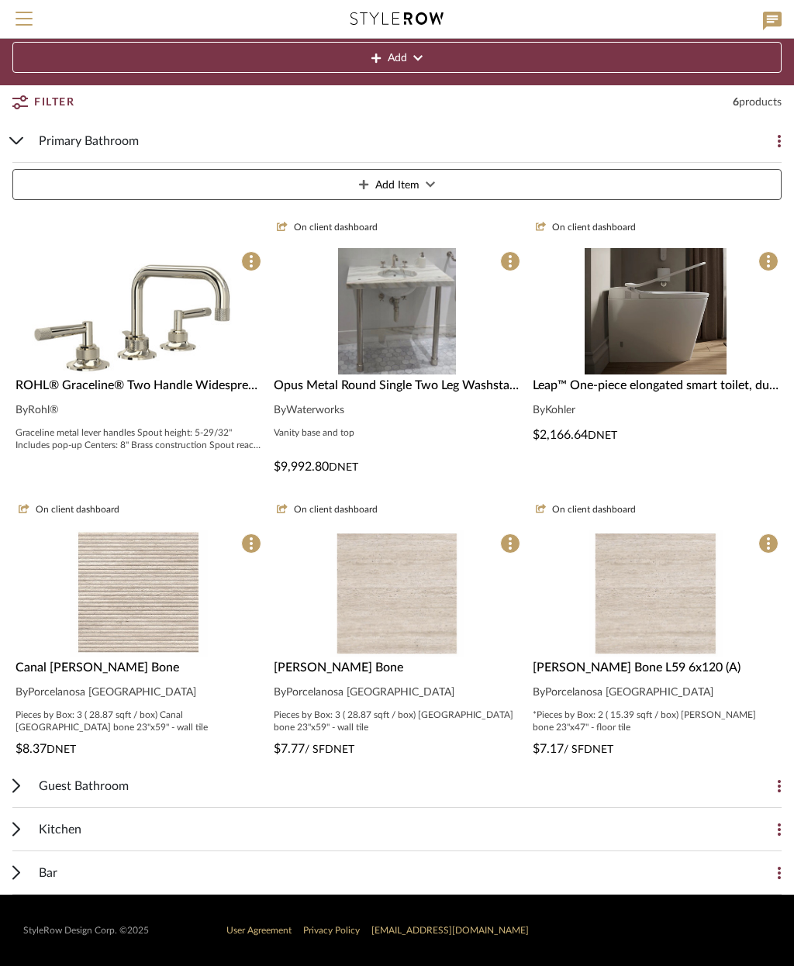
click at [251, 264] on icon at bounding box center [251, 261] width 3 height 12
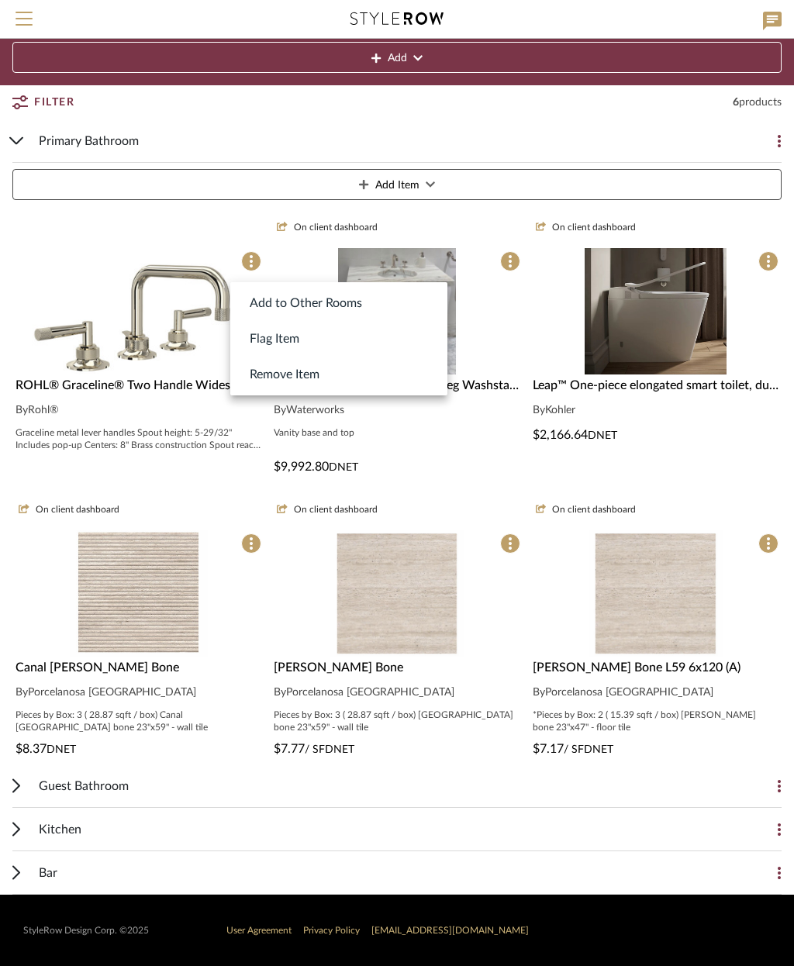
click at [157, 345] on div at bounding box center [397, 483] width 794 height 966
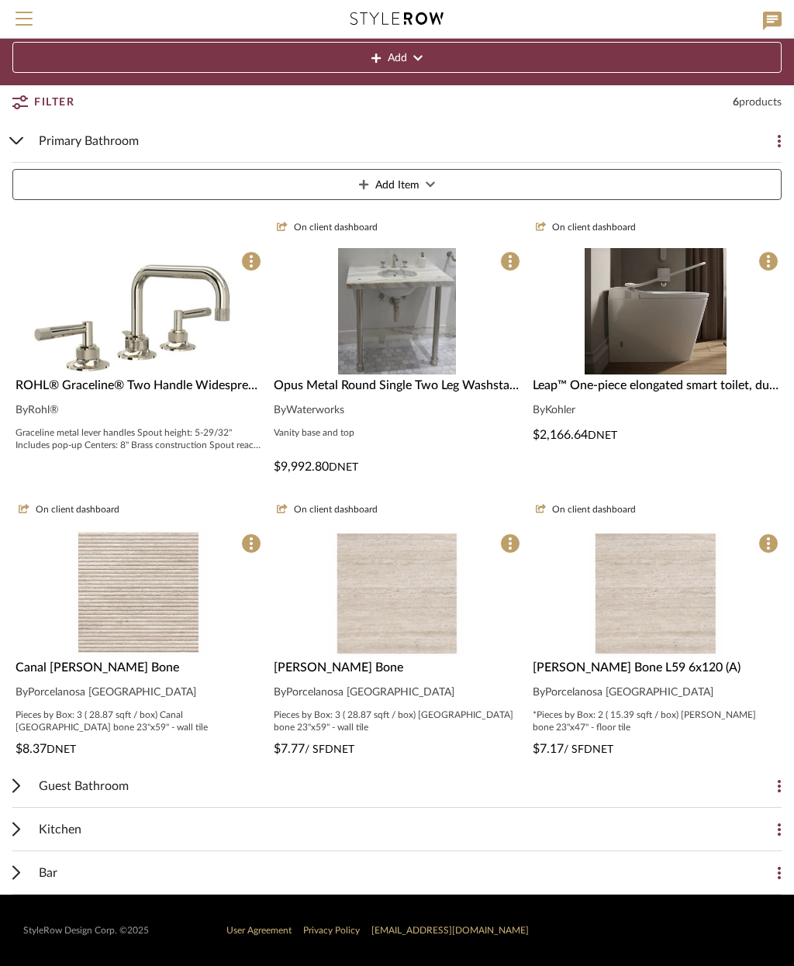
click at [170, 387] on img at bounding box center [138, 450] width 223 height 126
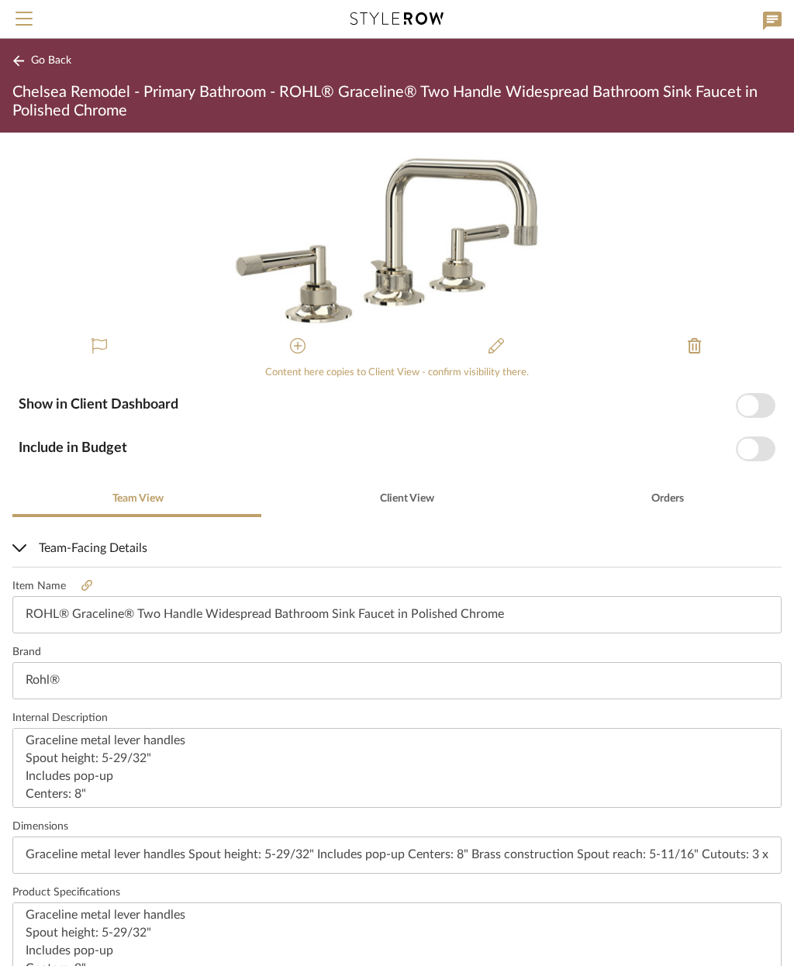
click at [755, 404] on span "button" at bounding box center [748, 405] width 21 height 21
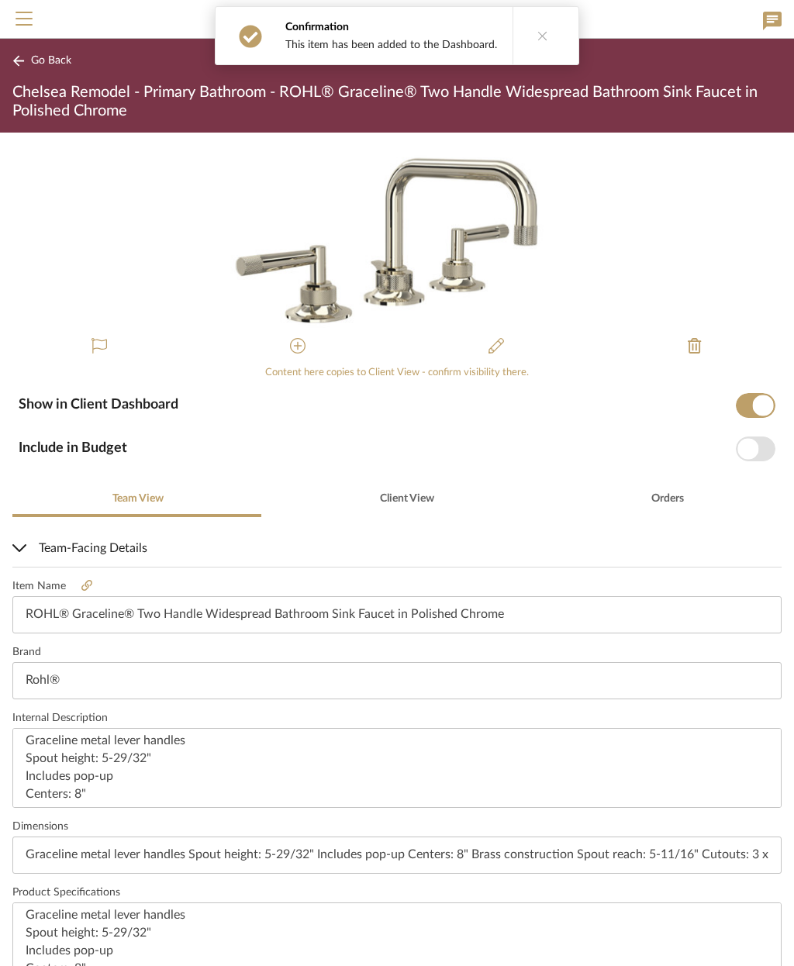
click at [752, 449] on span "button" at bounding box center [748, 448] width 21 height 21
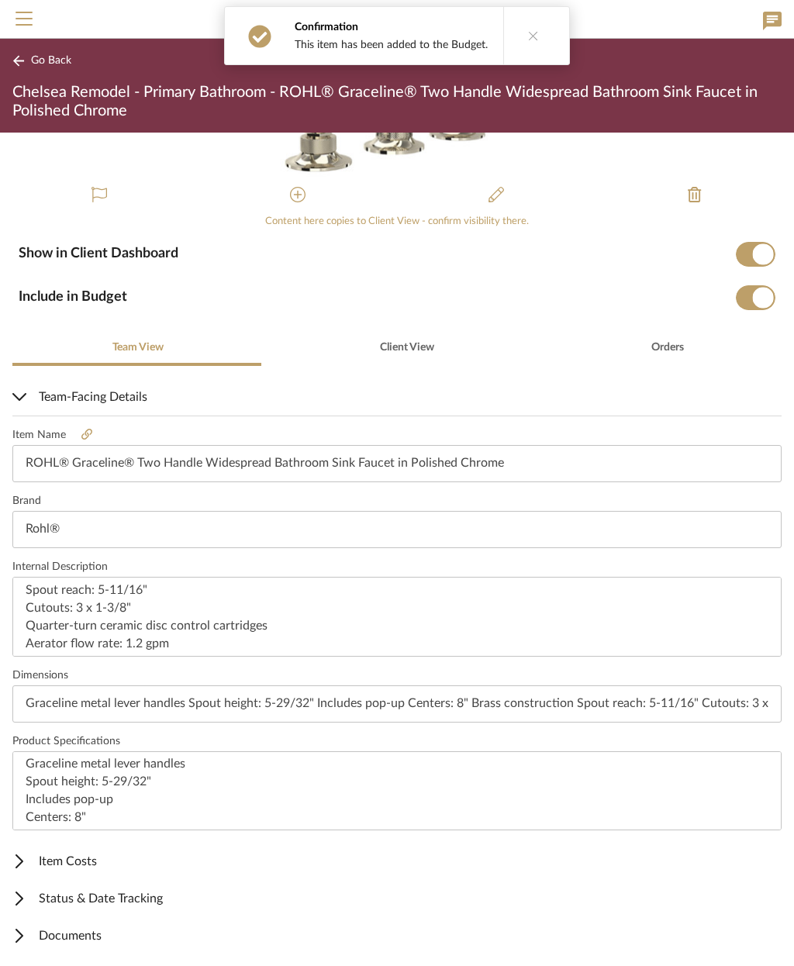
scroll to position [150, 0]
click at [90, 930] on span "Documents" at bounding box center [393, 937] width 763 height 19
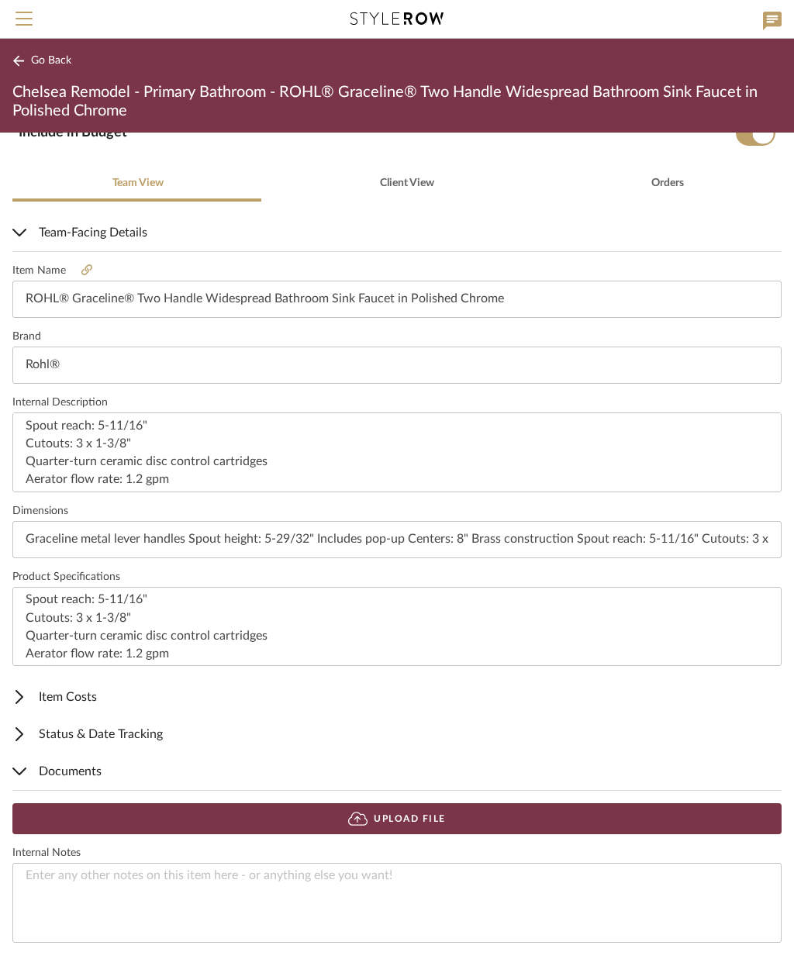
scroll to position [315, 0]
click at [468, 812] on button "Upload File" at bounding box center [396, 819] width 769 height 31
click at [81, 773] on span "Documents" at bounding box center [393, 772] width 763 height 19
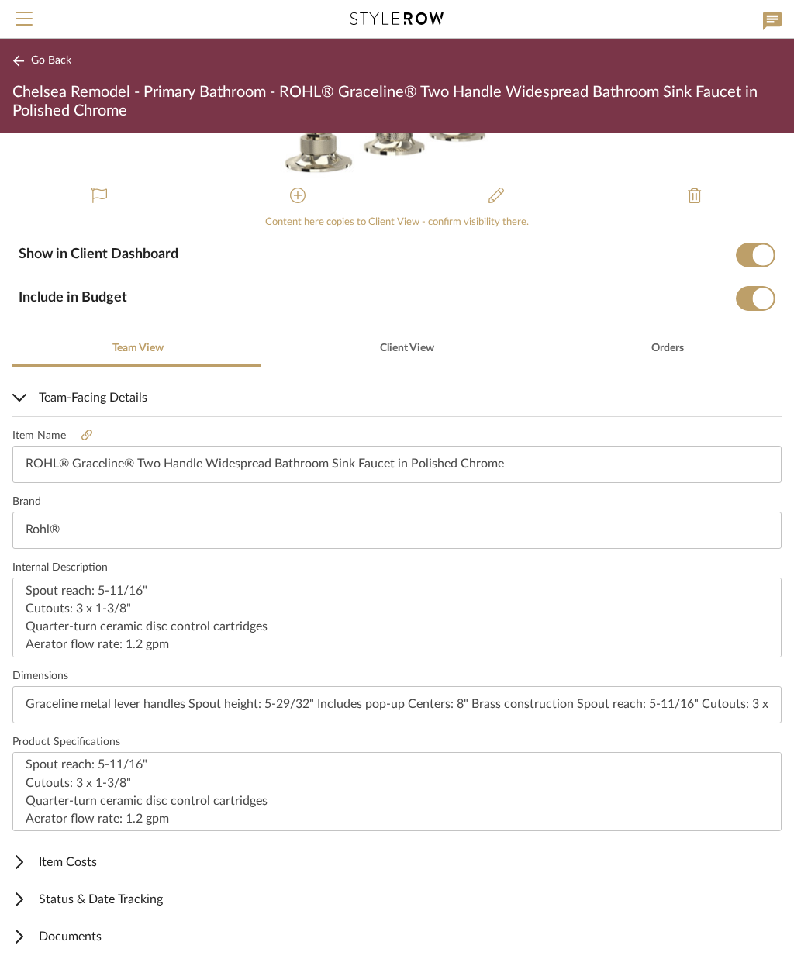
click at [85, 937] on span "Documents" at bounding box center [393, 937] width 763 height 19
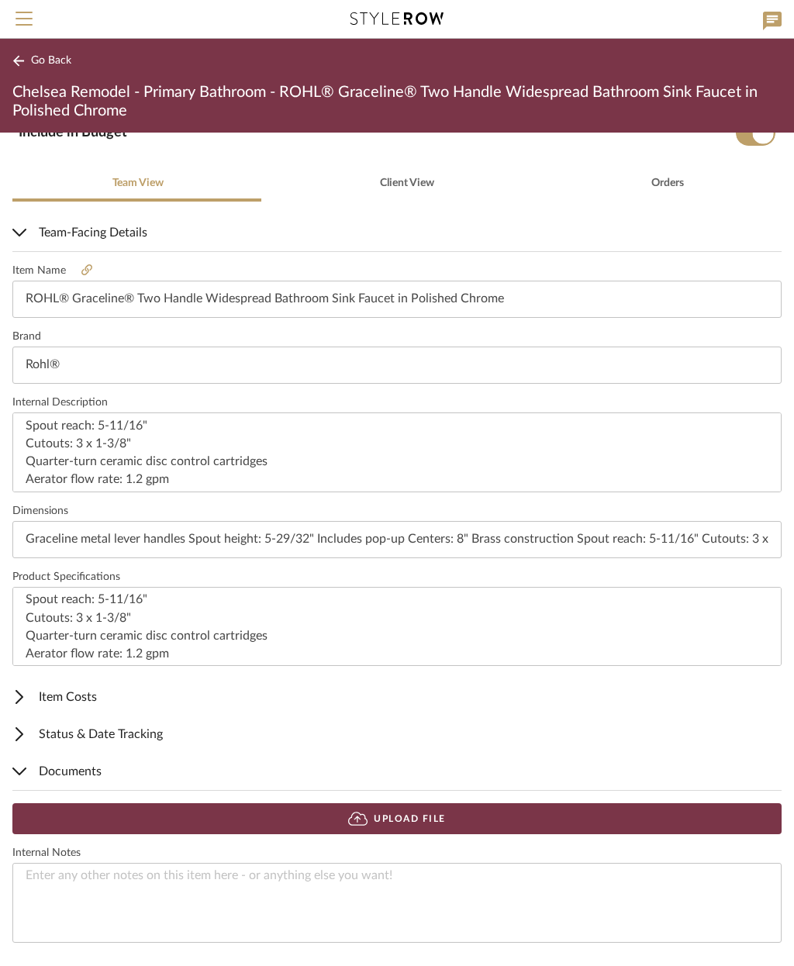
scroll to position [315, 0]
click at [489, 821] on button "Upload File" at bounding box center [396, 819] width 769 height 31
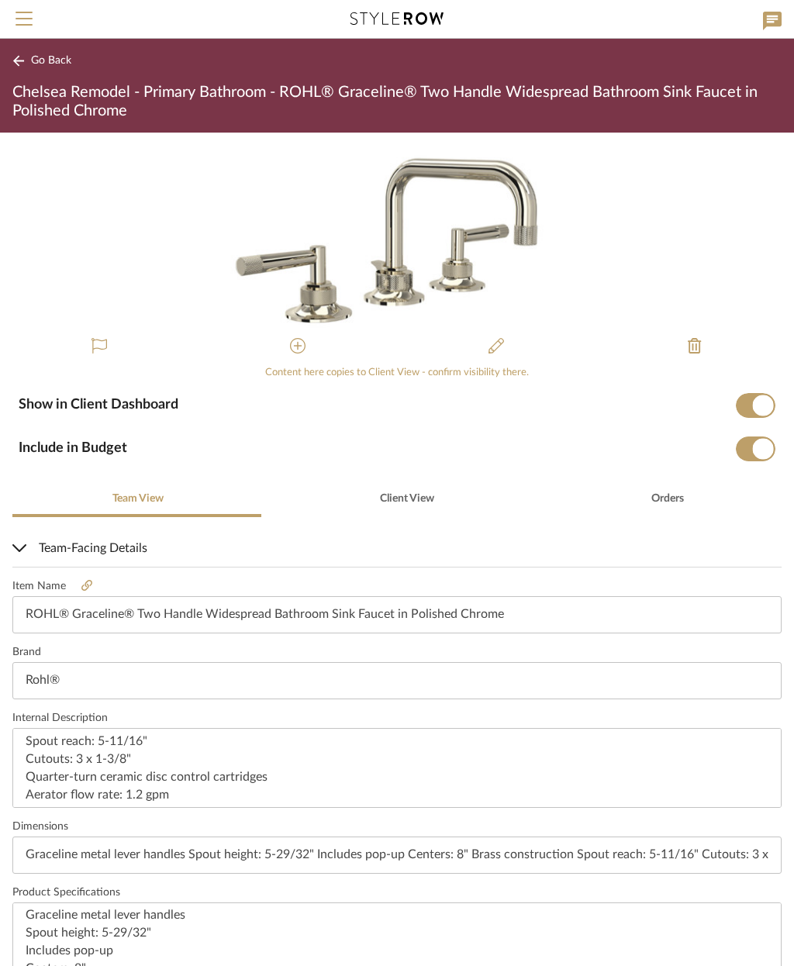
scroll to position [0, 0]
click at [49, 61] on span "Go Back" at bounding box center [51, 60] width 40 height 13
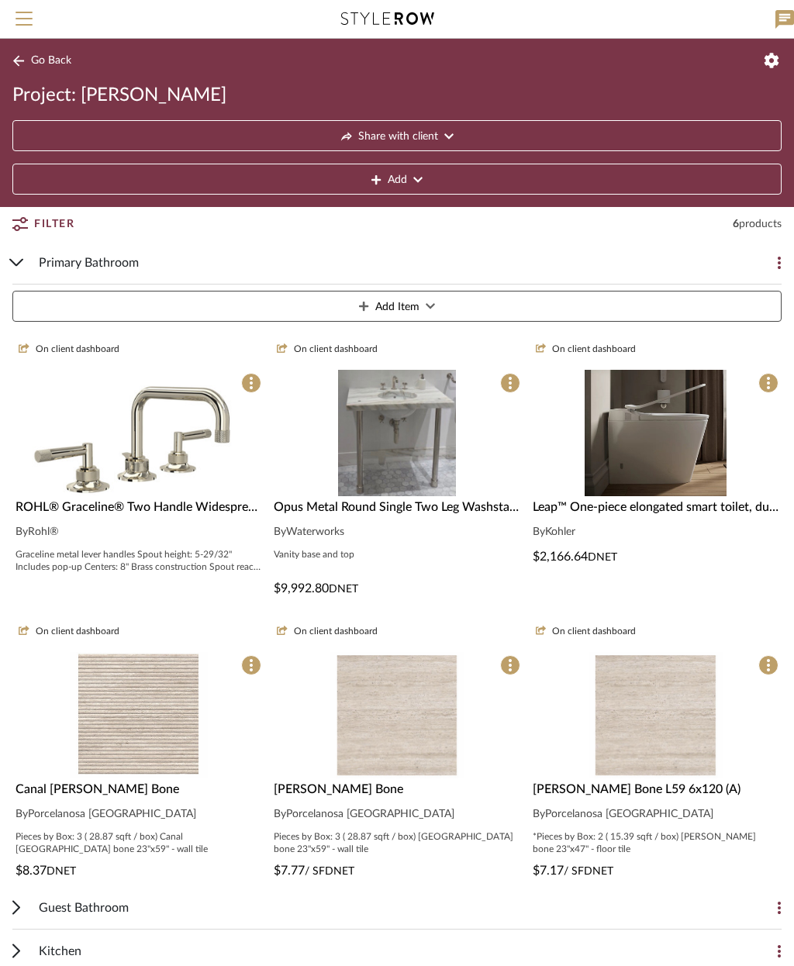
scroll to position [122, 0]
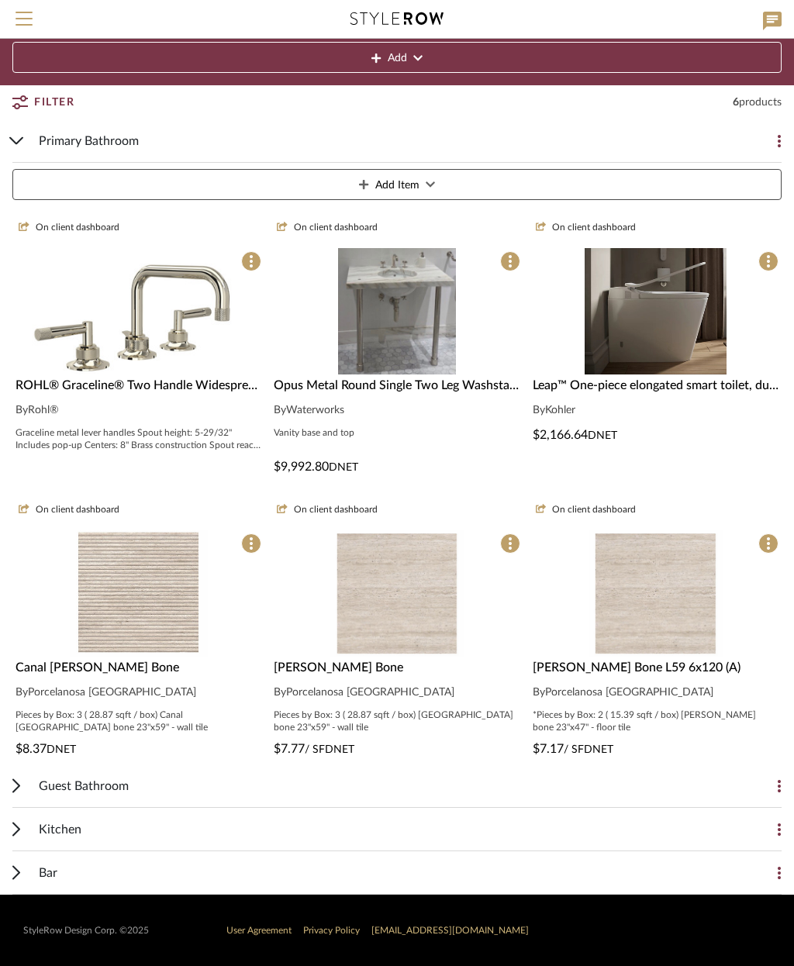
click at [415, 184] on span "Add Item" at bounding box center [397, 185] width 44 height 31
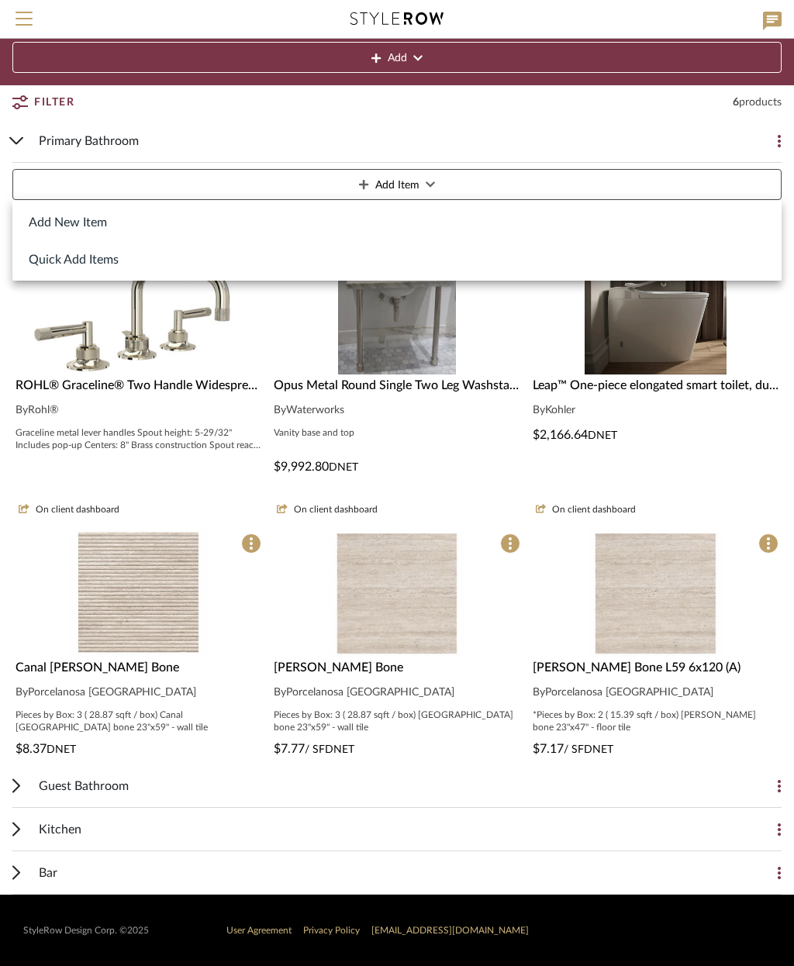
click at [110, 230] on button "Add New Item" at bounding box center [396, 221] width 769 height 37
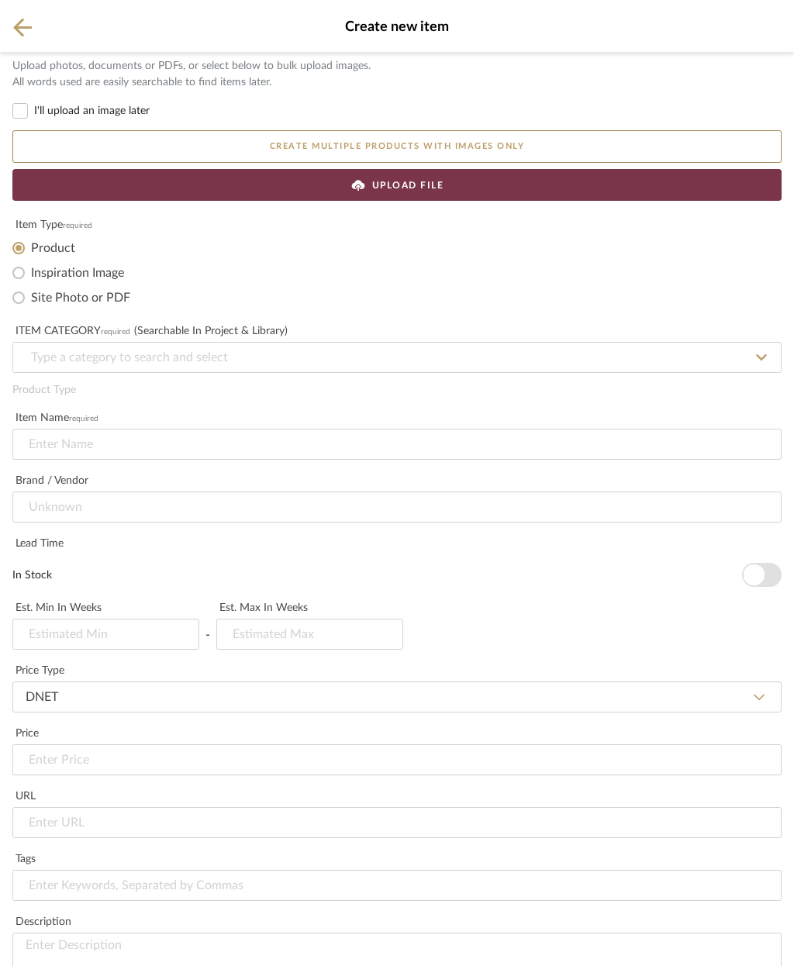
click at [456, 183] on div "UPLOAD FILE" at bounding box center [396, 185] width 769 height 32
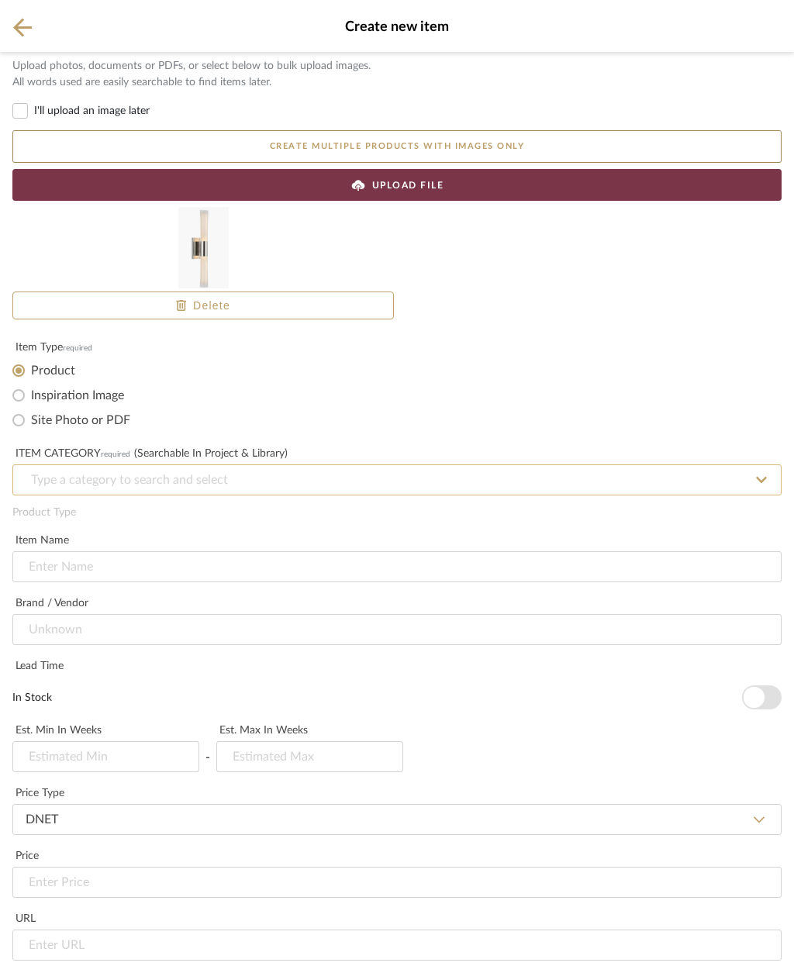
click at [284, 479] on input at bounding box center [396, 480] width 769 height 31
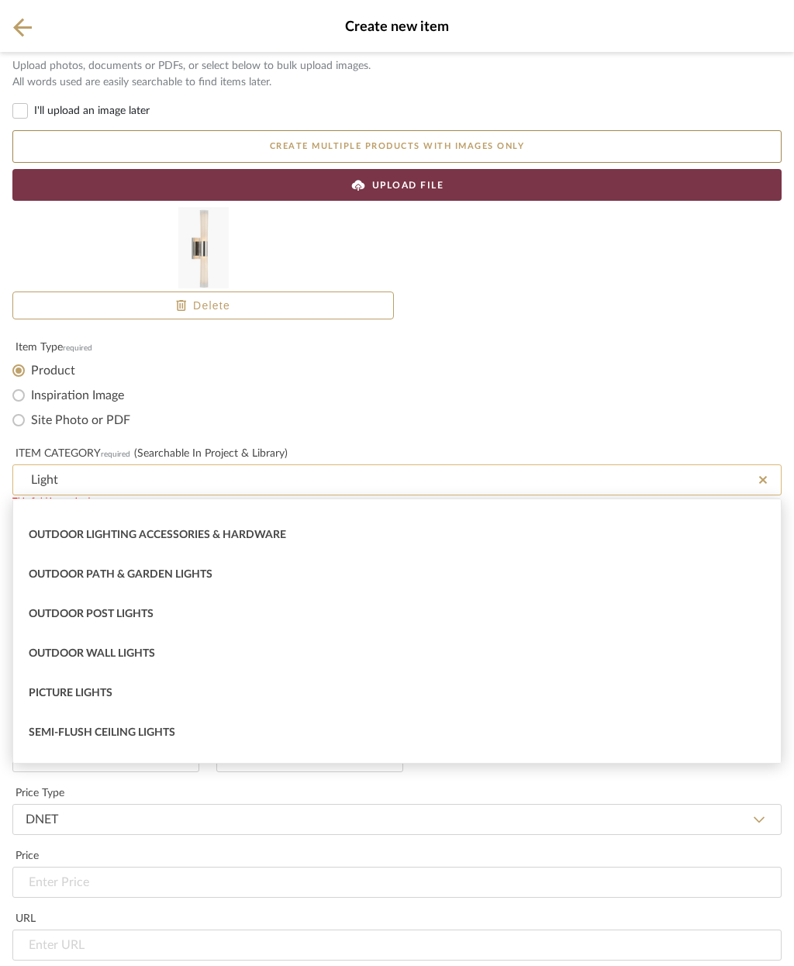
scroll to position [182, 0]
type input "L"
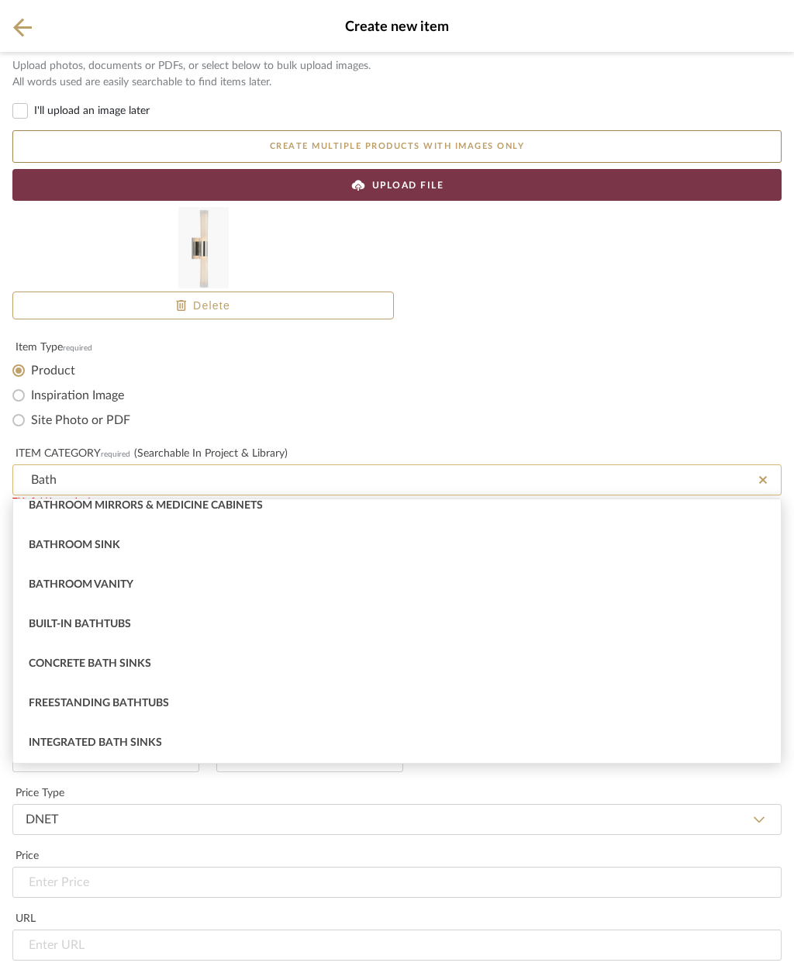
scroll to position [171, 0]
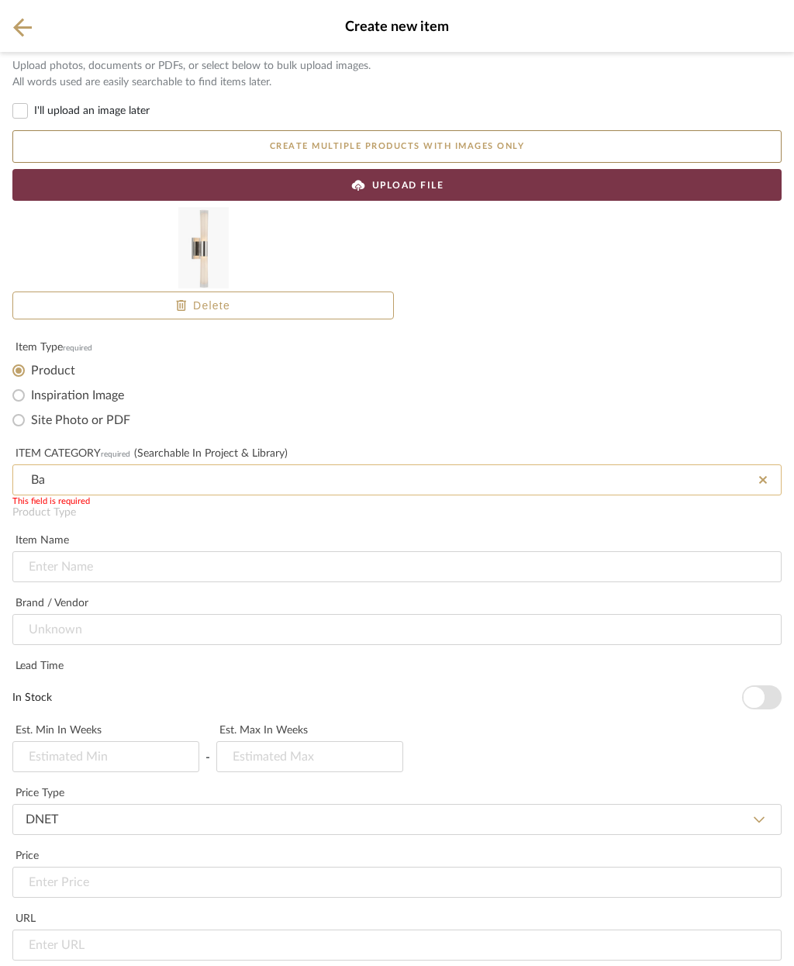
type input "B"
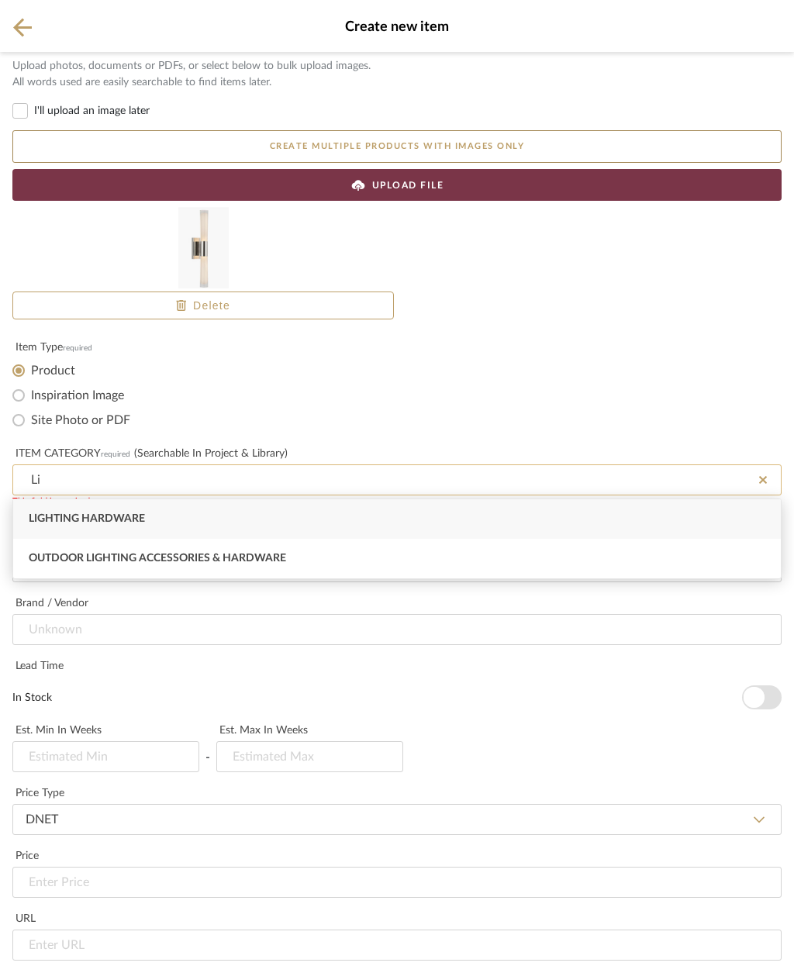
type input "L"
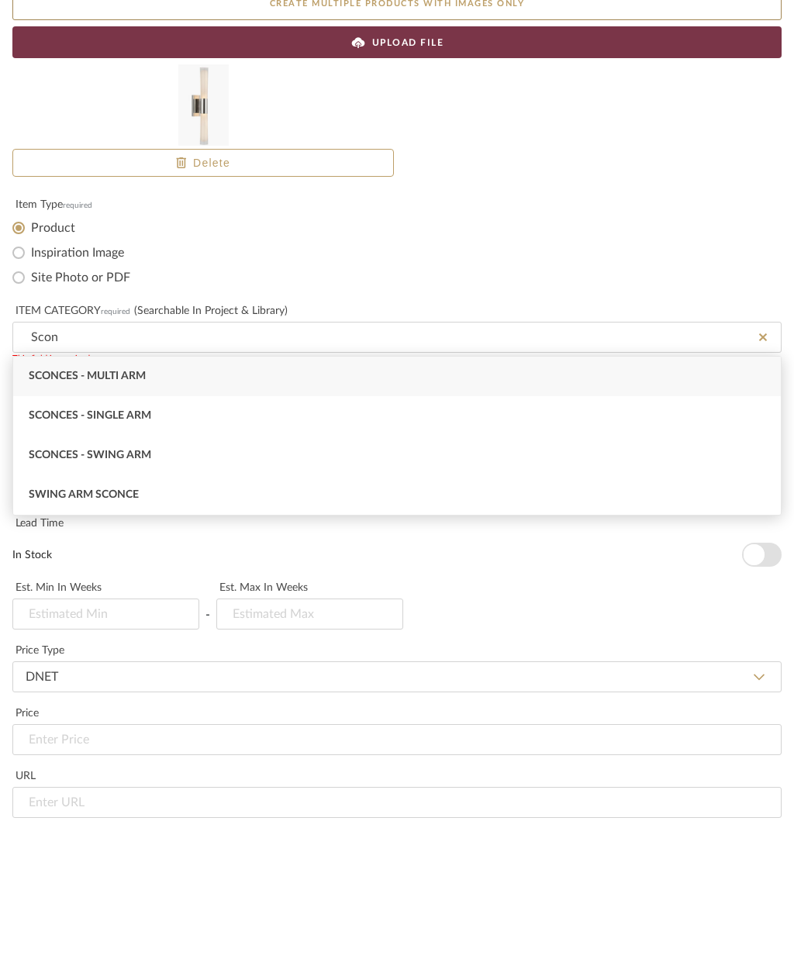
click at [132, 553] on span "Sconces - Single Arm" at bounding box center [90, 558] width 123 height 11
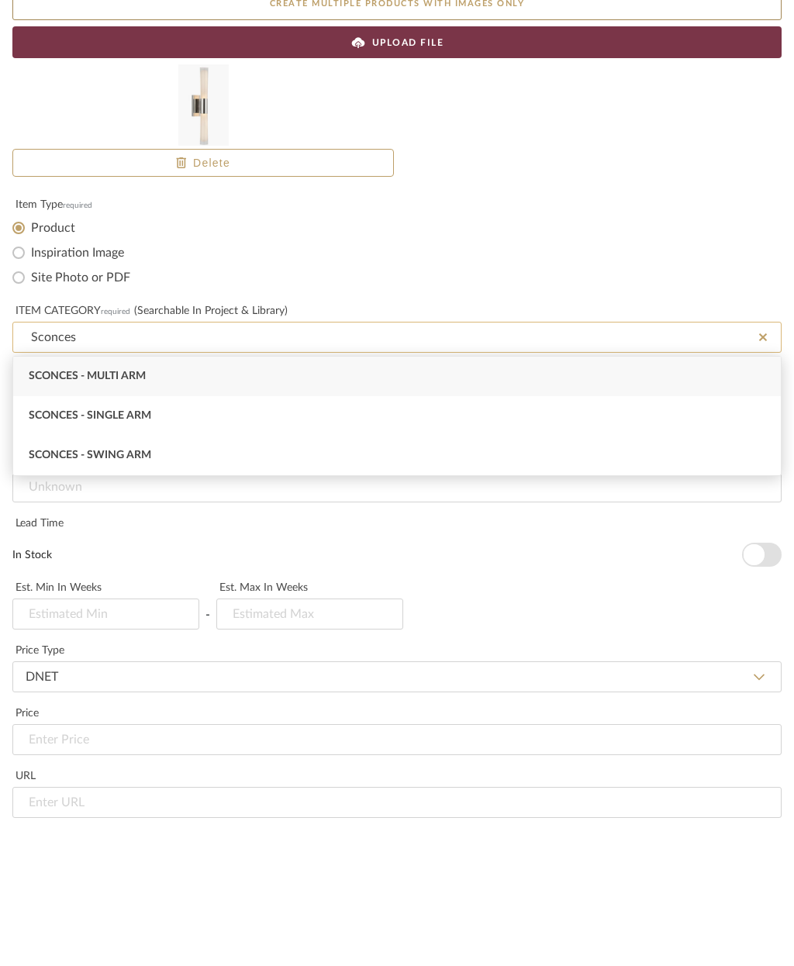
type input "Sconces"
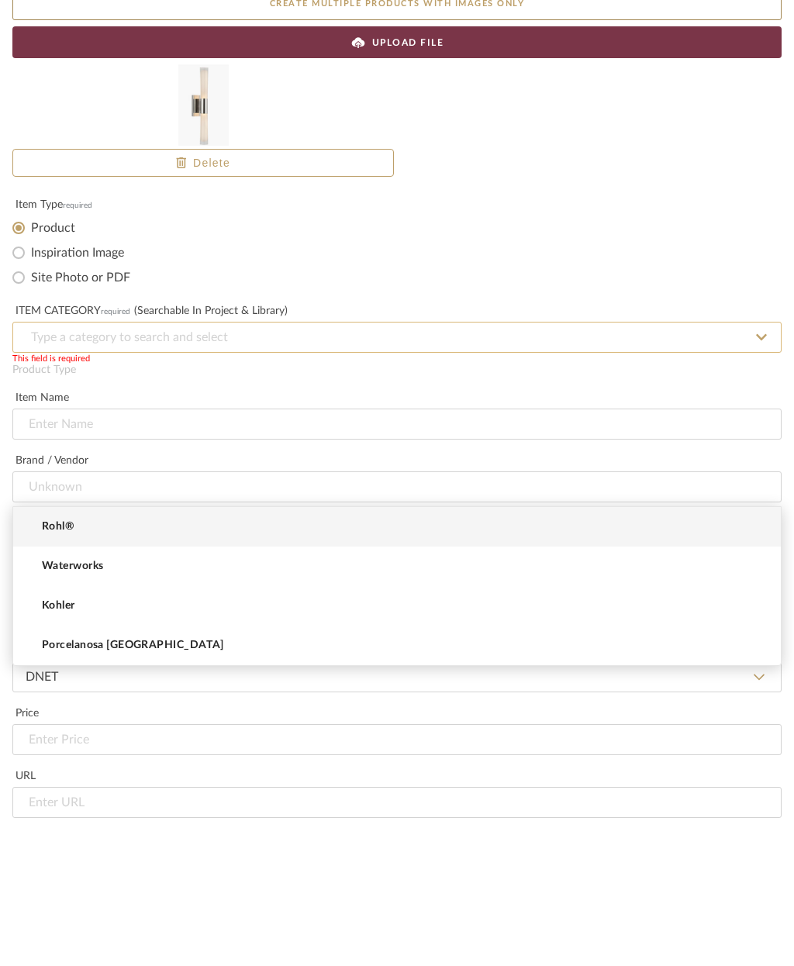
click at [206, 465] on input at bounding box center [396, 480] width 769 height 31
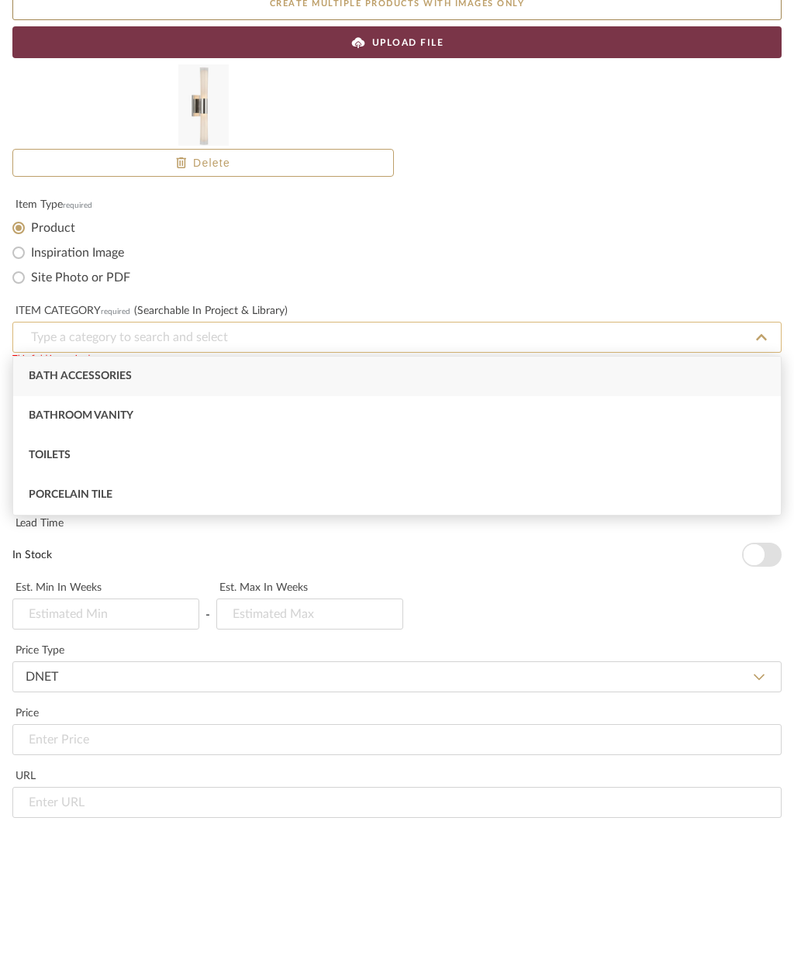
click at [285, 465] on input at bounding box center [396, 480] width 769 height 31
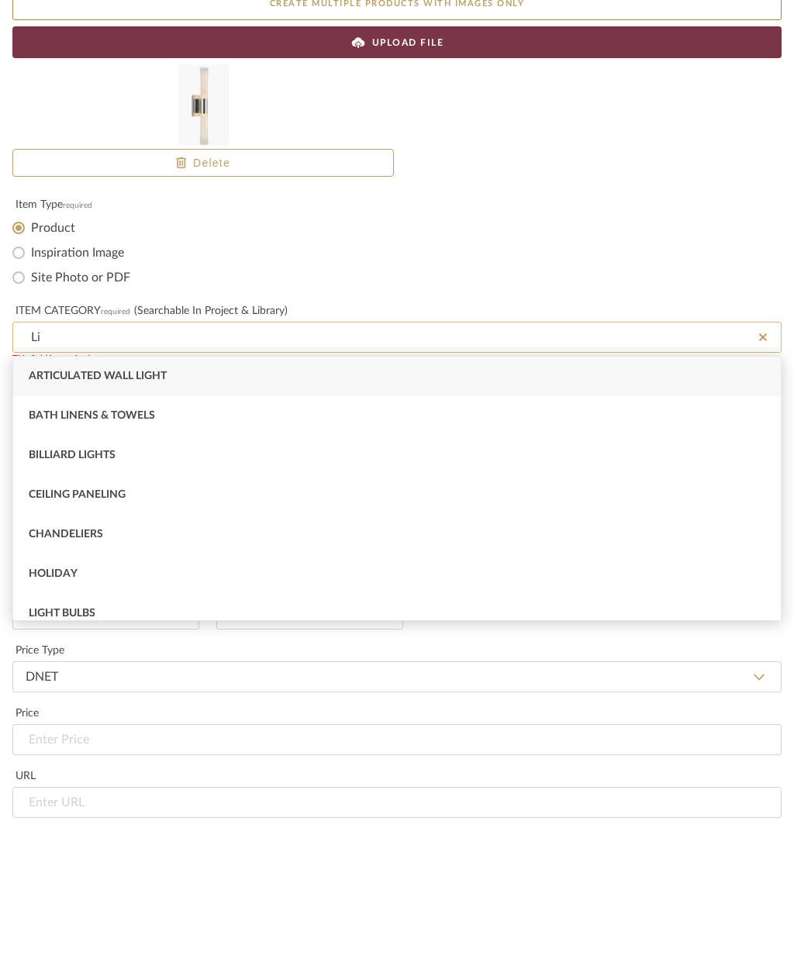
type input "L"
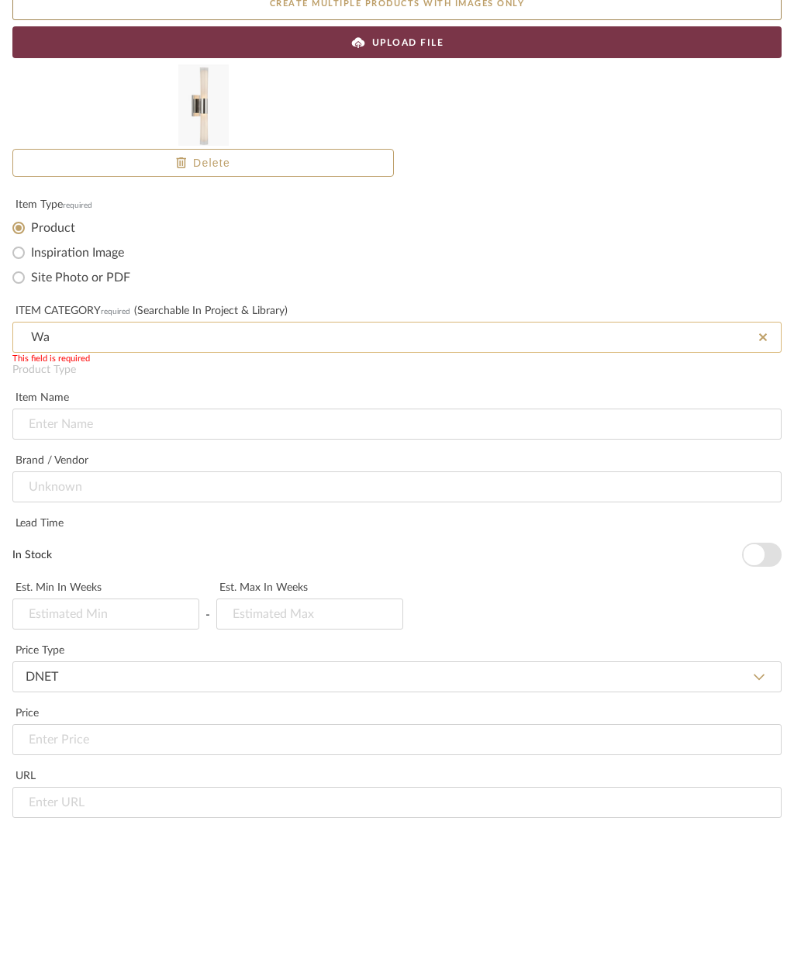
type input "W"
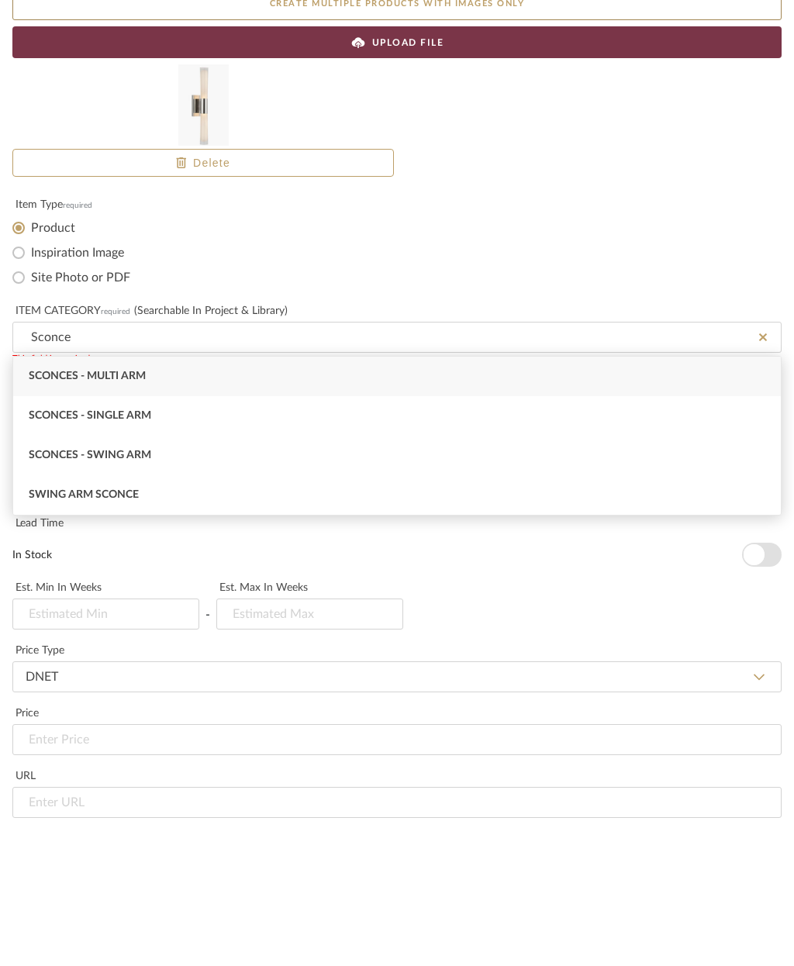
click at [143, 553] on span "Sconces - Single Arm" at bounding box center [90, 558] width 123 height 11
type input "Sconces - Single Arm"
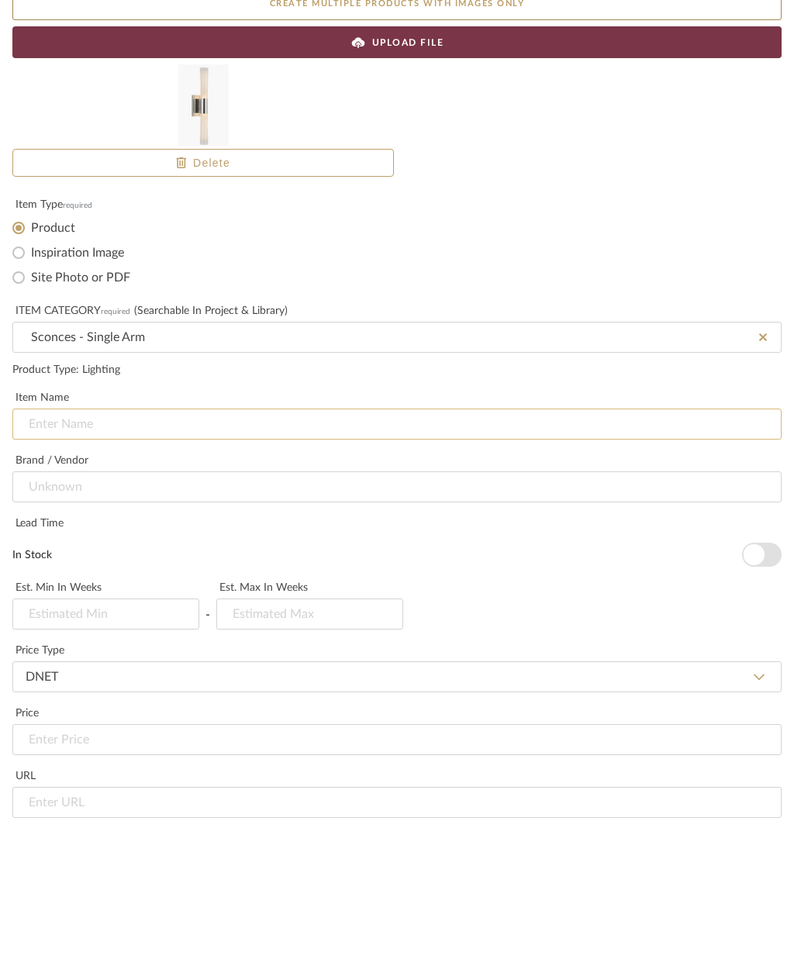
click at [198, 552] on input at bounding box center [396, 567] width 769 height 31
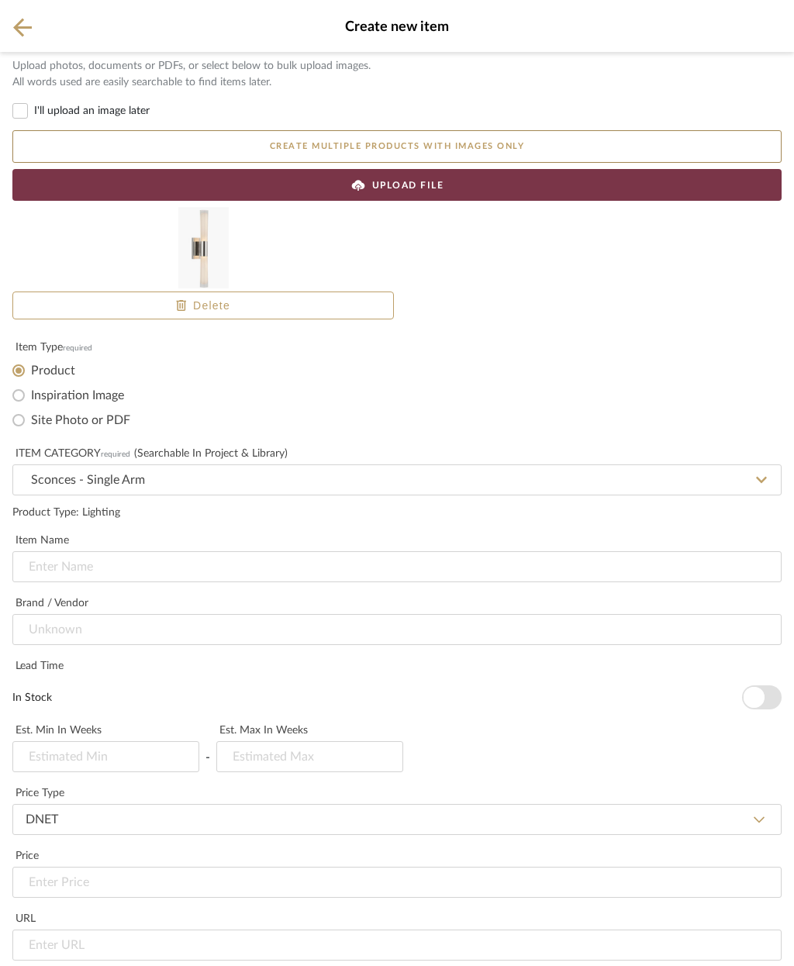
scroll to position [249, 0]
click at [137, 930] on input "url" at bounding box center [396, 945] width 769 height 31
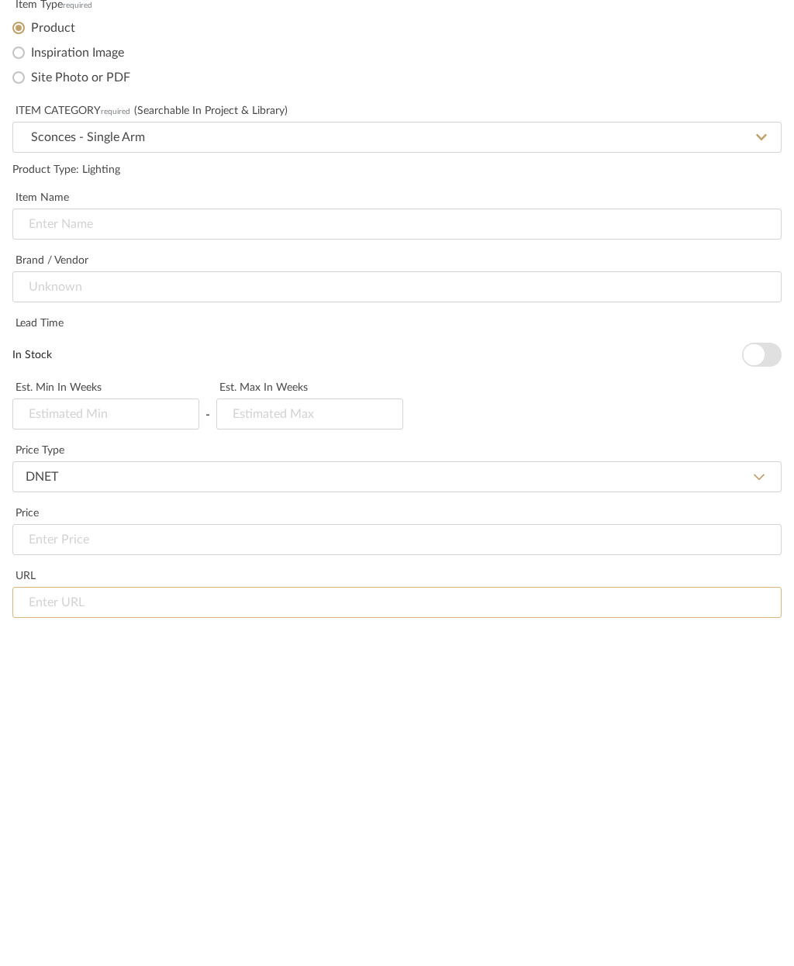
click at [54, 930] on input "url" at bounding box center [396, 945] width 769 height 31
paste input "[URL][DOMAIN_NAME]"
type input "[URL][DOMAIN_NAME]"
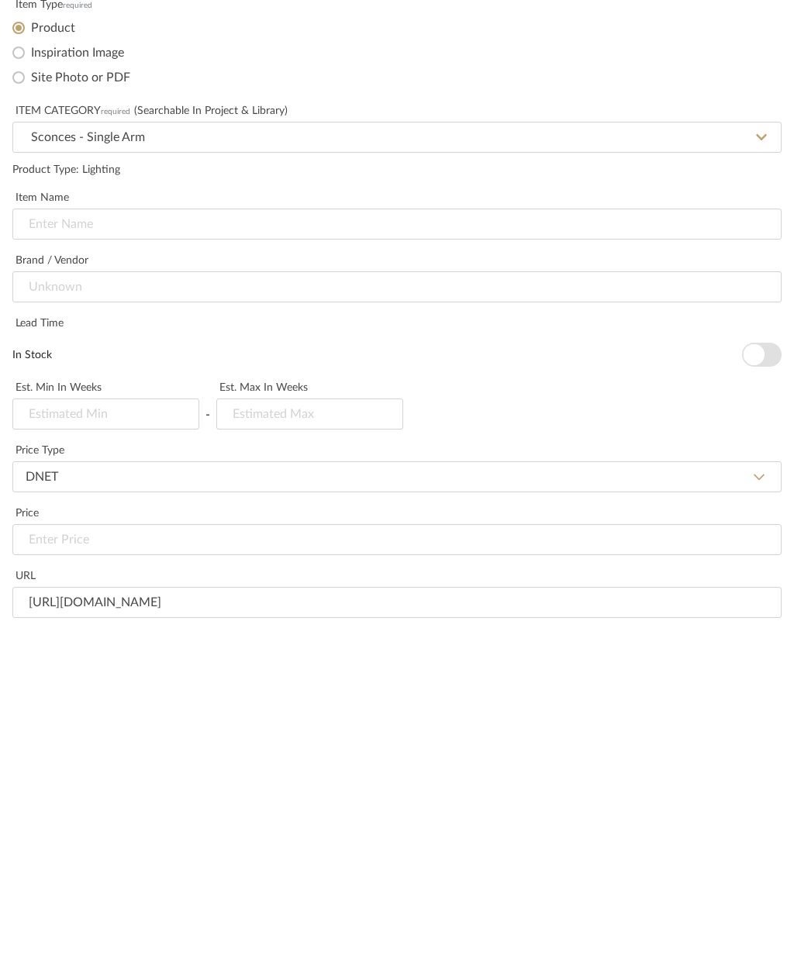
type textarea "We"
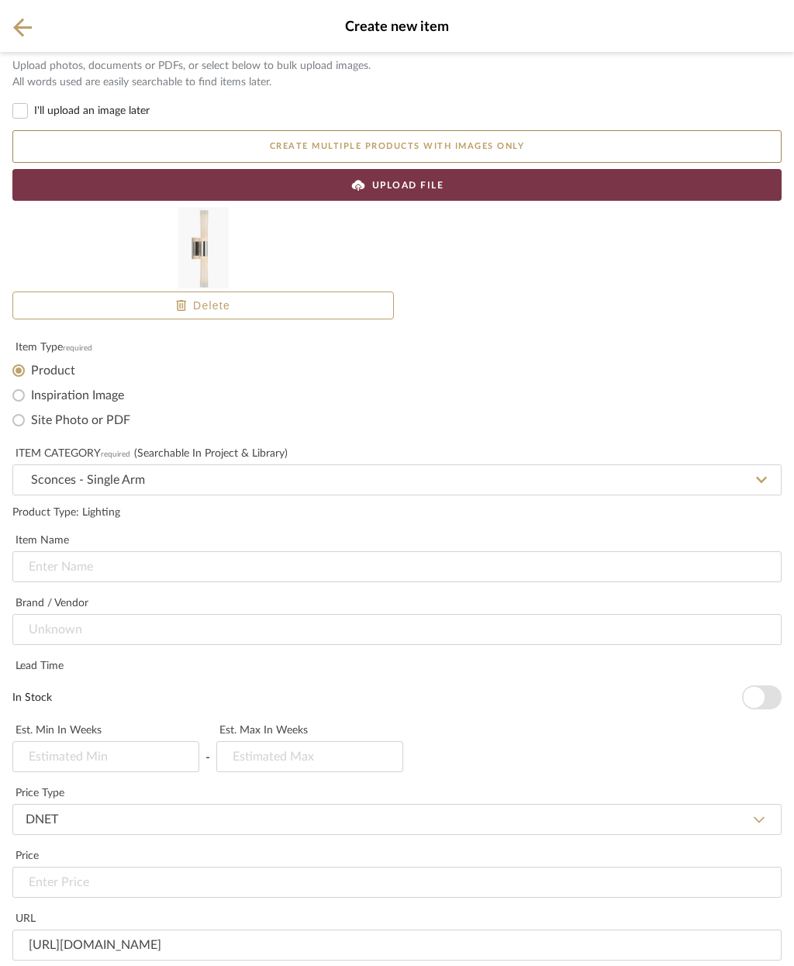
scroll to position [331, 0]
click at [118, 552] on input at bounding box center [396, 567] width 769 height 31
click at [64, 552] on input at bounding box center [396, 567] width 769 height 31
paste input "Brenta Single Sconce"
type input "Brenta Single Sconce"
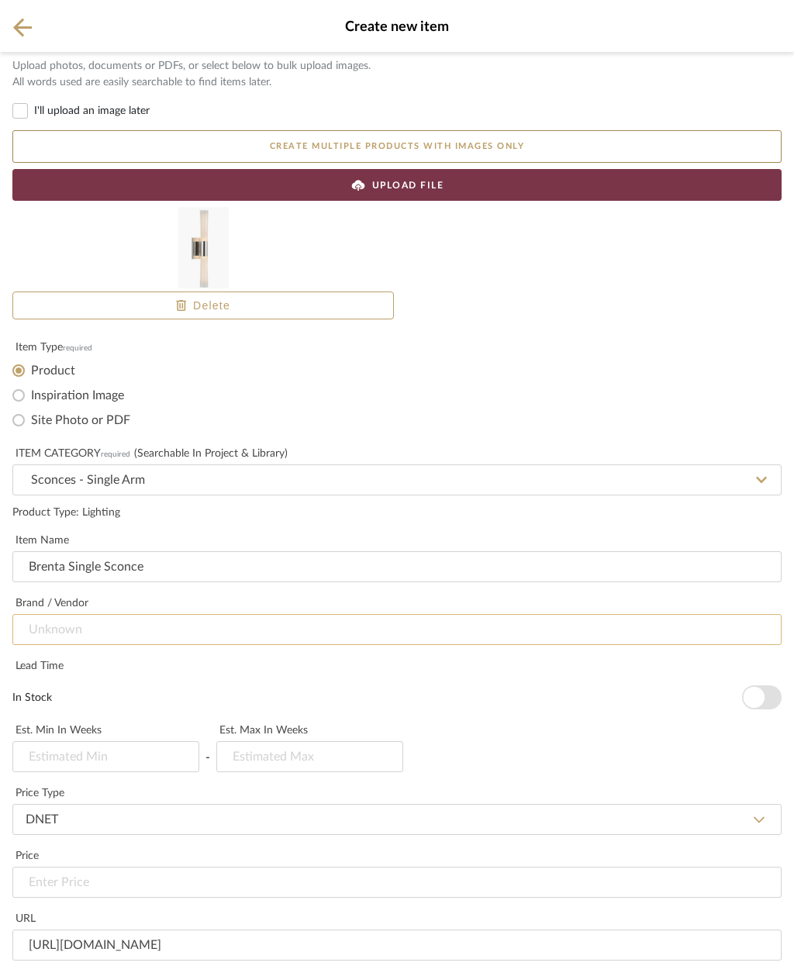
click at [139, 614] on input at bounding box center [396, 629] width 769 height 31
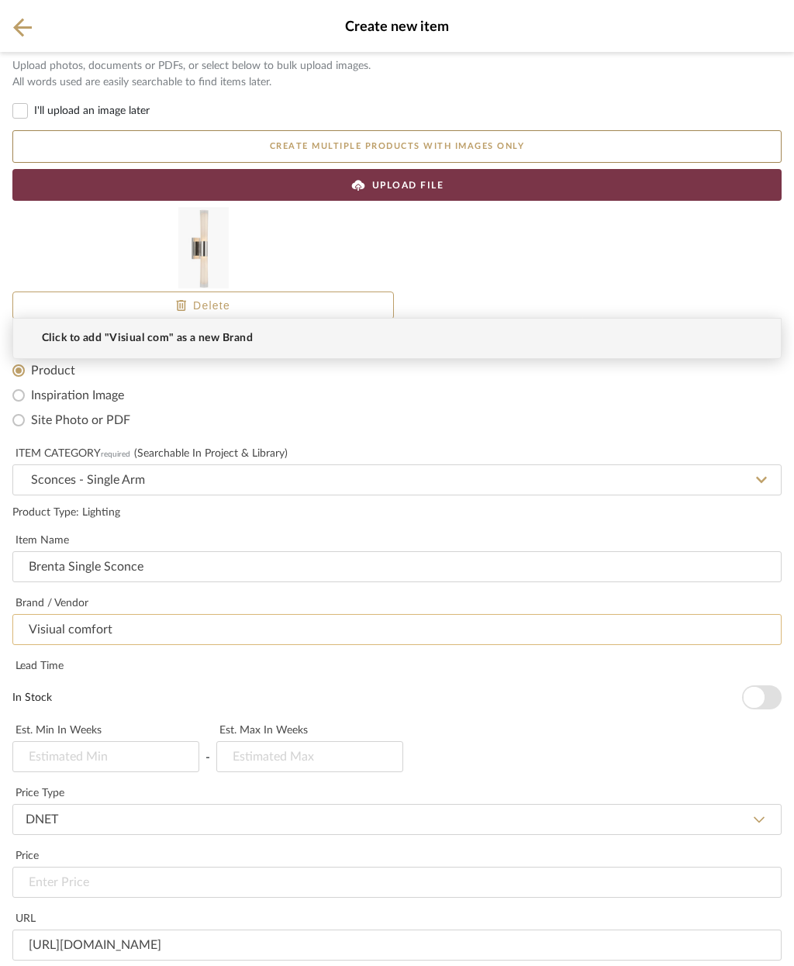
click at [50, 614] on input "Visiual comfort" at bounding box center [396, 629] width 769 height 31
click at [169, 614] on input "Visual comfort" at bounding box center [396, 629] width 769 height 31
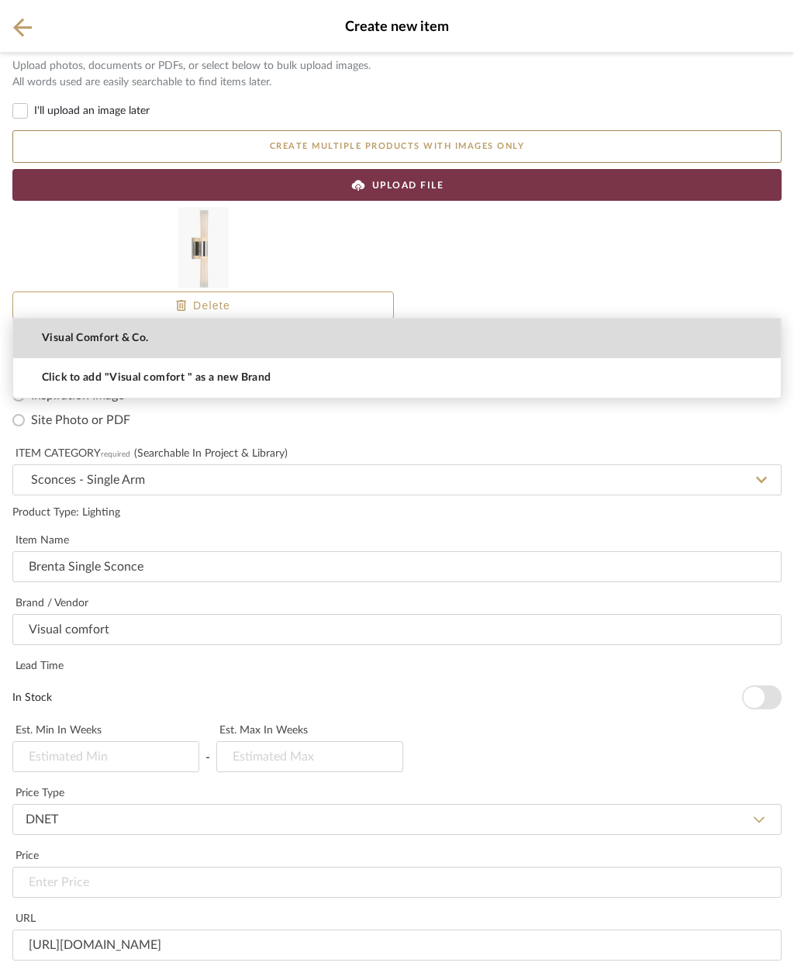
click at [118, 342] on span "Visual Comfort & Co." at bounding box center [95, 338] width 107 height 13
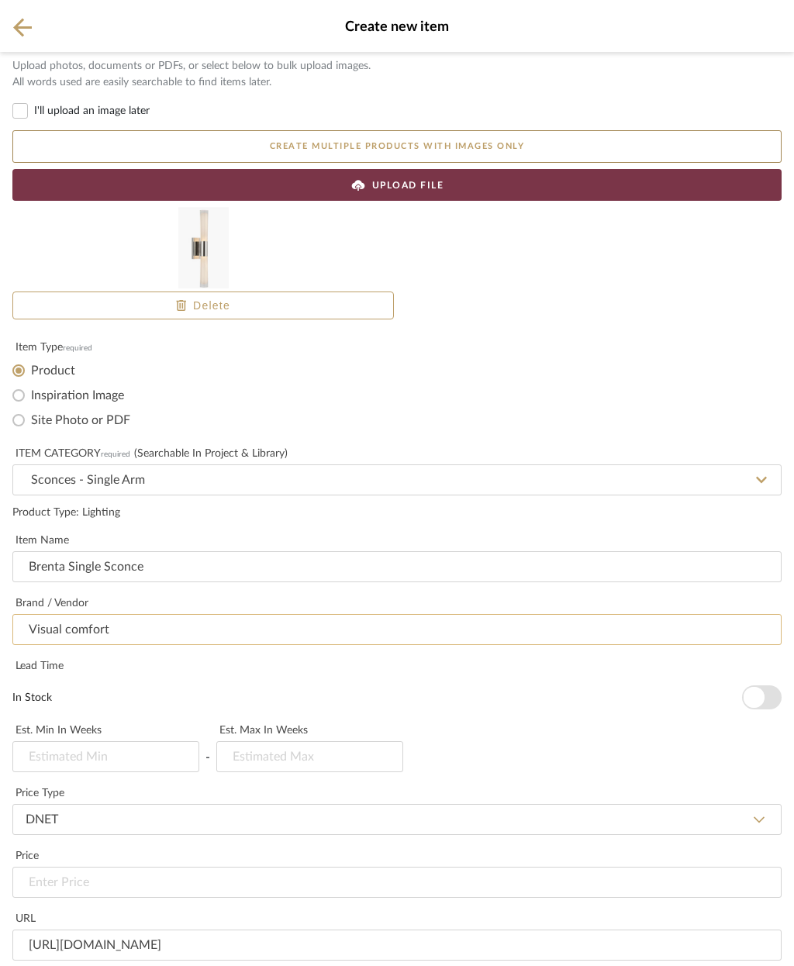
type input "Visual Comfort & Co."
type input "2"
type input "4"
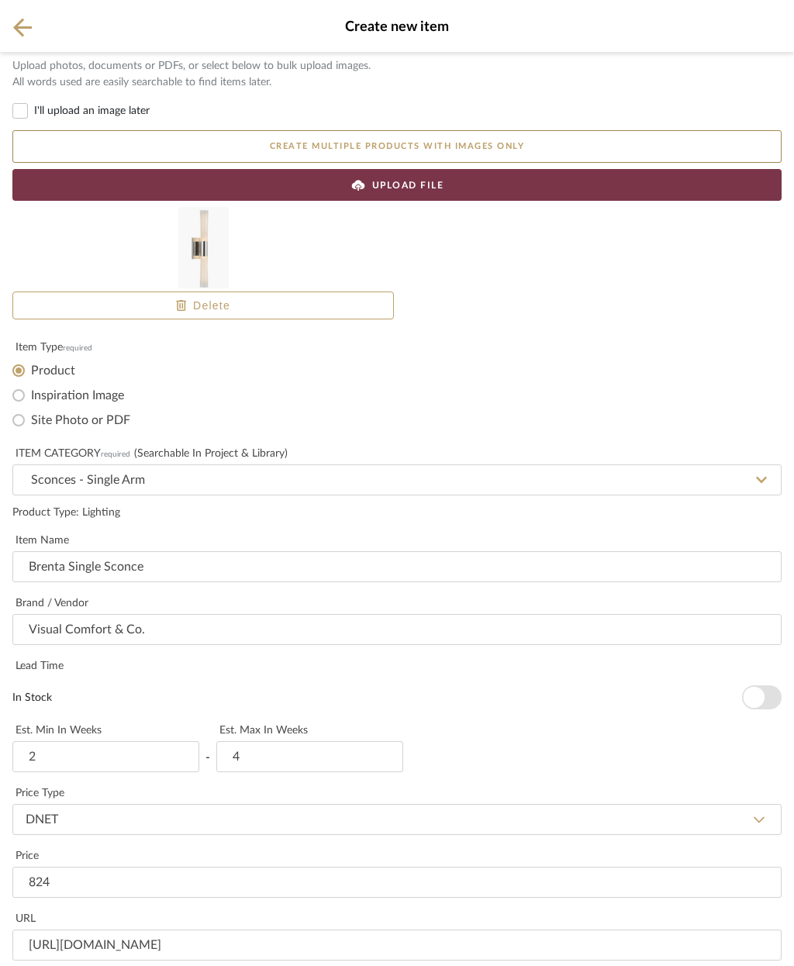
type input "$824.00"
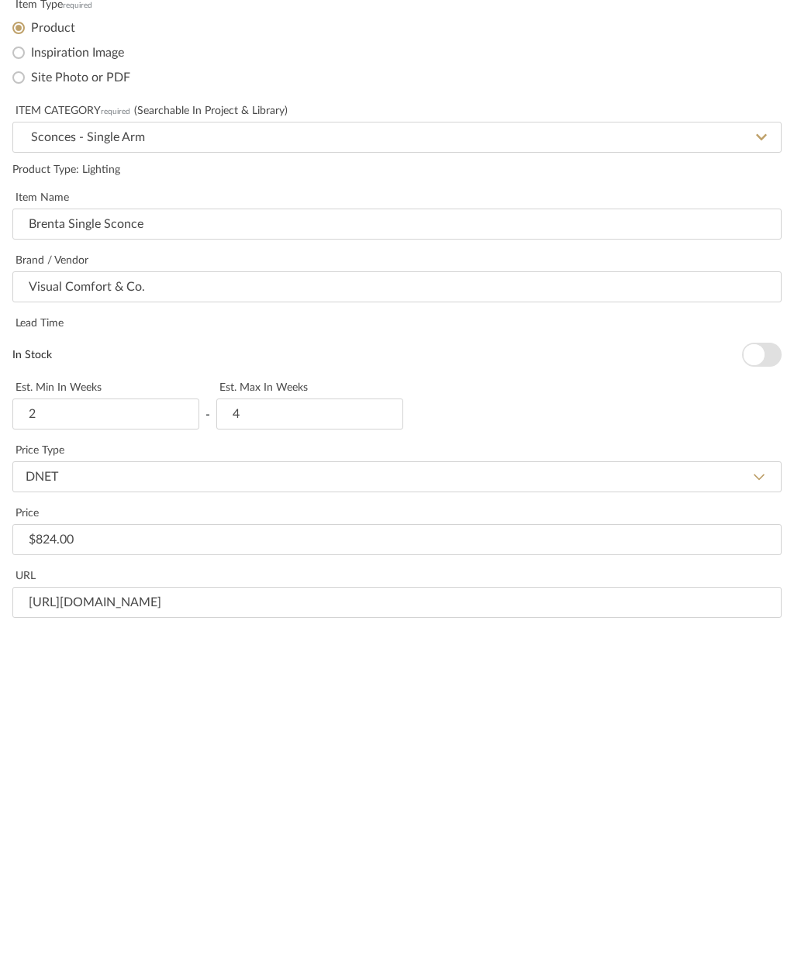
paste textarea "Height 18.5" Width 3.5" Extension 3.75" Backplate 3.5" x 5.25" Rectangle"
type textarea "Height 18.5" Width 3.5" Extension 3.75" Backplate 3.5" x 5.25" Rectangle"
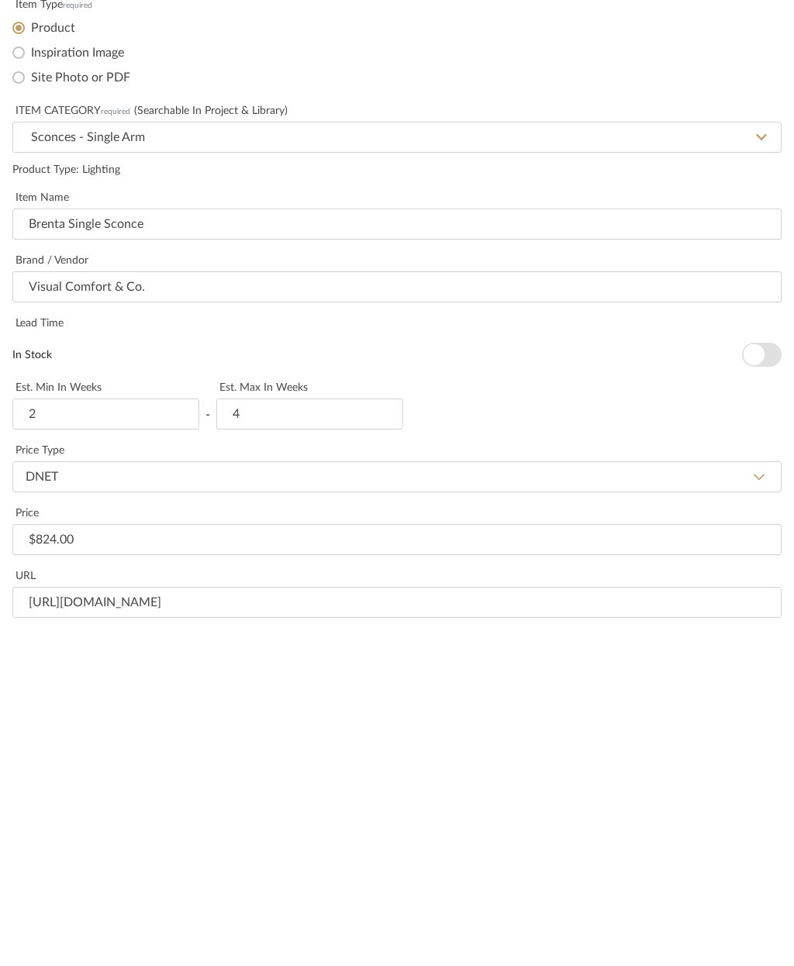
paste input "Height 18.5" Width 3.5" Extension 3.75" Backplate 3.5" x 5.25" Rectangle"
type input "Height 18.5" Width 3.5" Extension 3.75" Backplate 3.5" x 5.25" Rectangle"
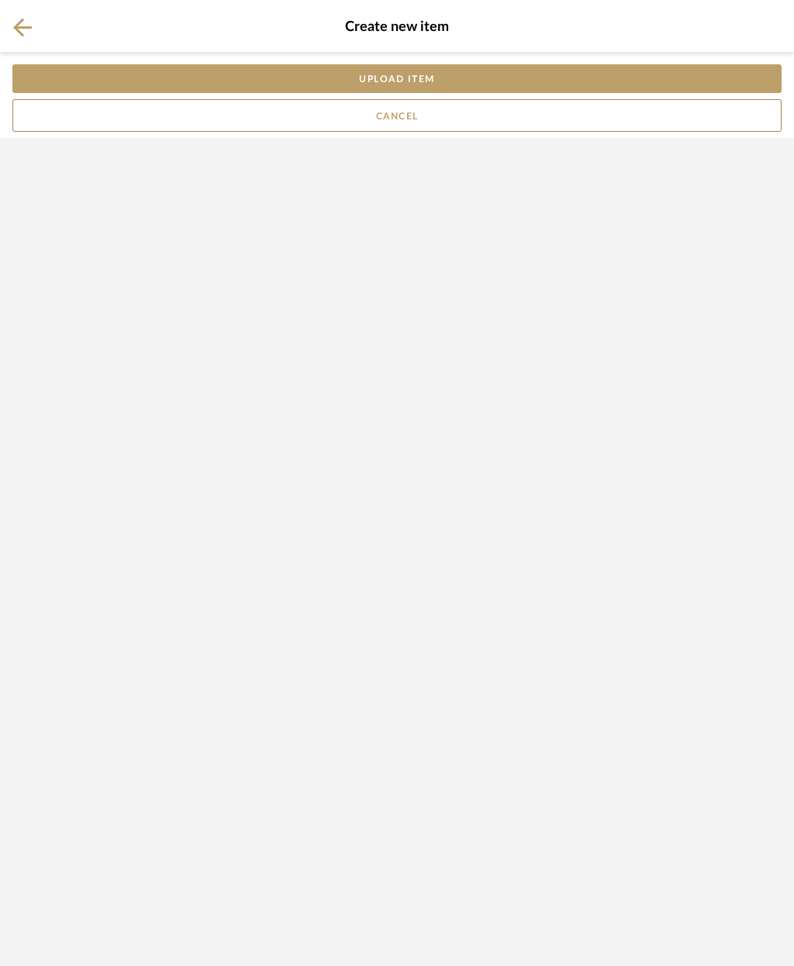
scroll to position [0, 0]
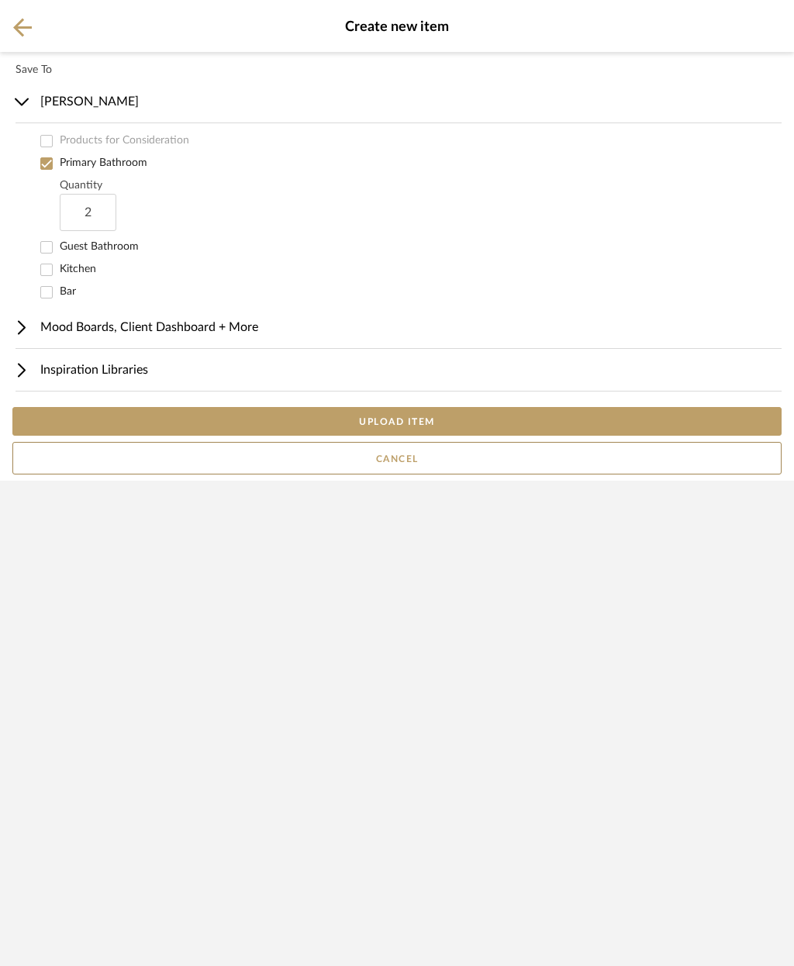
type input "2"
click at [687, 401] on div "Save To Chelsea Remodel Products for Consideration Primary Bathroom Quantity 2 …" at bounding box center [403, 229] width 782 height 343
click at [500, 436] on button "UPLOAD ITEM" at bounding box center [396, 421] width 769 height 29
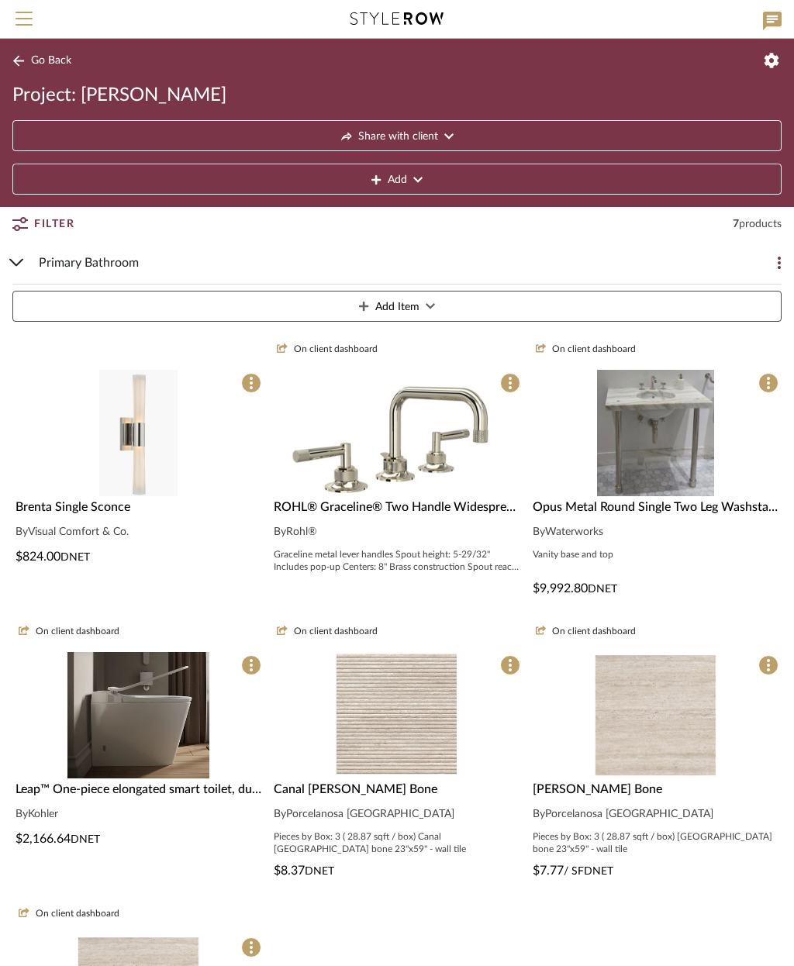
click at [248, 385] on span at bounding box center [251, 383] width 20 height 20
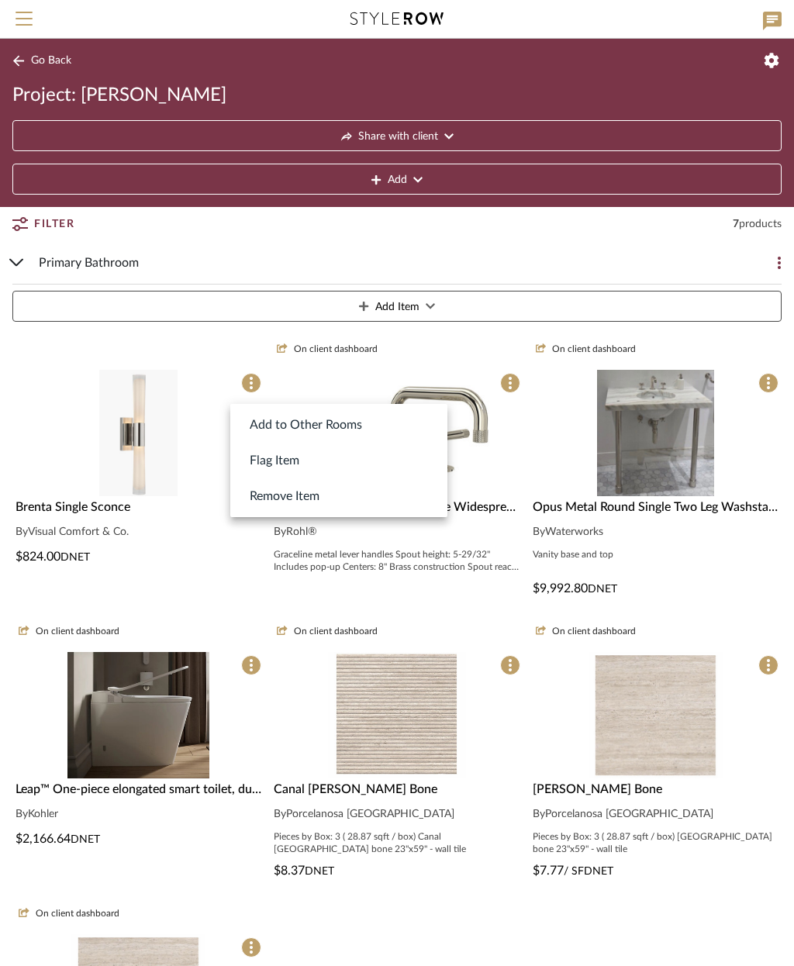
click at [148, 453] on div at bounding box center [397, 483] width 794 height 966
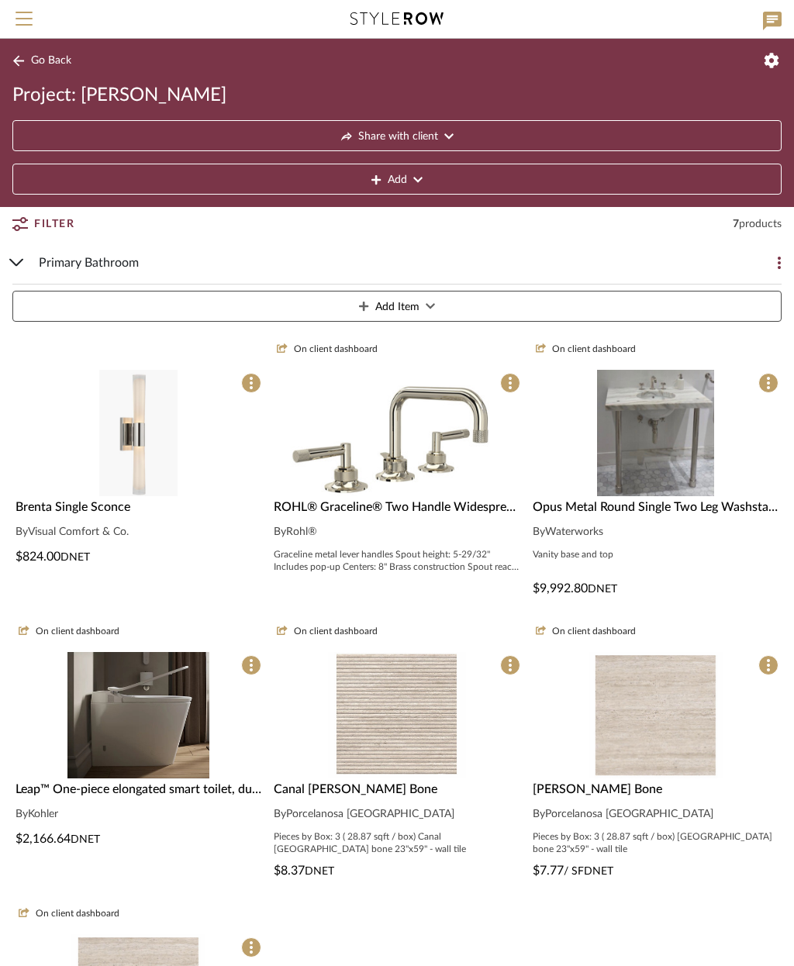
click at [150, 509] on img at bounding box center [138, 572] width 78 height 126
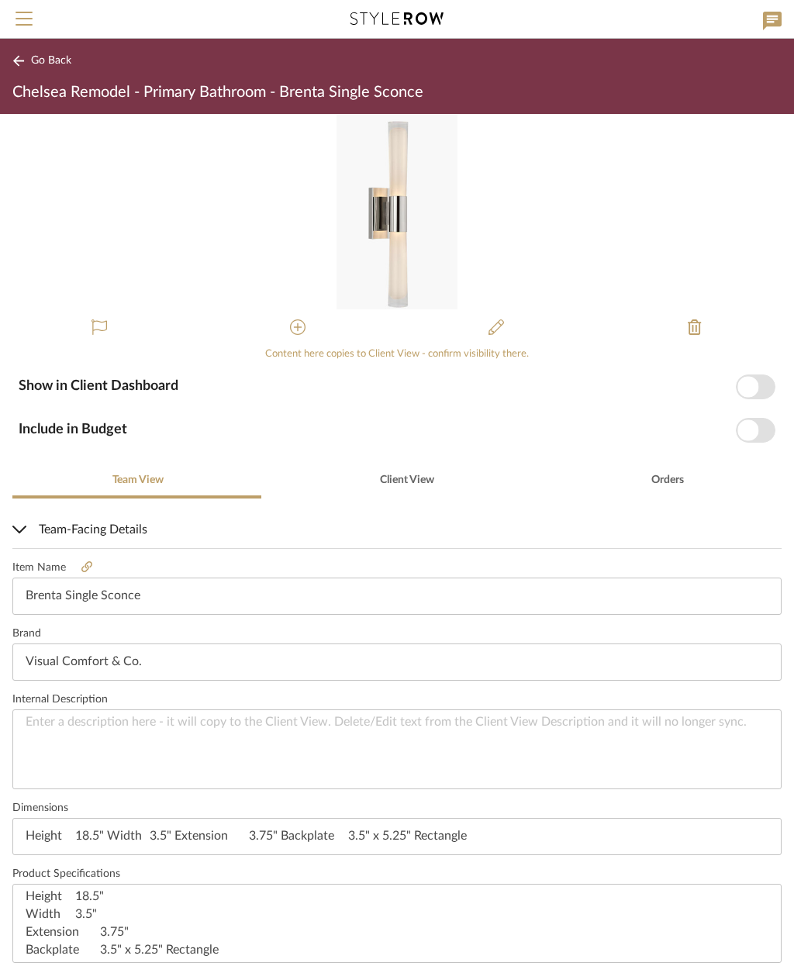
click at [753, 386] on span "button" at bounding box center [748, 386] width 21 height 21
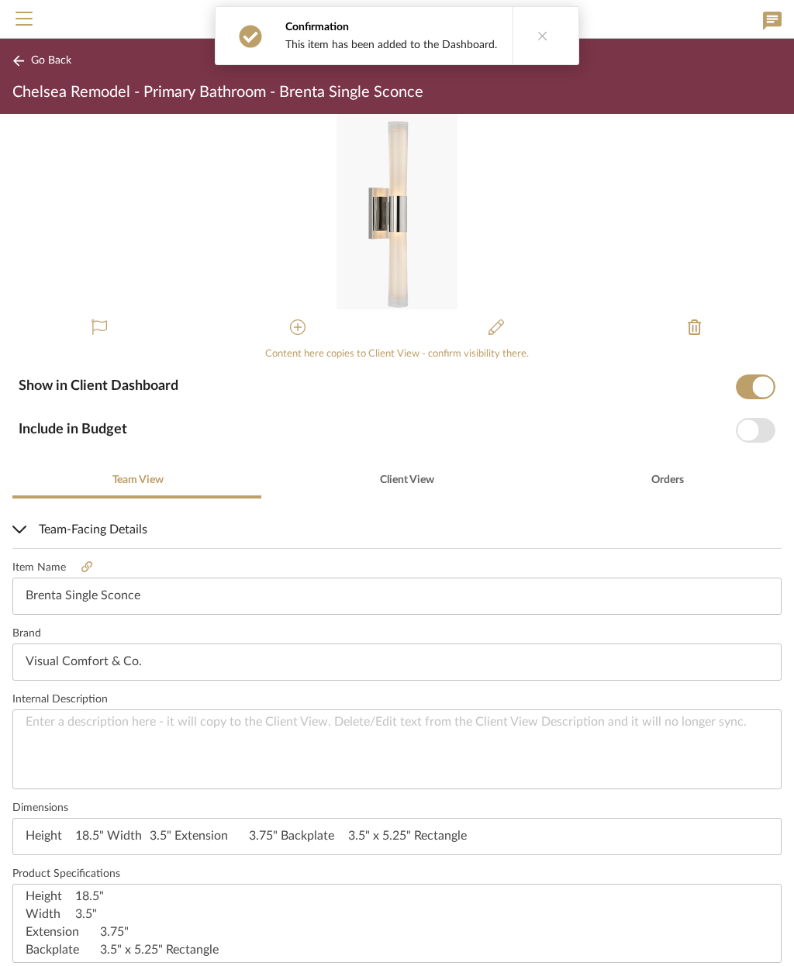
click at [760, 430] on span "button" at bounding box center [756, 430] width 40 height 25
click at [748, 433] on span "button" at bounding box center [756, 430] width 40 height 25
click at [756, 427] on span "button" at bounding box center [748, 430] width 21 height 21
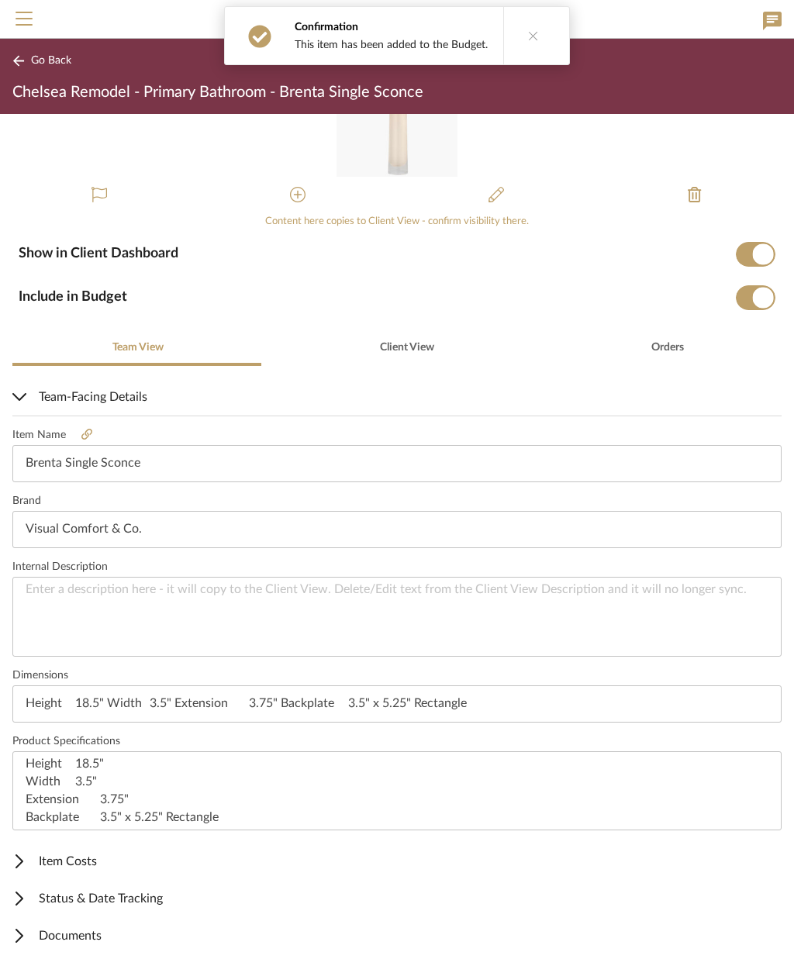
scroll to position [132, 0]
click at [88, 935] on span "Documents" at bounding box center [393, 937] width 763 height 19
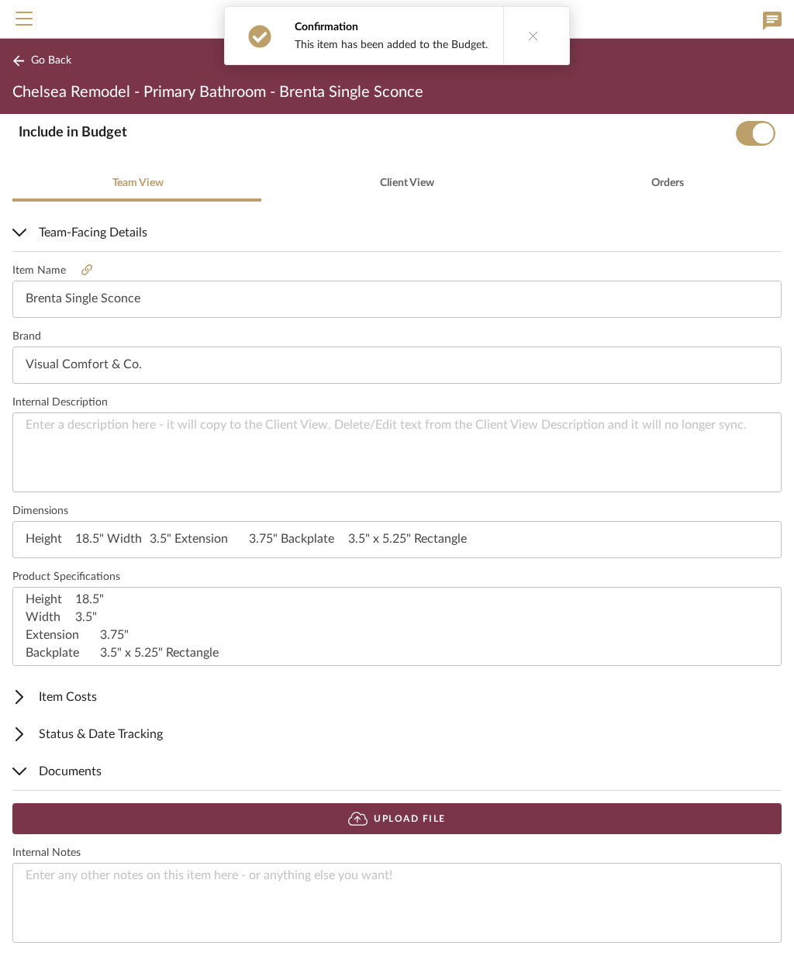
scroll to position [296, 0]
click at [470, 816] on button "Upload File" at bounding box center [396, 819] width 769 height 31
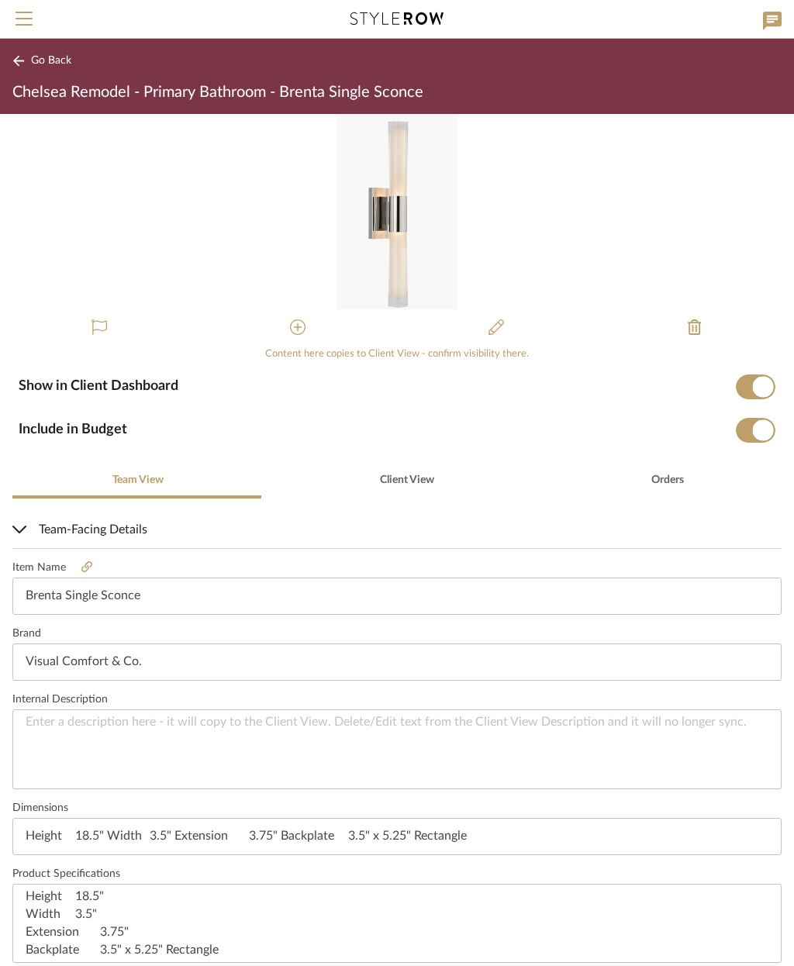
scroll to position [0, 0]
click at [44, 62] on span "Go Back" at bounding box center [51, 60] width 40 height 13
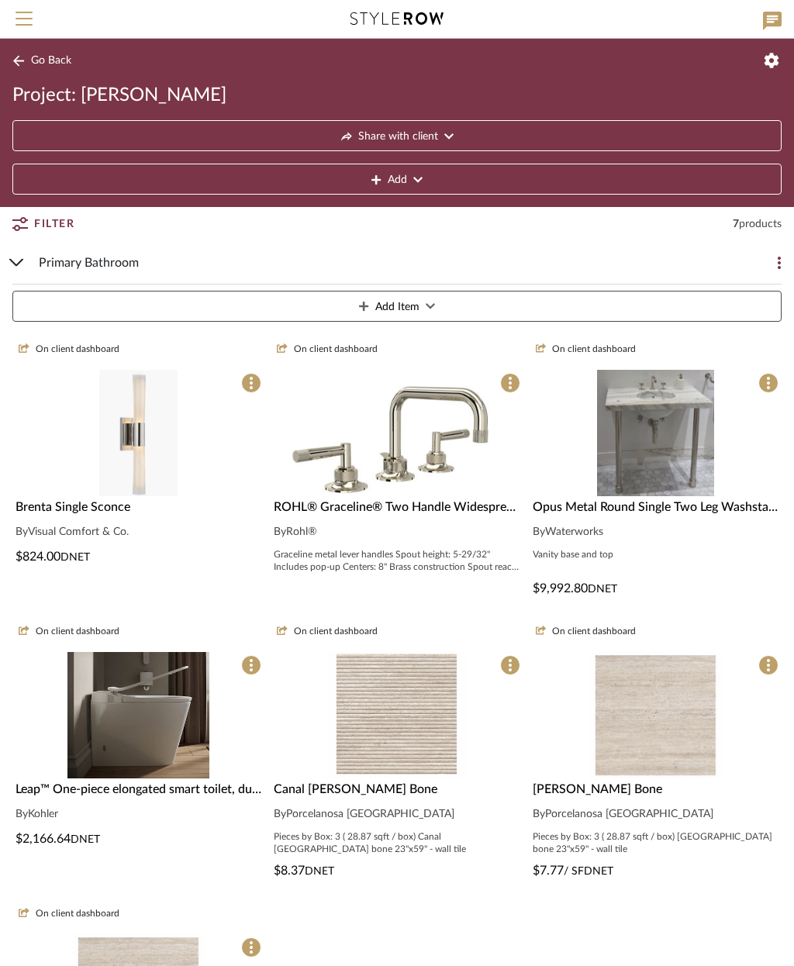
click at [431, 302] on icon at bounding box center [430, 306] width 9 height 11
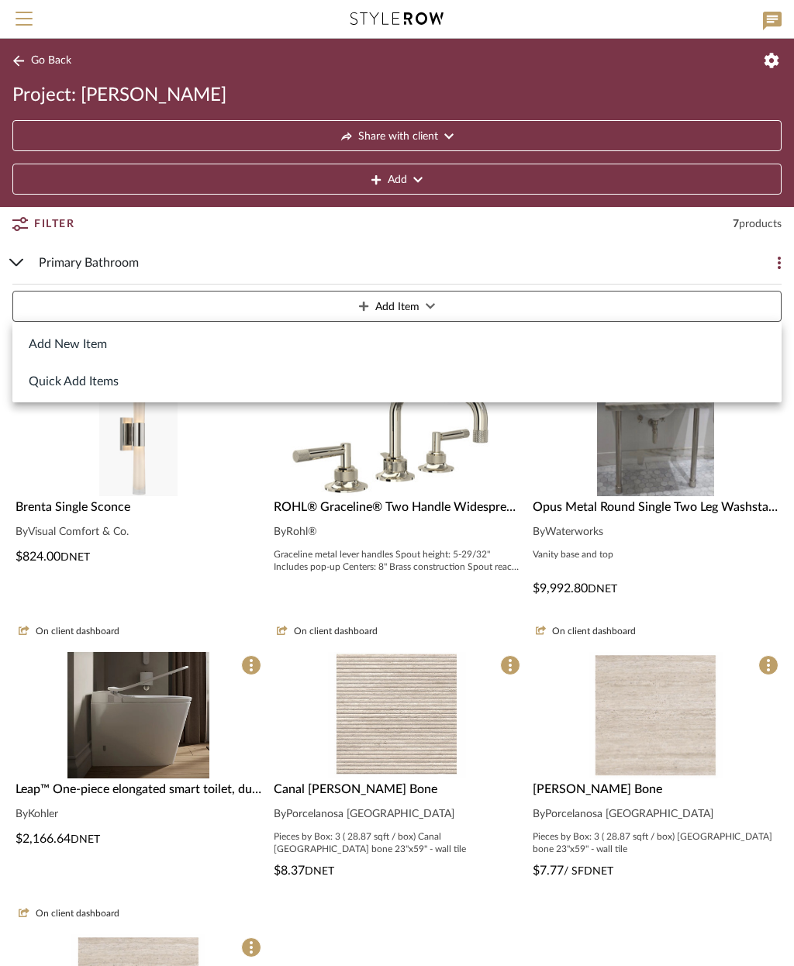
click at [99, 345] on button "Add New Item" at bounding box center [396, 343] width 769 height 37
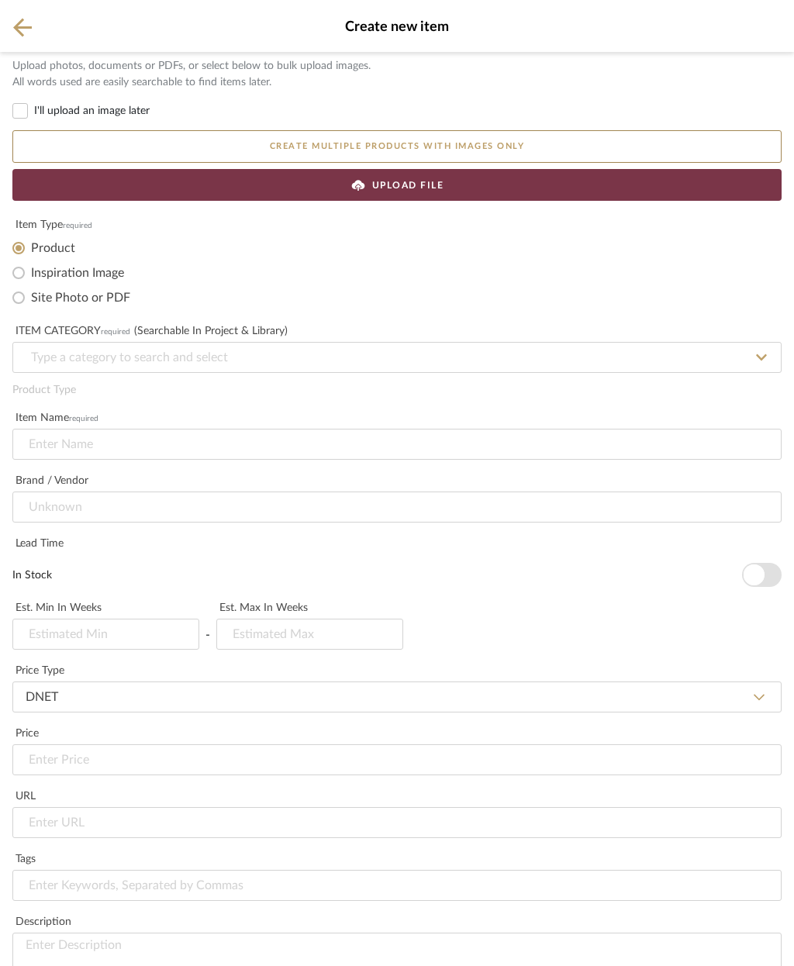
click at [468, 182] on div "UPLOAD FILE" at bounding box center [396, 185] width 769 height 32
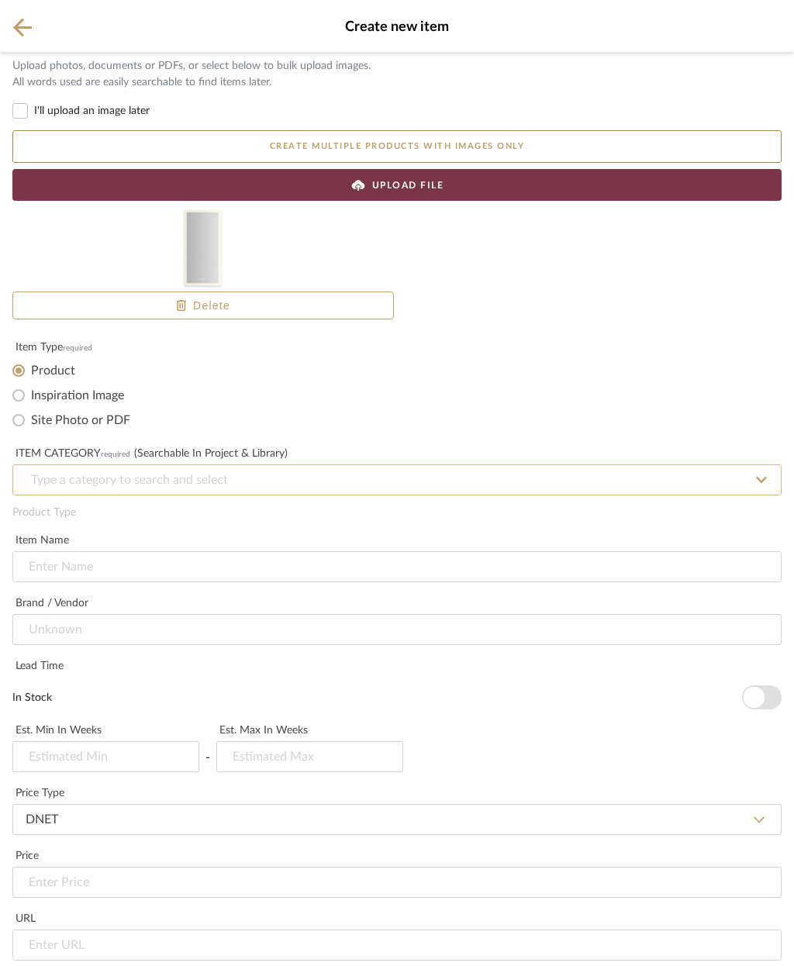
click at [231, 485] on input at bounding box center [396, 480] width 769 height 31
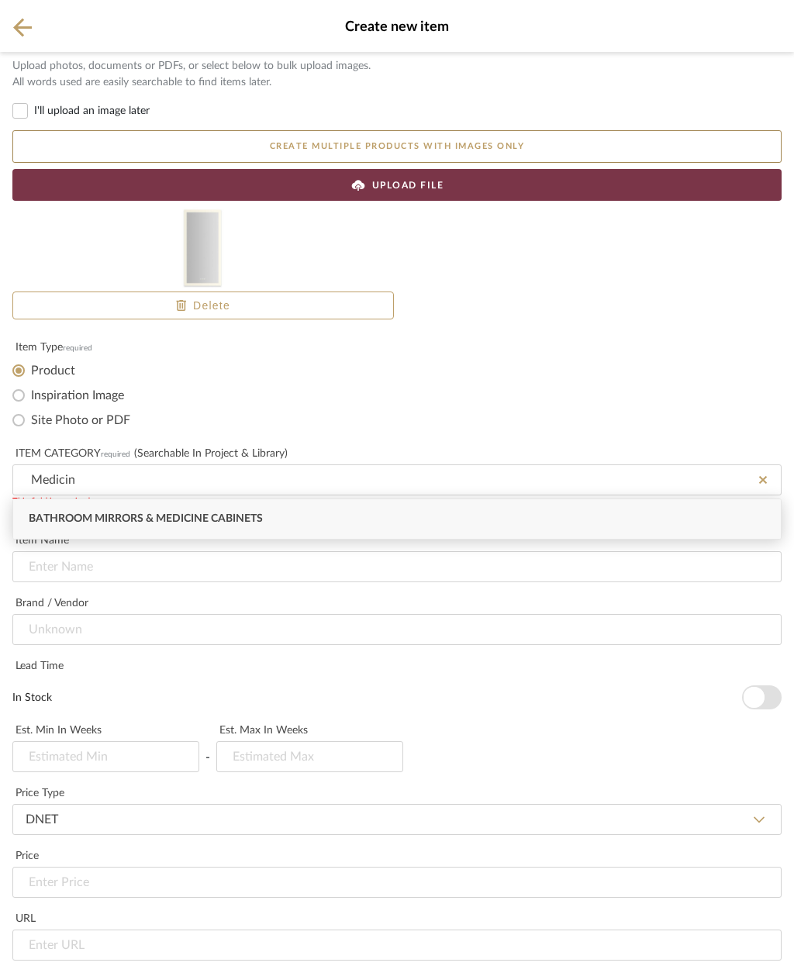
click at [250, 516] on span "Bathroom Mirrors & Medicine Cabinets" at bounding box center [146, 518] width 234 height 11
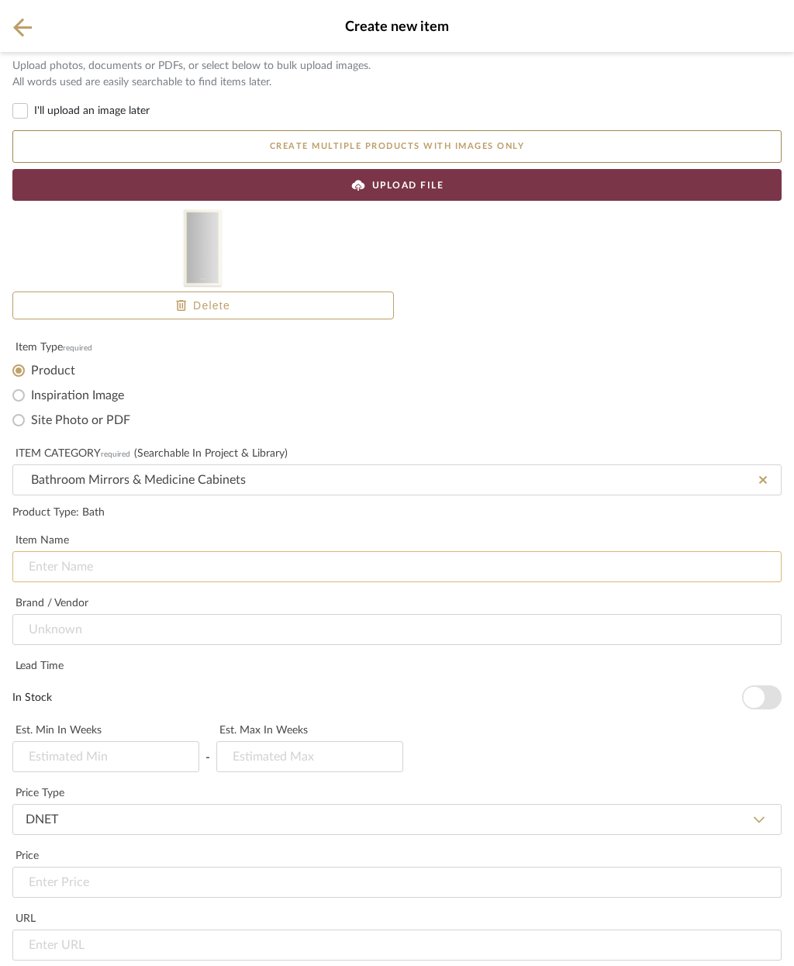
click at [74, 566] on input at bounding box center [396, 567] width 769 height 31
click at [71, 566] on input at bounding box center [396, 567] width 769 height 31
paste input "AIO Reserve Medicine Cabinets"
click at [141, 614] on input at bounding box center [396, 629] width 769 height 31
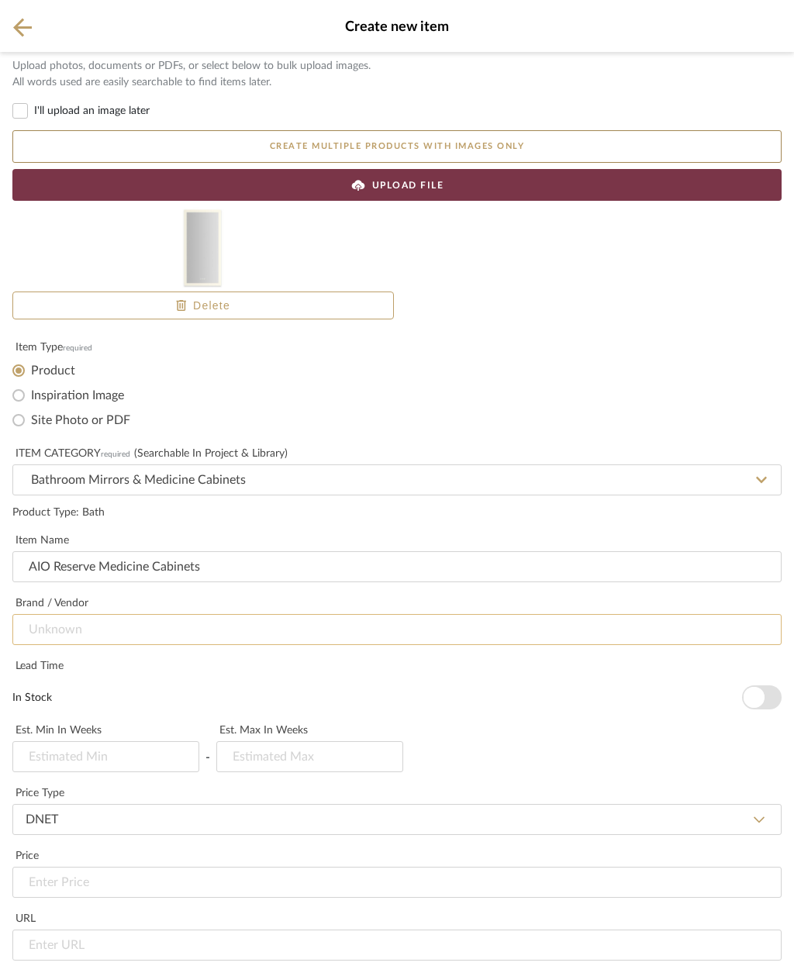
click at [126, 614] on input at bounding box center [396, 629] width 769 height 31
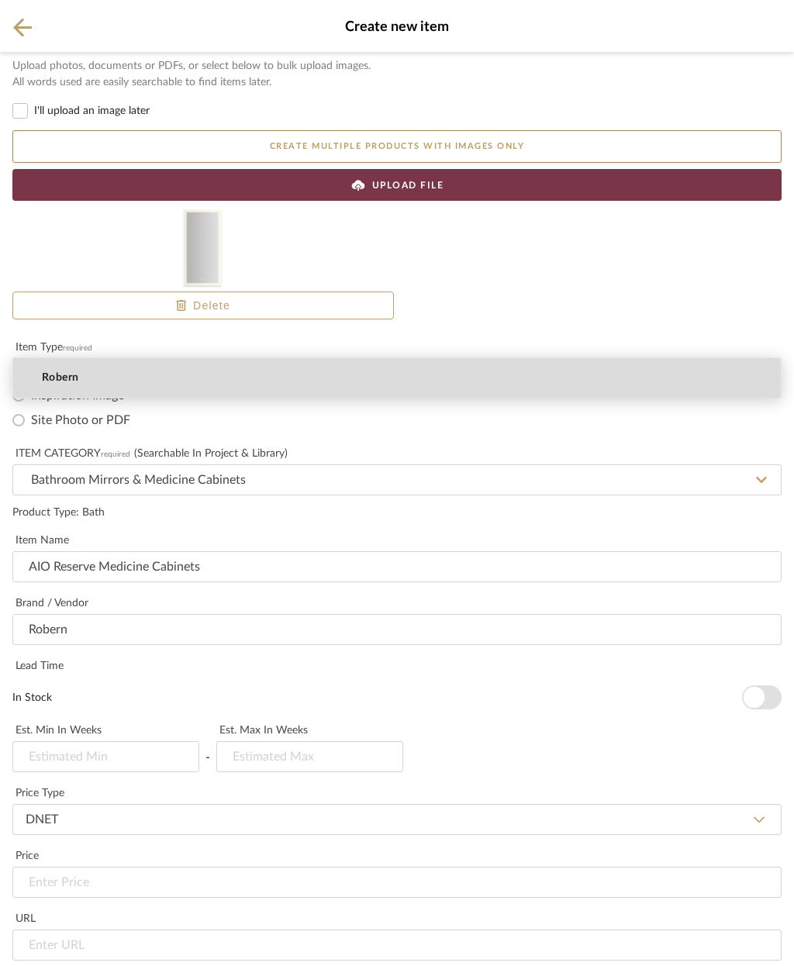
click at [105, 380] on mat-option "Robern" at bounding box center [397, 378] width 768 height 40
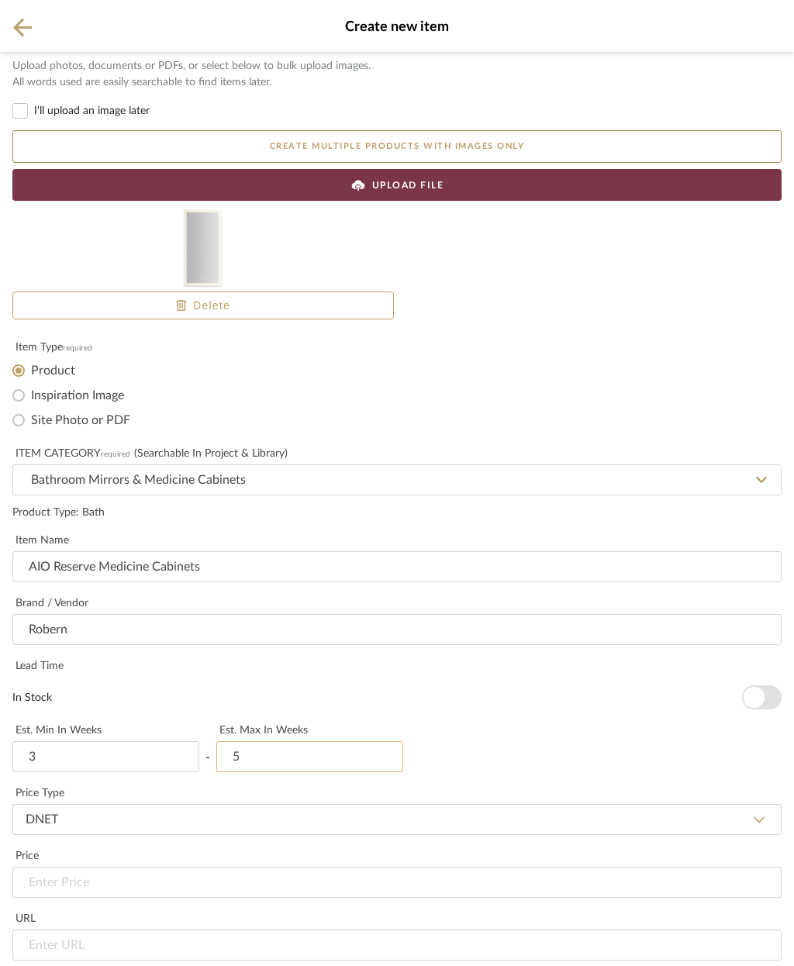
scroll to position [454, 0]
click at [161, 867] on input at bounding box center [396, 882] width 769 height 31
click at [175, 930] on input "url" at bounding box center [396, 945] width 769 height 31
click at [95, 930] on input "url" at bounding box center [396, 945] width 769 height 31
click at [44, 930] on input "url" at bounding box center [396, 945] width 769 height 31
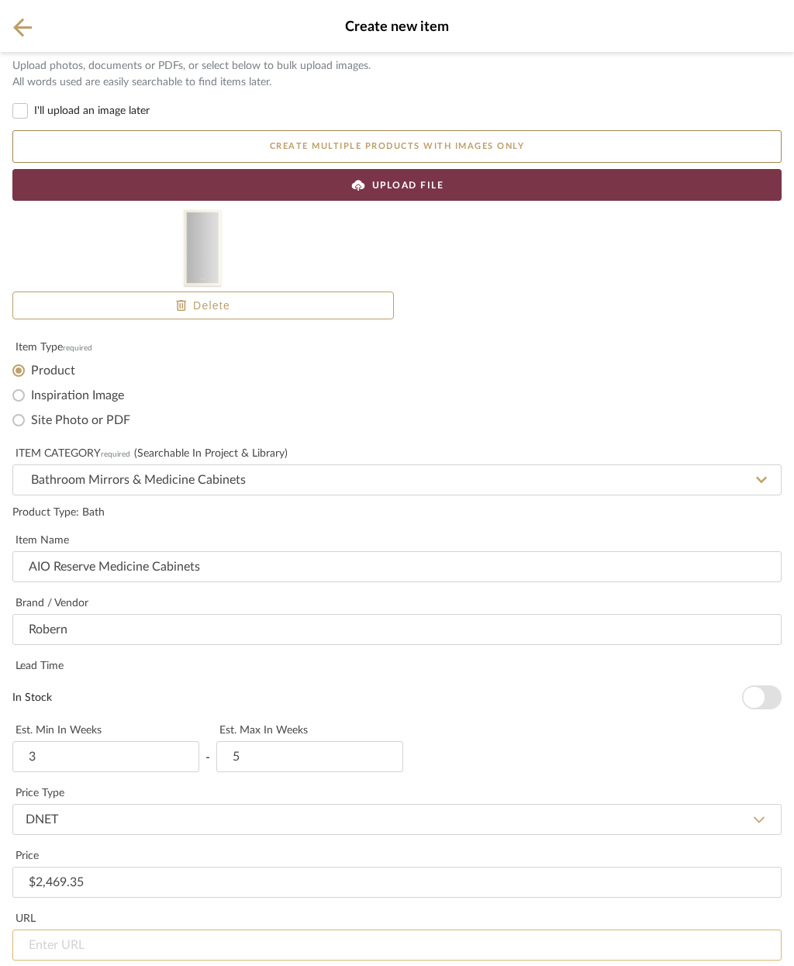
paste input "[URL][DOMAIN_NAME]"
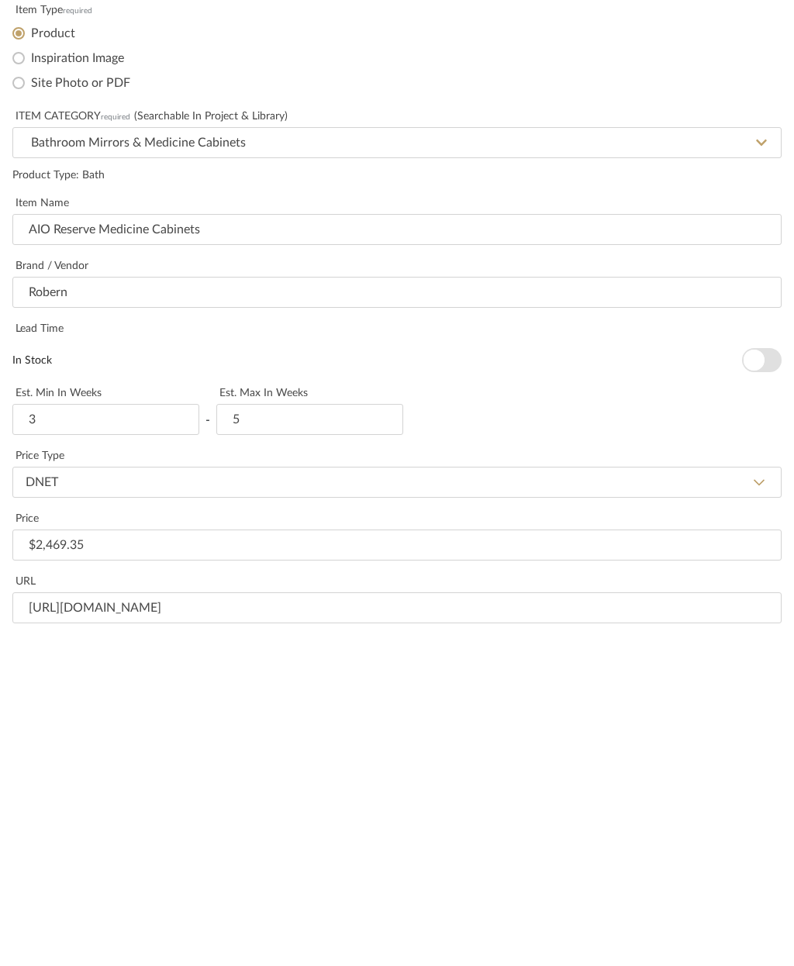
paste input "19-1/4" x 39-3/8" x 4""
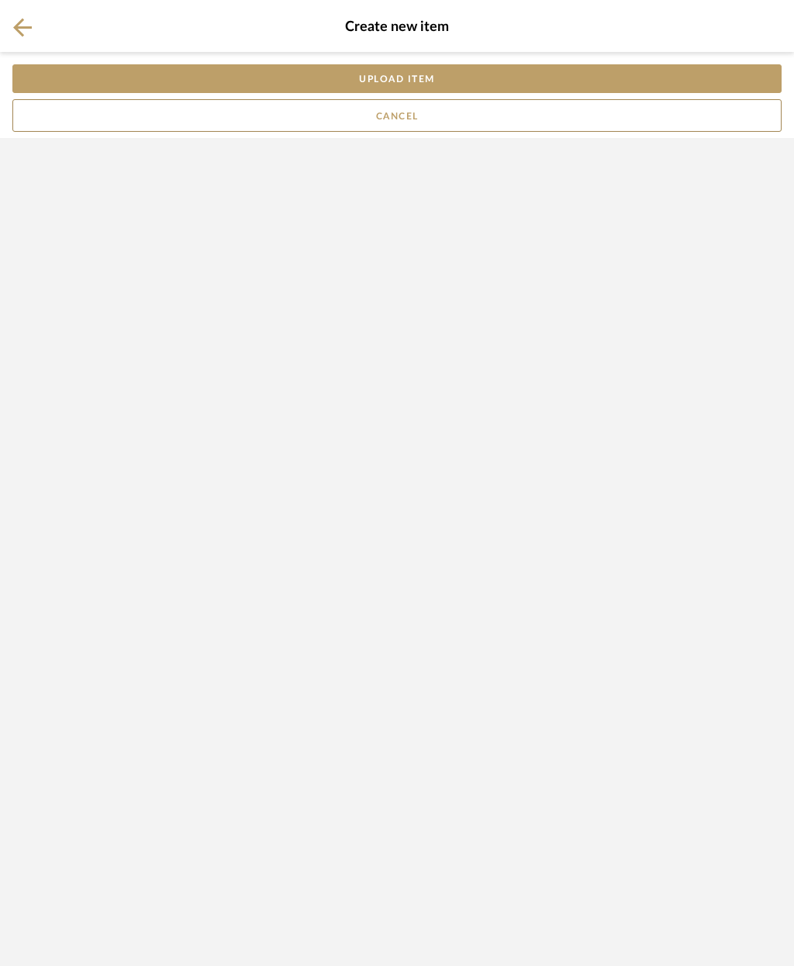
scroll to position [0, 0]
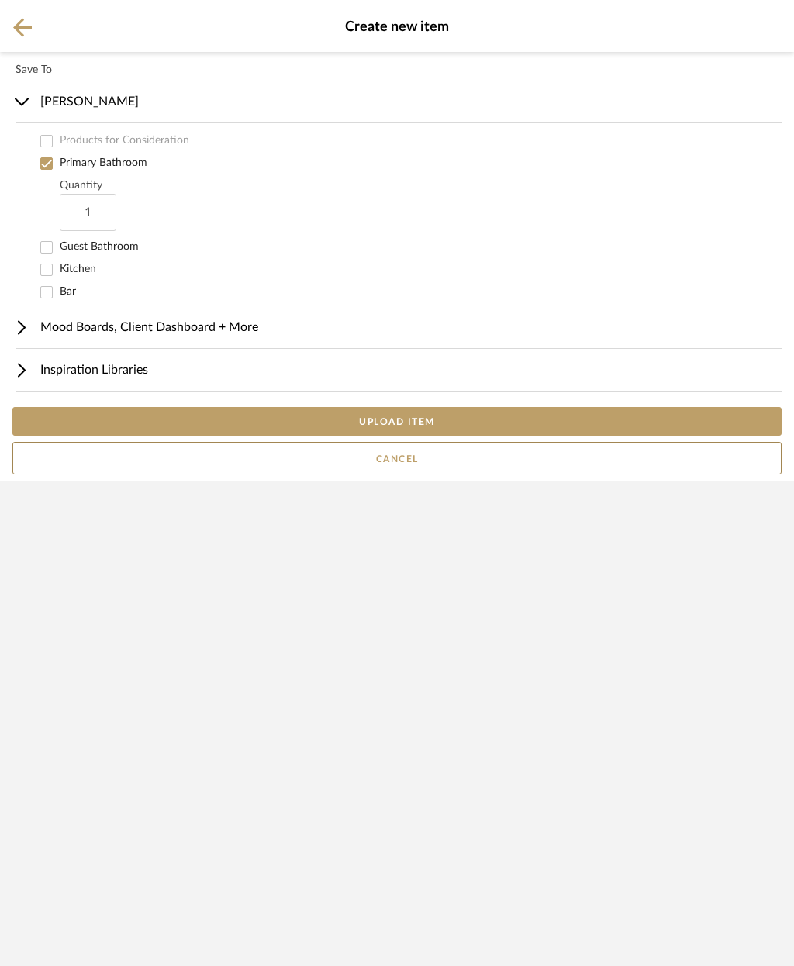
click at [444, 436] on button "UPLOAD ITEM" at bounding box center [396, 421] width 769 height 29
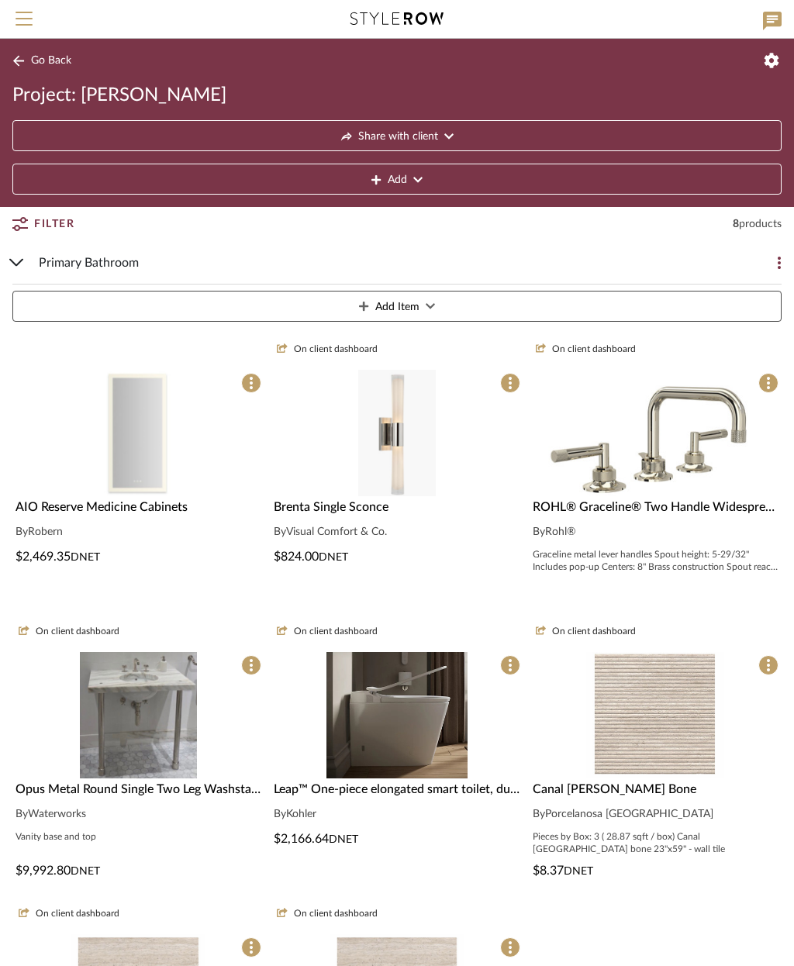
click at [134, 509] on img at bounding box center [139, 572] width 80 height 126
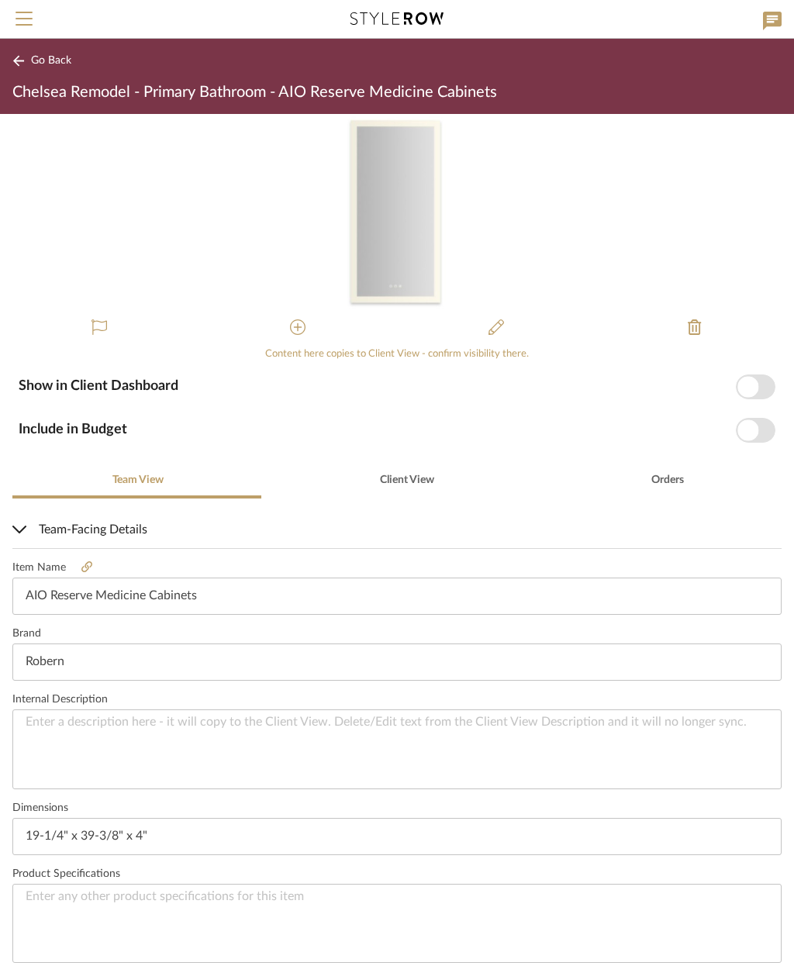
click at [766, 379] on span "button" at bounding box center [756, 387] width 40 height 25
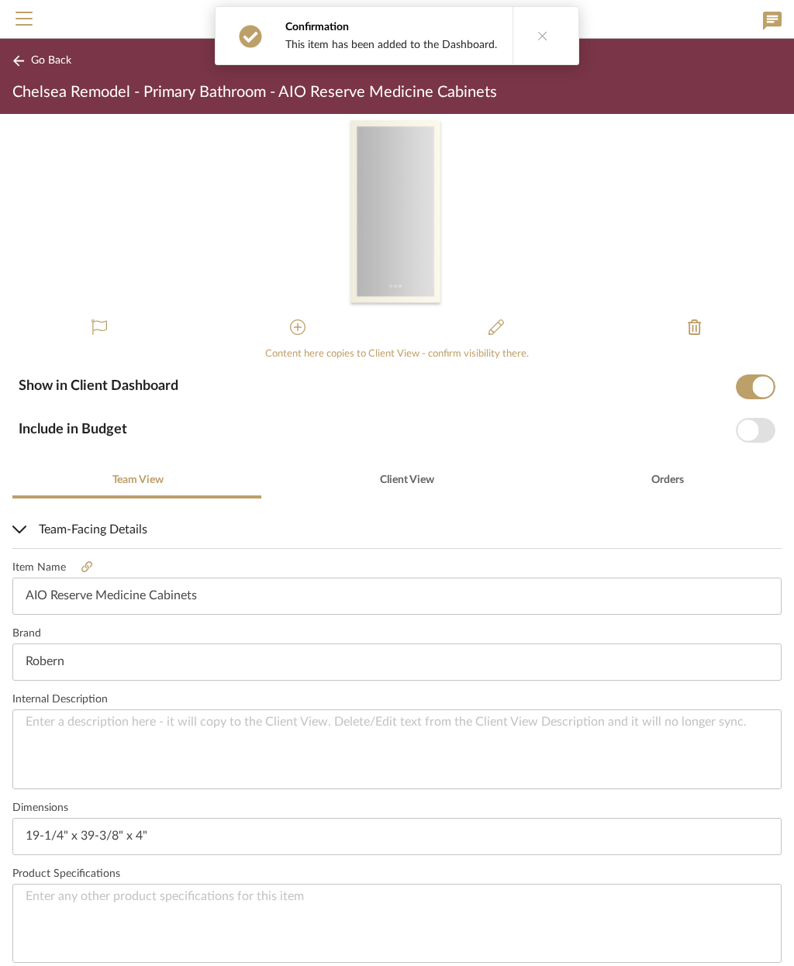
click at [756, 434] on span "button" at bounding box center [748, 430] width 21 height 21
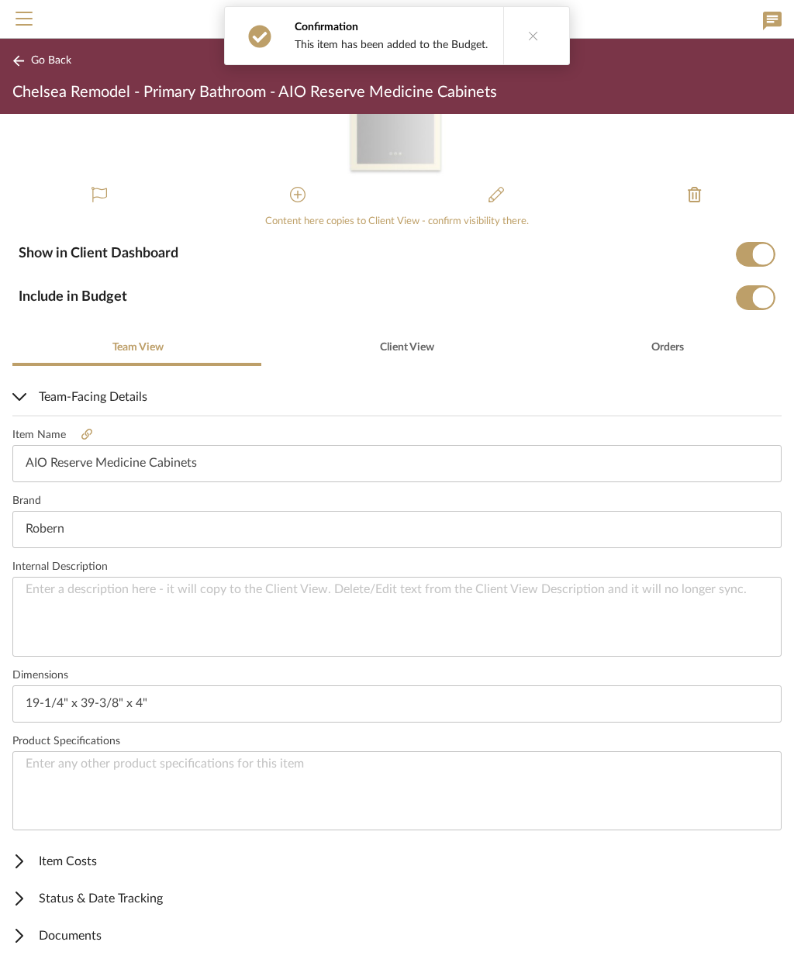
scroll to position [132, 0]
click at [81, 936] on span "Documents" at bounding box center [393, 937] width 763 height 19
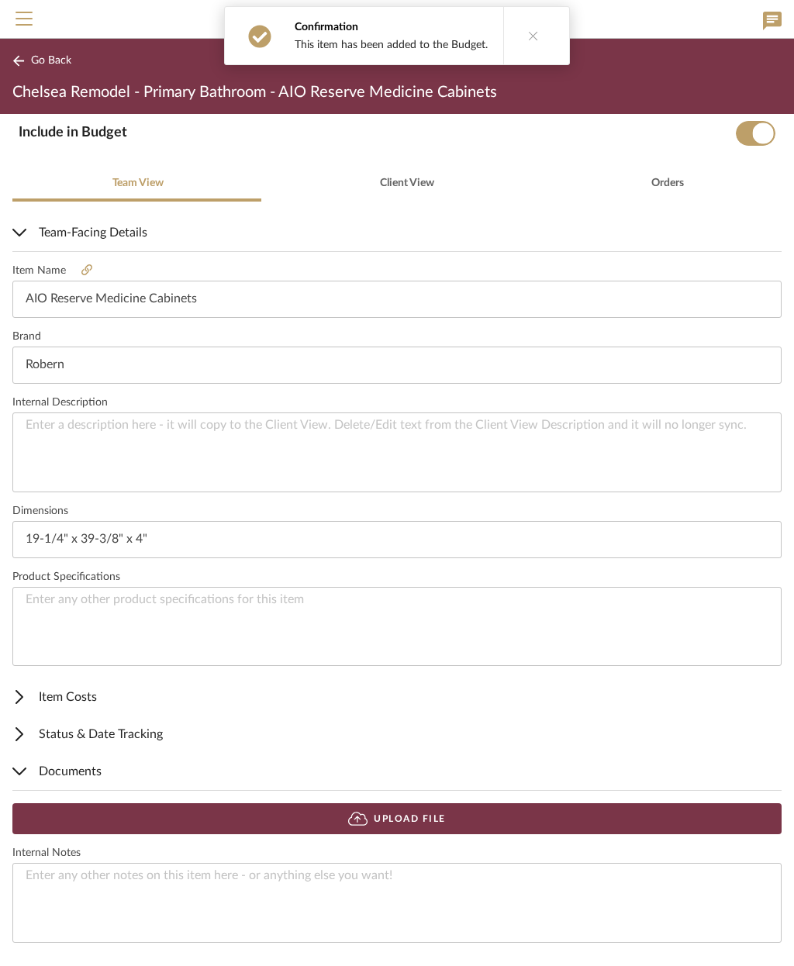
scroll to position [296, 0]
click at [458, 816] on button "Upload File" at bounding box center [396, 819] width 769 height 31
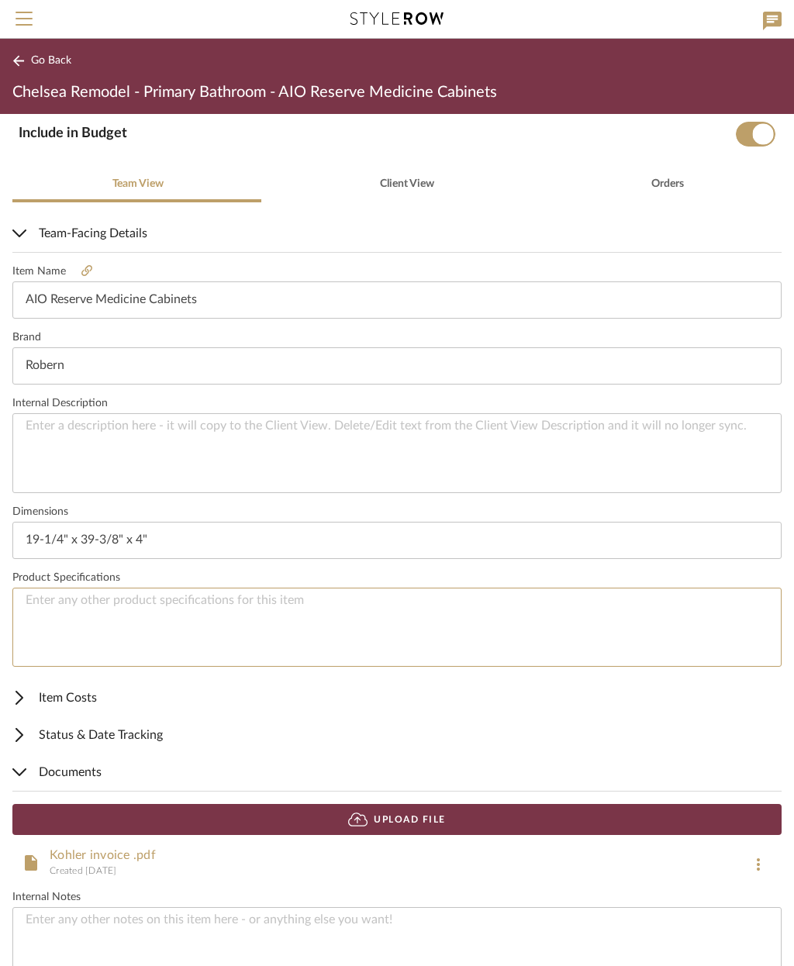
click at [104, 613] on textarea at bounding box center [396, 628] width 769 height 80
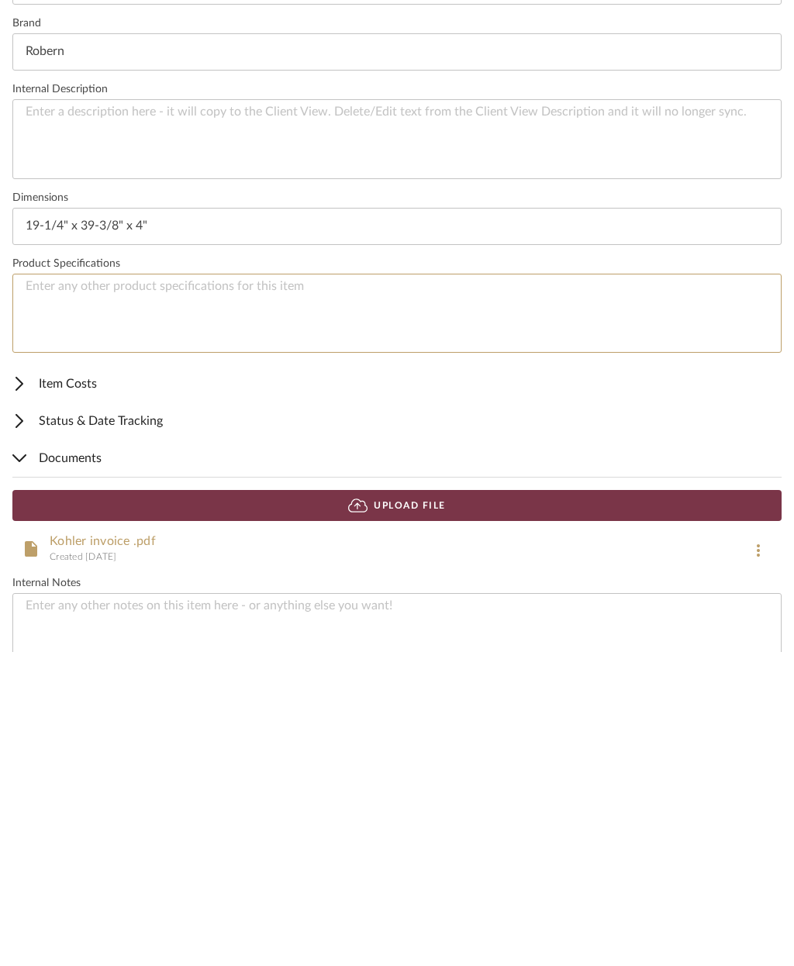
paste textarea "Model # AR2040D4FP1LP"
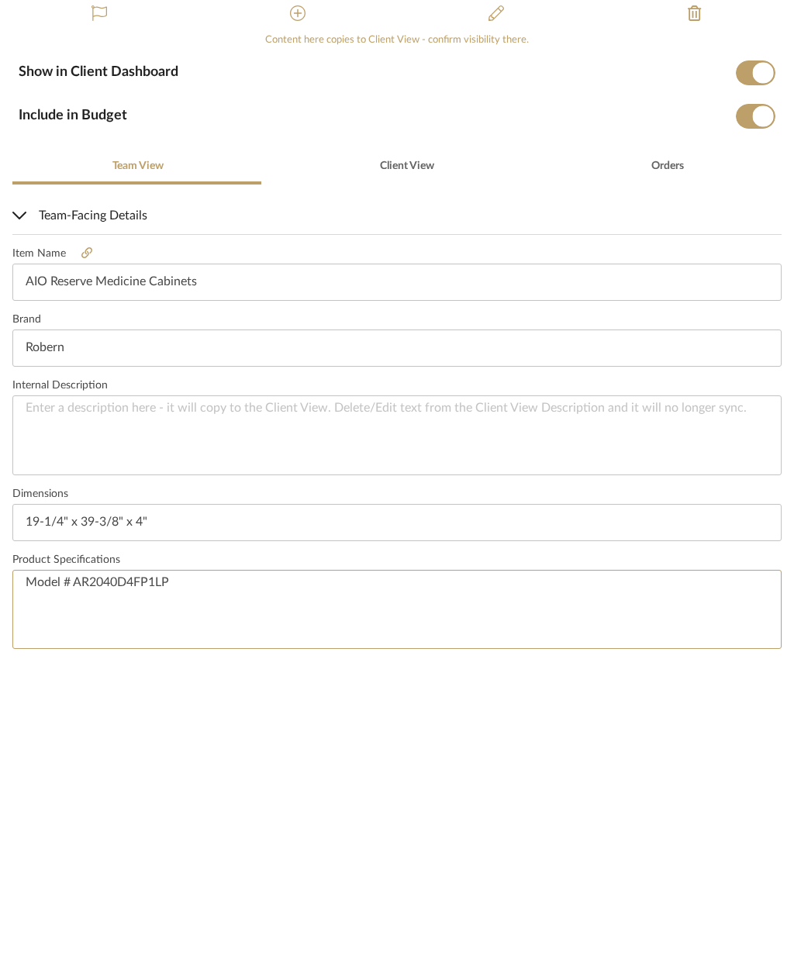
scroll to position [0, 0]
click at [320, 628] on label "Brand" at bounding box center [396, 634] width 769 height 13
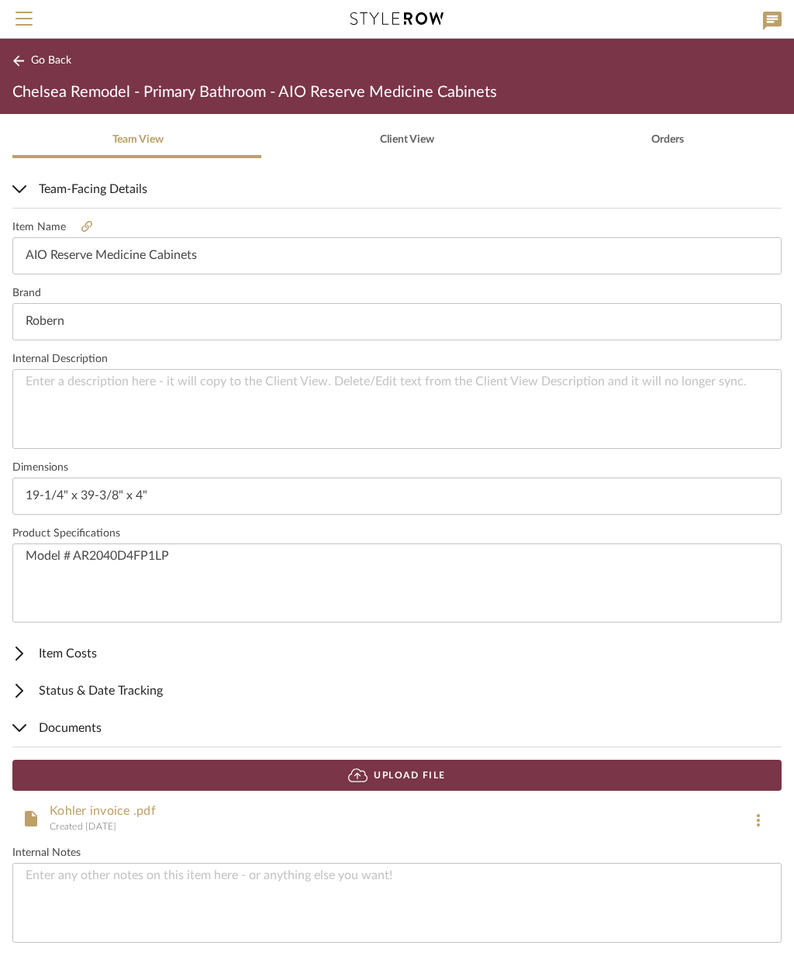
scroll to position [340, 0]
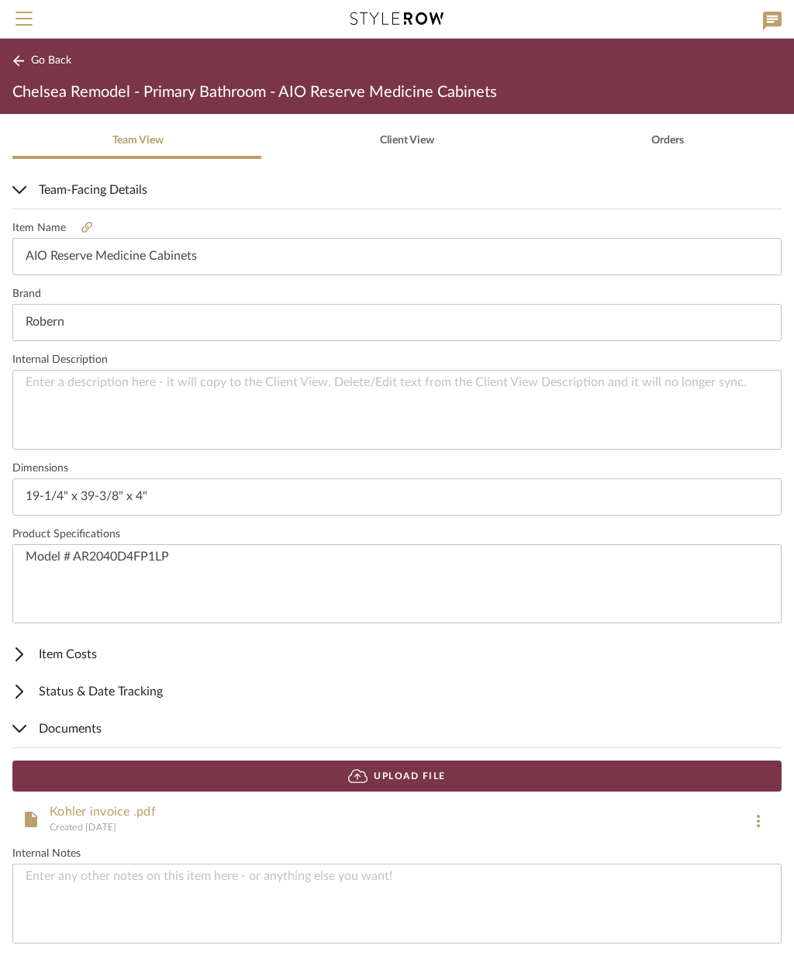
click at [143, 693] on span "Status & Date Tracking" at bounding box center [393, 692] width 763 height 19
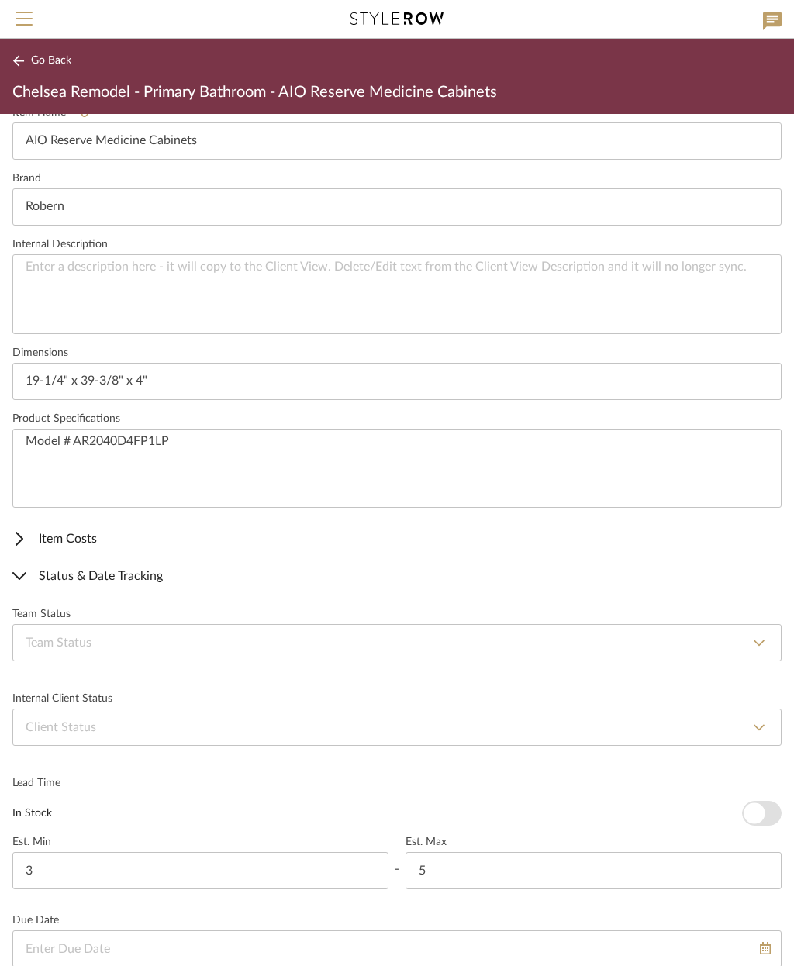
scroll to position [455, 0]
click at [195, 724] on select "None By Owner By Contractor Client's Own Client Input Required Presented, Pendi…" at bounding box center [396, 727] width 769 height 37
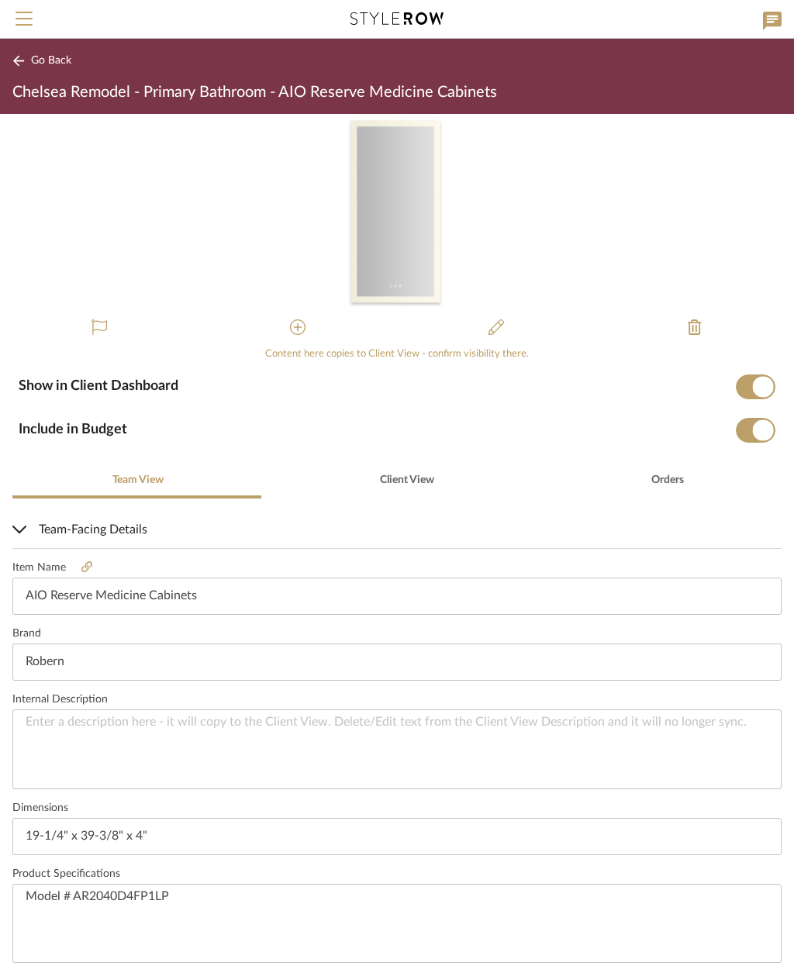
scroll to position [0, 0]
click at [29, 12] on span "Menu" at bounding box center [24, 13] width 17 height 2
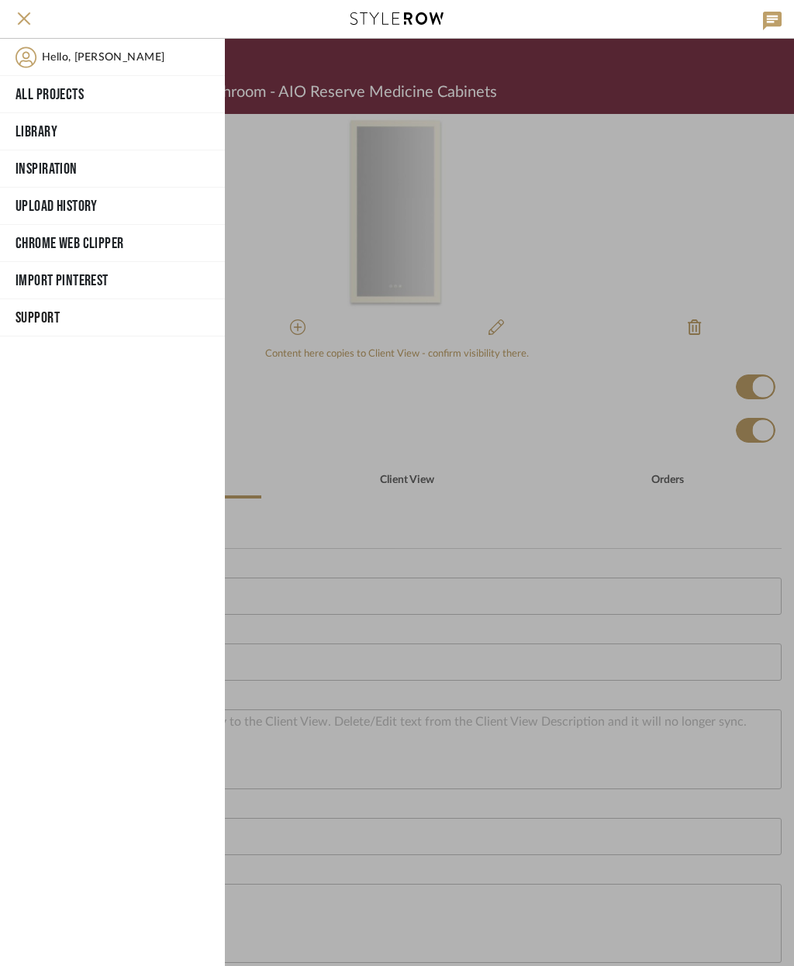
click at [604, 254] on div at bounding box center [509, 503] width 569 height 928
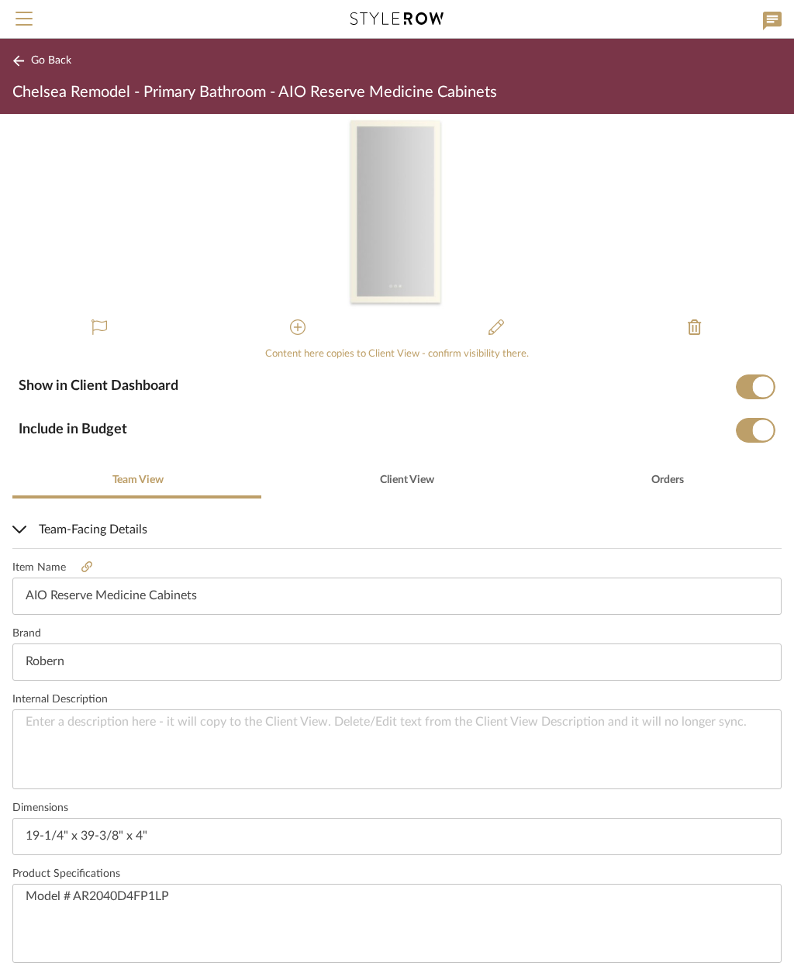
click at [52, 59] on span "Go Back" at bounding box center [51, 60] width 40 height 13
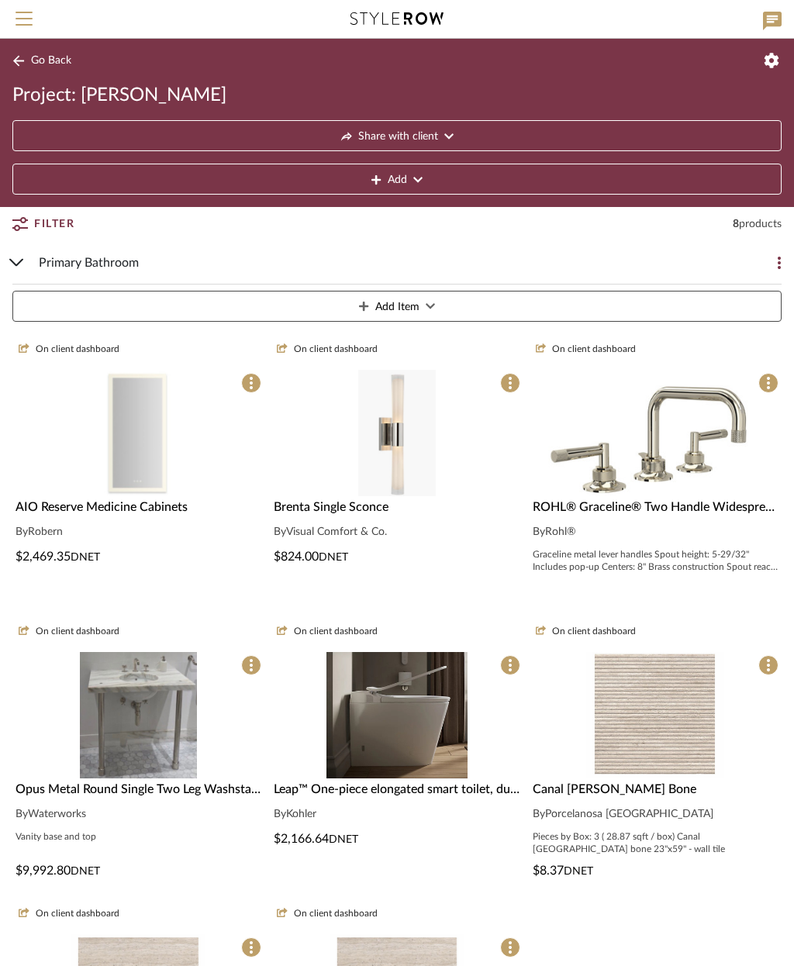
click at [512, 185] on button "Add" at bounding box center [396, 179] width 769 height 31
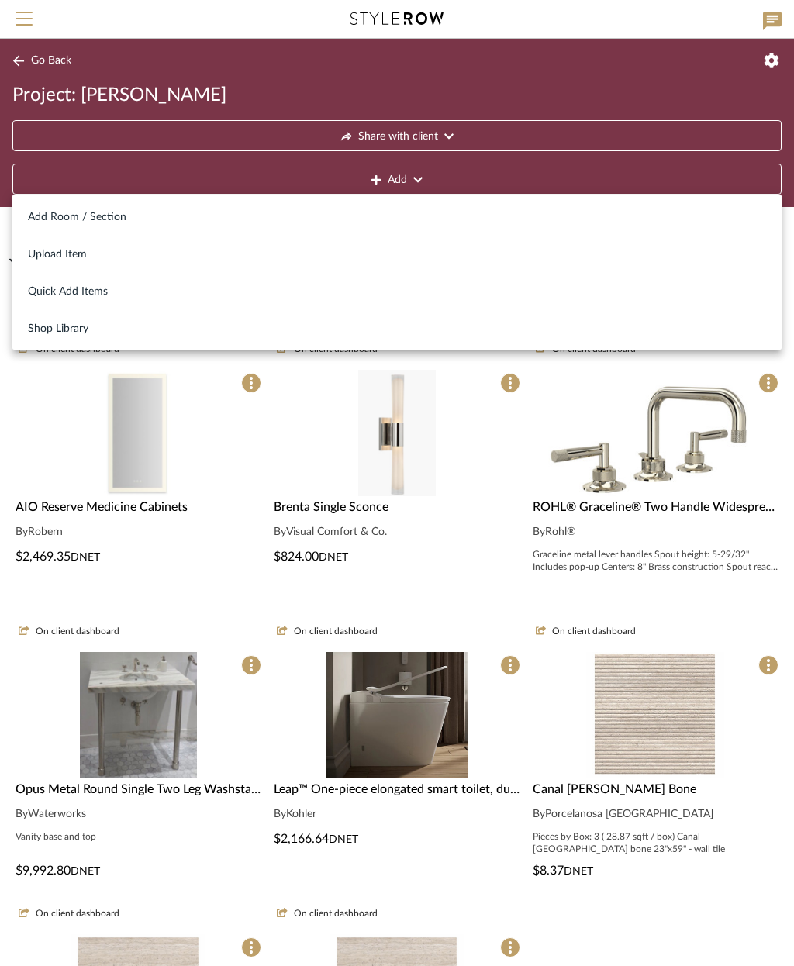
click at [708, 491] on div at bounding box center [397, 483] width 794 height 966
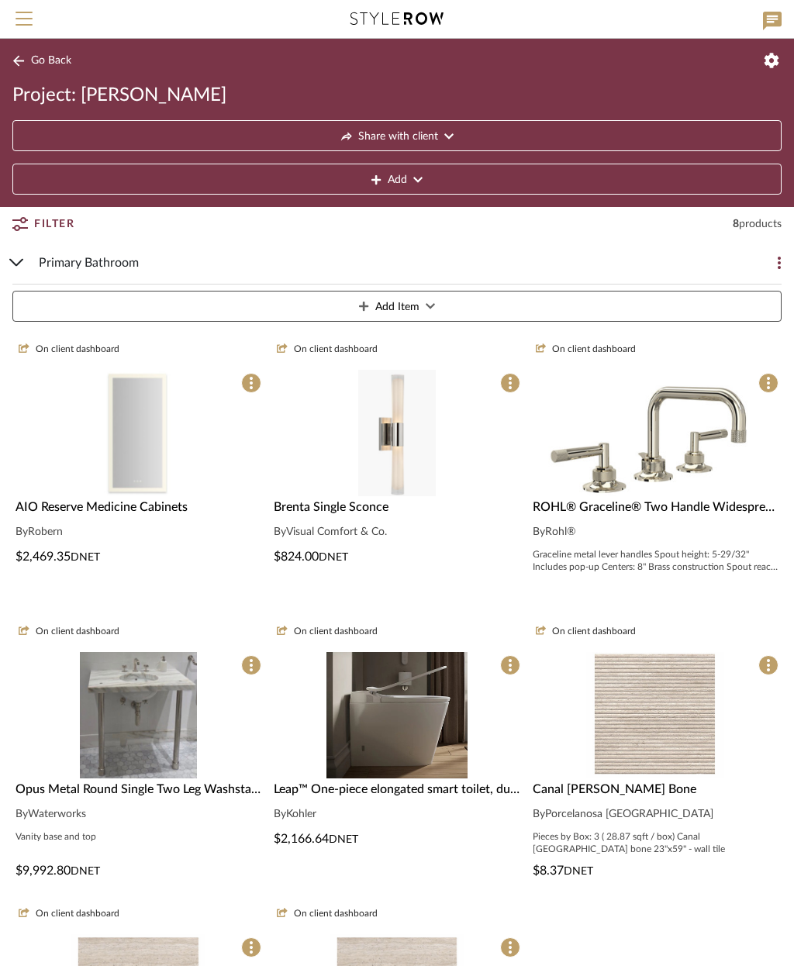
click at [409, 184] on button "Add" at bounding box center [396, 179] width 769 height 31
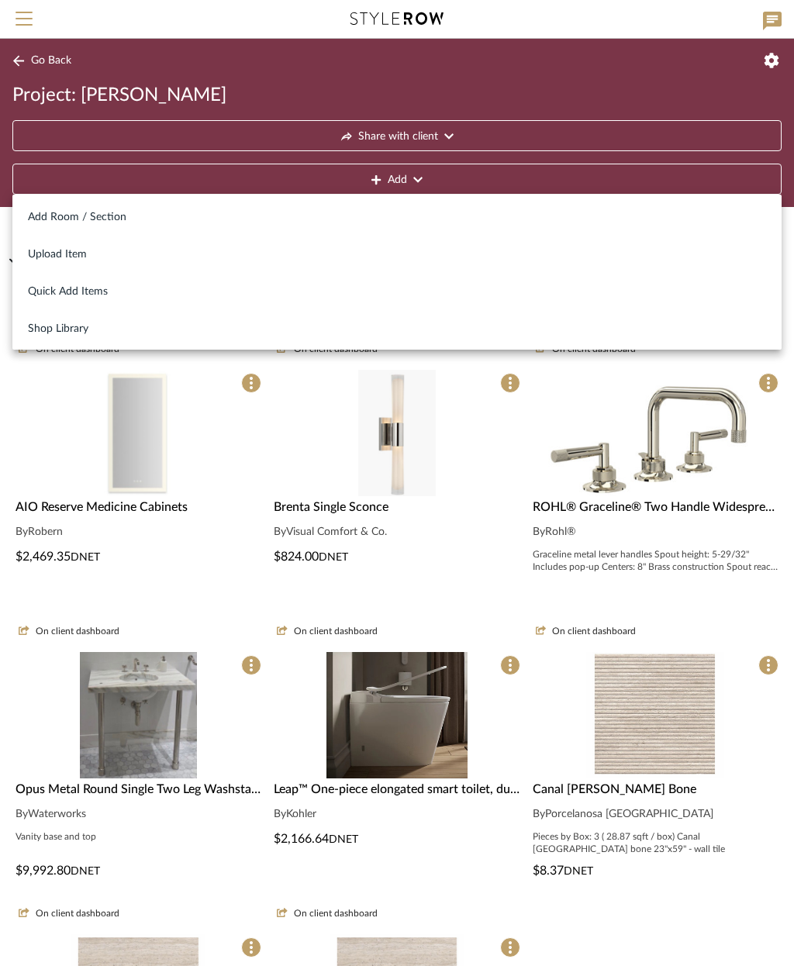
click at [527, 76] on div at bounding box center [397, 483] width 794 height 966
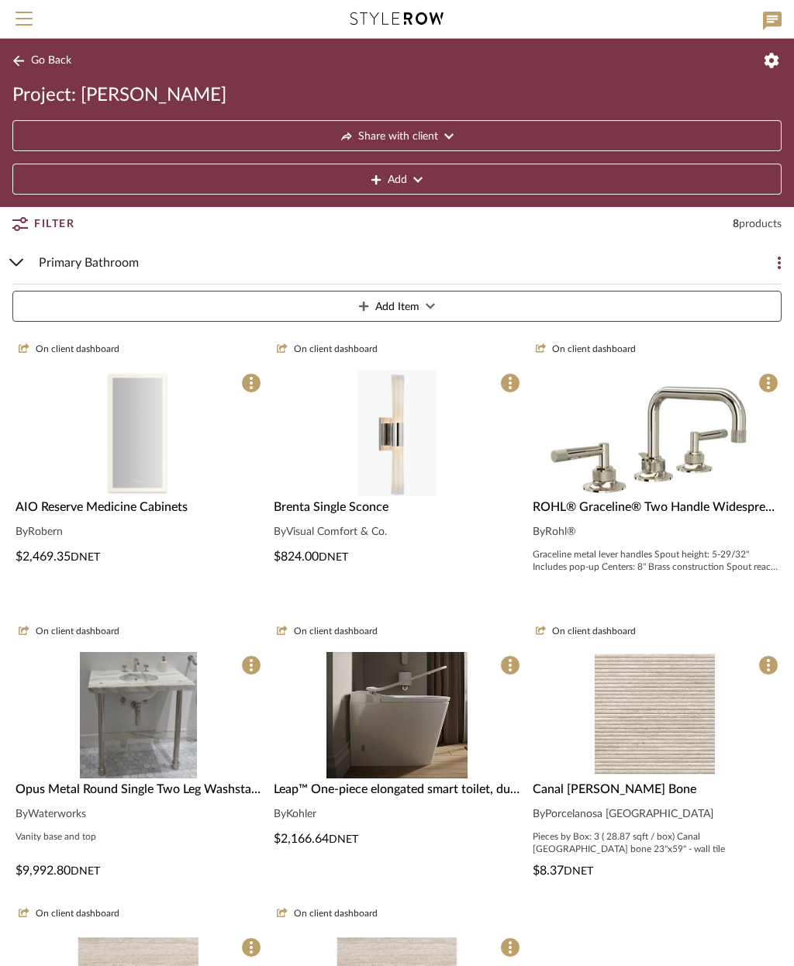
click at [498, 181] on button "Add" at bounding box center [396, 179] width 769 height 31
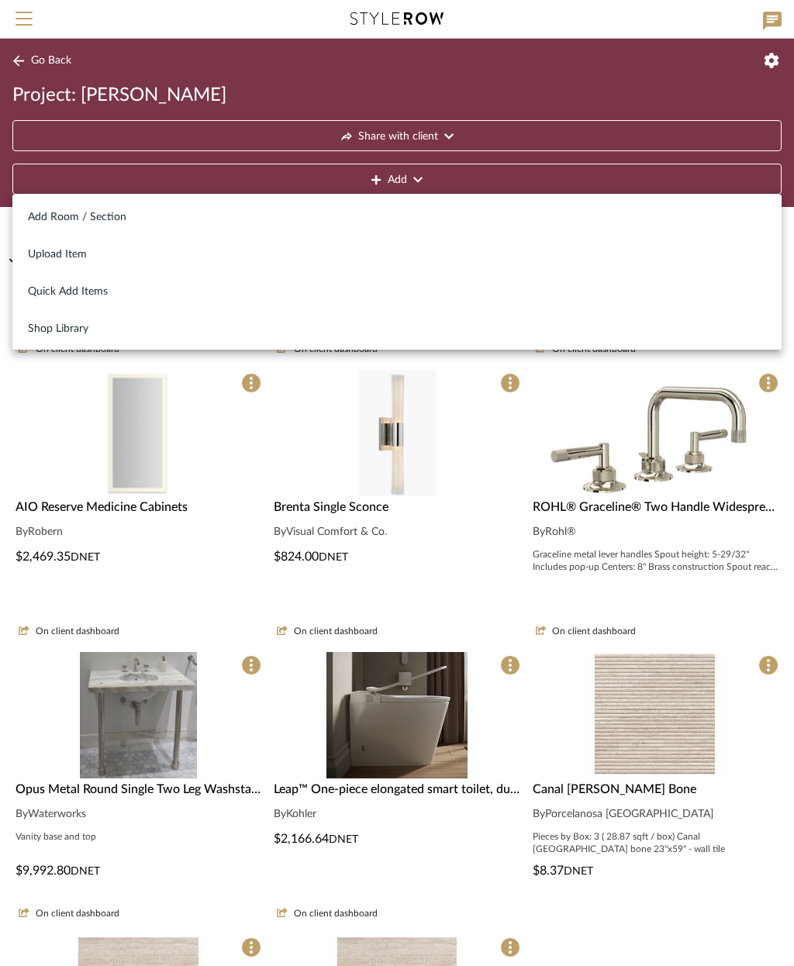
click at [518, 178] on div at bounding box center [397, 483] width 794 height 966
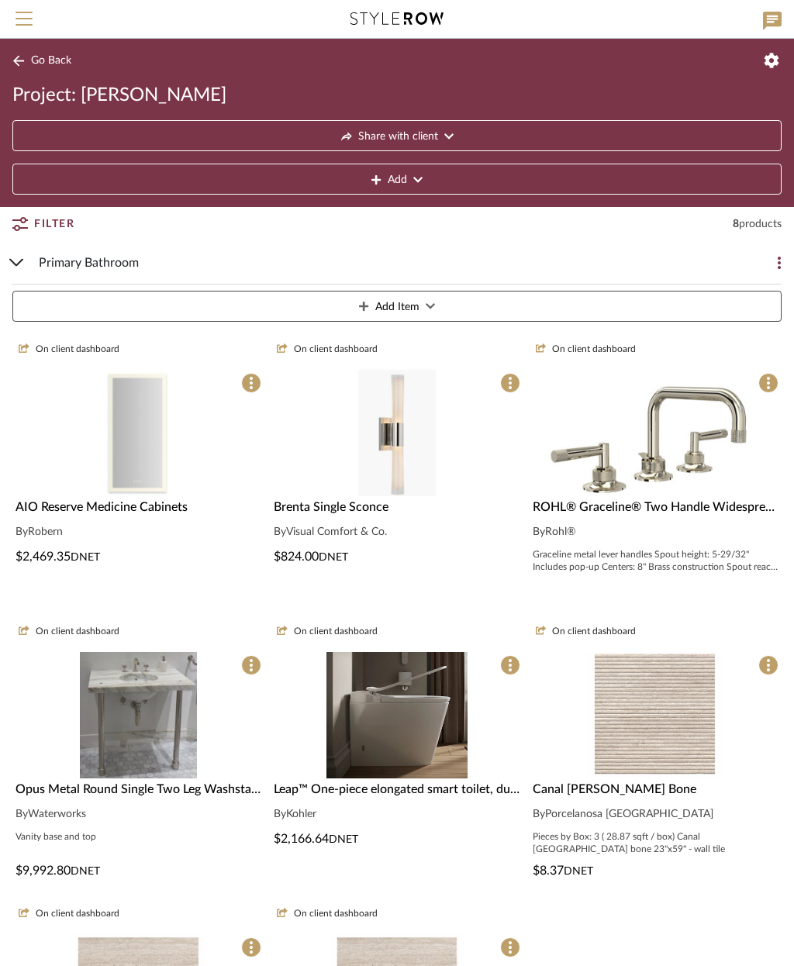
click at [435, 296] on button "Add Item" at bounding box center [396, 306] width 769 height 31
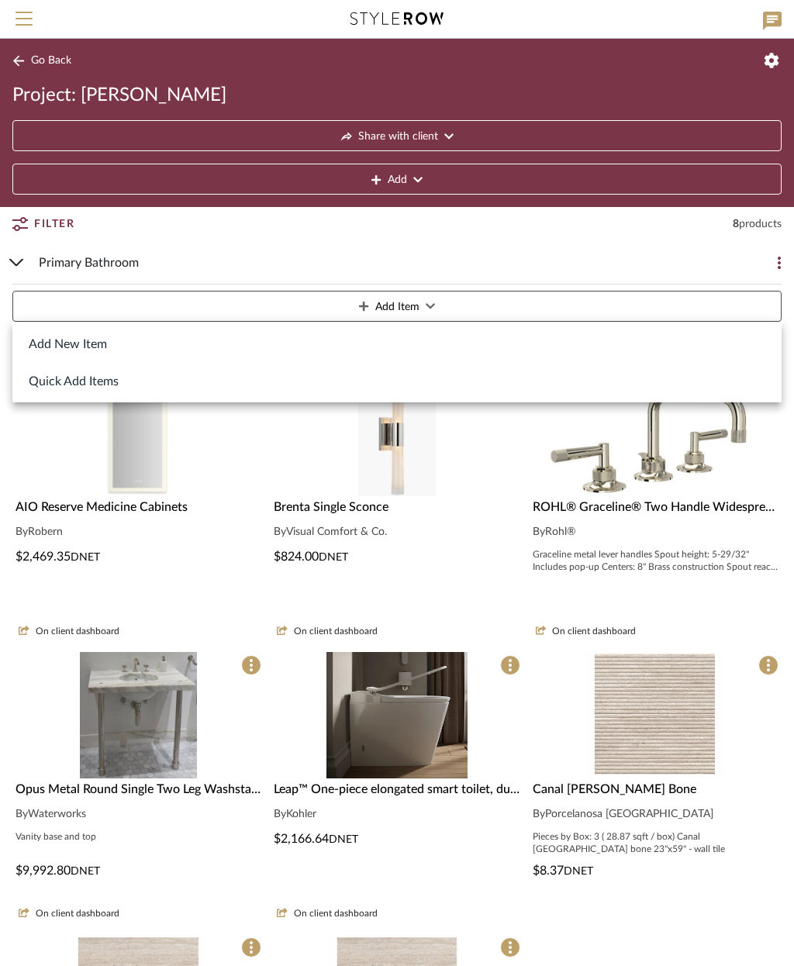
click at [121, 344] on button "Add New Item" at bounding box center [396, 343] width 769 height 37
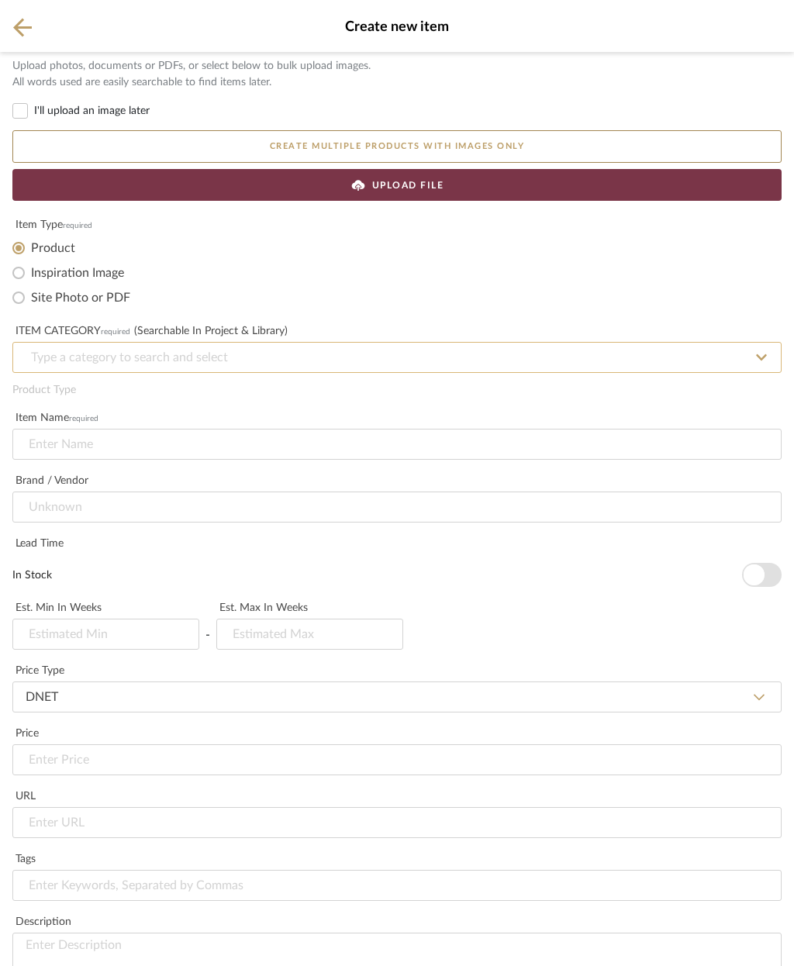
click at [269, 353] on input at bounding box center [396, 357] width 769 height 31
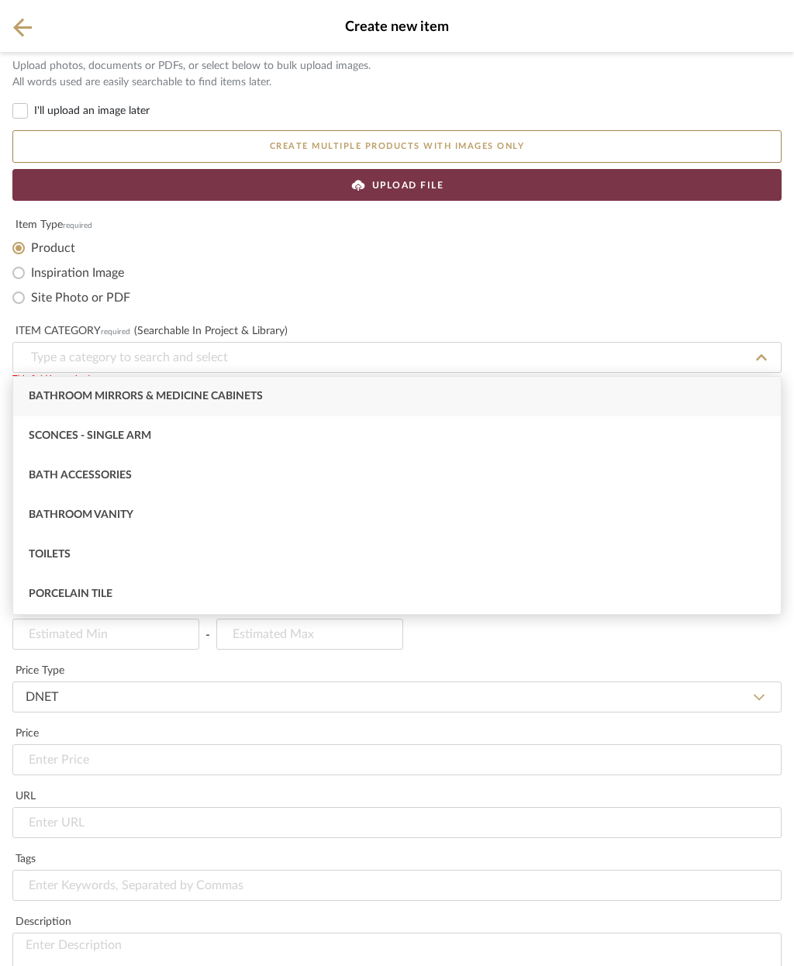
click at [464, 199] on div "UPLOAD FILE" at bounding box center [396, 185] width 769 height 32
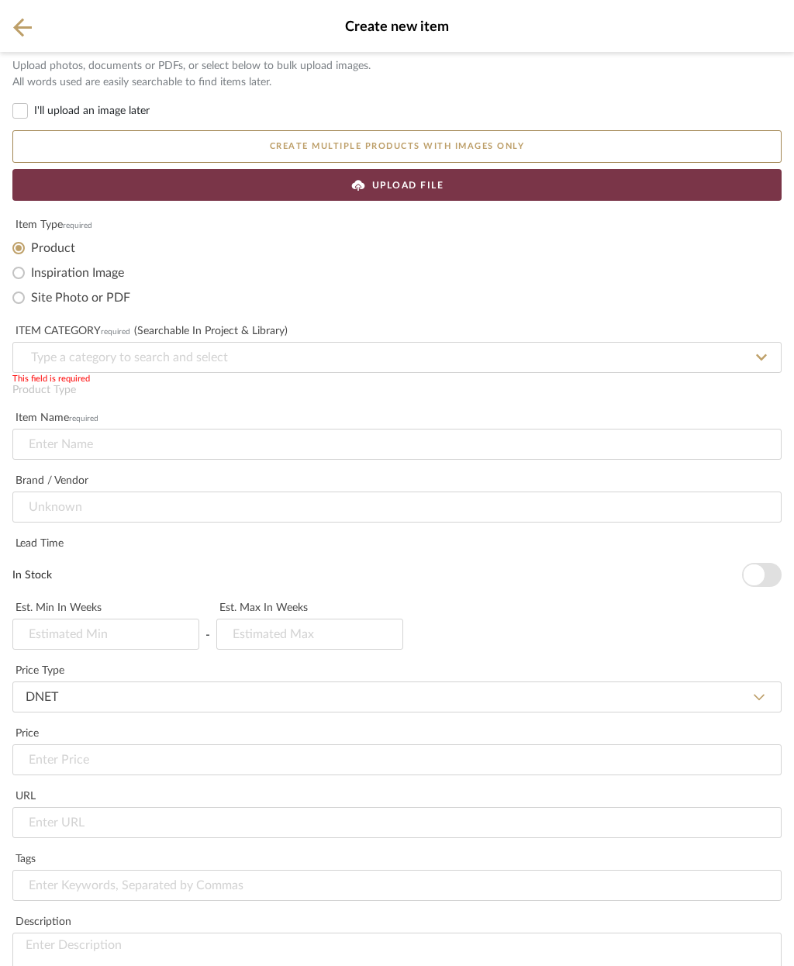
click at [463, 185] on div "UPLOAD FILE" at bounding box center [396, 185] width 769 height 32
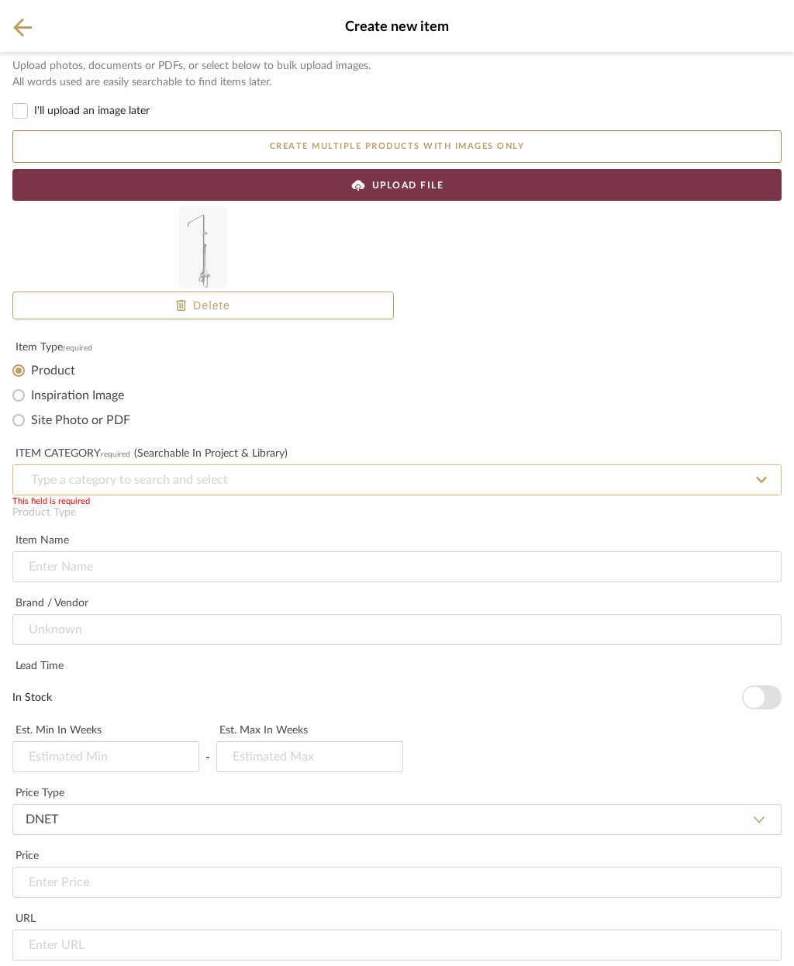
click at [166, 473] on input at bounding box center [396, 480] width 769 height 31
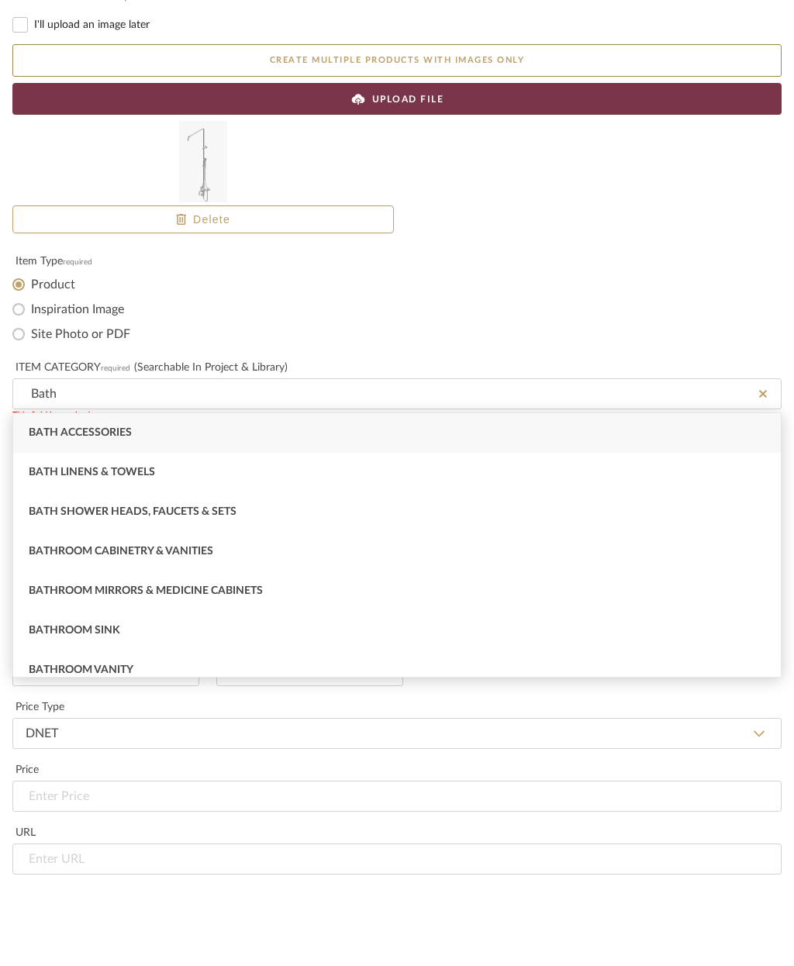
click at [185, 593] on span "Bath Shower Heads, Faucets & Sets" at bounding box center [133, 598] width 208 height 11
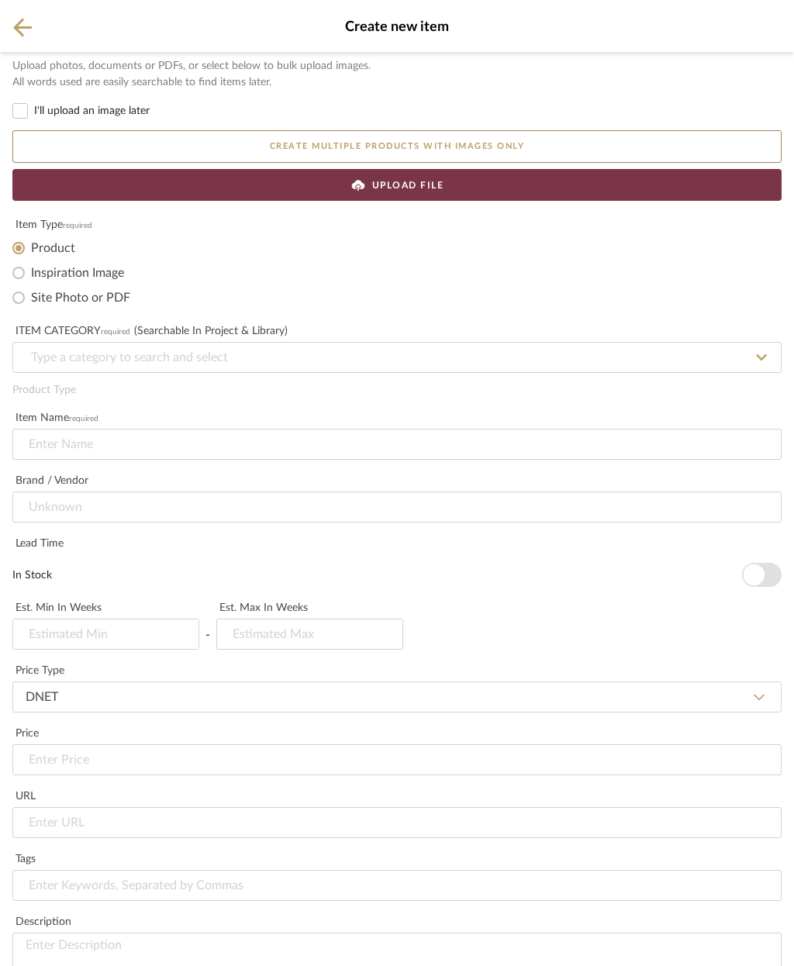
click at [459, 185] on div "UPLOAD FILE" at bounding box center [396, 185] width 769 height 32
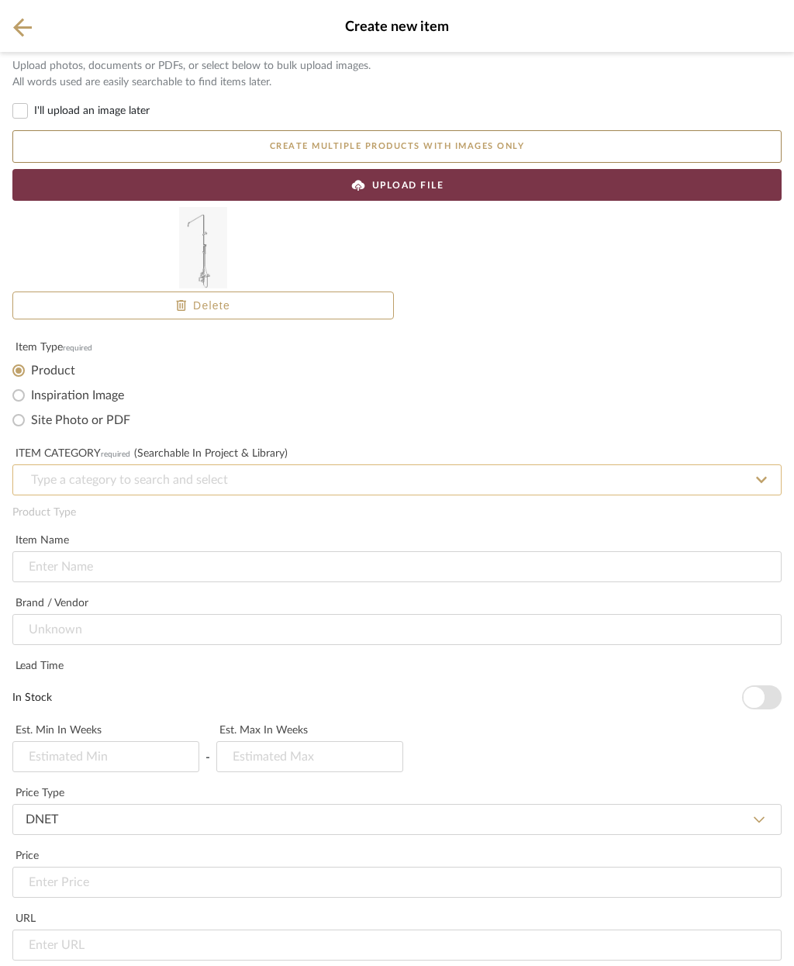
click at [277, 479] on input at bounding box center [396, 480] width 769 height 31
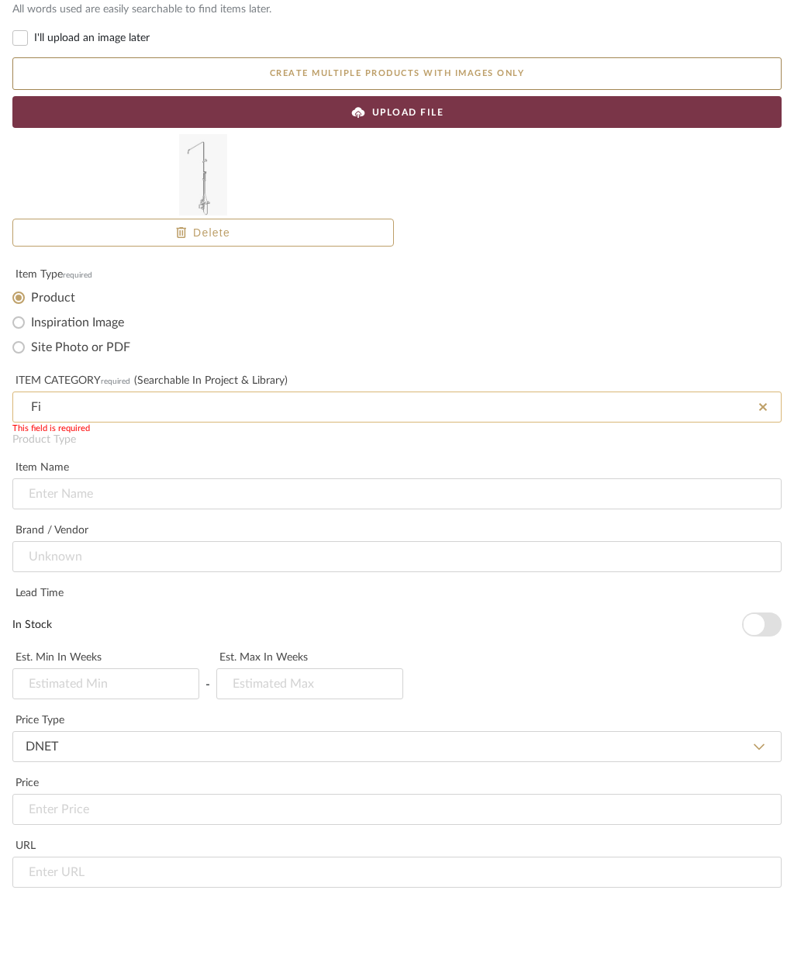
type input "F"
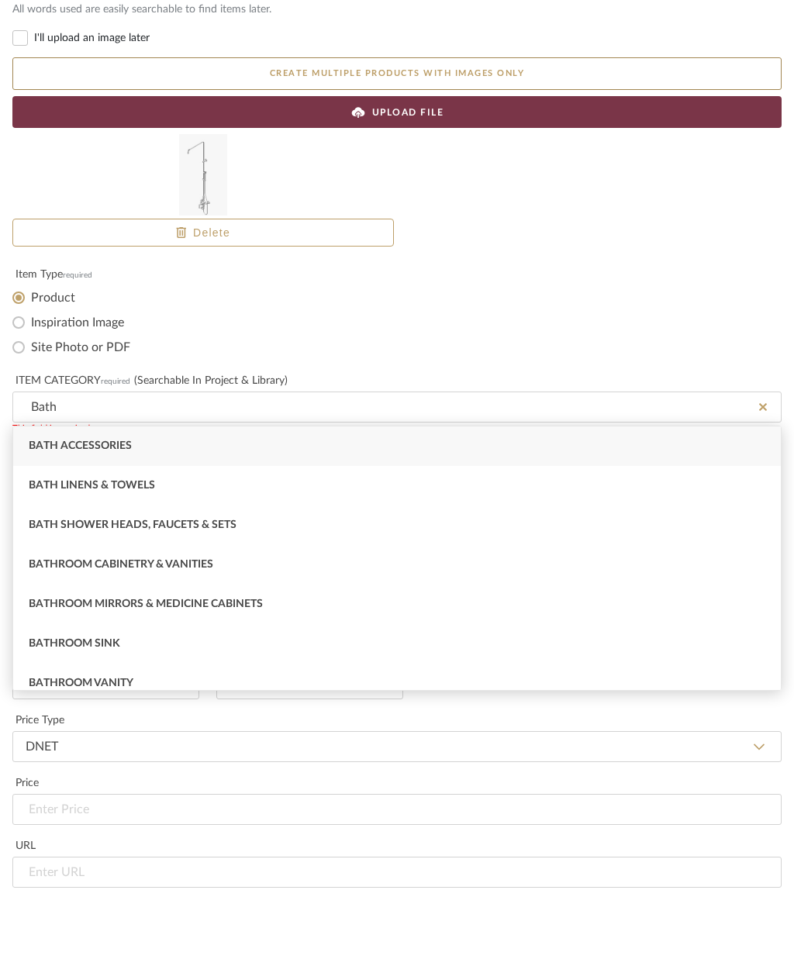
click at [206, 579] on div "Bath Shower Heads, Faucets & Sets" at bounding box center [397, 599] width 768 height 40
type input "Bath Shower Heads, Faucets & Sets"
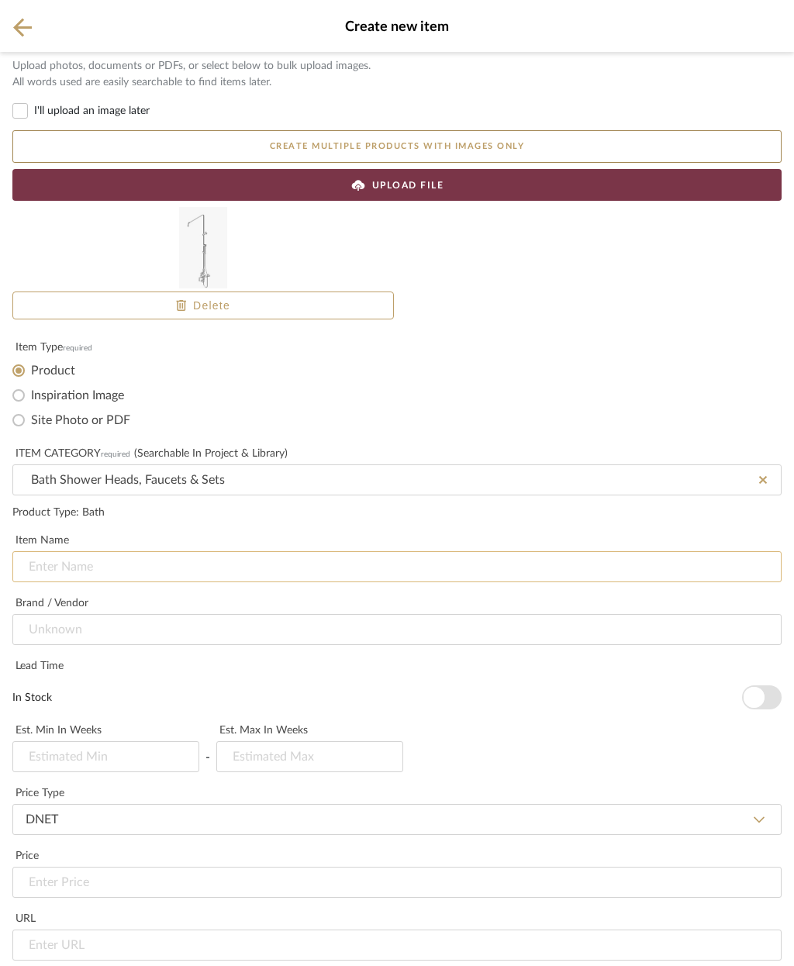
click at [88, 569] on input at bounding box center [396, 567] width 769 height 31
click at [78, 572] on input at bounding box center [396, 567] width 769 height 31
paste input "Flat shower head 1/2", ø 400 mm with Easyclean system"
type input "Flat shower head 1/2", ø 400 mm with Easyclean system"
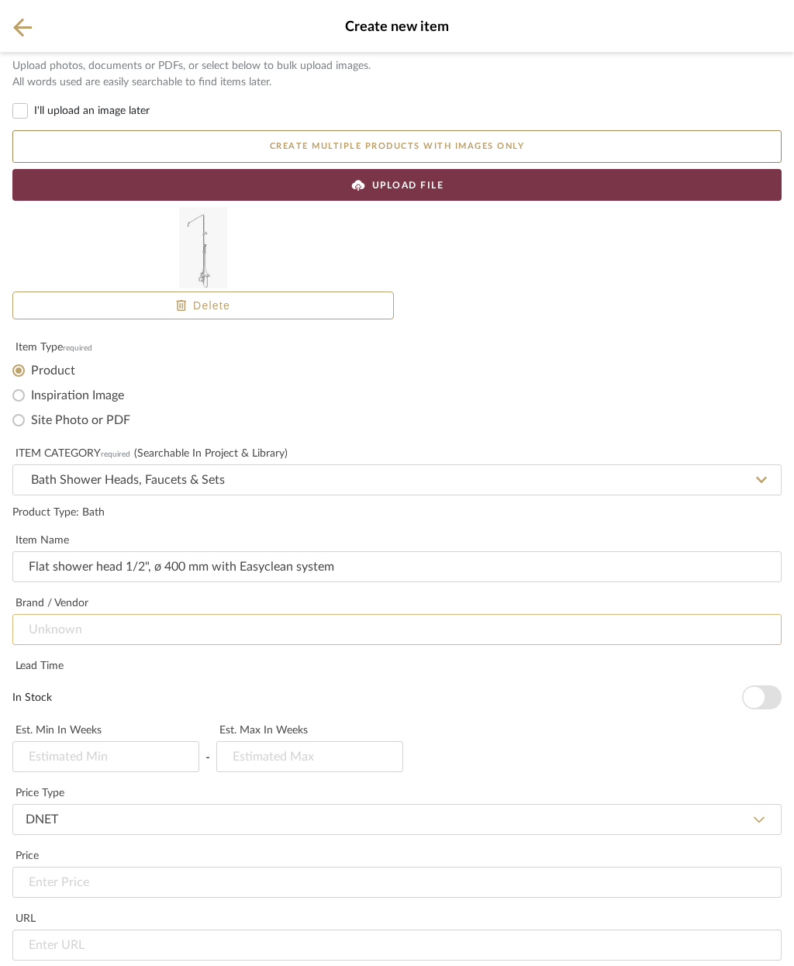
click at [155, 614] on input at bounding box center [396, 629] width 769 height 31
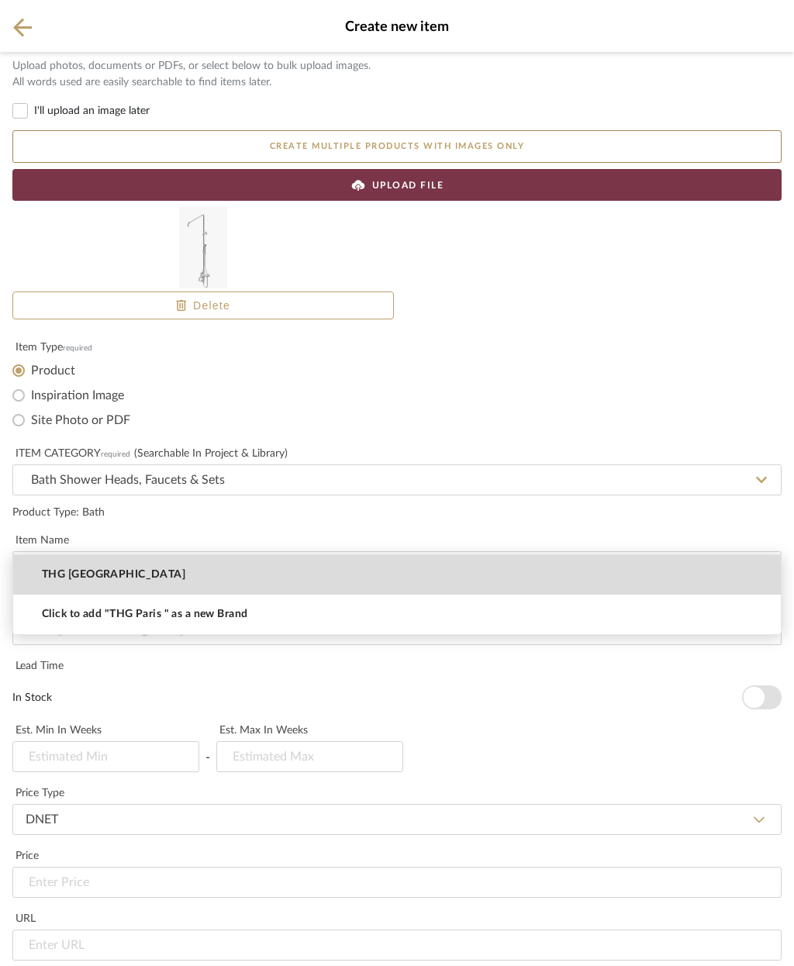
click at [95, 572] on mat-option "THG Paris" at bounding box center [397, 575] width 768 height 40
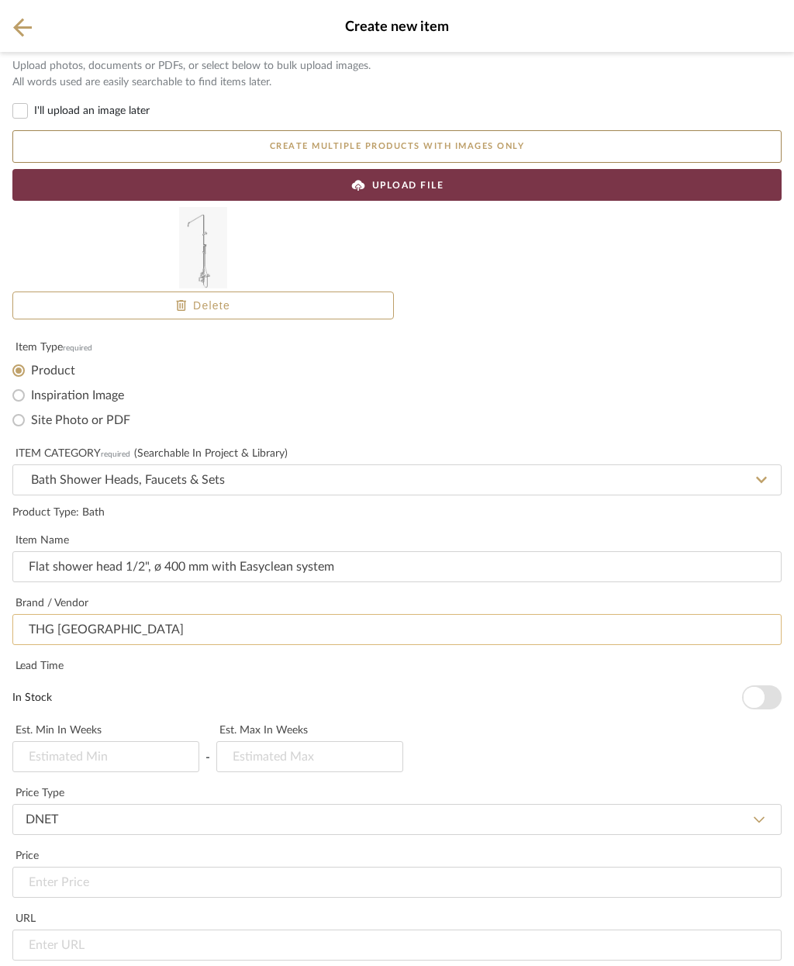
type input "THG Paris"
click at [43, 659] on div "Lead Time" at bounding box center [396, 667] width 769 height 16
type input "6"
type input "8"
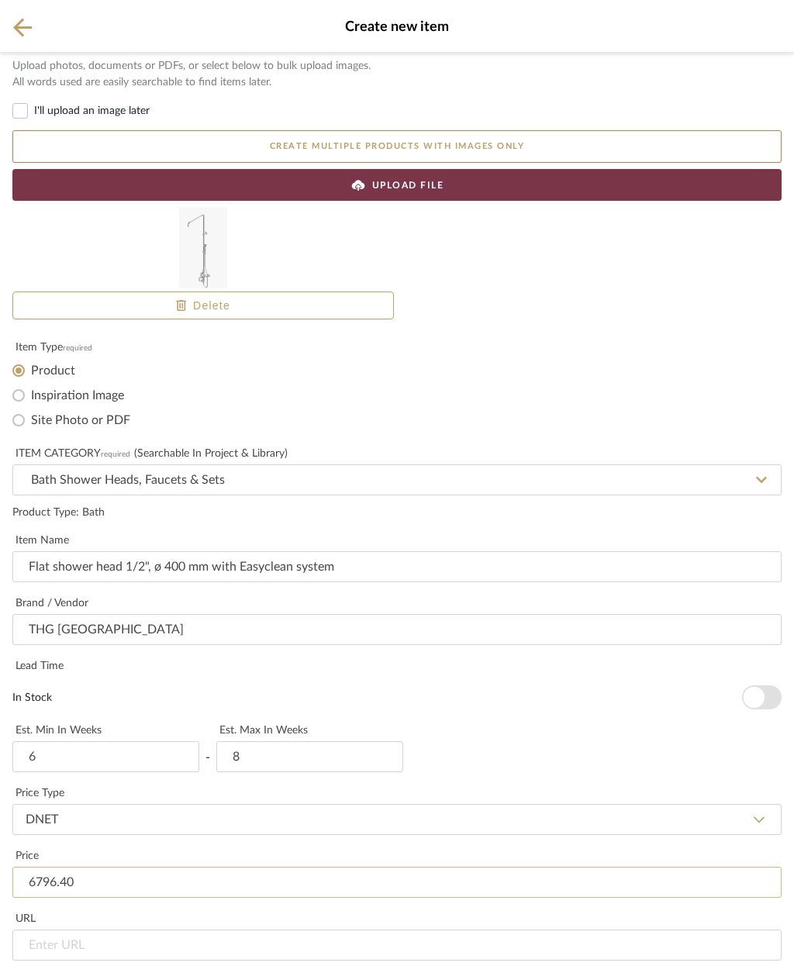
scroll to position [521, 0]
type input "$6,796.40"
paste textarea "Wall mounted thermostatic shower mixer / shut off valves / exposed shower colum…"
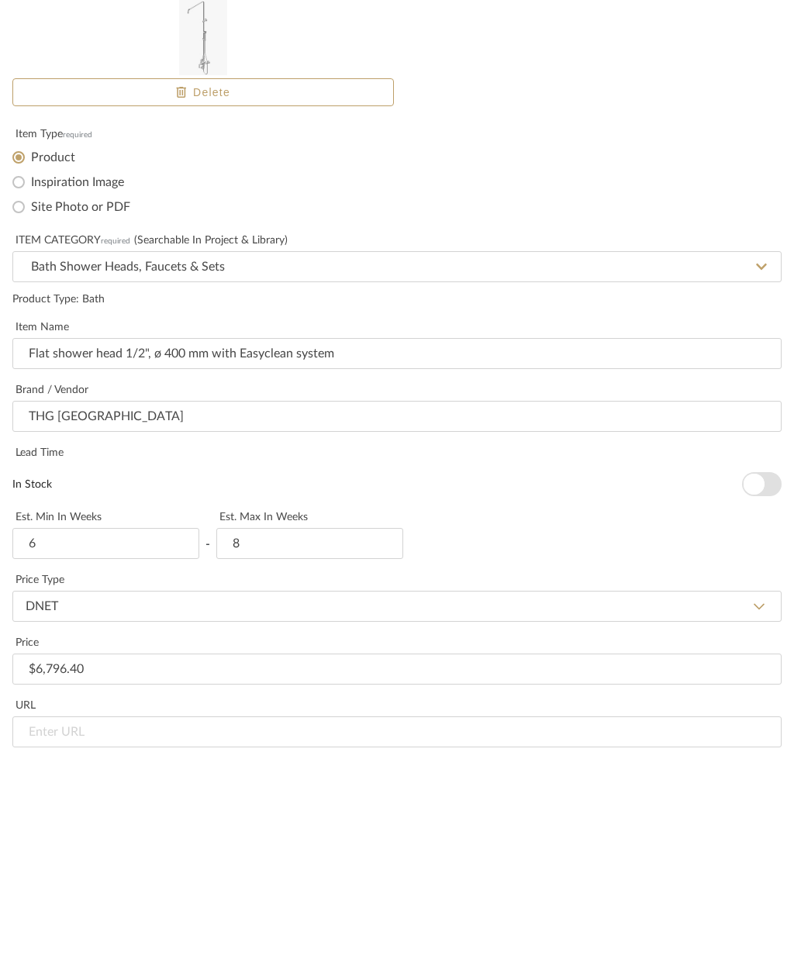
type textarea "Wall mounted thermostatic shower mixer / shut off valves / exposed shower colum…"
paste textarea "Wall mounted thermostatic shower mixer / shut off valves / exposed shower colum…"
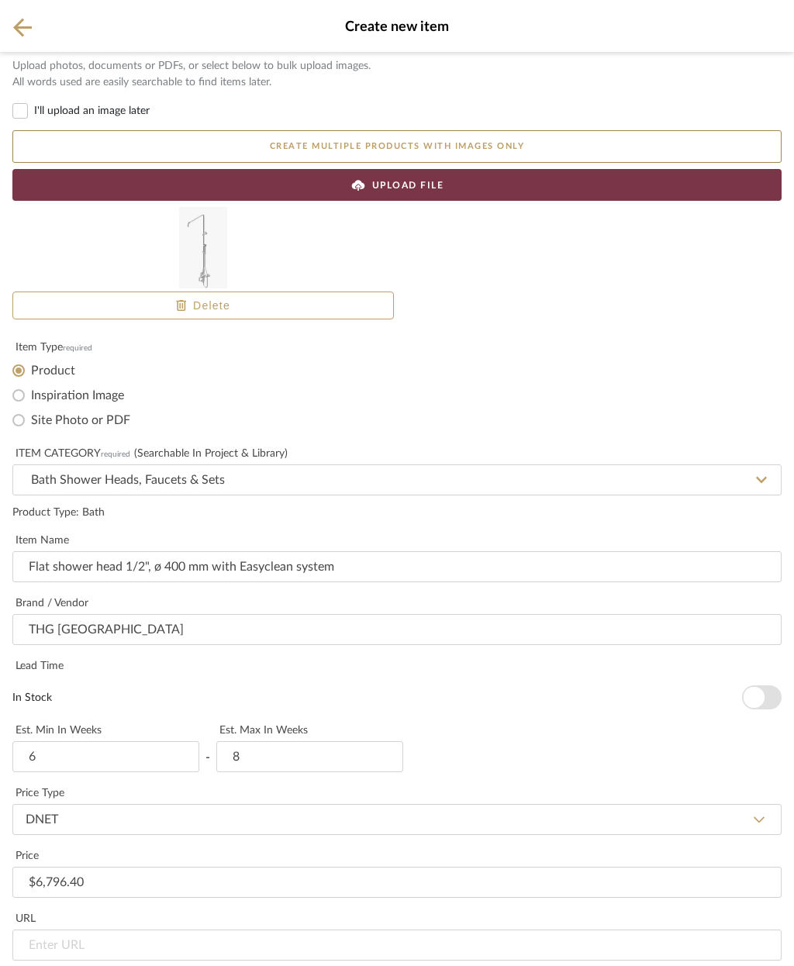
type textarea "Wall mounted thermostatic shower mixer / shut off valves / exposed shower colum…"
click at [117, 930] on input "url" at bounding box center [396, 945] width 769 height 31
click at [46, 930] on input "url" at bounding box center [396, 945] width 769 height 31
paste input "https://www.thg-paris.com/france/en/collection/saint-germain-with-lever/64trcd"
type input "https://www.thg-paris.com/france/en/collection/saint-germain-with-lever/64trcd"
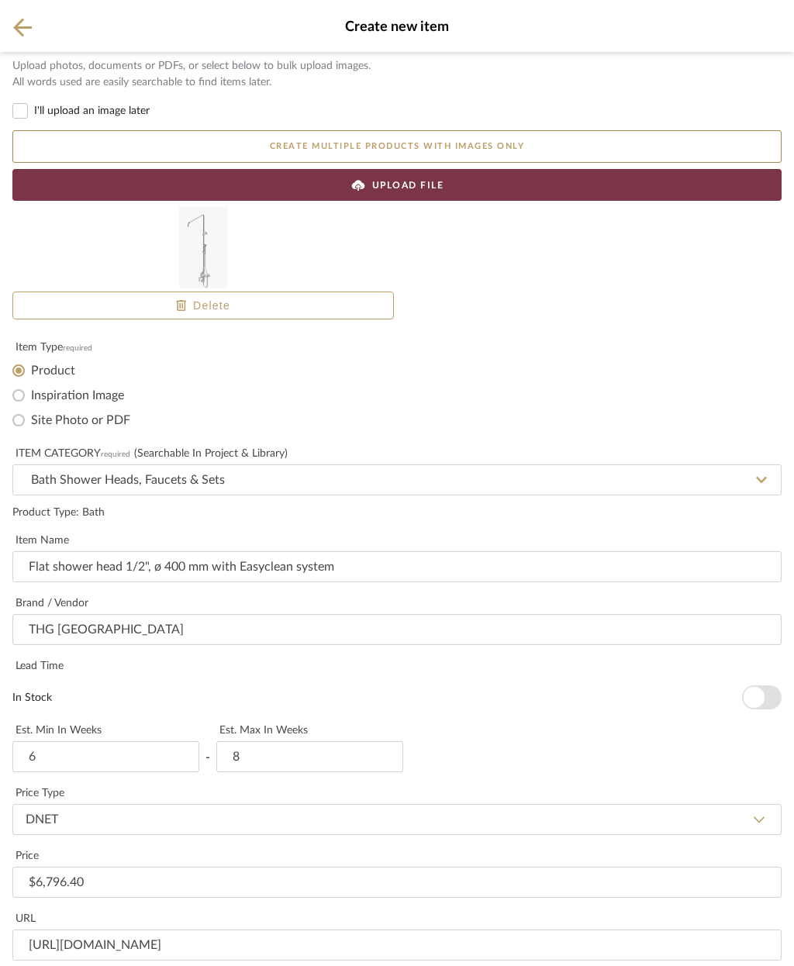
type input "Master Bath fittings"
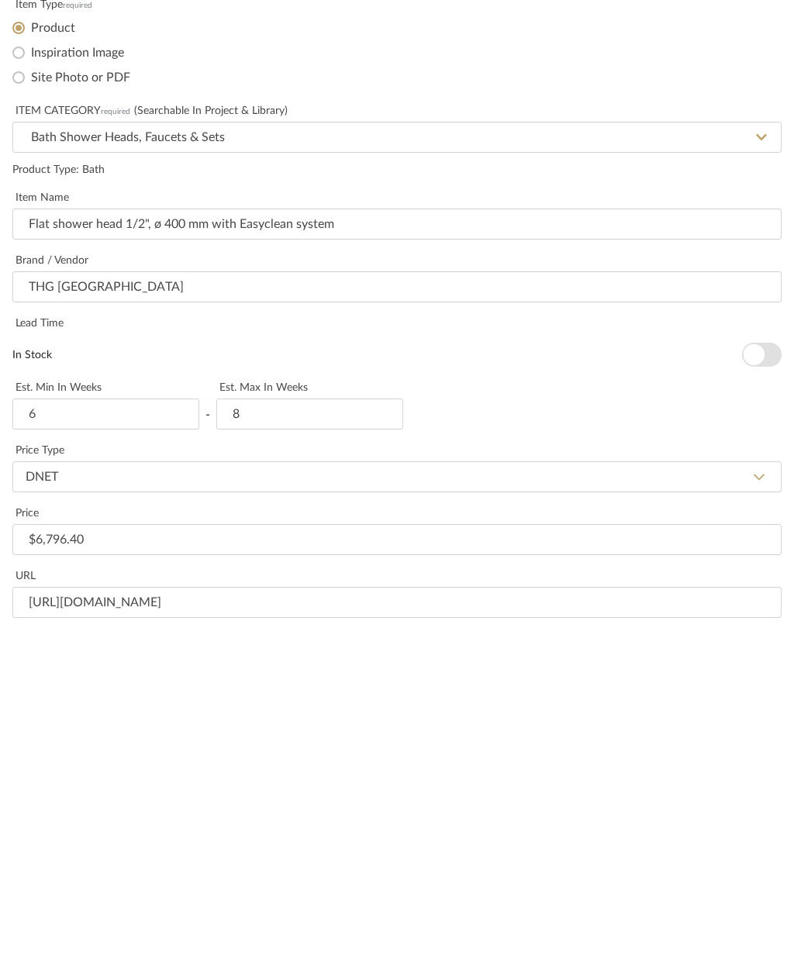
scroll to position [0, 0]
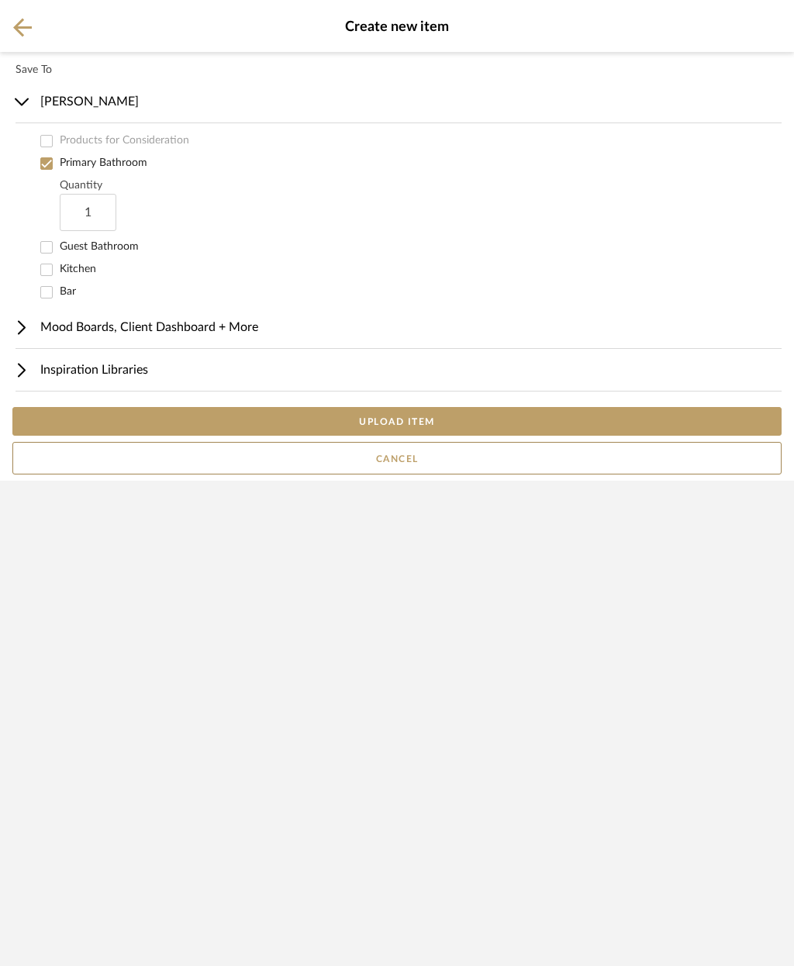
click at [489, 436] on button "UPLOAD ITEM" at bounding box center [396, 421] width 769 height 29
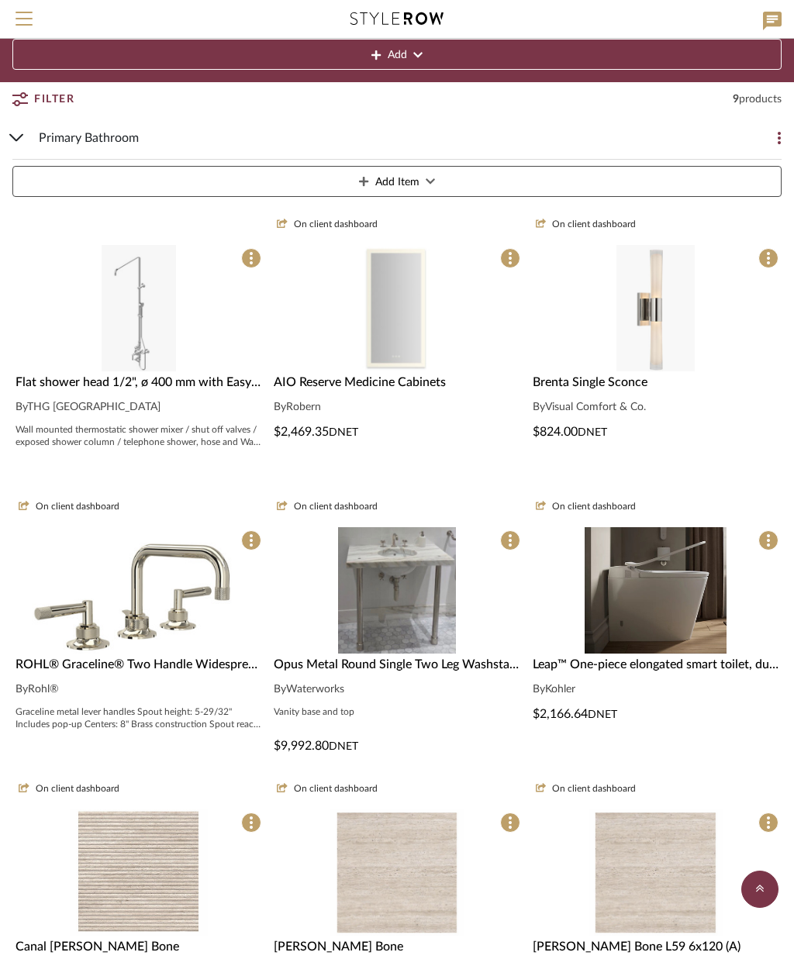
scroll to position [109, 0]
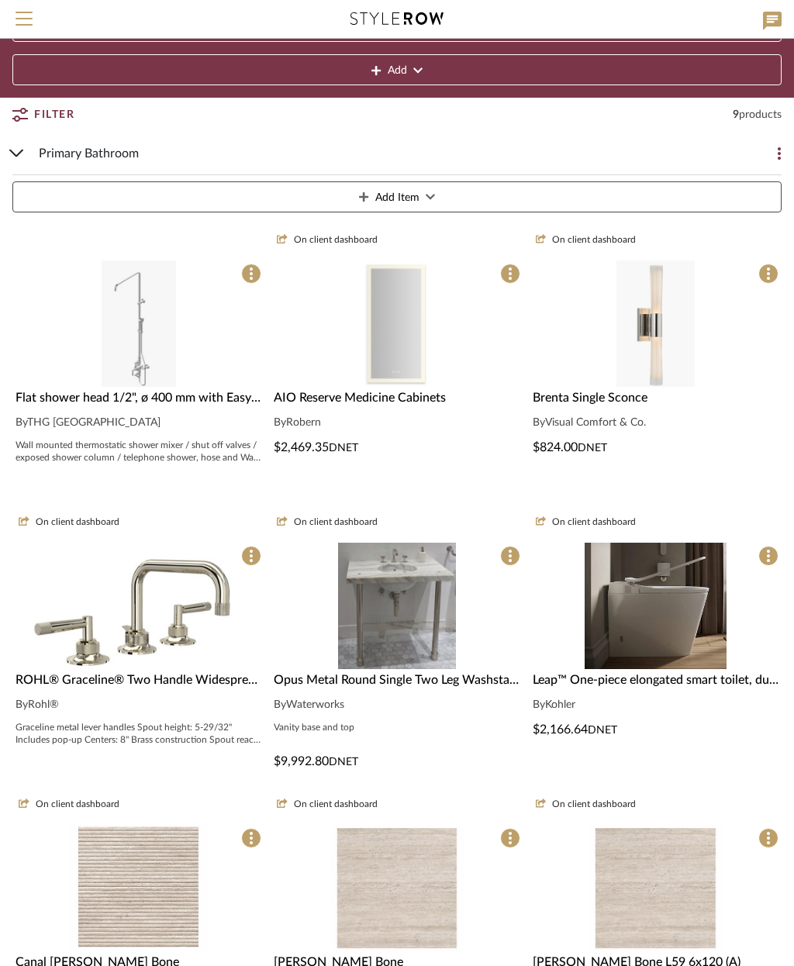
click at [209, 389] on div "Flat shower head 1/2", ø 400 mm with Easyclean system" at bounding box center [139, 398] width 246 height 19
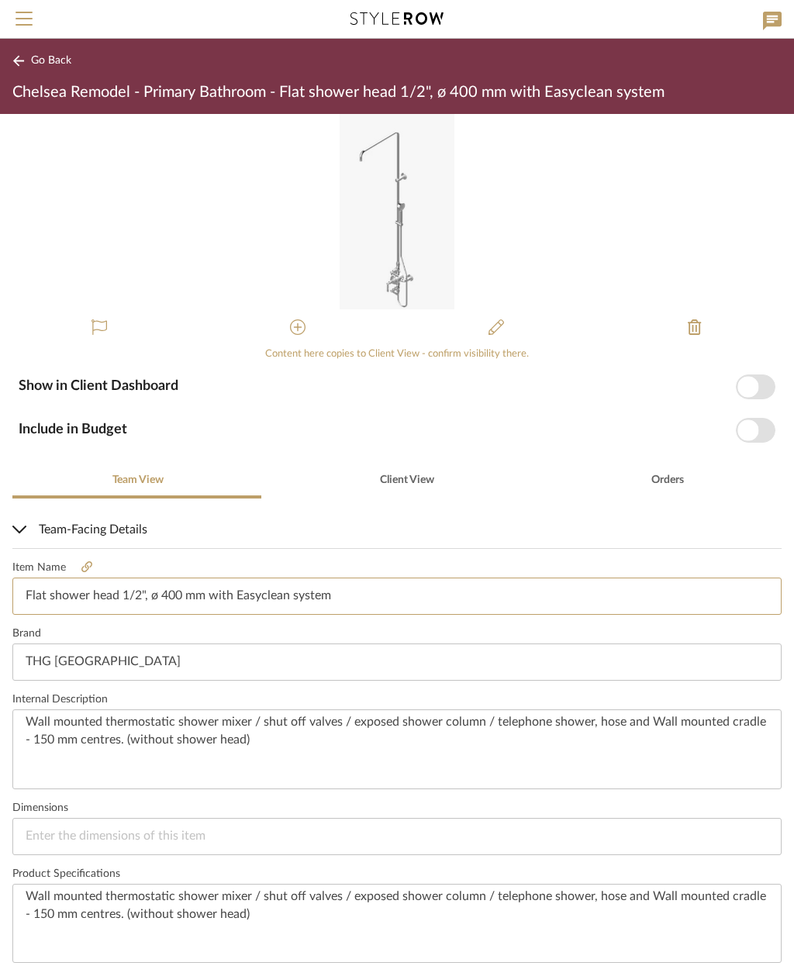
click at [37, 589] on input "Flat shower head 1/2", ø 400 mm with Easyclean system" at bounding box center [396, 596] width 769 height 37
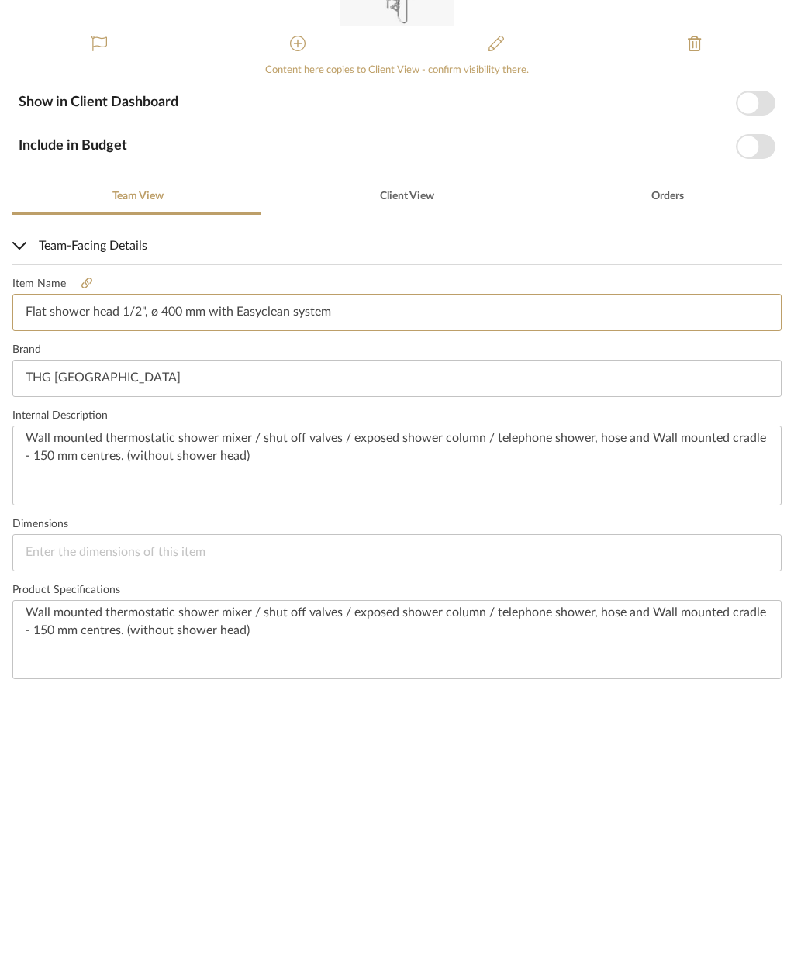
click at [29, 578] on input "Flat shower head 1/2", ø 400 mm with Easyclean system" at bounding box center [396, 596] width 769 height 37
paste input "Wall mounted thermostatic shower mixer / shut off valves / exposed shower colum…"
click at [30, 578] on input "Wall mounted thermostatic shower mixer / shut off valves / exposed shower colon" at bounding box center [396, 596] width 769 height 37
click at [39, 578] on input "Wall mounted thermostatic shower mixer / shut off valves / exposed shower colon" at bounding box center [396, 596] width 769 height 37
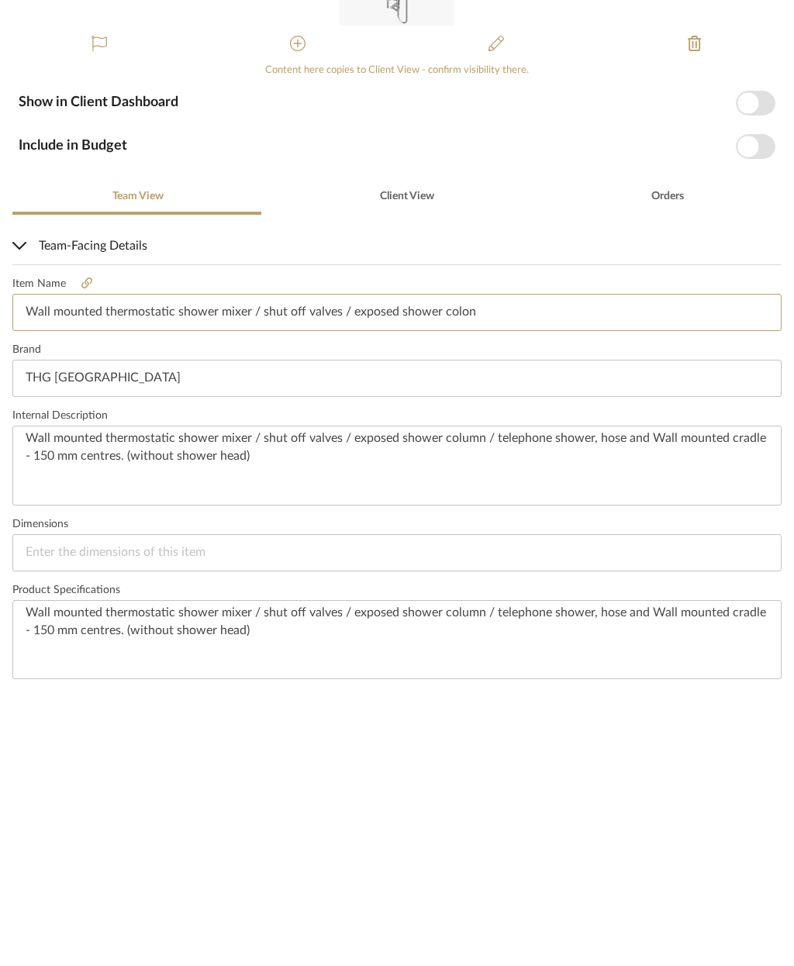
paste input "umn / telephone shower, hose and Wall mounted cradle - 150 mm centres. (without…"
type input "Wall mounted thermostatic shower mixer / shut off valves / exposed shower colum…"
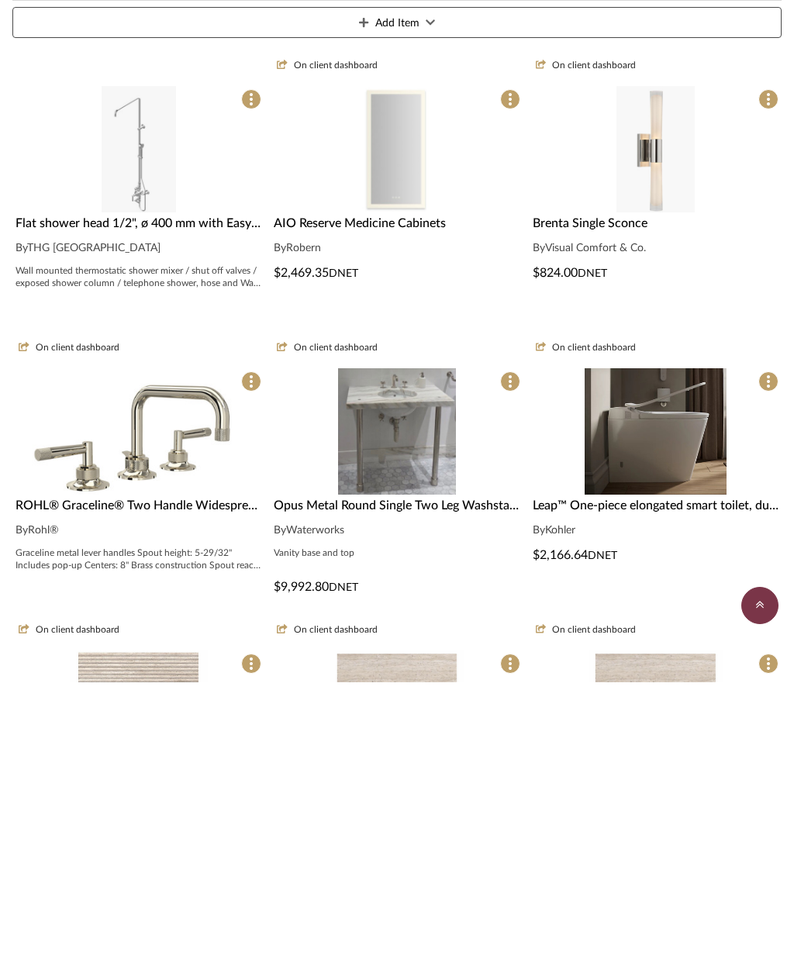
scroll to position [109, 0]
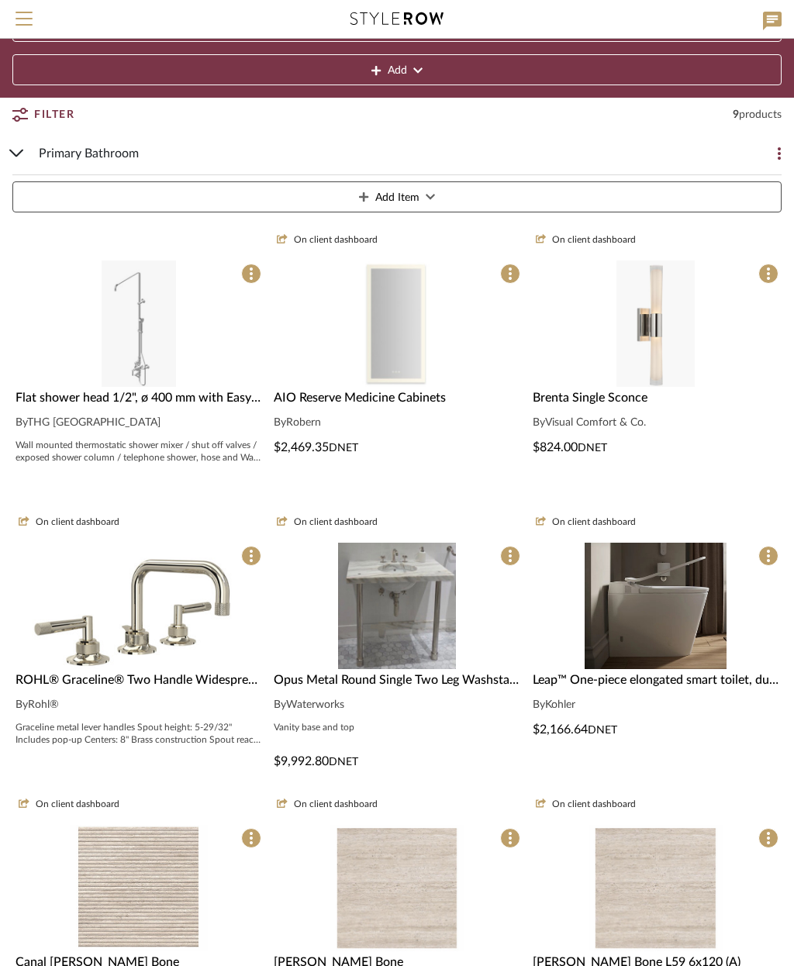
click at [201, 407] on div "Flat shower head 1/2", ø 400 mm with Easyclean system By THG Paris Wall mounted…" at bounding box center [138, 439] width 252 height 100
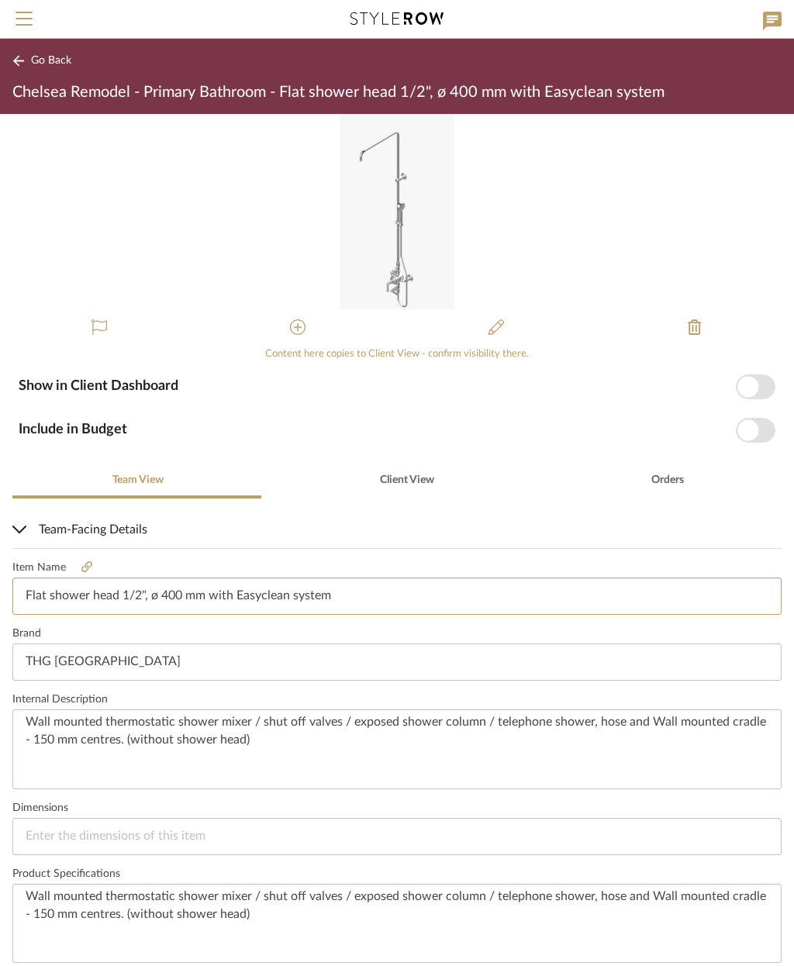
click at [43, 588] on input "Flat shower head 1/2", ø 400 mm with Easyclean system" at bounding box center [396, 596] width 769 height 37
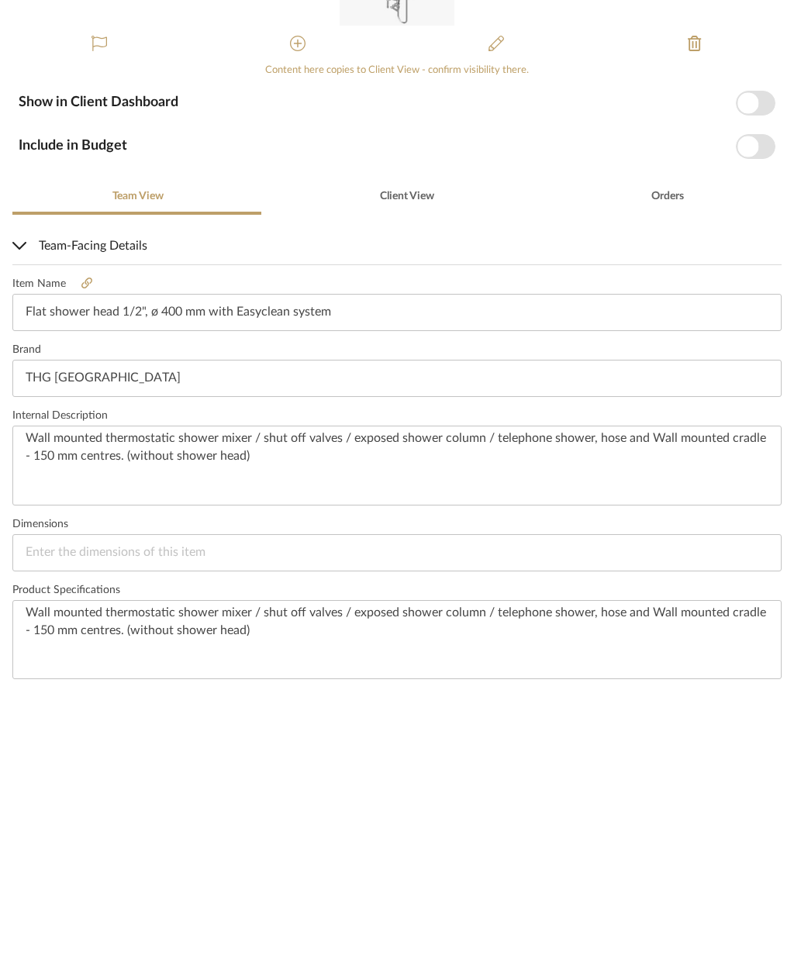
click at [84, 562] on icon at bounding box center [86, 567] width 11 height 11
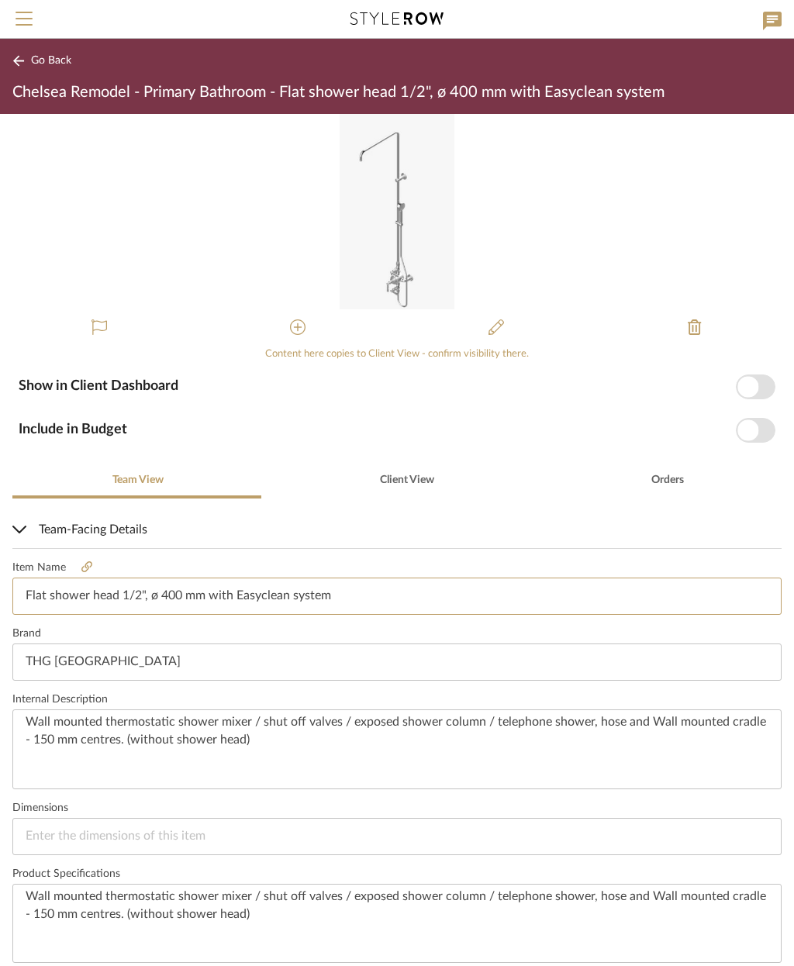
click at [52, 592] on input "Flat shower head 1/2", ø 400 mm with Easyclean system" at bounding box center [396, 596] width 769 height 37
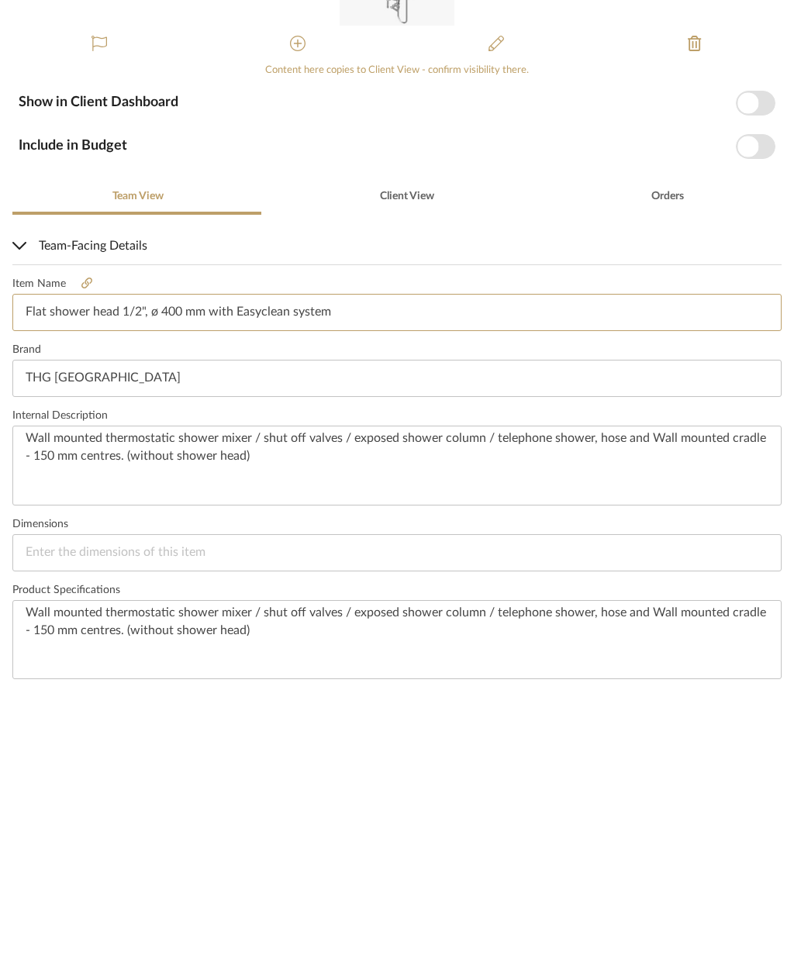
click at [37, 578] on input "Flat shower head 1/2", ø 400 mm with Easyclean system" at bounding box center [396, 596] width 769 height 37
click at [43, 578] on input "Flat shower head 1/2", ø 400 mm with Easyclean system" at bounding box center [396, 596] width 769 height 37
click at [40, 578] on input at bounding box center [396, 596] width 769 height 37
paste input "Wall mounted thermostatic shower mixer / shut off valves / exposed shower colum…"
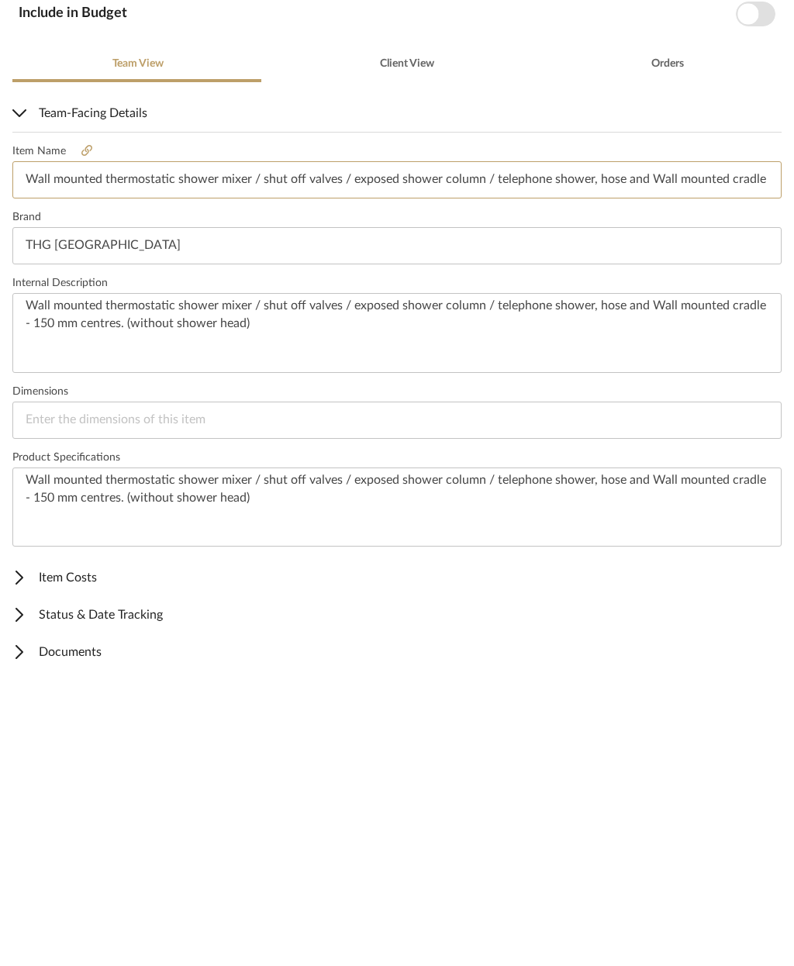
scroll to position [132, 0]
type input "Wall mounted thermostatic shower mixer / shut off valves / exposed shower colum…"
click at [405, 752] on textarea "Wall mounted thermostatic shower mixer / shut off valves / exposed shower colum…" at bounding box center [396, 792] width 769 height 80
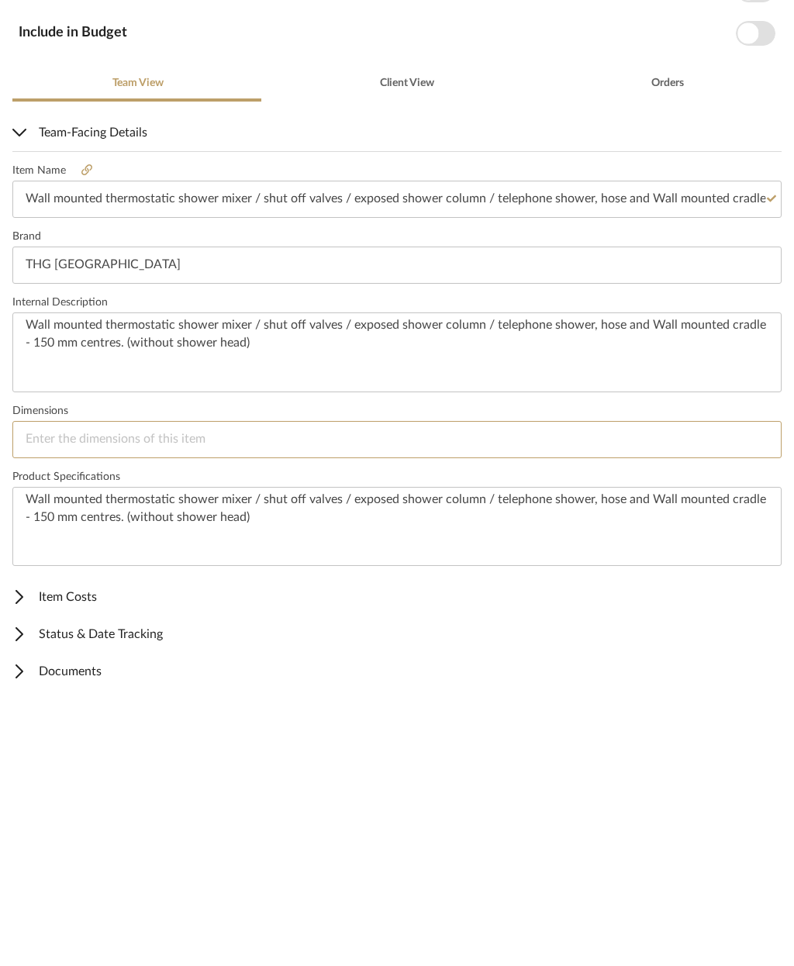
click at [406, 705] on input at bounding box center [396, 723] width 769 height 37
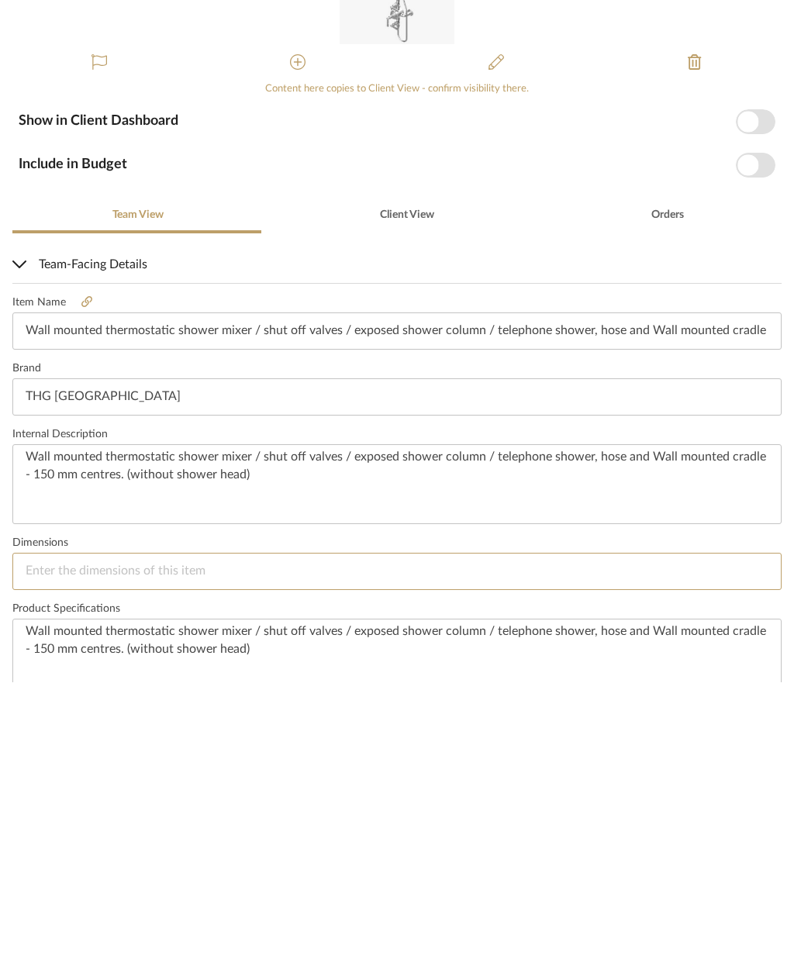
scroll to position [0, 0]
click at [761, 393] on span "button" at bounding box center [756, 405] width 40 height 25
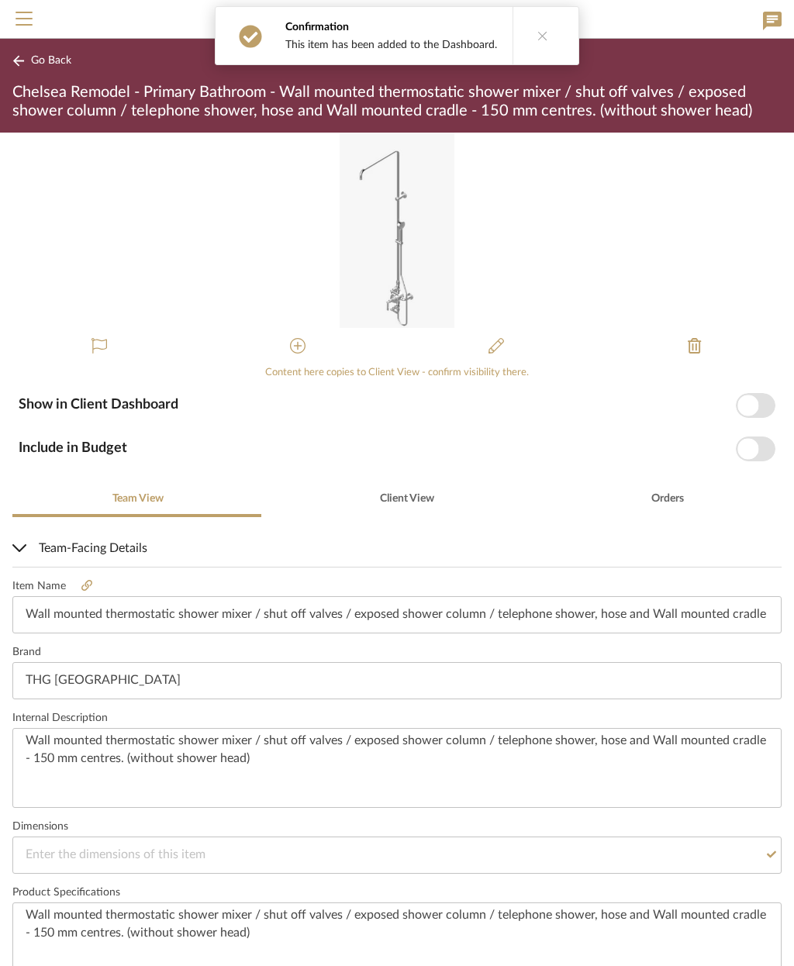
click at [748, 403] on span "button" at bounding box center [748, 405] width 21 height 21
click at [759, 448] on span "button" at bounding box center [756, 449] width 40 height 25
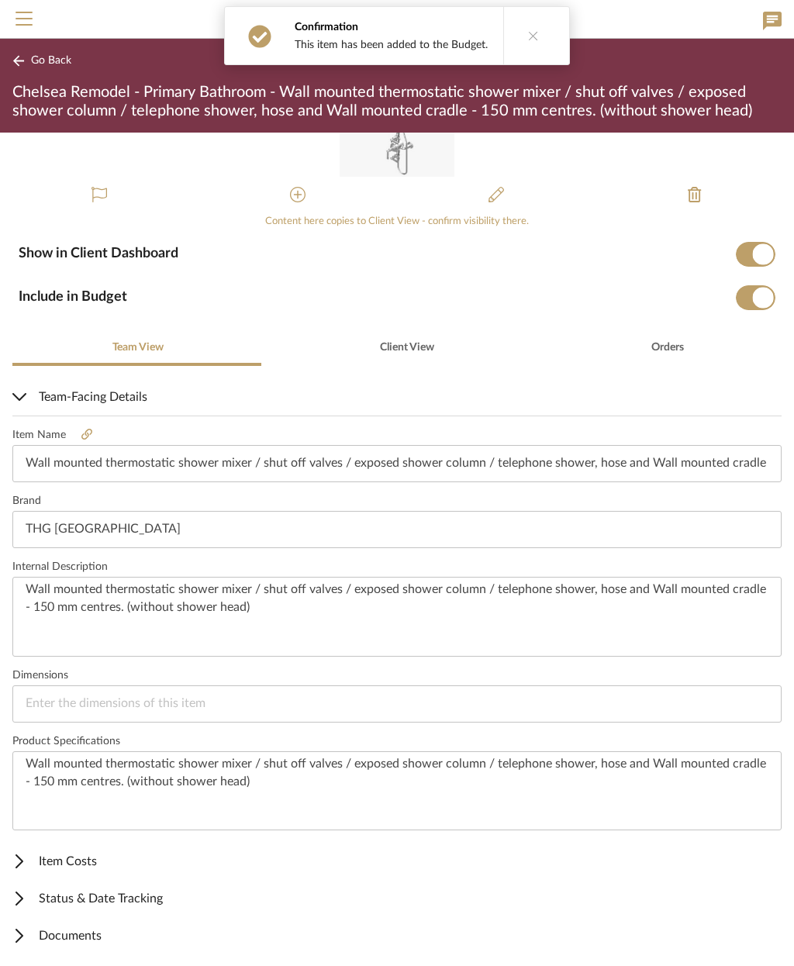
scroll to position [150, 0]
click at [89, 938] on span "Documents" at bounding box center [393, 937] width 763 height 19
click at [64, 935] on span "Documents" at bounding box center [393, 937] width 763 height 19
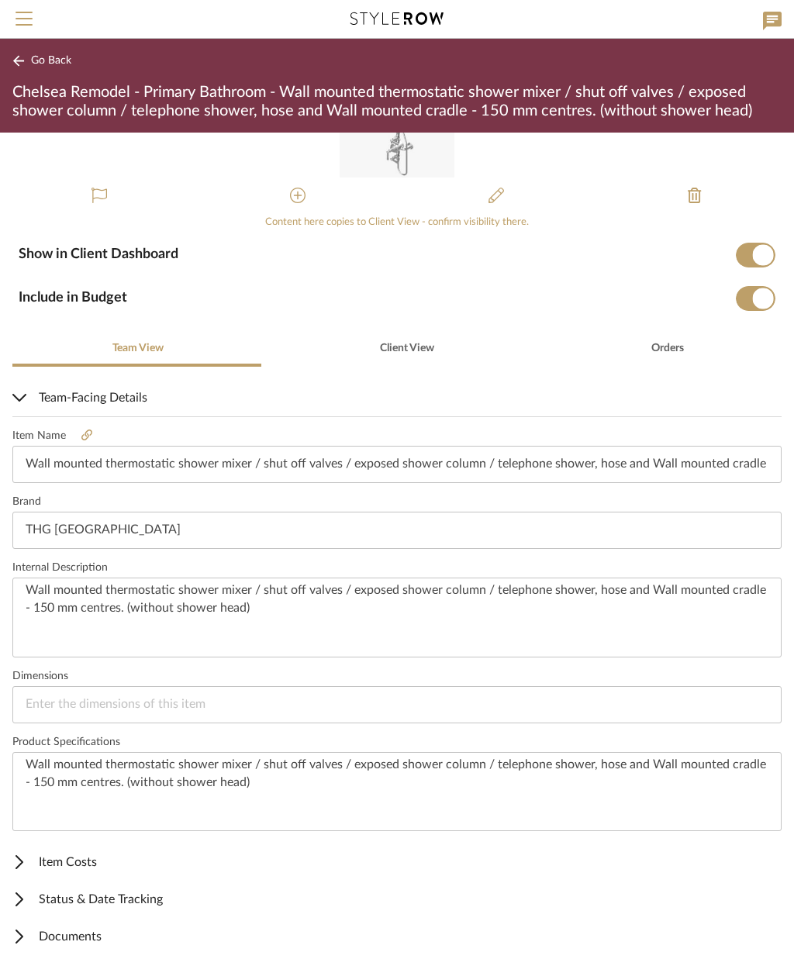
click at [84, 938] on span "Documents" at bounding box center [393, 937] width 763 height 19
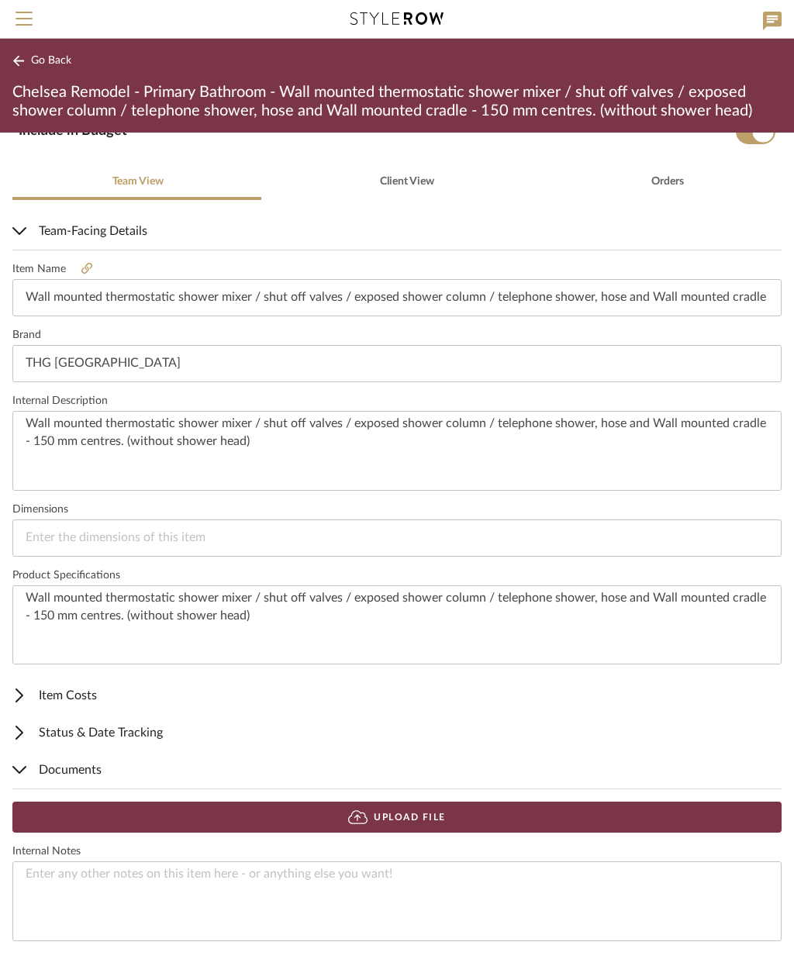
scroll to position [315, 0]
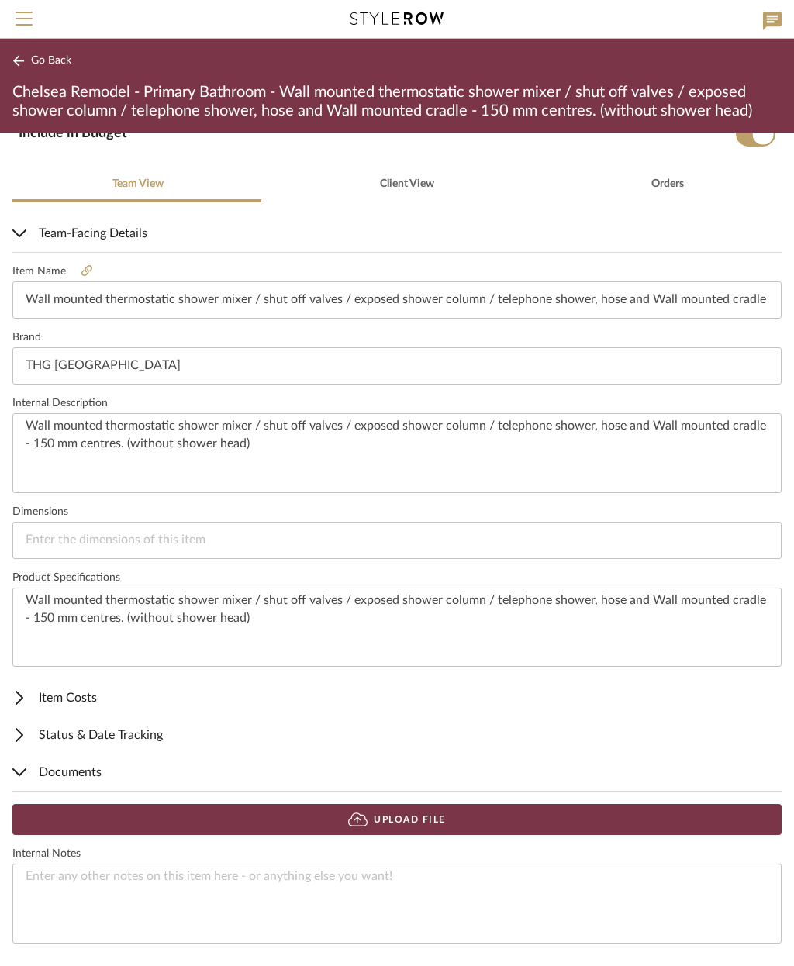
click at [478, 825] on button "Upload File" at bounding box center [396, 819] width 769 height 31
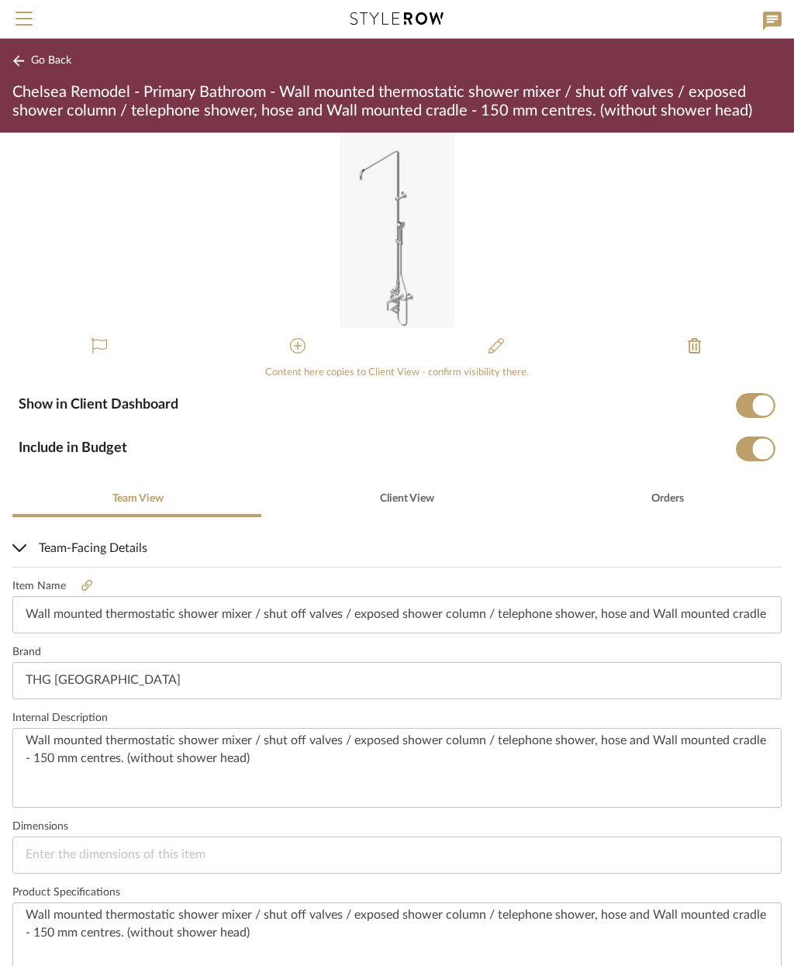
scroll to position [0, 0]
click at [55, 63] on span "Go Back" at bounding box center [51, 60] width 40 height 13
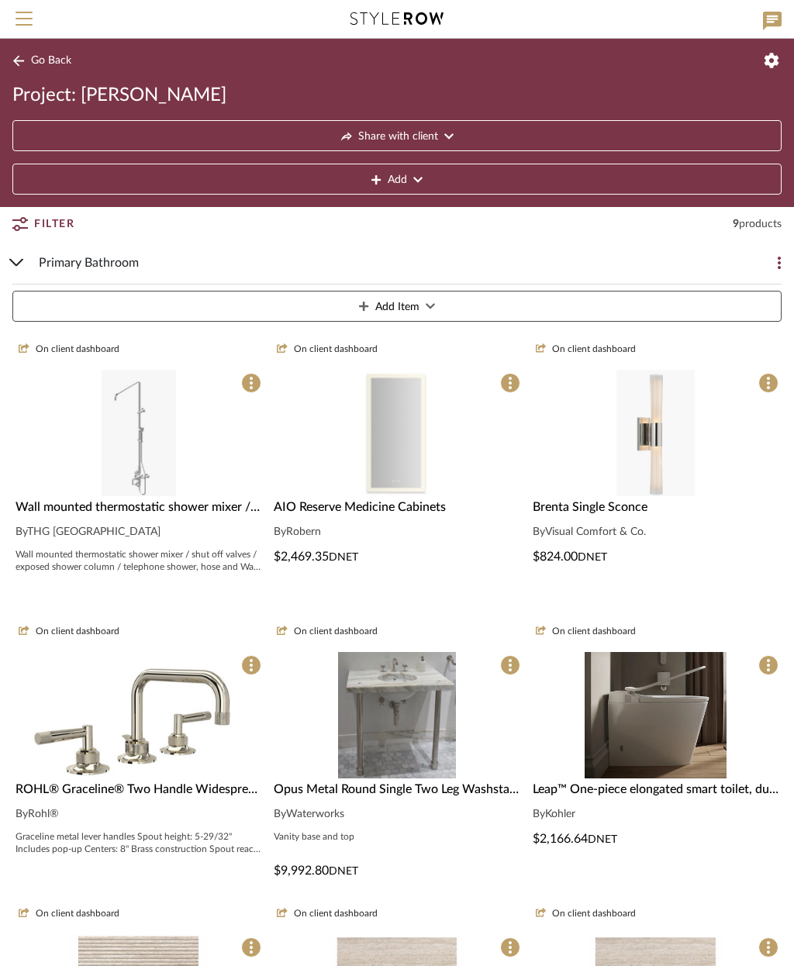
scroll to position [109, 0]
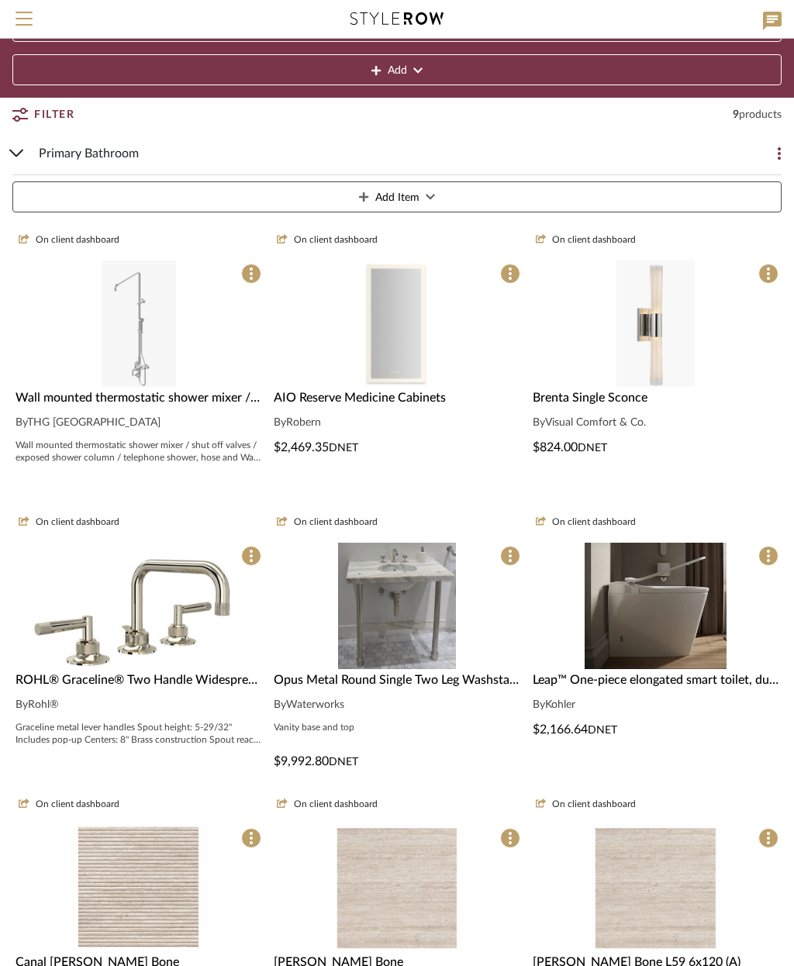
click at [444, 194] on button "Add Item" at bounding box center [396, 197] width 769 height 31
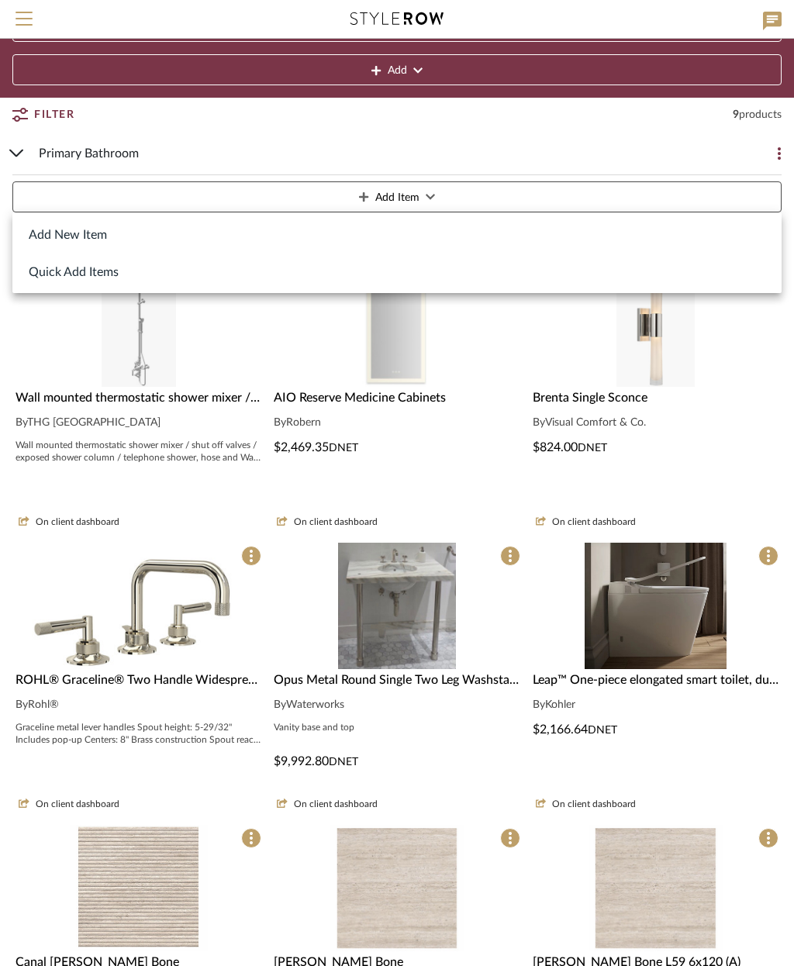
click at [552, 343] on div at bounding box center [397, 483] width 794 height 966
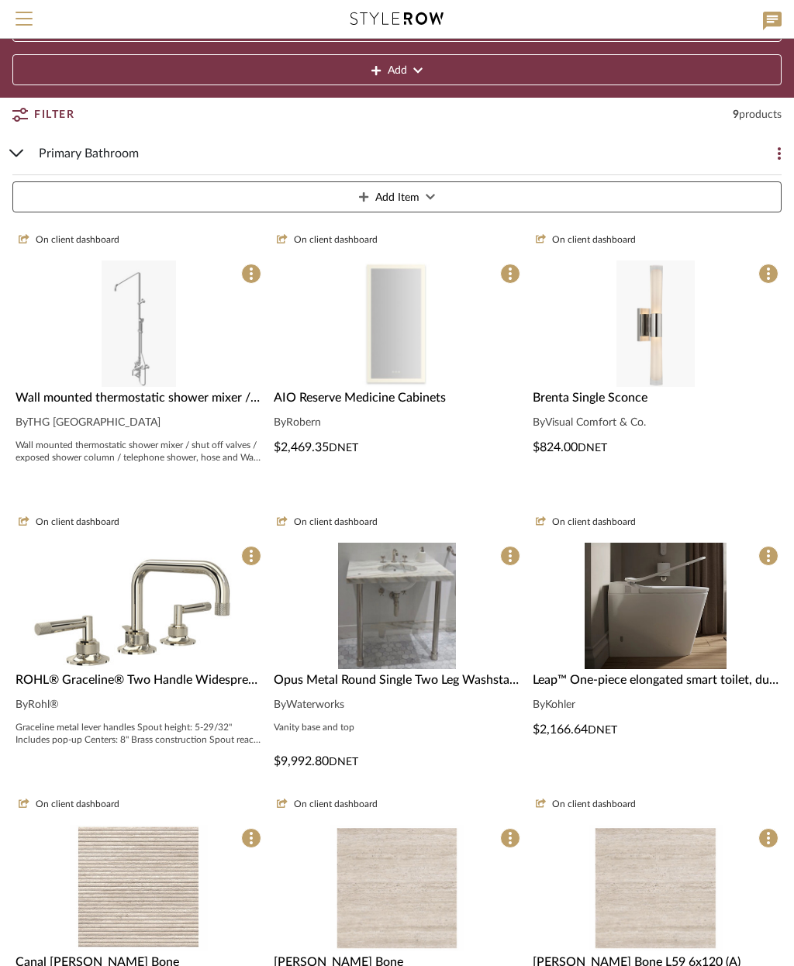
click at [439, 198] on button "Add Item" at bounding box center [396, 197] width 769 height 31
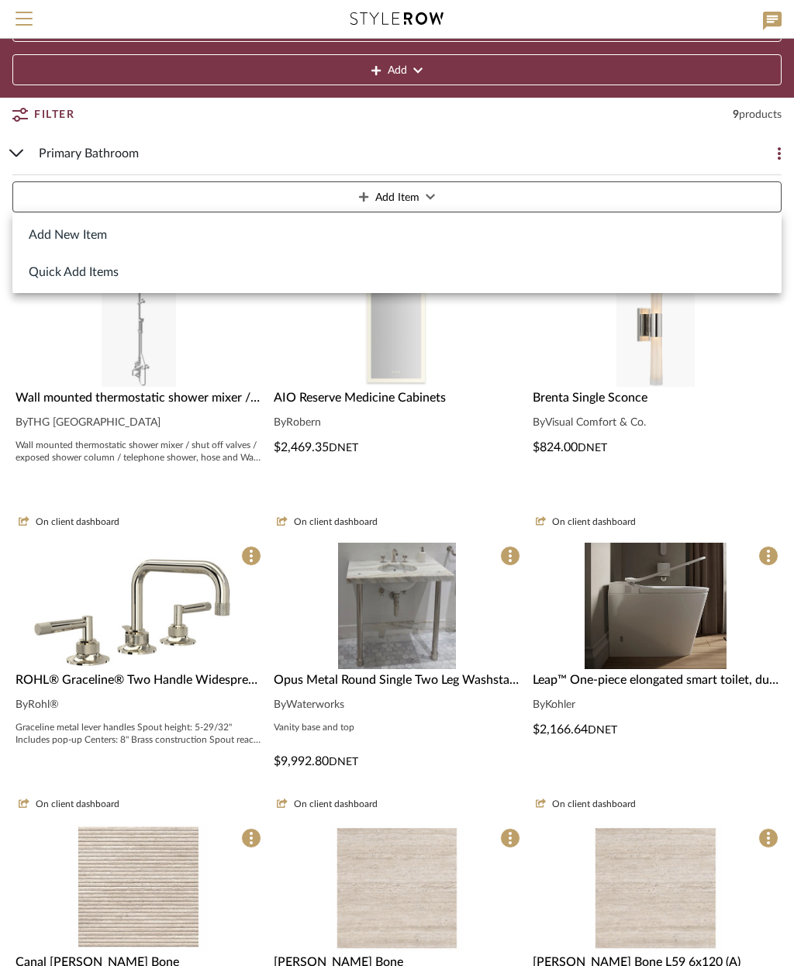
click at [77, 230] on button "Add New Item" at bounding box center [396, 234] width 769 height 37
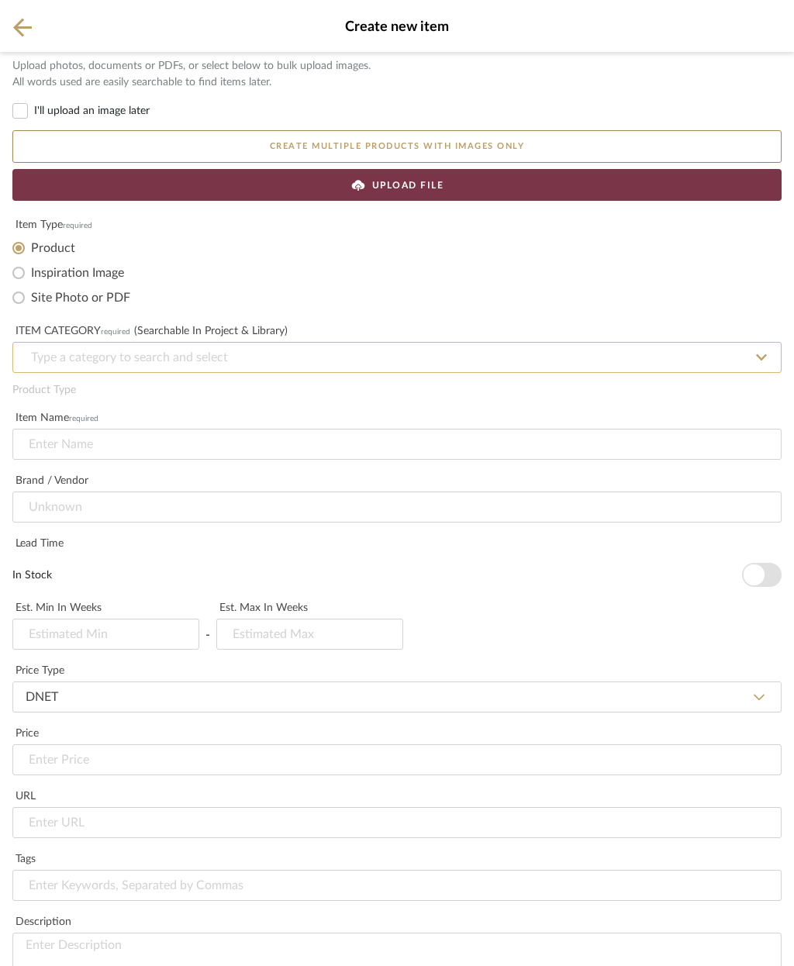
click at [192, 359] on input at bounding box center [396, 357] width 769 height 31
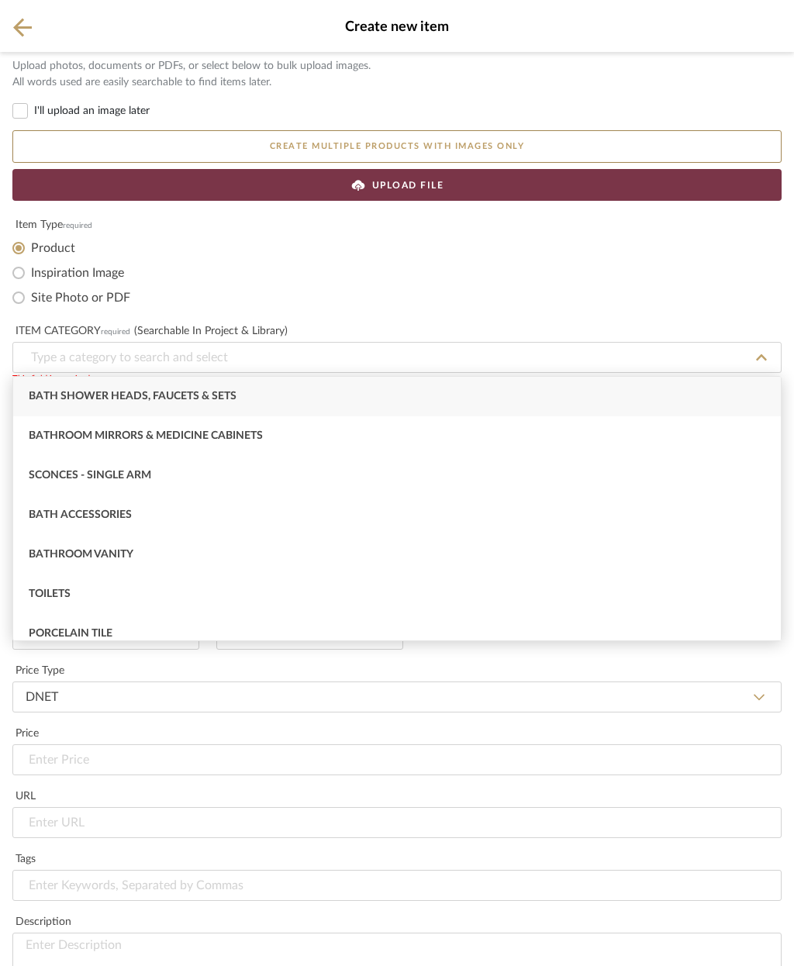
click at [235, 395] on span "Bath Shower Heads, Faucets & Sets" at bounding box center [133, 396] width 208 height 11
type input "Bath Shower Heads, Faucets & Sets"
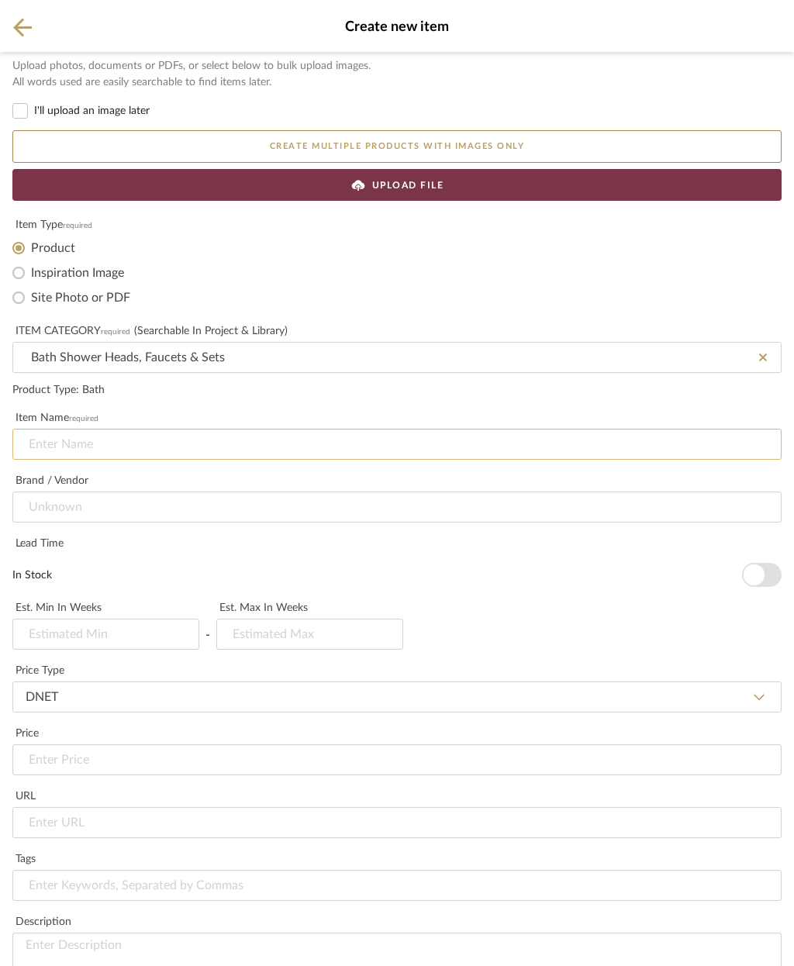
click at [89, 444] on input at bounding box center [396, 444] width 769 height 31
click at [41, 441] on input at bounding box center [396, 444] width 769 height 31
paste input "Flat shower head 1/2", ø 400 mm with Easyclean system"
type input "Flat shower head 1/2", ø 400 mm with Easyclean system"
click at [140, 507] on input at bounding box center [396, 507] width 769 height 31
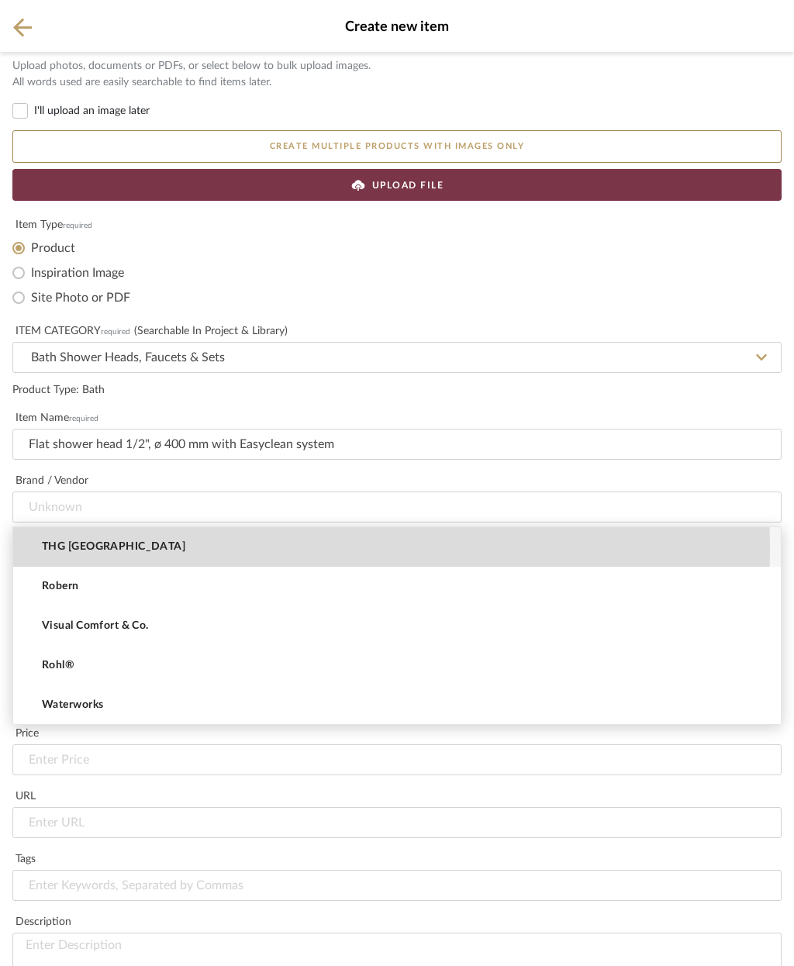
click at [144, 549] on mat-option "THG Paris" at bounding box center [397, 547] width 768 height 40
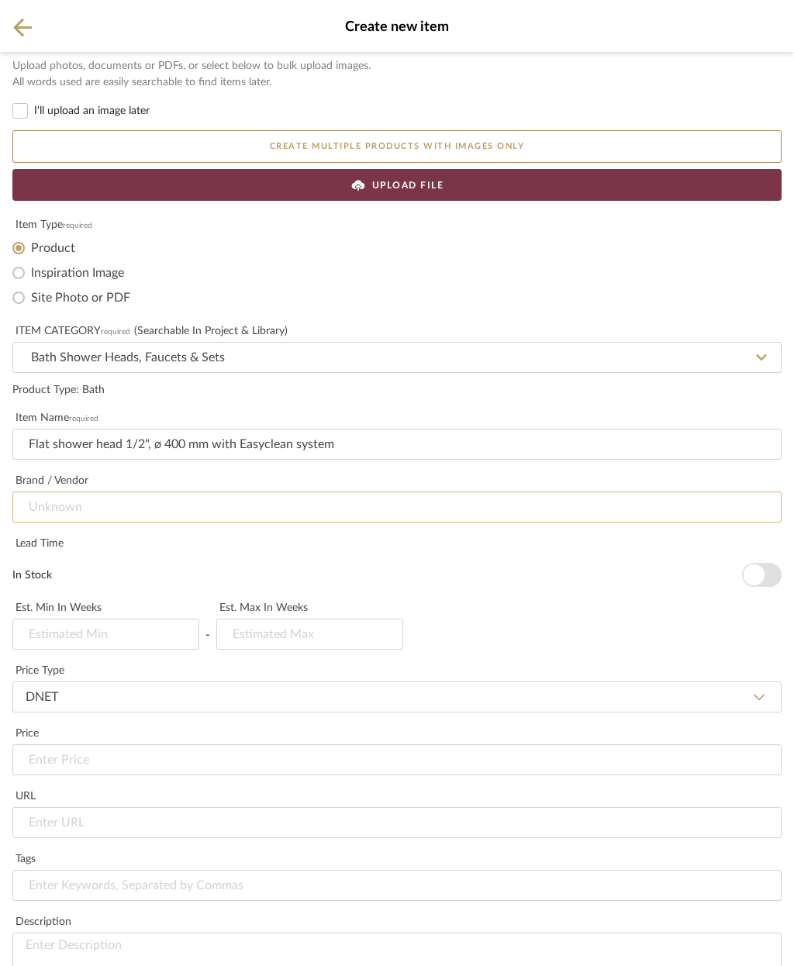
type input "THG Paris"
type input "6"
type input "8"
click at [146, 745] on input at bounding box center [396, 760] width 769 height 31
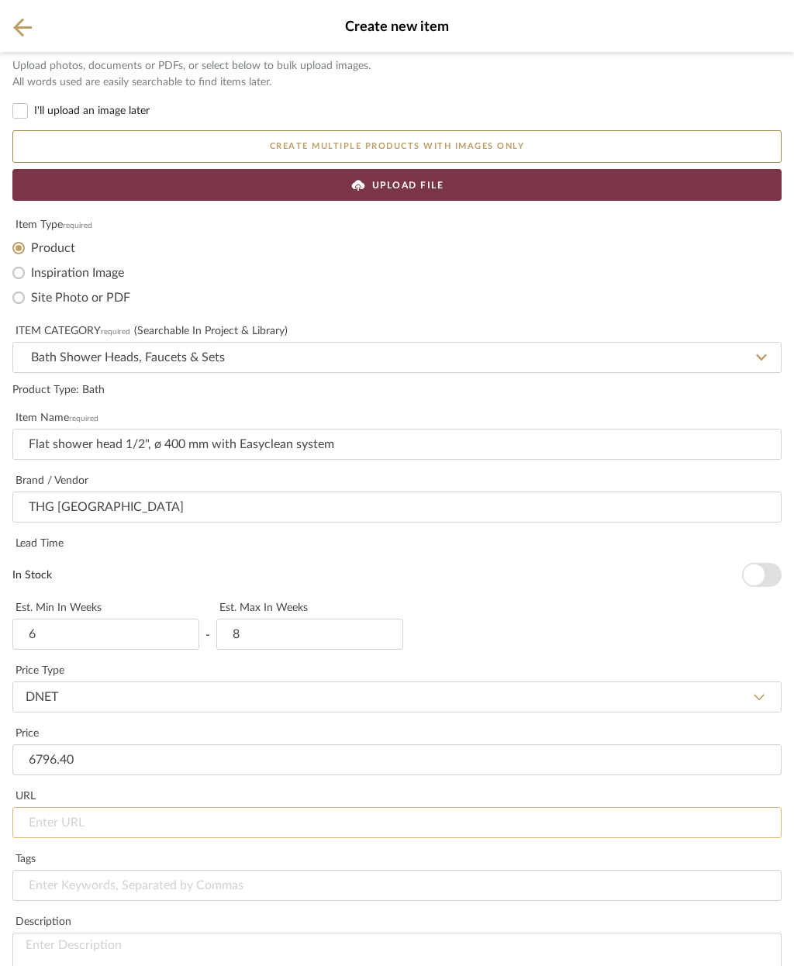
click at [102, 807] on input "url" at bounding box center [396, 822] width 769 height 31
type input "$6,796.40"
click at [53, 807] on input "url" at bounding box center [396, 822] width 769 height 31
paste input "https://www.thg-paris.com/france/en/collection/general-items/284ep"
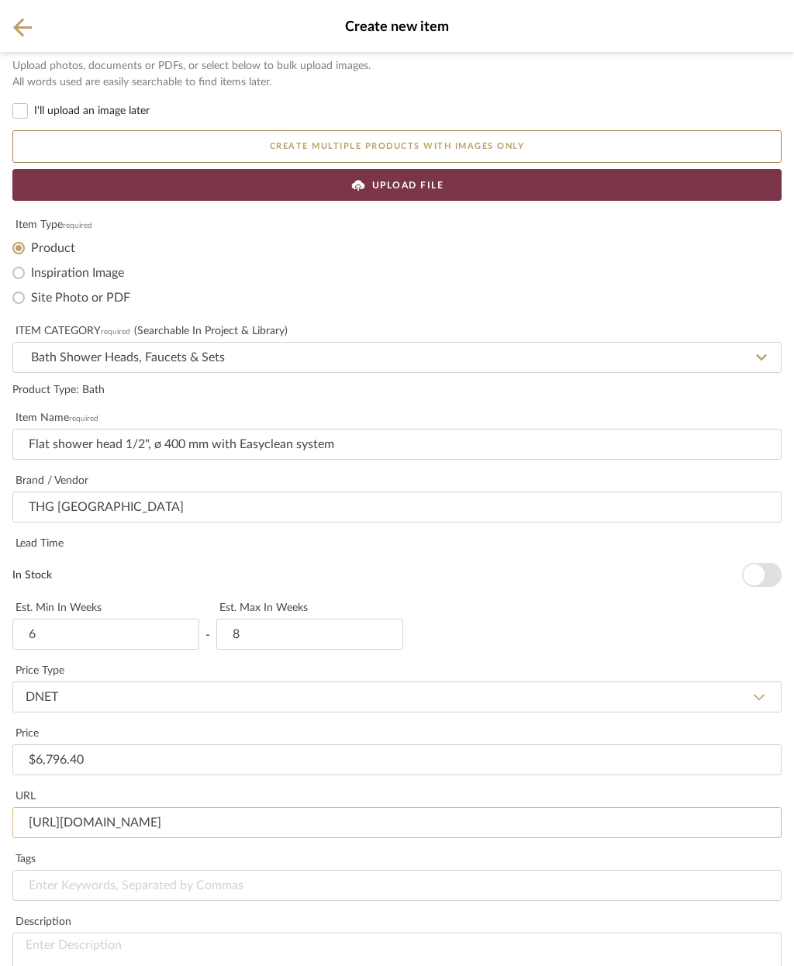
type input "https://www.thg-paris.com/france/en/collection/general-items/284ep"
click at [226, 870] on input at bounding box center [396, 885] width 769 height 31
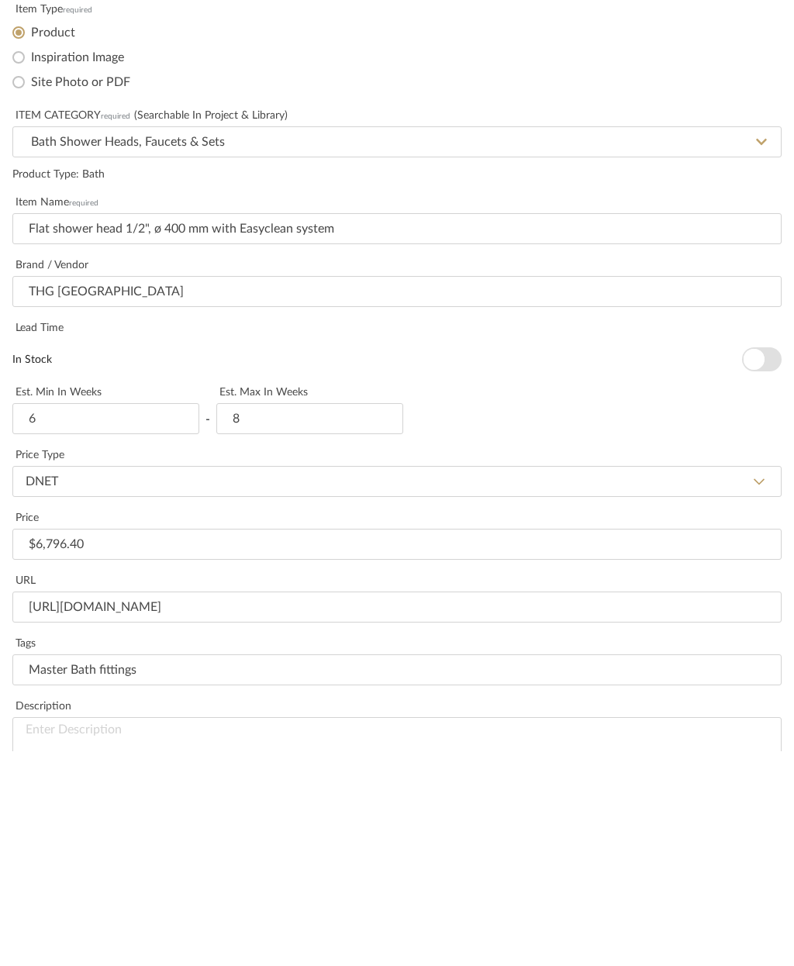
type input "Master Bath fittings"
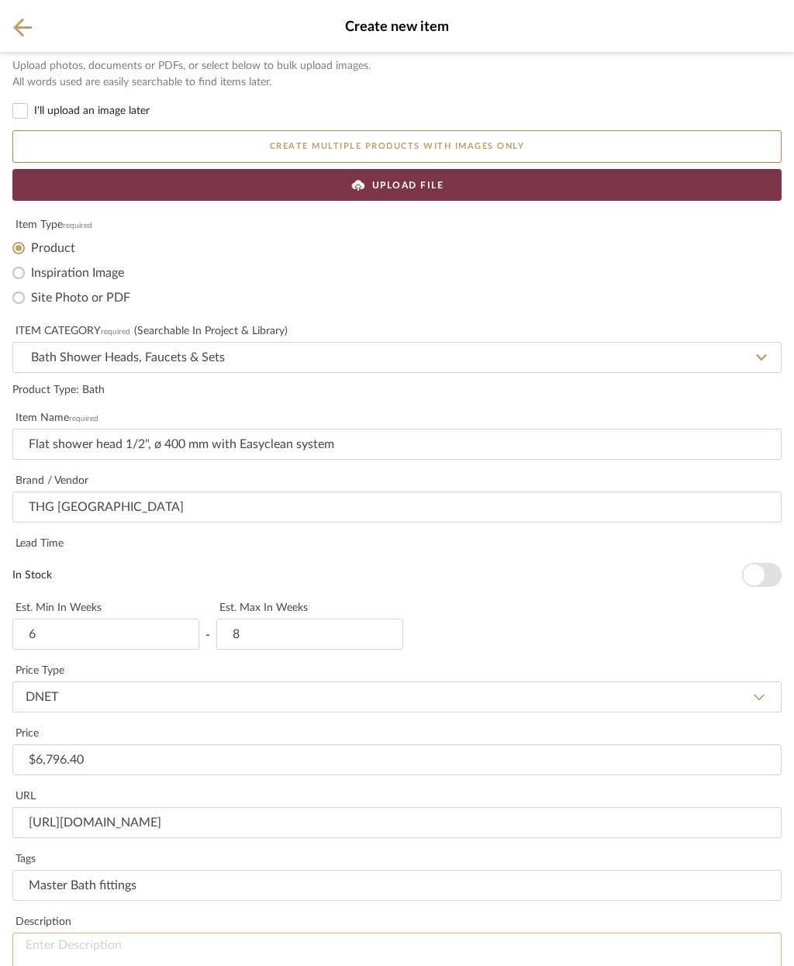
click at [181, 933] on textarea at bounding box center [396, 964] width 769 height 62
click at [62, 933] on textarea at bounding box center [396, 964] width 769 height 62
paste textarea "Flat shower head 1/2", ø 400 mm with Easyclean system"
type textarea "Flat shower head 1/2", ø 400 mm with Easyclean system"
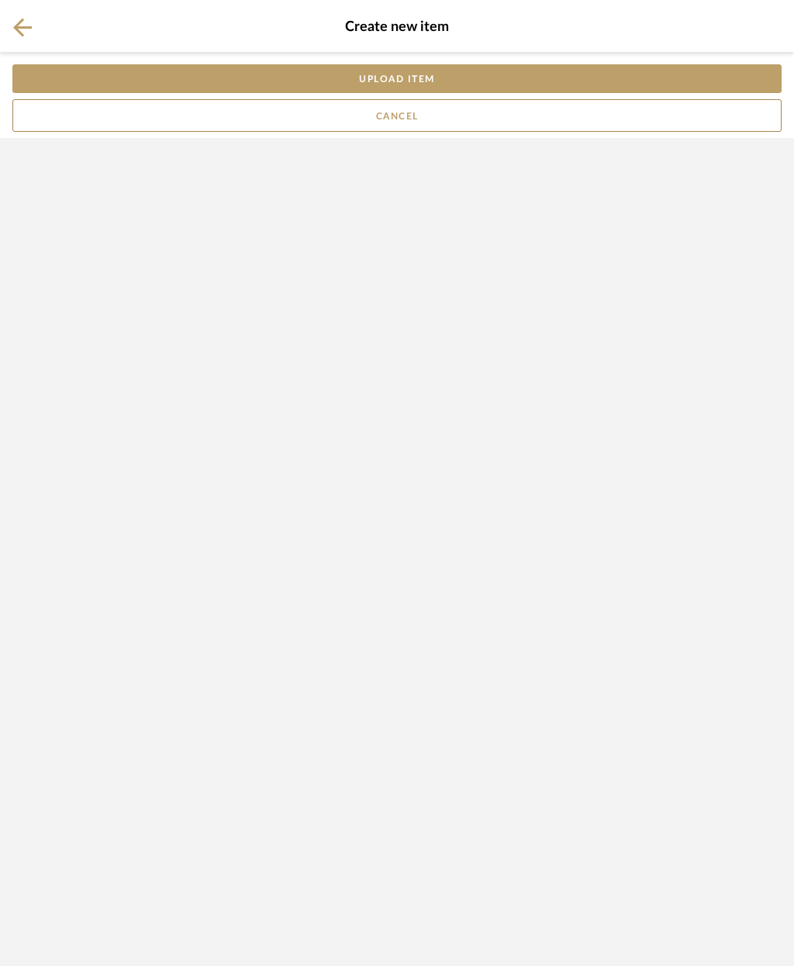
scroll to position [0, 0]
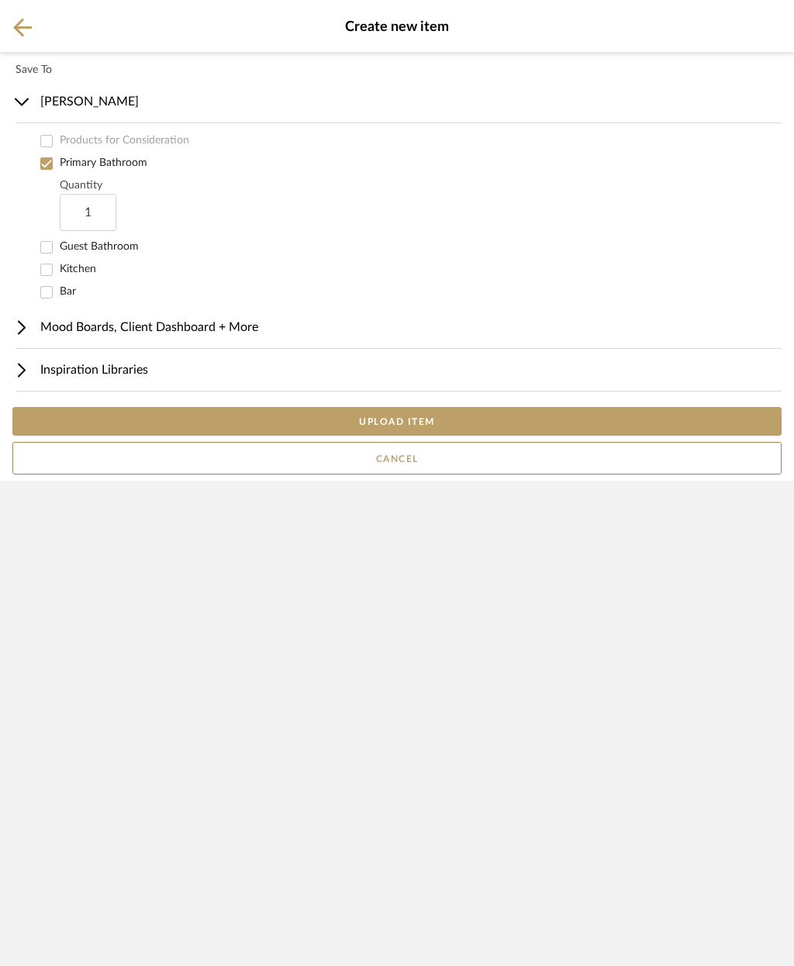
click at [469, 436] on button "UPLOAD ITEM" at bounding box center [396, 421] width 769 height 29
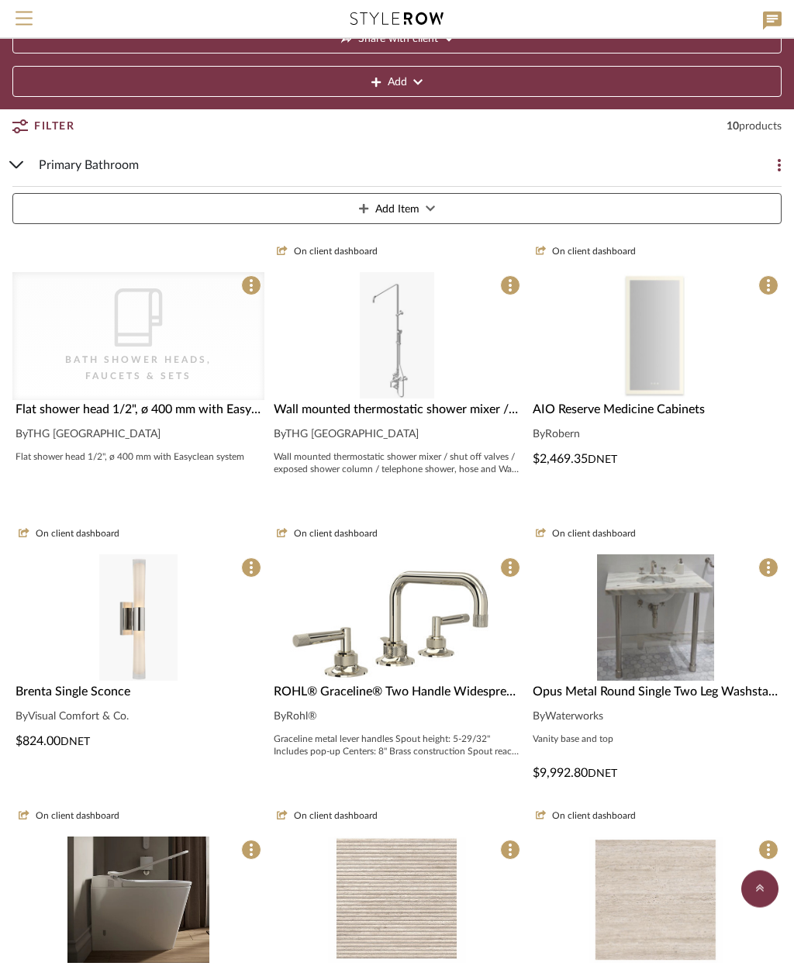
scroll to position [98, 0]
click at [165, 429] on icon "CategoryIconBath" at bounding box center [138, 458] width 58 height 58
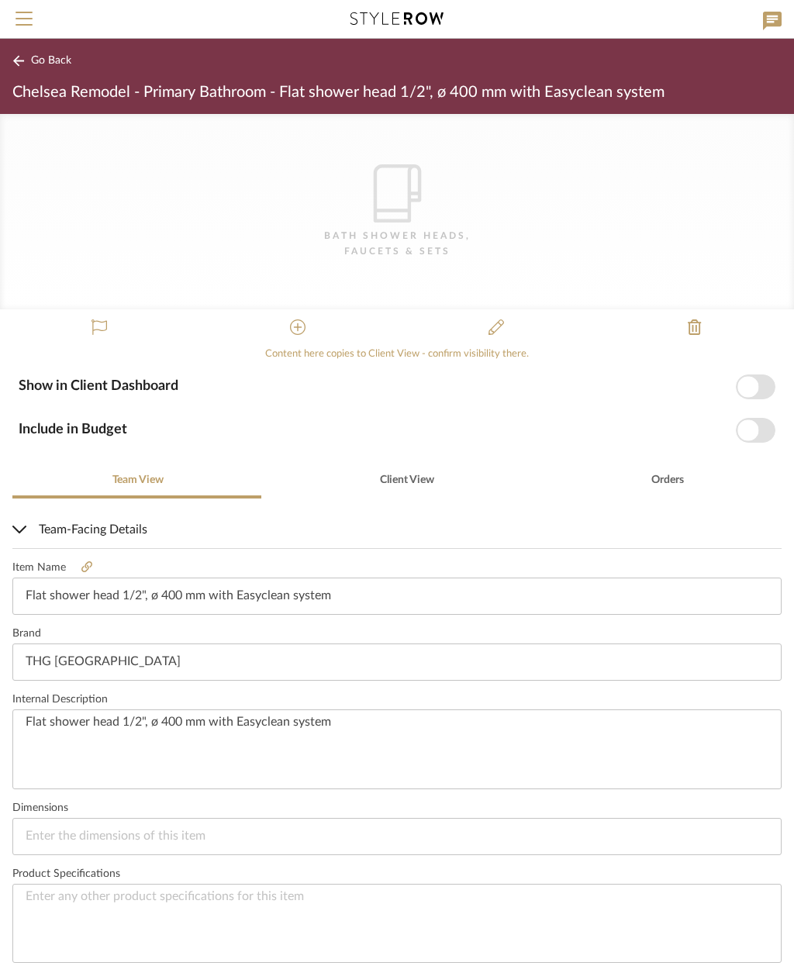
click at [379, 203] on icon "CategoryIconBath" at bounding box center [397, 193] width 58 height 58
click at [749, 391] on span "button" at bounding box center [748, 386] width 21 height 21
click at [752, 436] on span "button" at bounding box center [748, 430] width 21 height 21
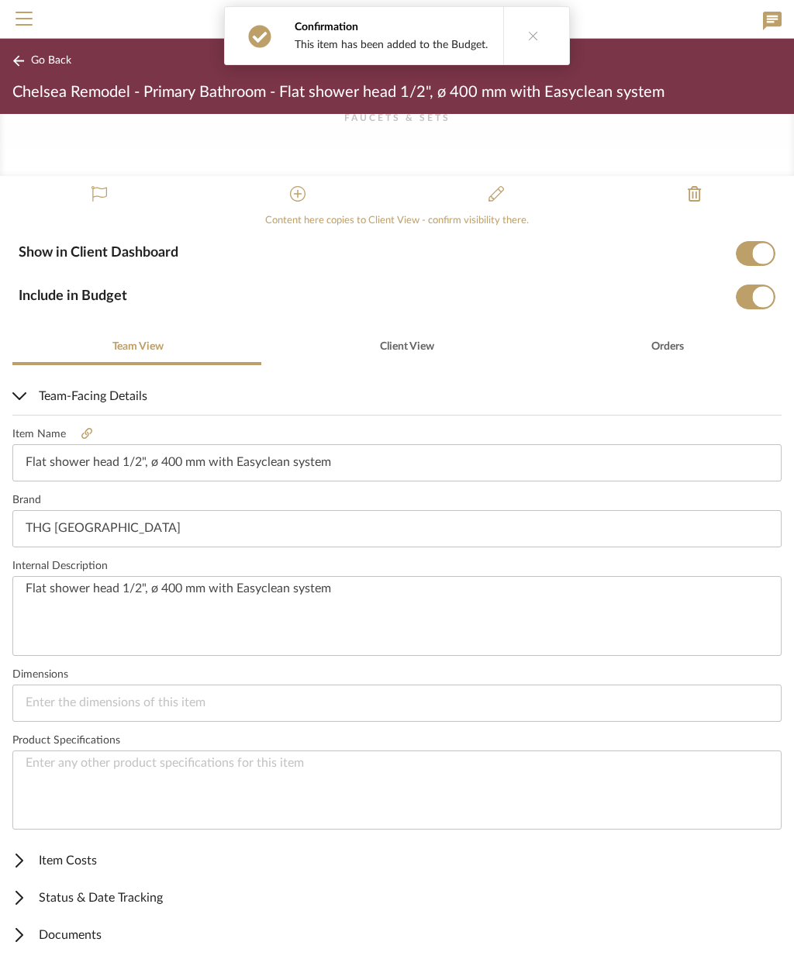
scroll to position [132, 0]
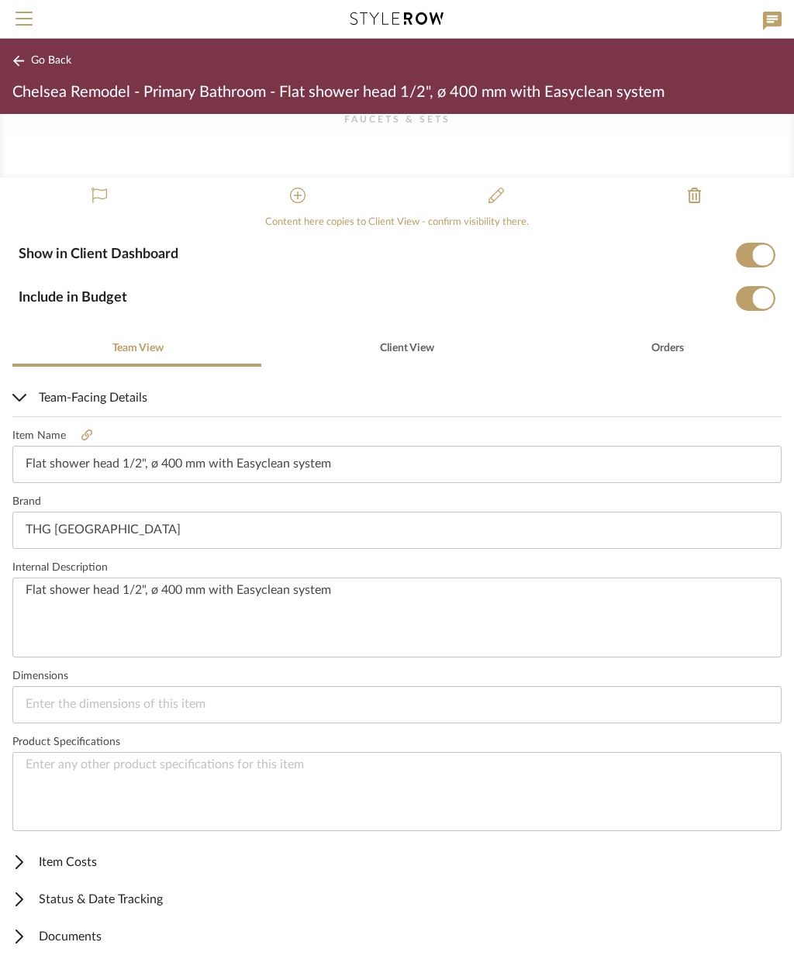
click at [74, 933] on span "Documents" at bounding box center [393, 937] width 763 height 19
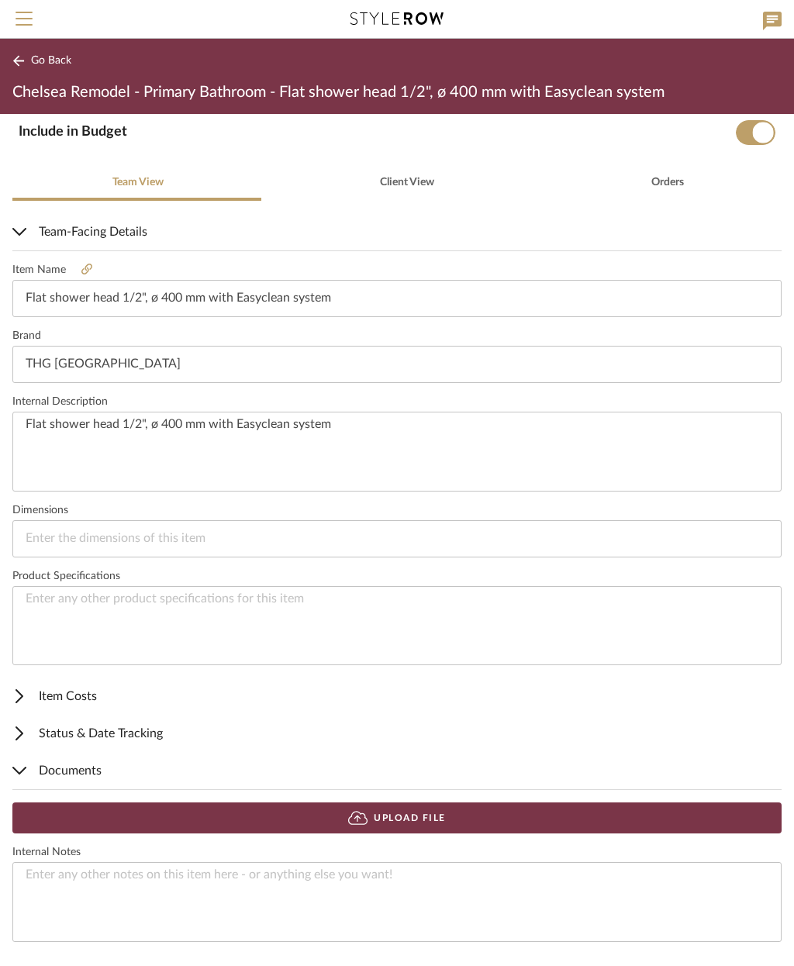
scroll to position [296, 0]
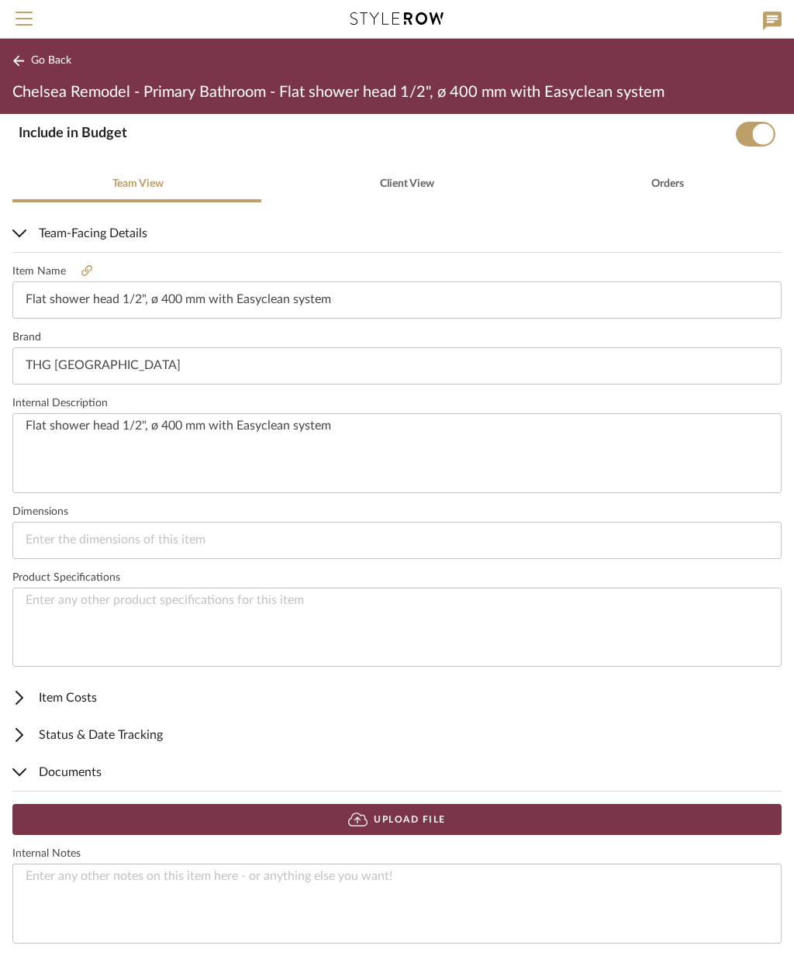
click at [473, 816] on button "Upload File" at bounding box center [396, 819] width 769 height 31
click at [491, 811] on button "Upload File" at bounding box center [396, 819] width 769 height 31
click at [92, 694] on span "Item Costs" at bounding box center [393, 698] width 763 height 19
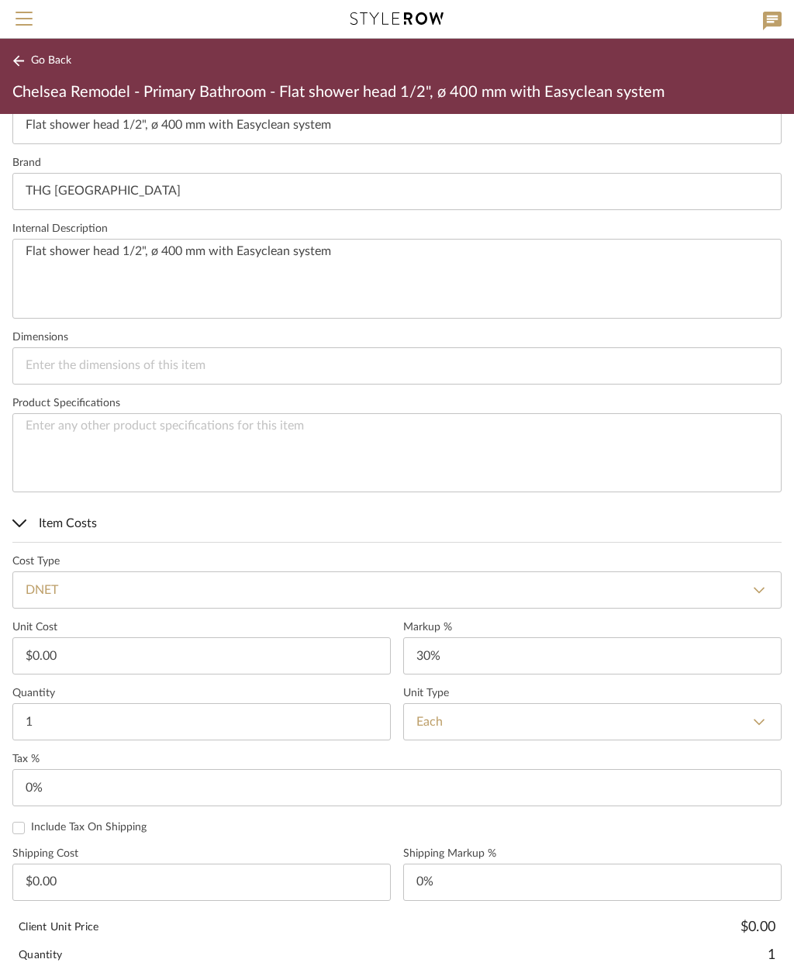
scroll to position [470, 0]
type input "30"
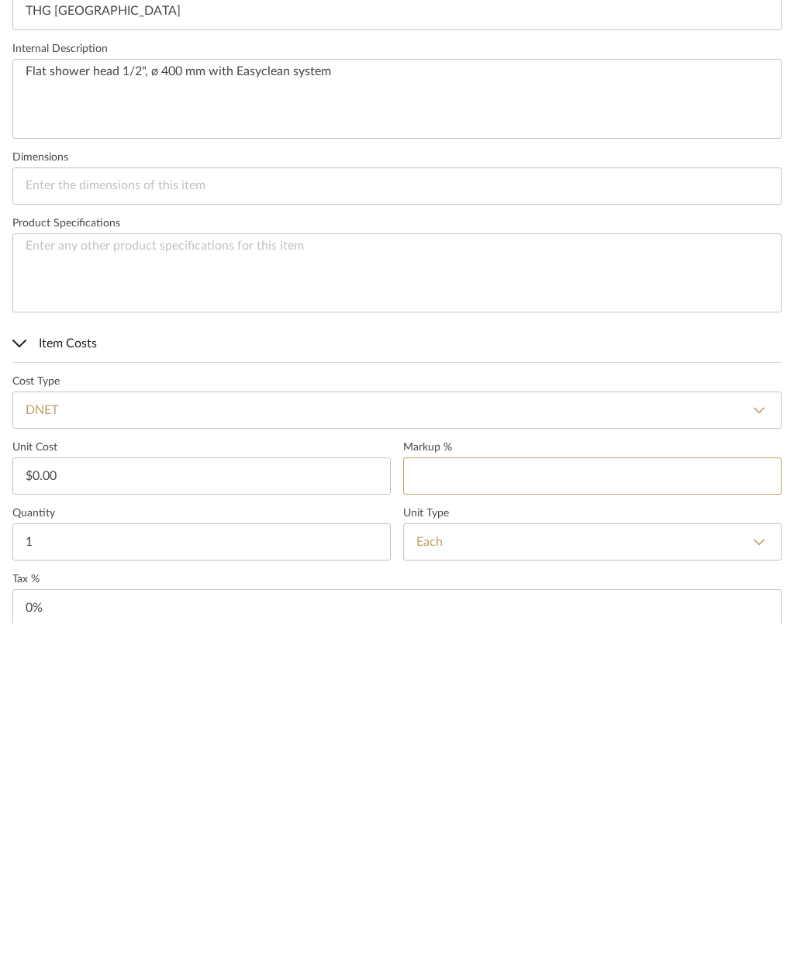
scroll to position [307, 0]
type input "0.00"
type input "0%"
type input "6796.40"
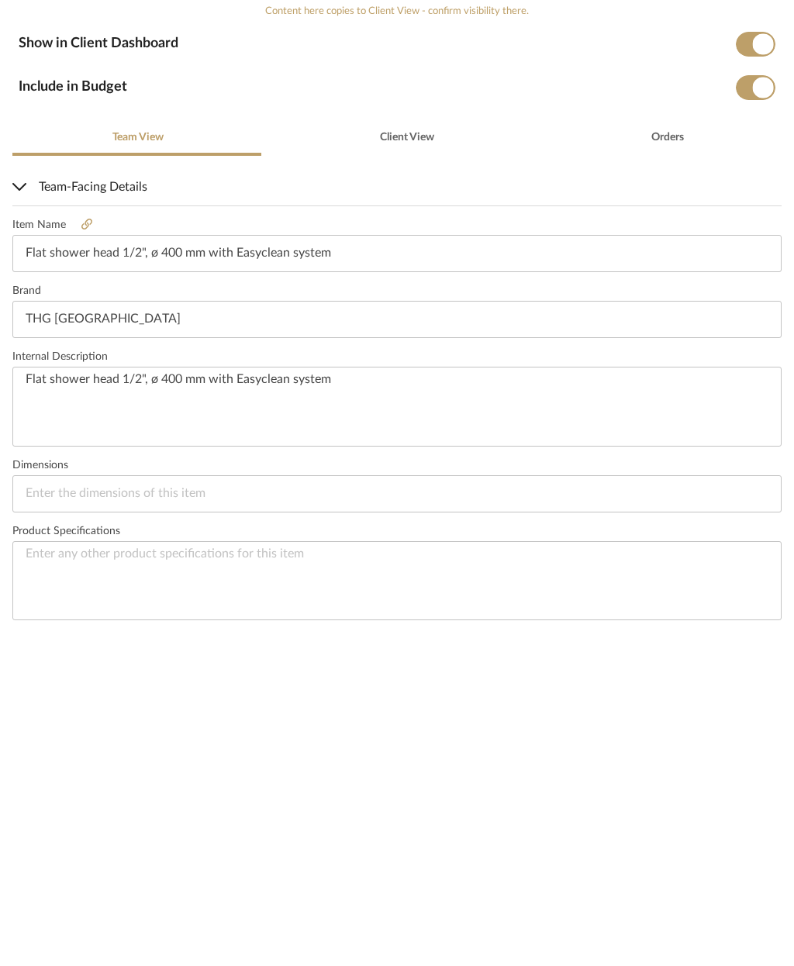
scroll to position [0, 0]
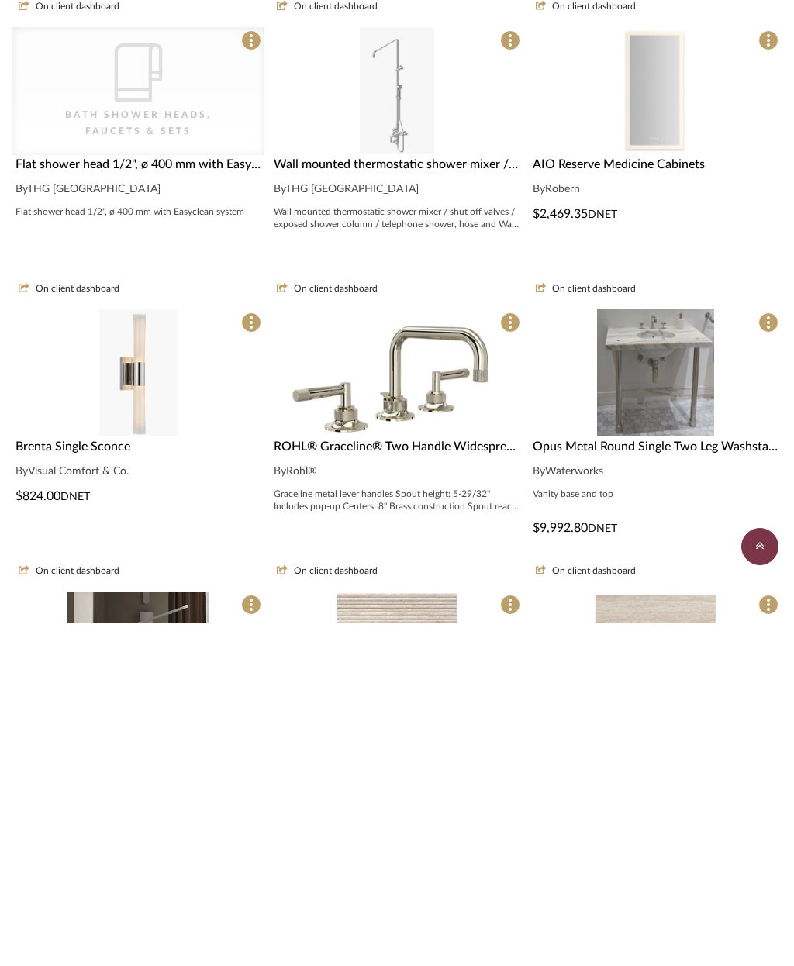
scroll to position [98, 0]
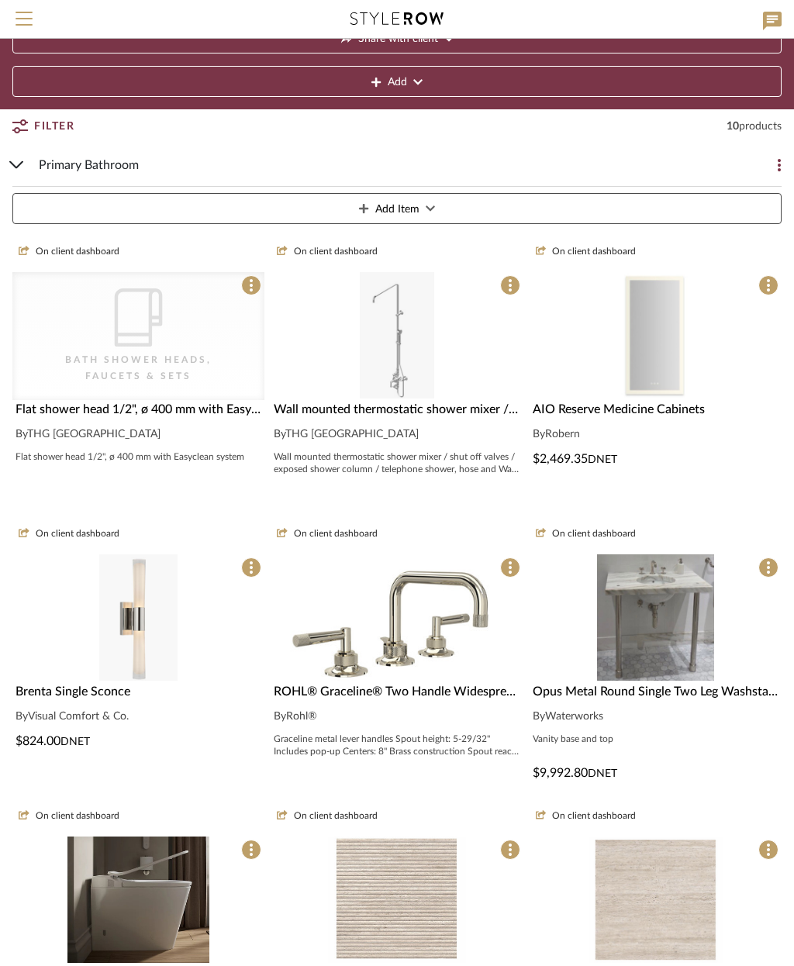
click at [462, 411] on div at bounding box center [397, 474] width 252 height 126
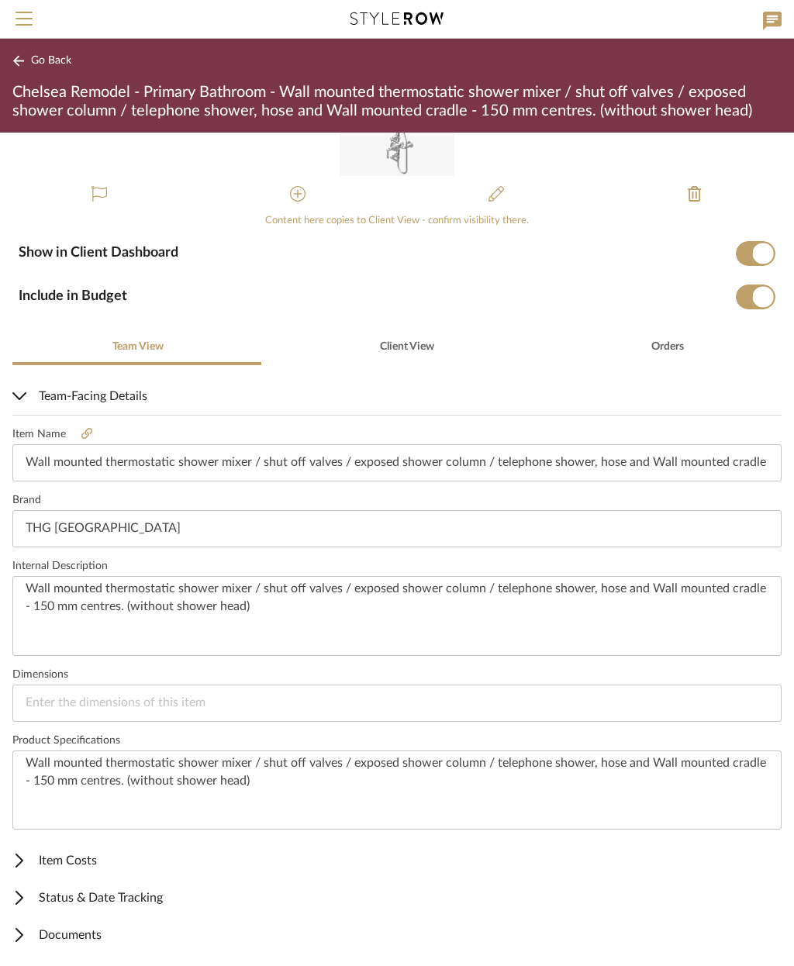
scroll to position [150, 0]
click at [87, 859] on span "Item Costs" at bounding box center [393, 862] width 763 height 19
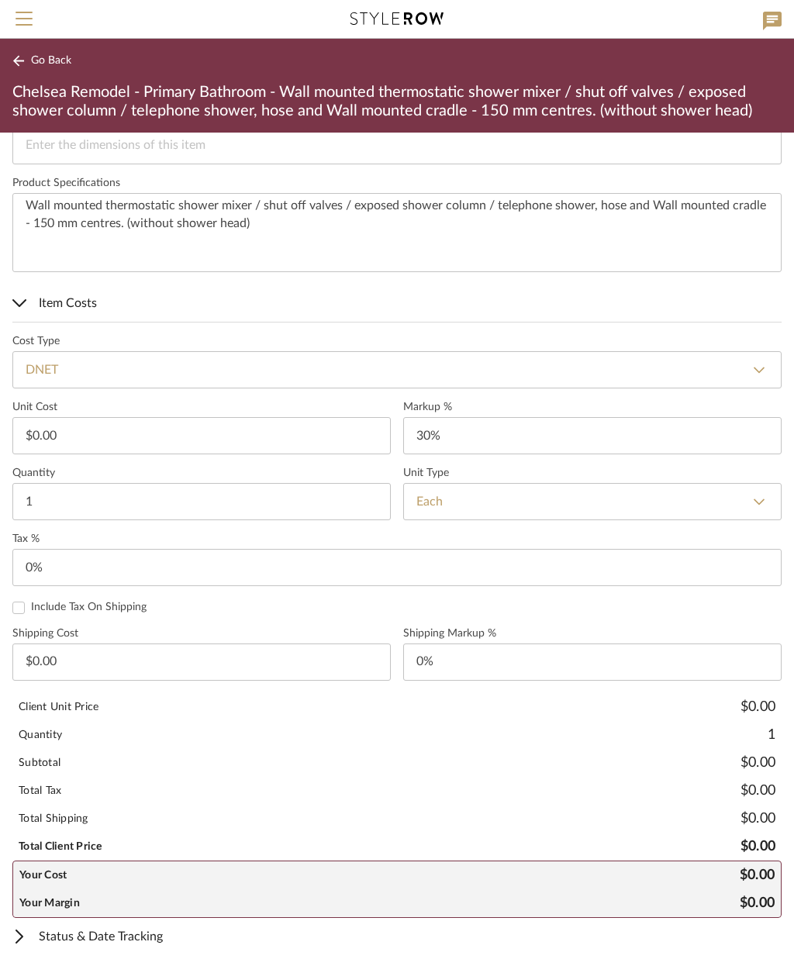
scroll to position [711, 0]
type input "30"
type input "0.00"
type input "0%"
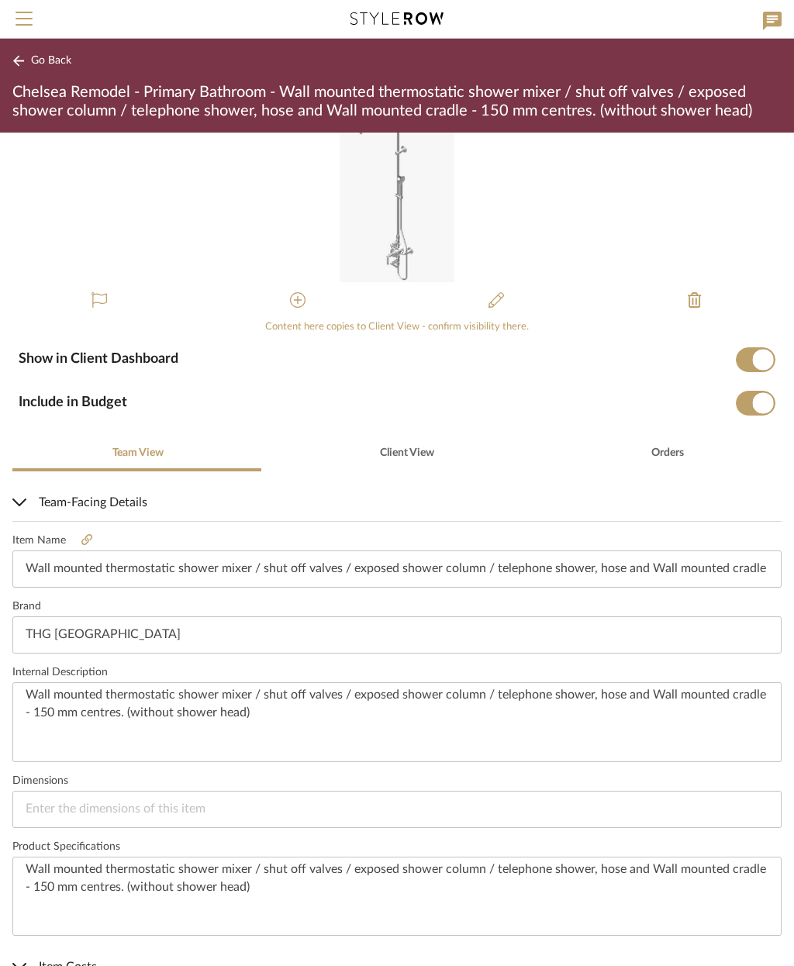
scroll to position [43, 0]
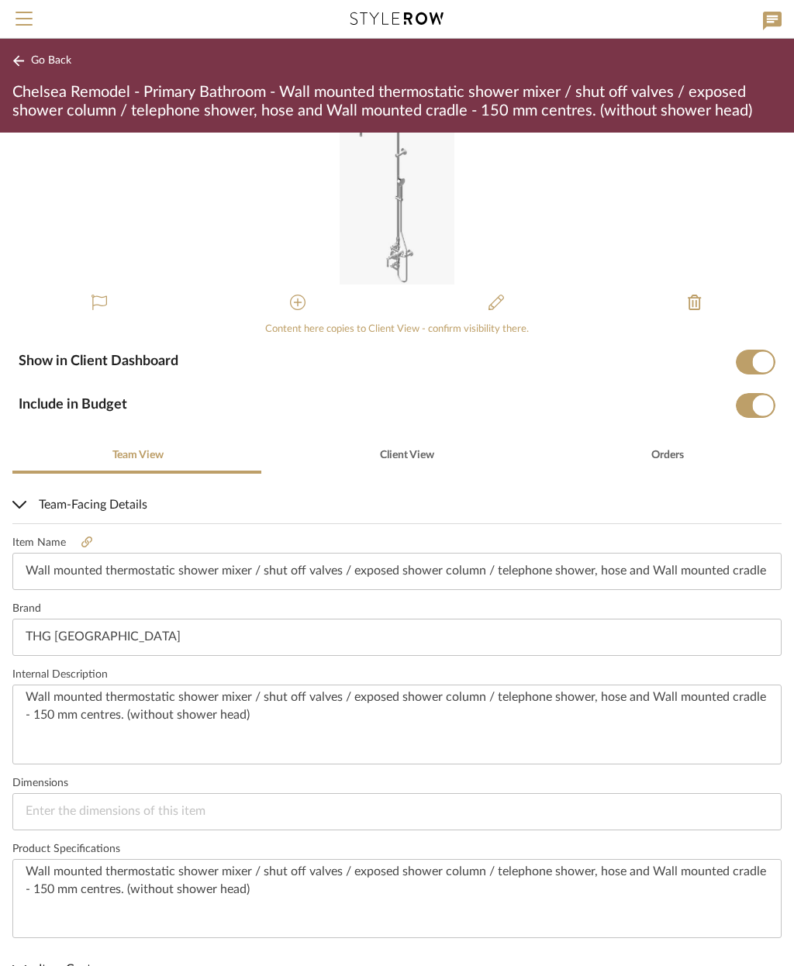
click at [109, 505] on span "Team-Facing Details" at bounding box center [393, 505] width 763 height 19
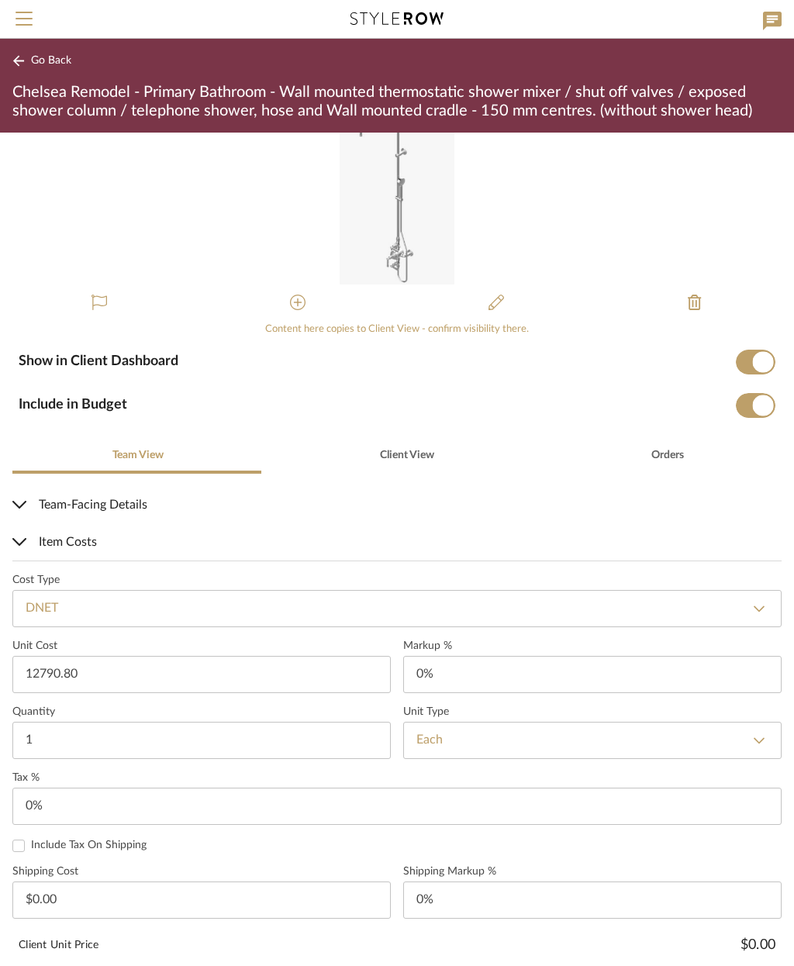
type input "$12,790.80"
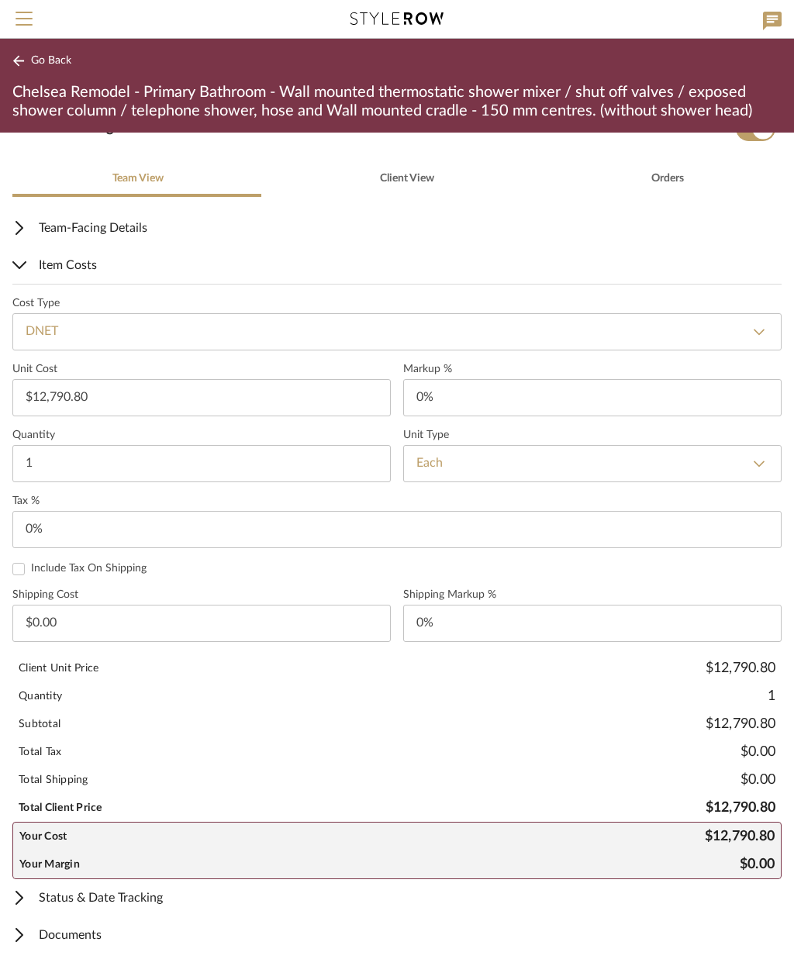
scroll to position [320, 0]
click at [110, 899] on span "Status & Date Tracking" at bounding box center [393, 899] width 763 height 19
click at [117, 902] on span "Status & Date Tracking" at bounding box center [393, 899] width 763 height 19
click at [90, 904] on span "Status & Date Tracking" at bounding box center [393, 899] width 763 height 19
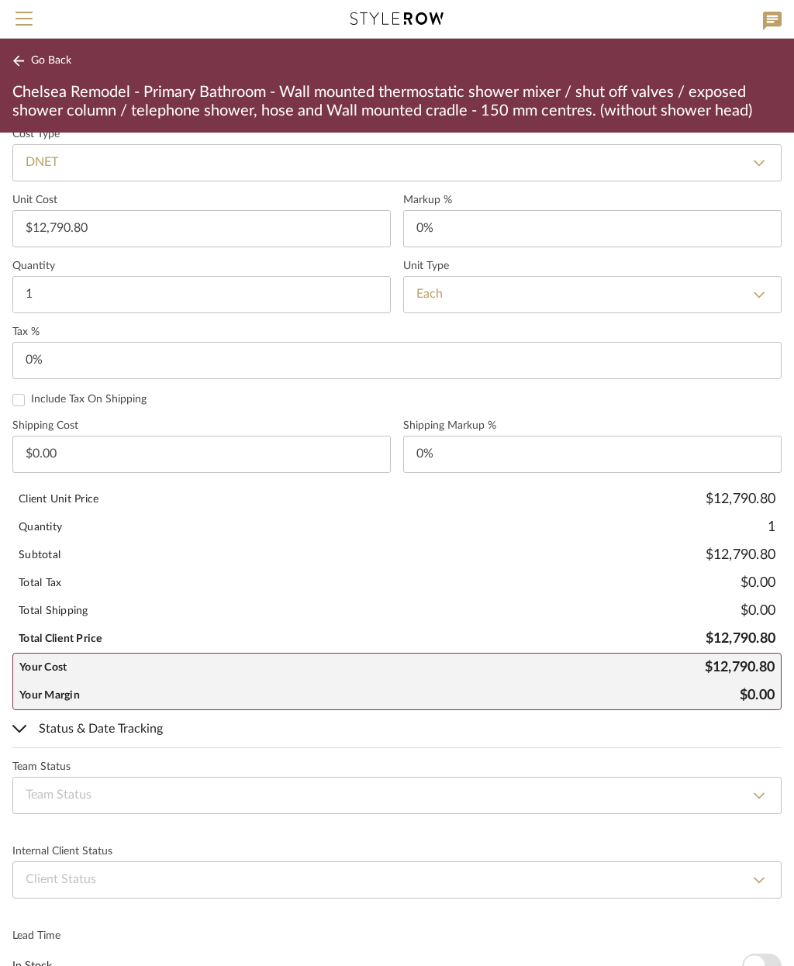
scroll to position [494, 0]
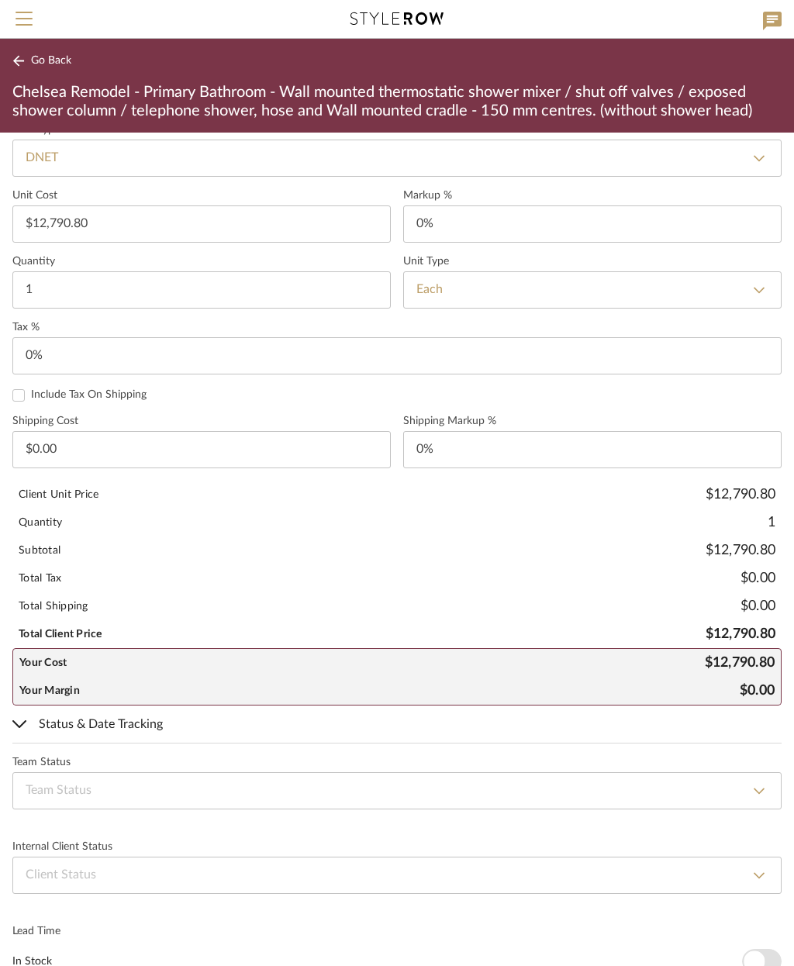
click at [251, 777] on select "None Not ordered Ordered Order Confirmed Damaged Delayed Backordered Shipped Re…" at bounding box center [396, 791] width 769 height 37
click at [206, 880] on select "None By Owner By Contractor Client's Own Client Input Required Presented, Pendi…" at bounding box center [396, 875] width 769 height 37
click at [260, 883] on select "None By Owner By Contractor Client's Own Client Input Required Presented, Pendi…" at bounding box center [396, 875] width 769 height 37
select select "2"
type input "Presented, Pending Approval"
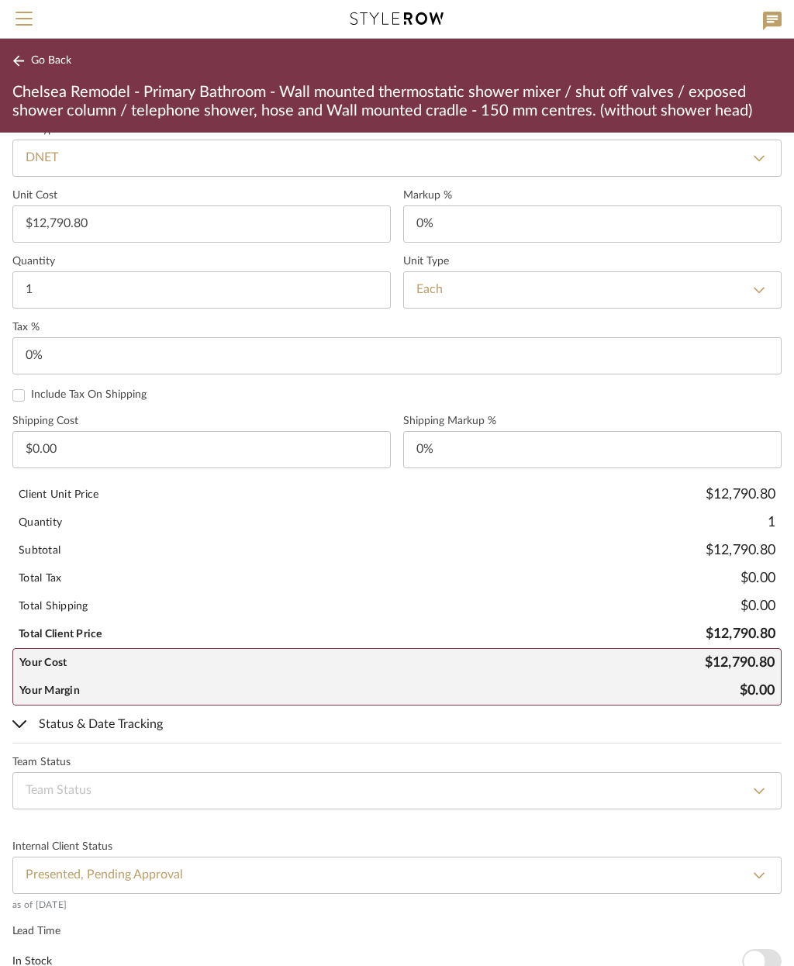
click at [45, 58] on span "Go Back" at bounding box center [51, 60] width 40 height 13
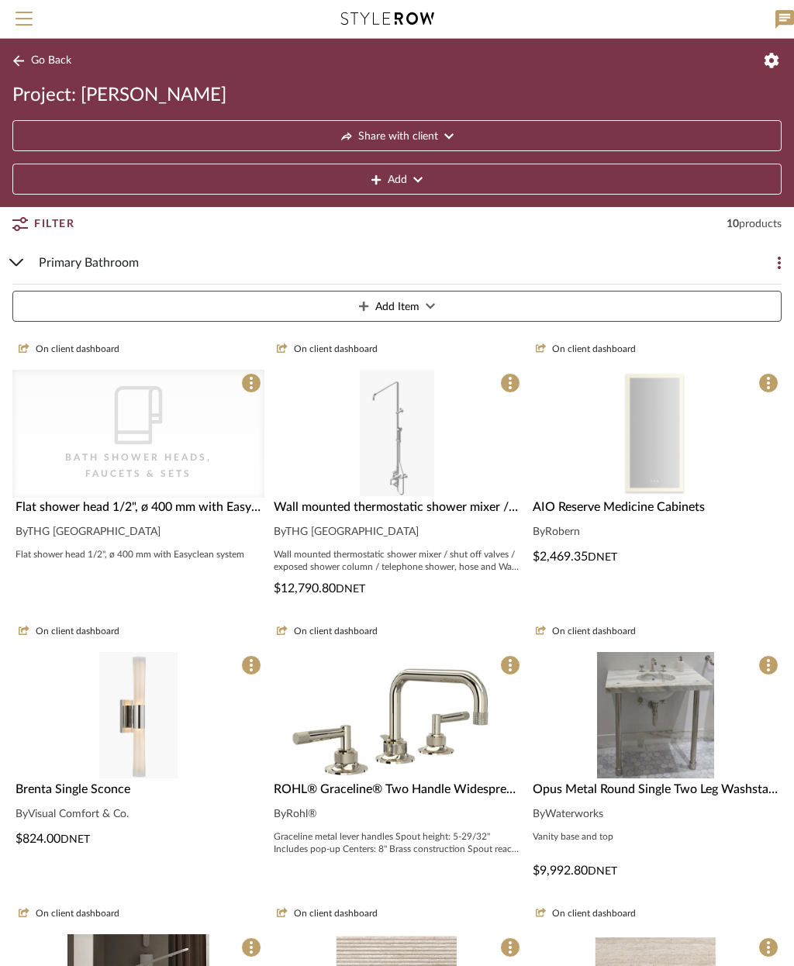
scroll to position [98, 0]
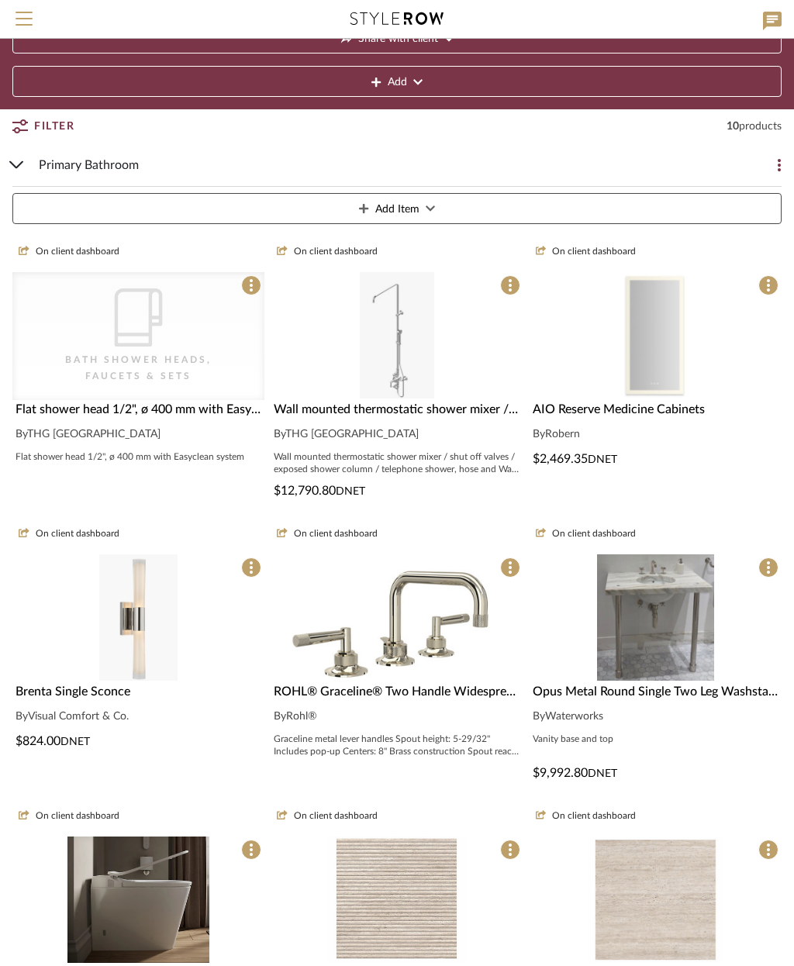
click at [693, 411] on img at bounding box center [656, 474] width 80 height 126
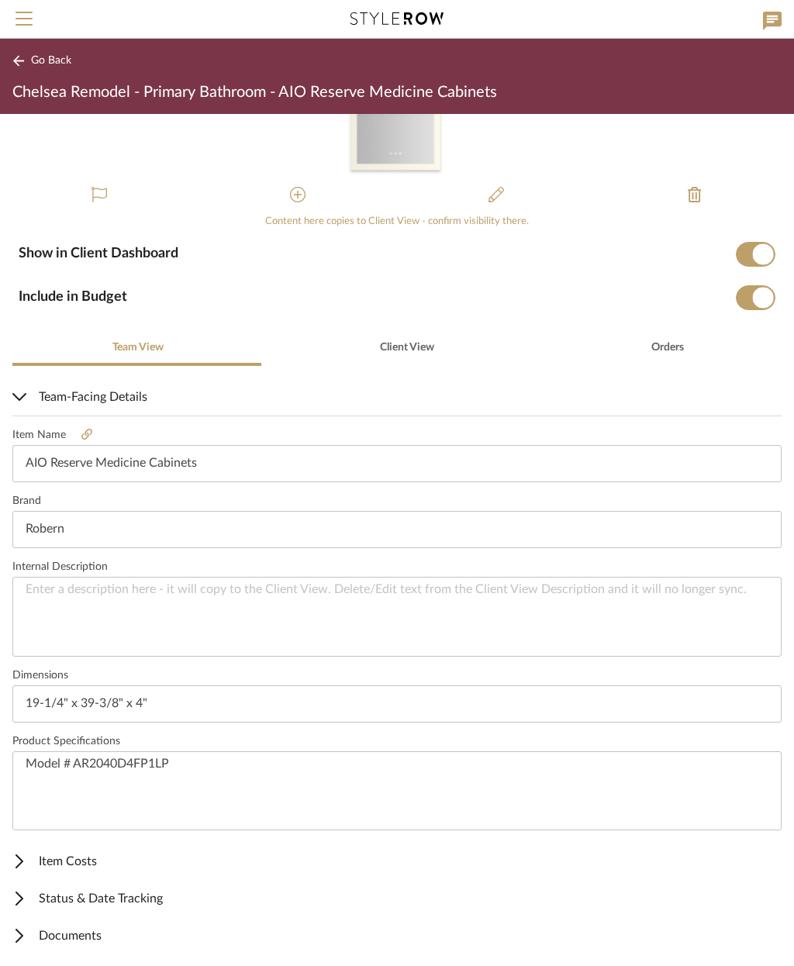
scroll to position [132, 0]
click at [81, 866] on span "Item Costs" at bounding box center [393, 862] width 763 height 19
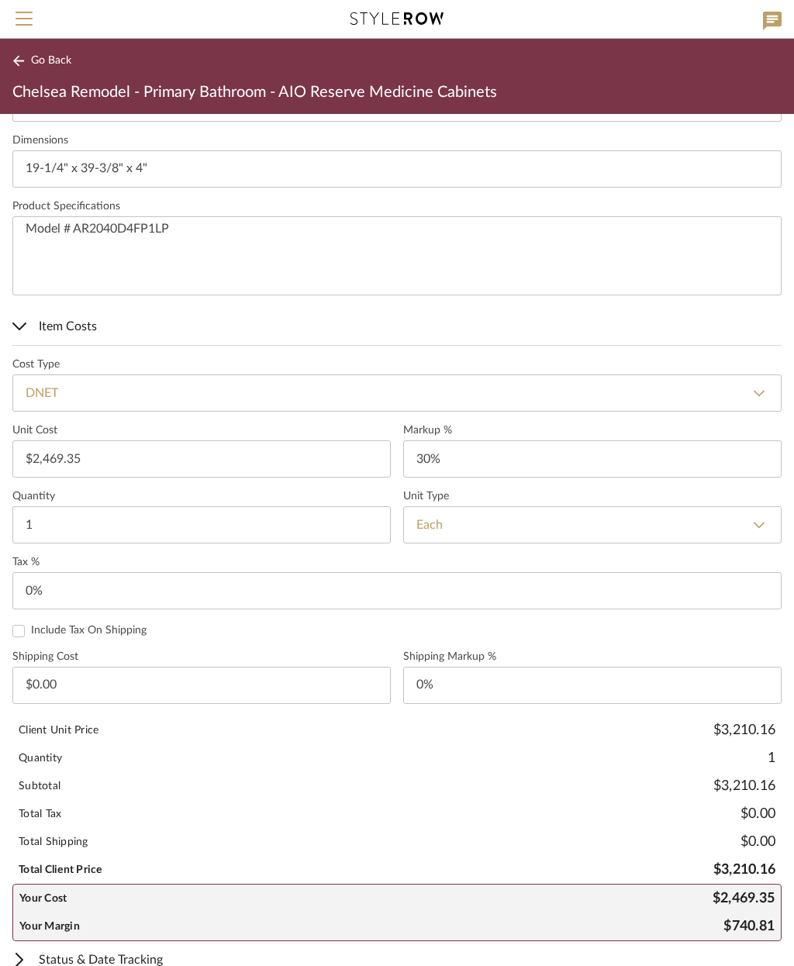
scroll to position [671, 0]
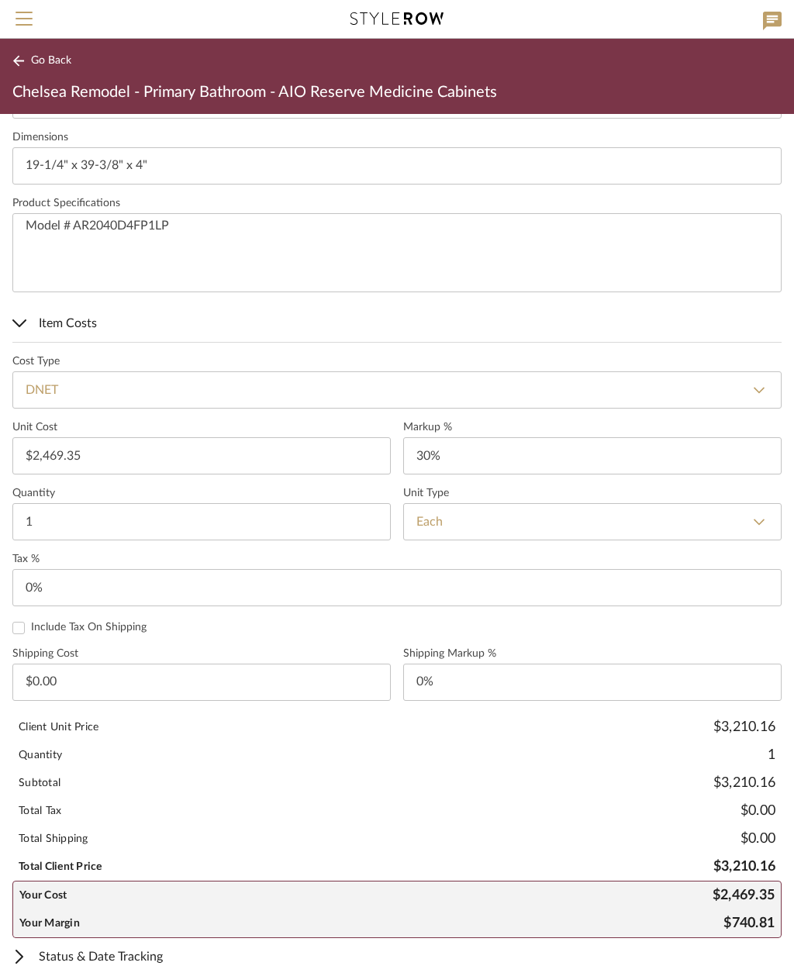
type input "30"
type input "0"
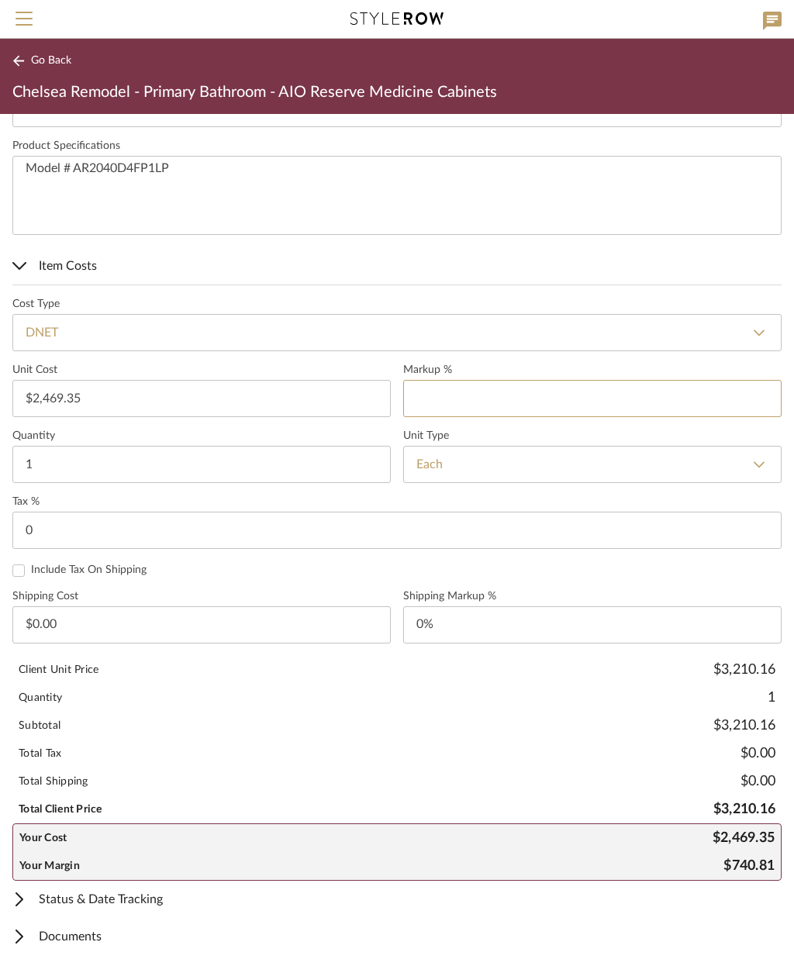
scroll to position [728, 0]
click at [600, 565] on div "Include Tax On Shipping" at bounding box center [396, 572] width 769 height 14
type input "0%"
click at [86, 941] on span "Documents" at bounding box center [393, 937] width 763 height 19
click at [89, 935] on span "Documents" at bounding box center [393, 937] width 763 height 19
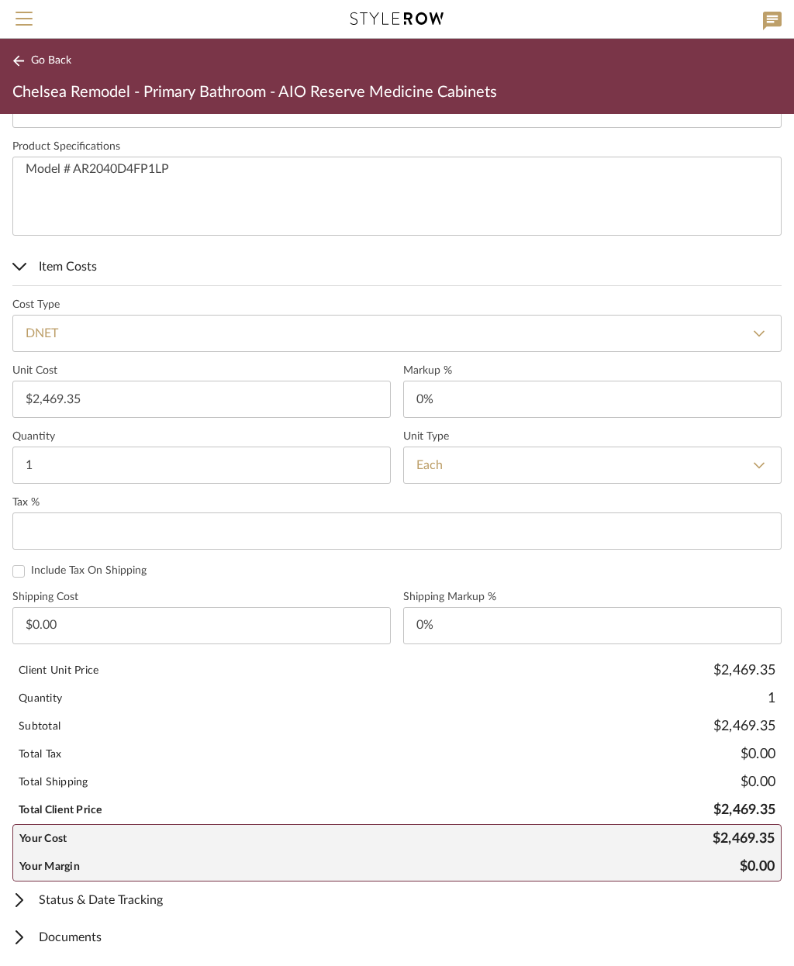
click at [52, 258] on span "Item Costs" at bounding box center [393, 267] width 763 height 19
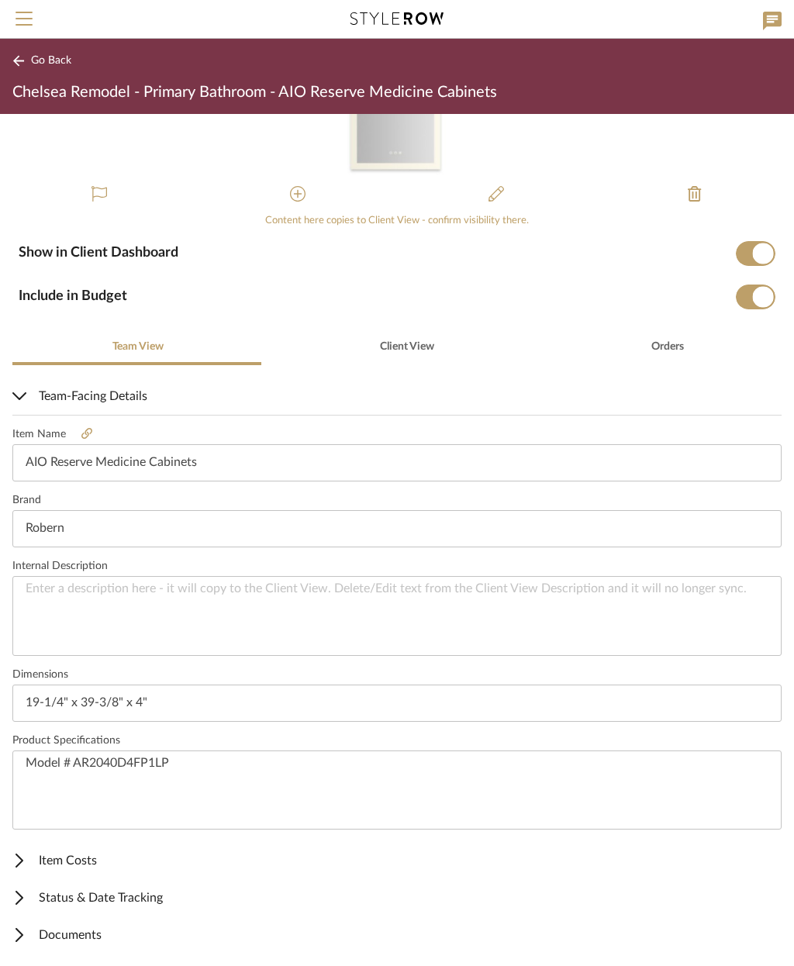
scroll to position [132, 0]
click at [92, 933] on span "Documents" at bounding box center [393, 937] width 763 height 19
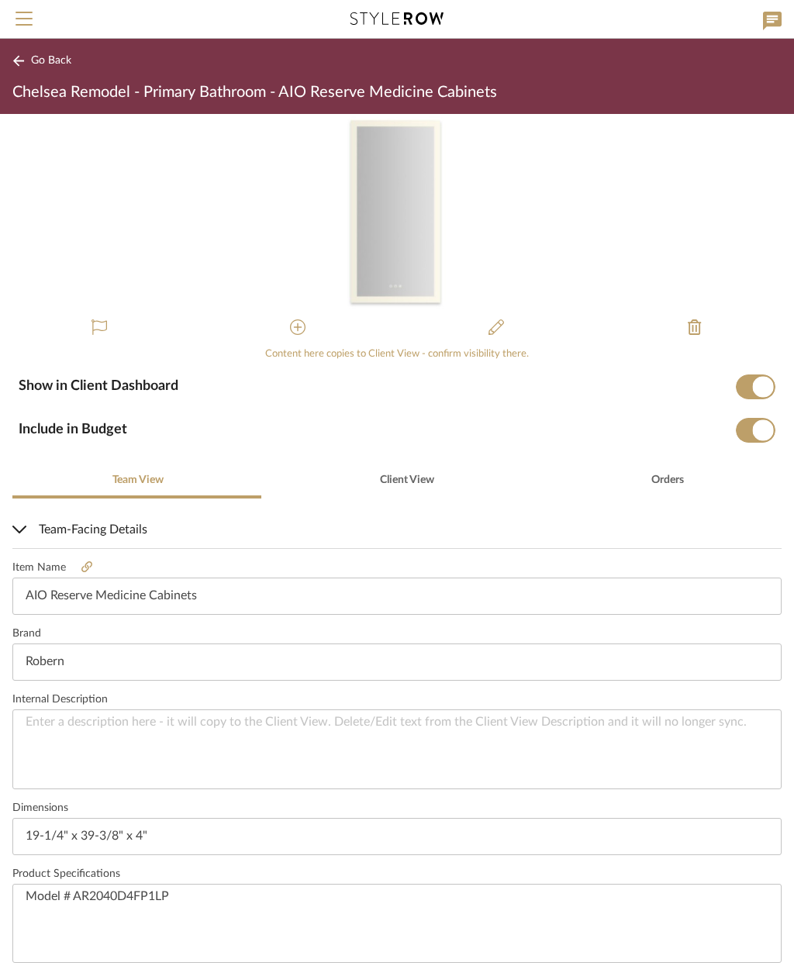
scroll to position [0, 0]
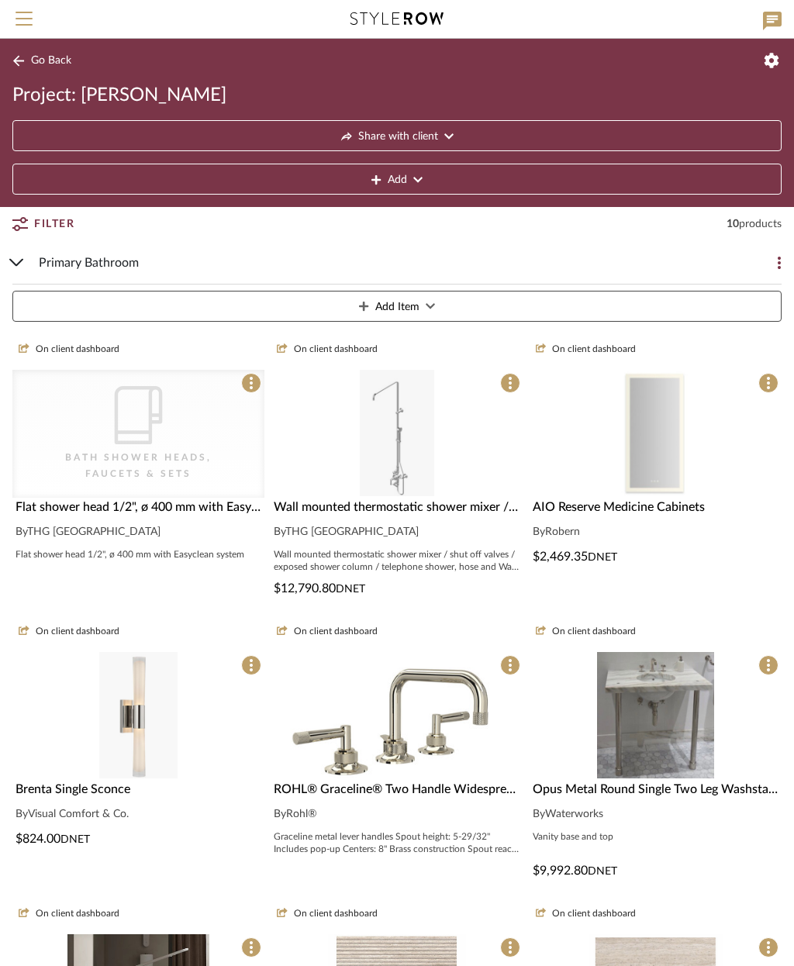
scroll to position [98, 0]
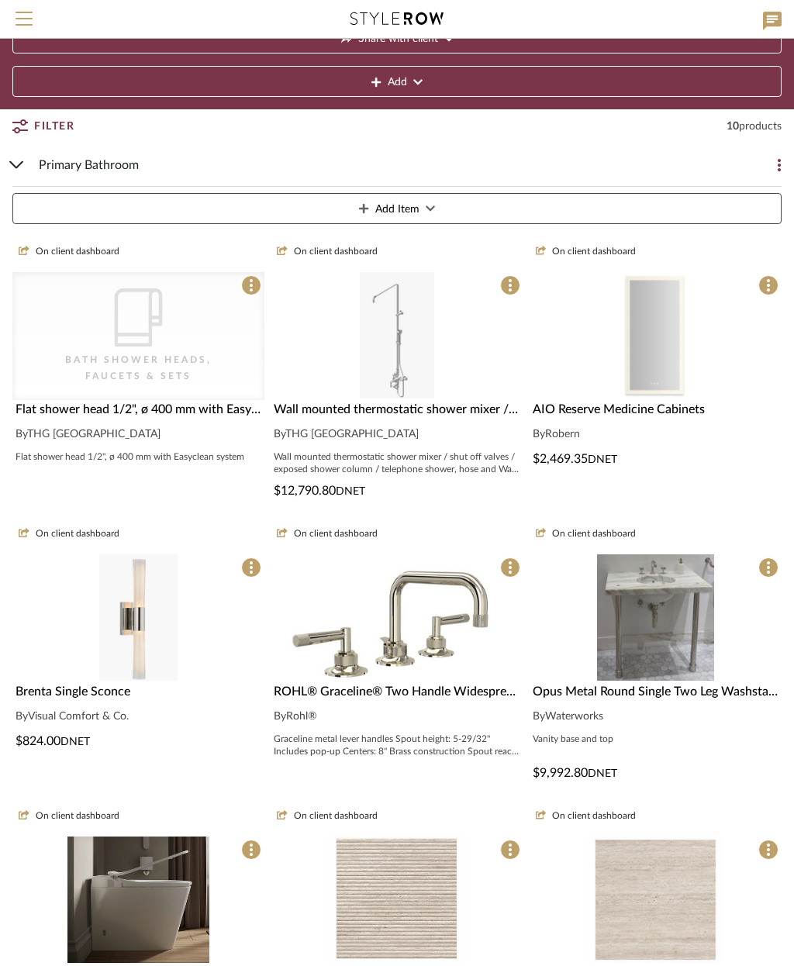
click at [147, 667] on img at bounding box center [138, 618] width 78 height 126
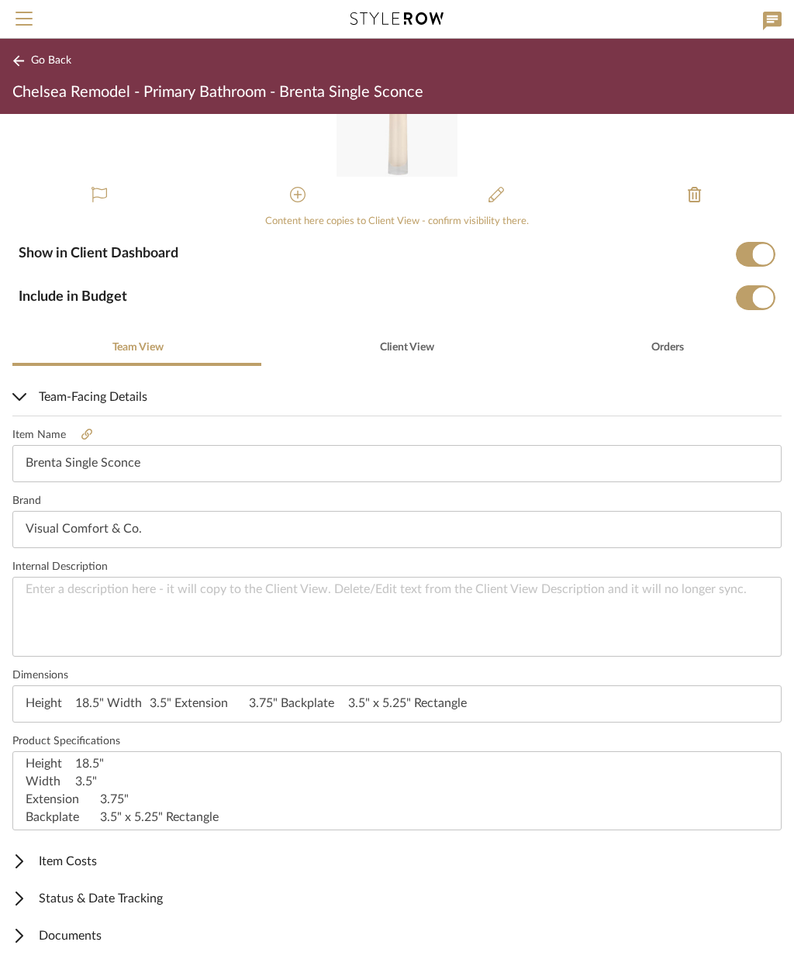
scroll to position [132, 0]
click at [68, 863] on span "Item Costs" at bounding box center [393, 862] width 763 height 19
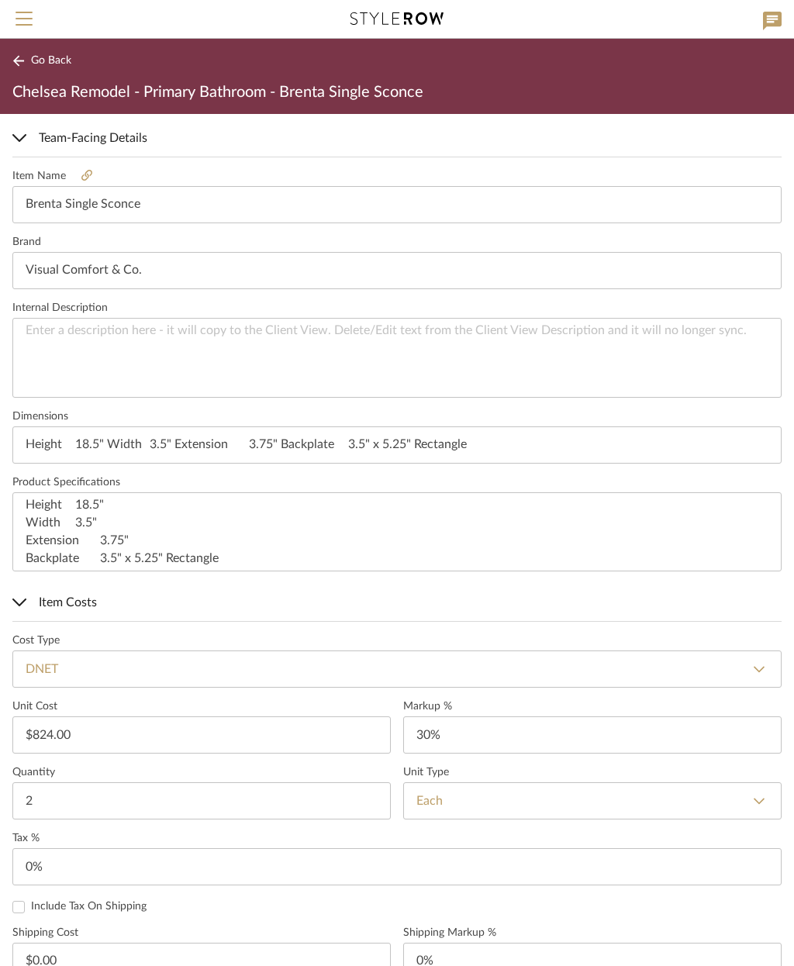
scroll to position [391, 0]
type input "30"
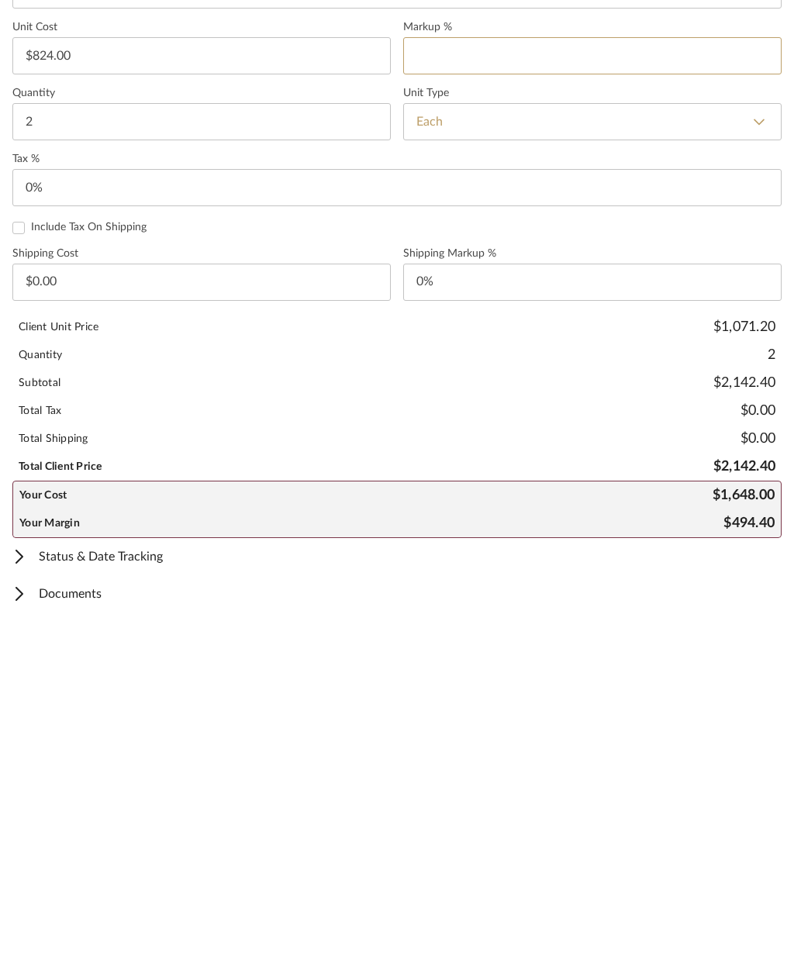
scroll to position [728, 0]
click at [126, 891] on span "Status & Date Tracking" at bounding box center [393, 900] width 763 height 19
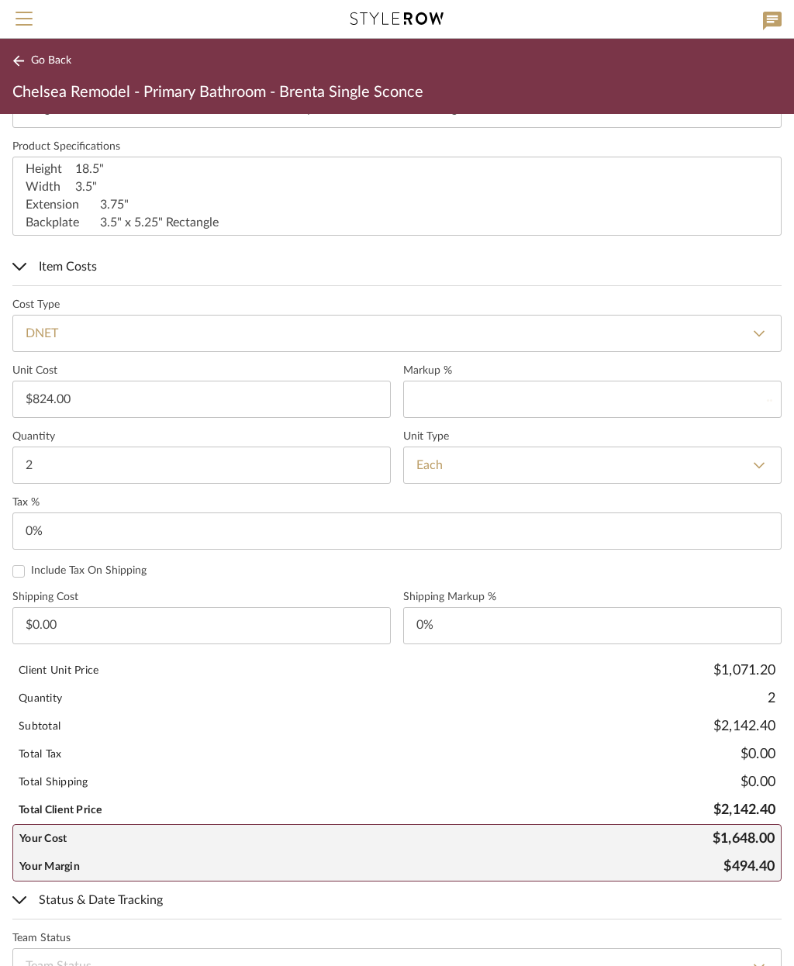
type input "0%"
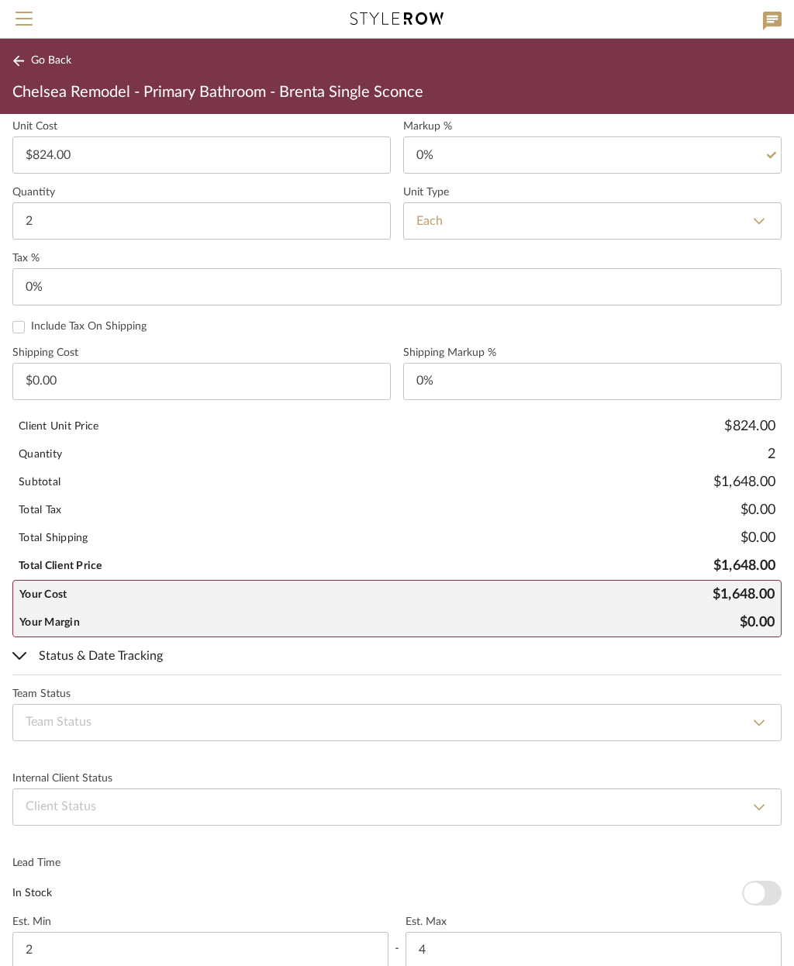
scroll to position [971, 0]
click at [226, 809] on select "None By Owner By Contractor Client's Own Client Input Required Presented, Pendi…" at bounding box center [396, 808] width 769 height 37
select select "2"
type input "Presented, Pending Approval"
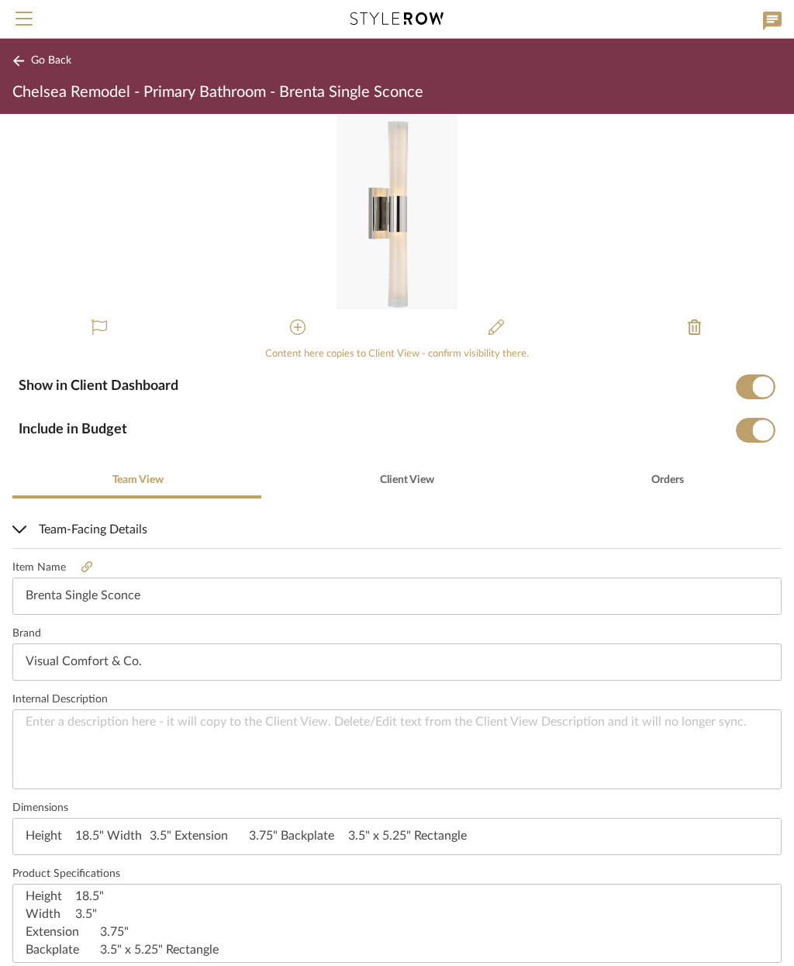
scroll to position [0, 0]
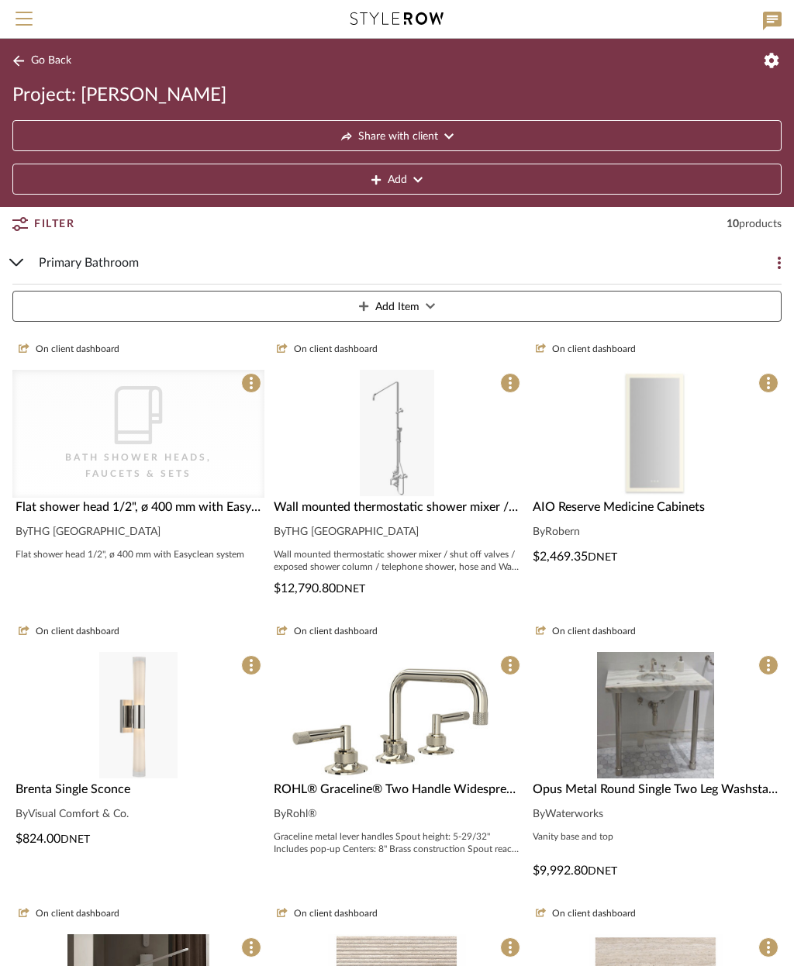
scroll to position [98, 0]
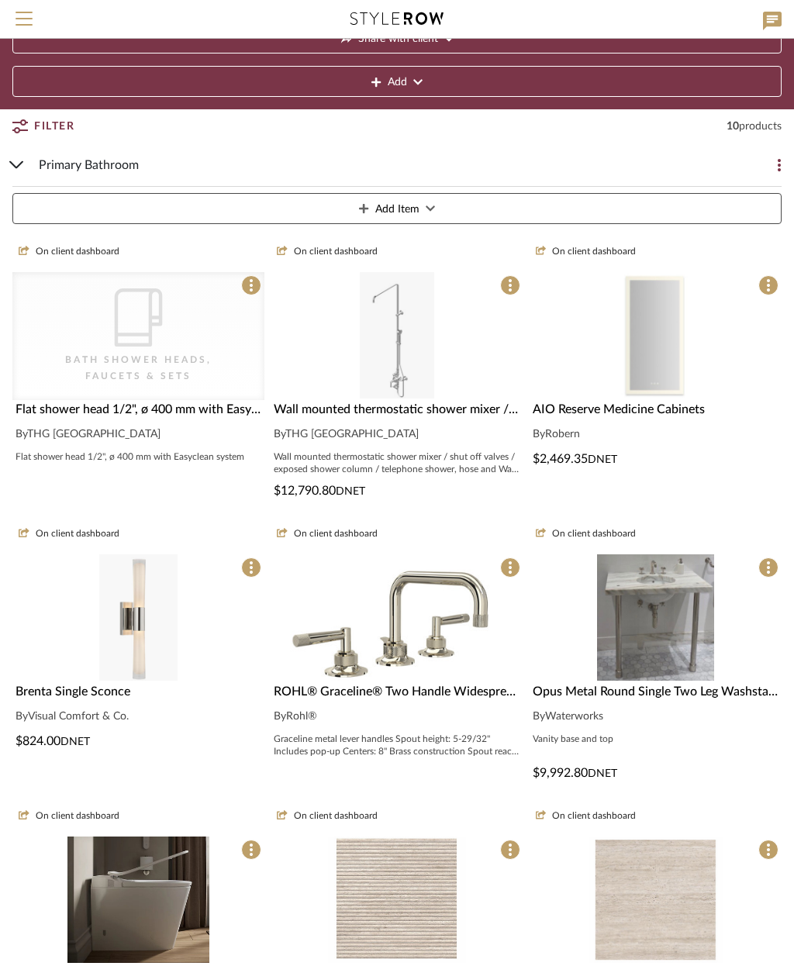
click at [431, 652] on img "0" at bounding box center [396, 618] width 223 height 126
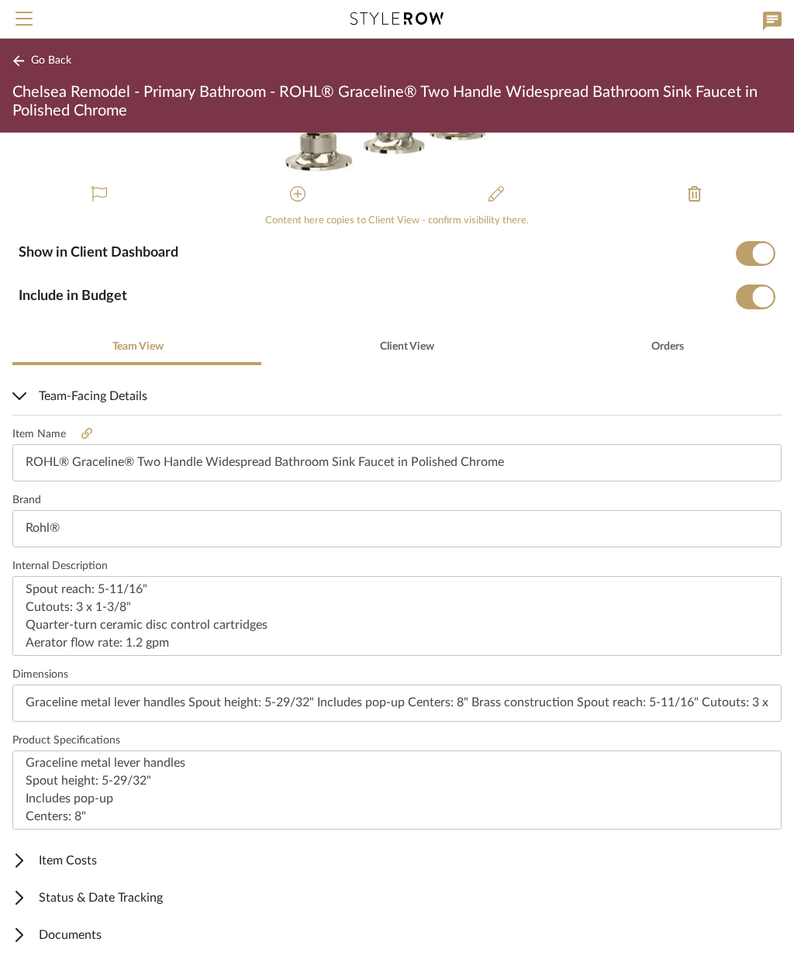
scroll to position [150, 0]
click at [84, 862] on span "Item Costs" at bounding box center [393, 862] width 763 height 19
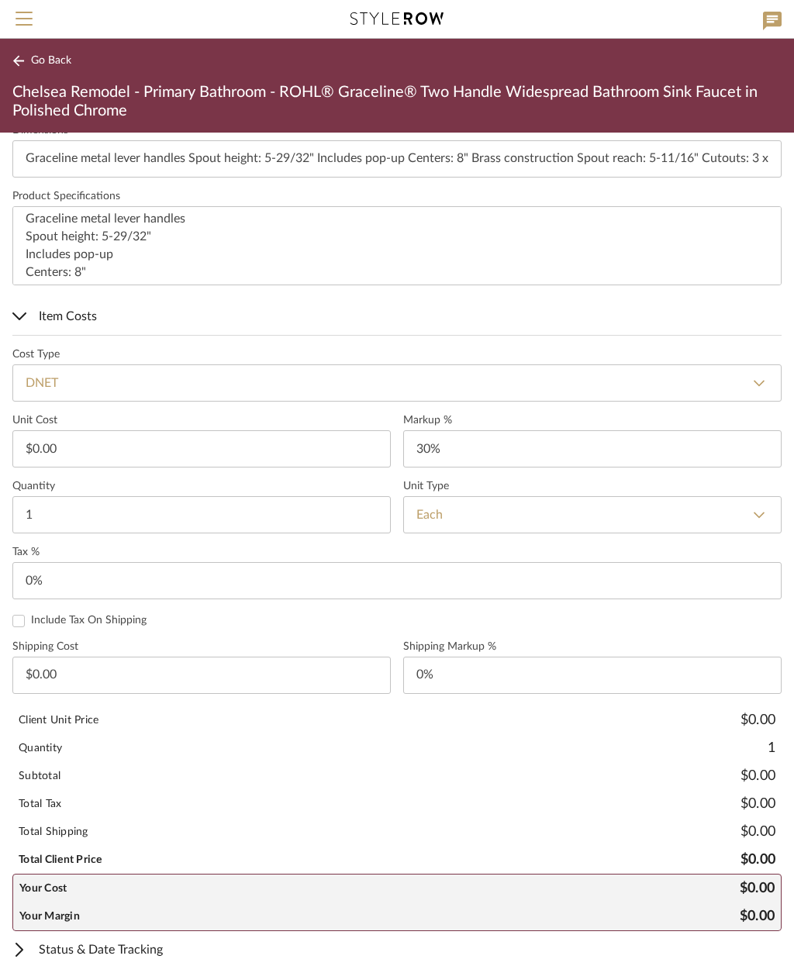
scroll to position [711, 0]
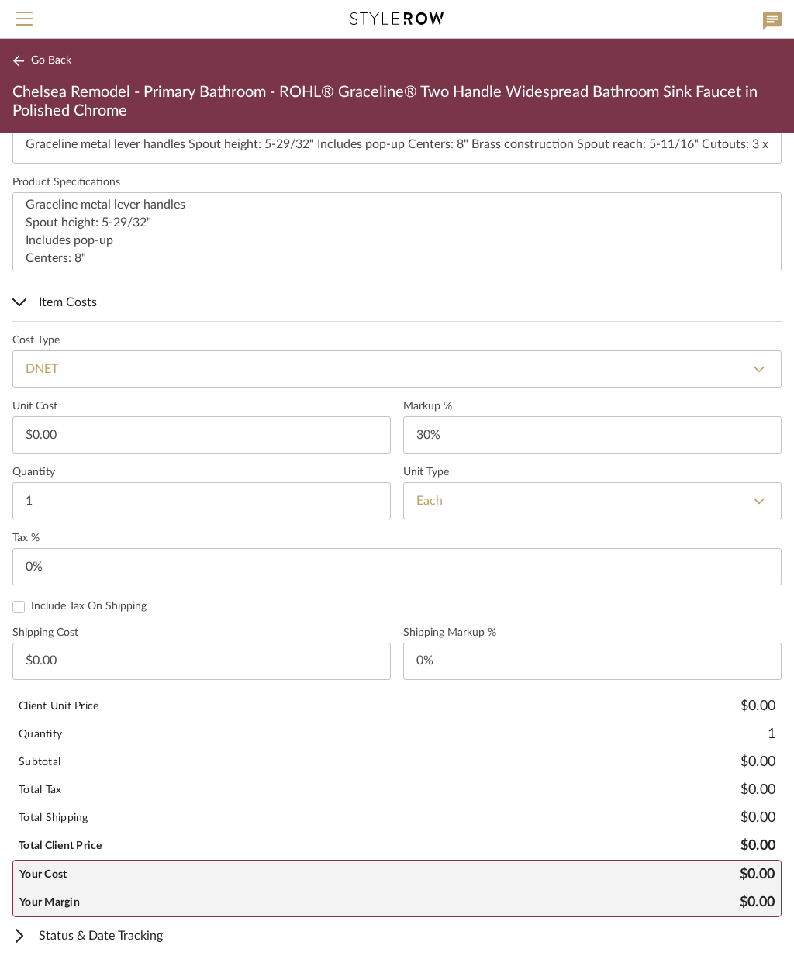
type input "30"
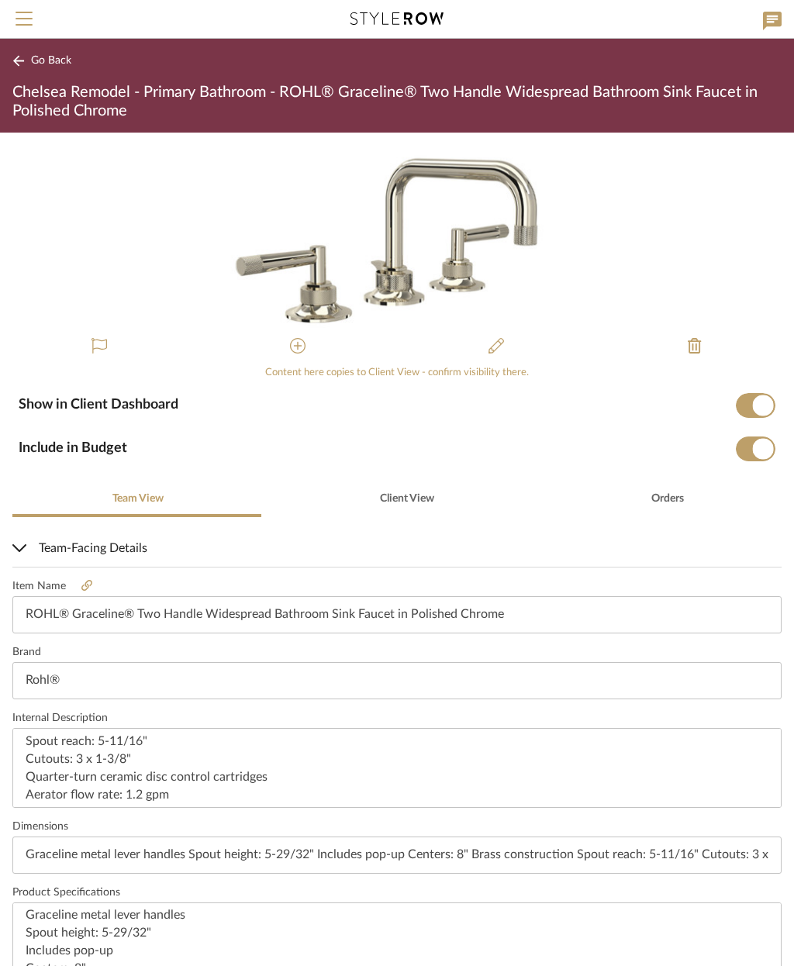
scroll to position [0, 0]
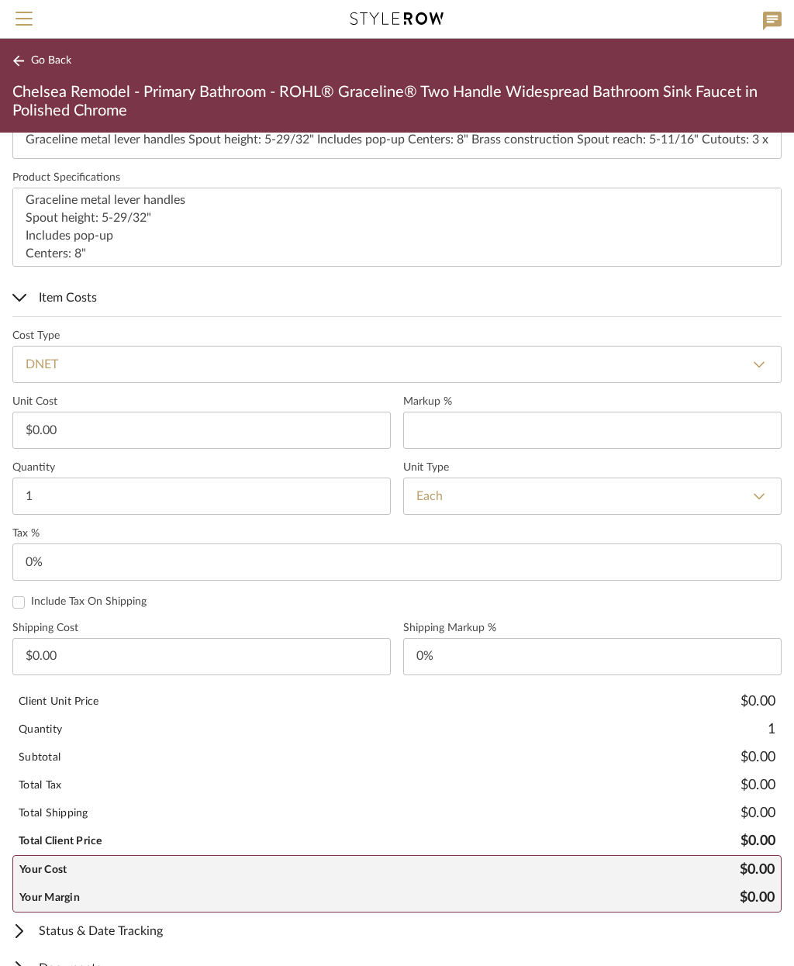
type input "0.00"
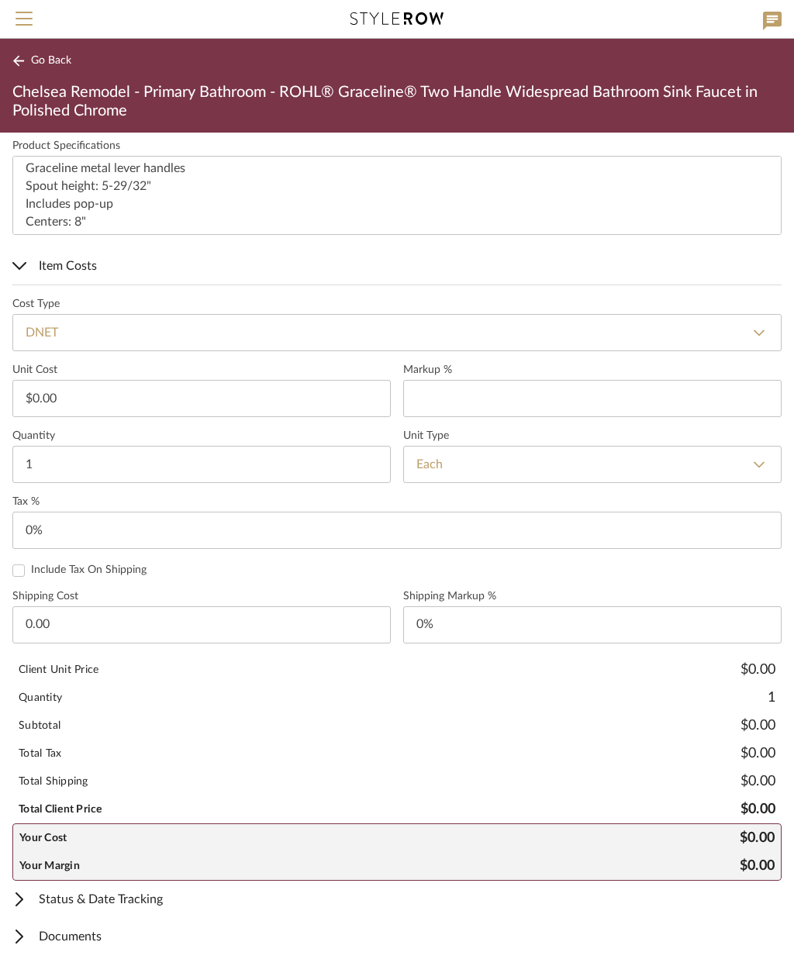
type input "0.00"
type input "0%"
type input "659"
type input "0"
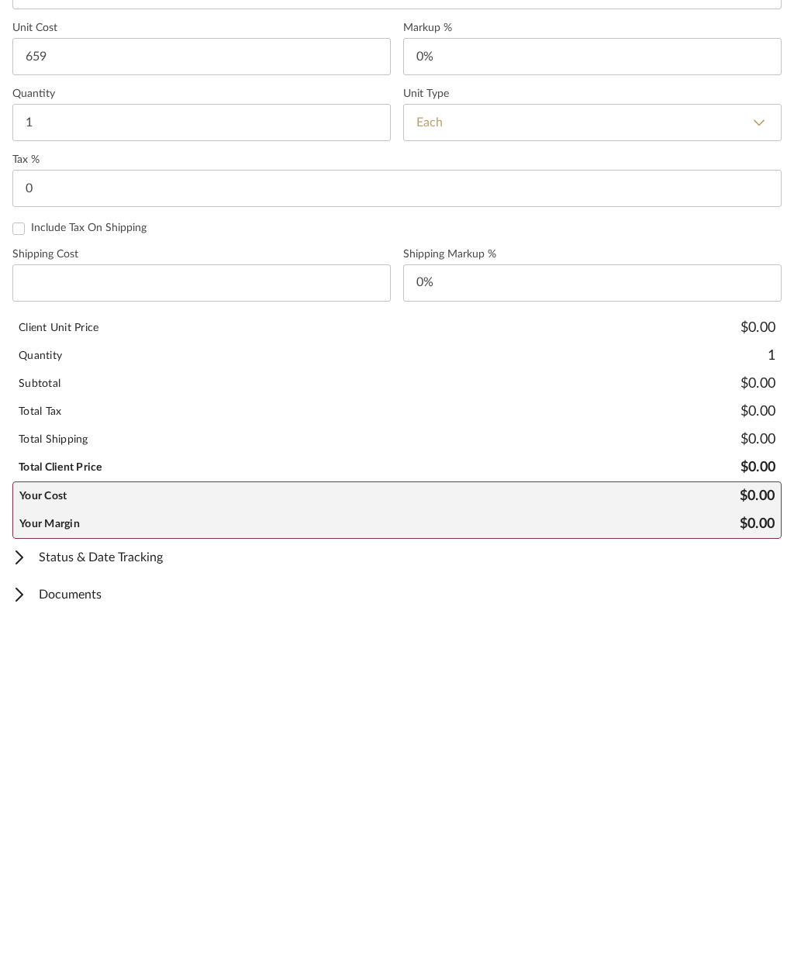
click at [137, 891] on span "Status & Date Tracking" at bounding box center [393, 900] width 763 height 19
type input "$659.00"
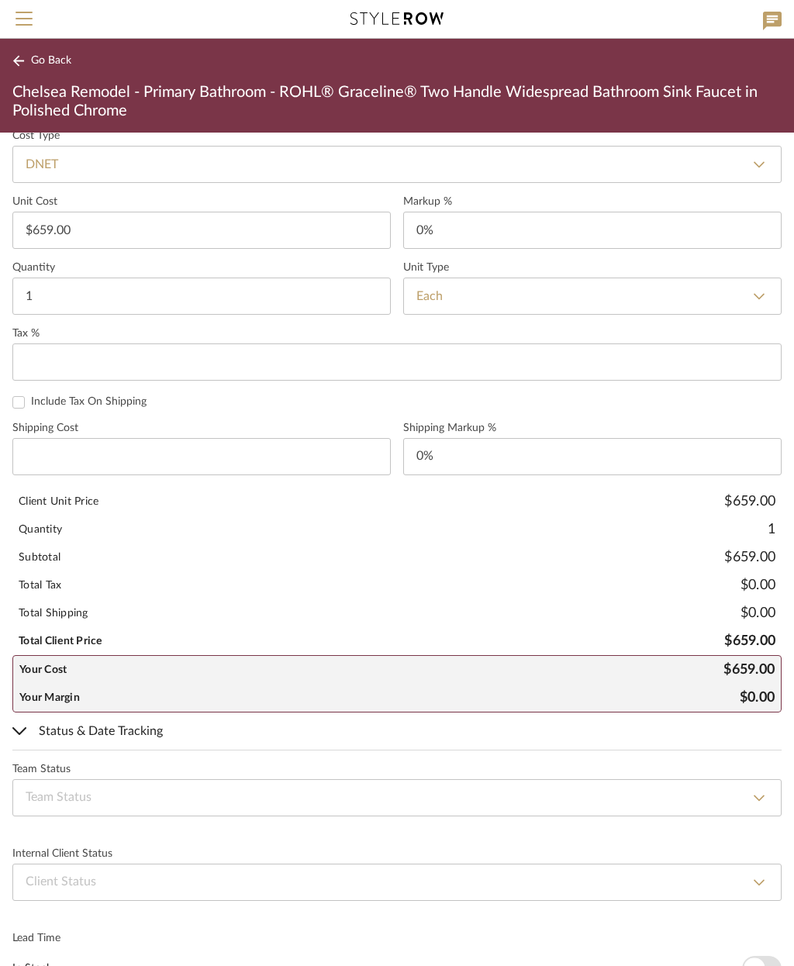
scroll to position [981, 0]
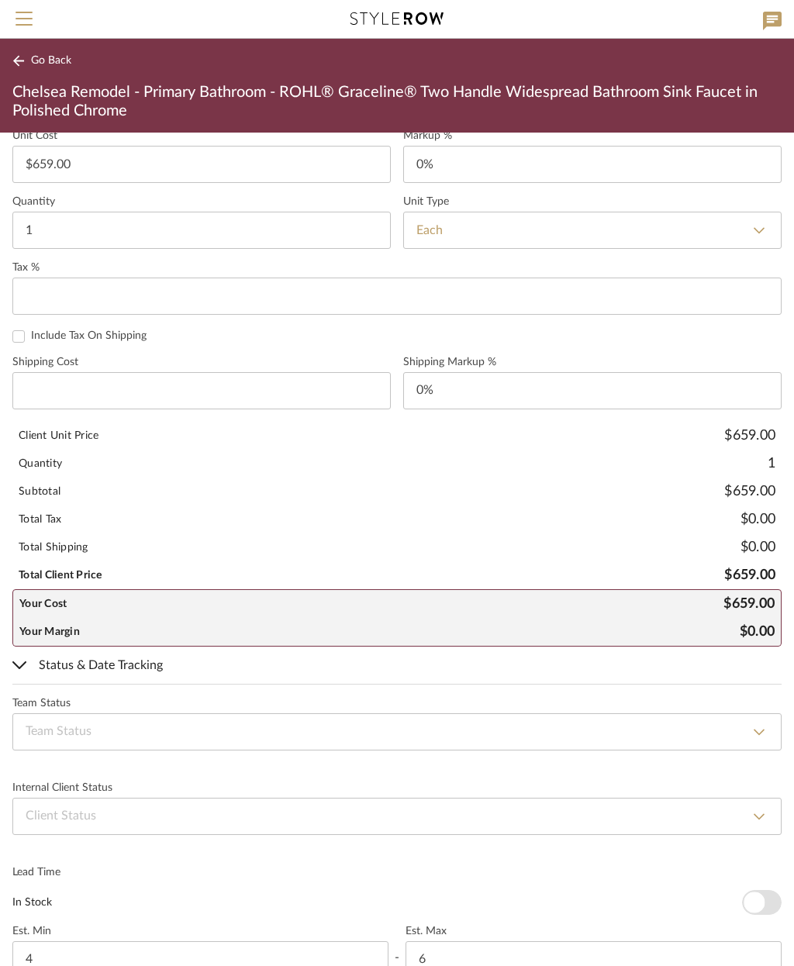
click at [218, 819] on select "None By Owner By Contractor Client's Own Client Input Required Presented, Pendi…" at bounding box center [396, 816] width 769 height 37
select select "2"
type input "Presented, Pending Approval"
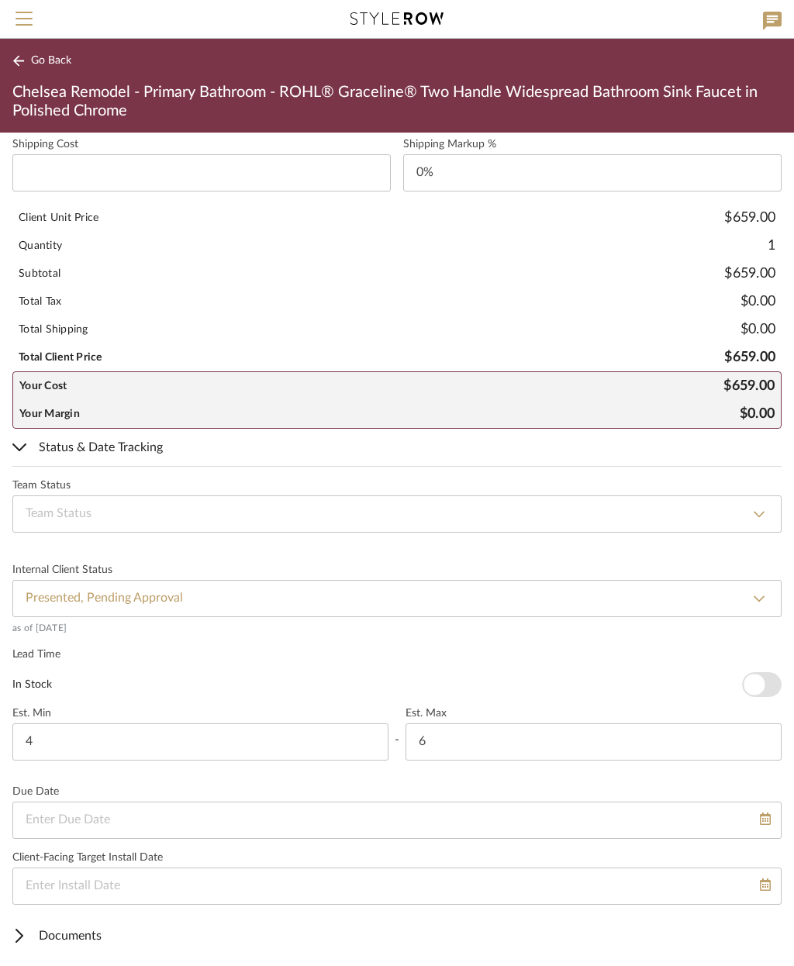
scroll to position [1198, 0]
click at [52, 61] on span "Go Back" at bounding box center [51, 60] width 40 height 13
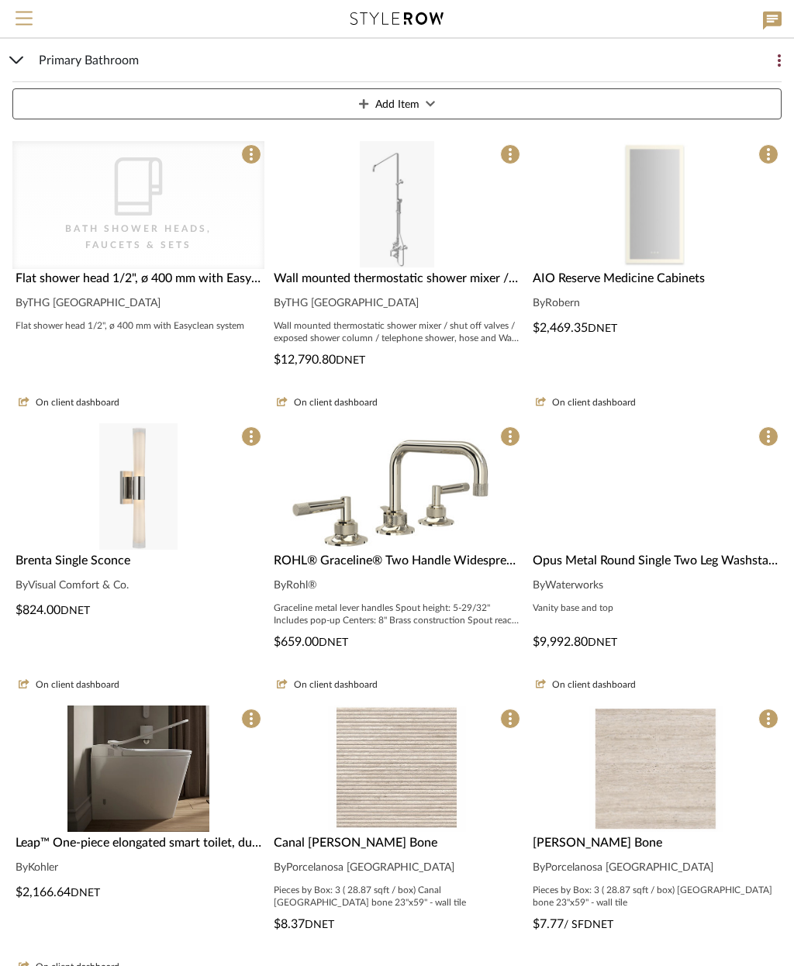
scroll to position [229, 0]
click at [692, 562] on img at bounding box center [655, 625] width 117 height 126
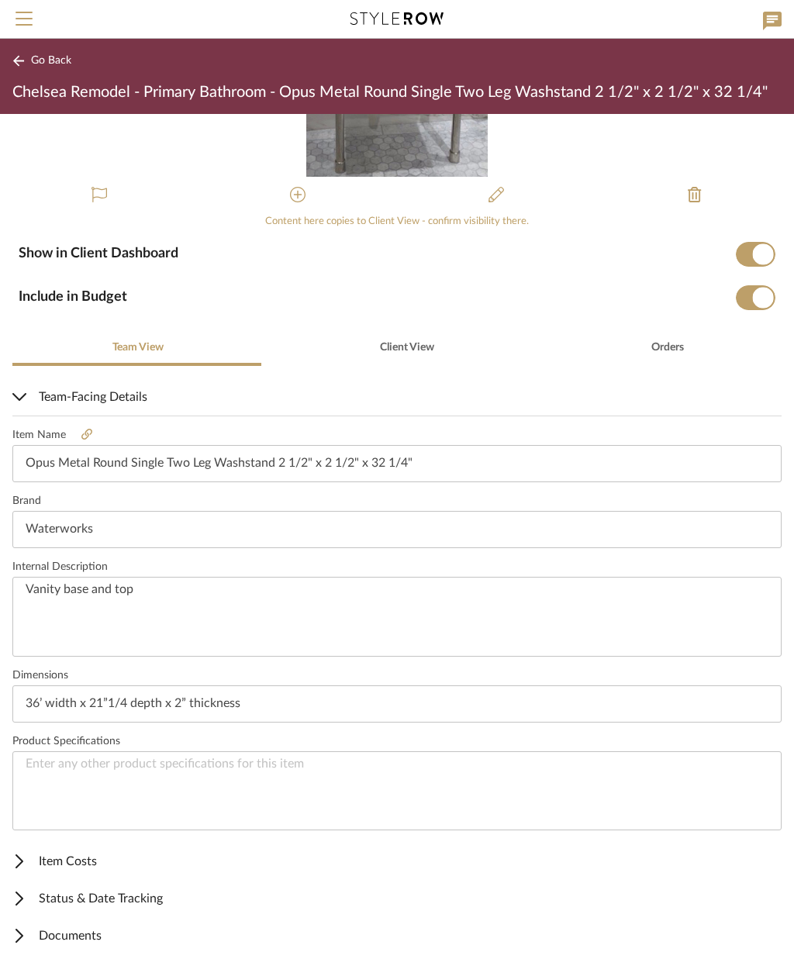
scroll to position [132, 0]
click at [71, 859] on span "Item Costs" at bounding box center [393, 862] width 763 height 19
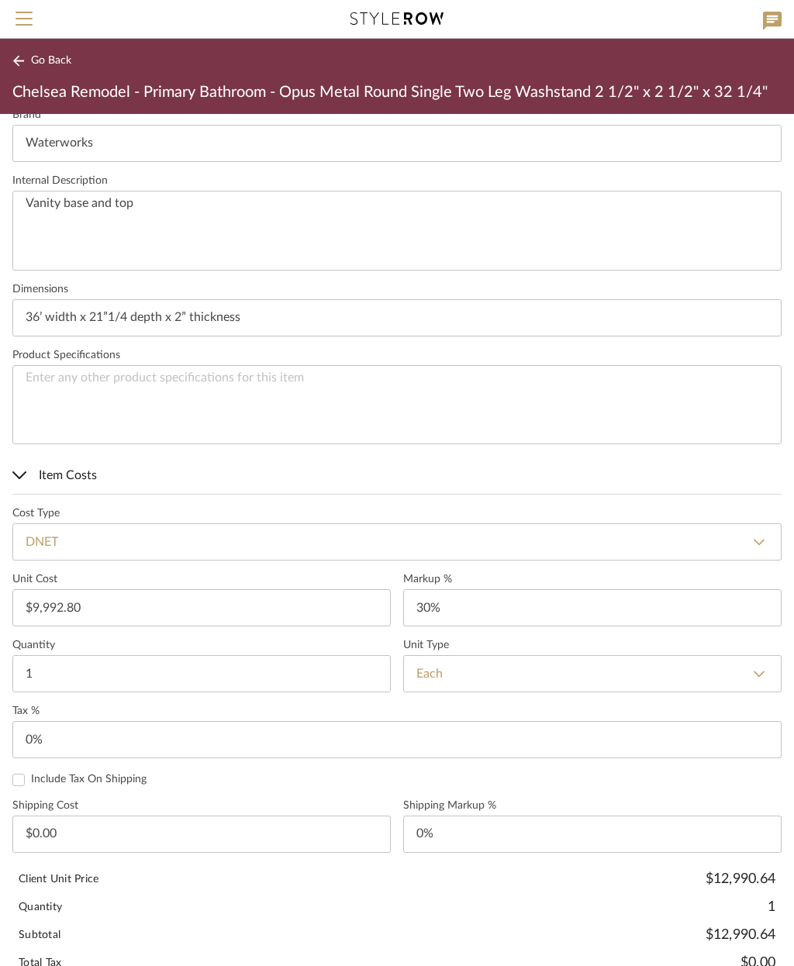
scroll to position [523, 0]
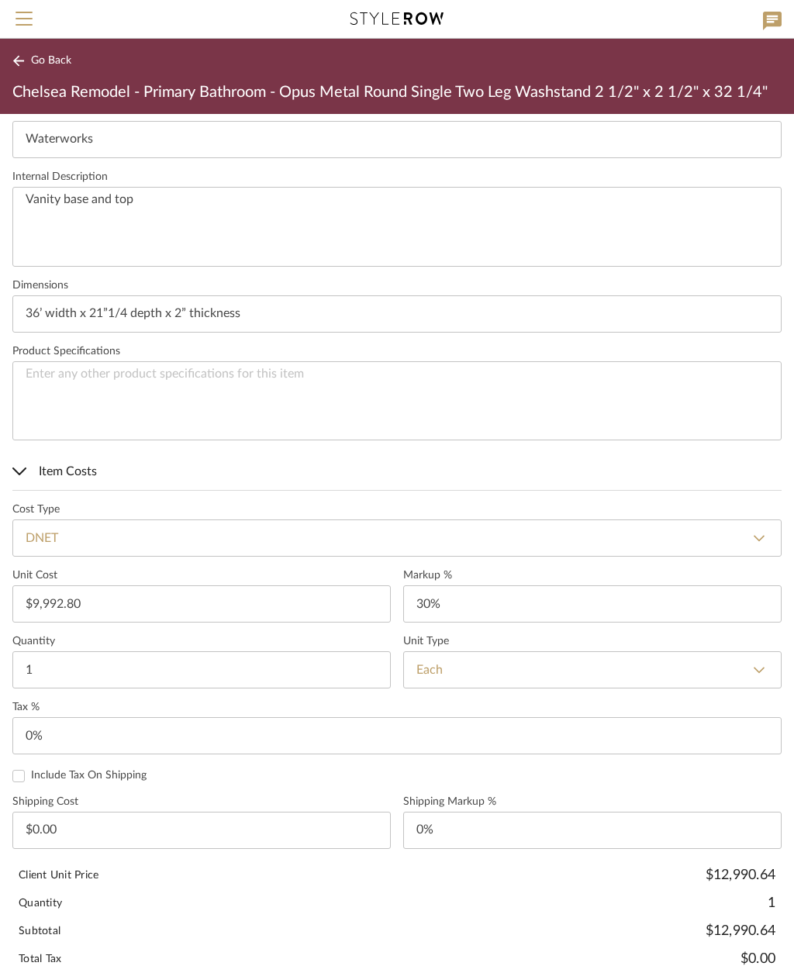
type input "30"
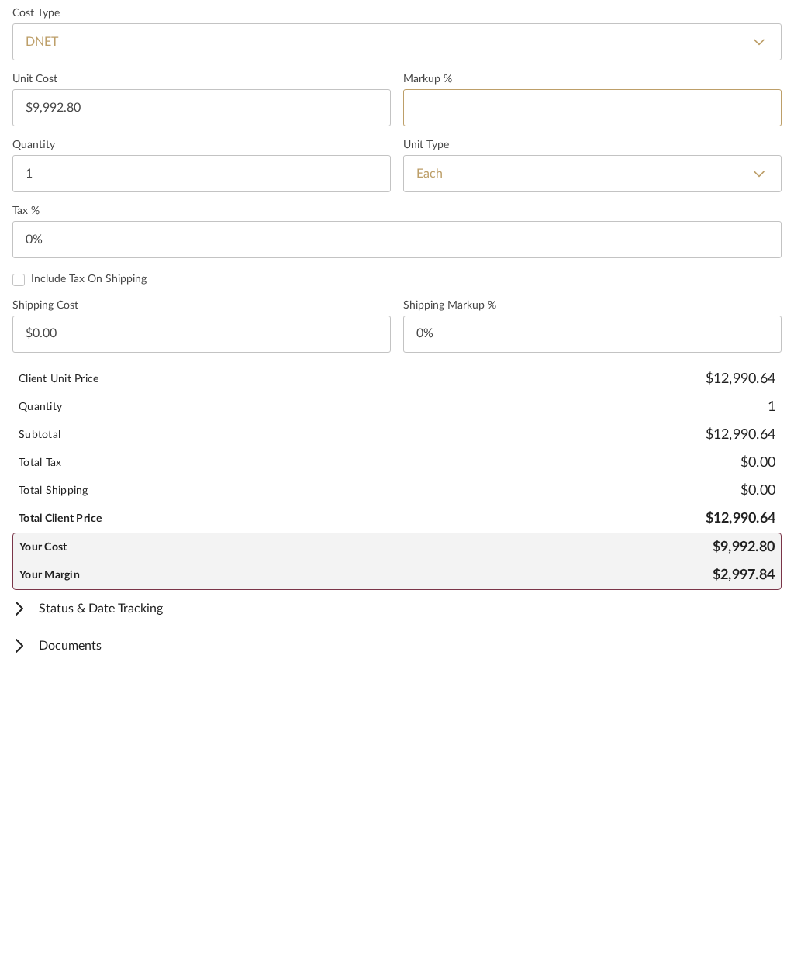
scroll to position [728, 0]
click at [137, 891] on span "Status & Date Tracking" at bounding box center [393, 900] width 763 height 19
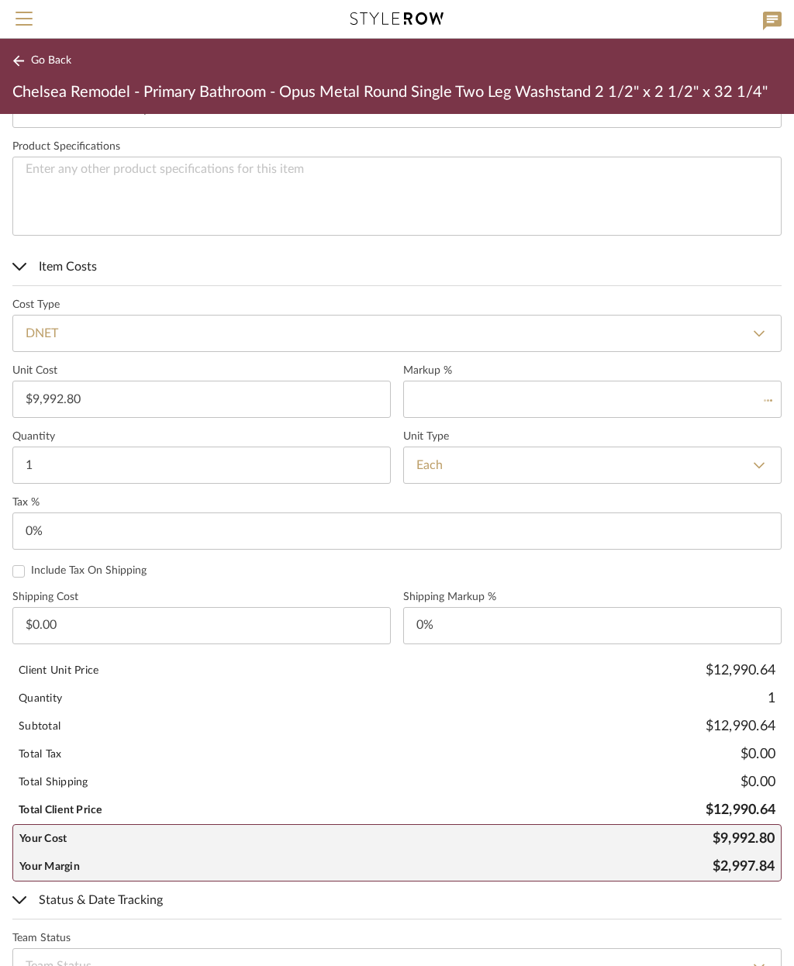
type input "0%"
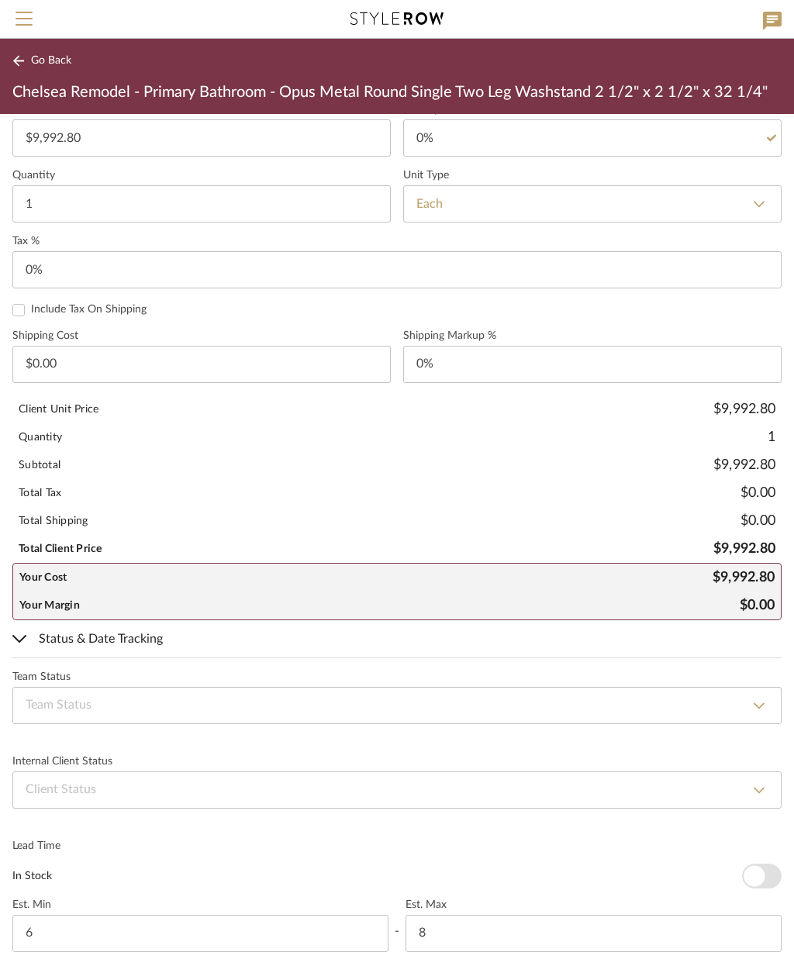
scroll to position [987, 0]
click at [180, 783] on select "None By Owner By Contractor Client's Own Client Input Required Presented, Pendi…" at bounding box center [396, 791] width 769 height 37
select select "2"
type input "Presented, Pending Approval"
click at [45, 61] on span "Go Back" at bounding box center [51, 60] width 40 height 13
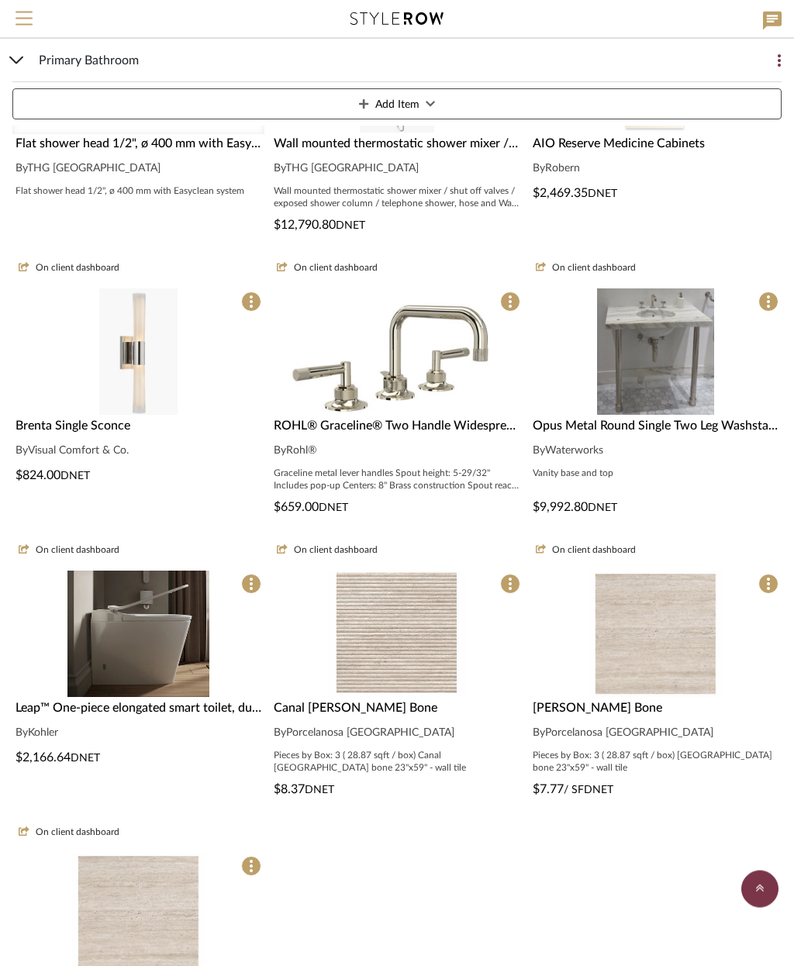
scroll to position [364, 0]
click at [157, 710] on img at bounding box center [138, 773] width 142 height 126
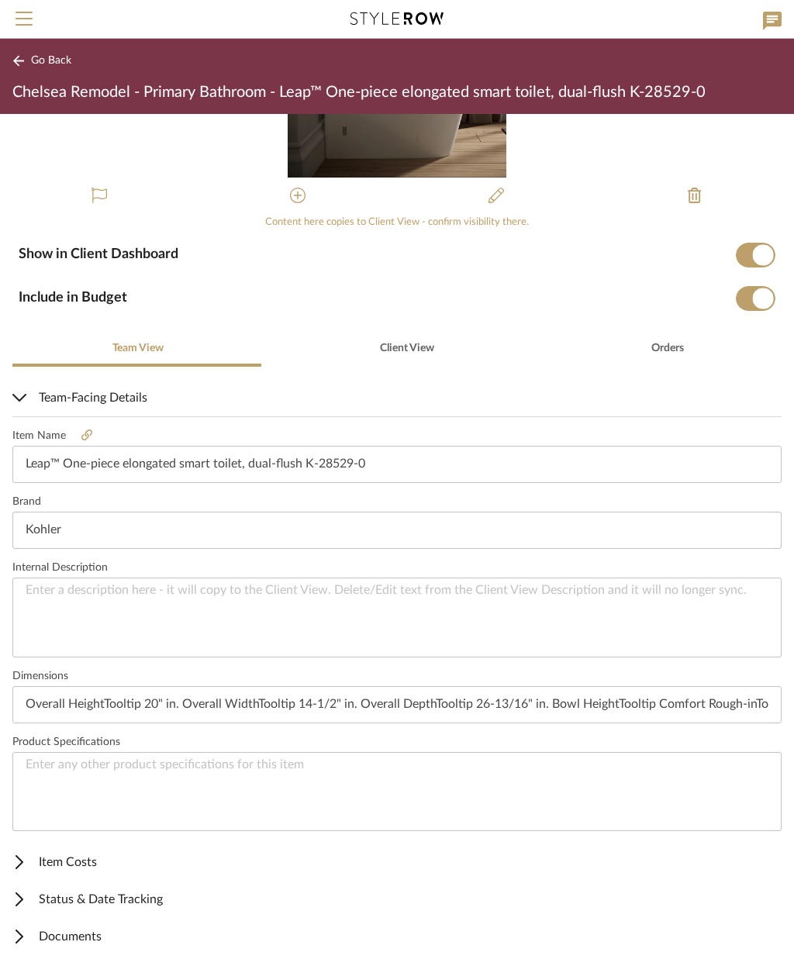
click at [78, 860] on span "Item Costs" at bounding box center [393, 862] width 763 height 19
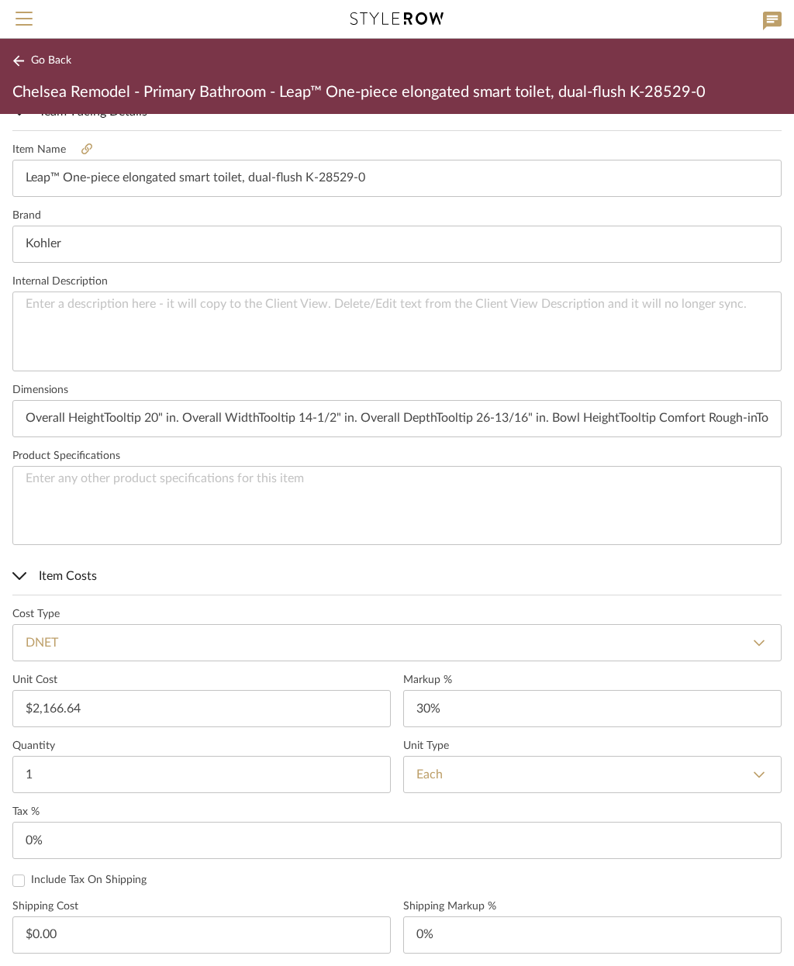
scroll to position [421, 0]
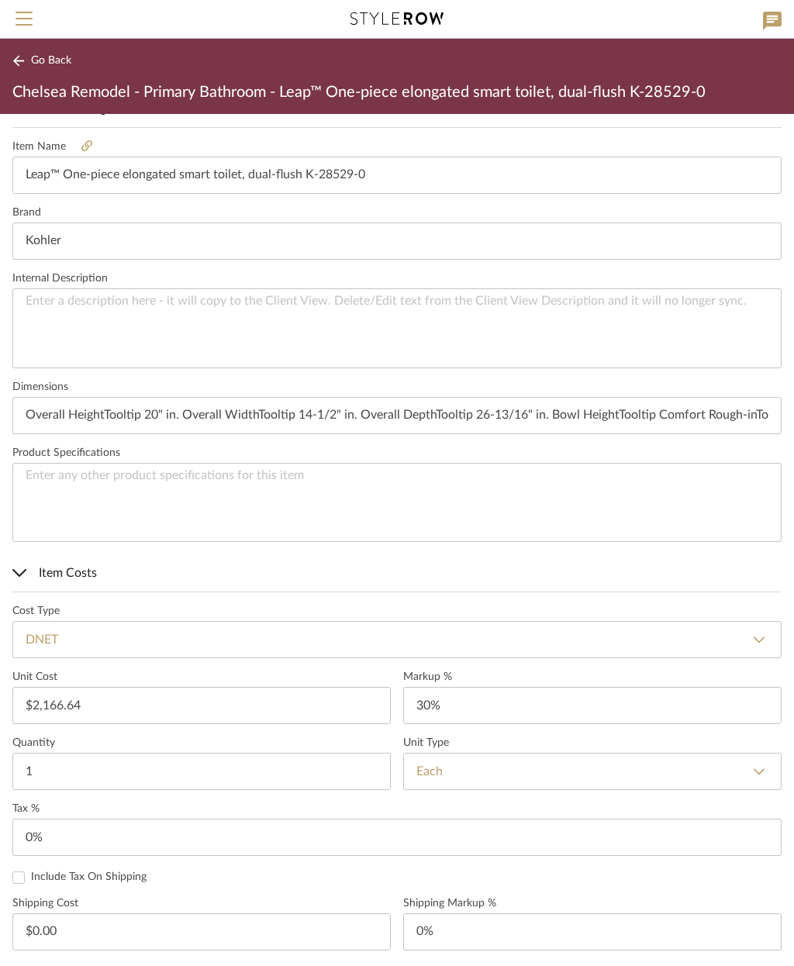
type input "30"
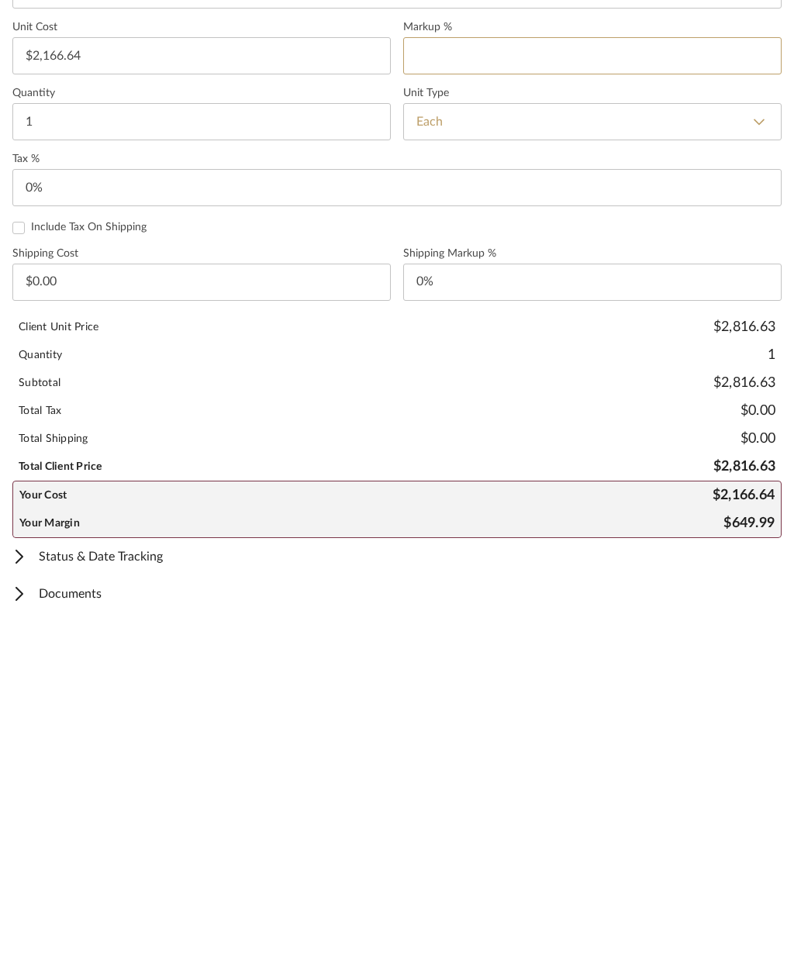
scroll to position [728, 0]
click at [133, 891] on span "Status & Date Tracking" at bounding box center [393, 900] width 763 height 19
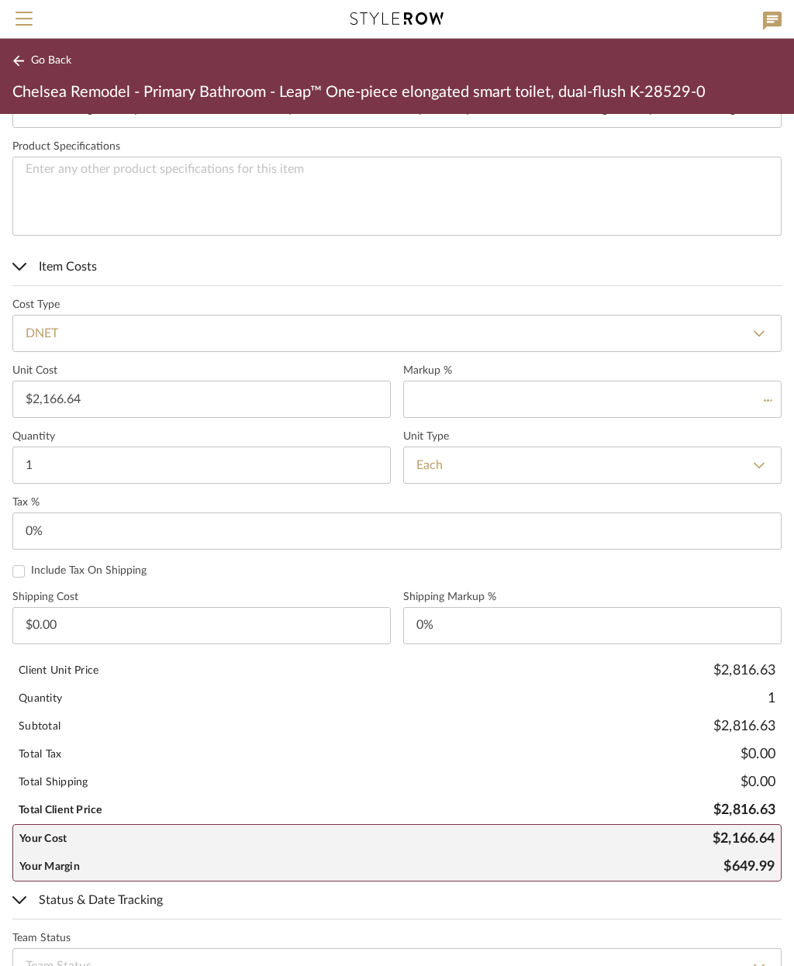
type input "0%"
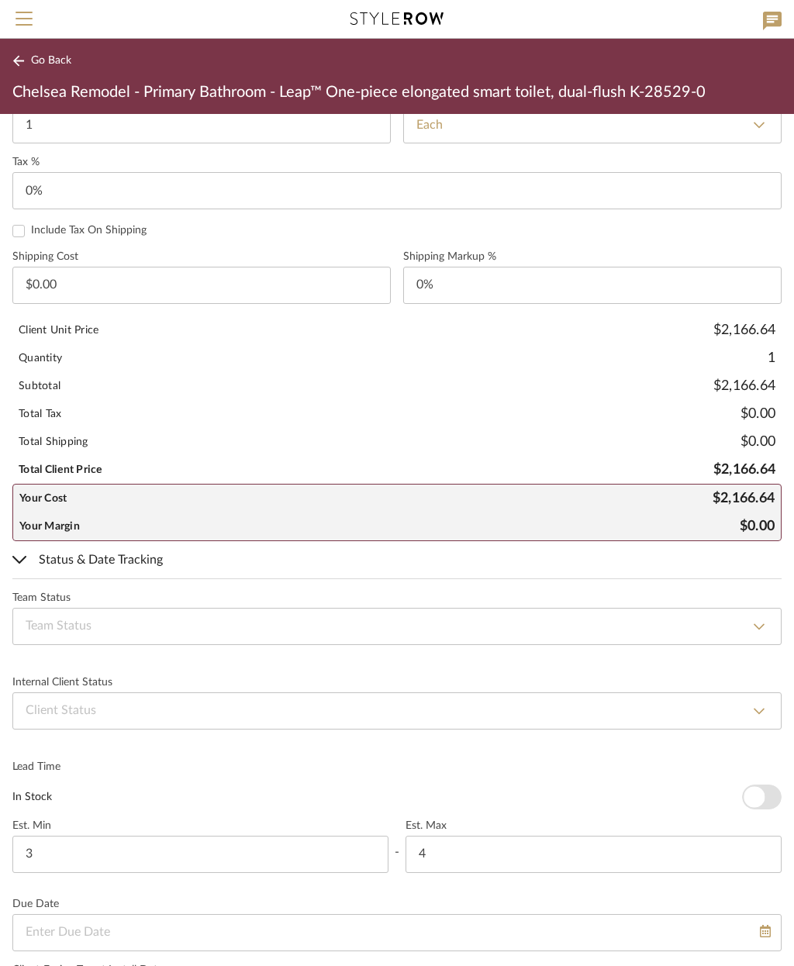
scroll to position [1083, 0]
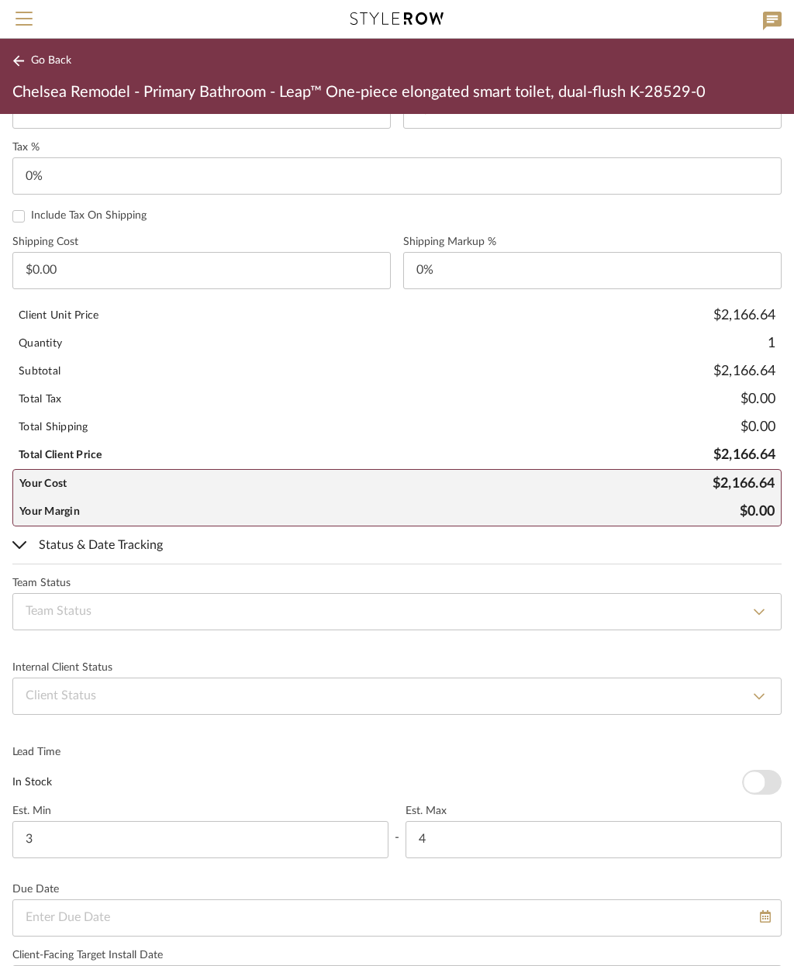
click at [279, 699] on select "None By Owner By Contractor Client's Own Client Input Required Presented, Pendi…" at bounding box center [396, 696] width 769 height 37
select select "2"
type input "Presented, Pending Approval"
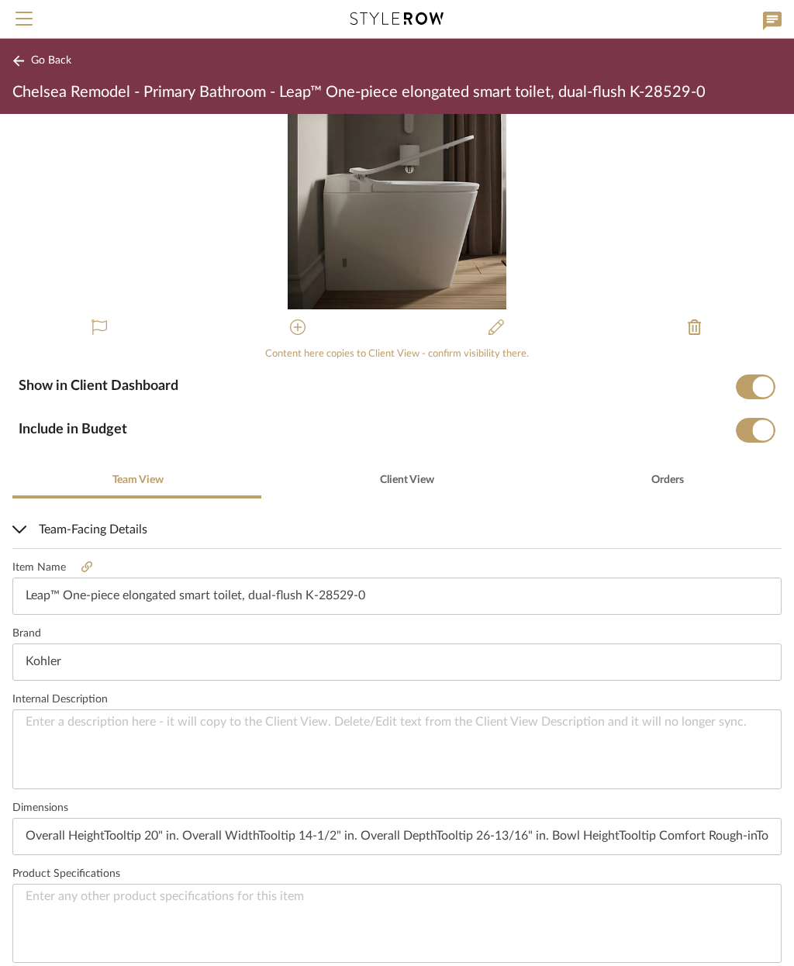
scroll to position [0, 0]
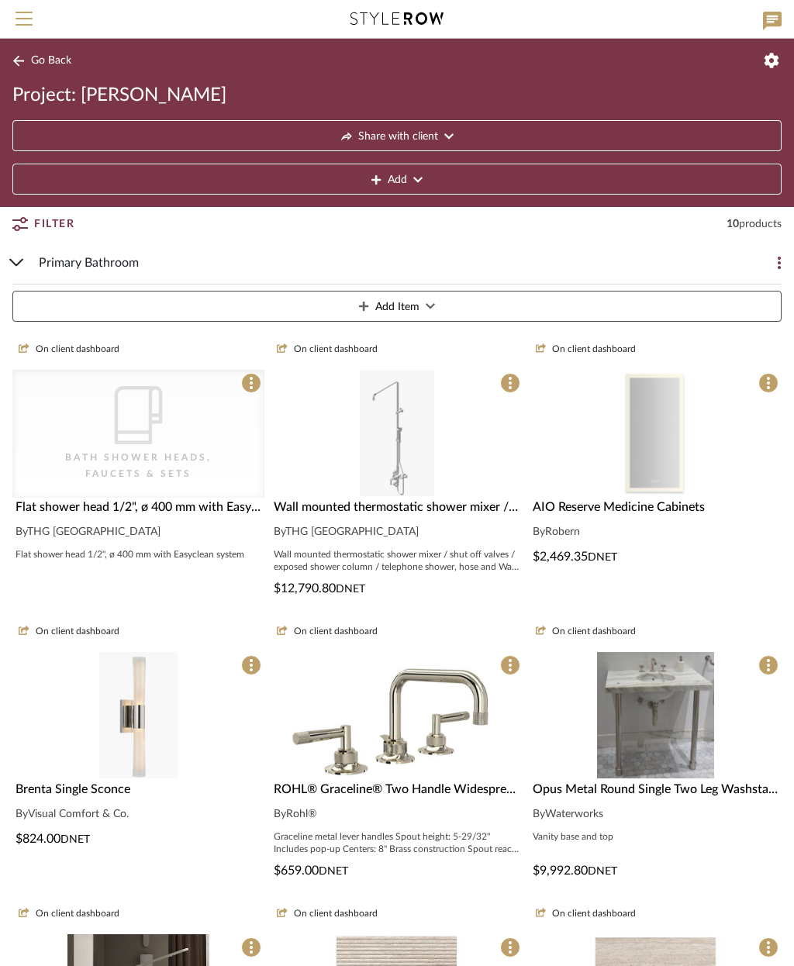
scroll to position [426, 0]
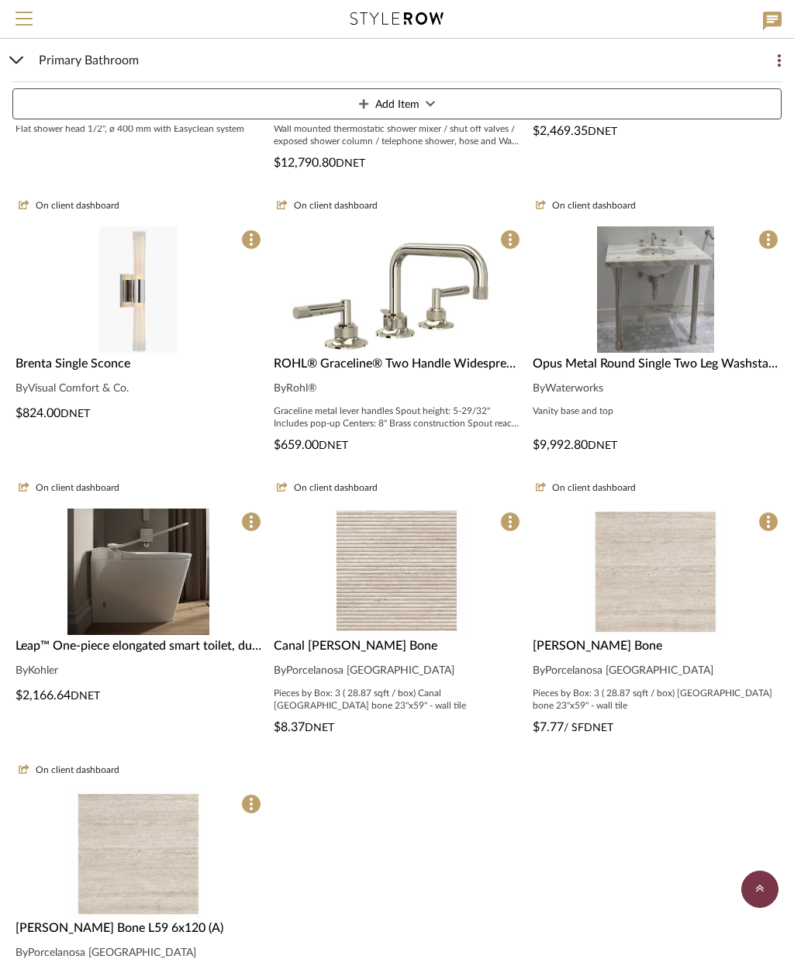
click at [417, 648] on img at bounding box center [397, 711] width 138 height 126
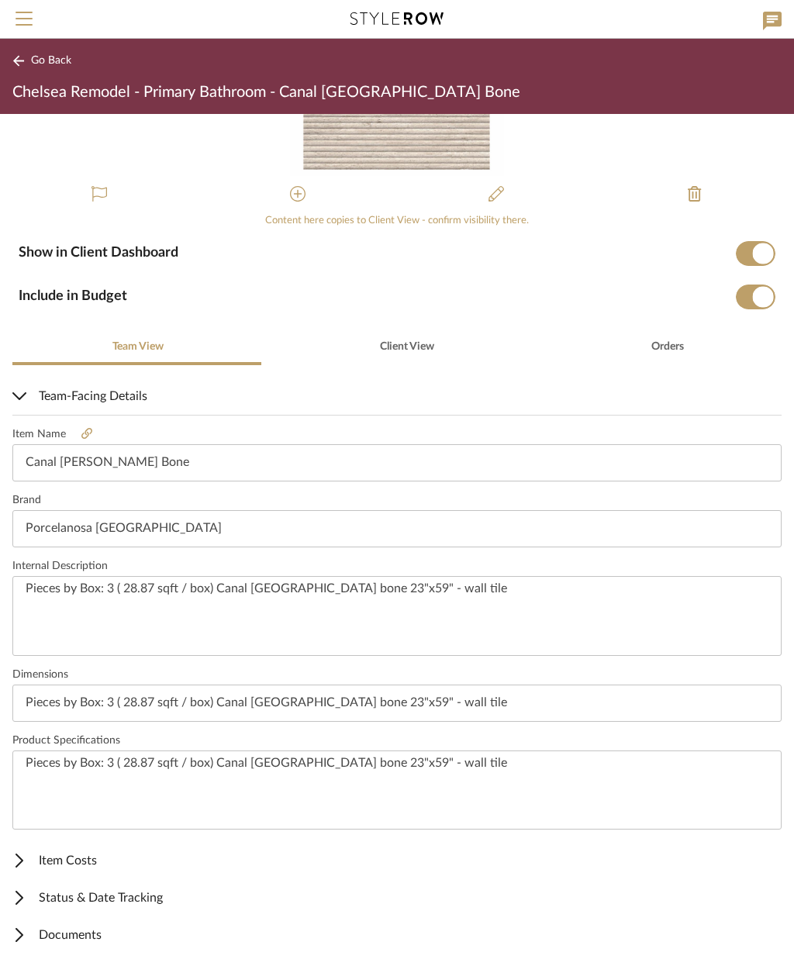
scroll to position [132, 0]
click at [88, 864] on span "Item Costs" at bounding box center [393, 862] width 763 height 19
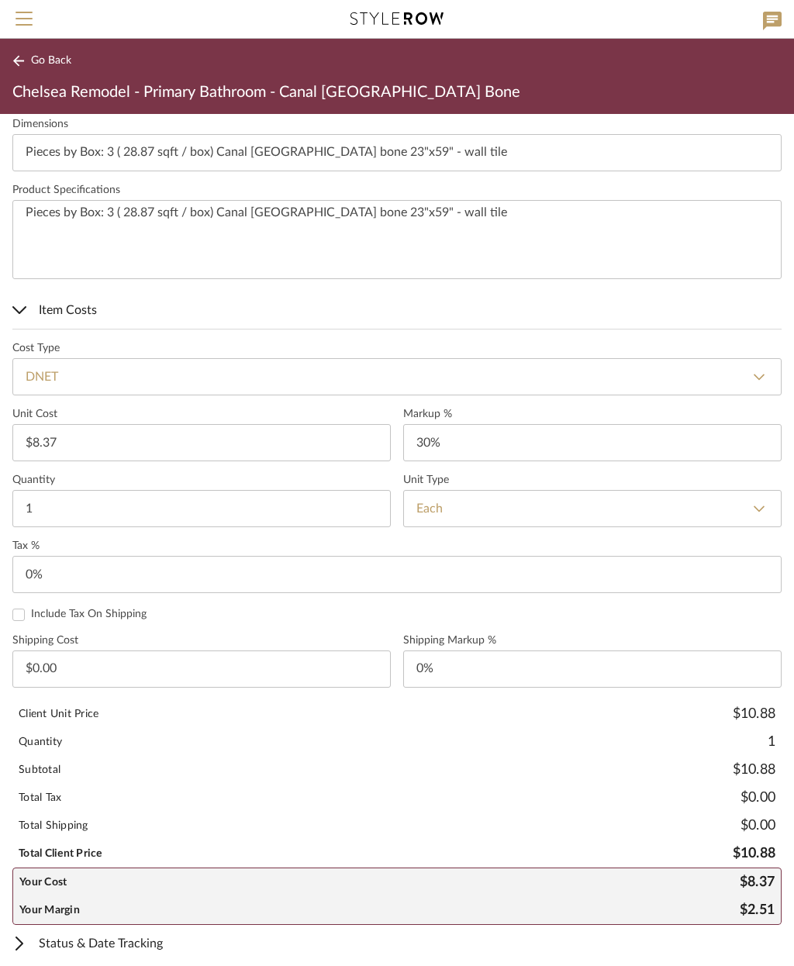
scroll to position [690, 0]
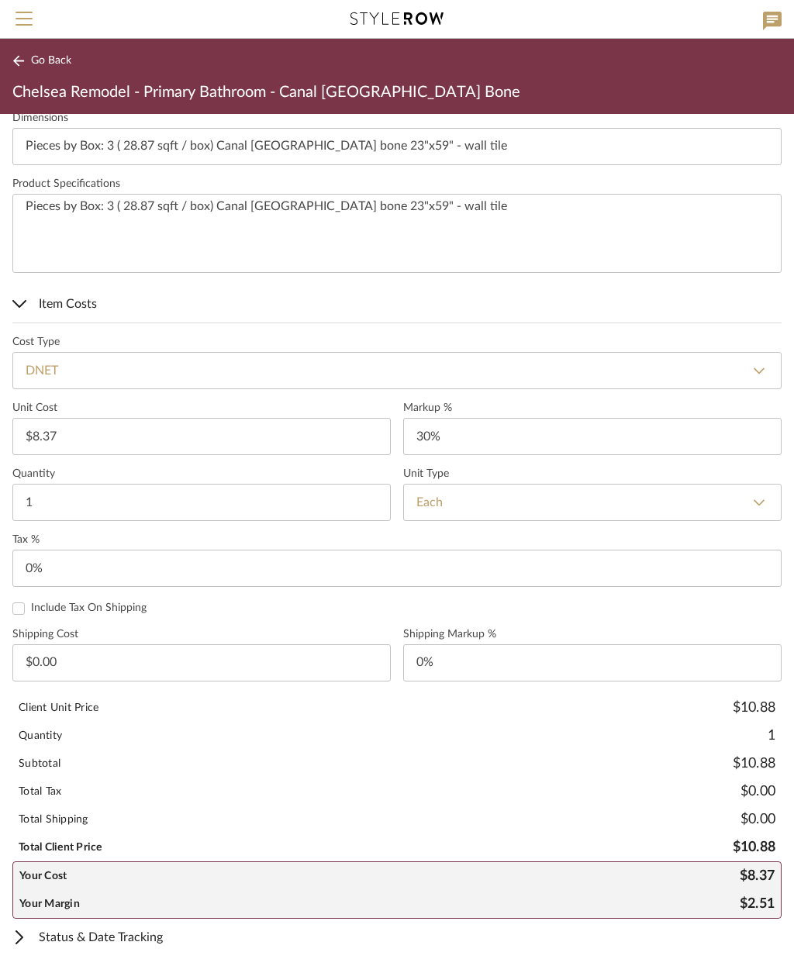
type input "30"
type input "0"
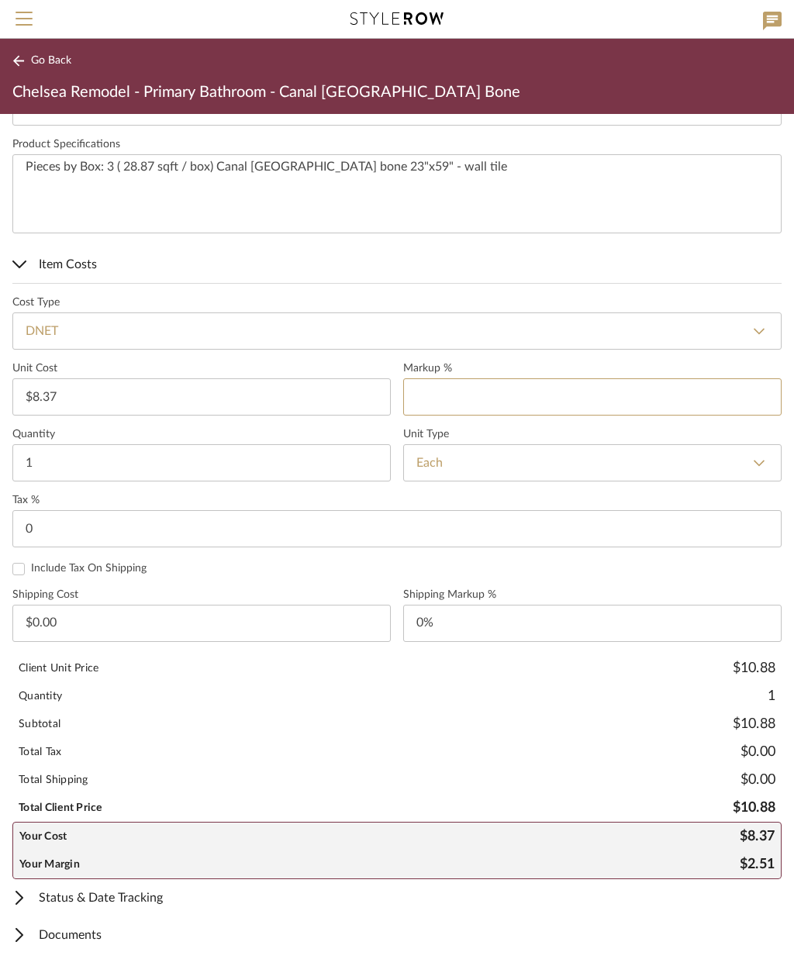
scroll to position [728, 0]
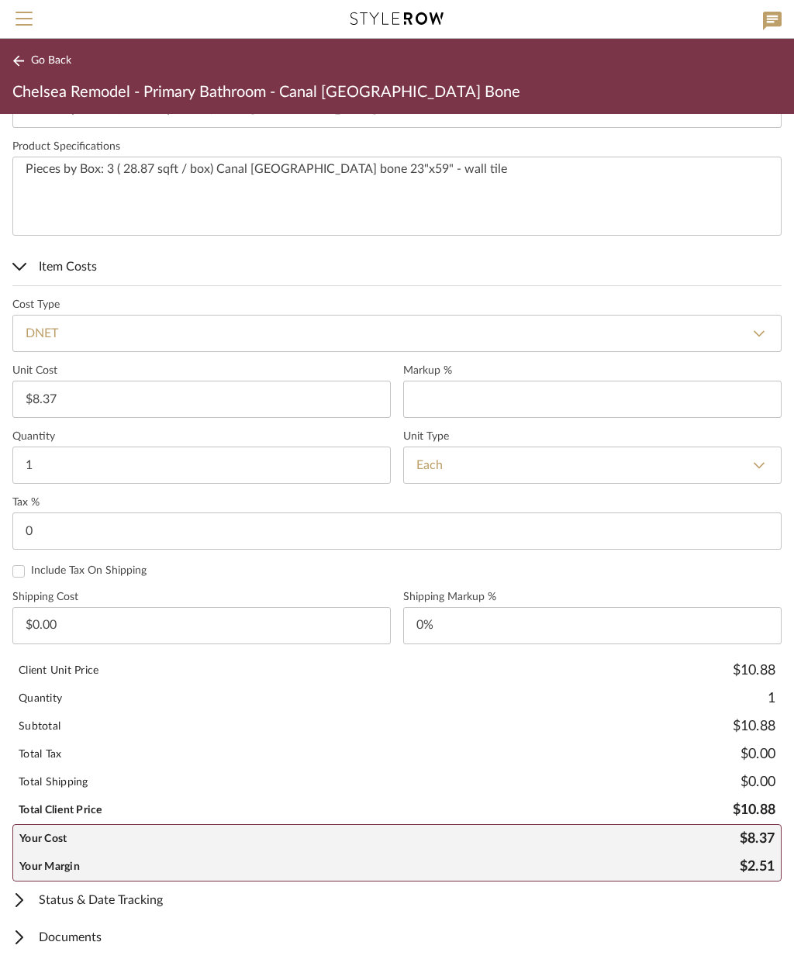
click at [38, 259] on span "Item Costs" at bounding box center [393, 267] width 763 height 19
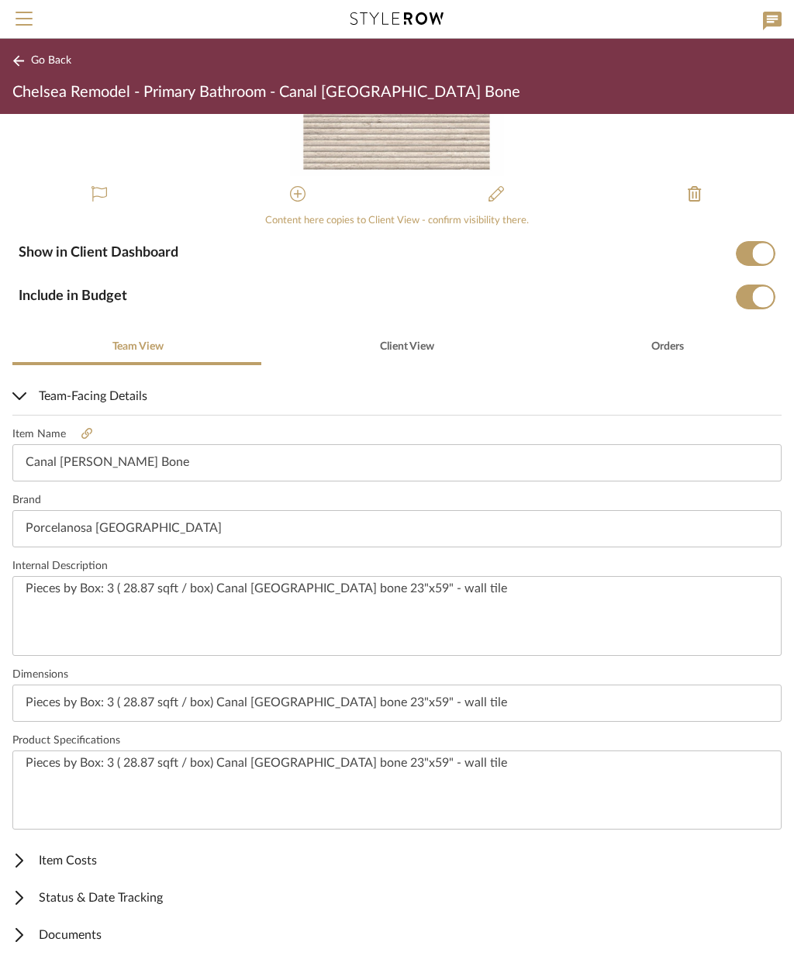
type input "0%"
click at [140, 901] on span "Status & Date Tracking" at bounding box center [393, 899] width 763 height 19
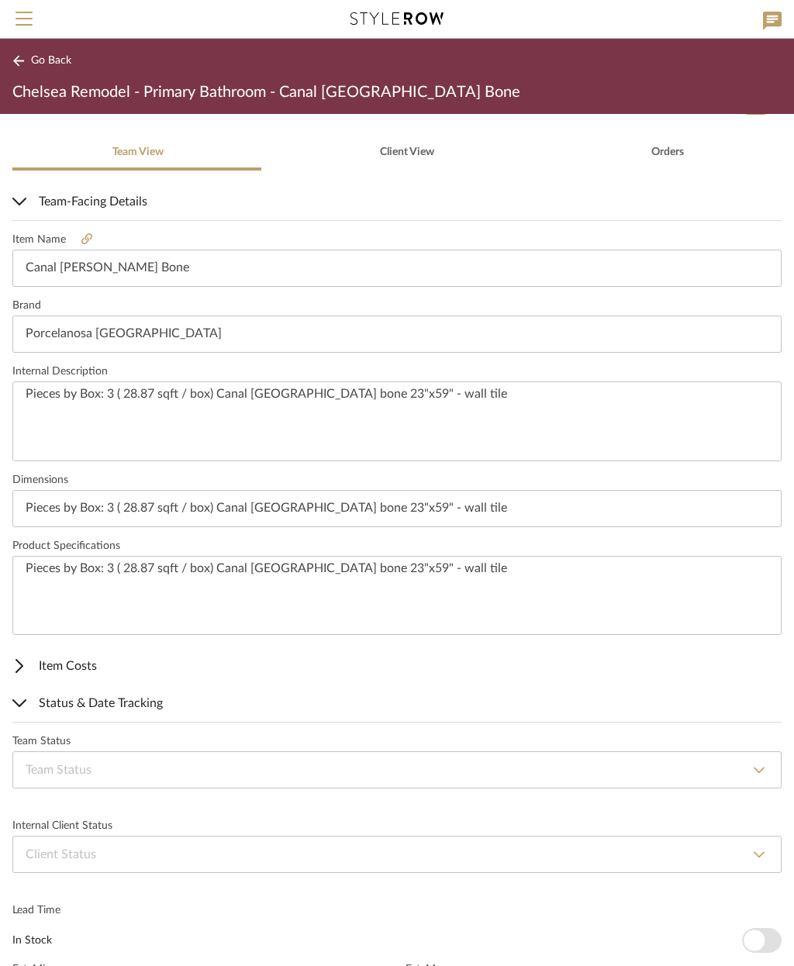
scroll to position [327, 0]
click at [263, 853] on select "None By Owner By Contractor Client's Own Client Input Required Presented, Pendi…" at bounding box center [396, 856] width 769 height 37
select select "2"
type input "Presented, Pending Approval"
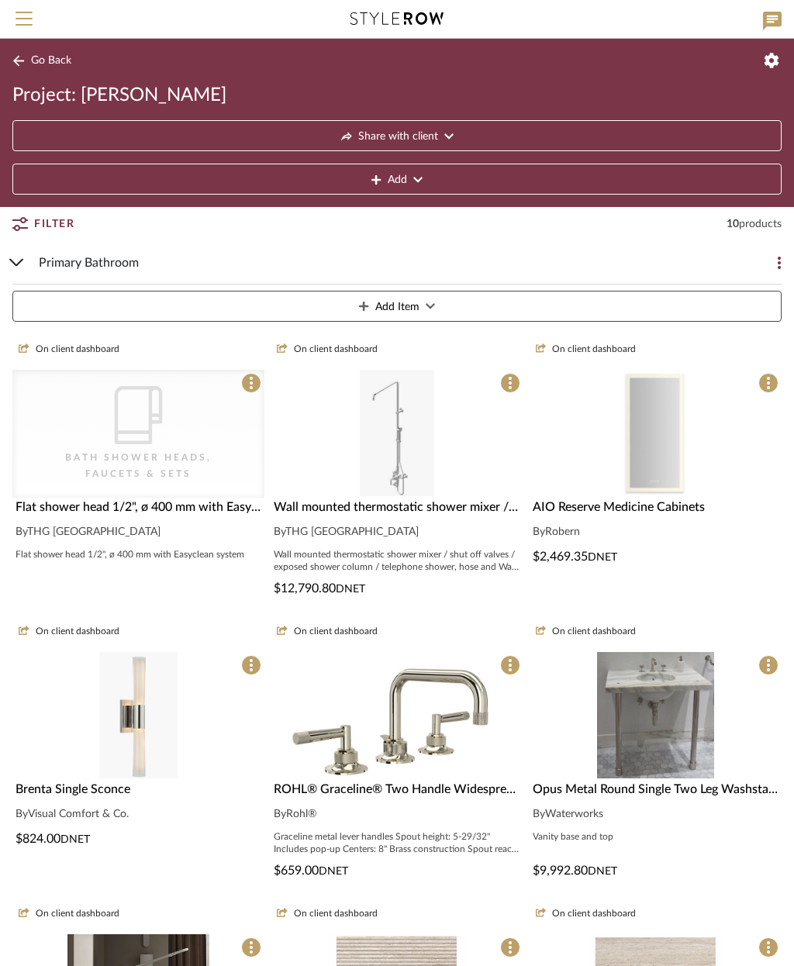
scroll to position [426, 0]
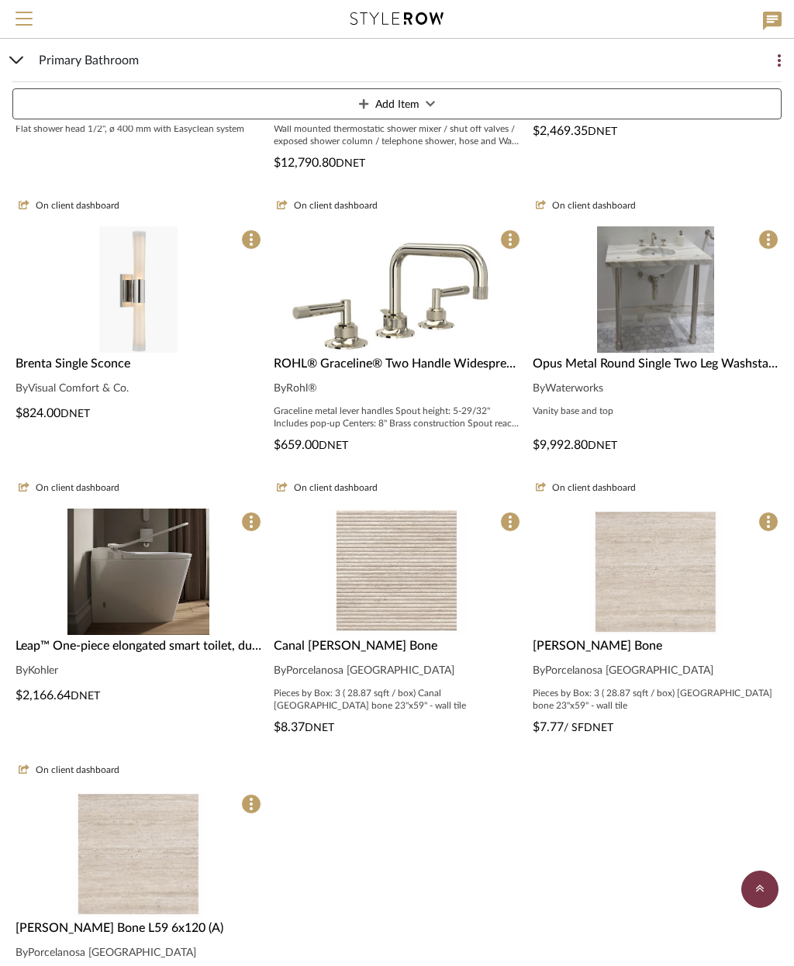
click at [673, 648] on img at bounding box center [656, 711] width 134 height 126
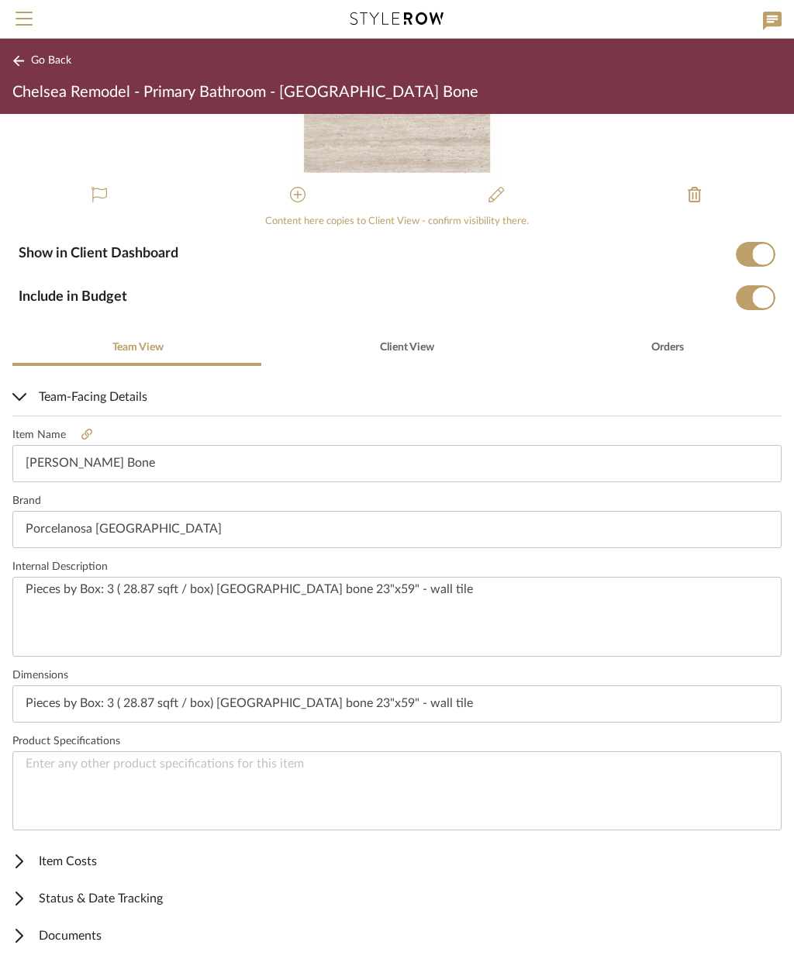
scroll to position [132, 0]
click at [71, 861] on span "Item Costs" at bounding box center [393, 862] width 763 height 19
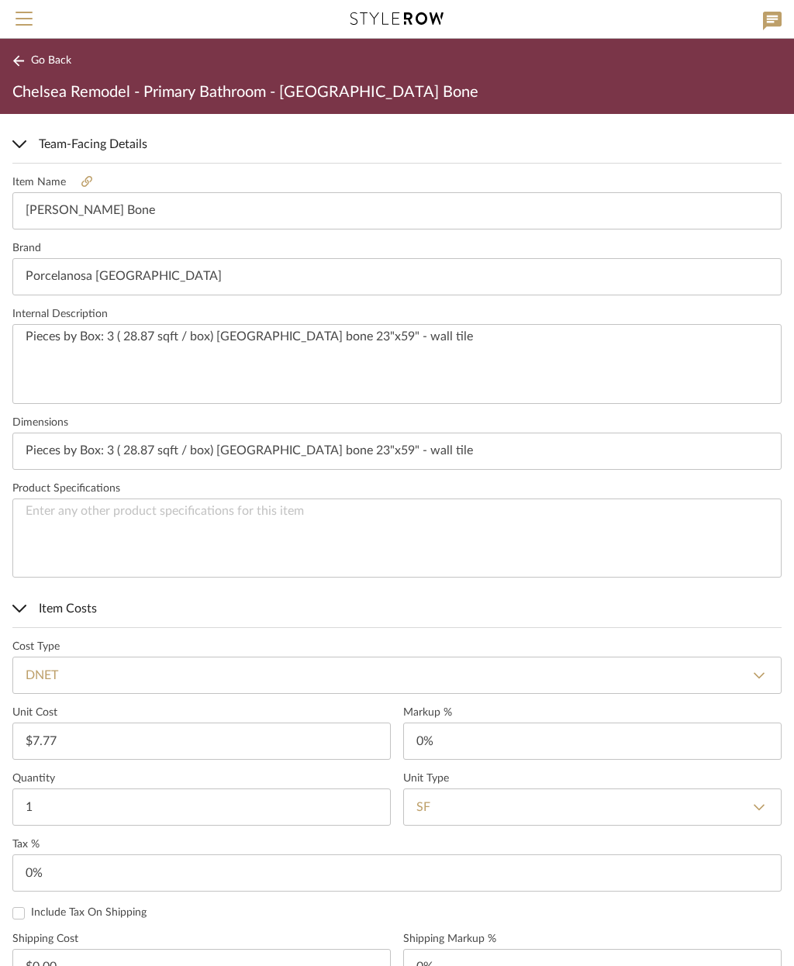
scroll to position [414, 0]
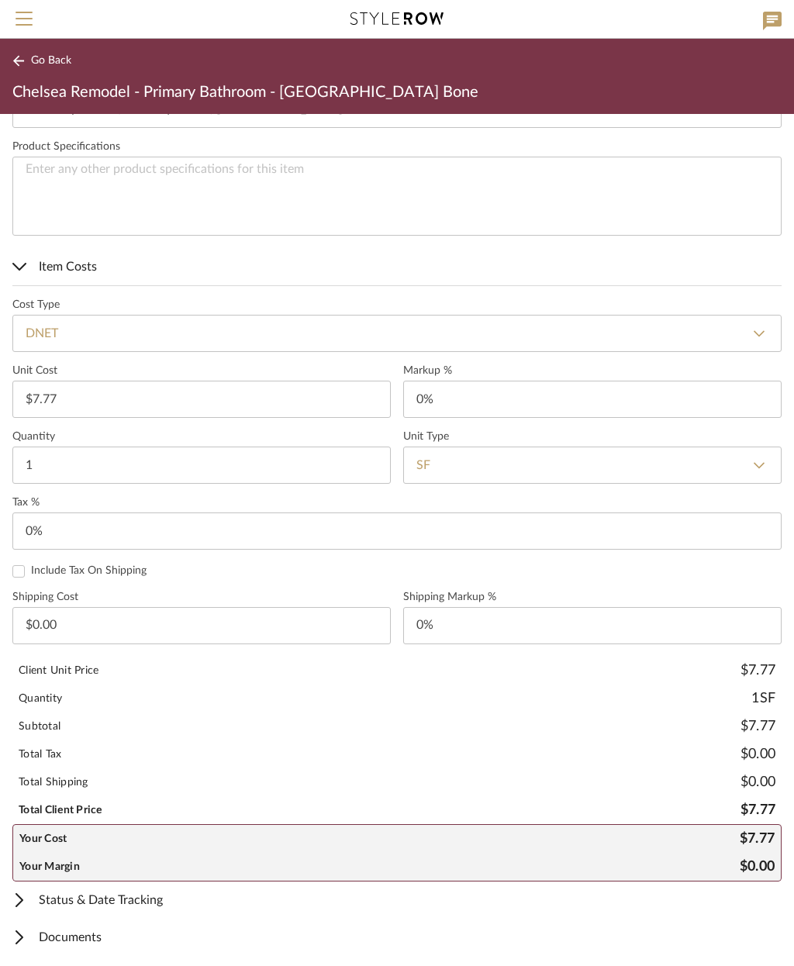
click at [62, 271] on span "Item Costs" at bounding box center [393, 267] width 763 height 19
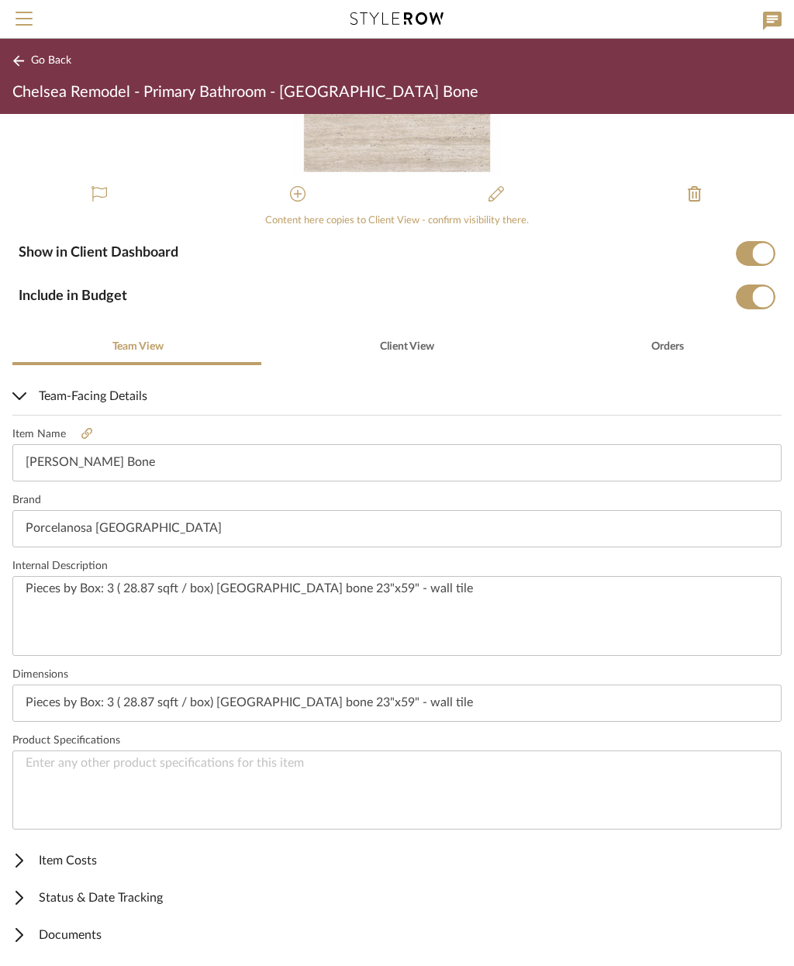
scroll to position [132, 0]
click at [133, 892] on span "Status & Date Tracking" at bounding box center [393, 899] width 763 height 19
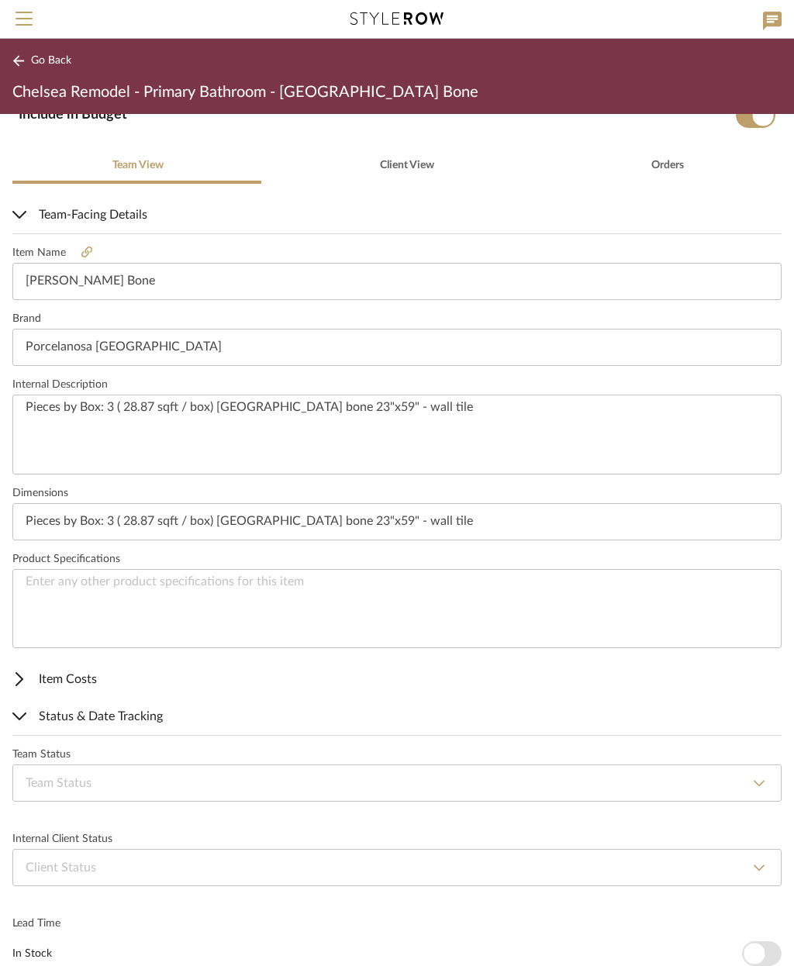
scroll to position [328, 0]
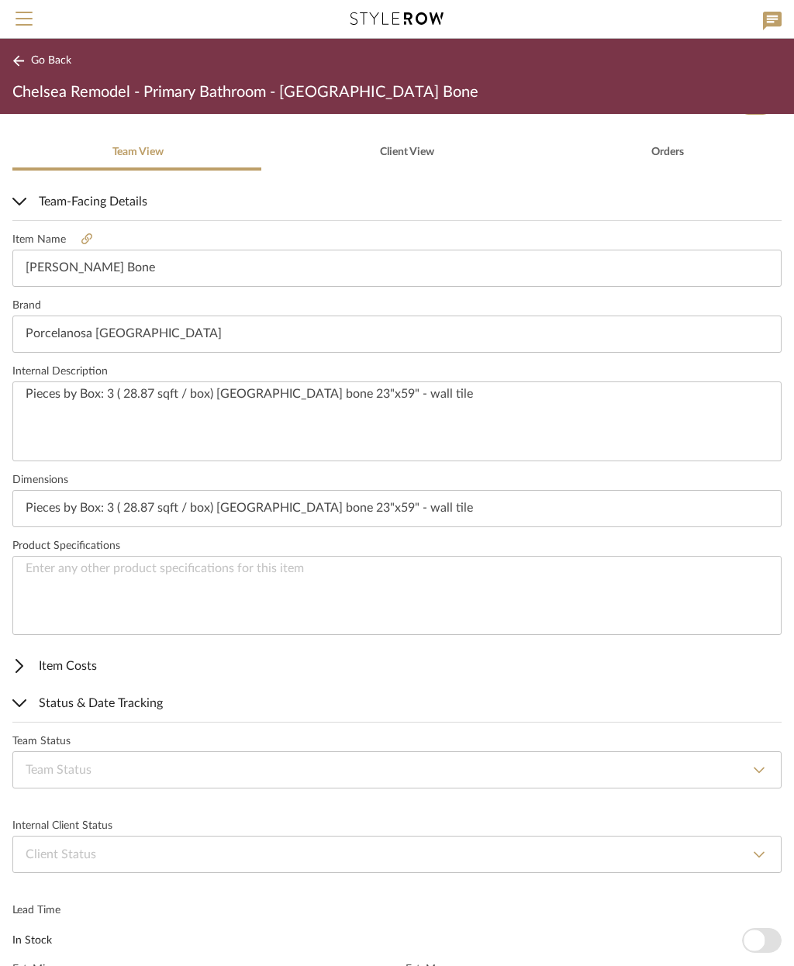
click at [236, 855] on select "None By Owner By Contractor Client's Own Client Input Required Presented, Pendi…" at bounding box center [396, 854] width 769 height 37
select select "2"
type input "Presented, Pending Approval"
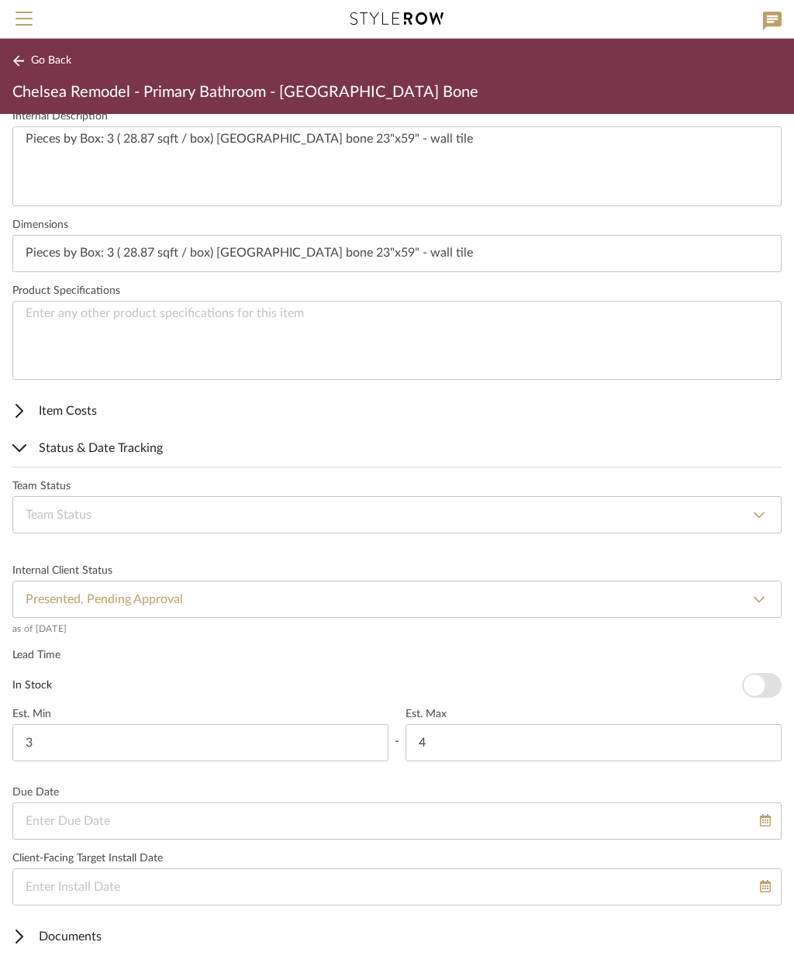
scroll to position [583, 0]
click at [79, 937] on span "Documents" at bounding box center [393, 937] width 763 height 19
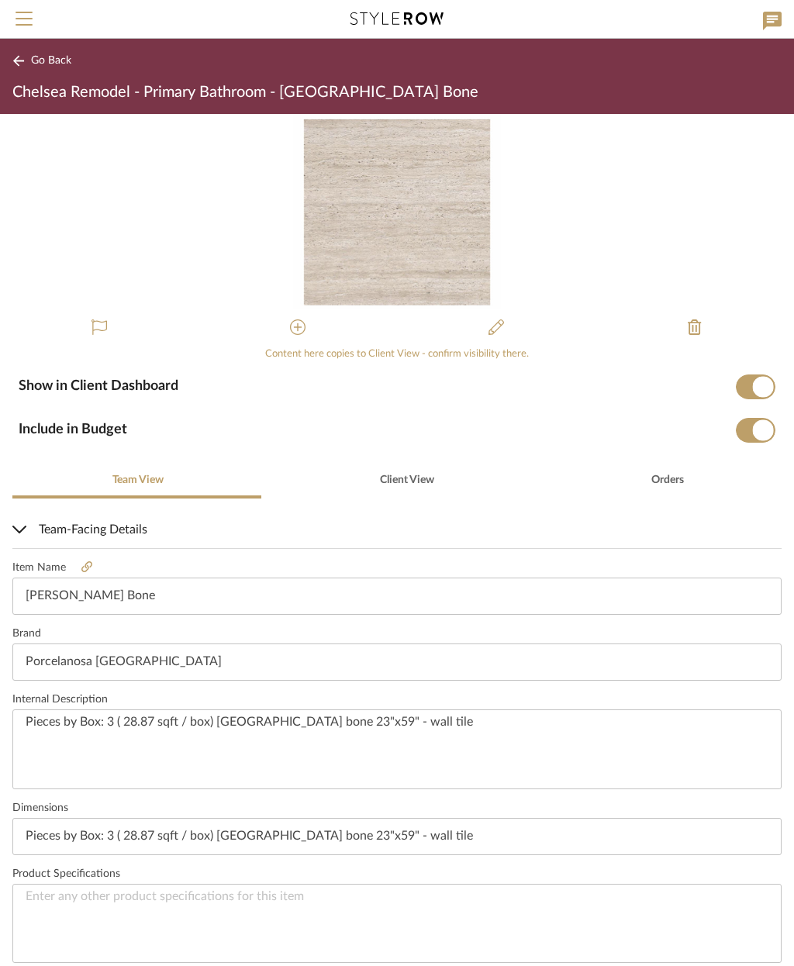
scroll to position [0, 0]
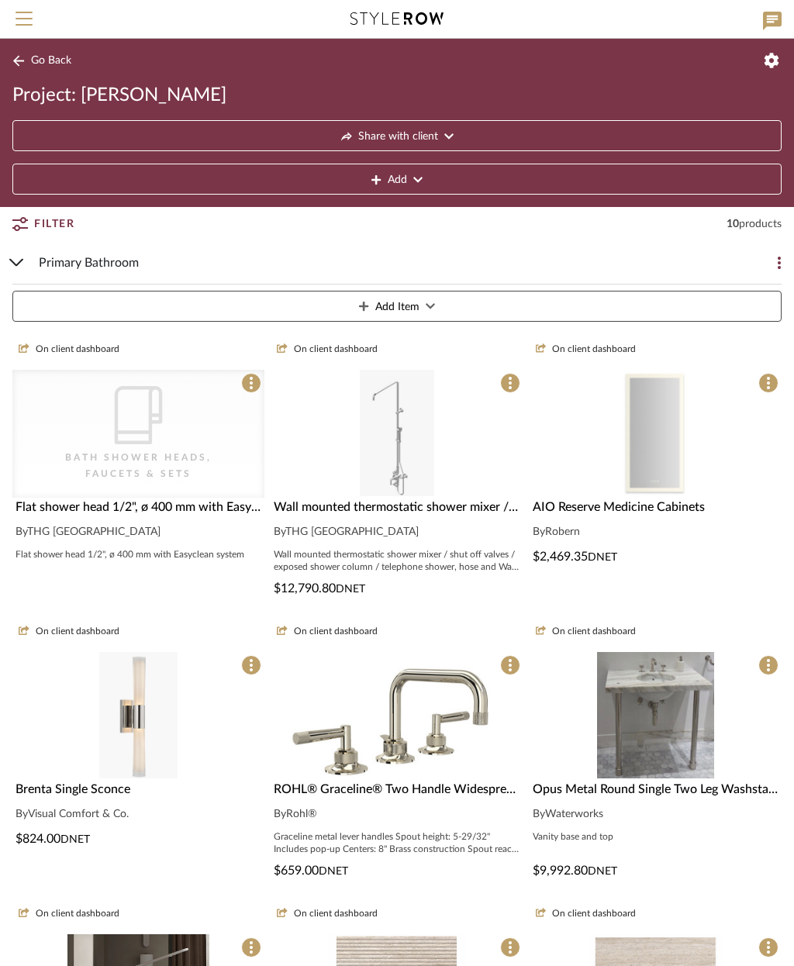
scroll to position [426, 0]
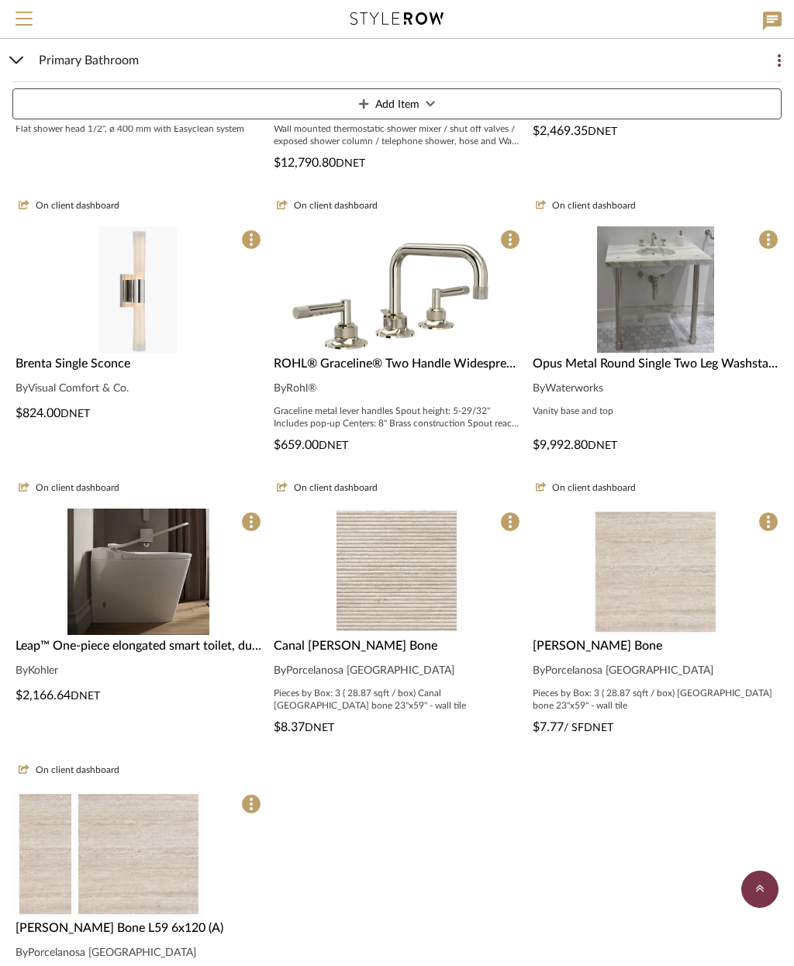
click at [165, 839] on img at bounding box center [138, 854] width 134 height 126
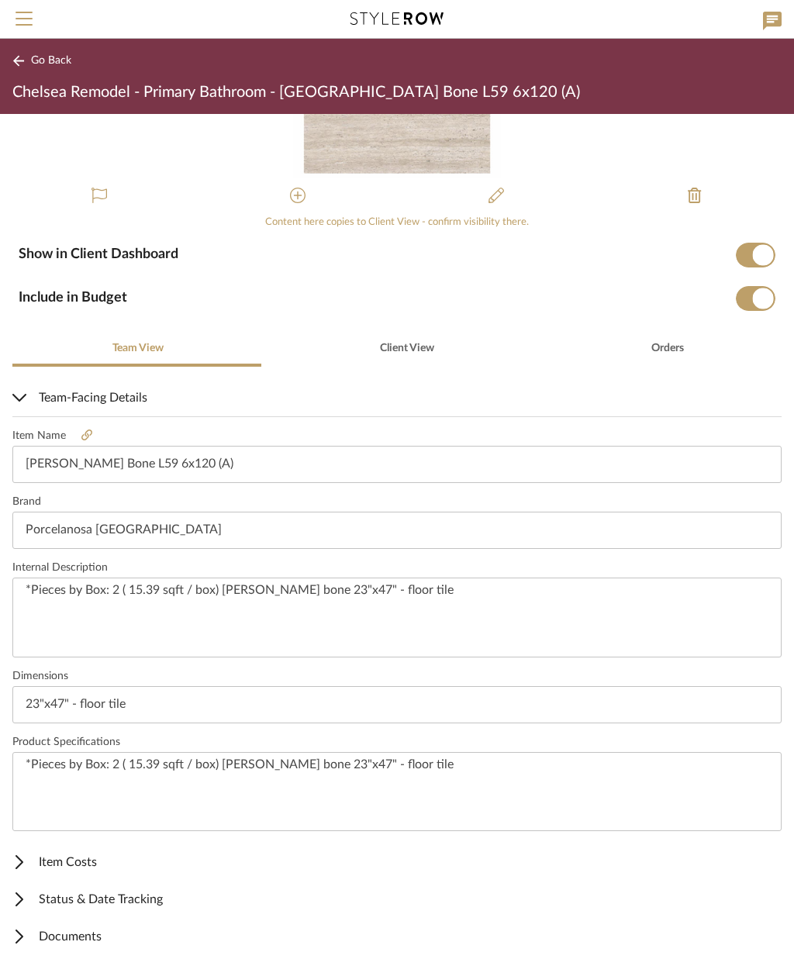
scroll to position [132, 0]
click at [95, 864] on span "Item Costs" at bounding box center [393, 862] width 763 height 19
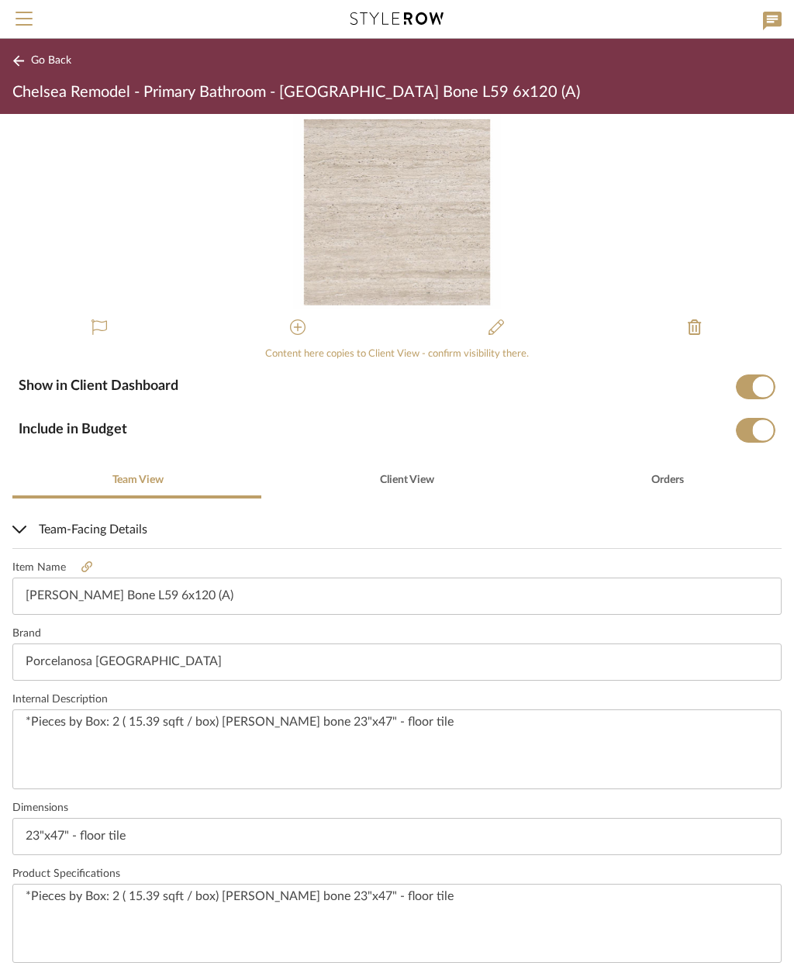
scroll to position [0, 0]
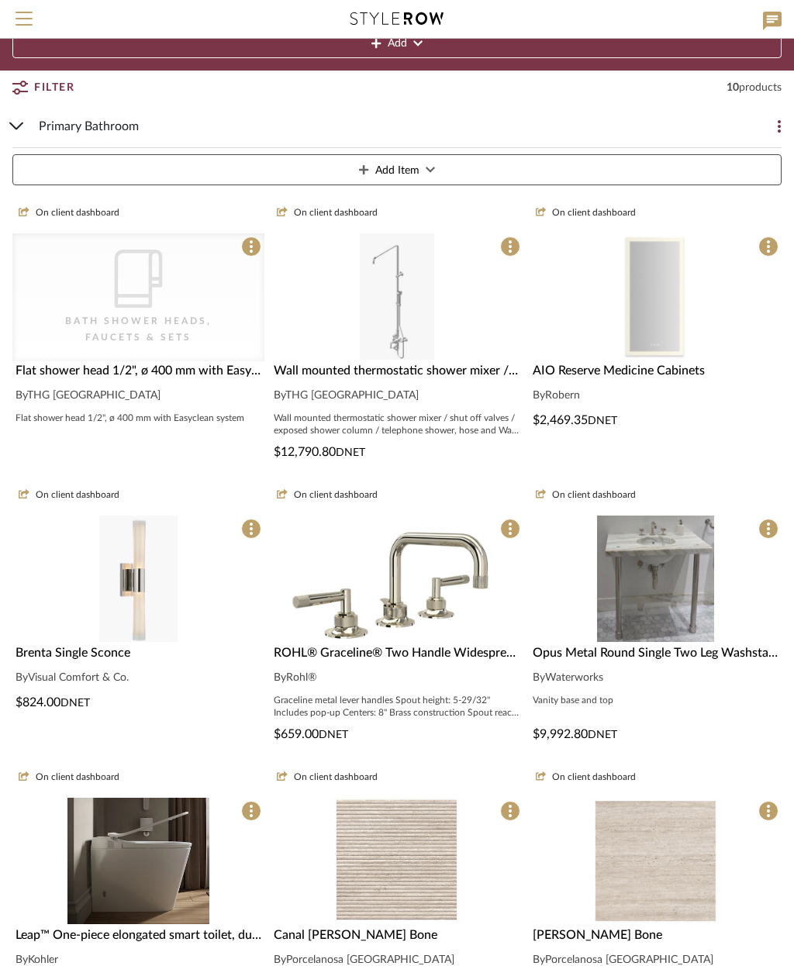
scroll to position [136, 0]
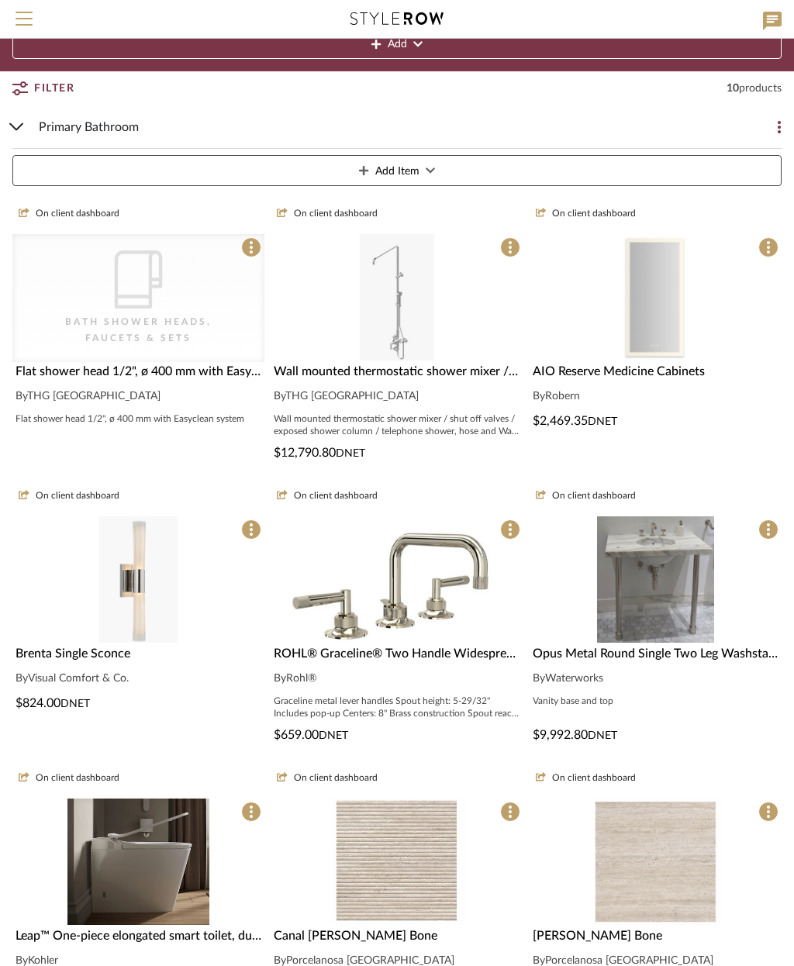
click at [258, 246] on span at bounding box center [251, 247] width 20 height 20
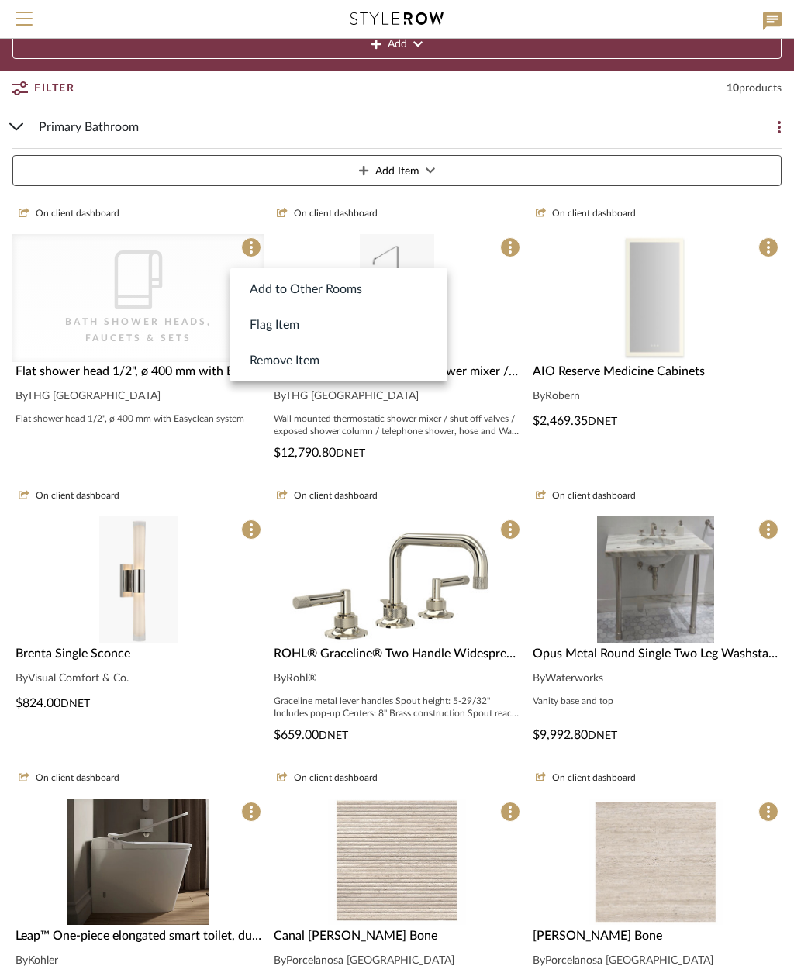
click at [139, 316] on div at bounding box center [397, 483] width 794 height 966
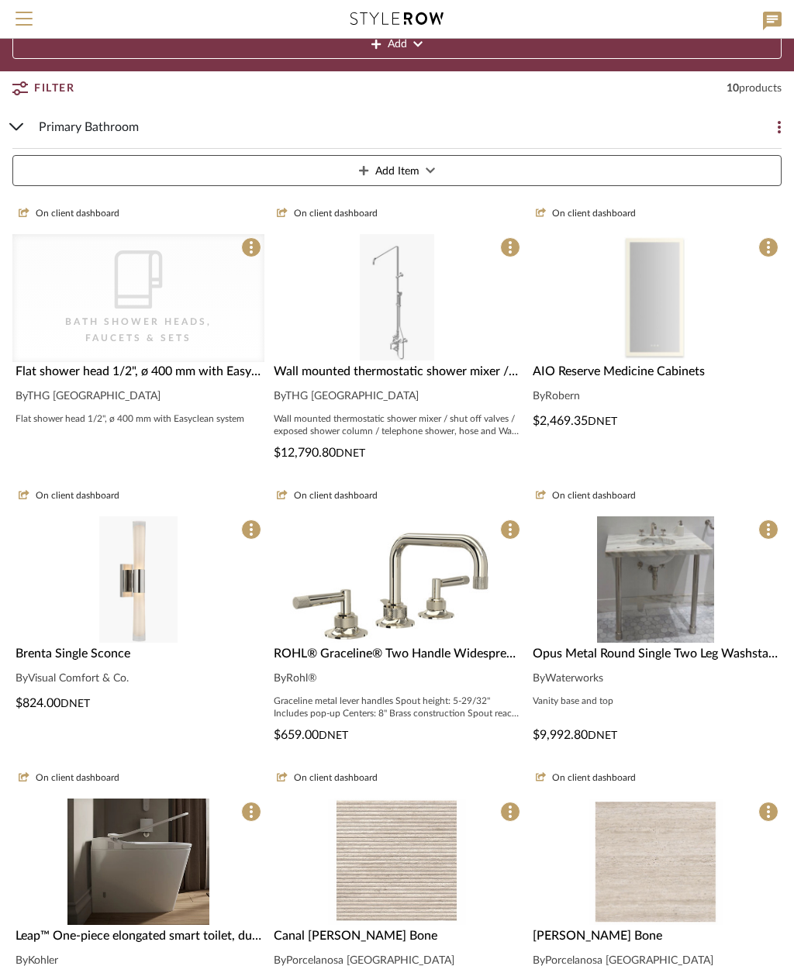
click at [175, 289] on div "CategoryIconBath Bath Shower Heads, Faucets & Sets" at bounding box center [138, 298] width 252 height 128
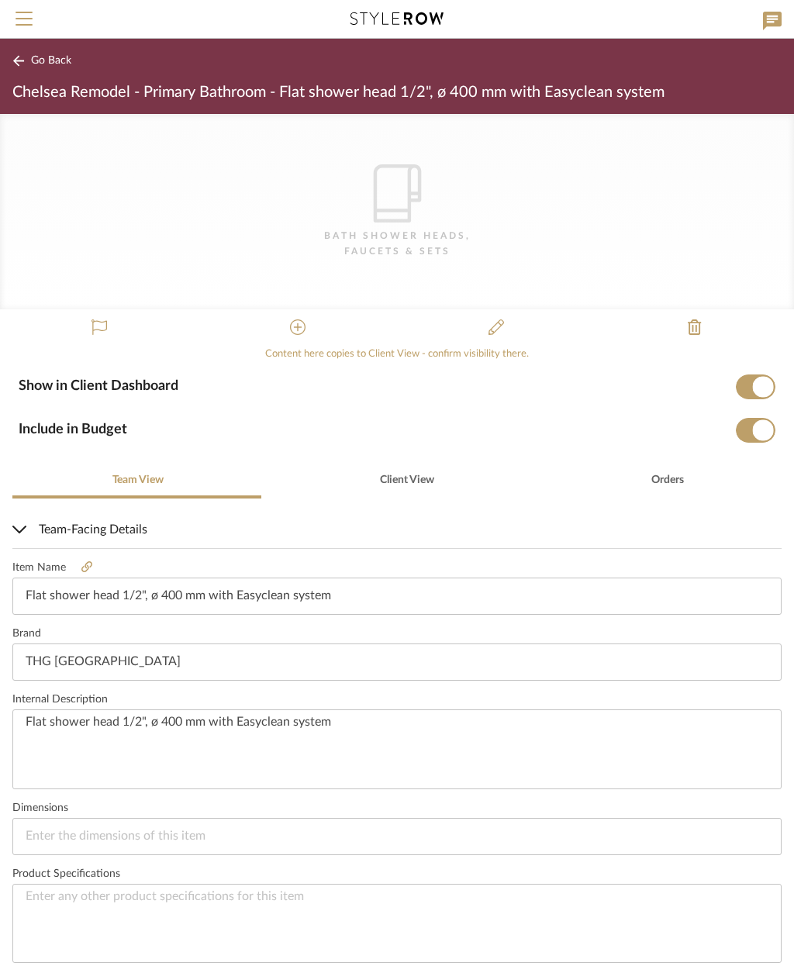
click at [406, 216] on icon "CategoryIconBath" at bounding box center [397, 193] width 58 height 58
click at [297, 327] on icon at bounding box center [298, 328] width 16 height 16
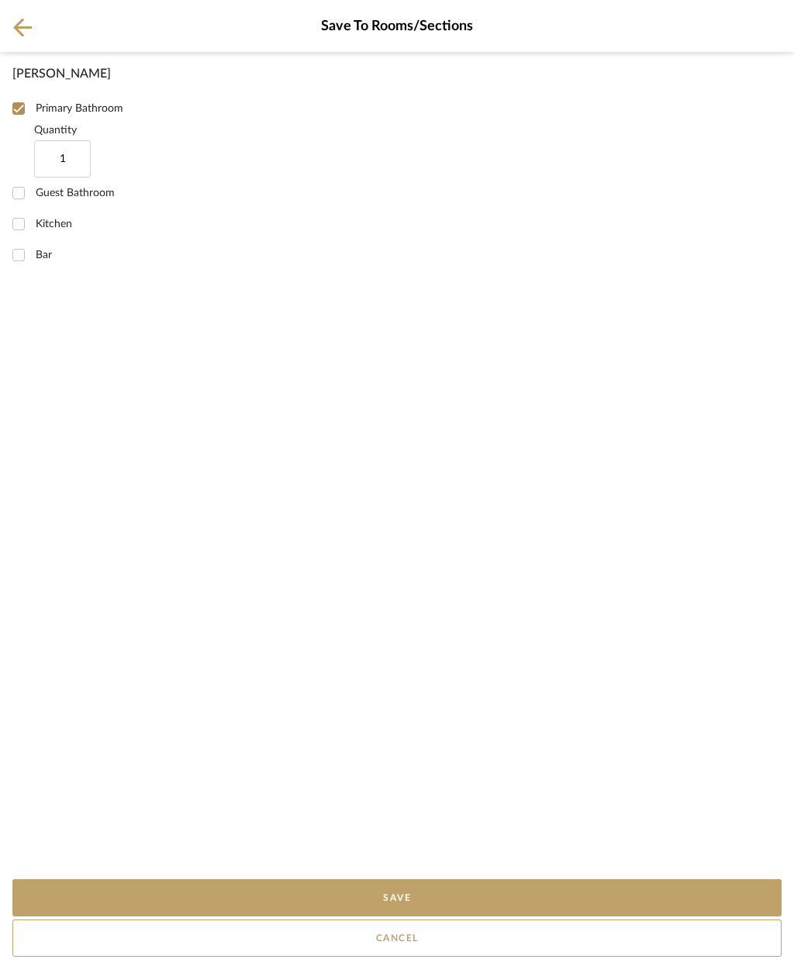
click at [473, 897] on button "Save" at bounding box center [396, 898] width 769 height 37
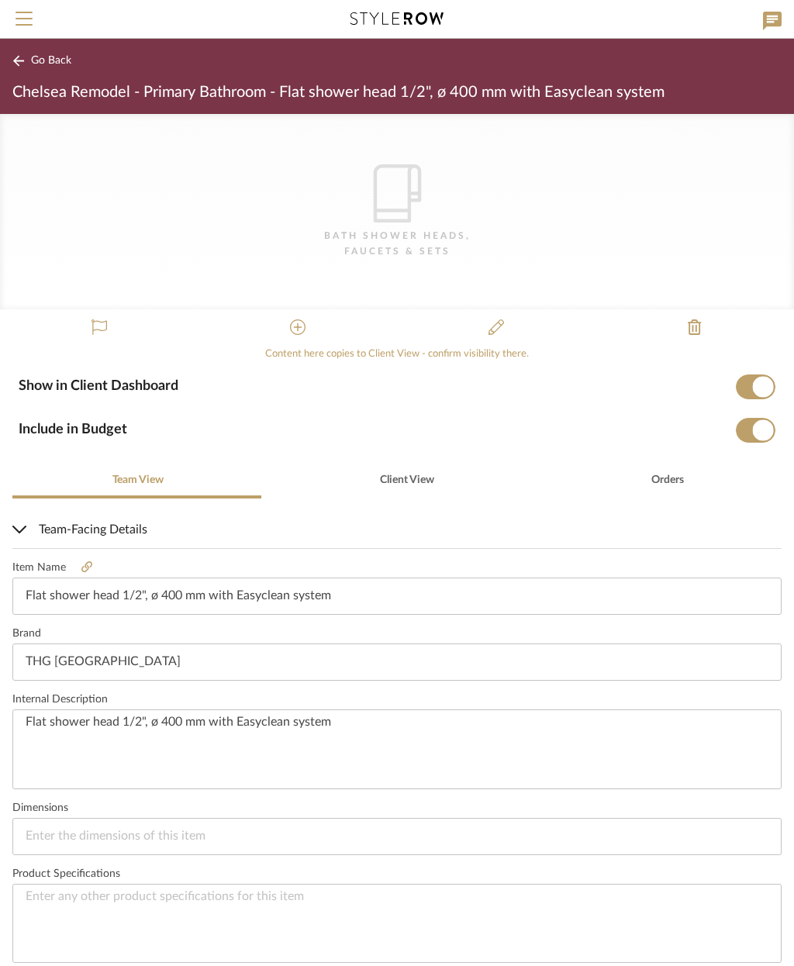
click at [86, 565] on icon at bounding box center [86, 567] width 11 height 11
click at [488, 320] on button at bounding box center [496, 327] width 37 height 37
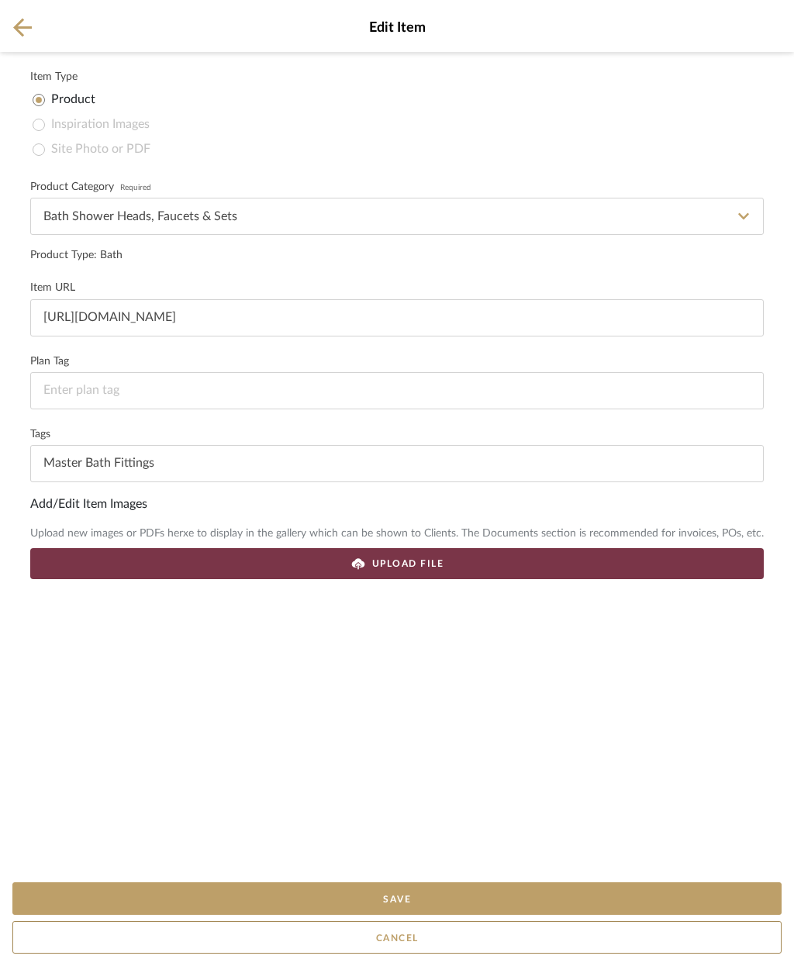
click at [458, 561] on div "UPLOAD FILE" at bounding box center [397, 563] width 734 height 31
click at [495, 888] on button "Save" at bounding box center [396, 899] width 769 height 33
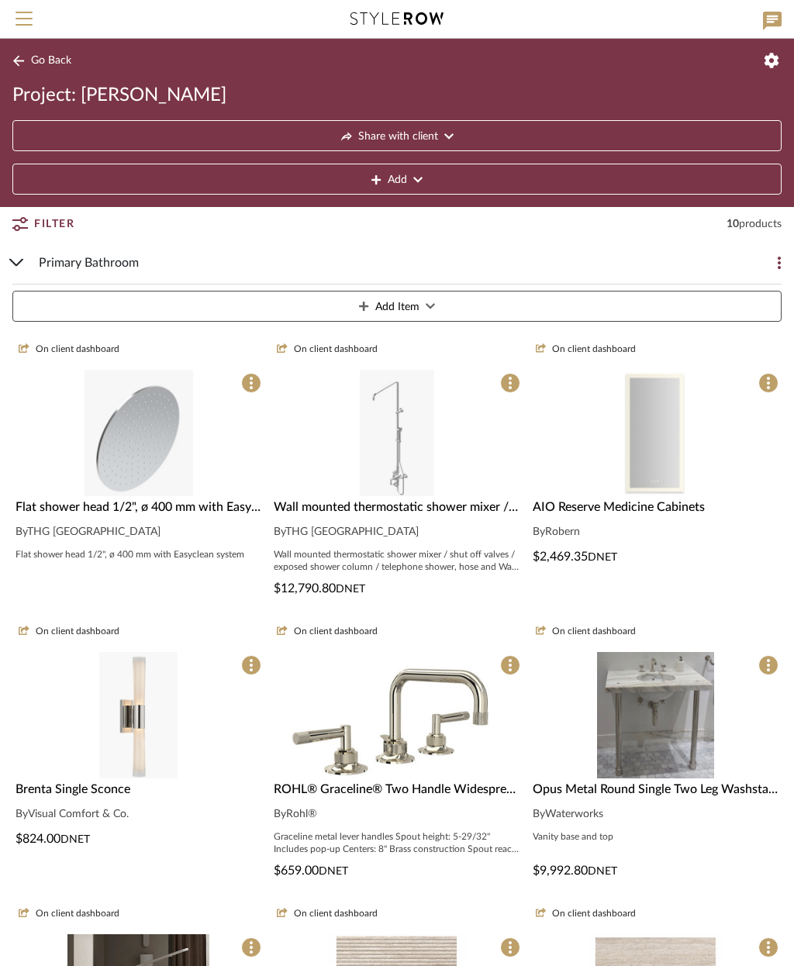
scroll to position [136, 0]
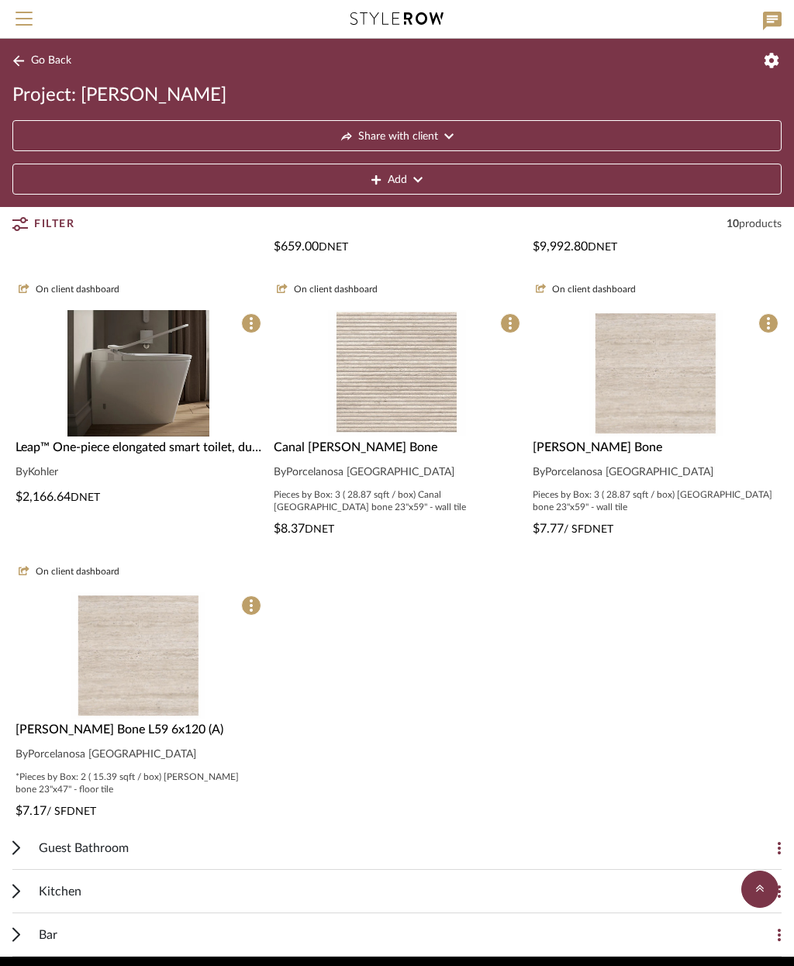
click at [617, 707] on div "On client dashboard Flat shower head 1/2", ø 400 mm with Easyclean system By TH…" at bounding box center [396, 265] width 769 height 1123
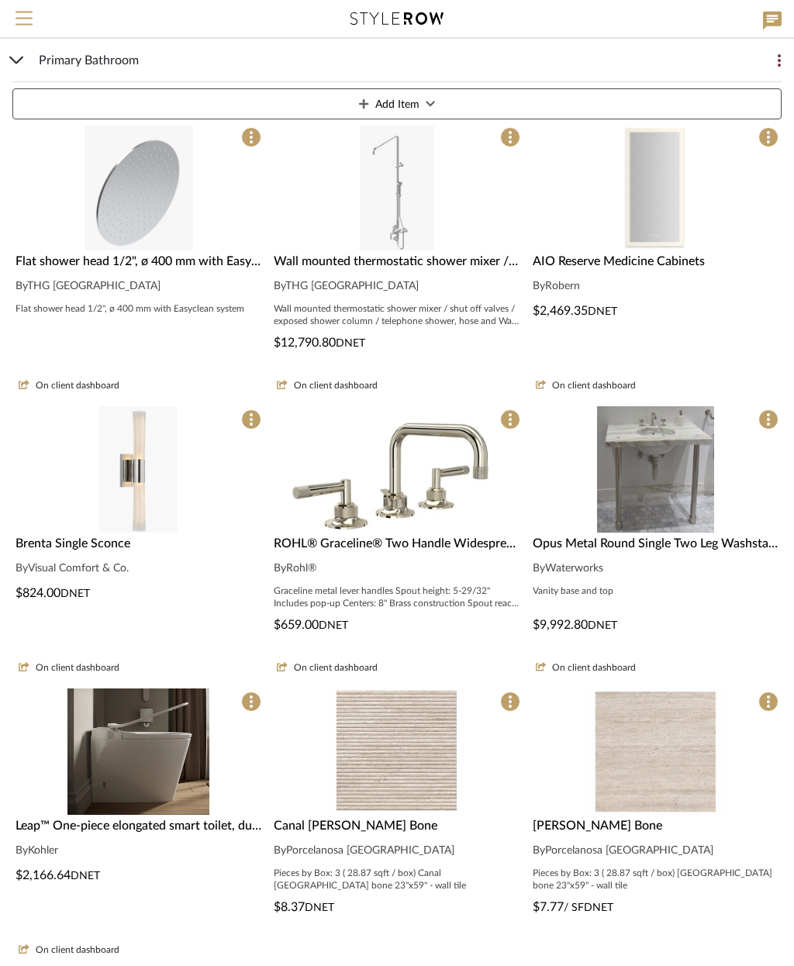
scroll to position [243, 0]
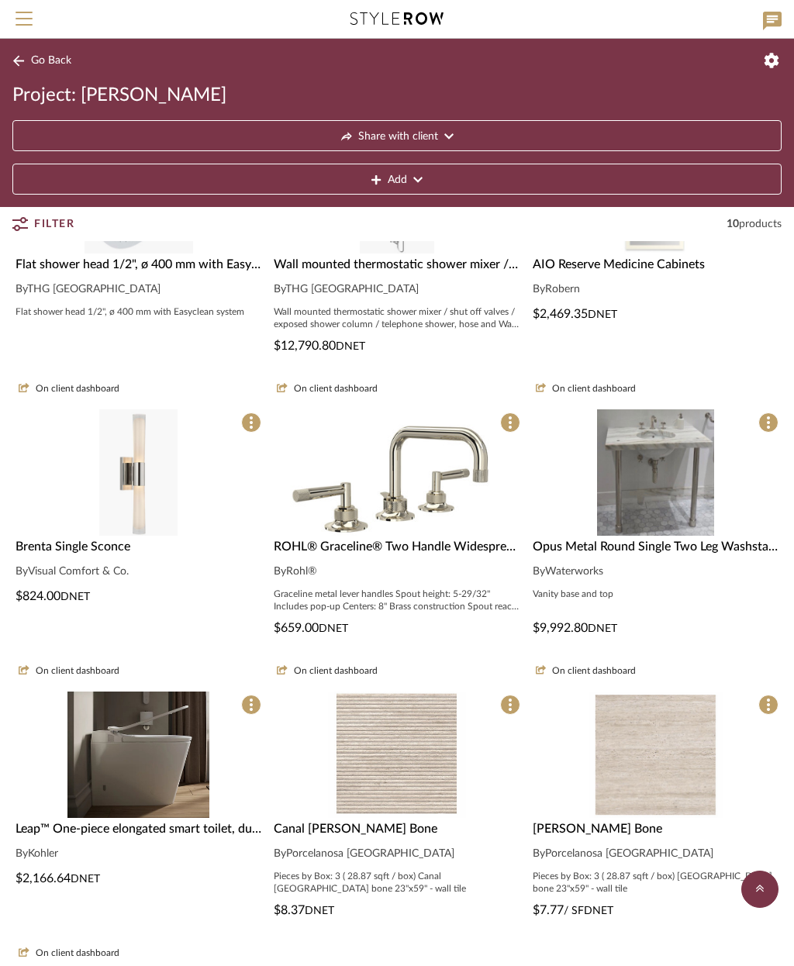
click at [53, 58] on span "Go Back" at bounding box center [51, 60] width 40 height 13
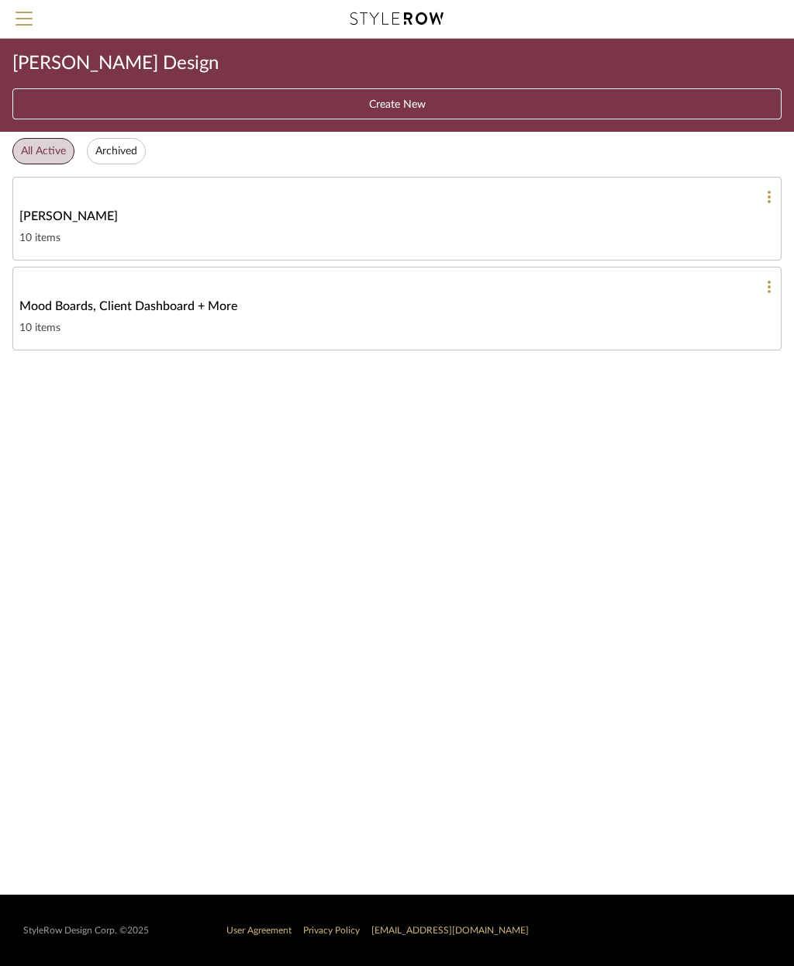
click at [417, 224] on div "[PERSON_NAME]" at bounding box center [397, 216] width 756 height 19
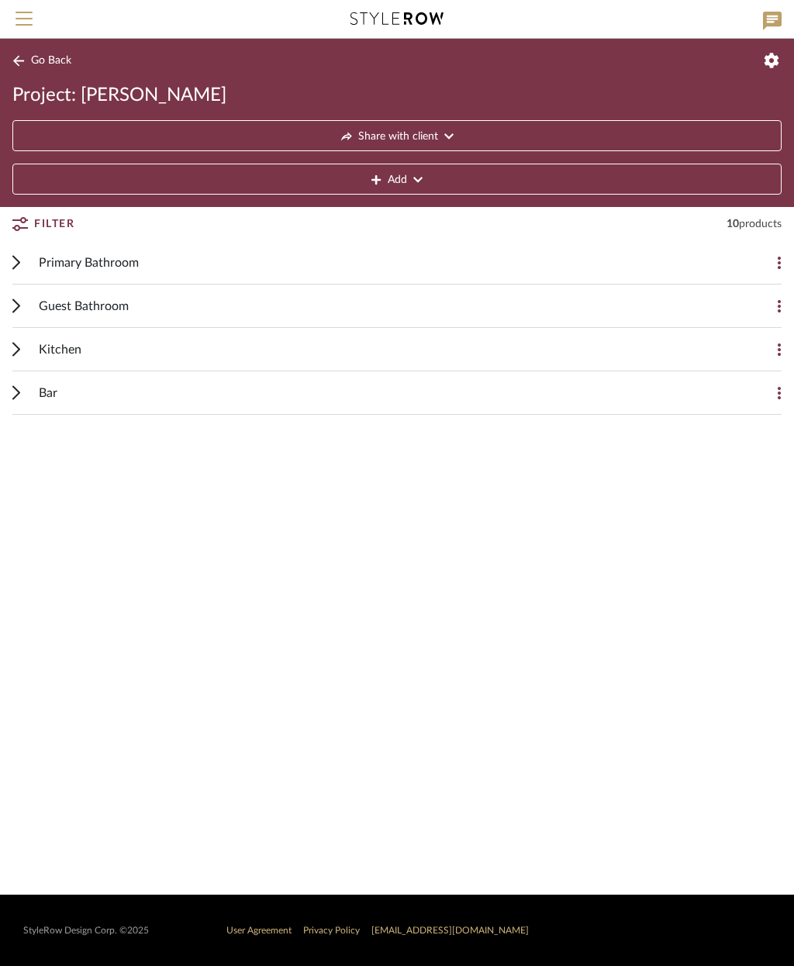
click at [197, 268] on div "Primary Bathroom" at bounding box center [385, 262] width 693 height 43
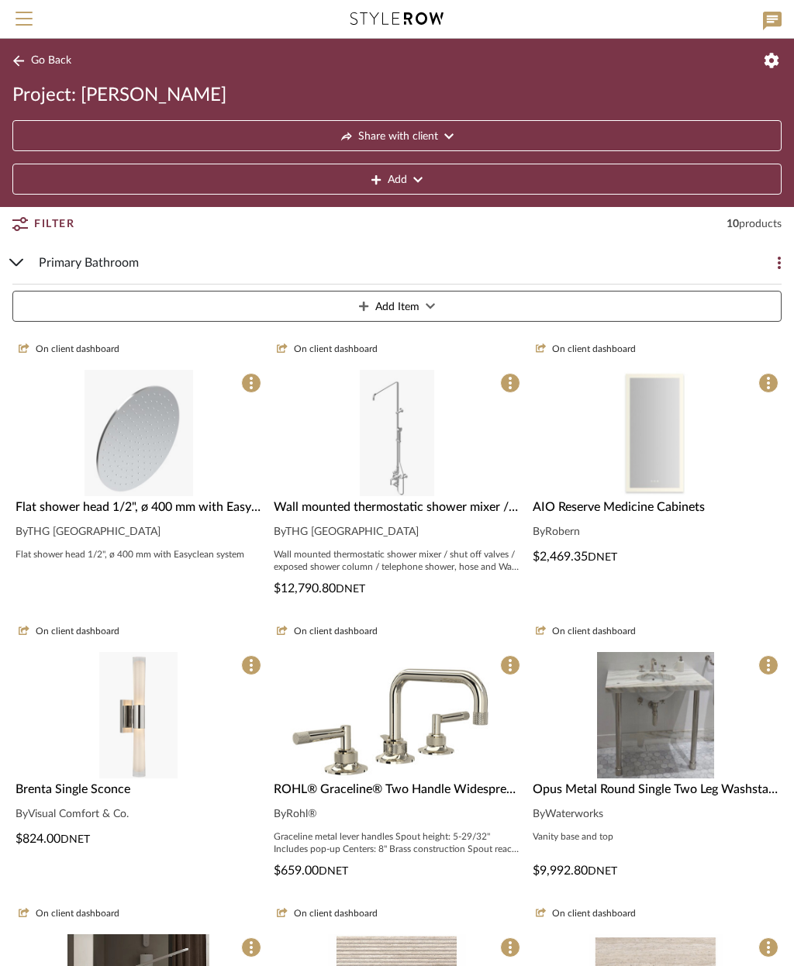
click at [437, 516] on div "Wall mounted thermostatic shower mixer / shut off valves / exposed shower colum…" at bounding box center [397, 507] width 246 height 19
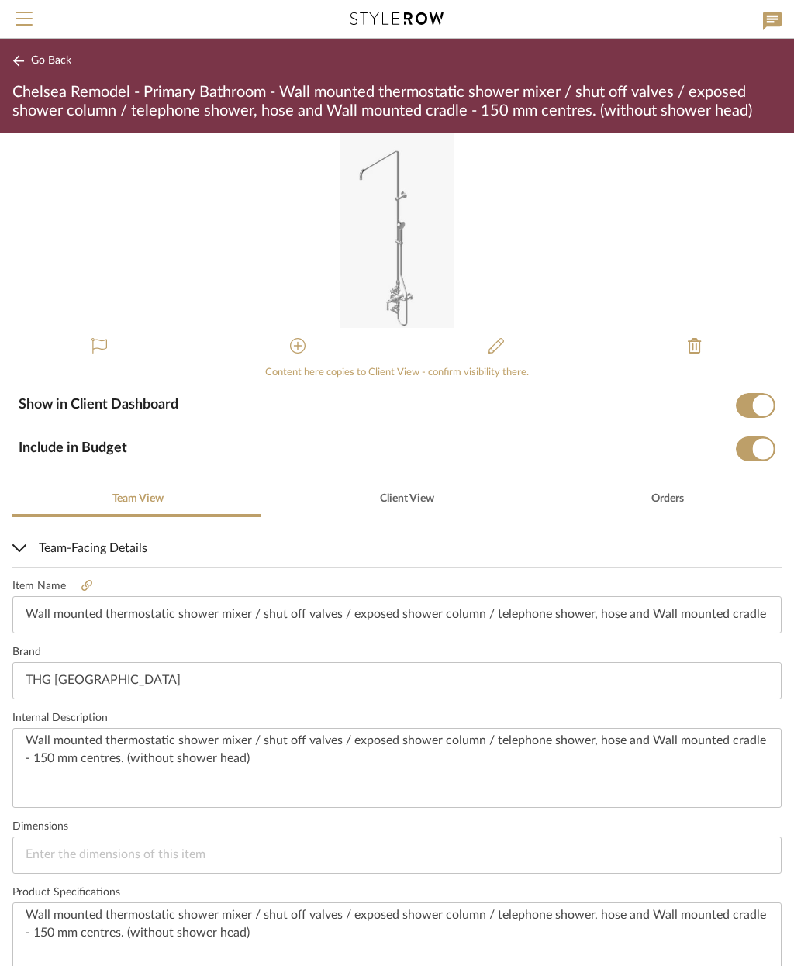
click at [285, 351] on button at bounding box center [297, 346] width 37 height 37
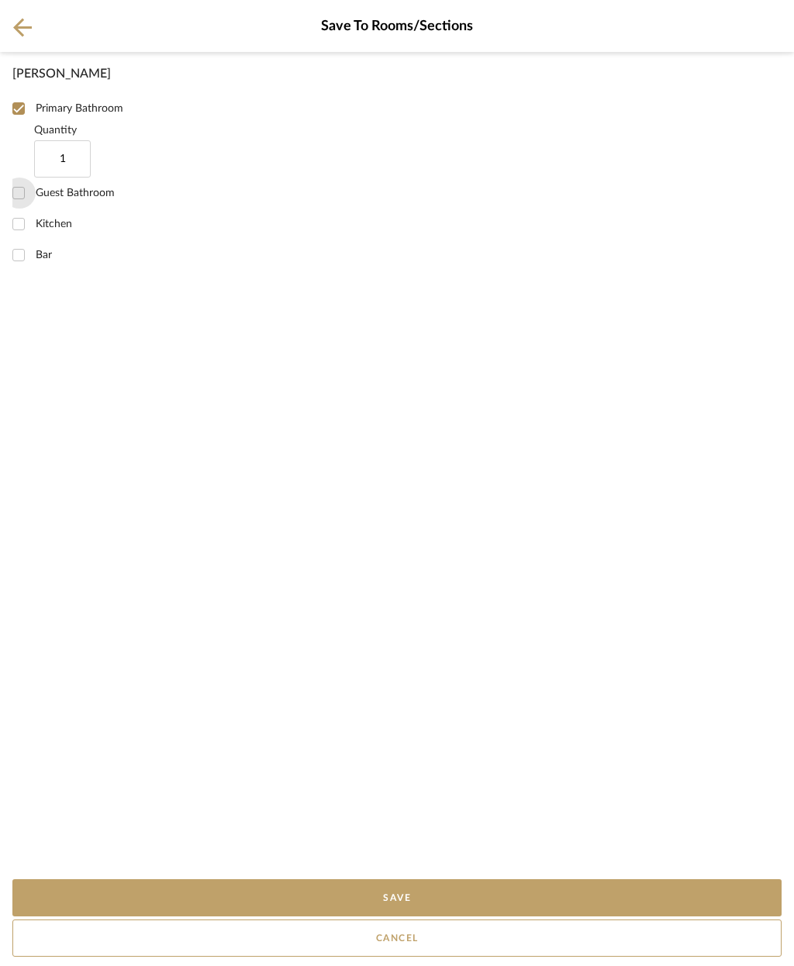
click at [22, 205] on input "Guest Bathroom" at bounding box center [18, 193] width 31 height 31
checkbox input "true"
type input "1"
click at [484, 902] on button "Save" at bounding box center [396, 898] width 769 height 37
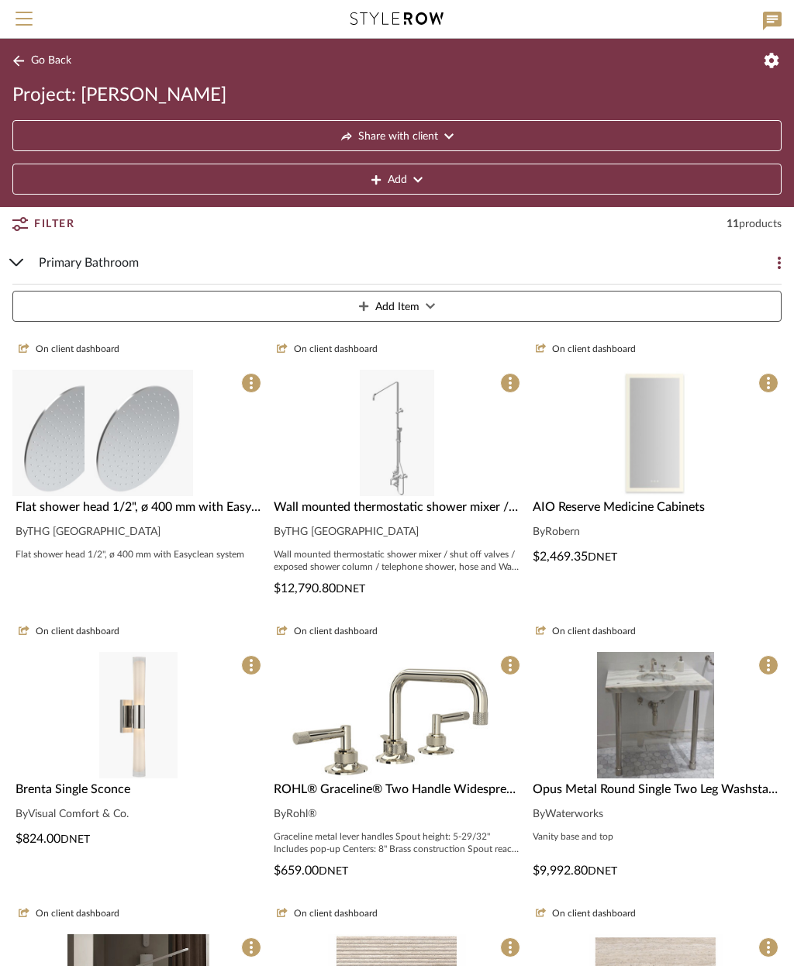
click at [171, 462] on img at bounding box center [139, 433] width 109 height 126
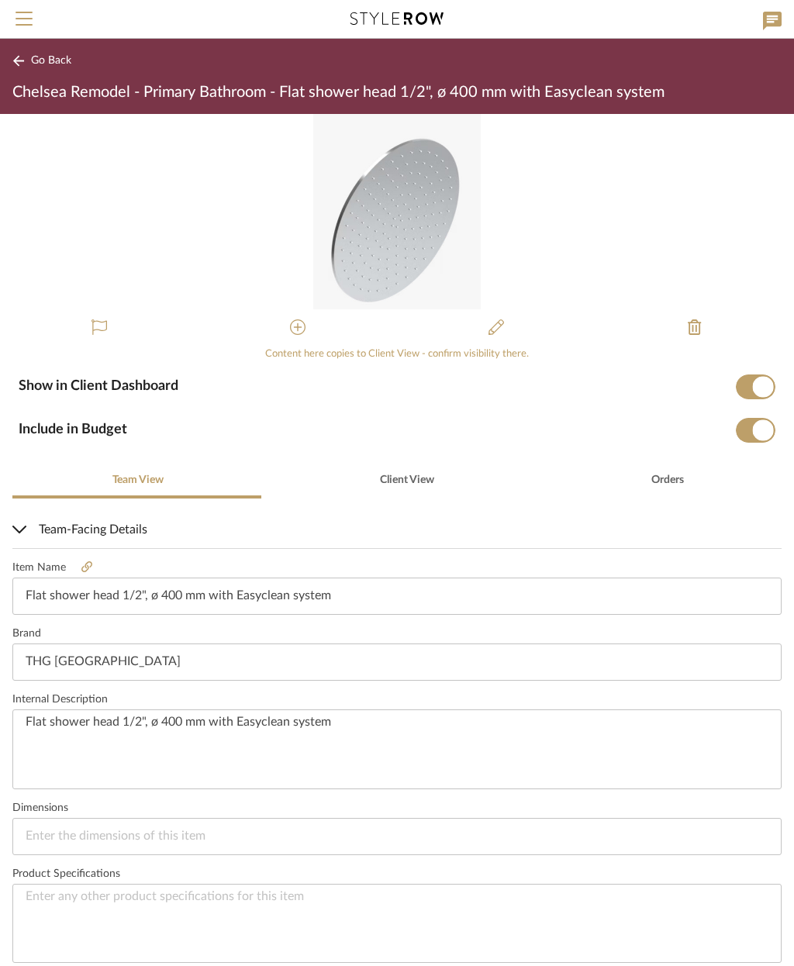
click at [289, 332] on button at bounding box center [297, 327] width 37 height 37
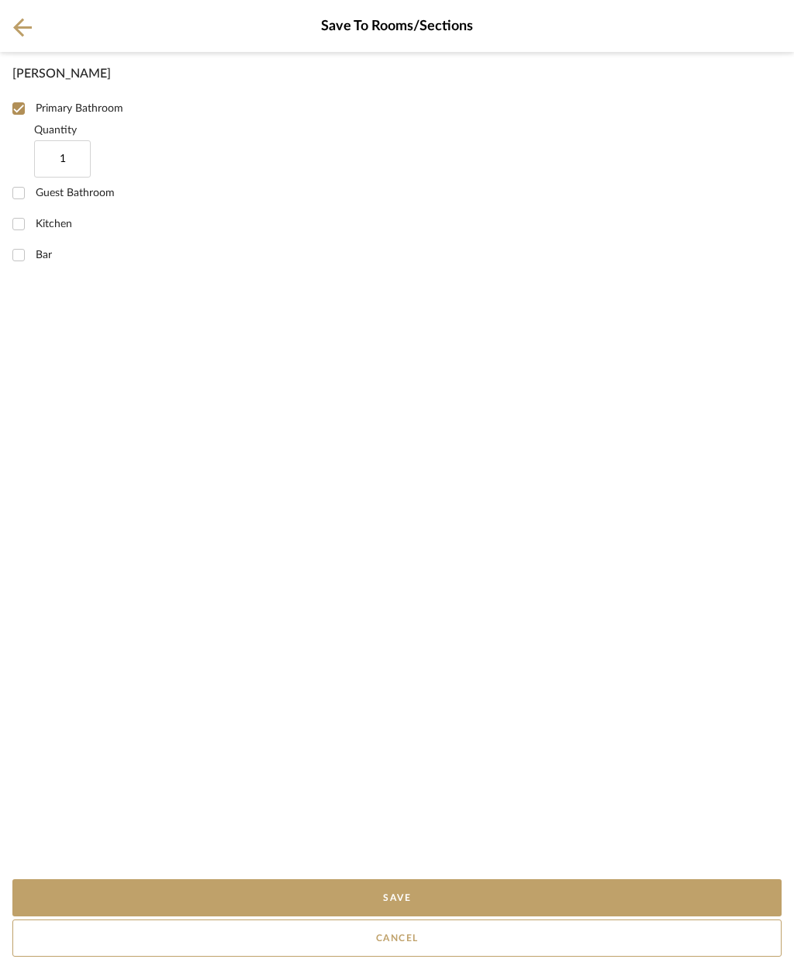
click at [27, 199] on input "Guest Bathroom" at bounding box center [18, 193] width 31 height 31
checkbox input "true"
type input "1"
click at [455, 899] on button "Save" at bounding box center [396, 898] width 769 height 37
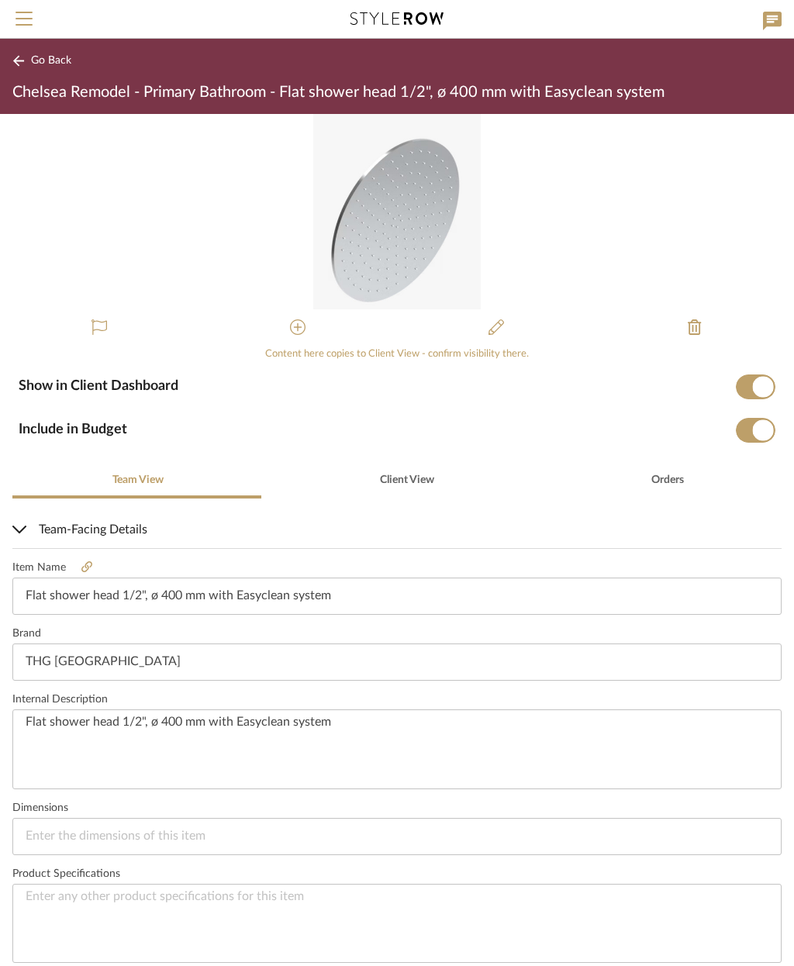
click at [40, 56] on span "Go Back" at bounding box center [51, 60] width 40 height 13
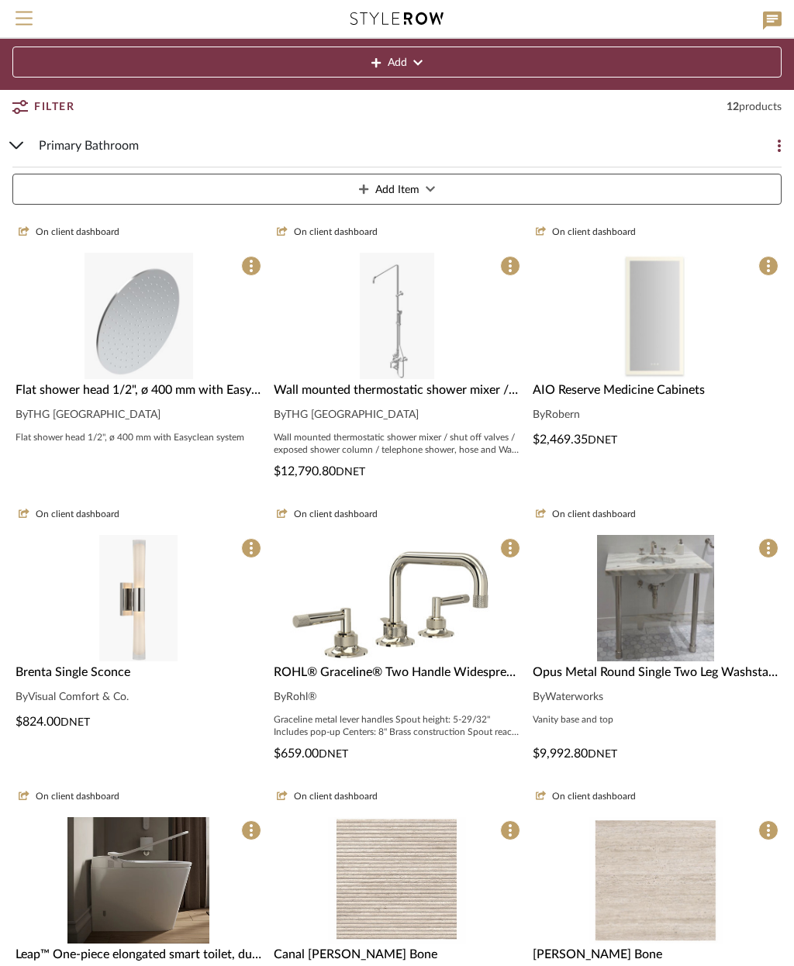
scroll to position [116, 0]
click at [673, 392] on span "AIO Reserve Medicine Cabinets" at bounding box center [619, 391] width 172 height 12
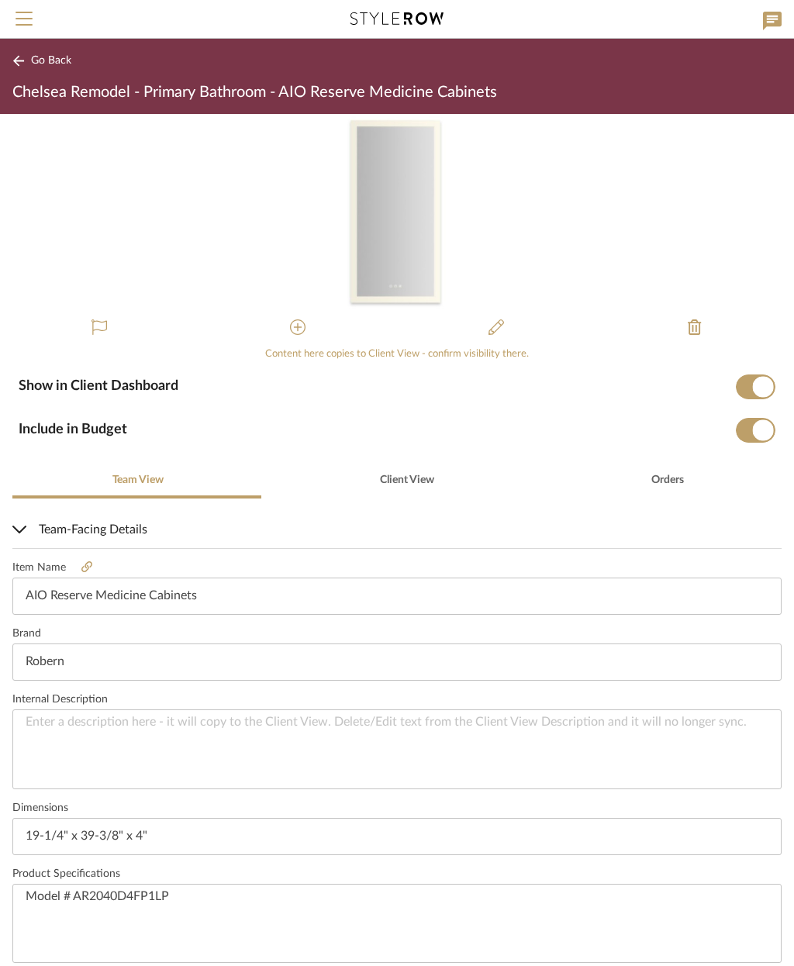
click at [299, 324] on icon at bounding box center [298, 328] width 16 height 16
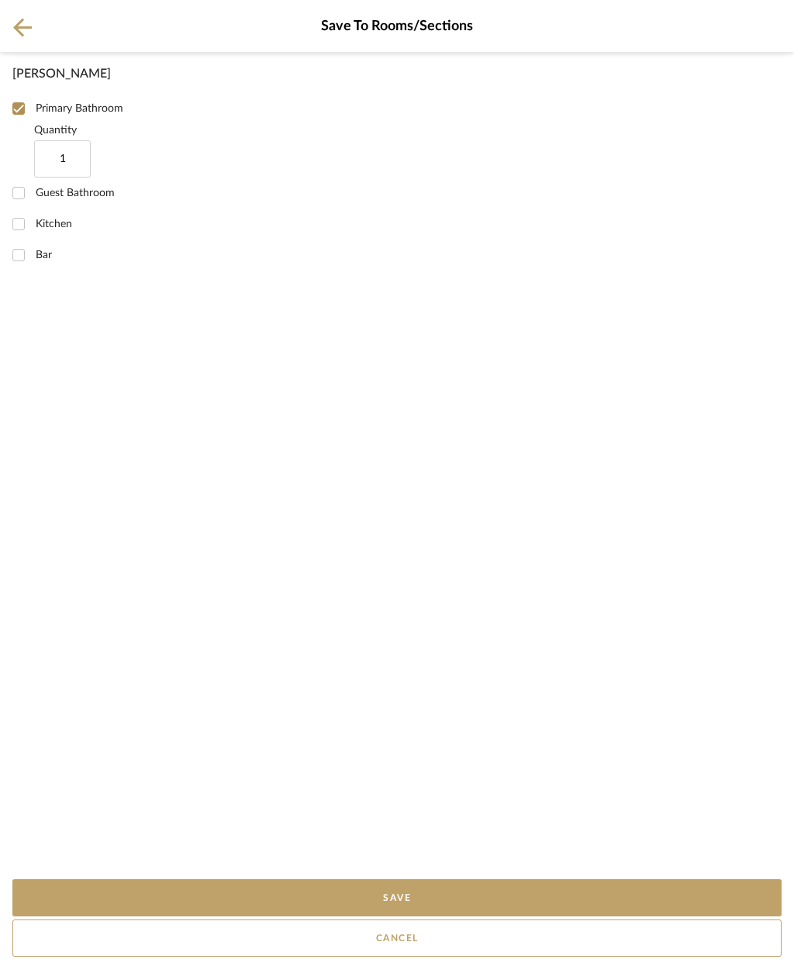
click at [33, 205] on input "Guest Bathroom" at bounding box center [18, 193] width 31 height 31
checkbox input "true"
type input "1"
click at [501, 904] on button "Save" at bounding box center [396, 898] width 769 height 37
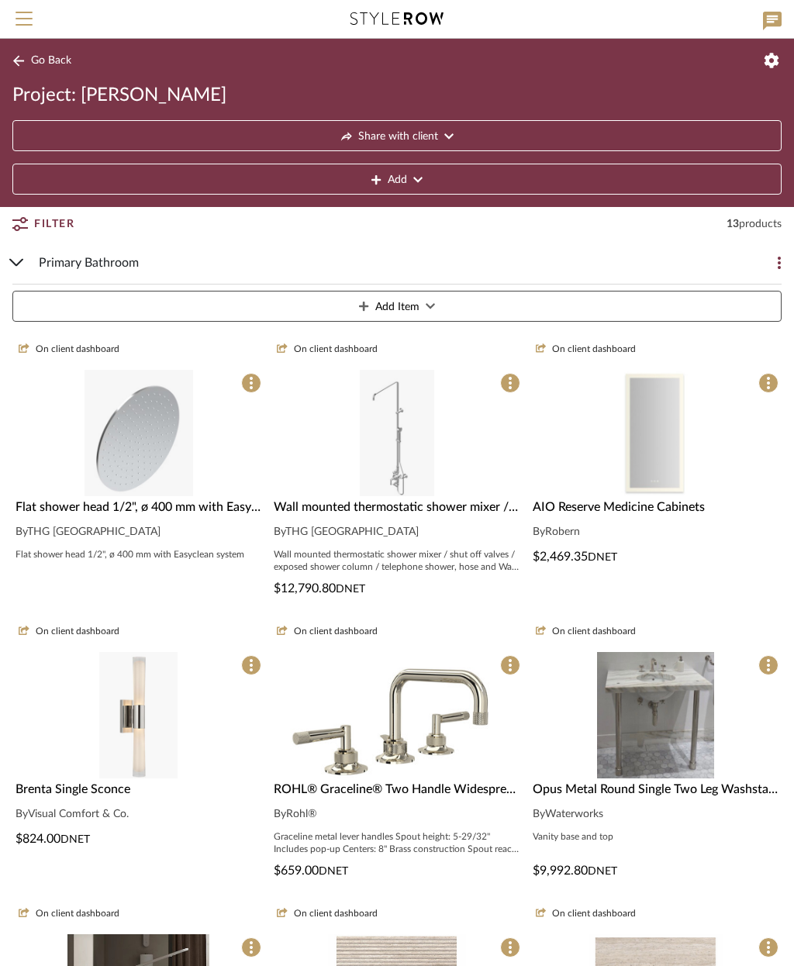
scroll to position [178, 0]
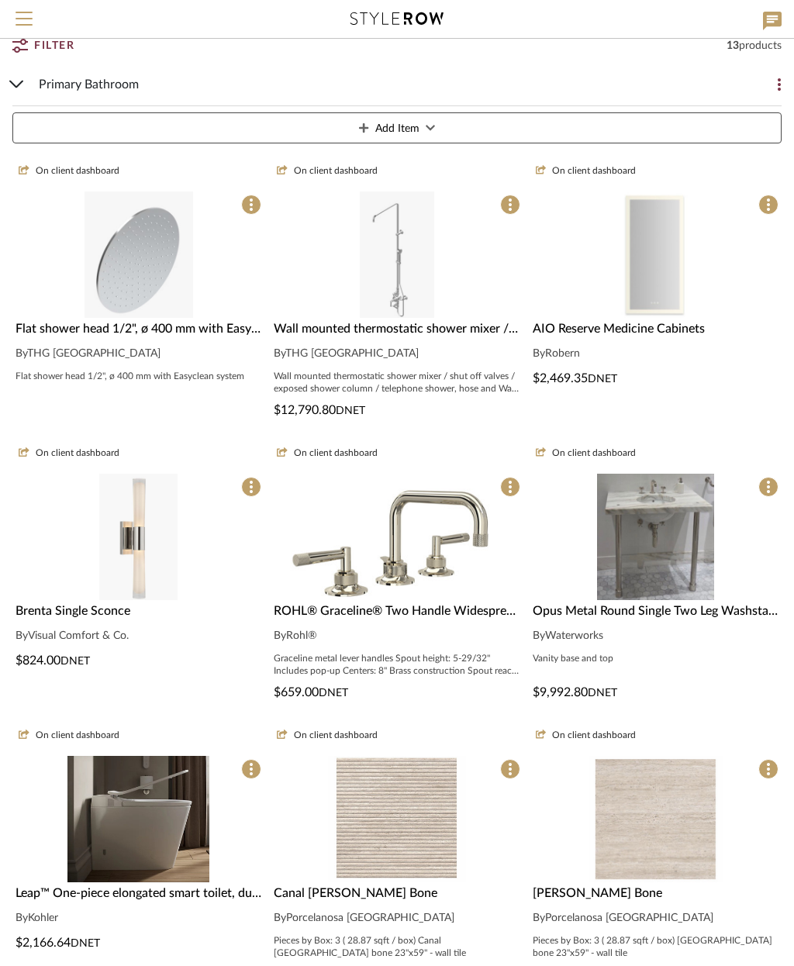
click at [674, 610] on span "Opus Metal Round Single Two Leg Washstand 2 1/2" x 2 1/2" x 32 1/4"" at bounding box center [726, 611] width 387 height 12
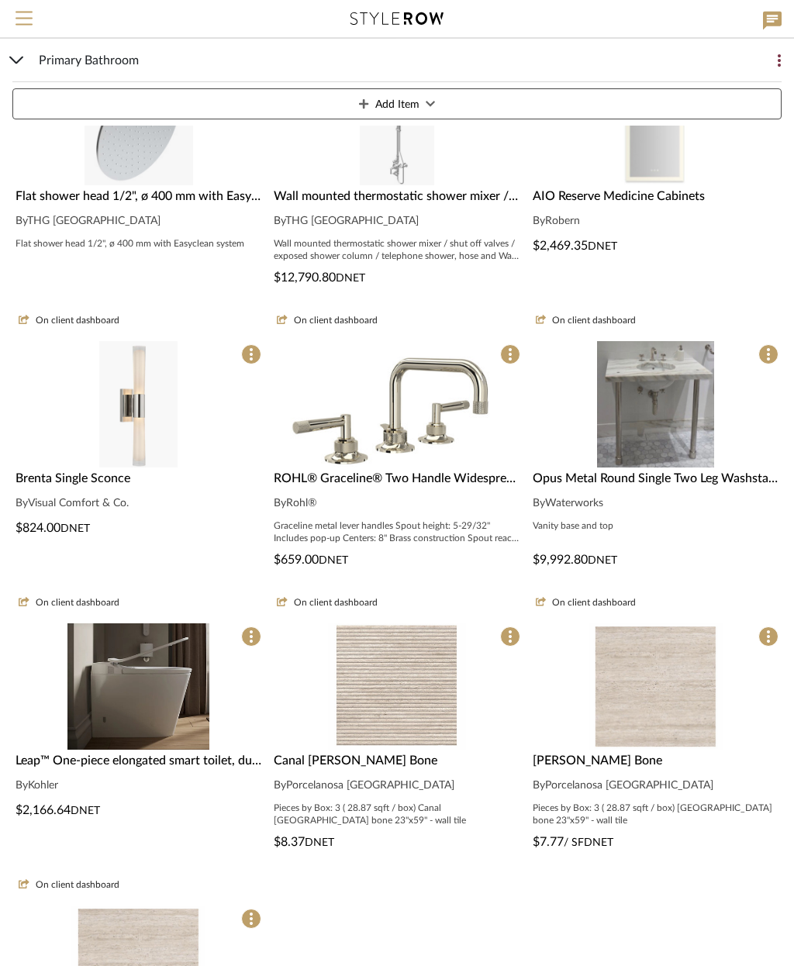
scroll to position [310, 0]
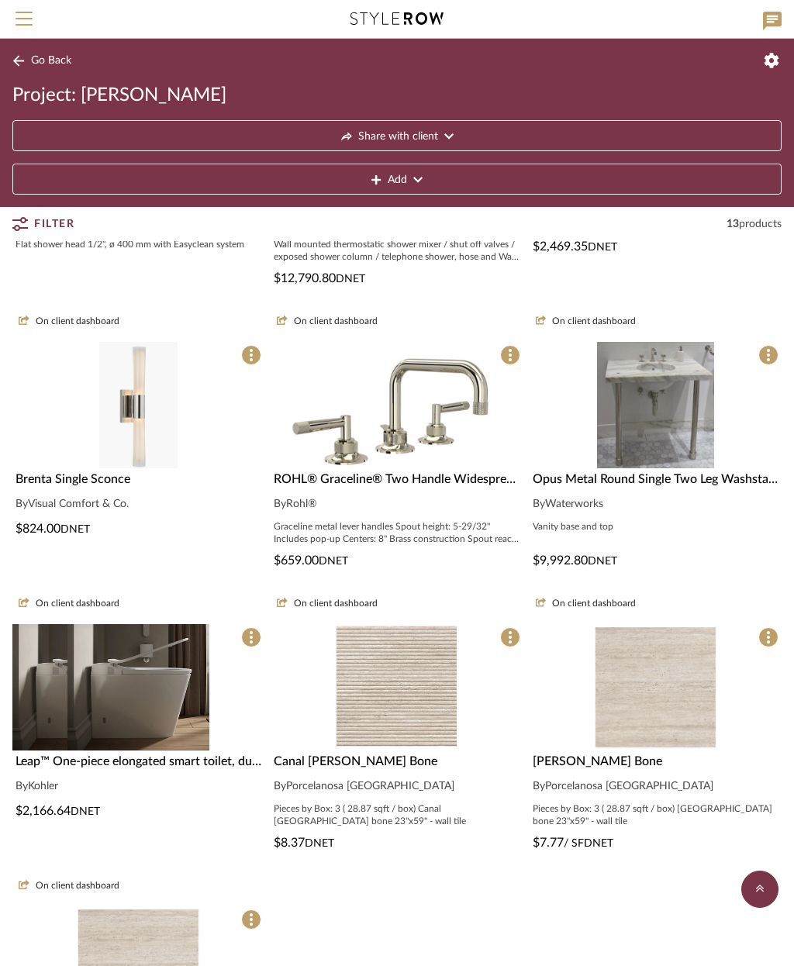
click at [174, 673] on img at bounding box center [138, 687] width 142 height 126
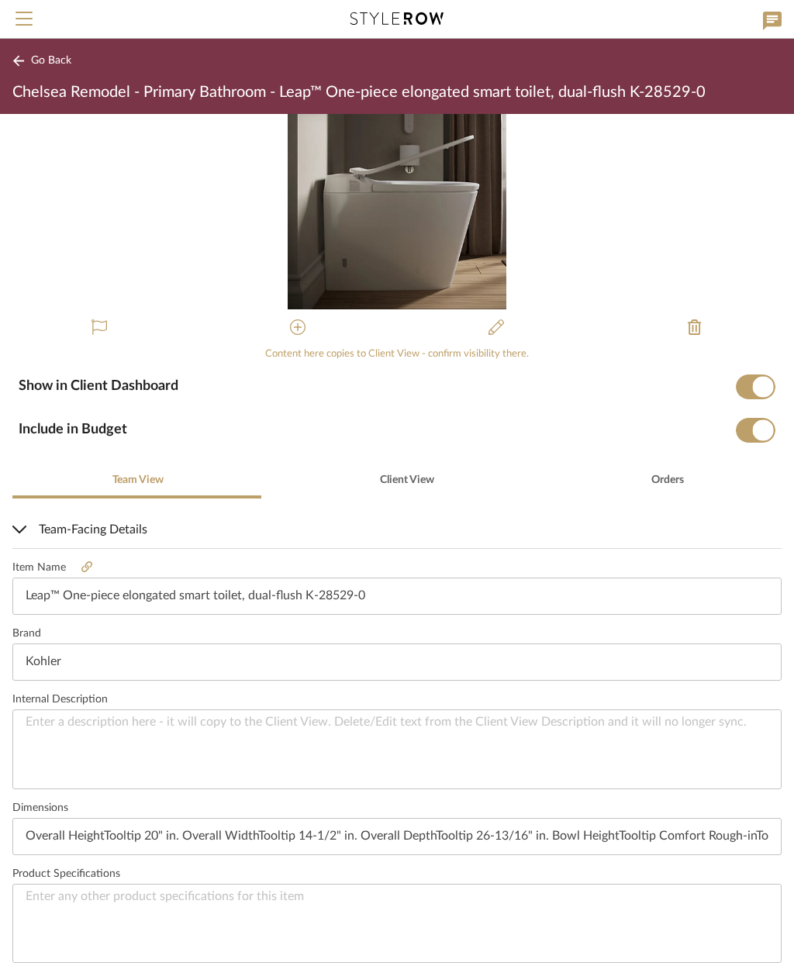
click at [296, 323] on icon at bounding box center [298, 328] width 16 height 16
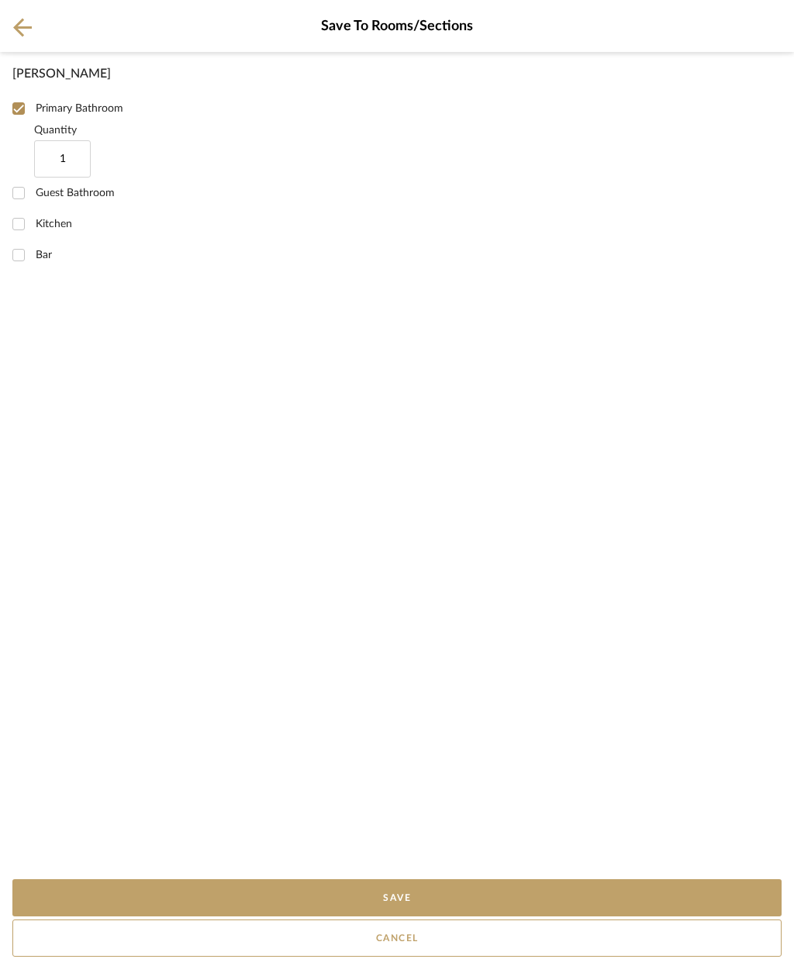
click at [43, 198] on span "Guest Bathroom" at bounding box center [75, 193] width 79 height 11
click at [34, 198] on input "Guest Bathroom" at bounding box center [18, 193] width 31 height 31
checkbox input "true"
type input "1"
click at [435, 904] on button "Save" at bounding box center [396, 898] width 769 height 37
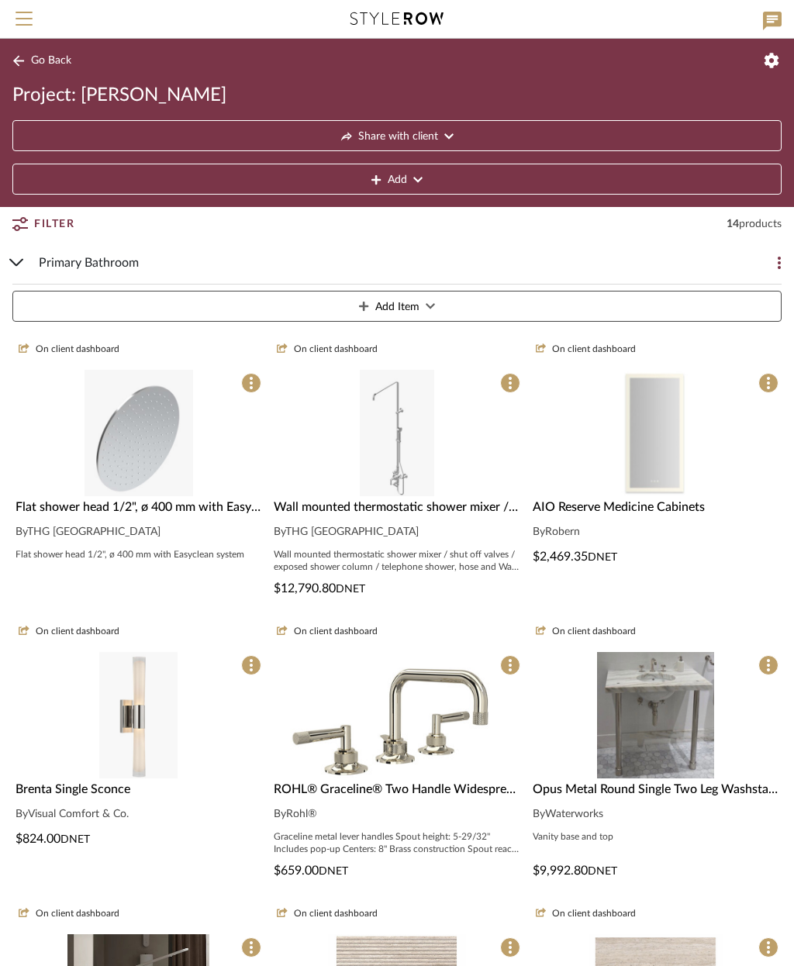
click at [94, 261] on span "Primary Bathroom" at bounding box center [89, 263] width 100 height 19
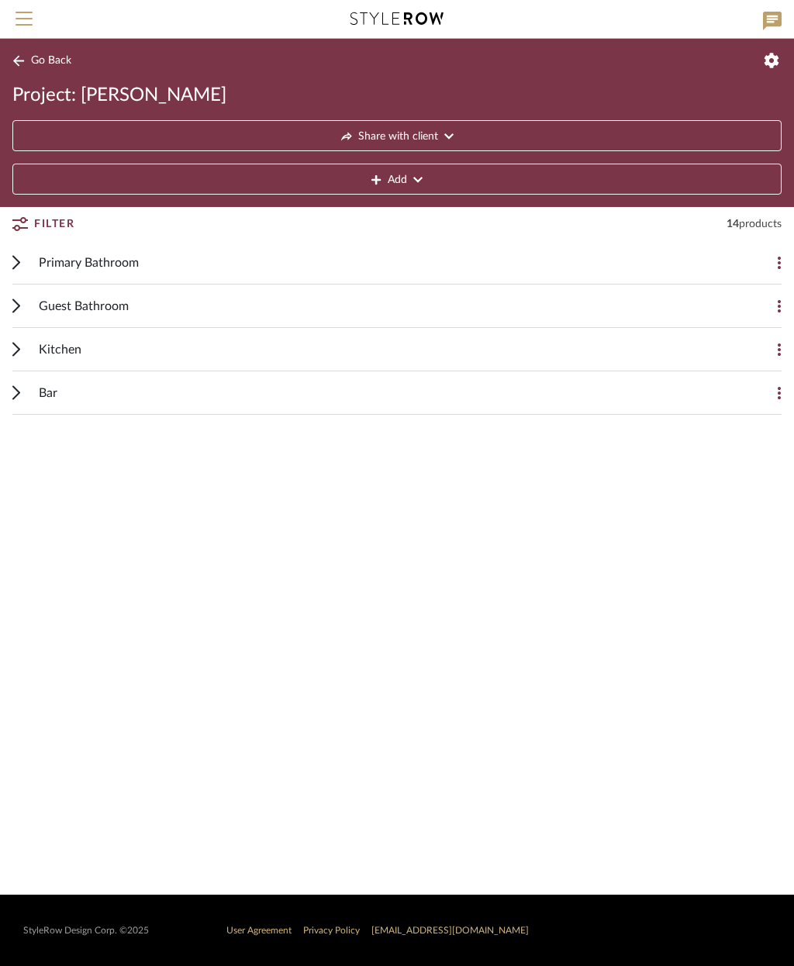
click at [288, 299] on div "Guest Bathroom" at bounding box center [385, 306] width 693 height 43
